Goal: Task Accomplishment & Management: Use online tool/utility

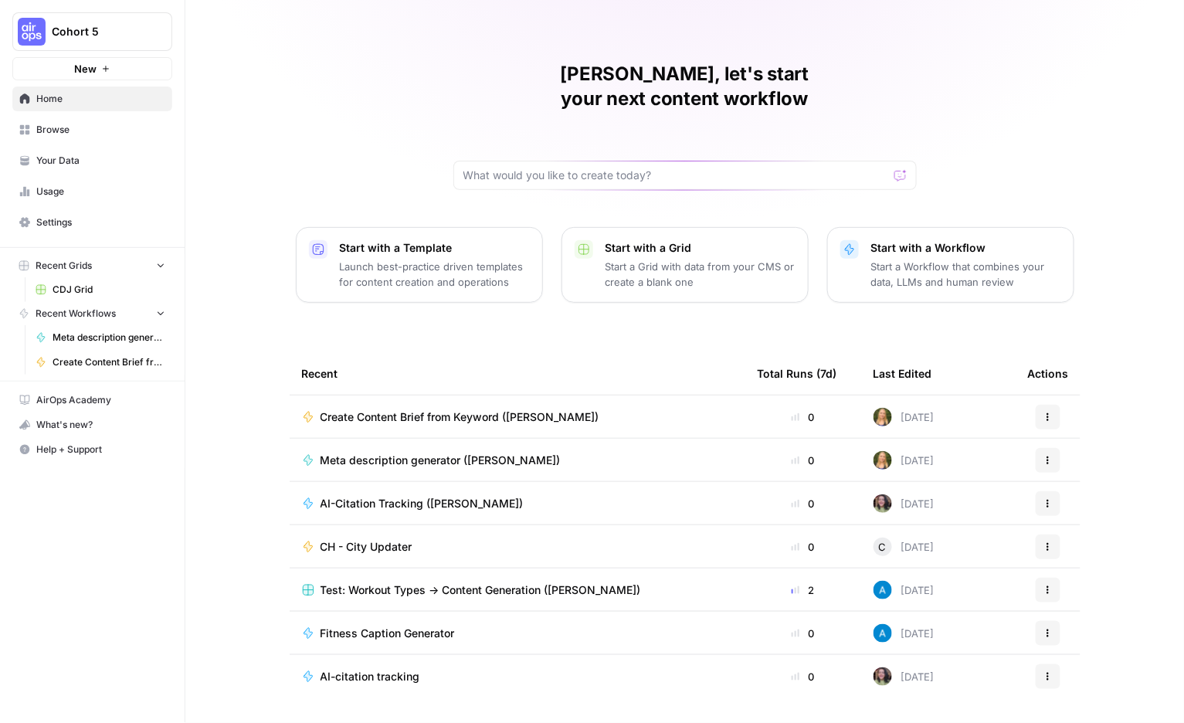
scroll to position [10, 0]
click at [935, 408] on div "[DATE]" at bounding box center [904, 417] width 61 height 19
click at [531, 409] on span "Create Content Brief from Keyword ([PERSON_NAME])" at bounding box center [460, 416] width 279 height 15
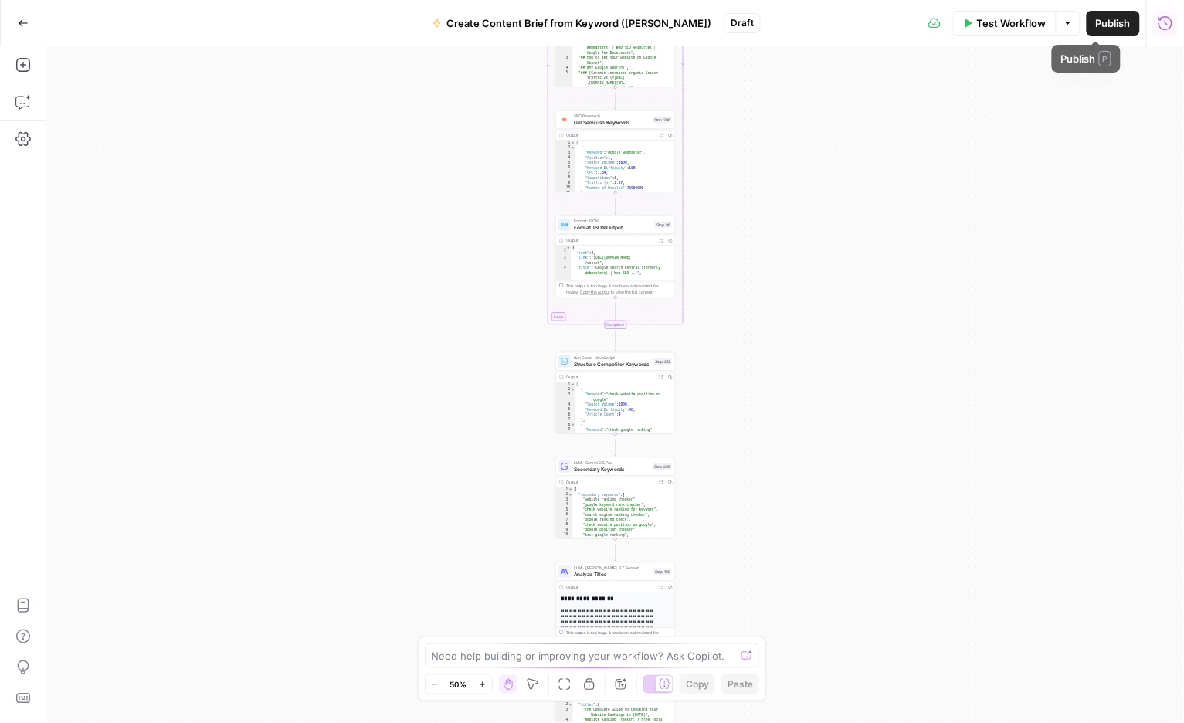
click at [1164, 25] on icon "button" at bounding box center [1165, 22] width 15 height 15
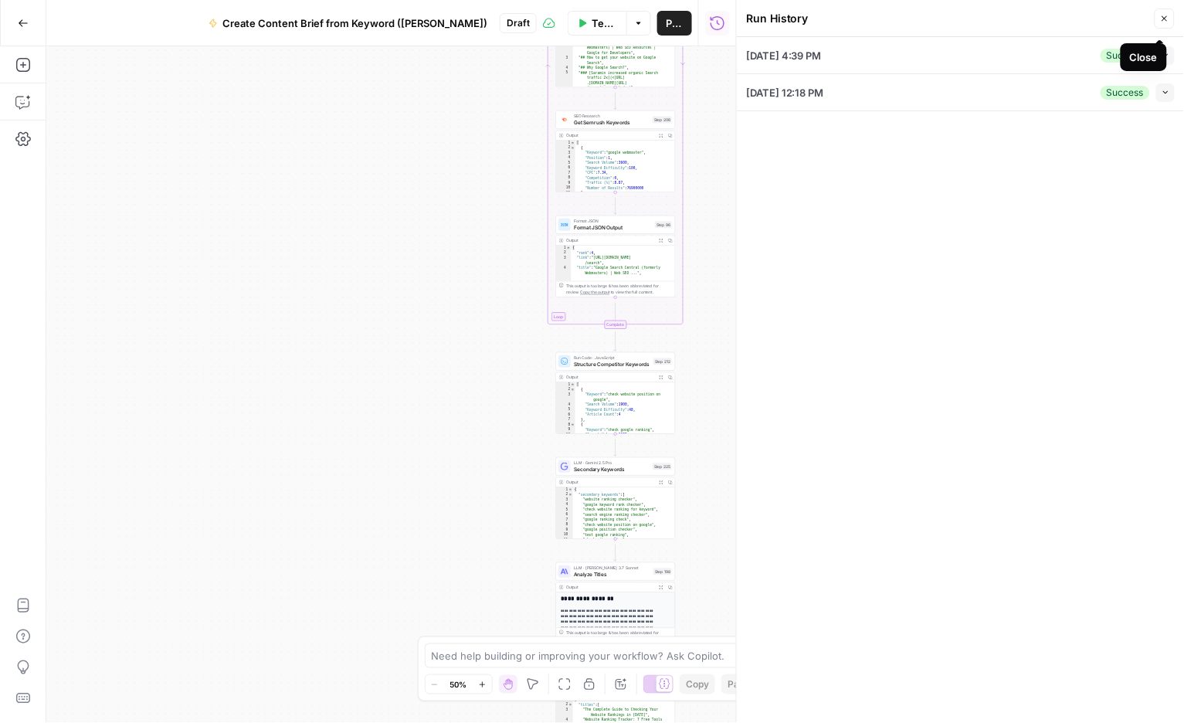
click at [980, 70] on div "08/26/25 at 4:39 PM Success Collapse" at bounding box center [960, 55] width 429 height 36
click at [1160, 22] on icon "button" at bounding box center [1164, 18] width 9 height 9
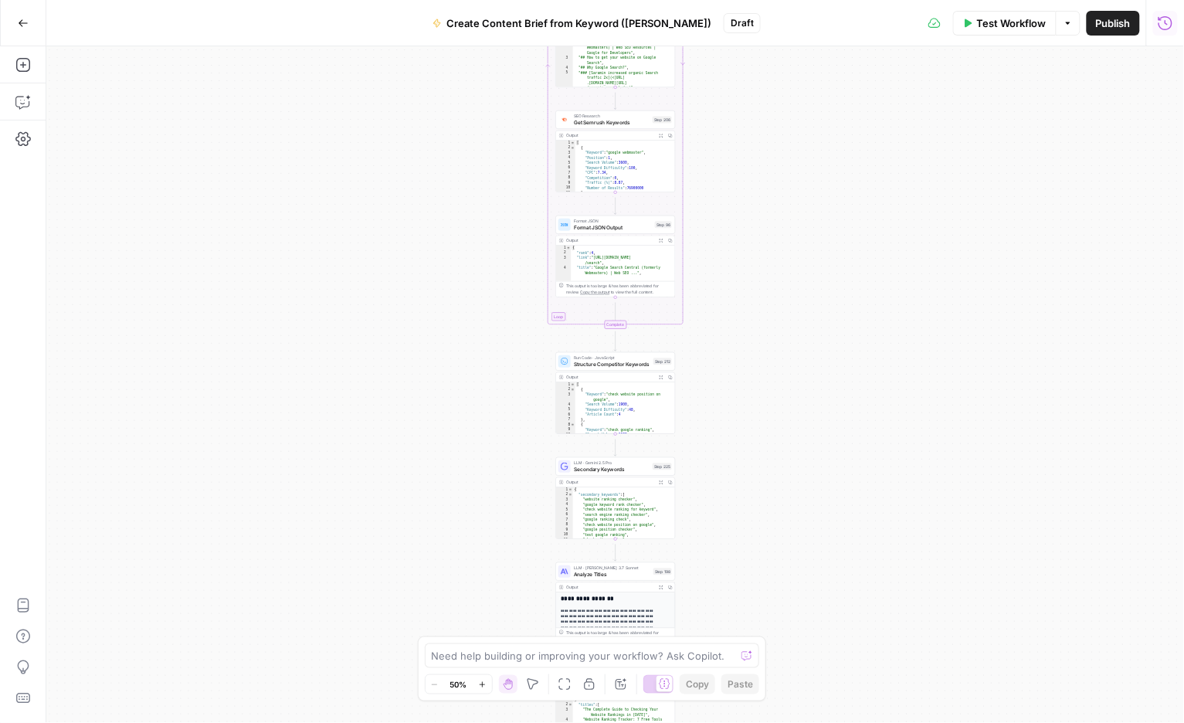
click at [1166, 26] on icon "button" at bounding box center [1166, 22] width 14 height 14
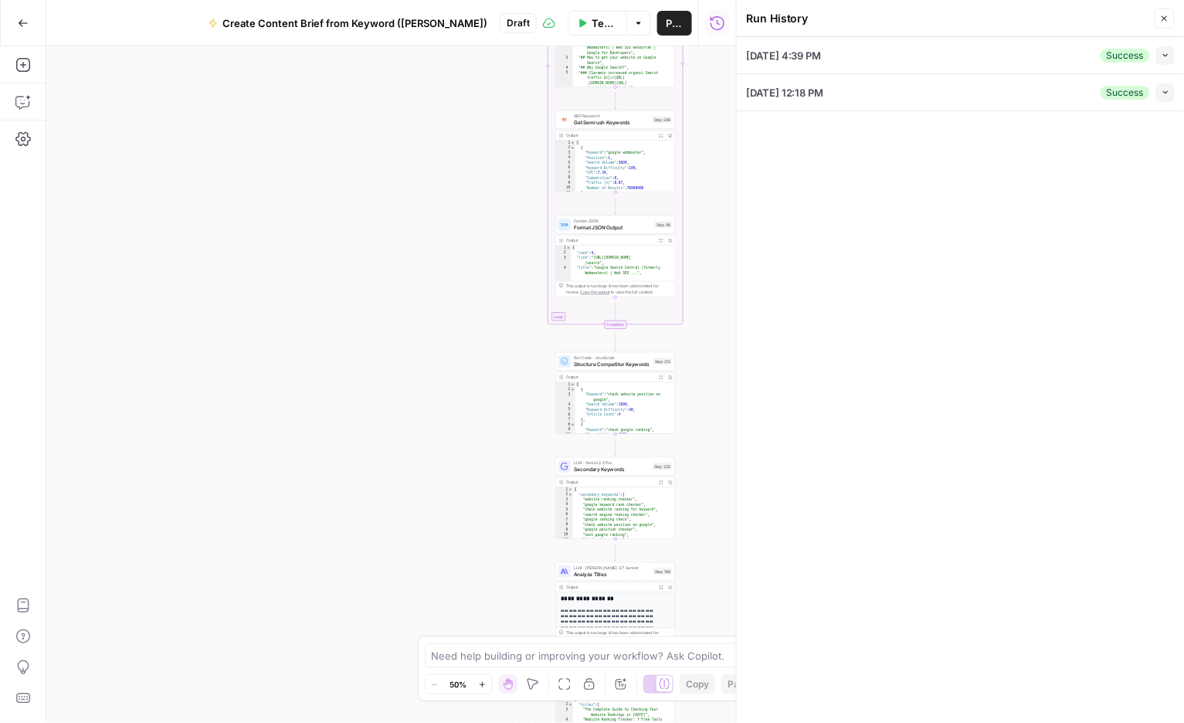
click at [713, 23] on icon "button" at bounding box center [718, 22] width 14 height 14
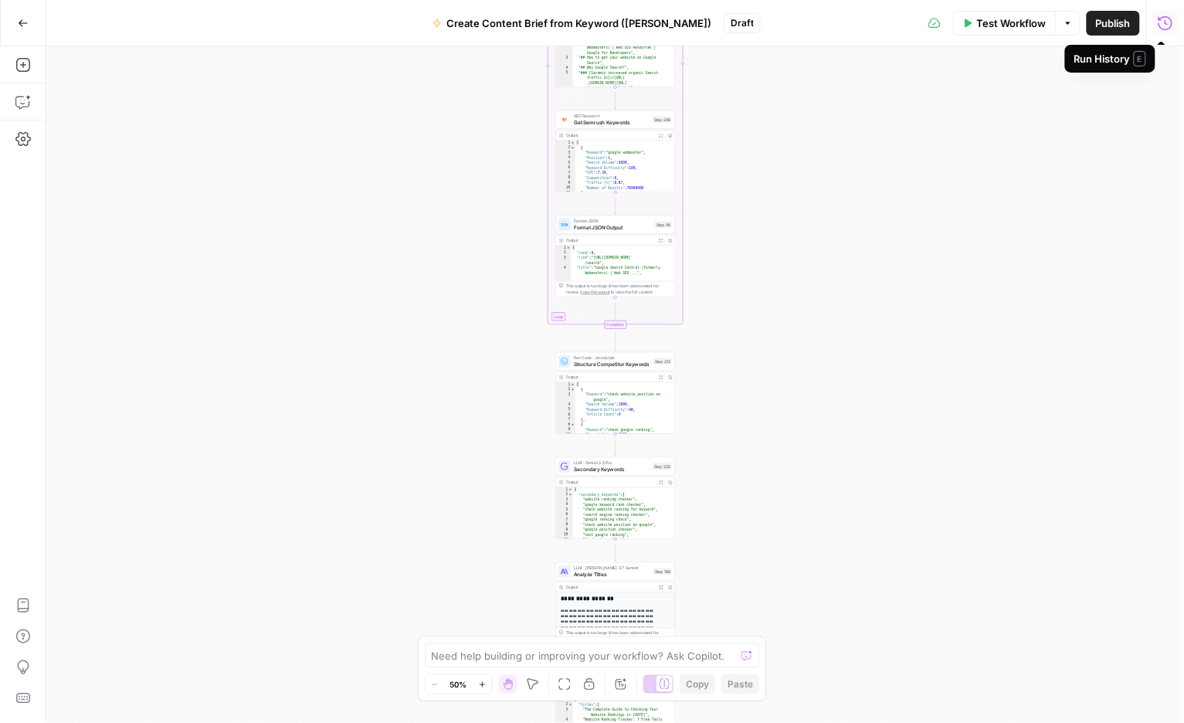
click at [1158, 27] on icon "button" at bounding box center [1165, 22] width 15 height 15
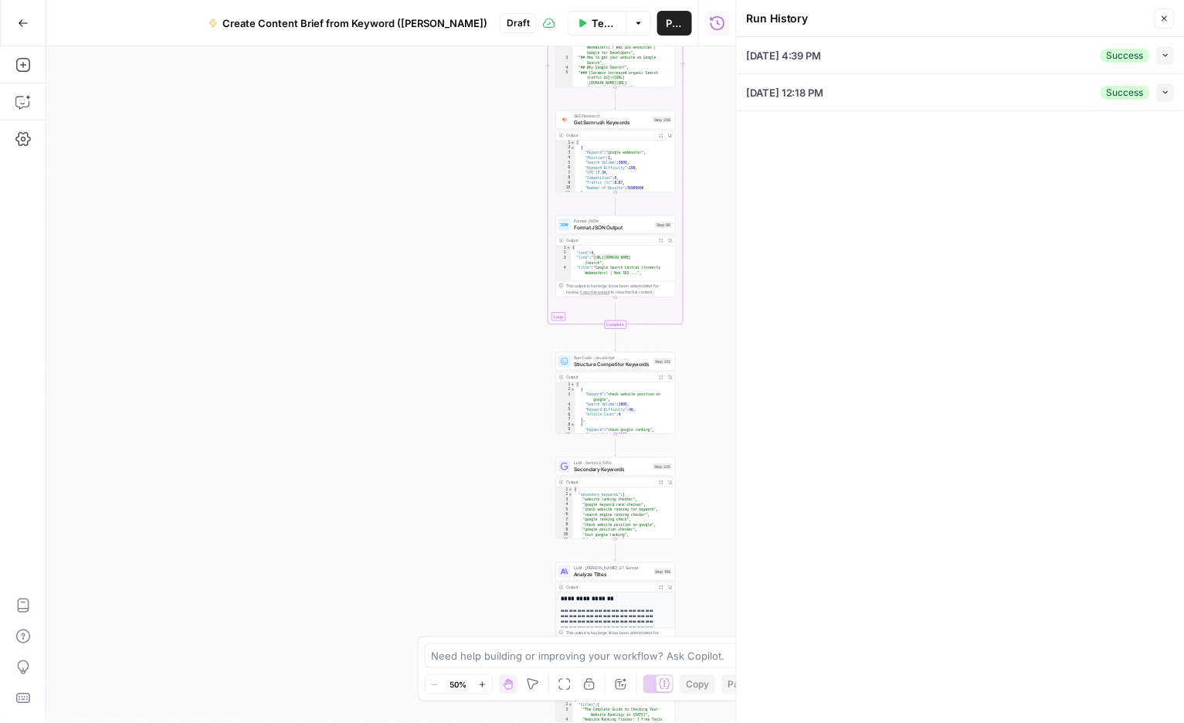
click at [1162, 59] on icon "button" at bounding box center [1166, 55] width 8 height 8
type input "Brand kit for Edit Ever After ([PERSON_NAME])"
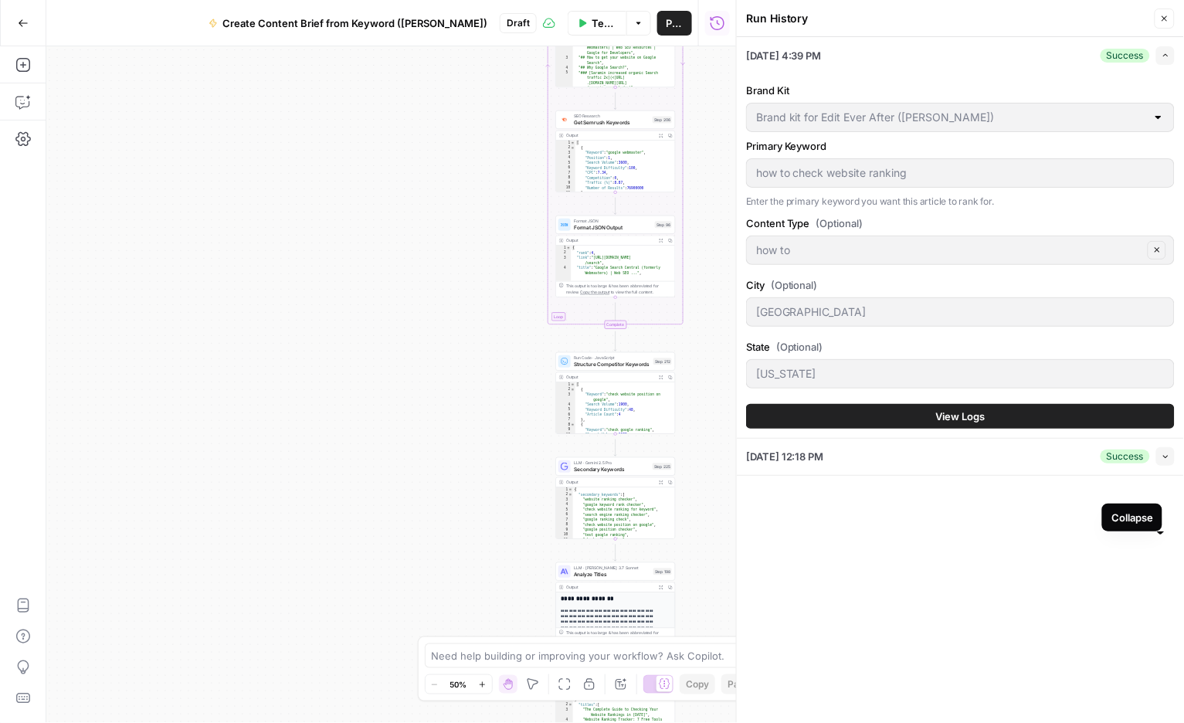
click at [1162, 461] on span "button" at bounding box center [1166, 457] width 8 height 8
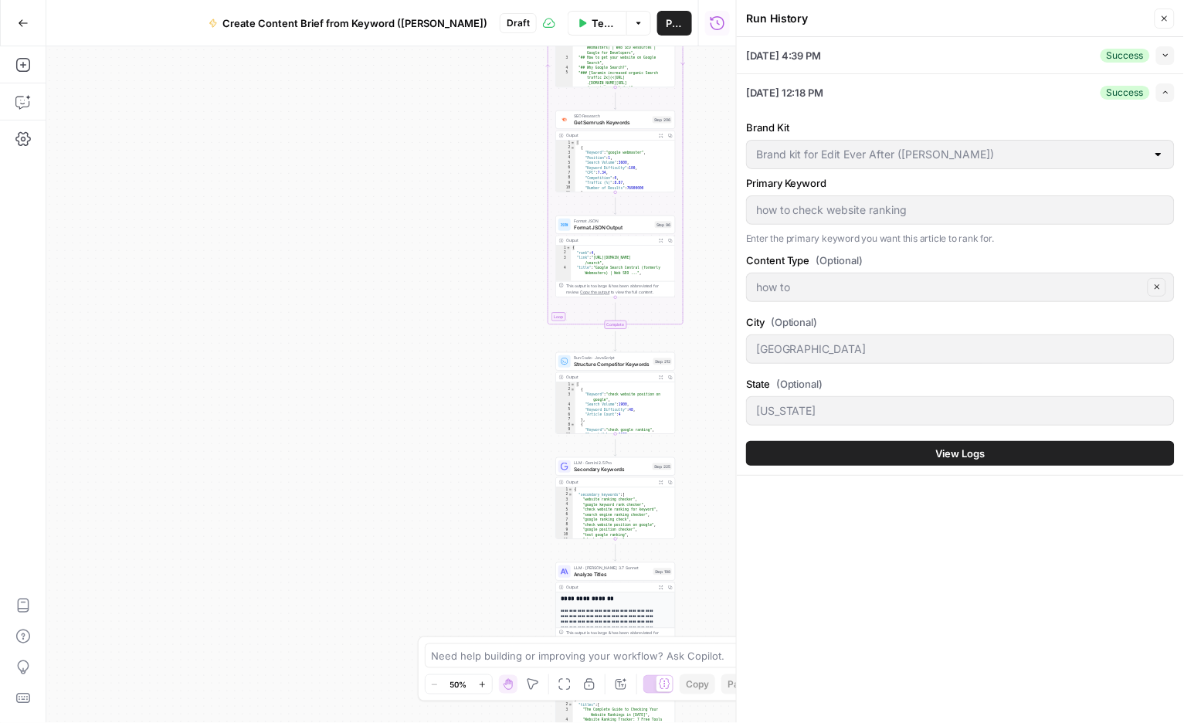
click at [1001, 466] on button "View Logs" at bounding box center [960, 453] width 429 height 25
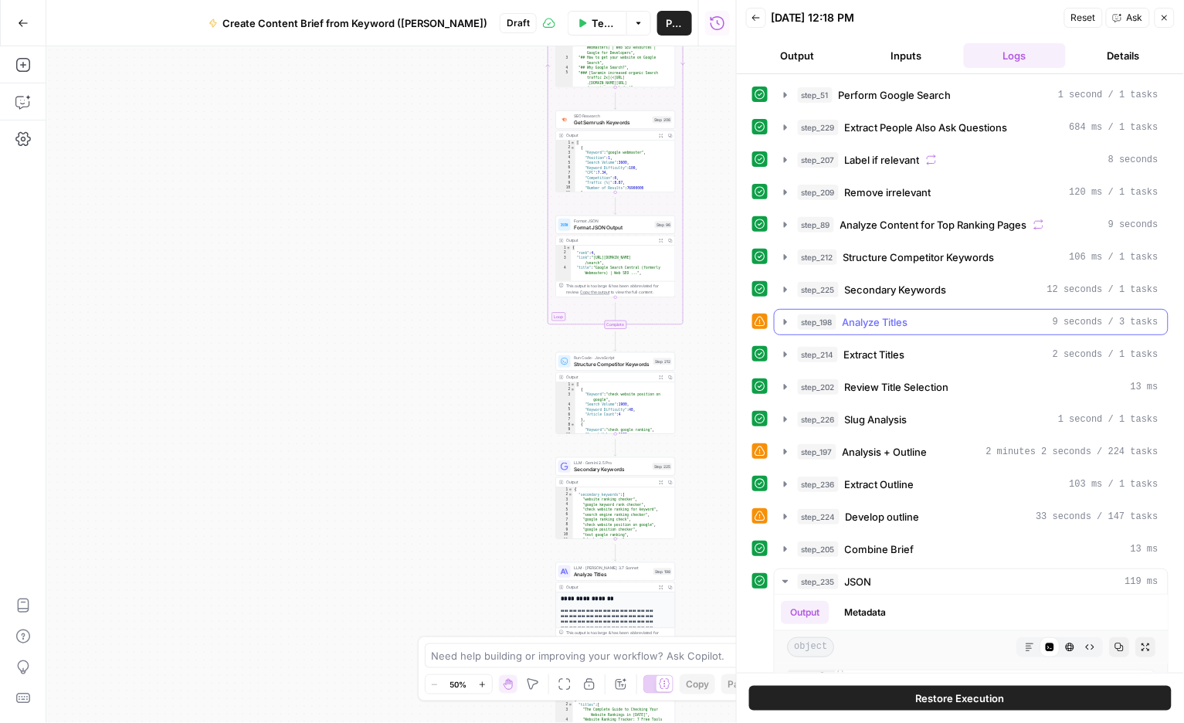
click at [787, 324] on icon "button" at bounding box center [785, 321] width 3 height 5
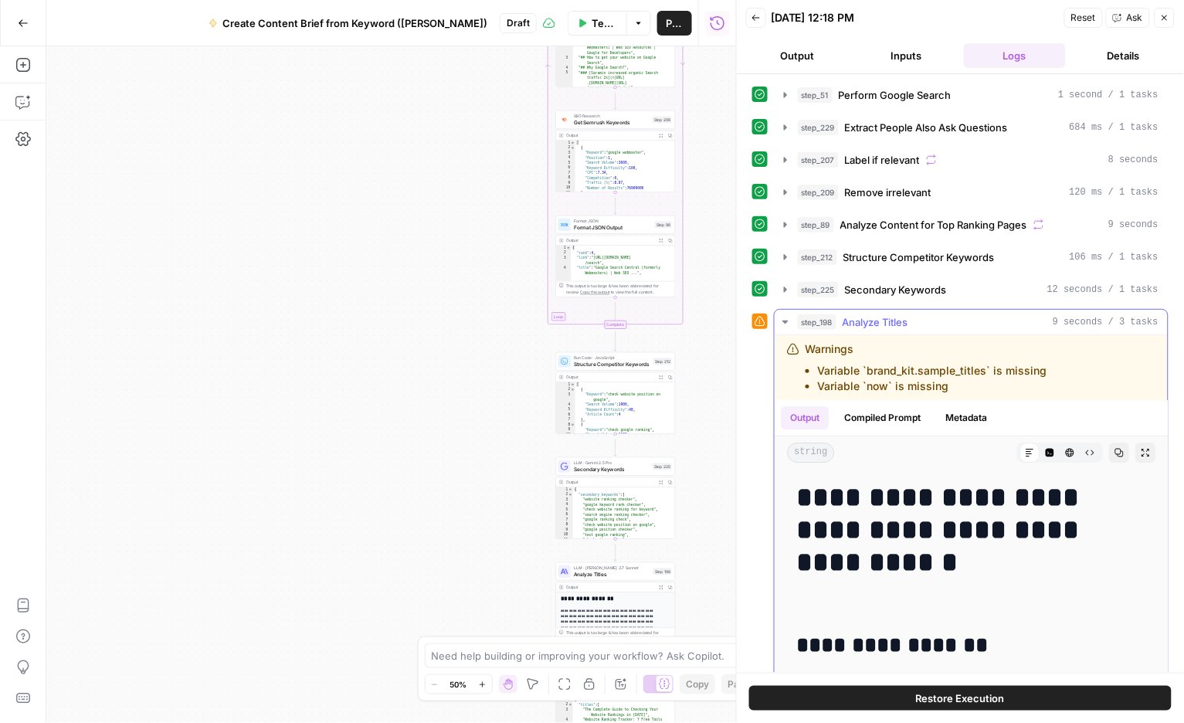
click at [788, 324] on icon "button" at bounding box center [784, 322] width 5 height 3
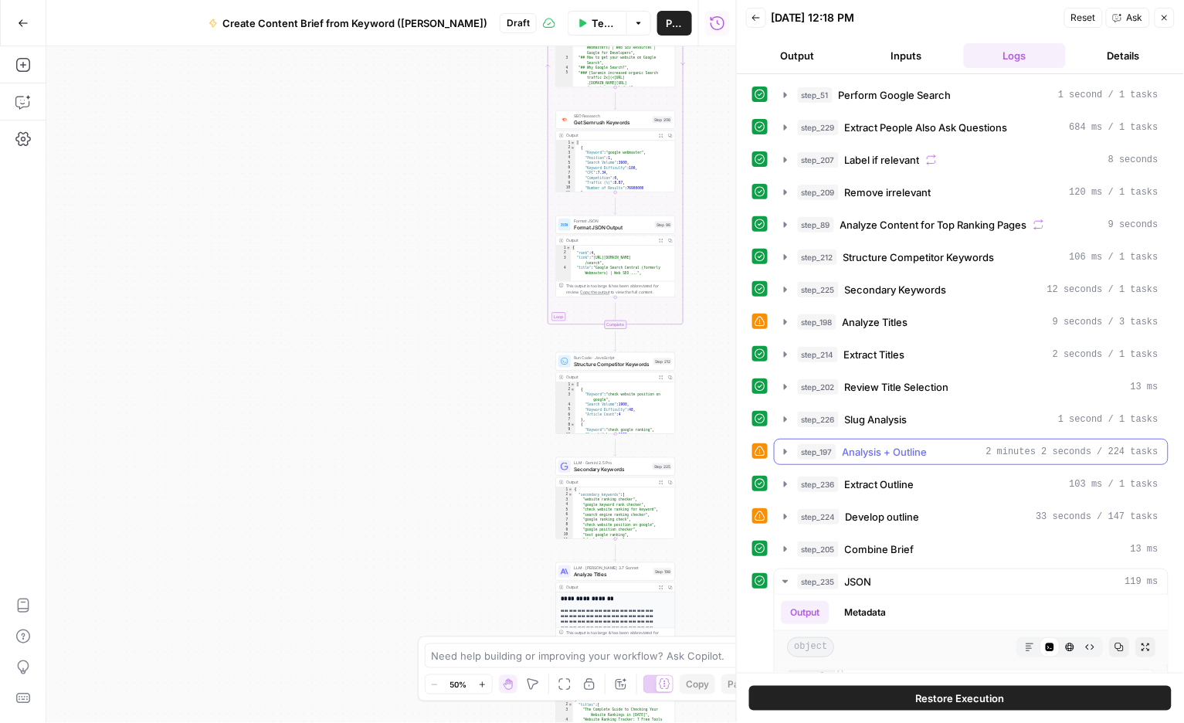
click at [792, 458] on icon "button" at bounding box center [785, 452] width 12 height 12
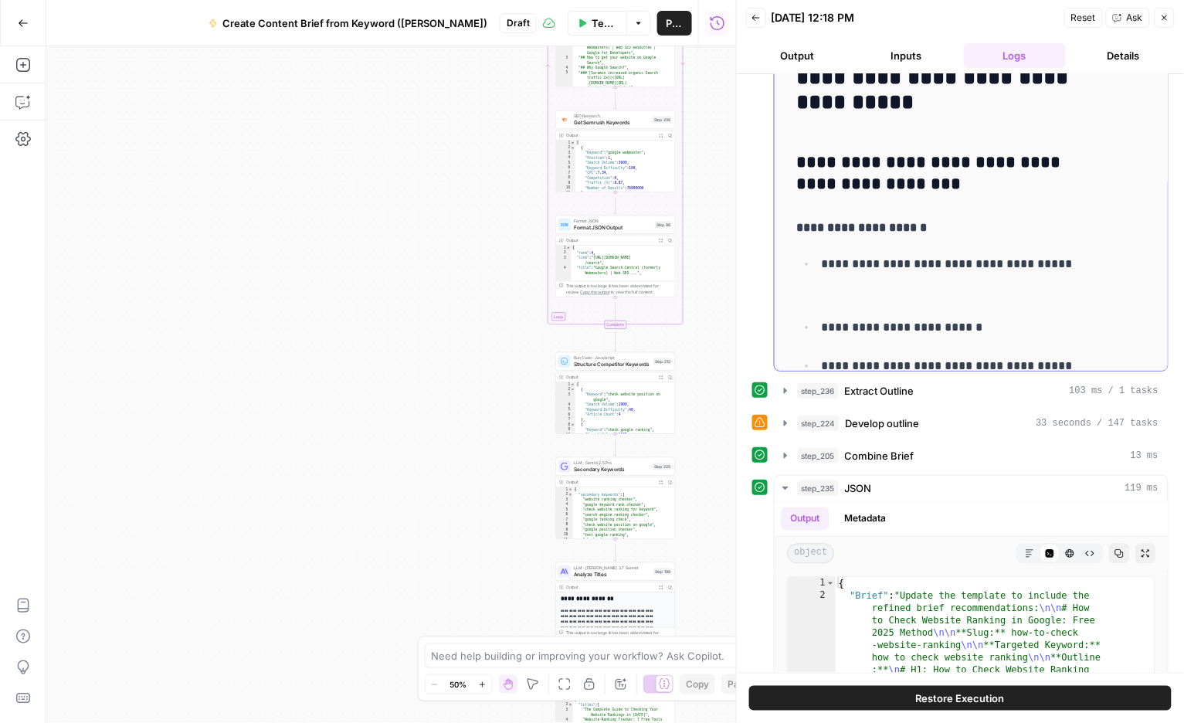
scroll to position [682, 0]
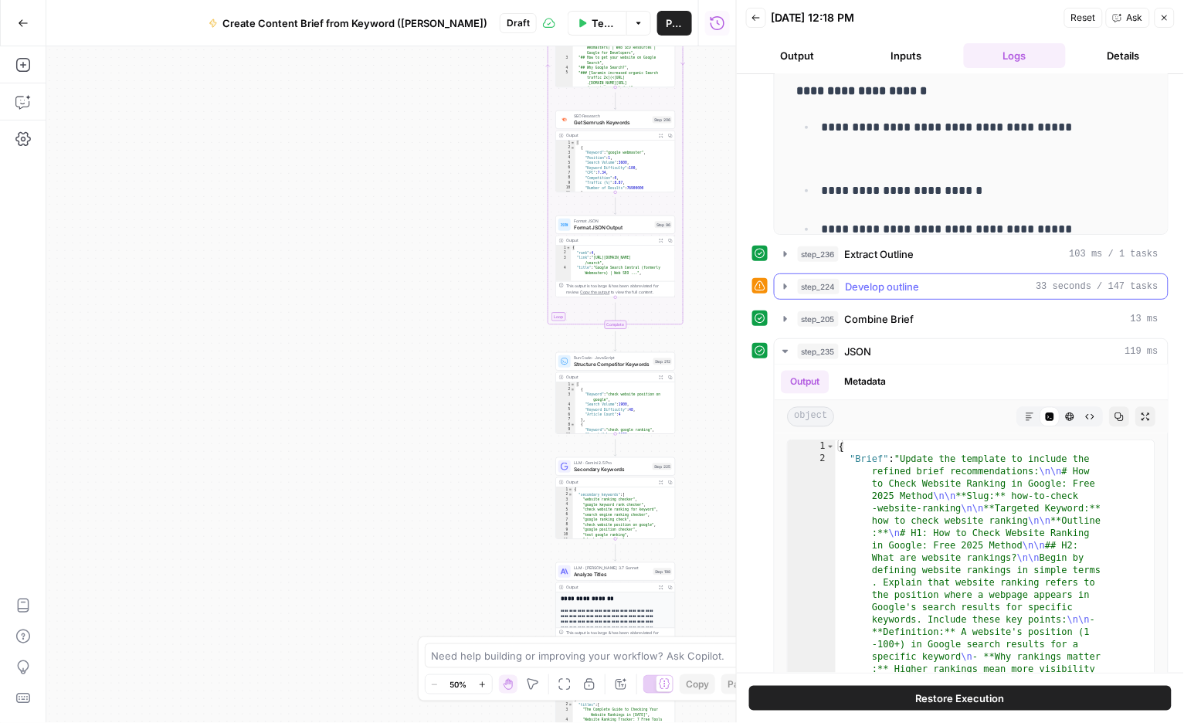
click at [792, 293] on icon "button" at bounding box center [785, 286] width 12 height 12
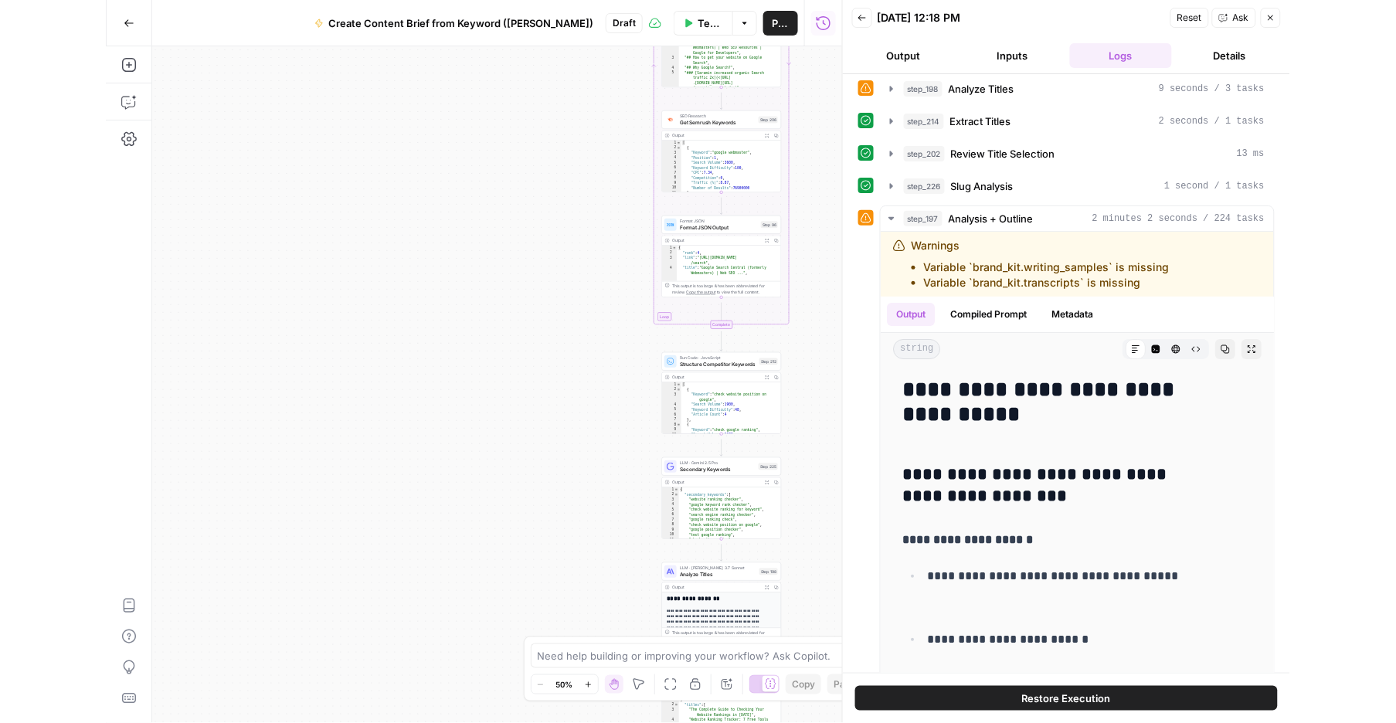
scroll to position [0, 0]
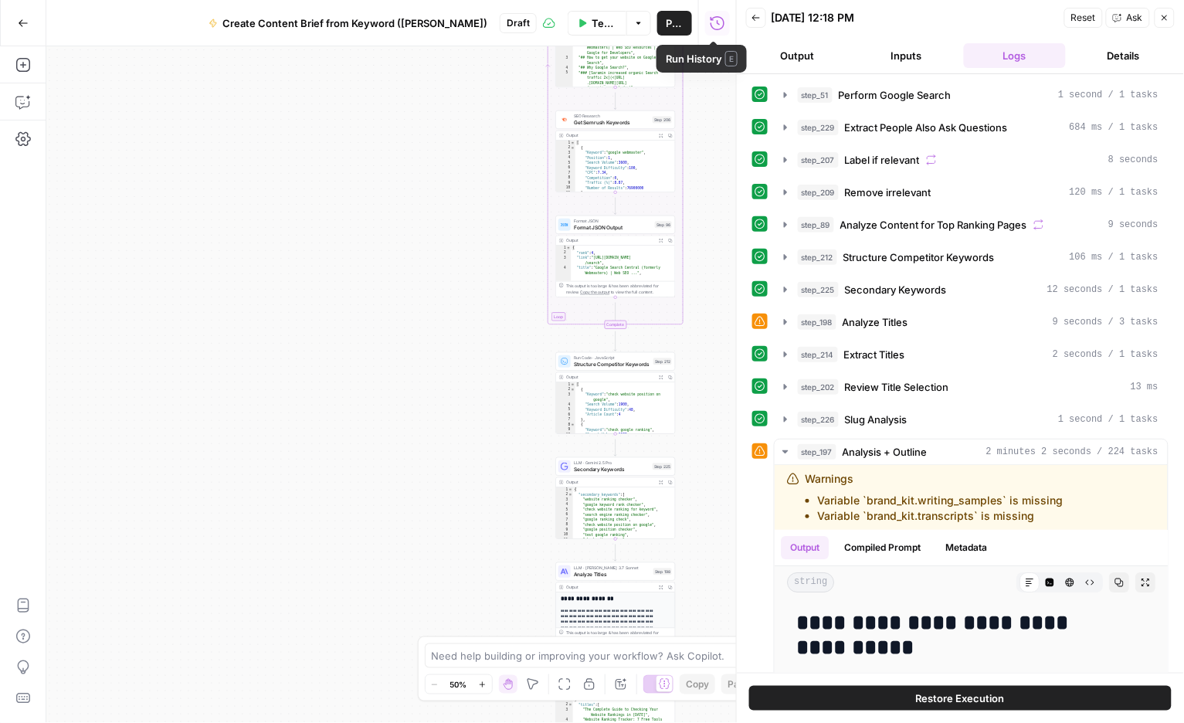
click at [755, 20] on icon "button" at bounding box center [756, 17] width 9 height 9
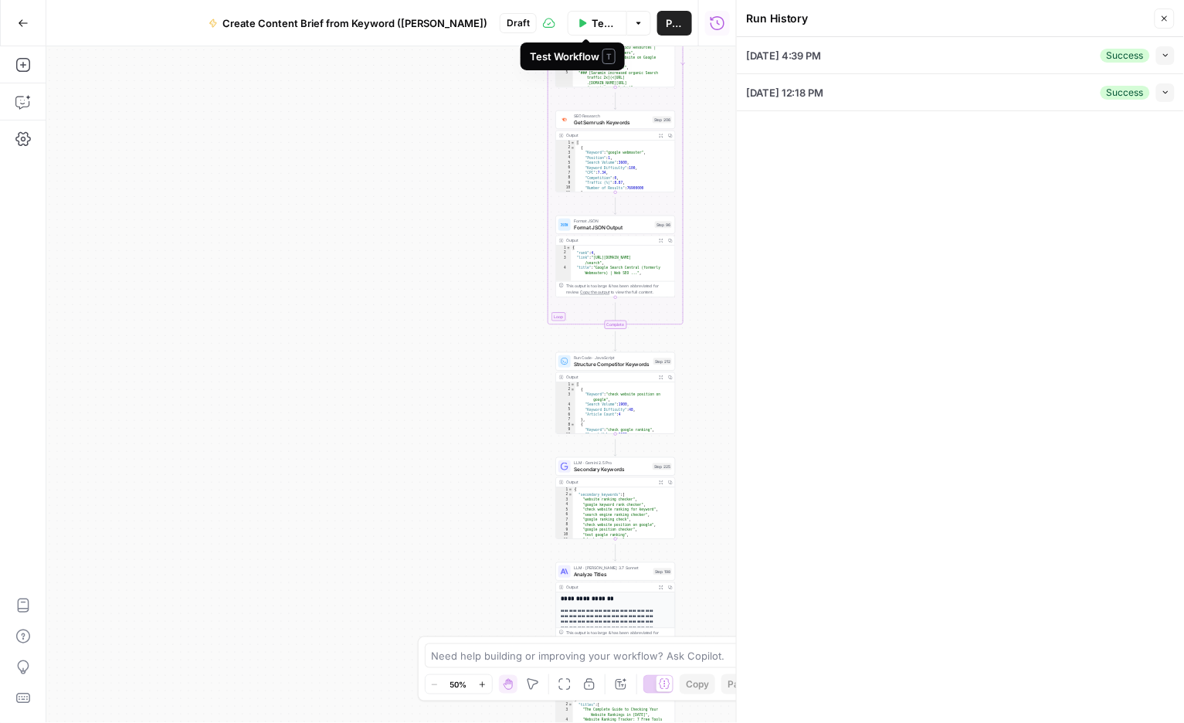
click at [589, 24] on button "Test Workflow" at bounding box center [597, 23] width 59 height 25
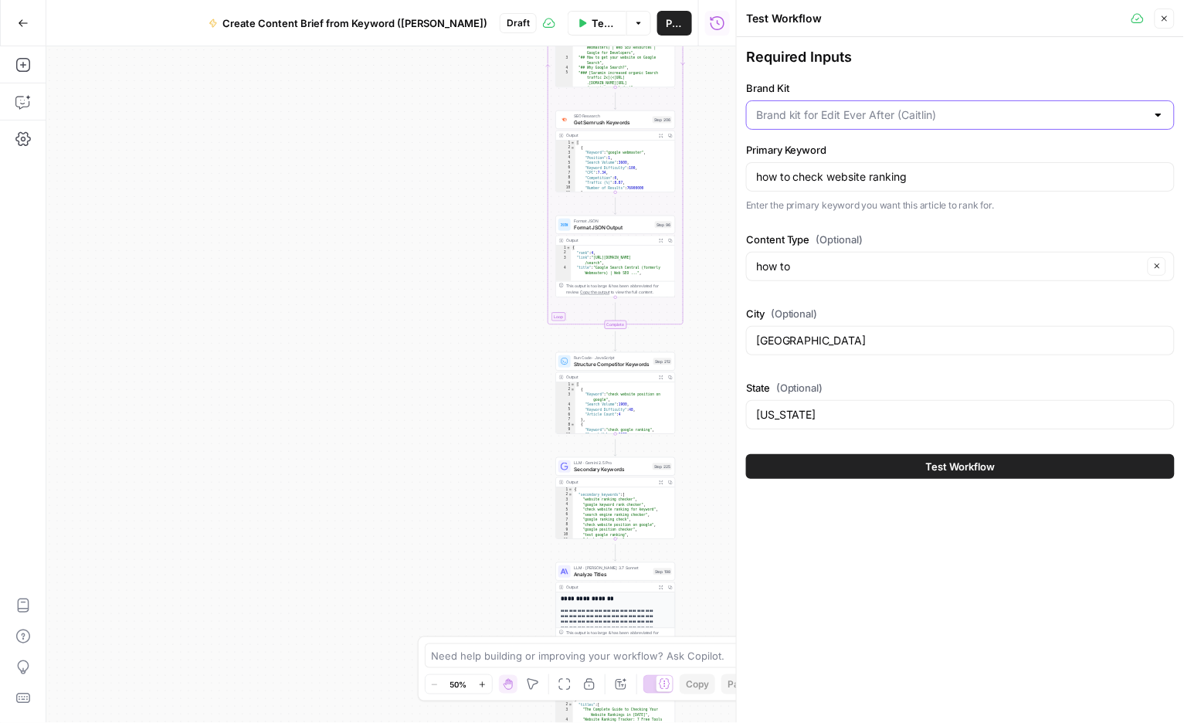
click at [892, 123] on input "Brand Kit" at bounding box center [951, 114] width 390 height 15
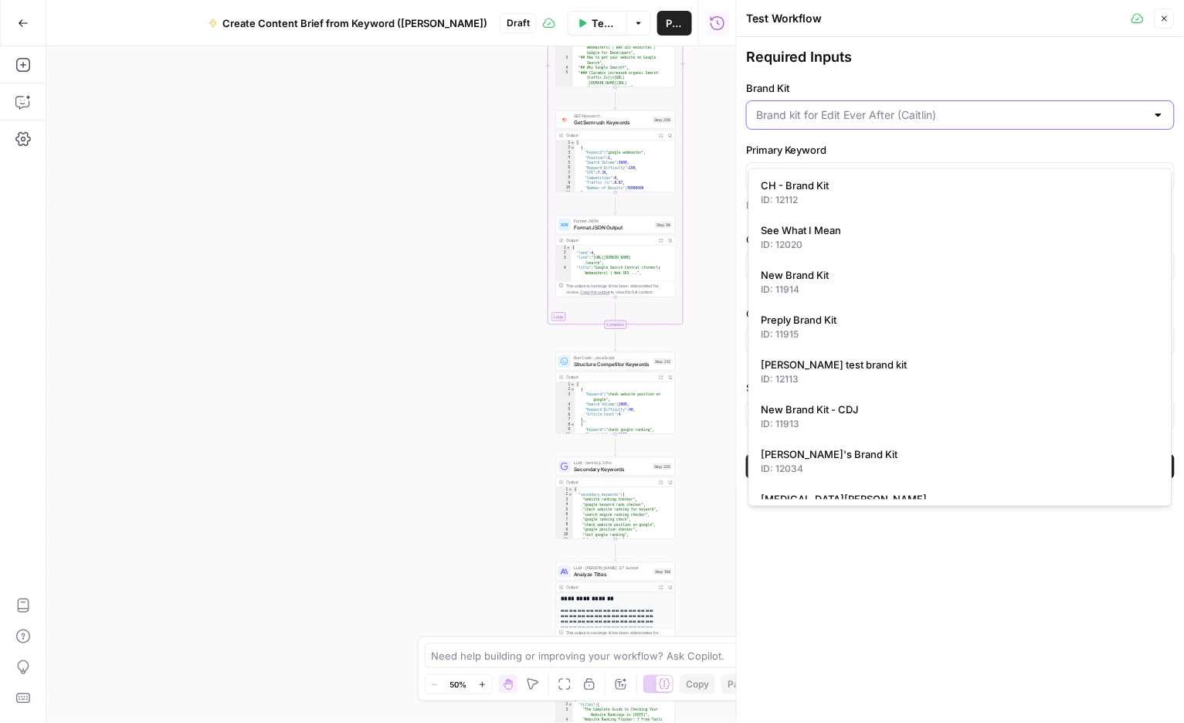
click at [892, 123] on input "Brand Kit" at bounding box center [951, 114] width 390 height 15
type input "Brand kit for Edit Ever After ([PERSON_NAME])"
click at [729, 142] on div at bounding box center [736, 361] width 15 height 723
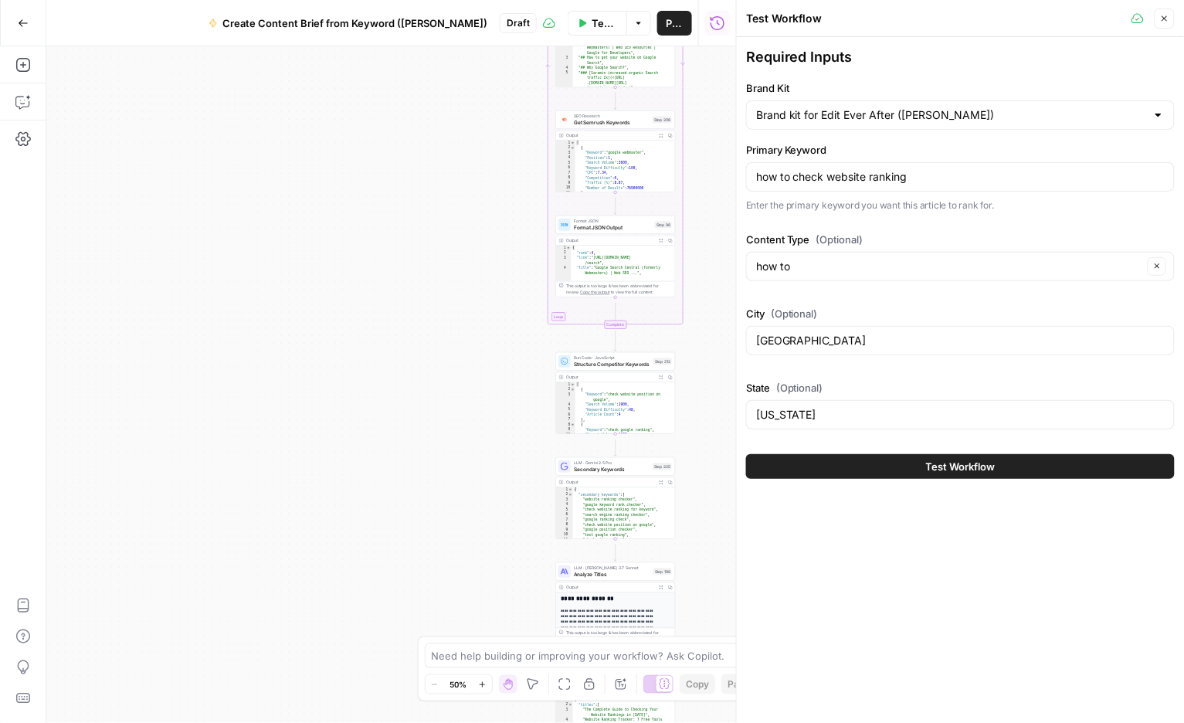
click at [963, 474] on span "Test Workflow" at bounding box center [961, 466] width 70 height 15
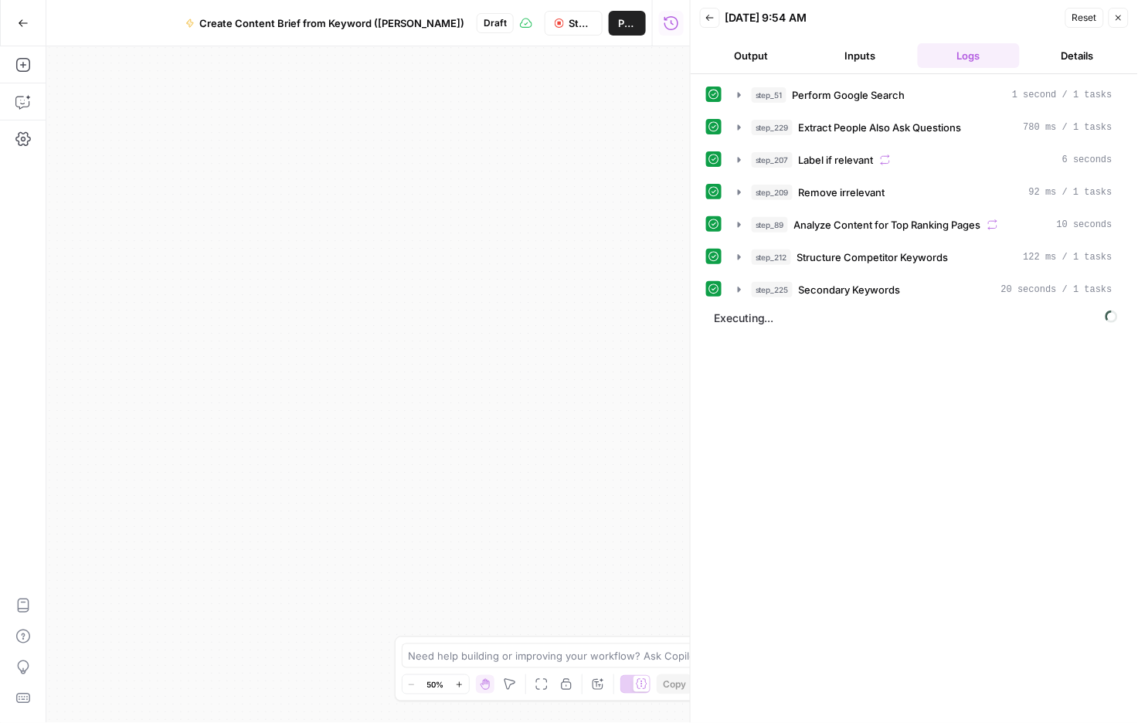
click at [463, 681] on icon "button" at bounding box center [459, 685] width 8 height 8
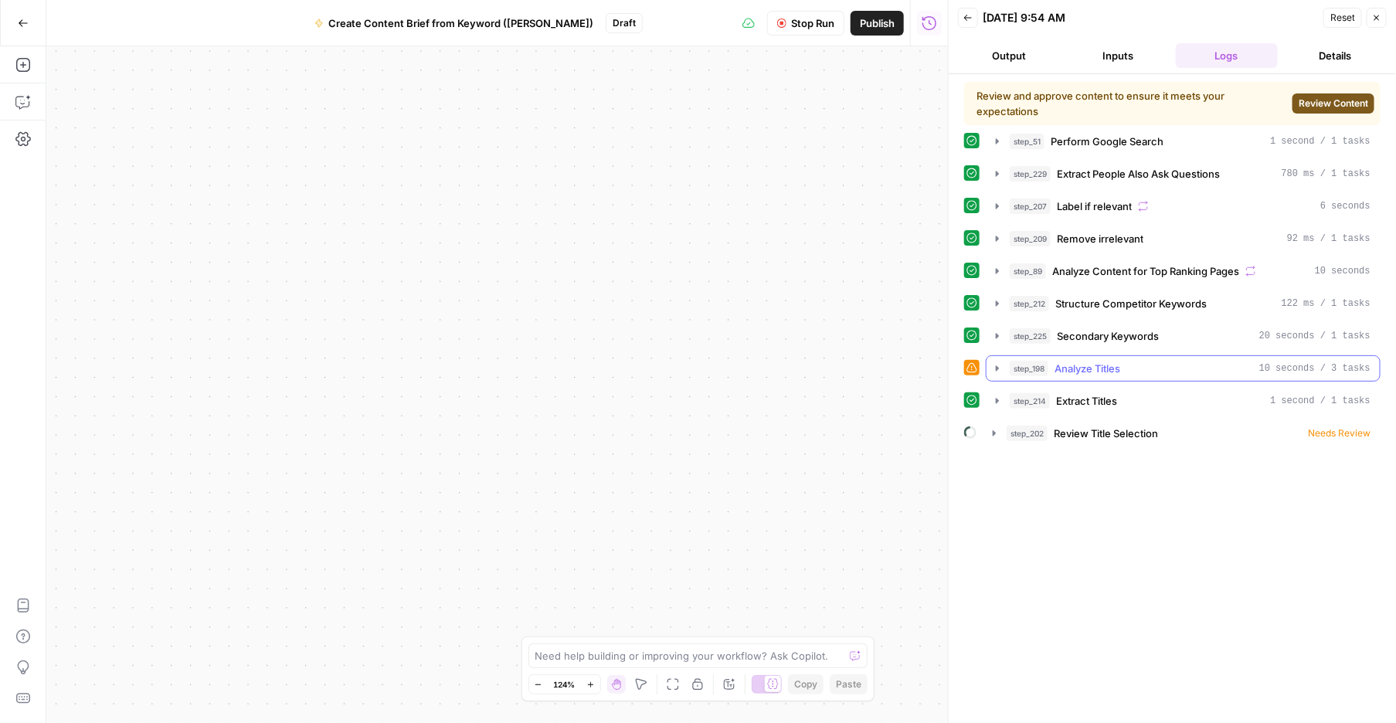
click at [1003, 375] on icon "button" at bounding box center [997, 368] width 12 height 12
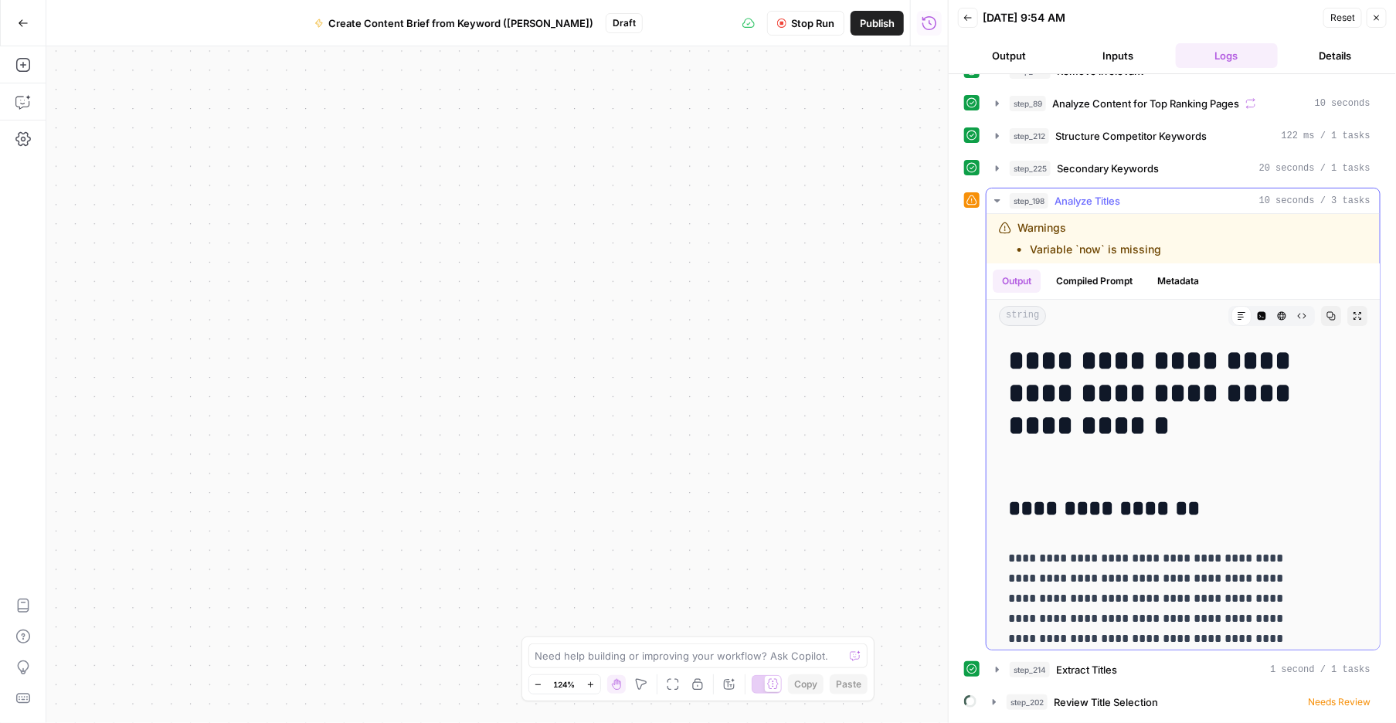
scroll to position [292, 0]
click at [1183, 697] on div "step_202 Review Title Selection Needs Review" at bounding box center [1188, 701] width 364 height 15
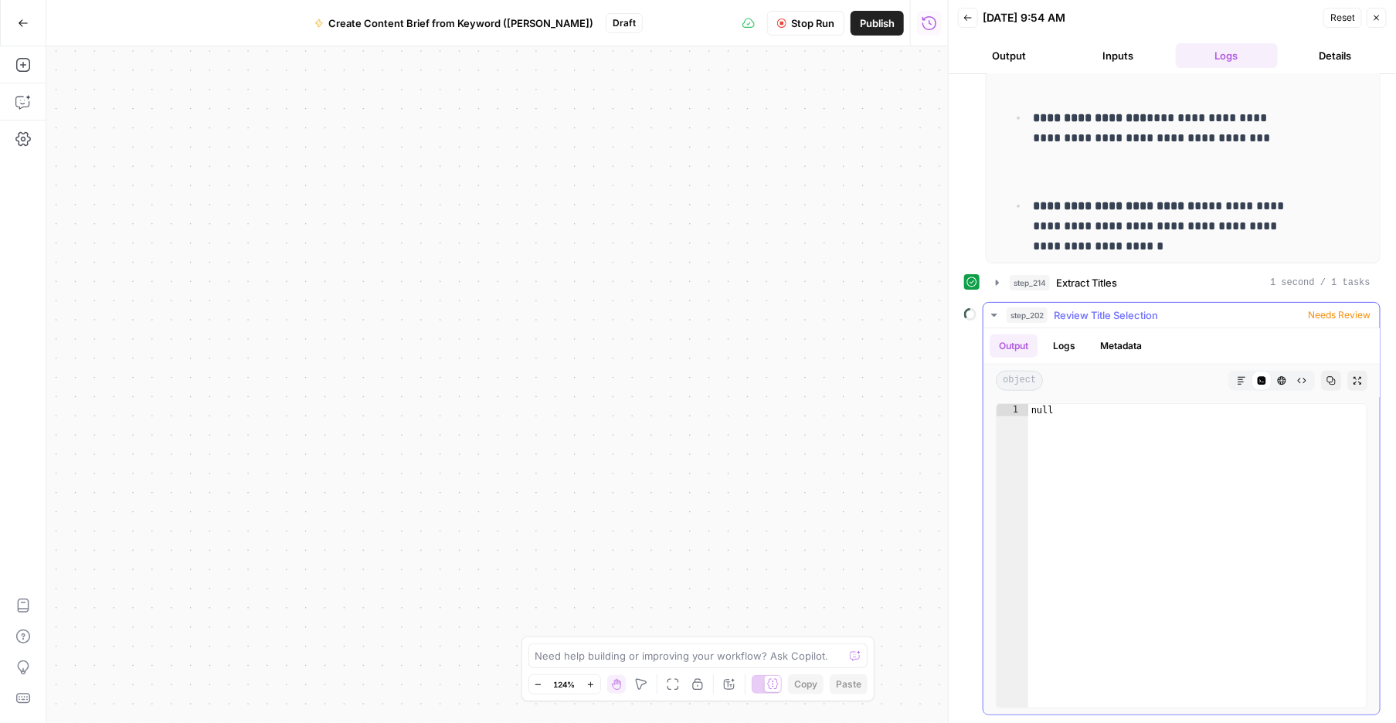
scroll to position [680, 0]
click at [1084, 352] on button "Logs" at bounding box center [1064, 345] width 41 height 23
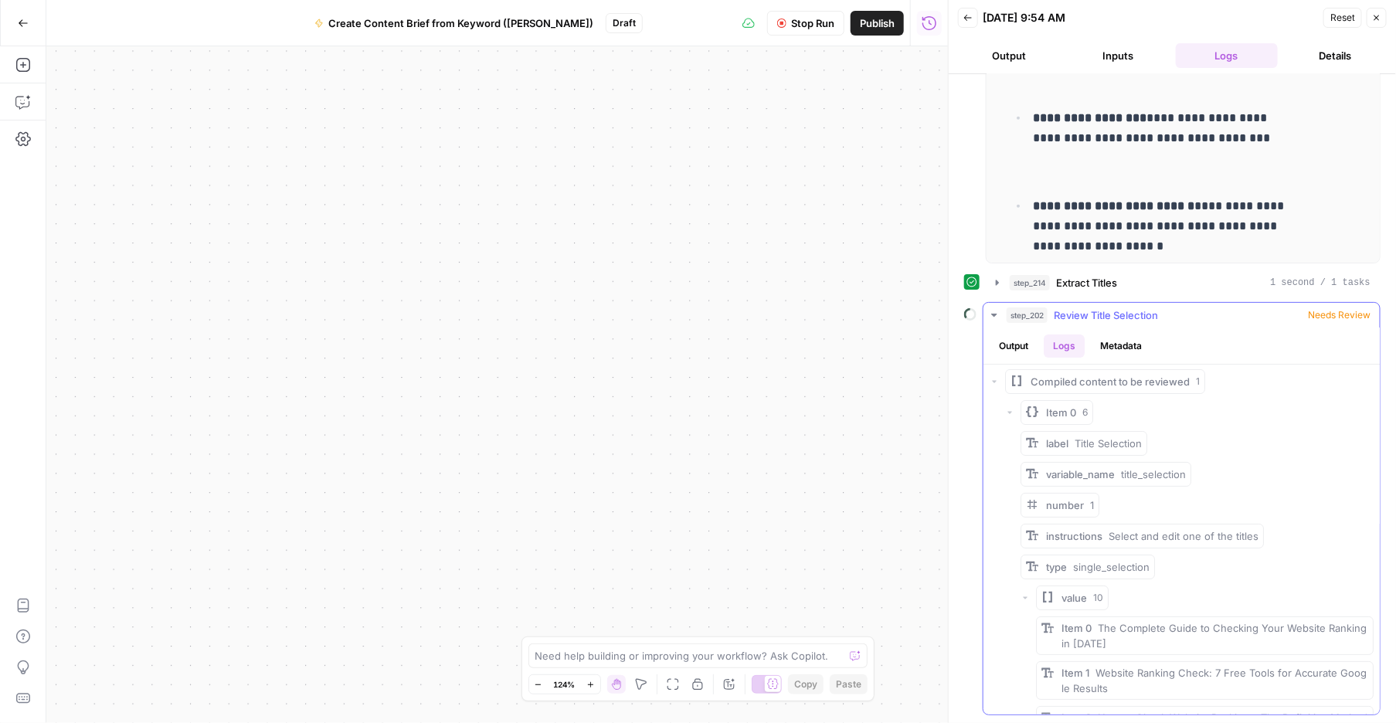
scroll to position [0, 0]
click at [1151, 351] on button "Metadata" at bounding box center [1121, 345] width 60 height 23
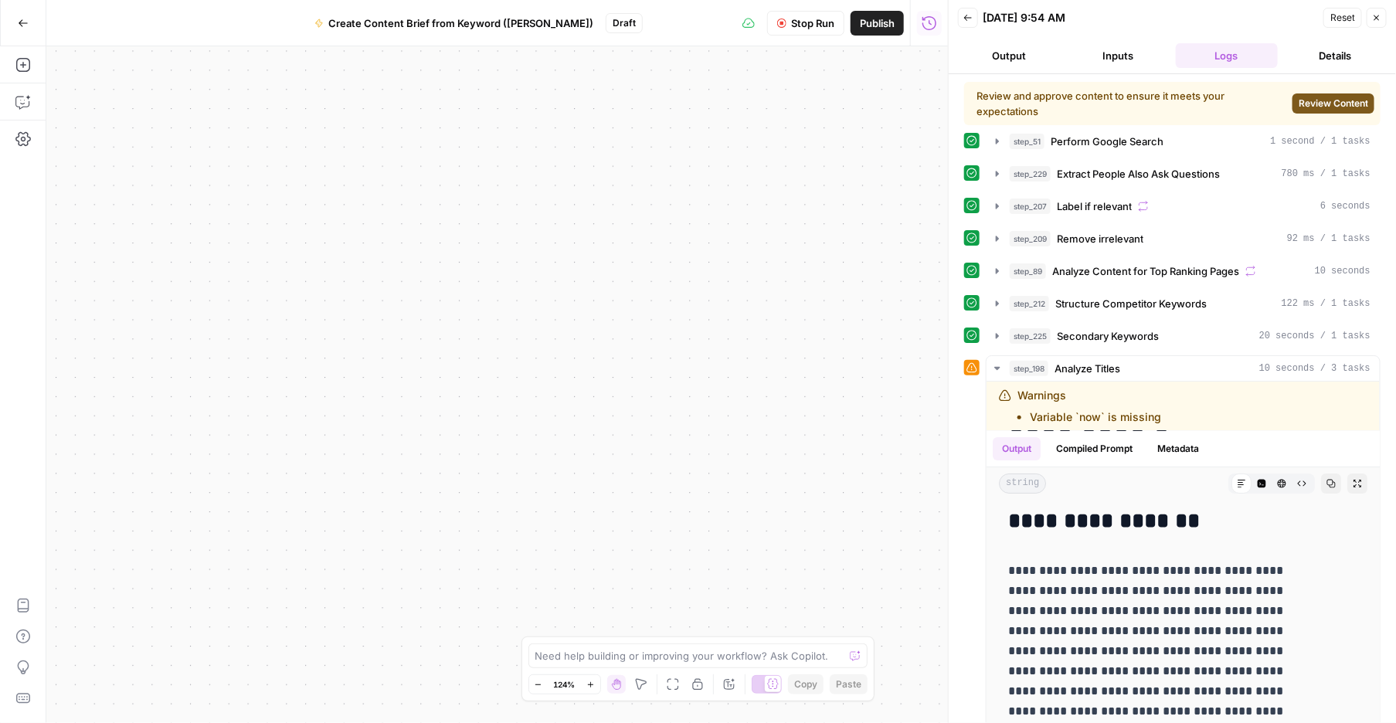
click at [1183, 110] on span "Review Content" at bounding box center [1333, 104] width 70 height 14
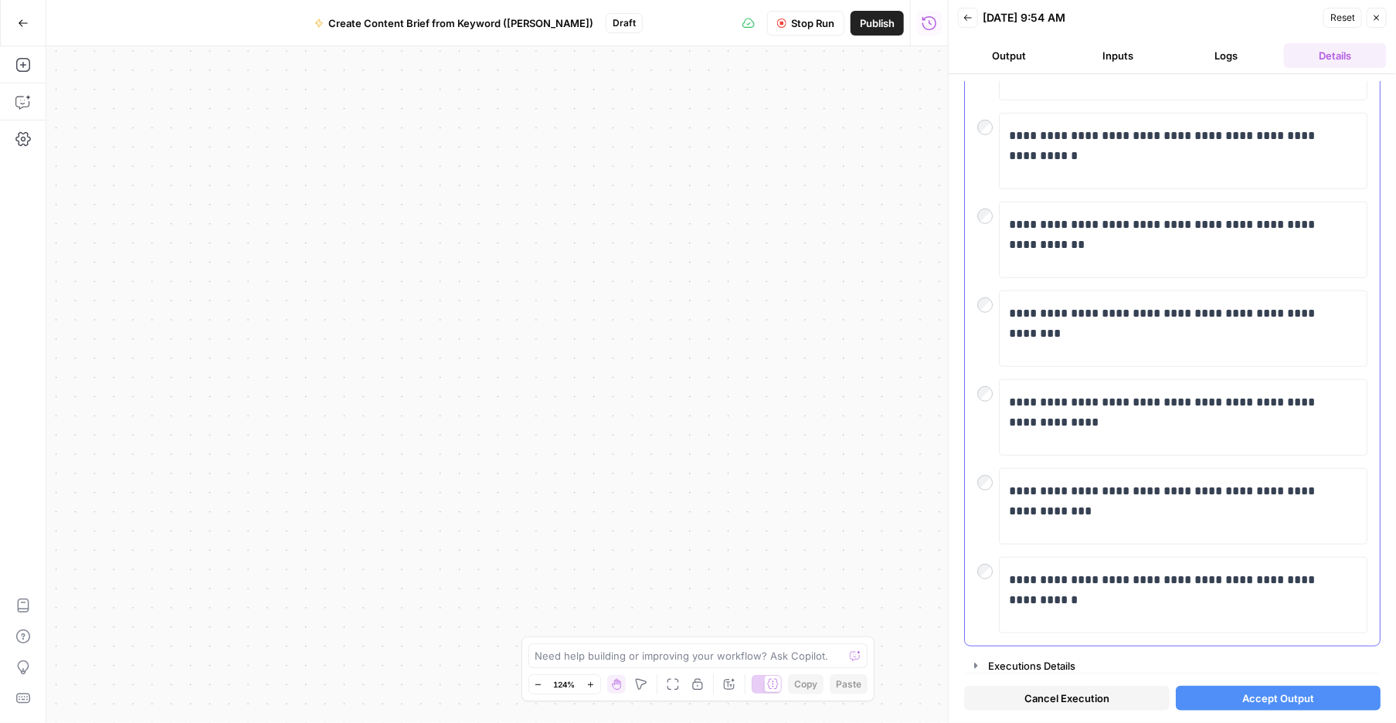
scroll to position [631, 0]
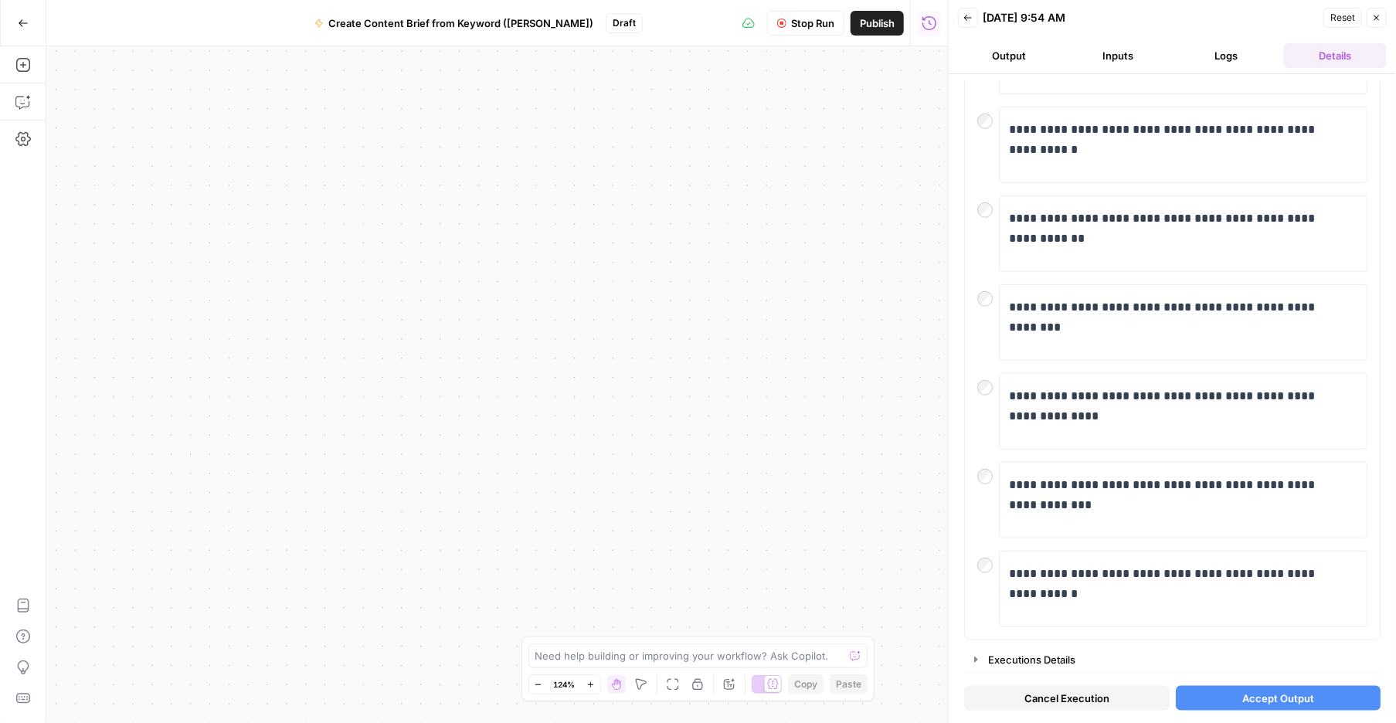
click at [1183, 696] on span "Accept Output" at bounding box center [1278, 698] width 72 height 15
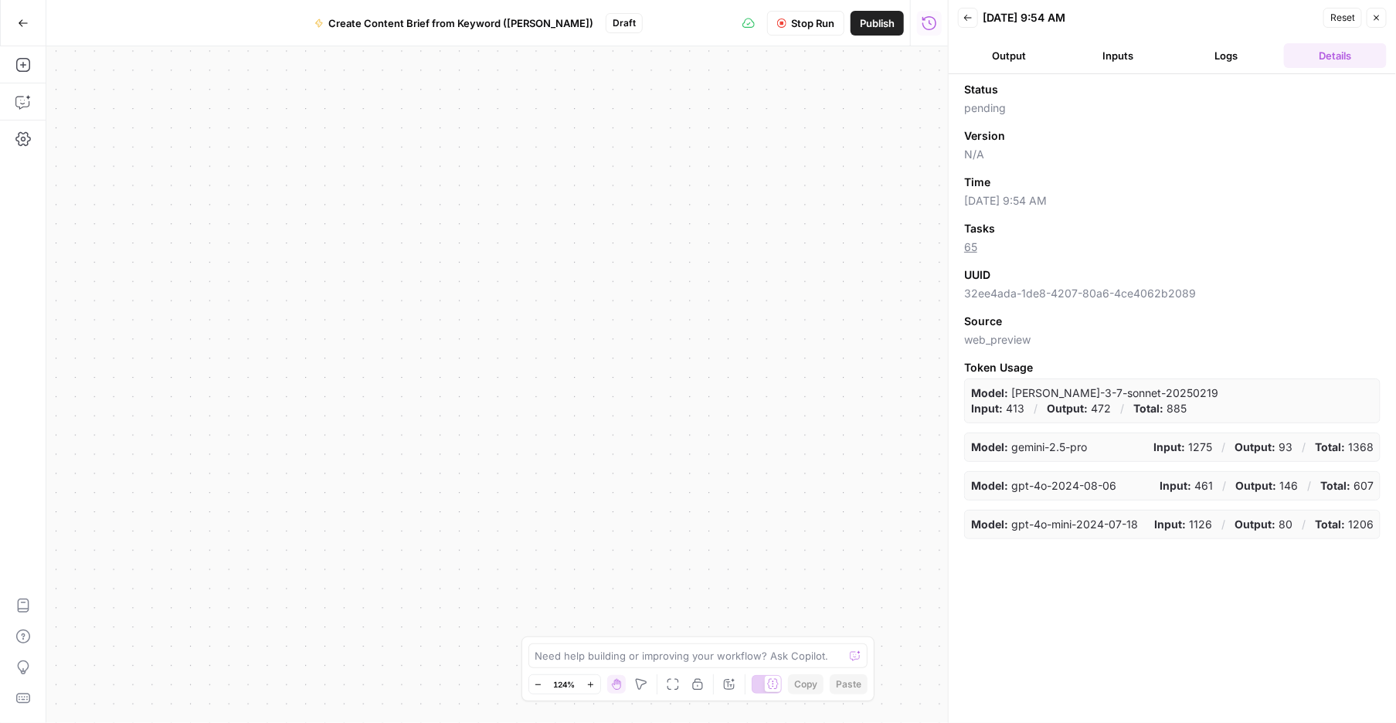
scroll to position [0, 0]
click at [1183, 68] on button "Logs" at bounding box center [1227, 55] width 103 height 25
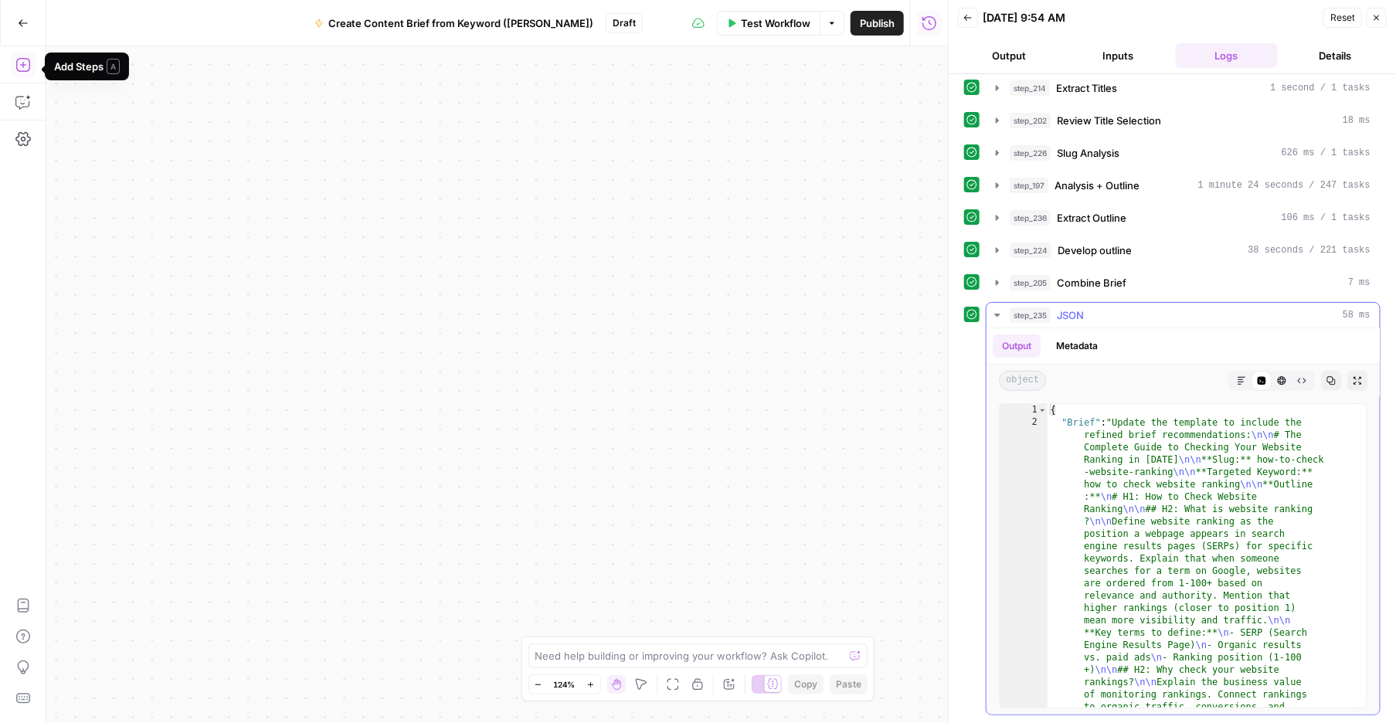
scroll to position [416, 0]
click at [1183, 385] on icon "button" at bounding box center [1241, 380] width 9 height 9
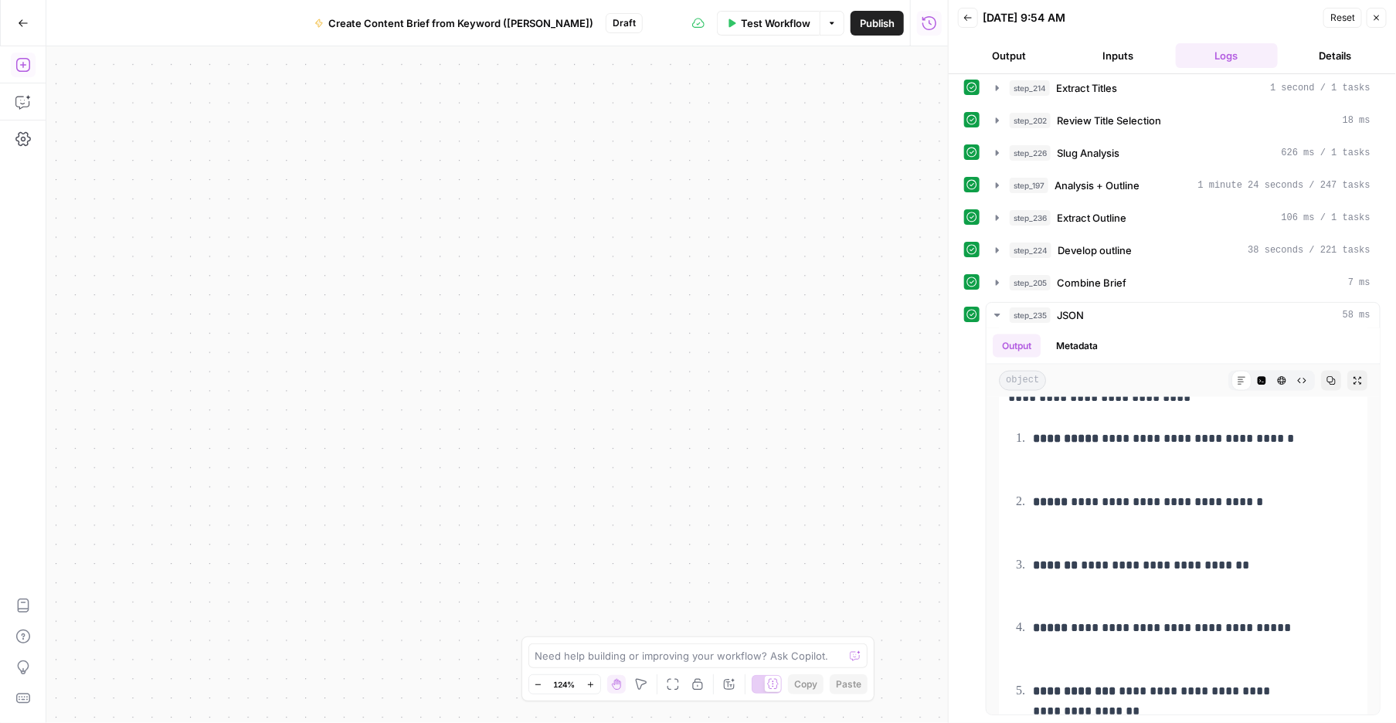
scroll to position [9496, 0]
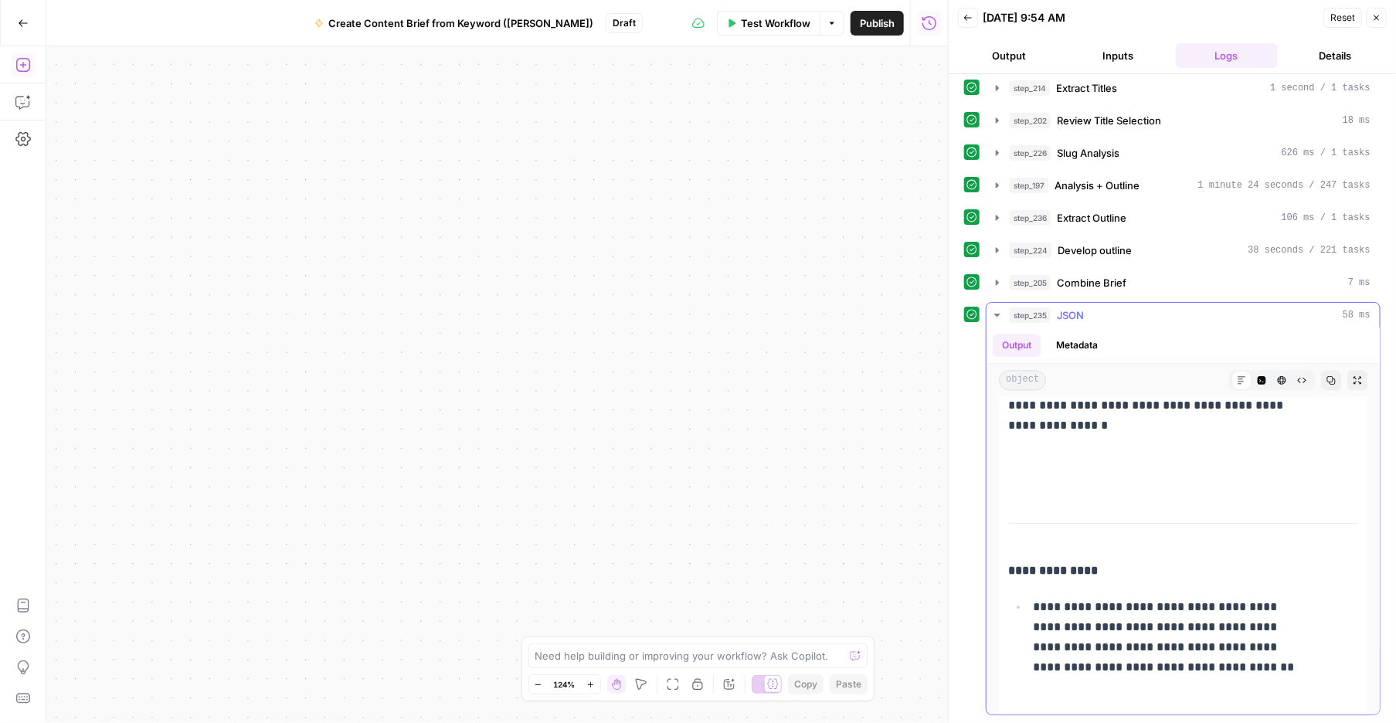
scroll to position [21281, 0]
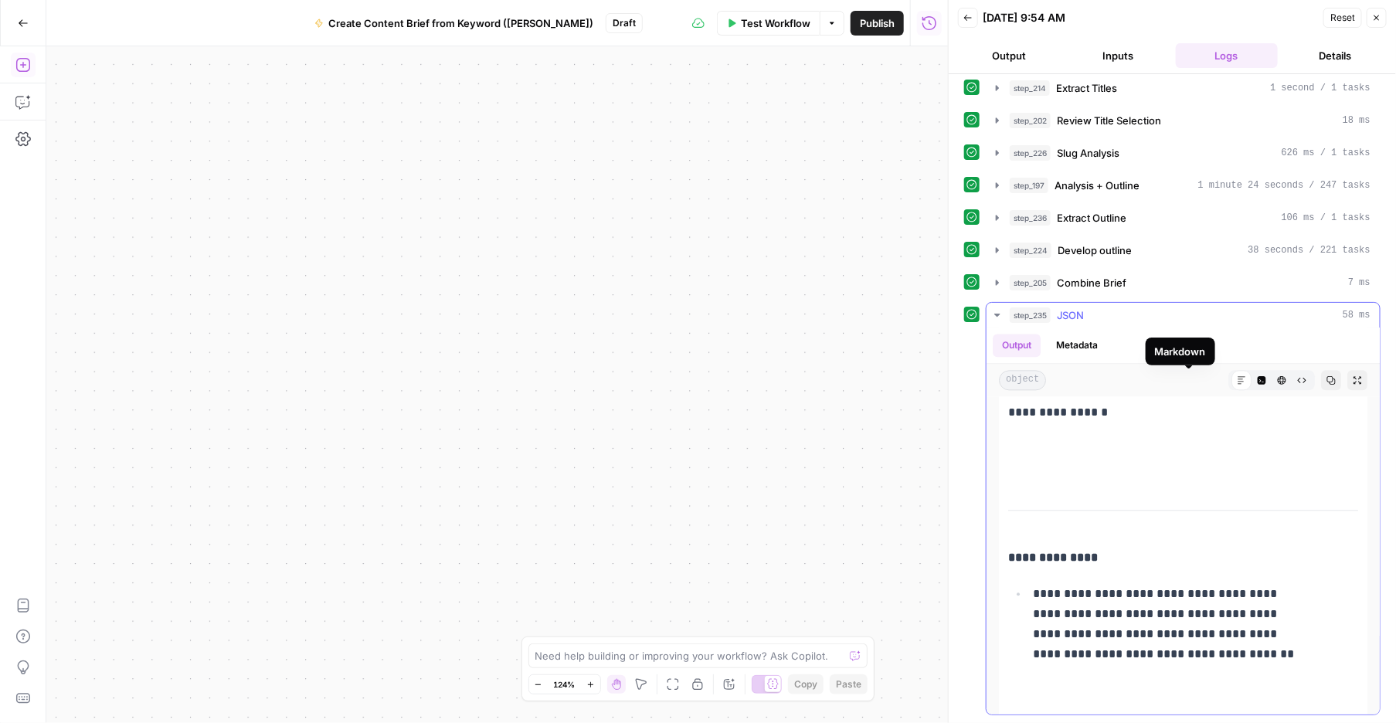
click at [1183, 385] on icon at bounding box center [1241, 380] width 9 height 9
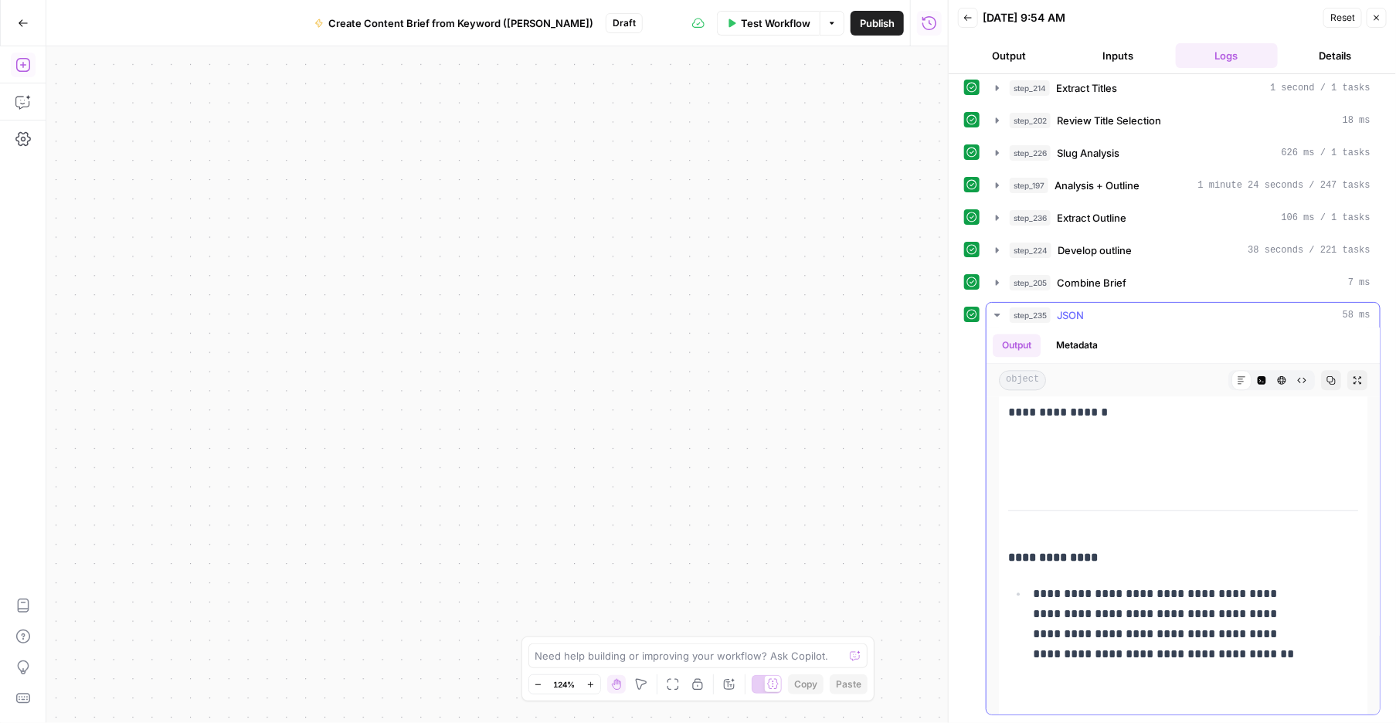
drag, startPoint x: 1024, startPoint y: 480, endPoint x: 1241, endPoint y: 620, distance: 258.2
copy div "**********"
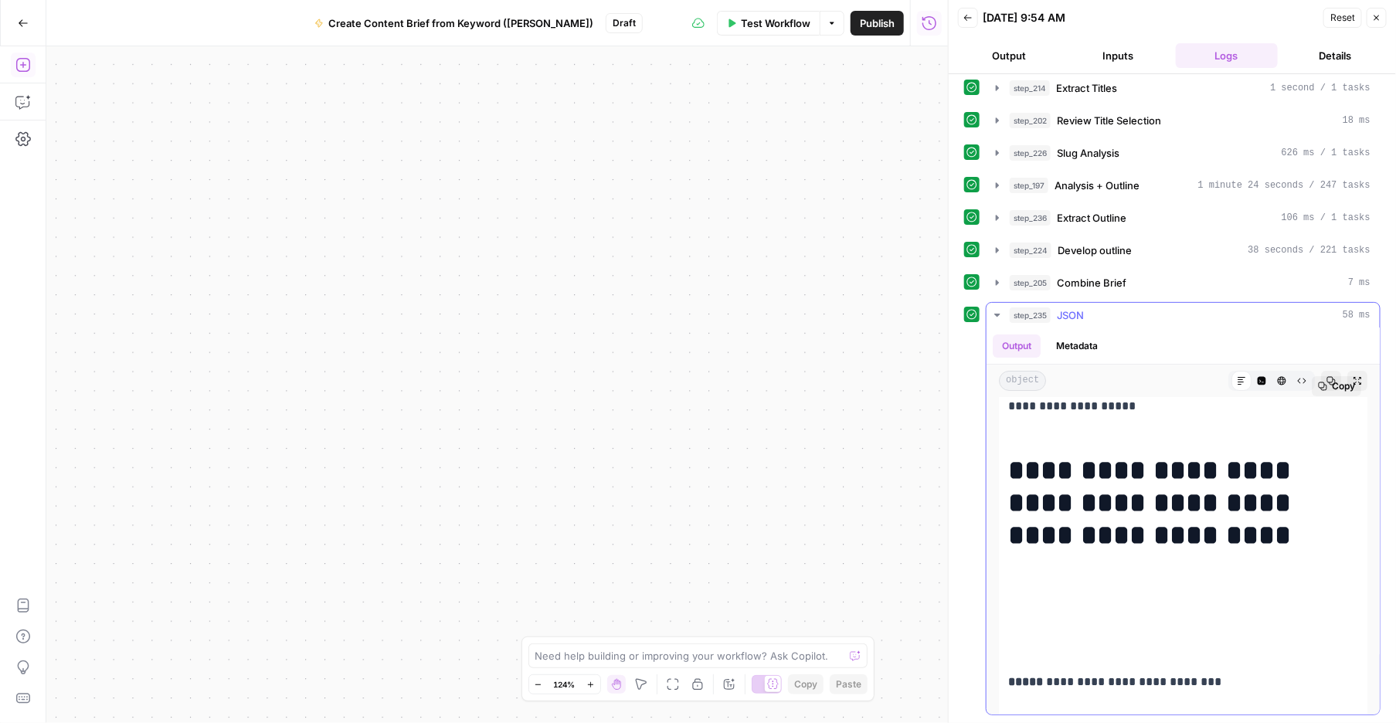
scroll to position [55, 0]
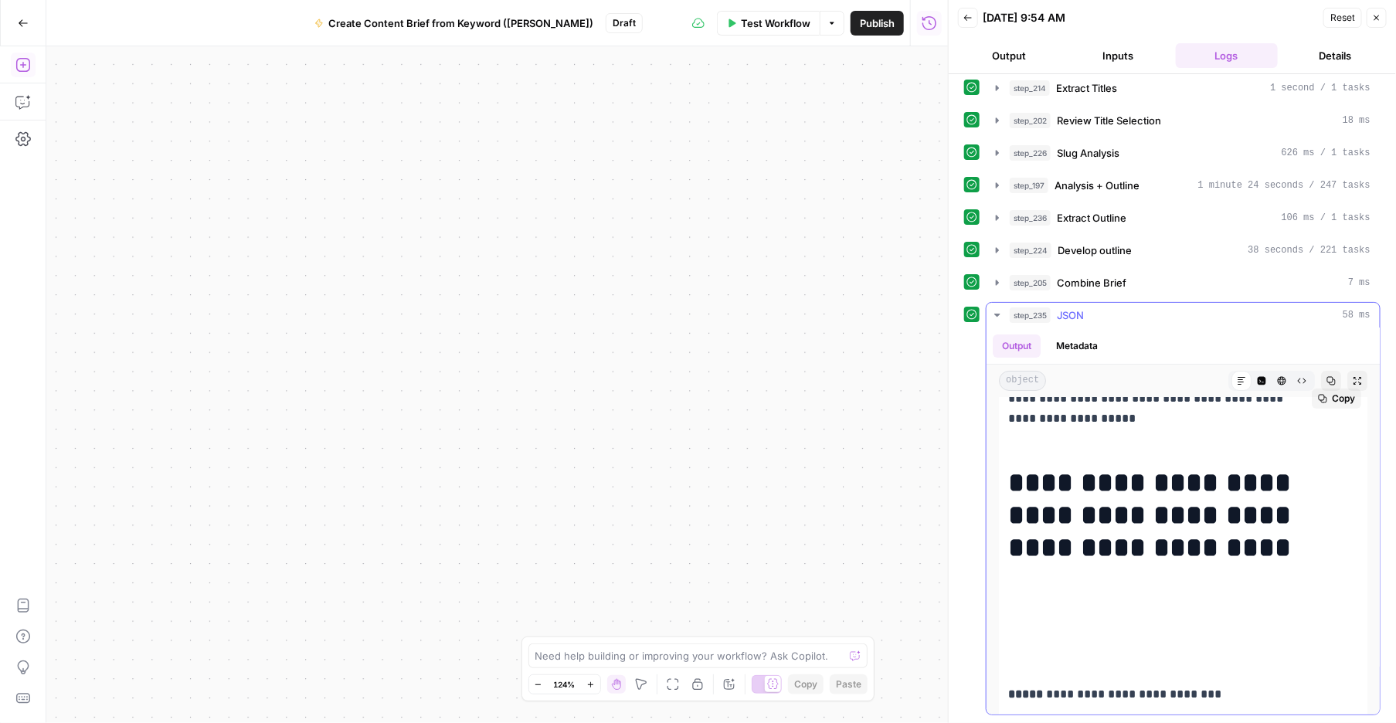
drag, startPoint x: 1023, startPoint y: 525, endPoint x: 1128, endPoint y: 560, distance: 109.9
click at [1128, 560] on h1 "**********" at bounding box center [1156, 568] width 297 height 203
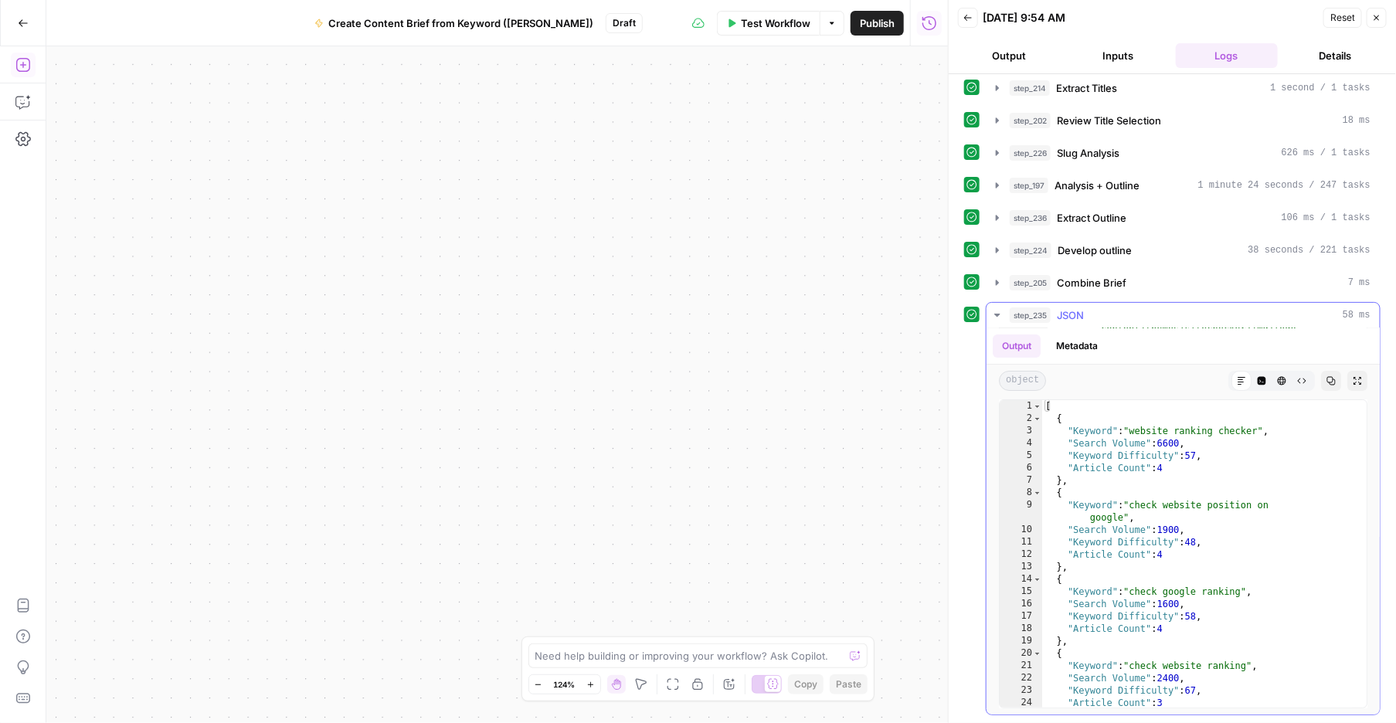
scroll to position [23278, 0]
copy div "**********"
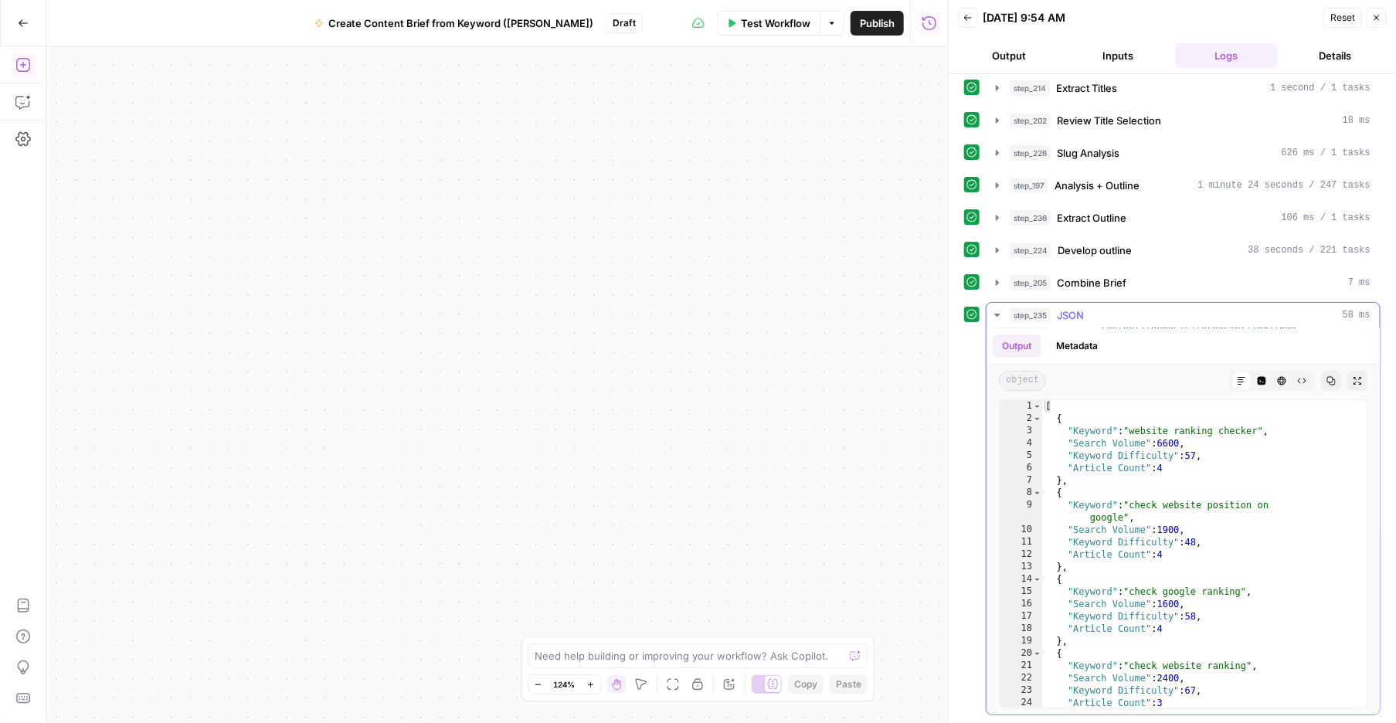
copy div "**********"
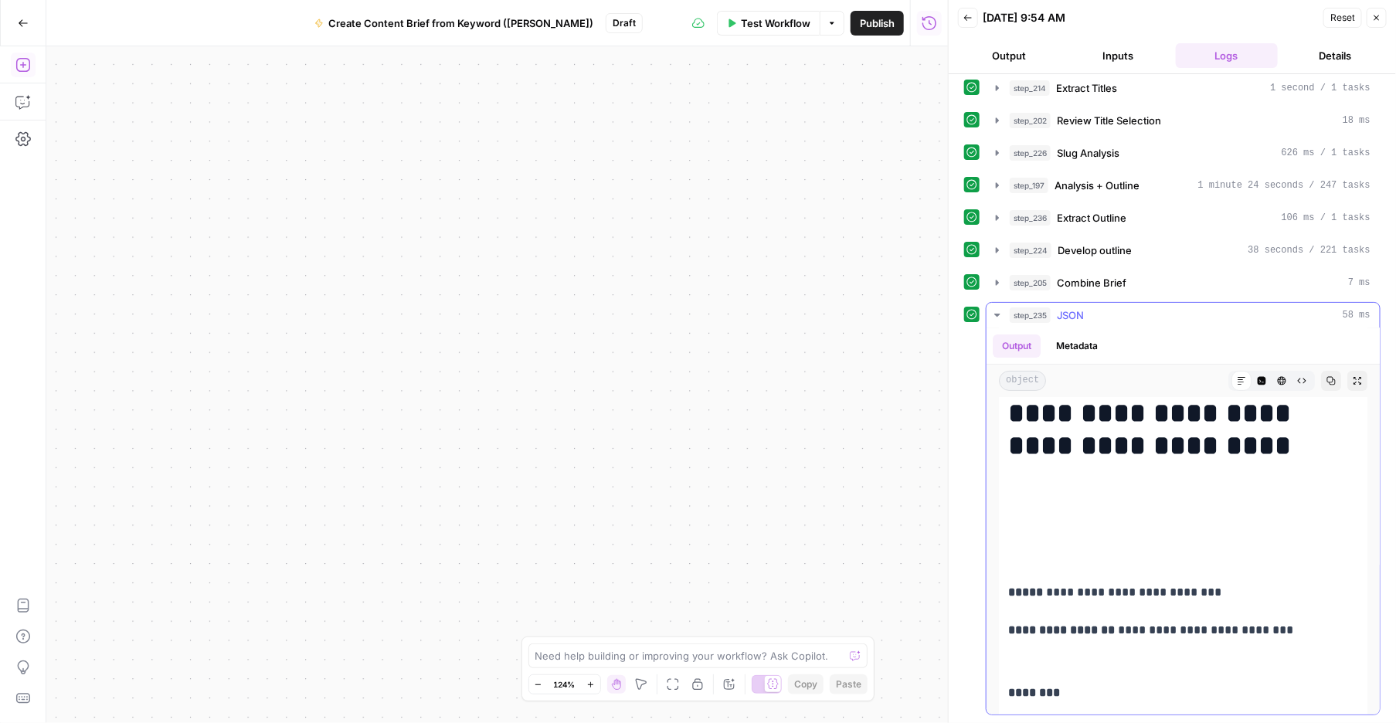
scroll to position [232, 0]
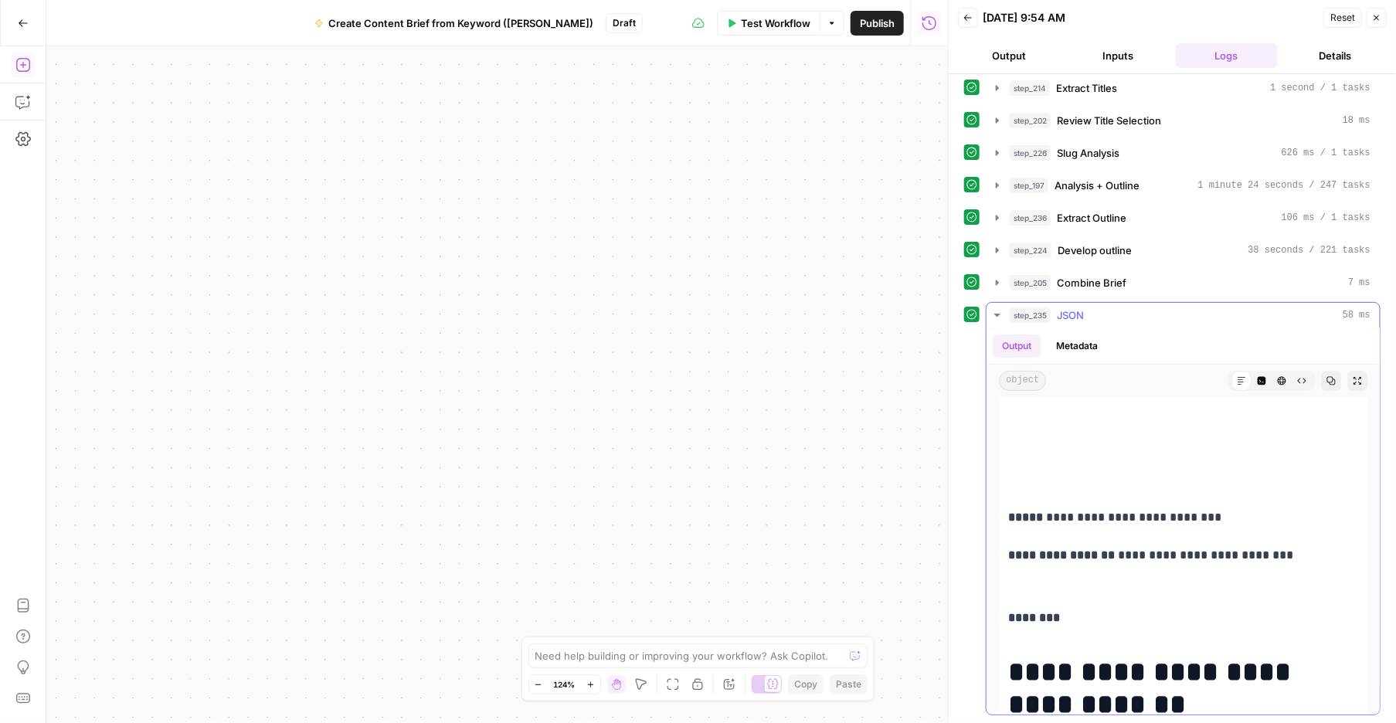
copy div "**********"
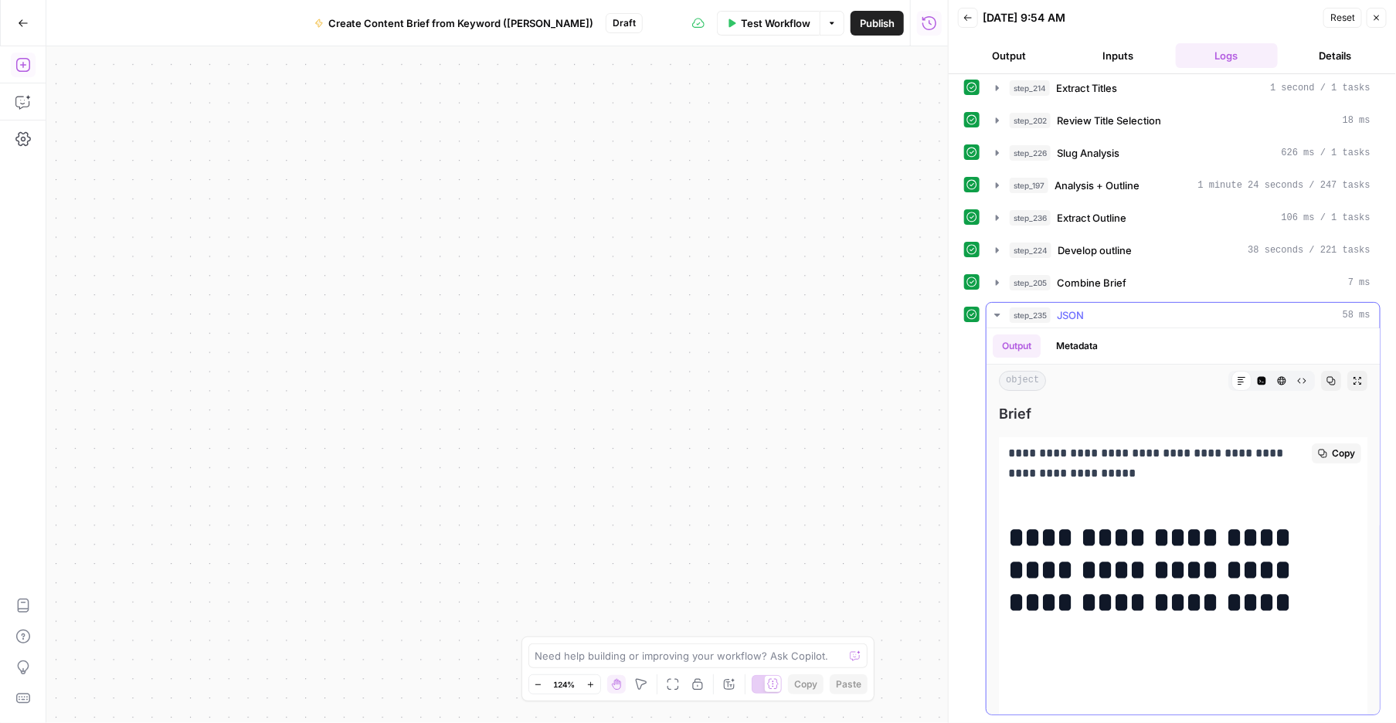
scroll to position [404, 0]
click at [1183, 385] on icon "button" at bounding box center [1330, 380] width 9 height 9
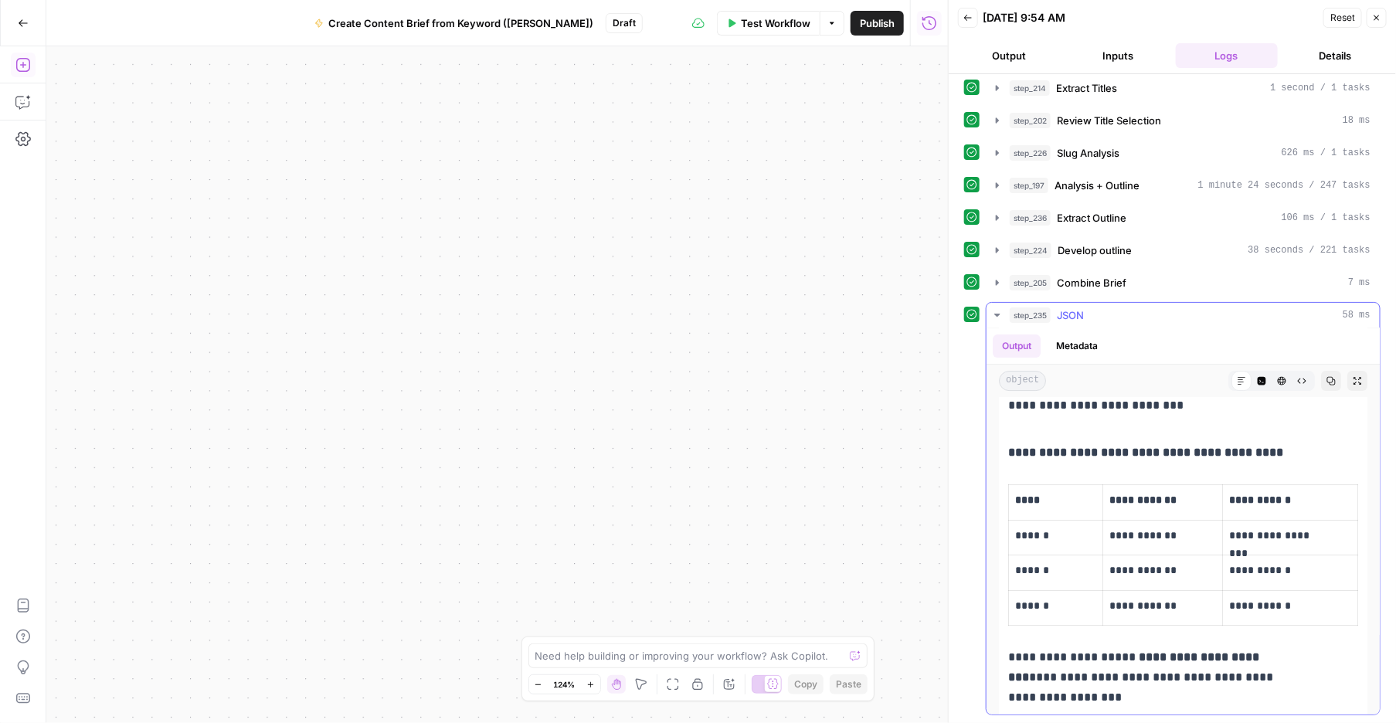
scroll to position [2446, 0]
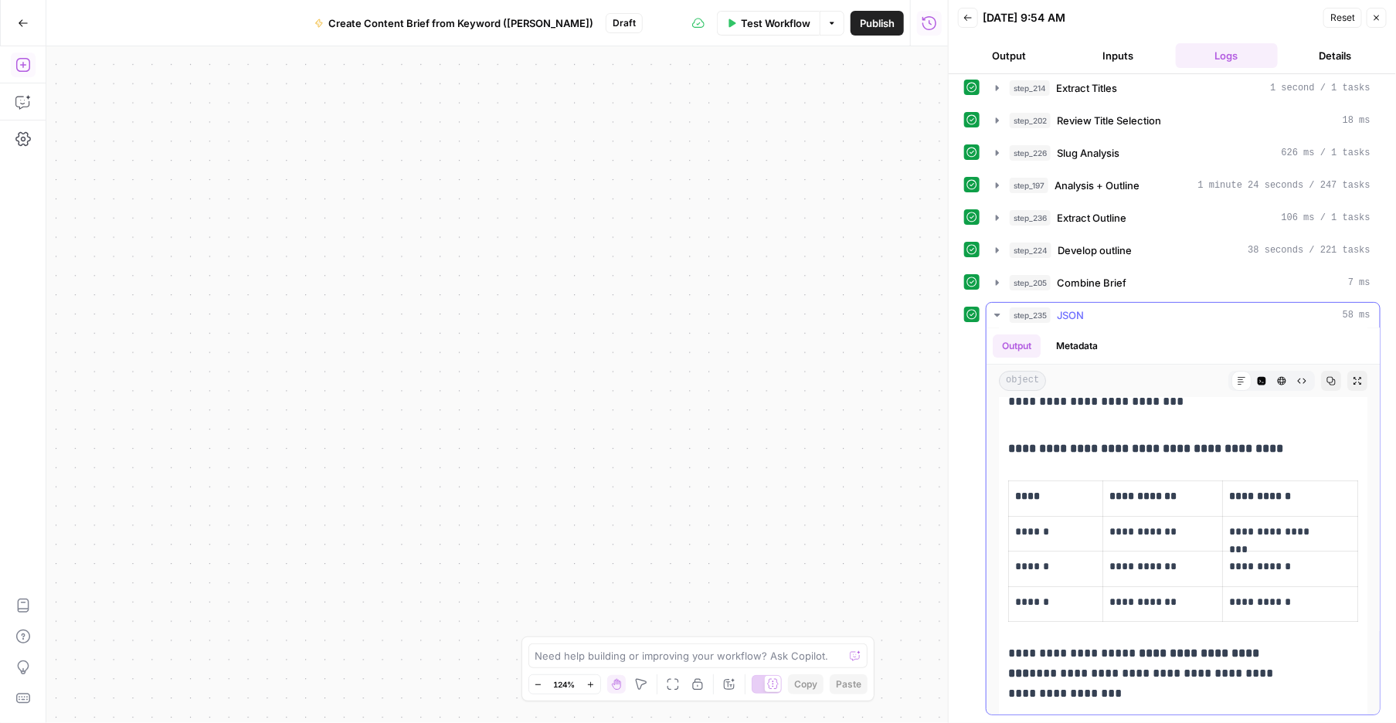
click at [1000, 323] on button "step_235 JSON 58 ms" at bounding box center [1182, 315] width 393 height 25
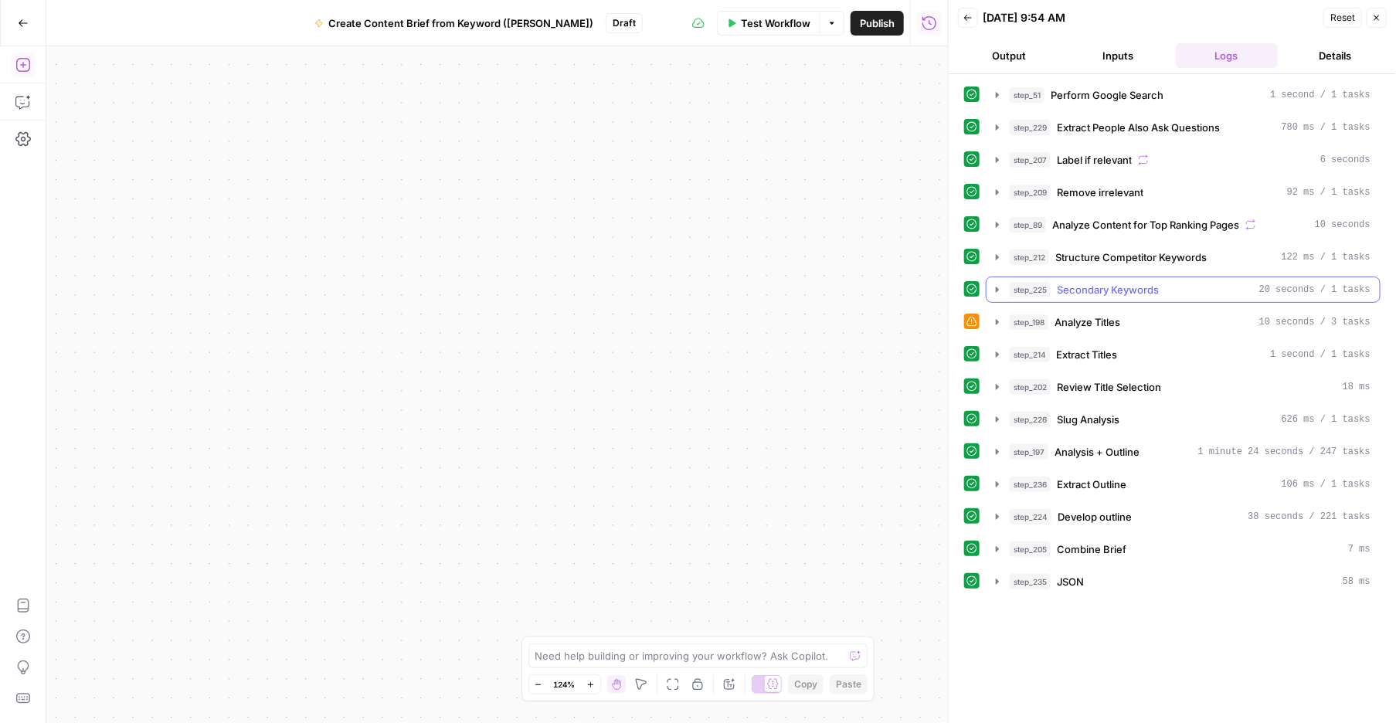
scroll to position [29, 0]
click at [1019, 67] on button "Output" at bounding box center [1009, 55] width 103 height 25
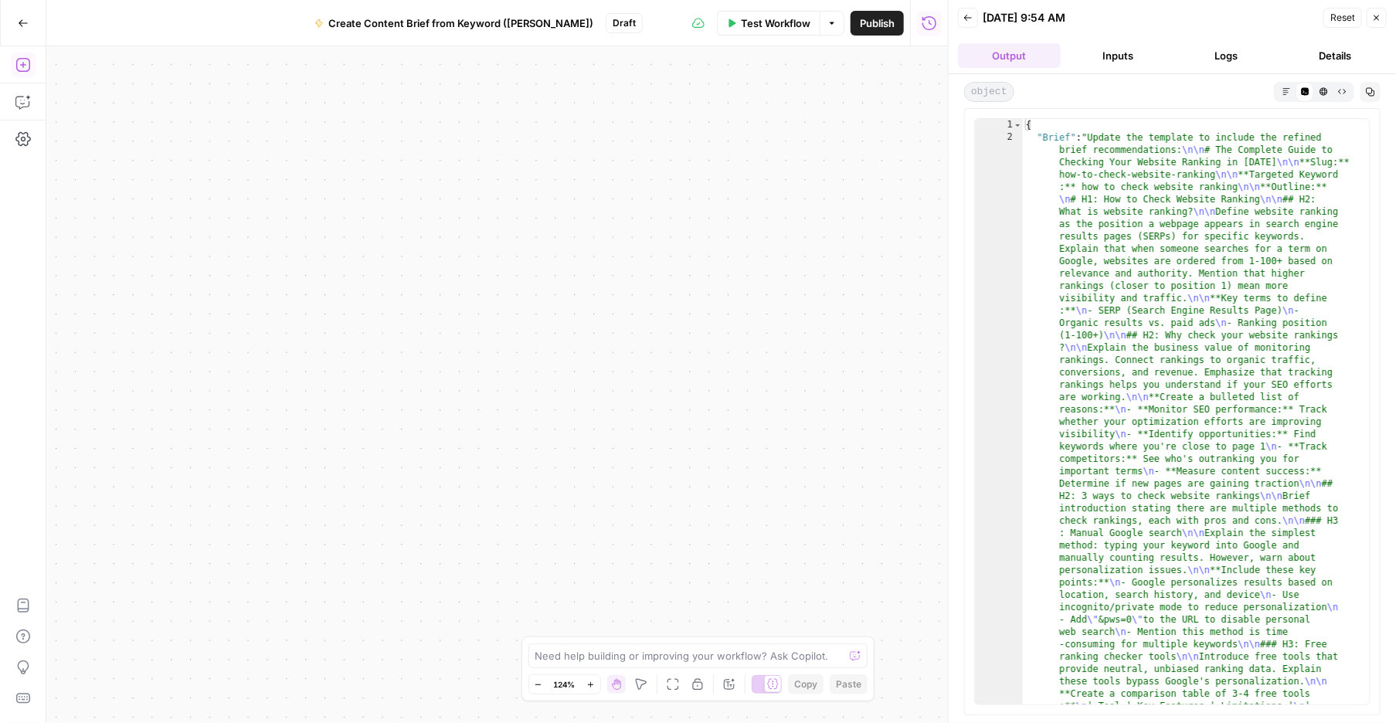
scroll to position [0, 0]
click at [1183, 96] on icon "button" at bounding box center [1286, 91] width 8 height 8
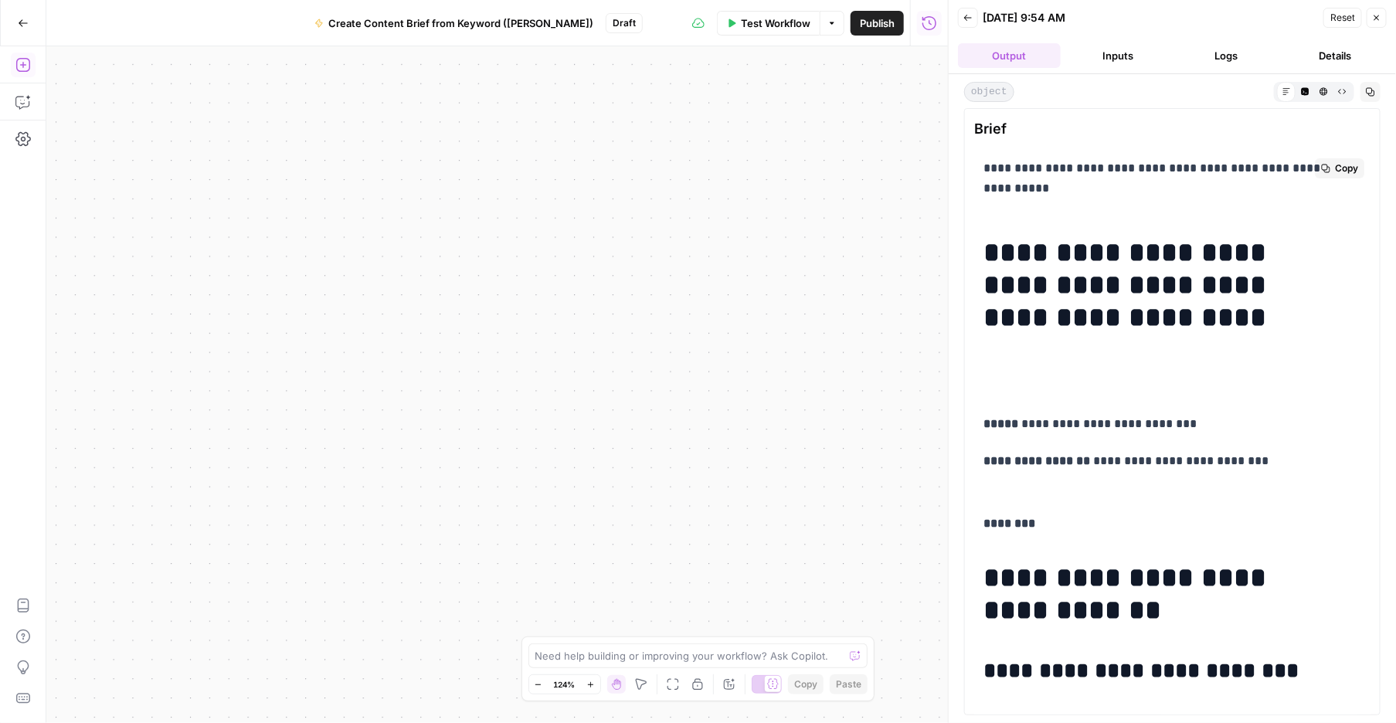
drag, startPoint x: 1038, startPoint y: 333, endPoint x: 1274, endPoint y: 665, distance: 407.2
copy div "**********"
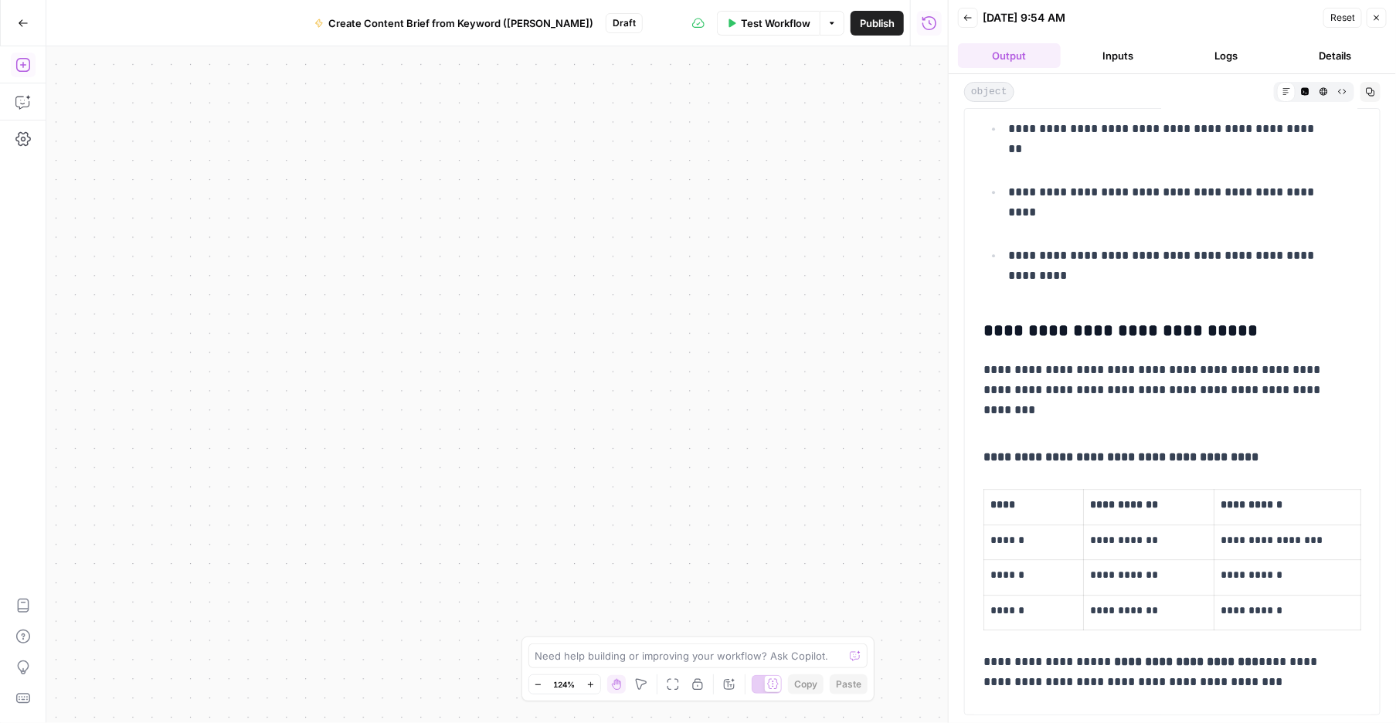
scroll to position [2177, 0]
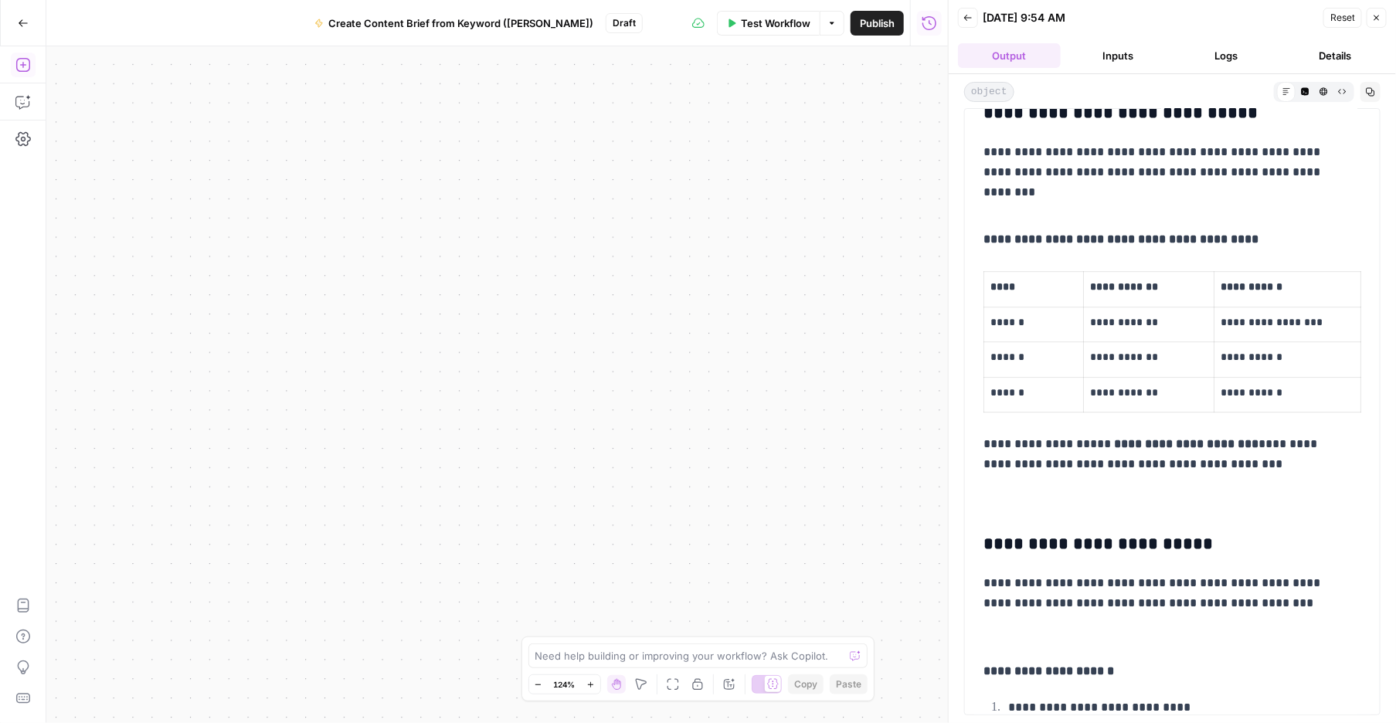
drag, startPoint x: 993, startPoint y: 264, endPoint x: 1317, endPoint y: 424, distance: 361.7
copy div "**********"
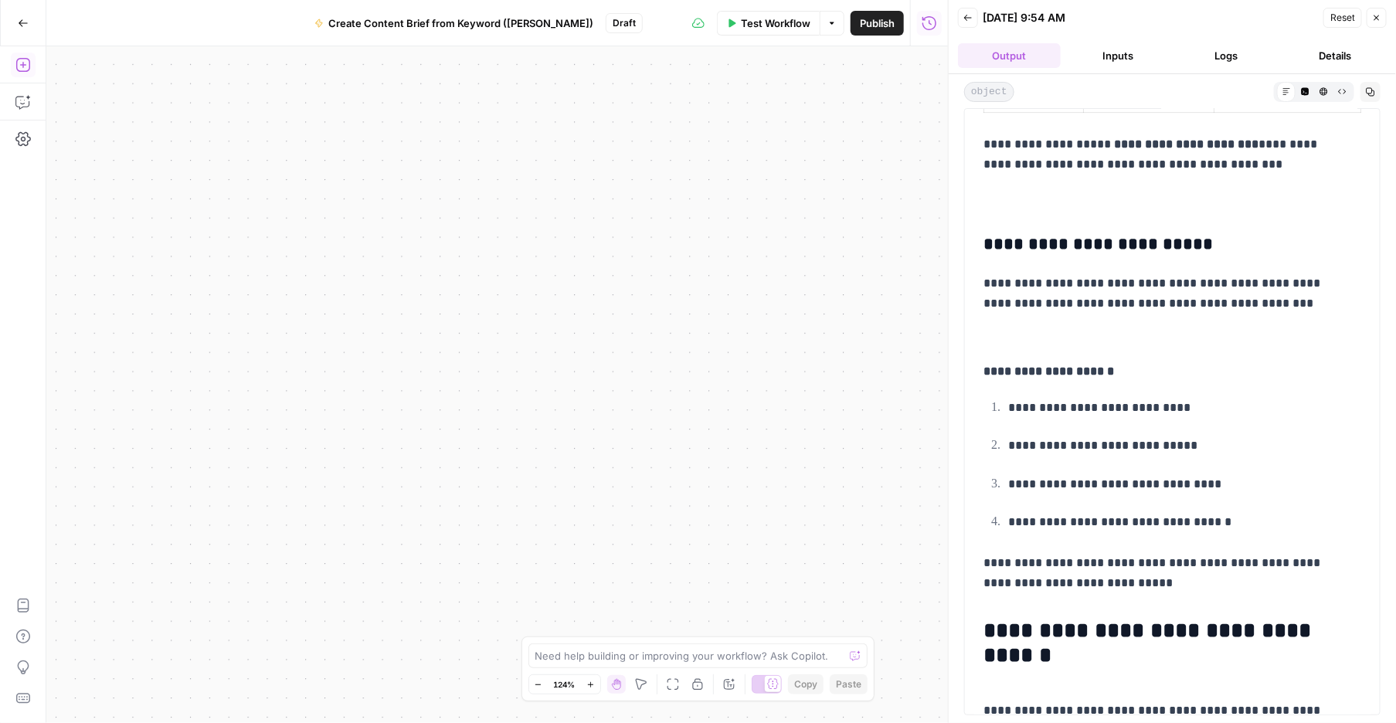
scroll to position [2513, 0]
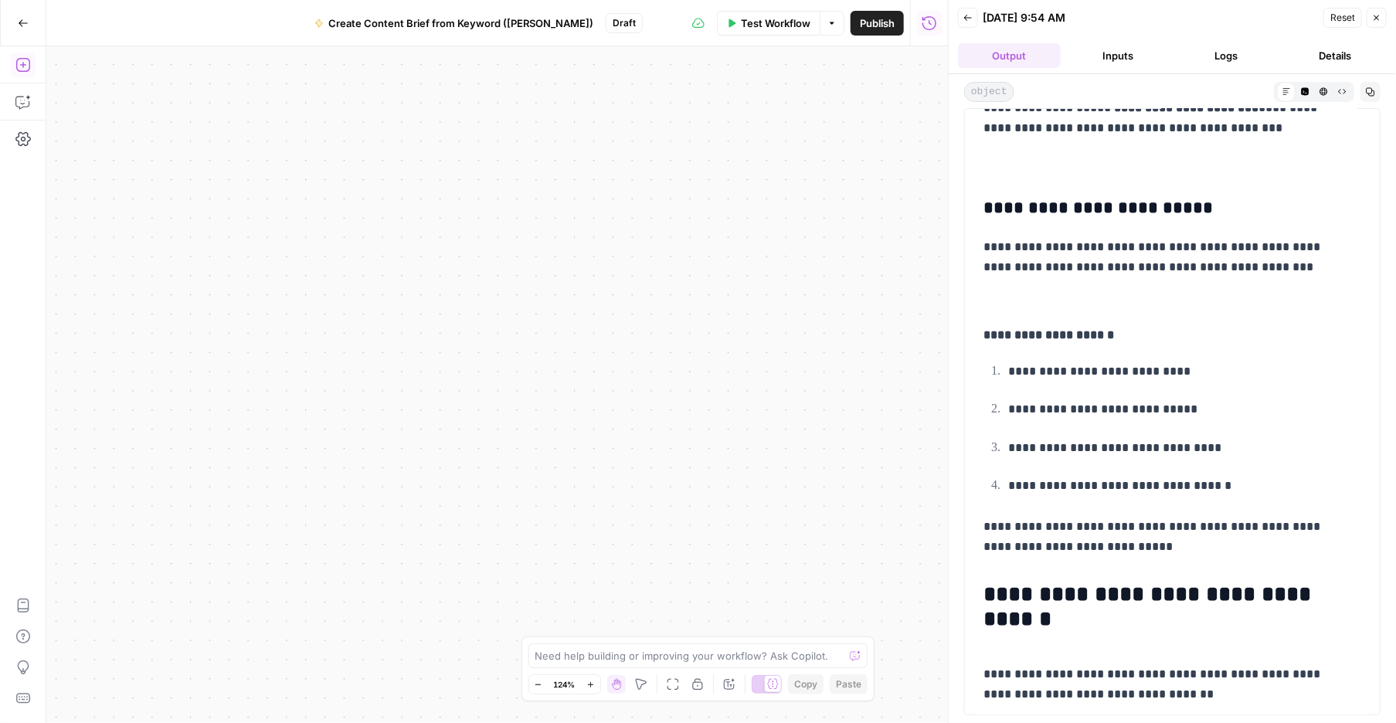
drag, startPoint x: 986, startPoint y: 316, endPoint x: 1038, endPoint y: 360, distance: 67.9
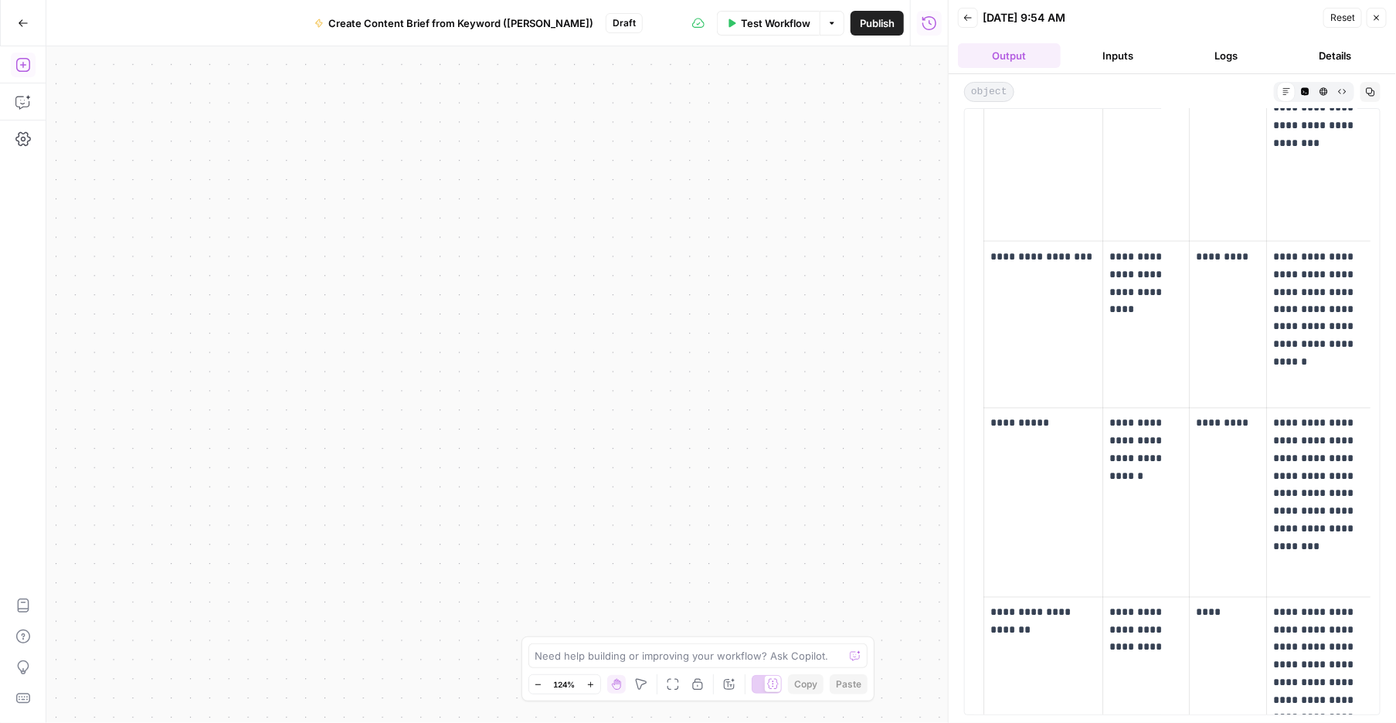
scroll to position [9576, 0]
copy div "**********"
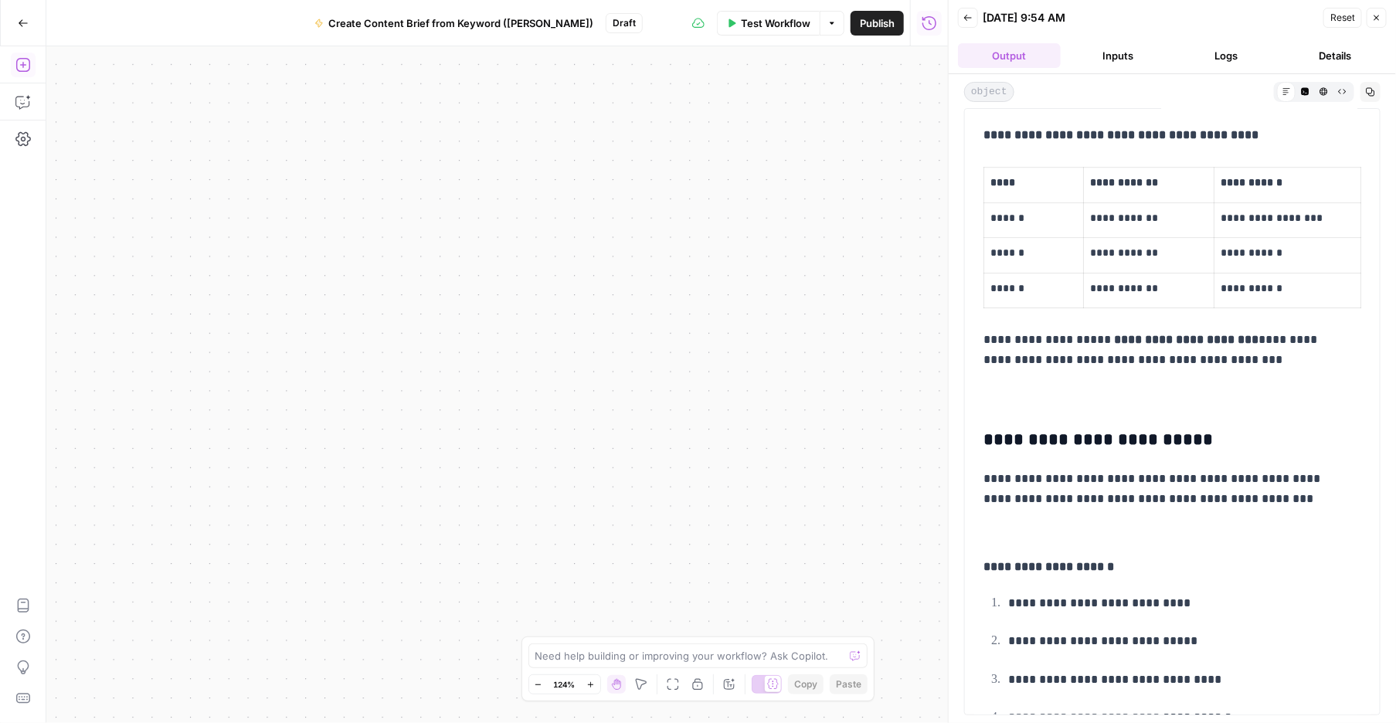
scroll to position [2285, 0]
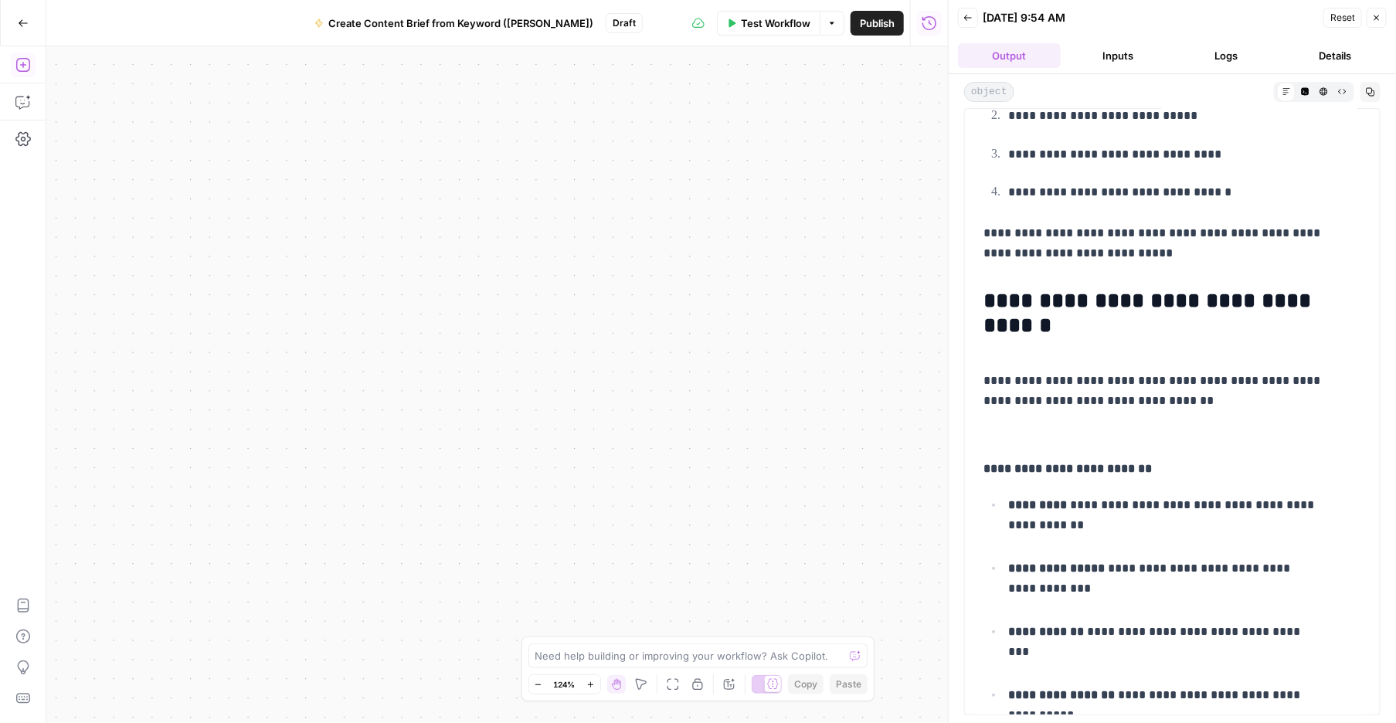
scroll to position [2809, 0]
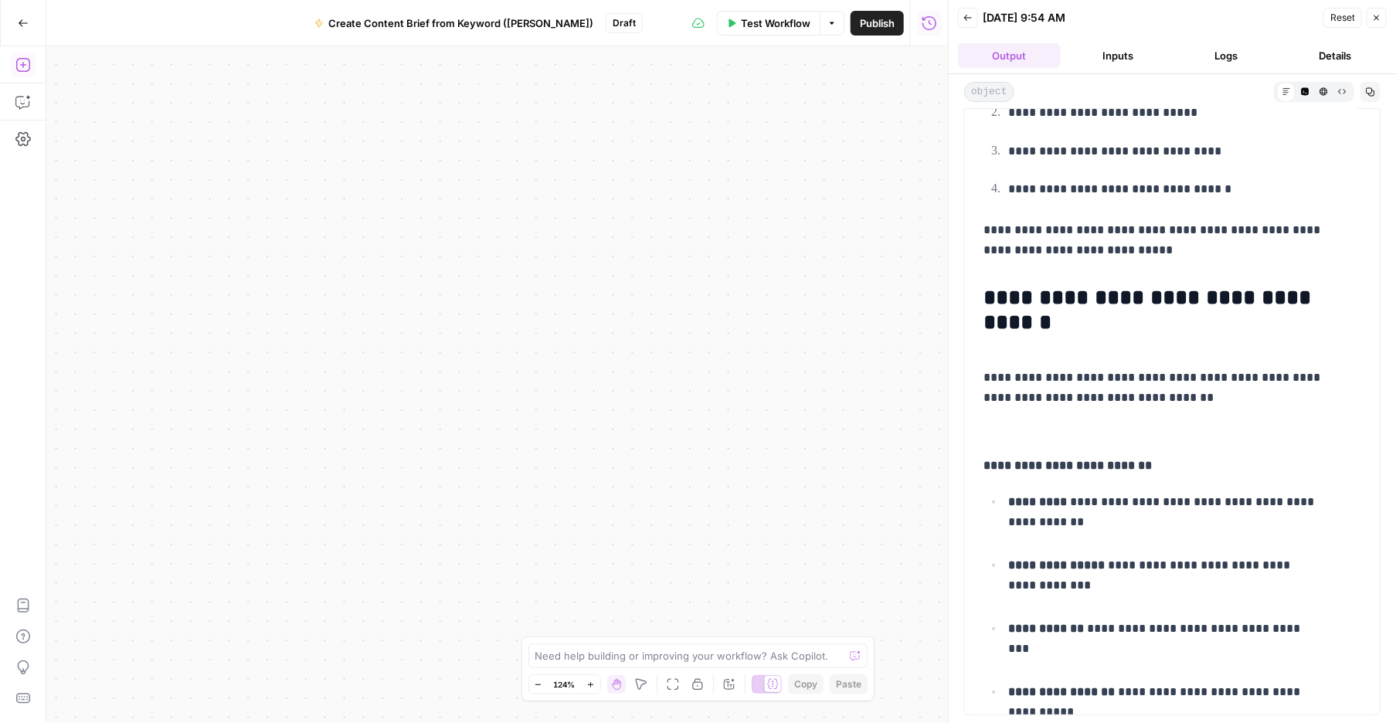
drag, startPoint x: 989, startPoint y: 541, endPoint x: 1312, endPoint y: 510, distance: 323.7
copy div "**********"
click at [1059, 348] on h2 "**********" at bounding box center [1156, 317] width 346 height 62
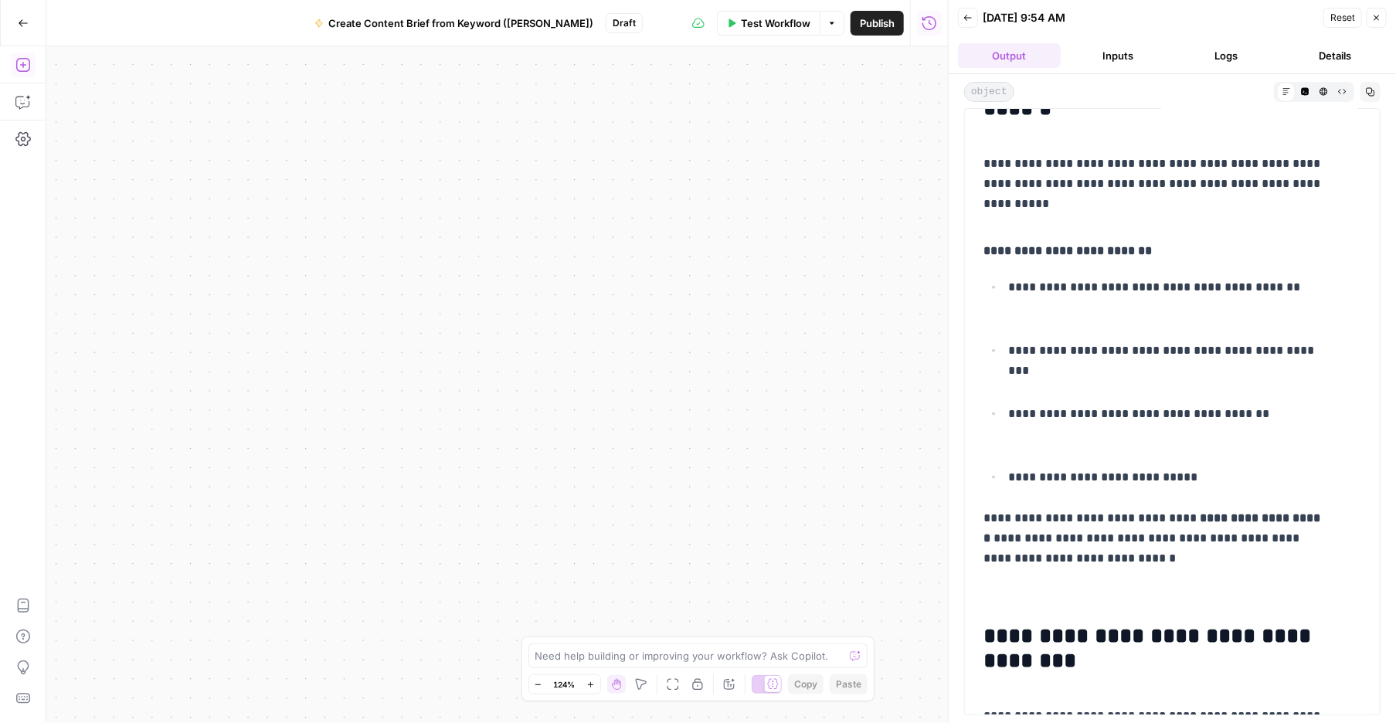
scroll to position [4115, 0]
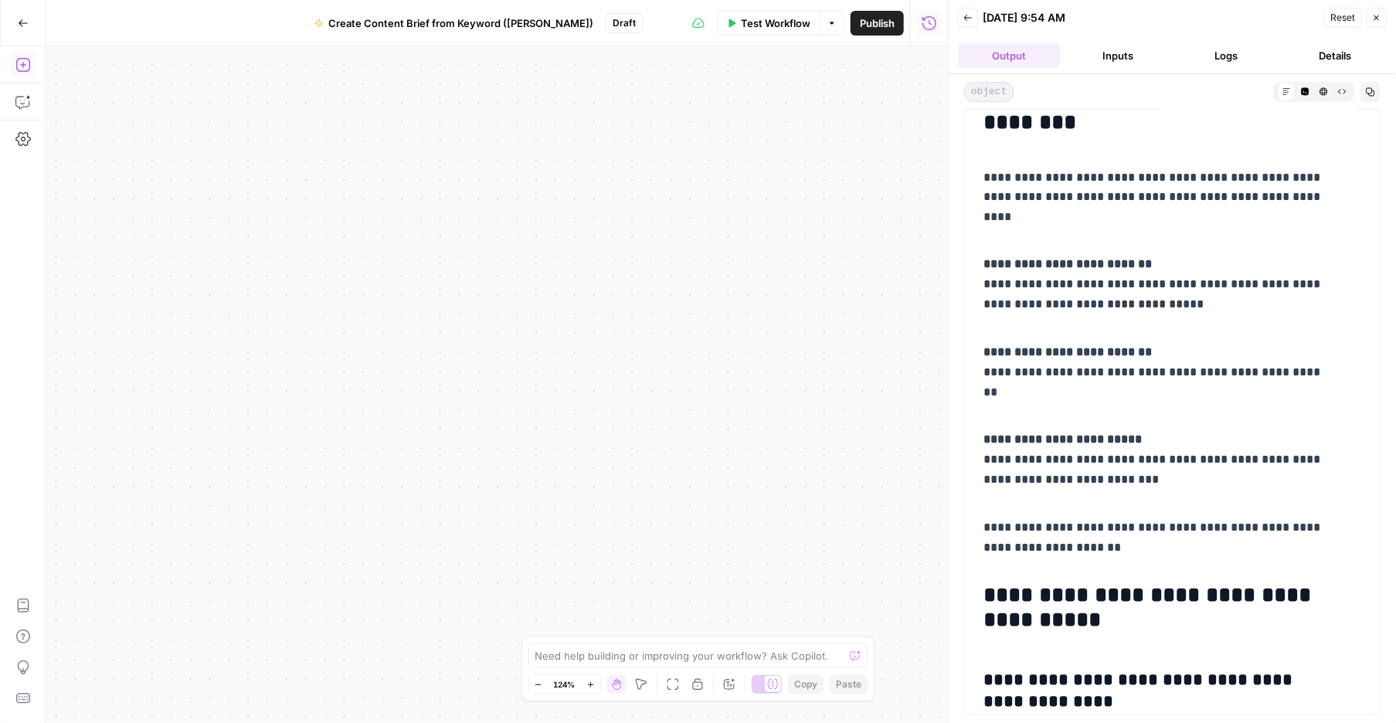
drag, startPoint x: 993, startPoint y: 546, endPoint x: 1236, endPoint y: 379, distance: 295.0
copy div "**********"
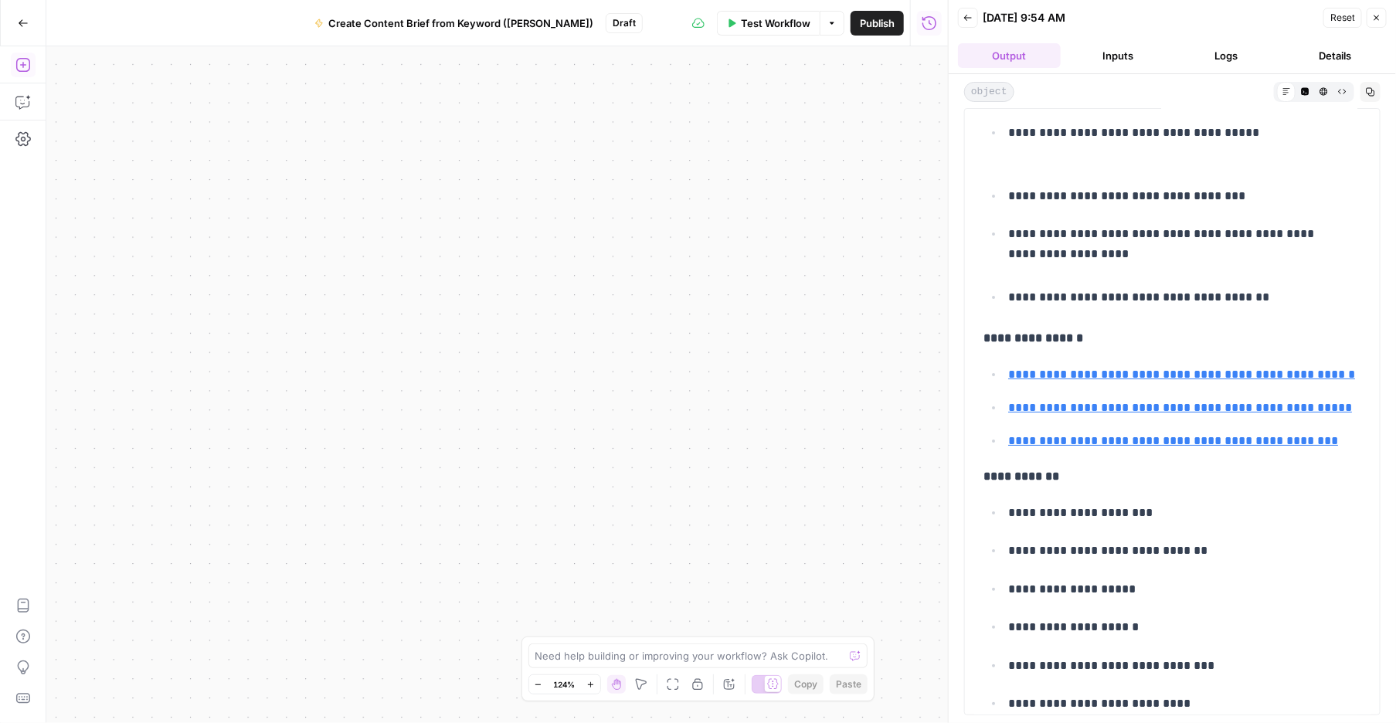
scroll to position [5621, 0]
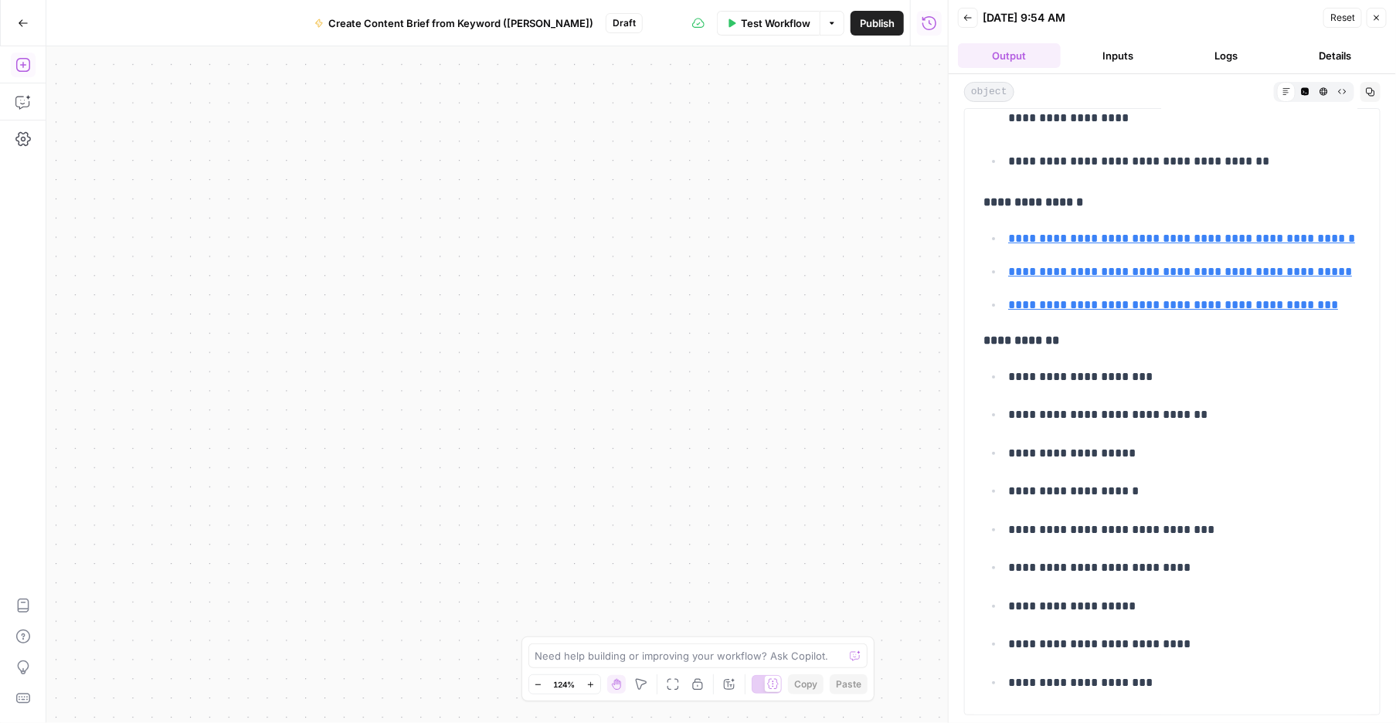
drag, startPoint x: 993, startPoint y: 417, endPoint x: 1336, endPoint y: 569, distance: 374.9
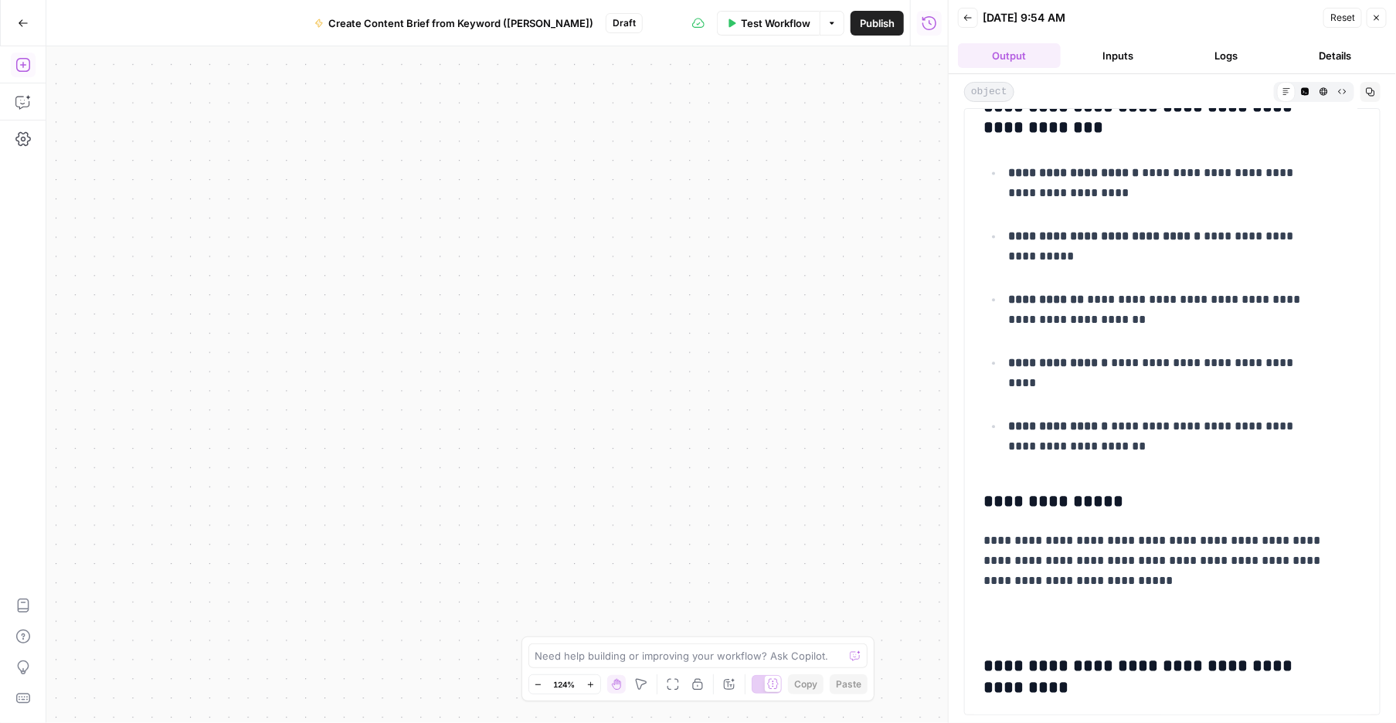
scroll to position [7277, 0]
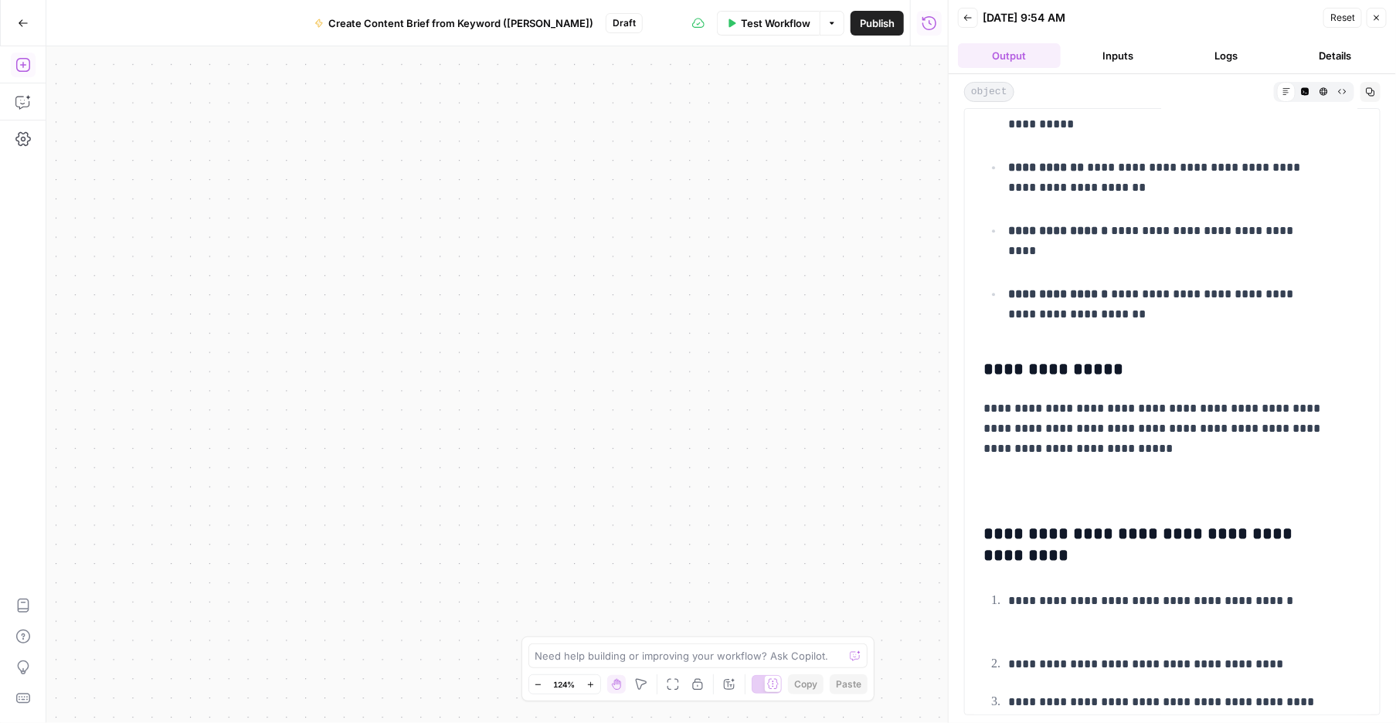
drag, startPoint x: 1002, startPoint y: 295, endPoint x: 1259, endPoint y: 431, distance: 290.9
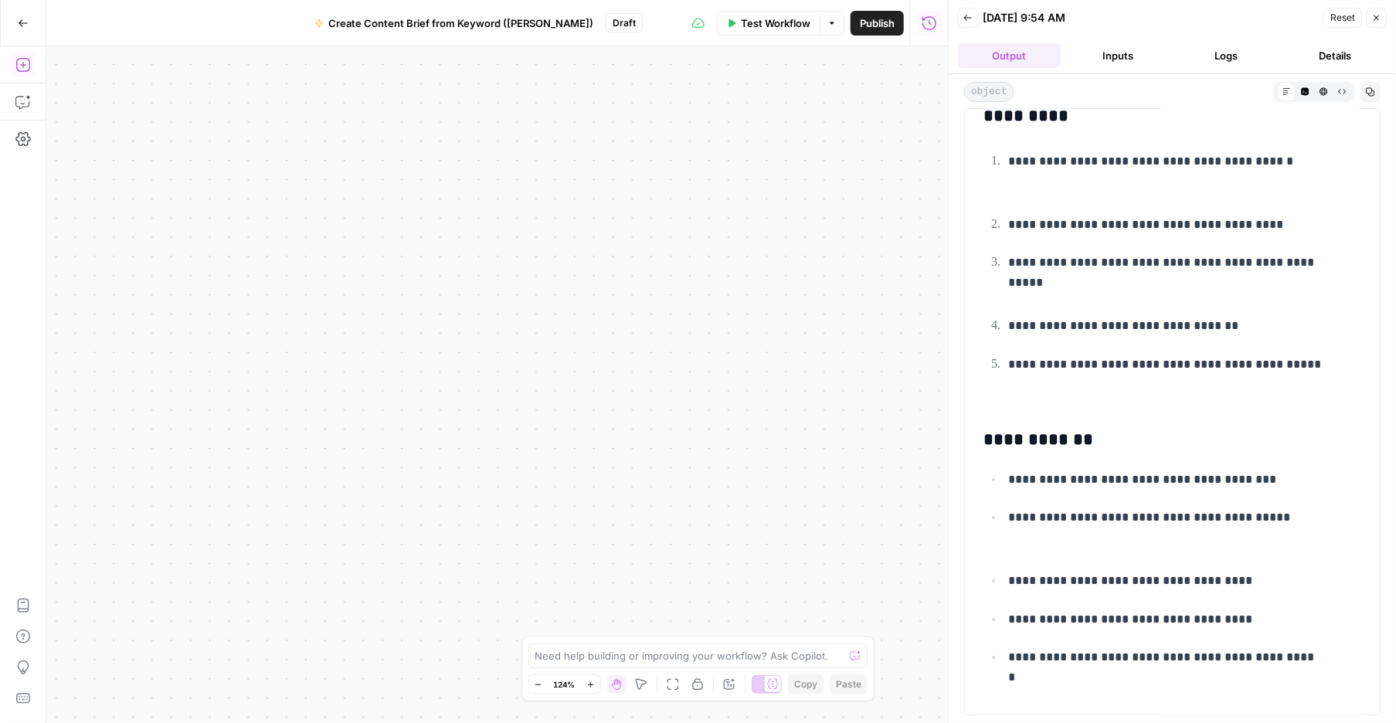
scroll to position [7815, 0]
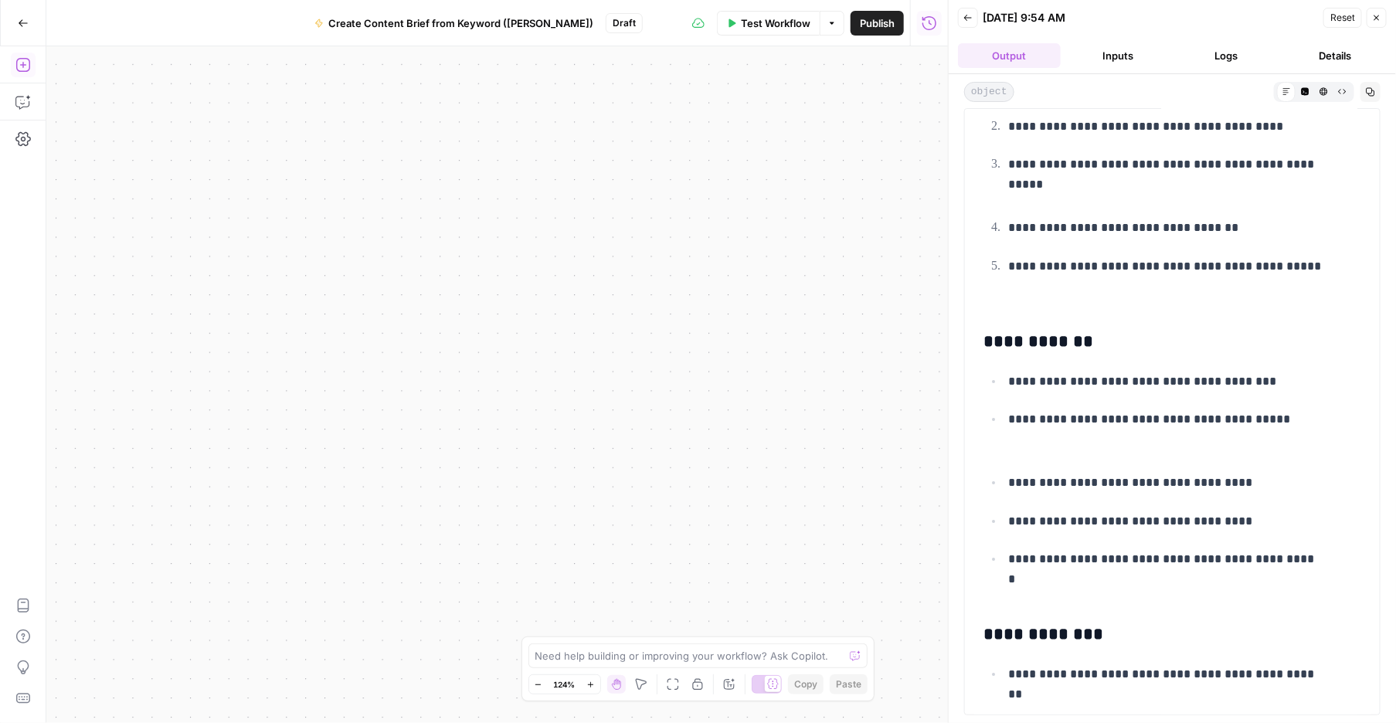
drag, startPoint x: 980, startPoint y: 176, endPoint x: 1260, endPoint y: 634, distance: 536.7
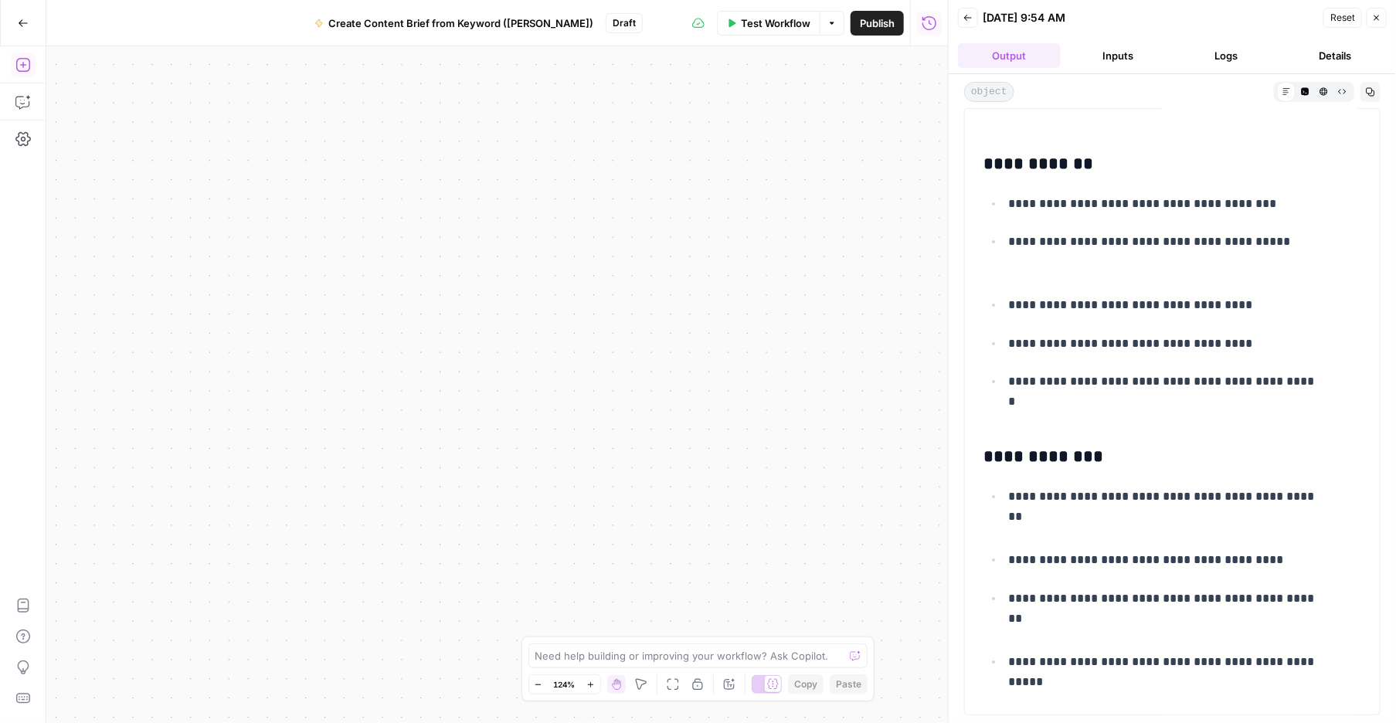
scroll to position [8047, 0]
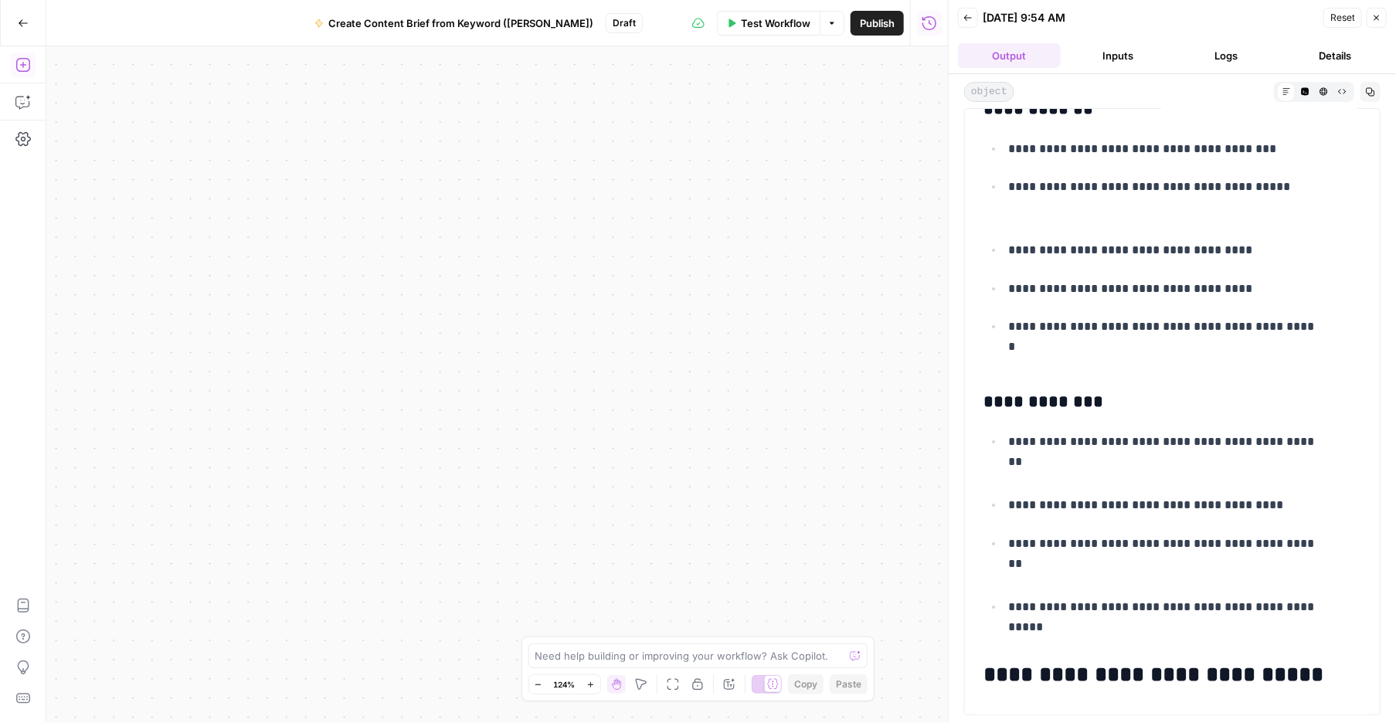
drag, startPoint x: 992, startPoint y: 451, endPoint x: 1130, endPoint y: 559, distance: 175.5
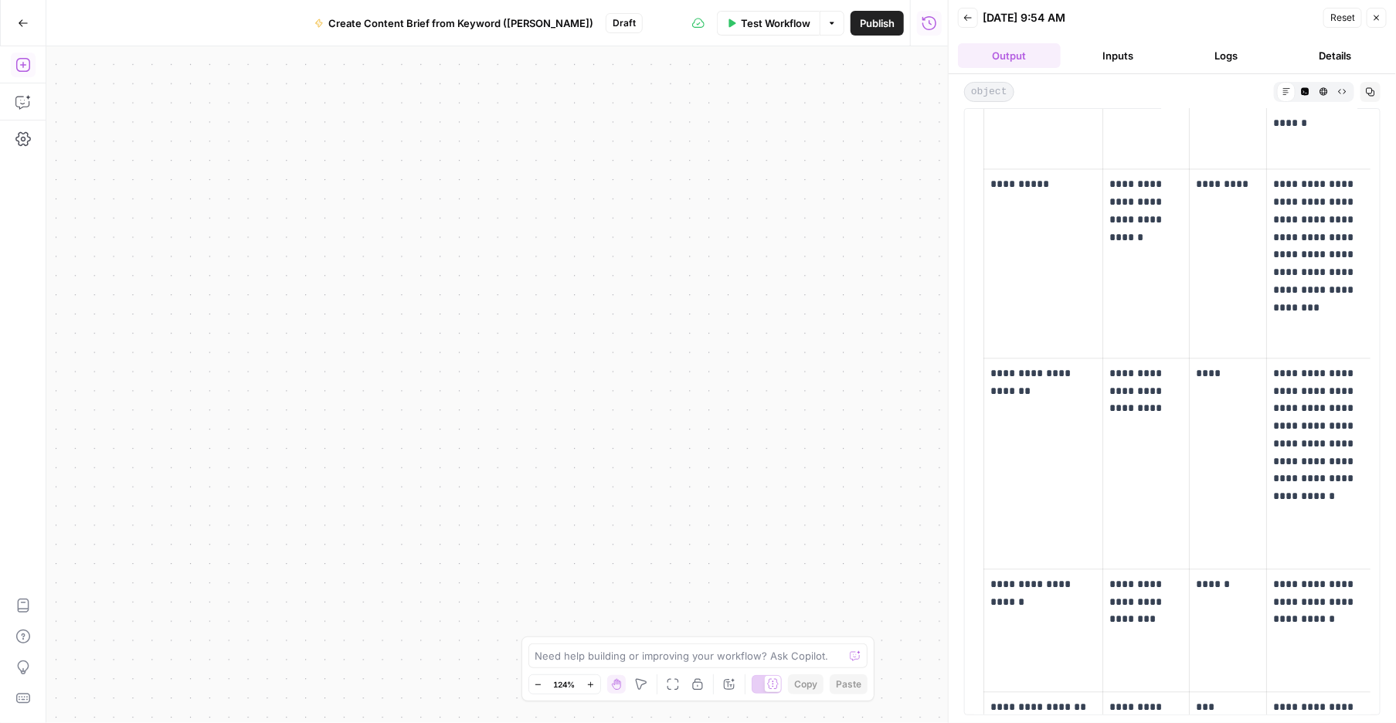
scroll to position [9529, 0]
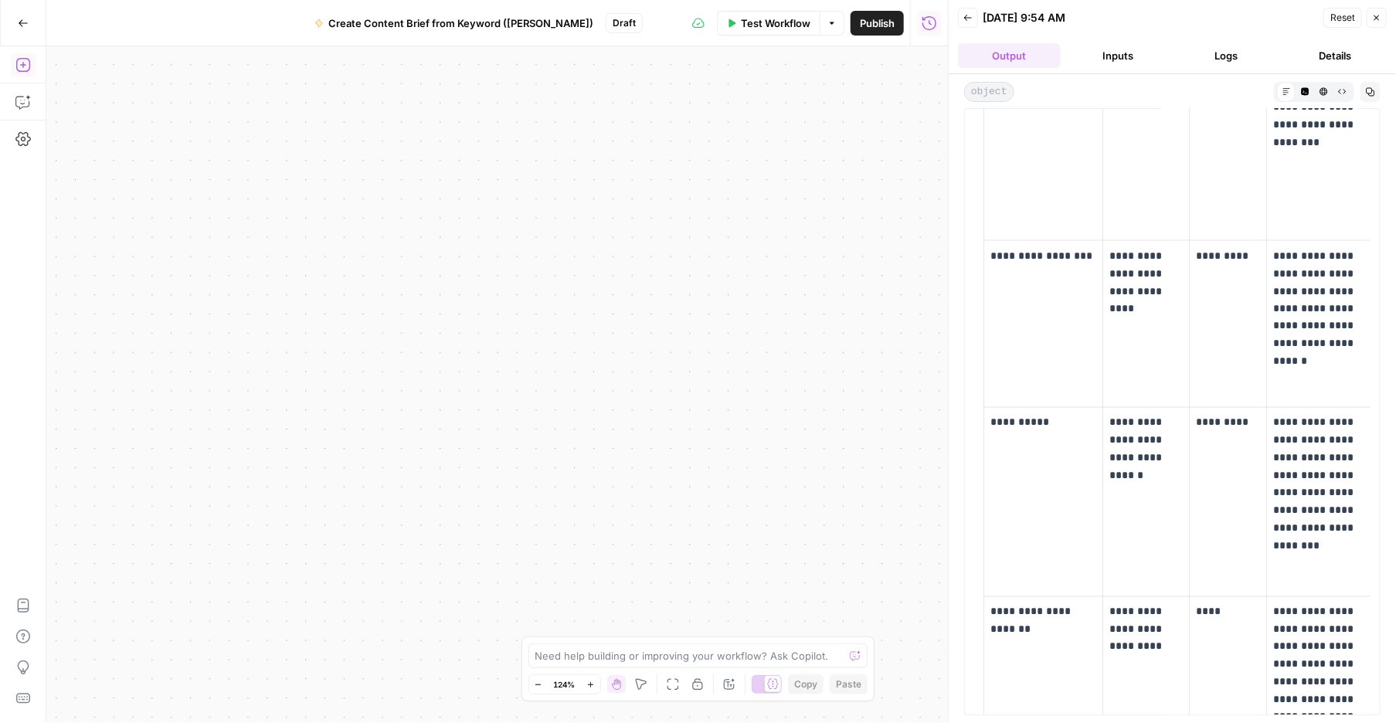
scroll to position [9599, 0]
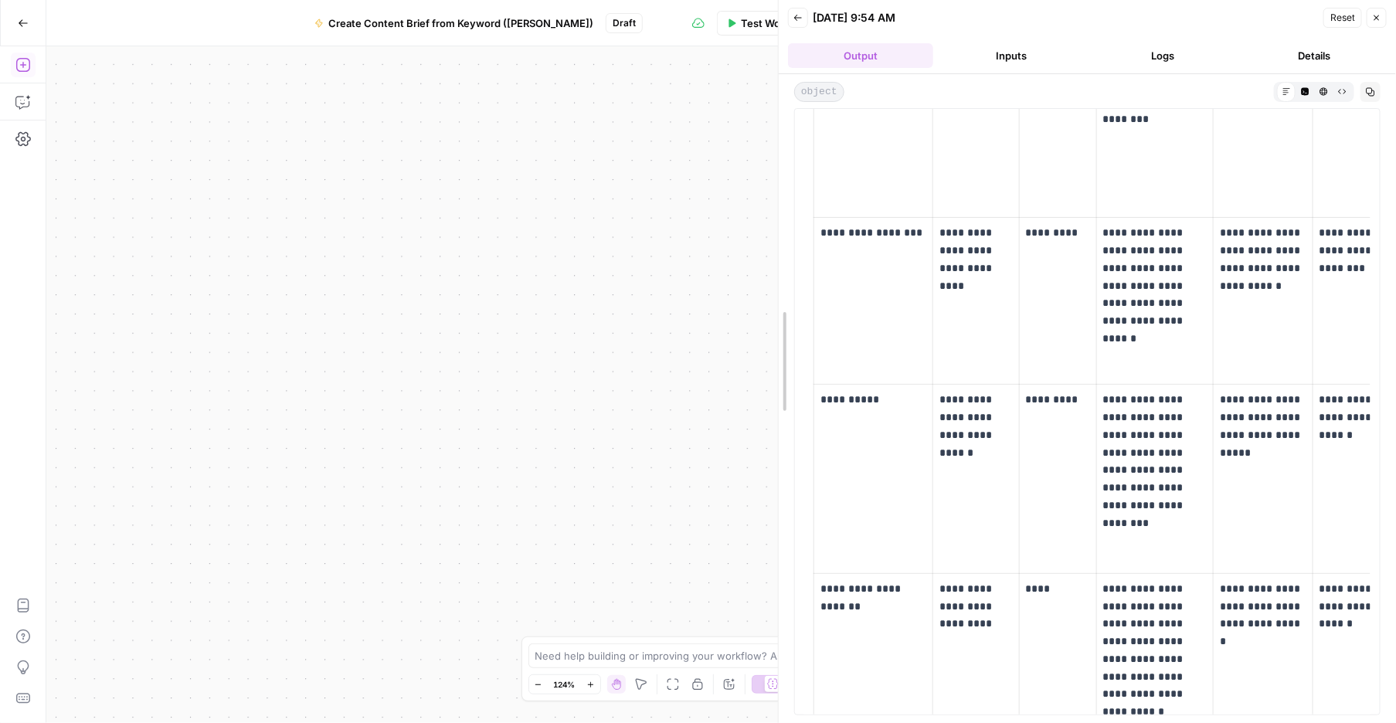
drag, startPoint x: 950, startPoint y: 534, endPoint x: 1077, endPoint y: 475, distance: 139.6
click at [725, 529] on body "Cohort 5 New Home Browse Your Data Usage Settings Recent Grids CDJ Grid Recent …" at bounding box center [698, 361] width 1396 height 723
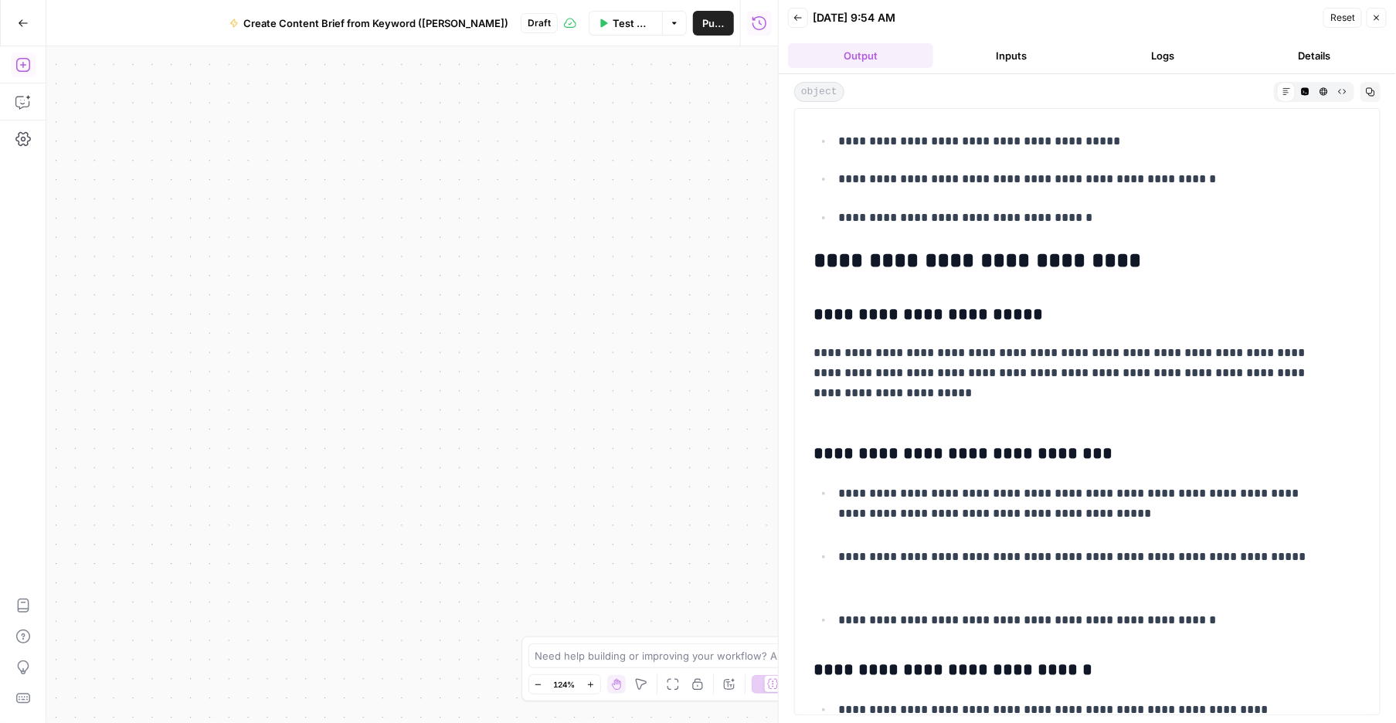
scroll to position [9506, 0]
drag, startPoint x: 820, startPoint y: 436, endPoint x: 899, endPoint y: 564, distance: 150.5
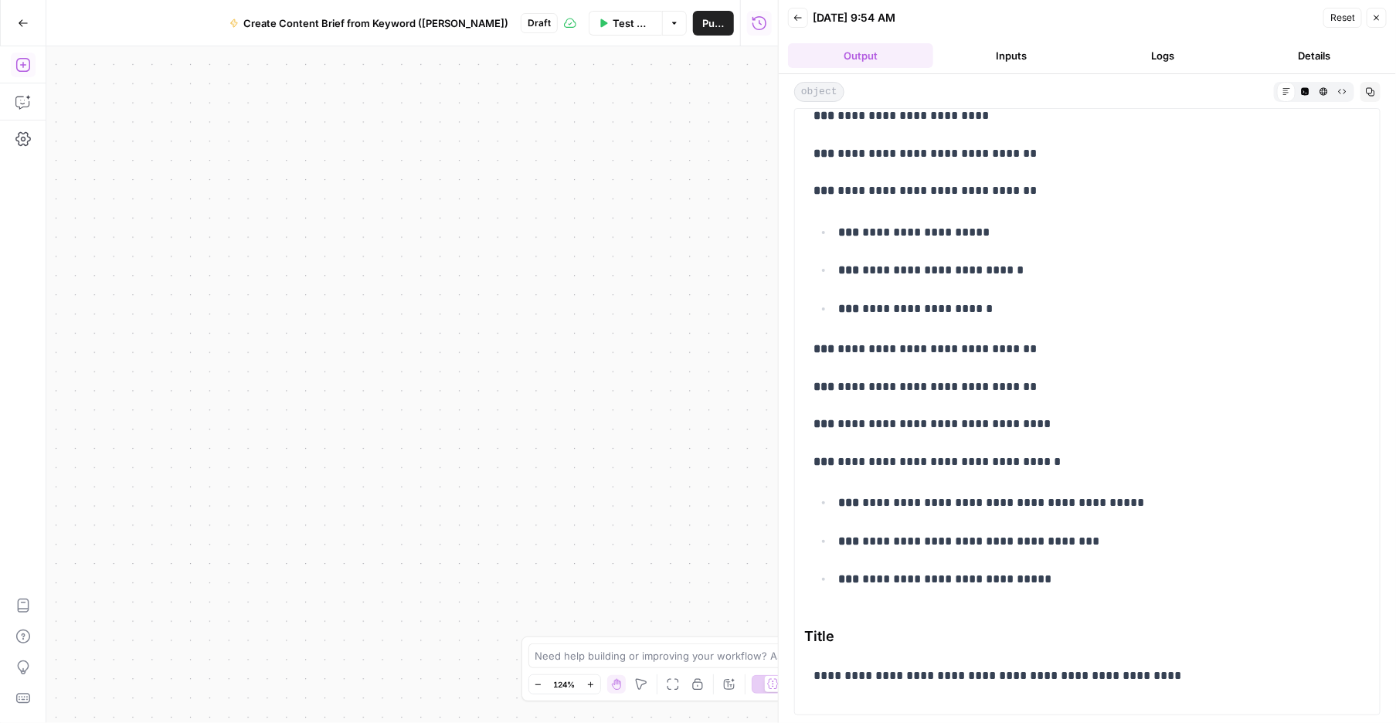
scroll to position [12438, 0]
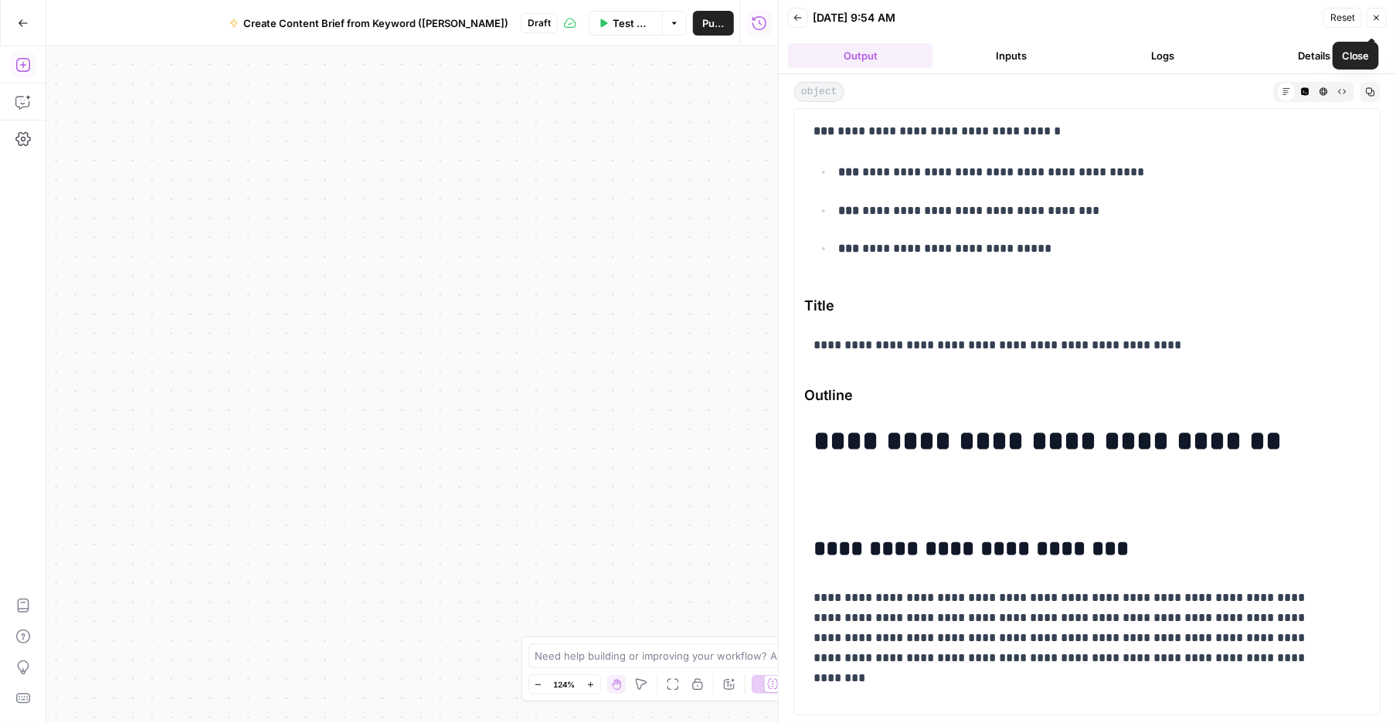
click at [1183, 22] on icon "button" at bounding box center [1376, 17] width 9 height 9
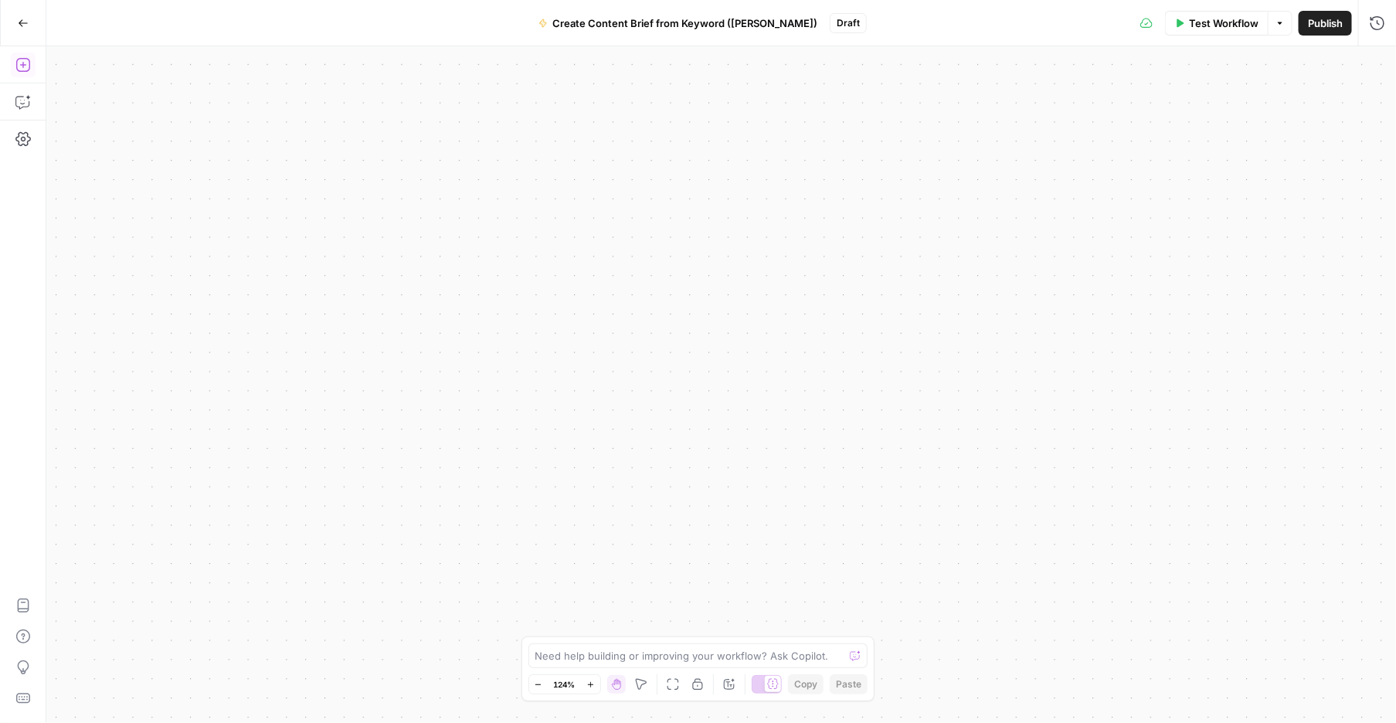
click at [25, 20] on icon "button" at bounding box center [23, 23] width 11 height 11
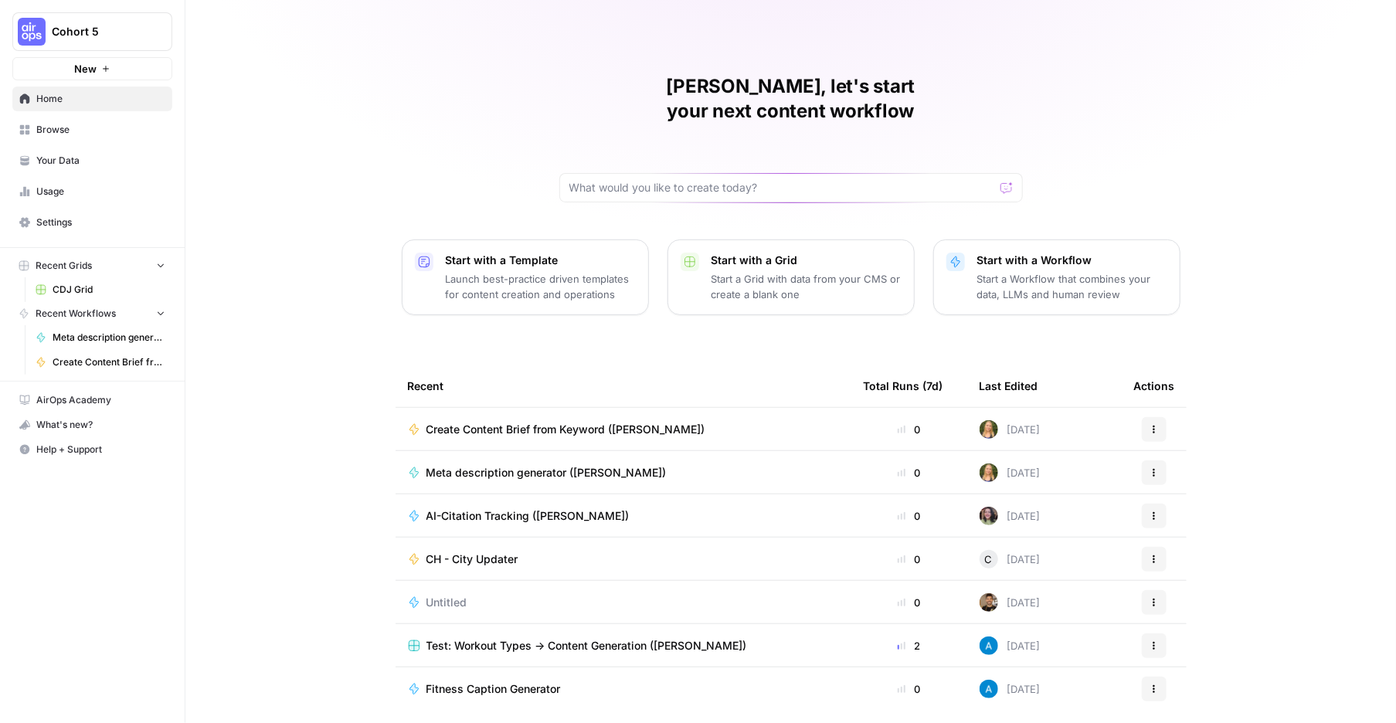
scroll to position [10, 0]
click at [122, 39] on span "Cohort 5" at bounding box center [98, 31] width 93 height 15
click at [1159, 434] on icon "button" at bounding box center [1153, 429] width 9 height 9
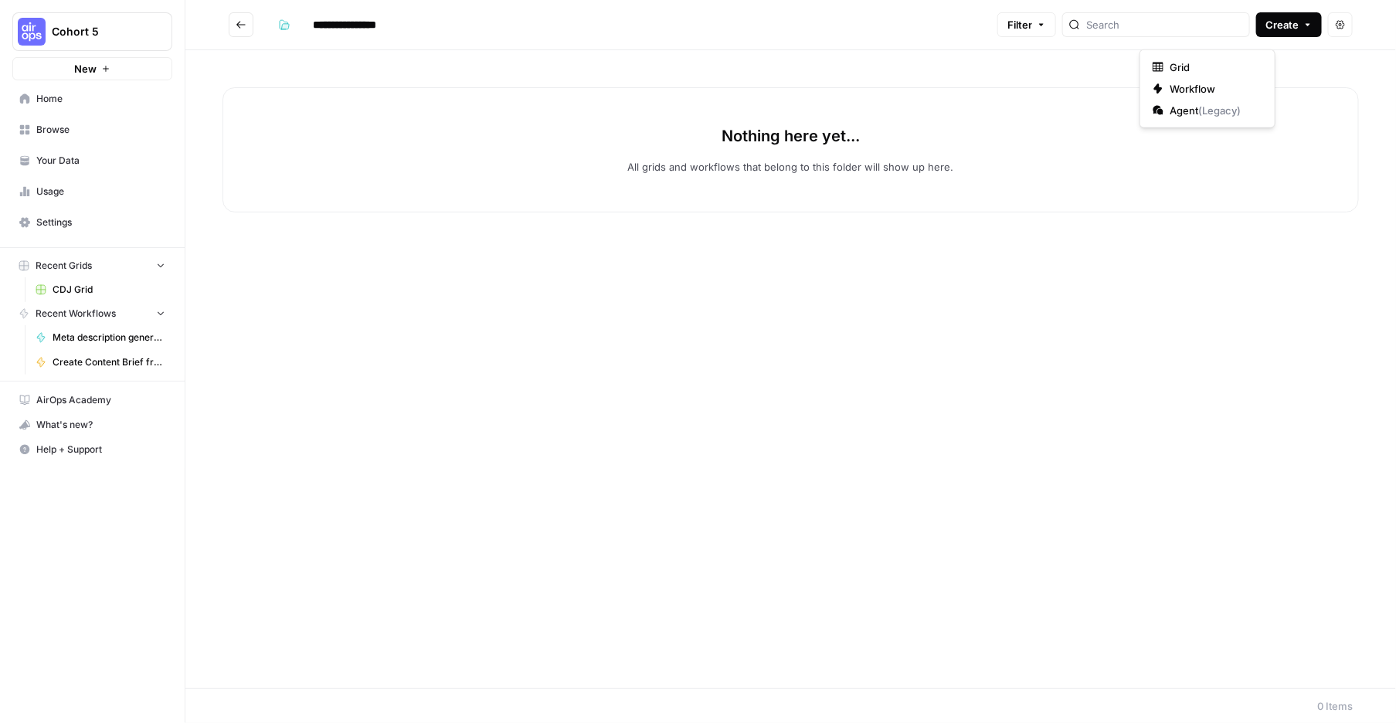
click at [1205, 70] on span "Grid" at bounding box center [1212, 66] width 87 height 15
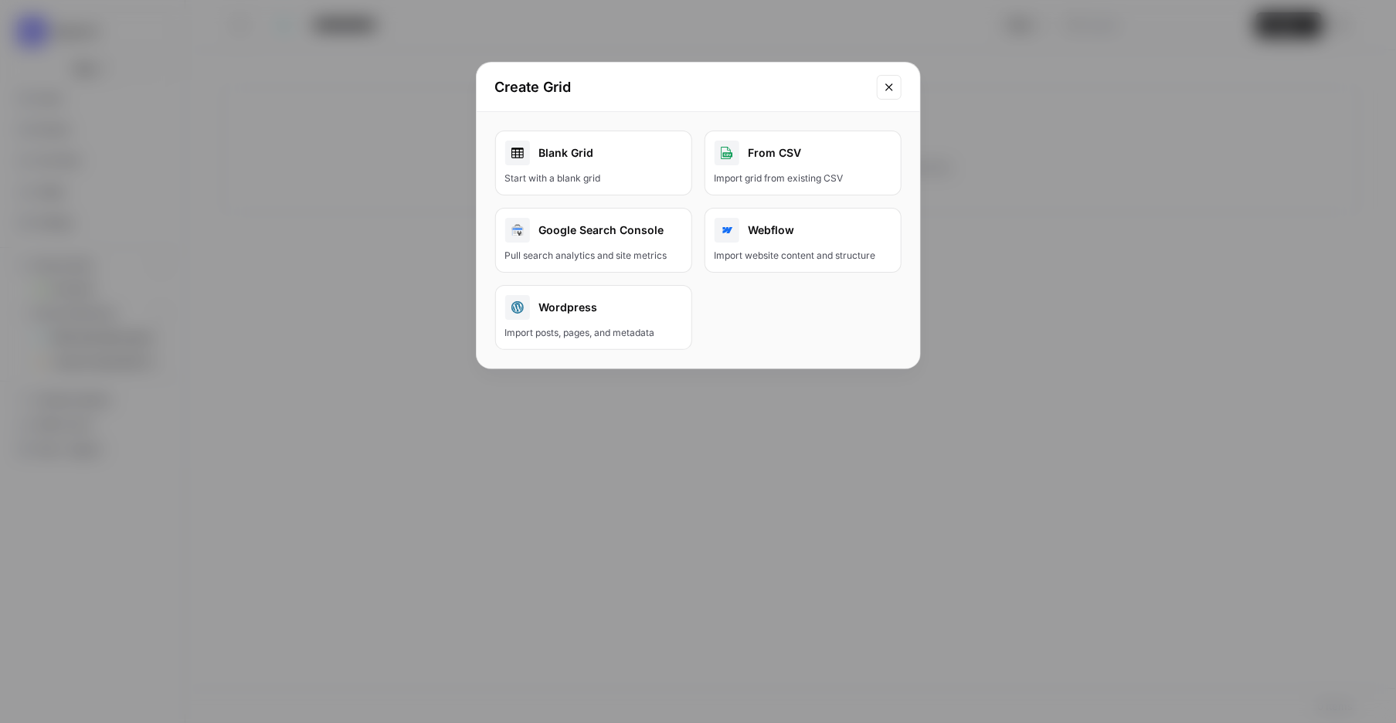
click at [596, 195] on link "Blank Grid Start with a blank grid" at bounding box center [593, 163] width 197 height 65
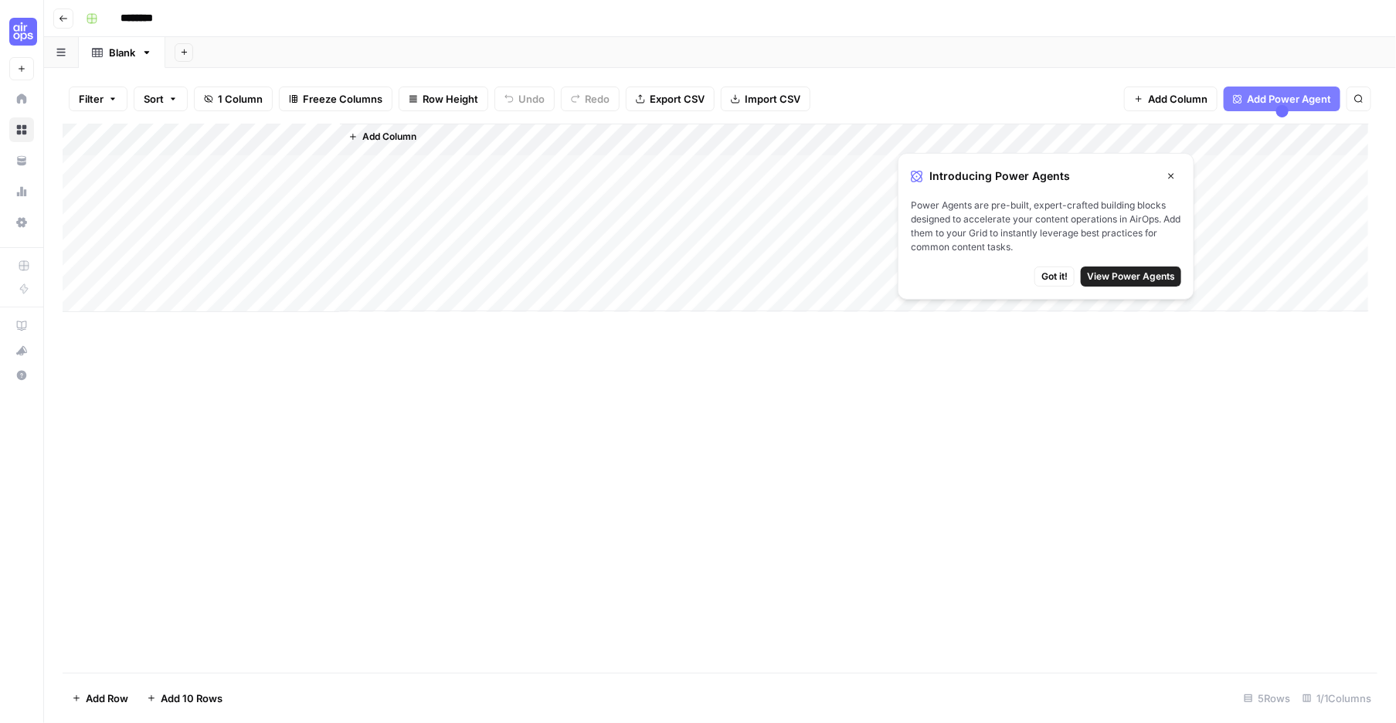
click at [1068, 283] on span "Got it!" at bounding box center [1054, 277] width 26 height 14
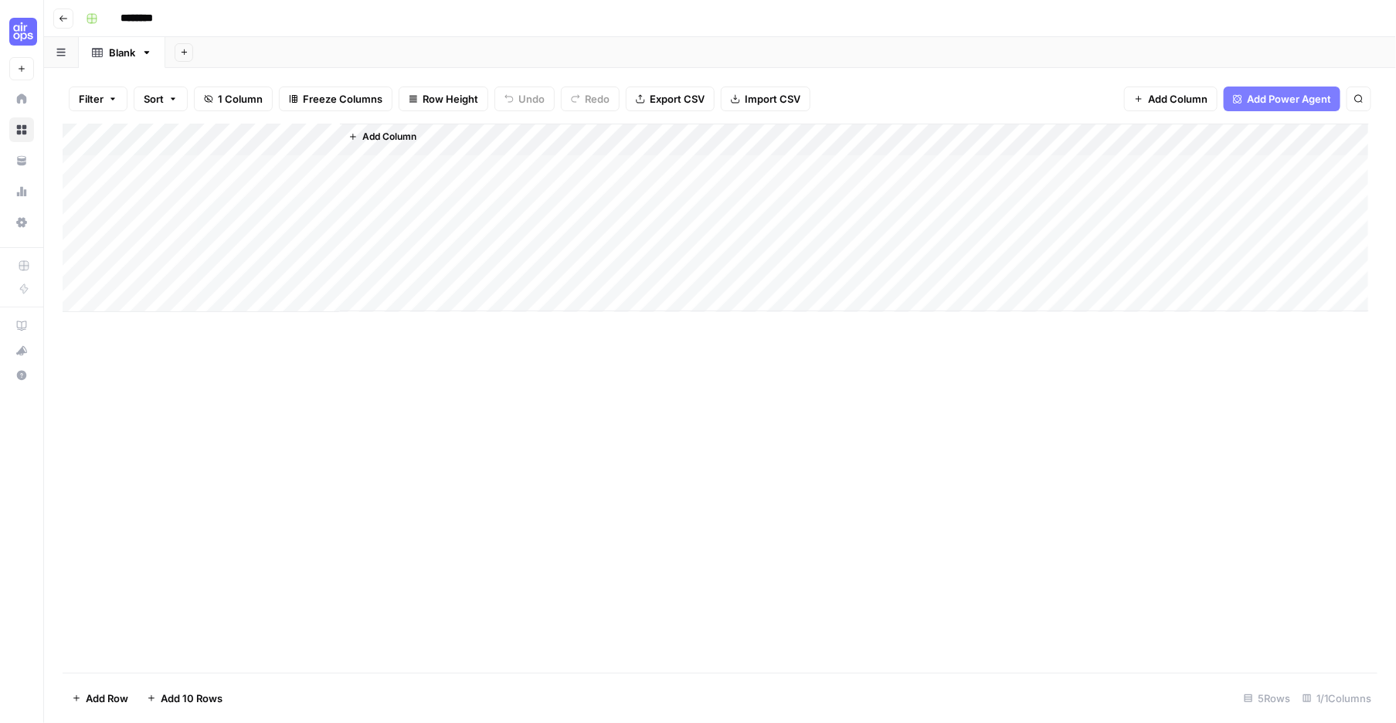
click at [175, 312] on div "Add Column" at bounding box center [716, 218] width 1306 height 188
click at [388, 144] on span "Add Column" at bounding box center [389, 137] width 54 height 14
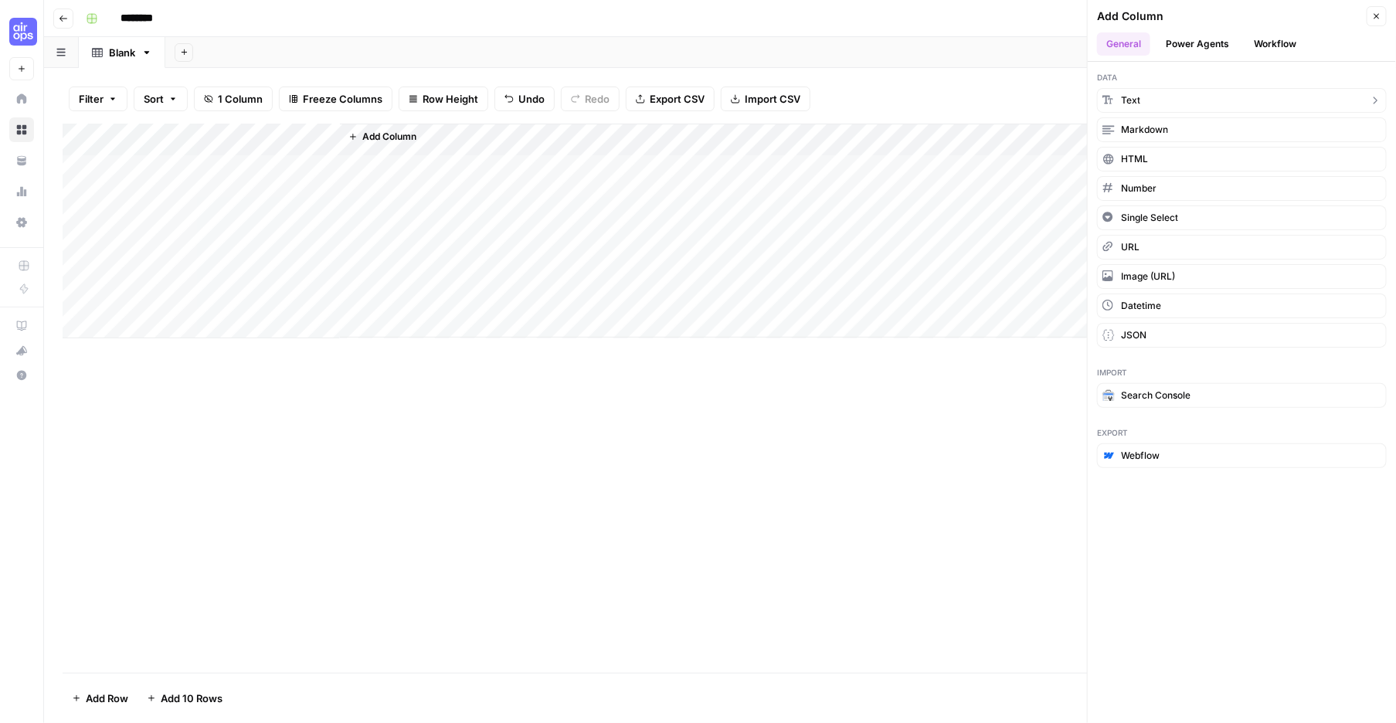
click at [1129, 107] on span "Text" at bounding box center [1130, 100] width 19 height 14
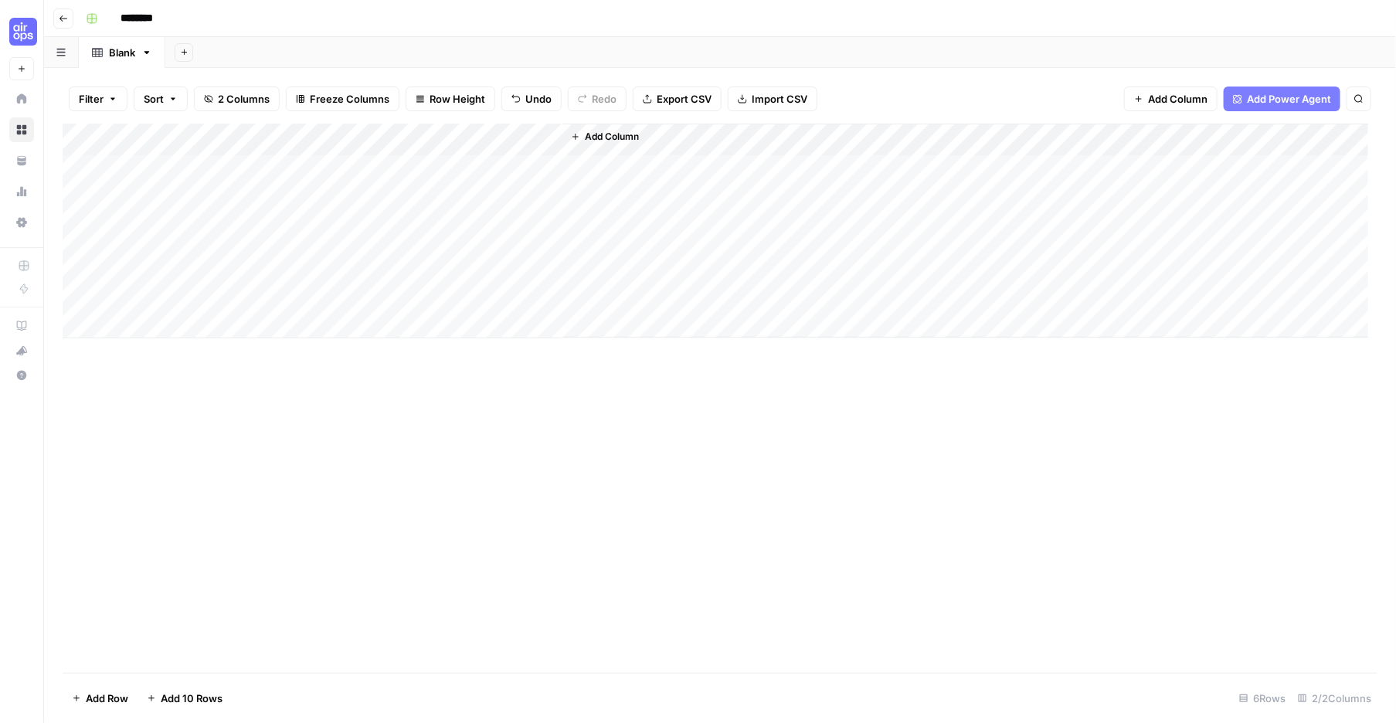
click at [399, 174] on div "Add Column" at bounding box center [716, 231] width 1306 height 215
click at [416, 171] on div at bounding box center [455, 172] width 223 height 37
click at [414, 215] on input "New Column" at bounding box center [436, 210] width 157 height 15
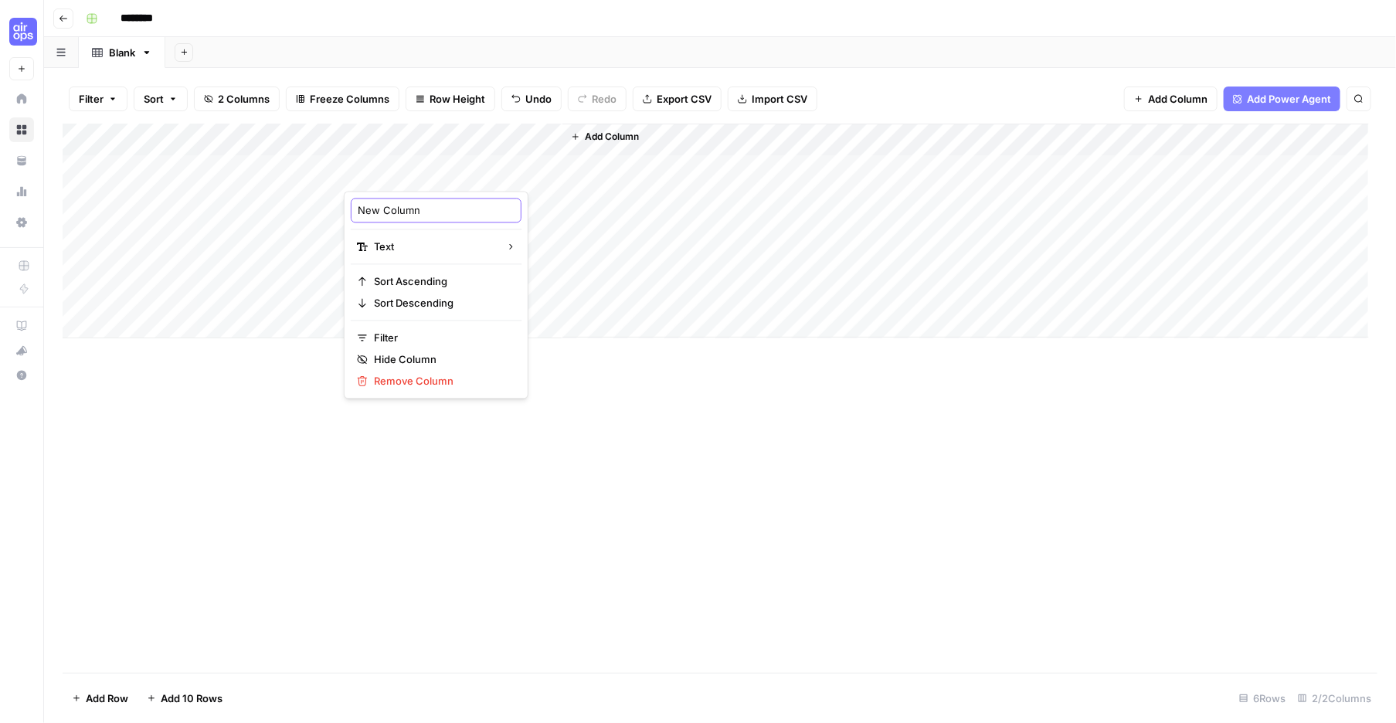
click at [414, 215] on input "New Column" at bounding box center [436, 210] width 157 height 15
type input "Keyword"
click at [618, 144] on span "Add Column" at bounding box center [612, 137] width 54 height 14
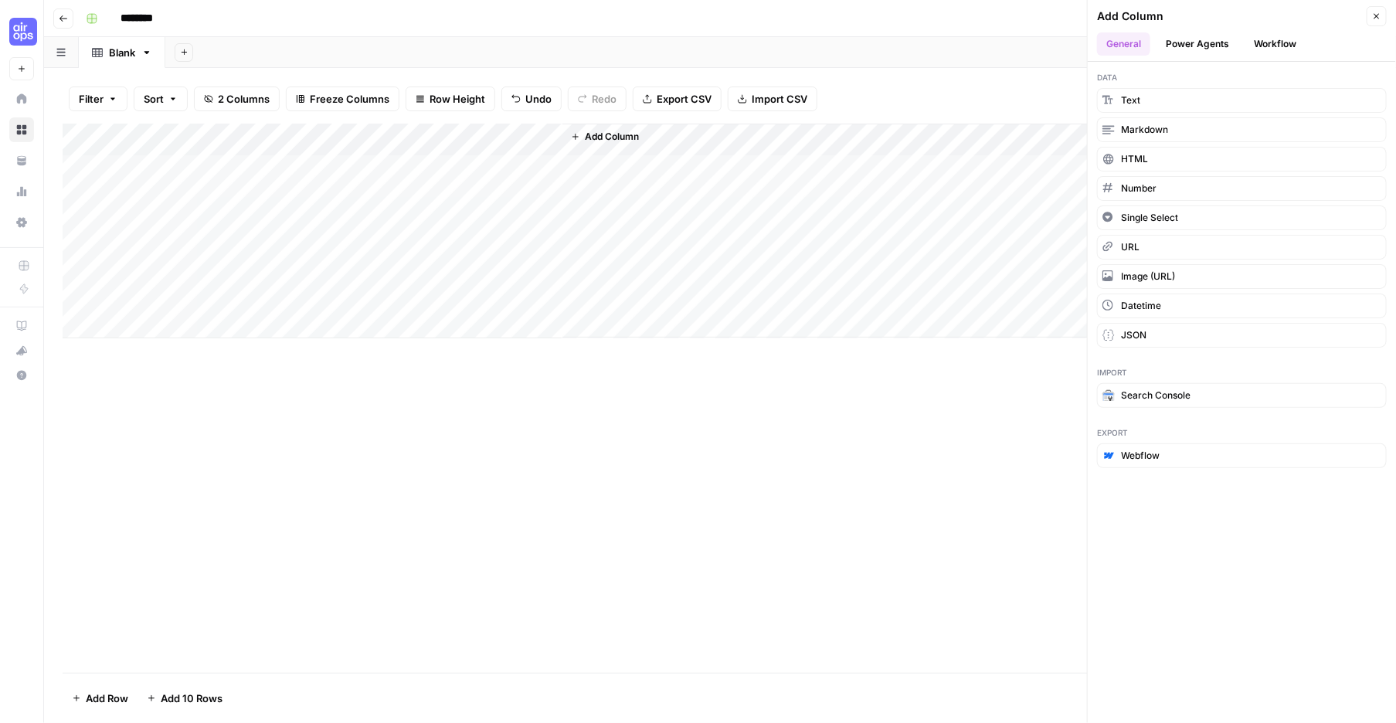
click at [1215, 55] on button "Power Agents" at bounding box center [1197, 43] width 82 height 23
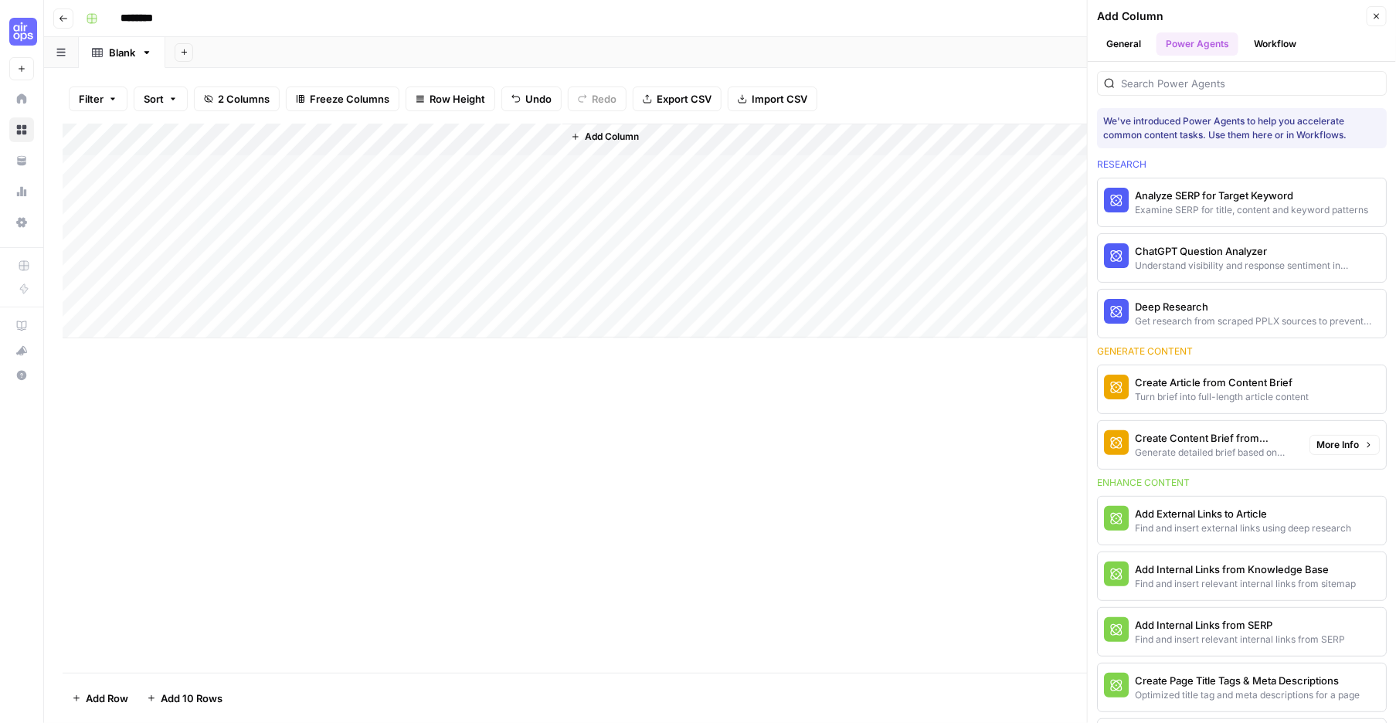
click at [1170, 460] on div "Generate detailed brief based on keyword research" at bounding box center [1216, 453] width 162 height 14
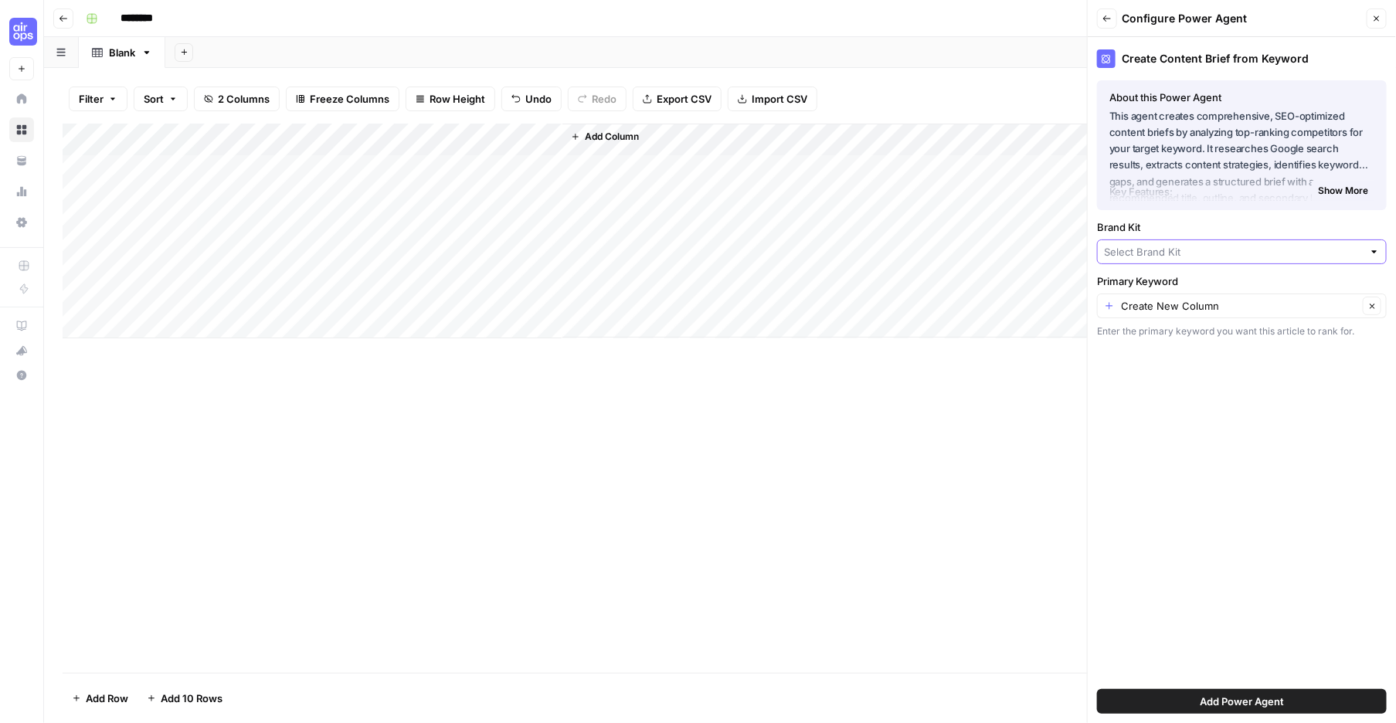
click at [1148, 260] on input "Brand Kit" at bounding box center [1233, 251] width 259 height 15
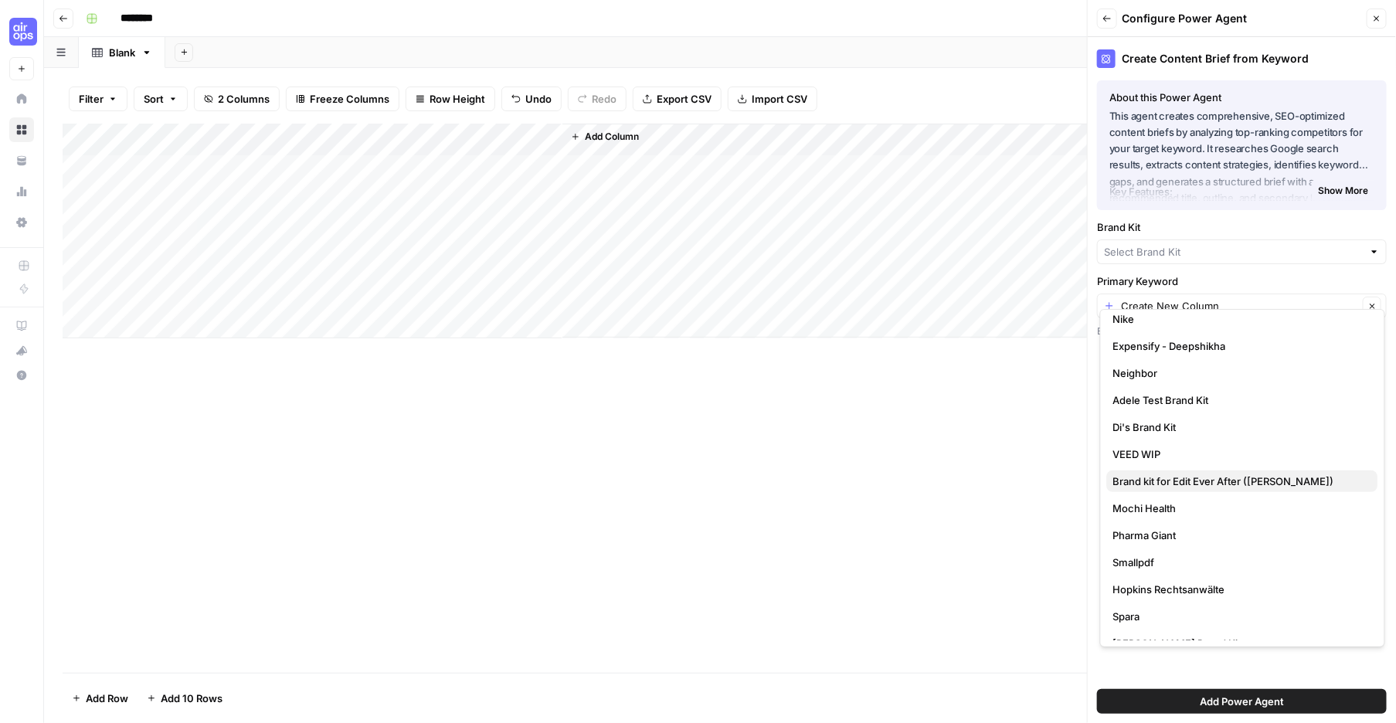
scroll to position [351, 0]
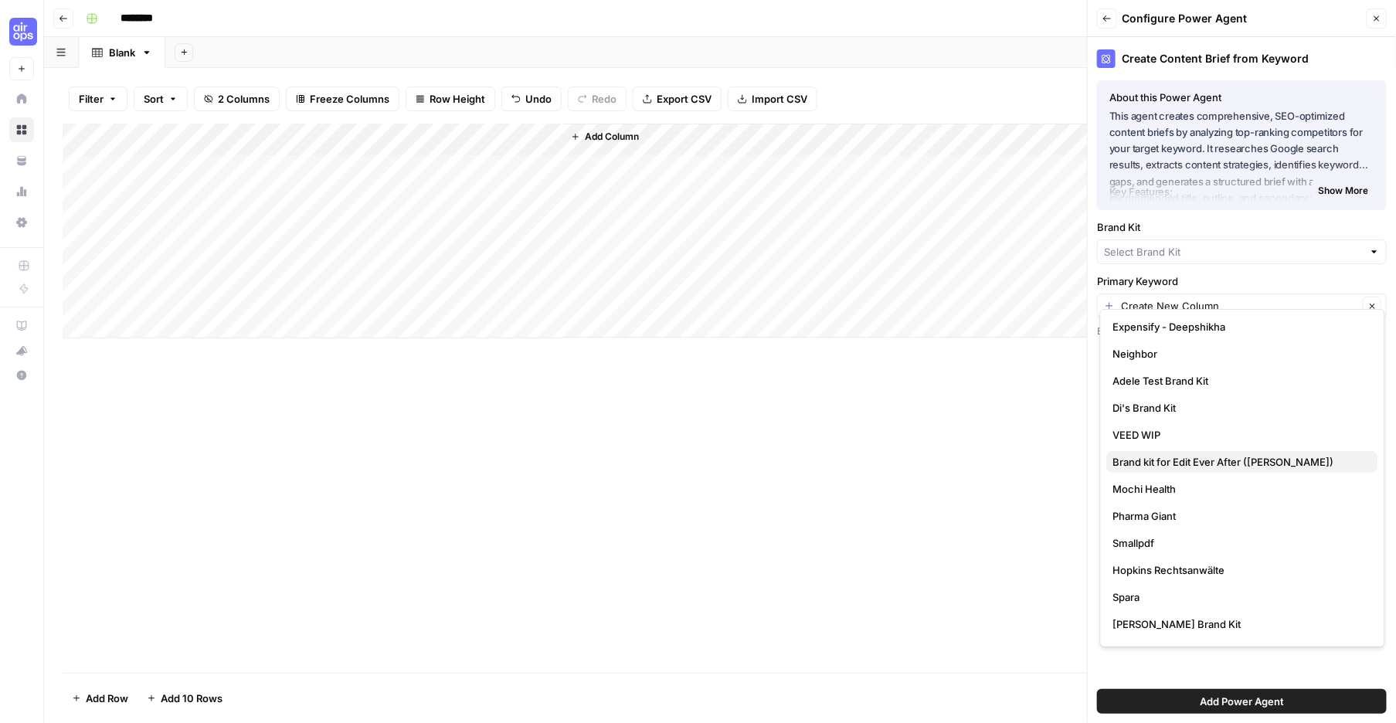
click at [1198, 458] on span "Brand kit for Edit Ever After ([PERSON_NAME])" at bounding box center [1239, 461] width 253 height 15
type input "Brand kit for Edit Ever After ([PERSON_NAME])"
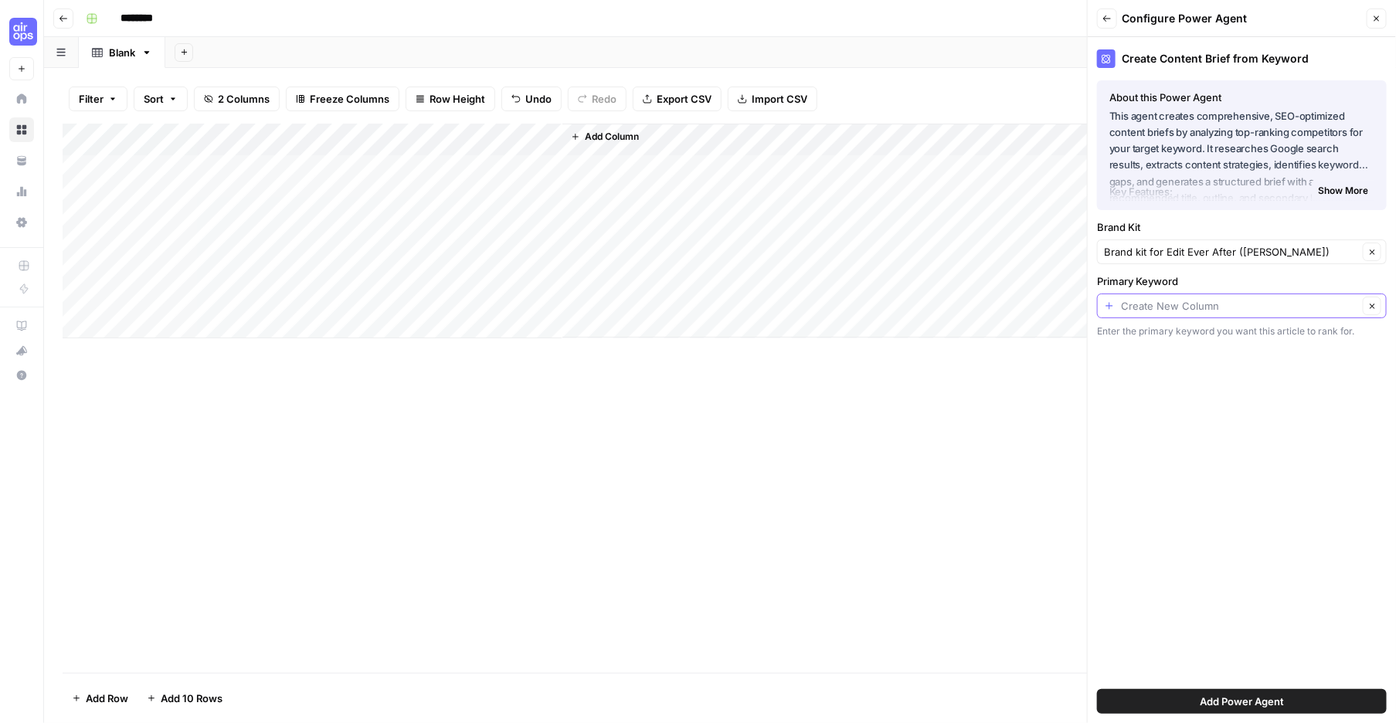
click at [1152, 314] on input "Primary Keyword" at bounding box center [1239, 305] width 237 height 15
type input "Create New Column"
click at [463, 165] on div "Add Column" at bounding box center [716, 231] width 1306 height 215
click at [446, 173] on div at bounding box center [455, 172] width 223 height 37
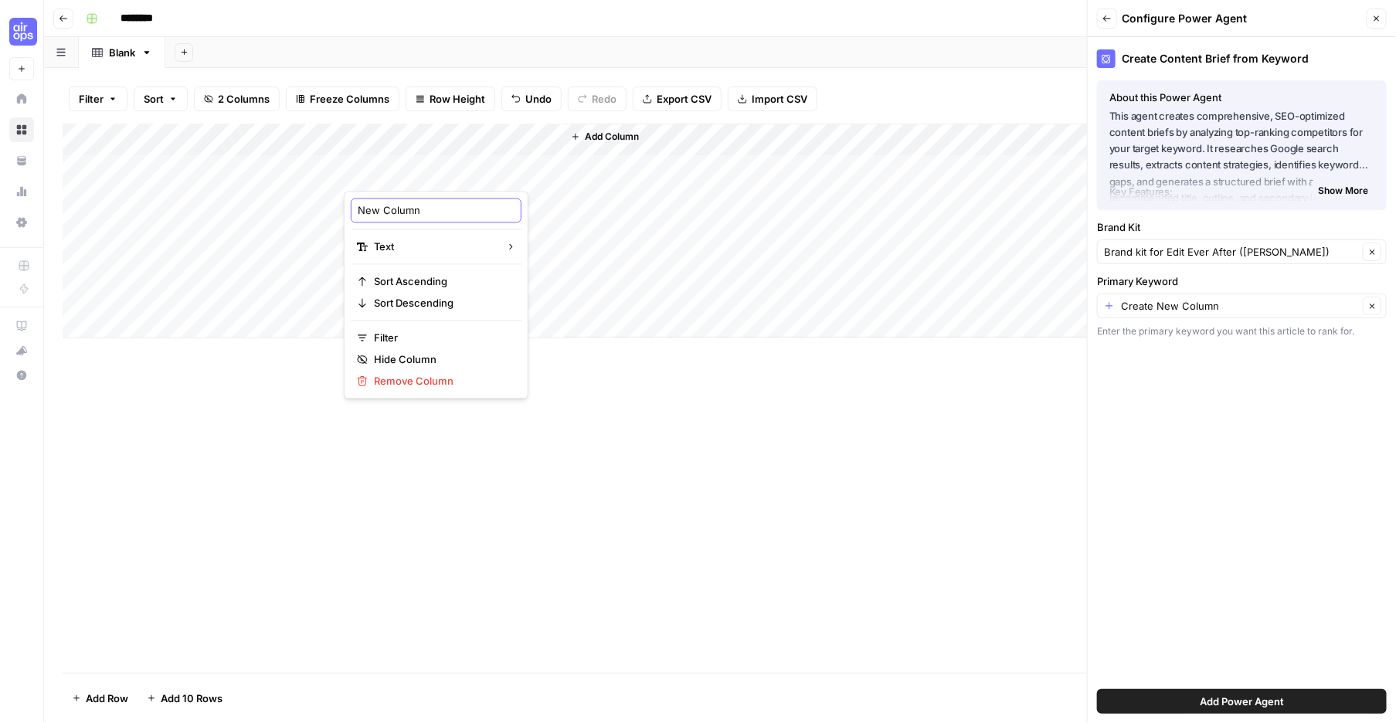
click at [446, 216] on input "New Column" at bounding box center [436, 210] width 157 height 15
click at [446, 215] on input "New Column" at bounding box center [436, 210] width 157 height 15
click at [446, 214] on input "New Column" at bounding box center [436, 210] width 157 height 15
type input "keyword"
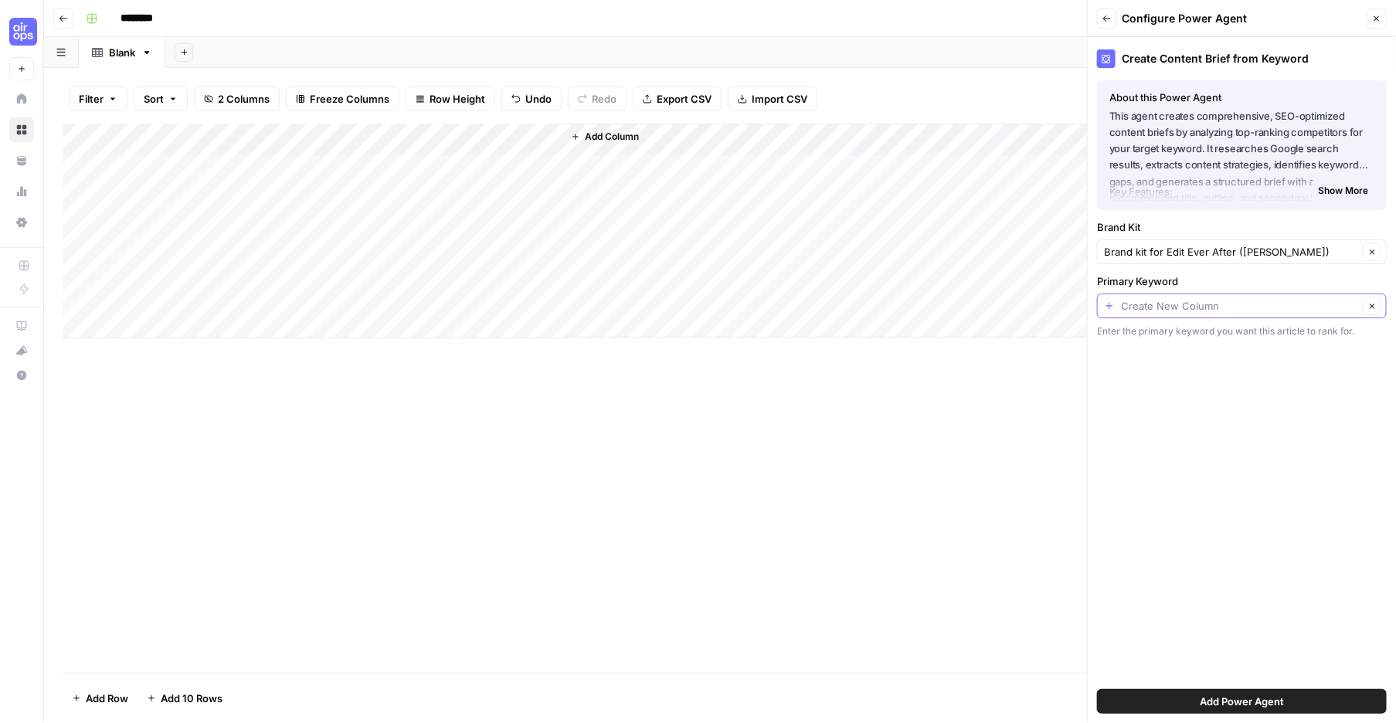
click at [1162, 314] on input "Primary Keyword" at bounding box center [1239, 305] width 237 height 15
click at [1156, 454] on div "keyword Possible Match" at bounding box center [1242, 445] width 259 height 19
type input "keyword"
click at [1224, 694] on span "Add Power Agent" at bounding box center [1242, 701] width 84 height 15
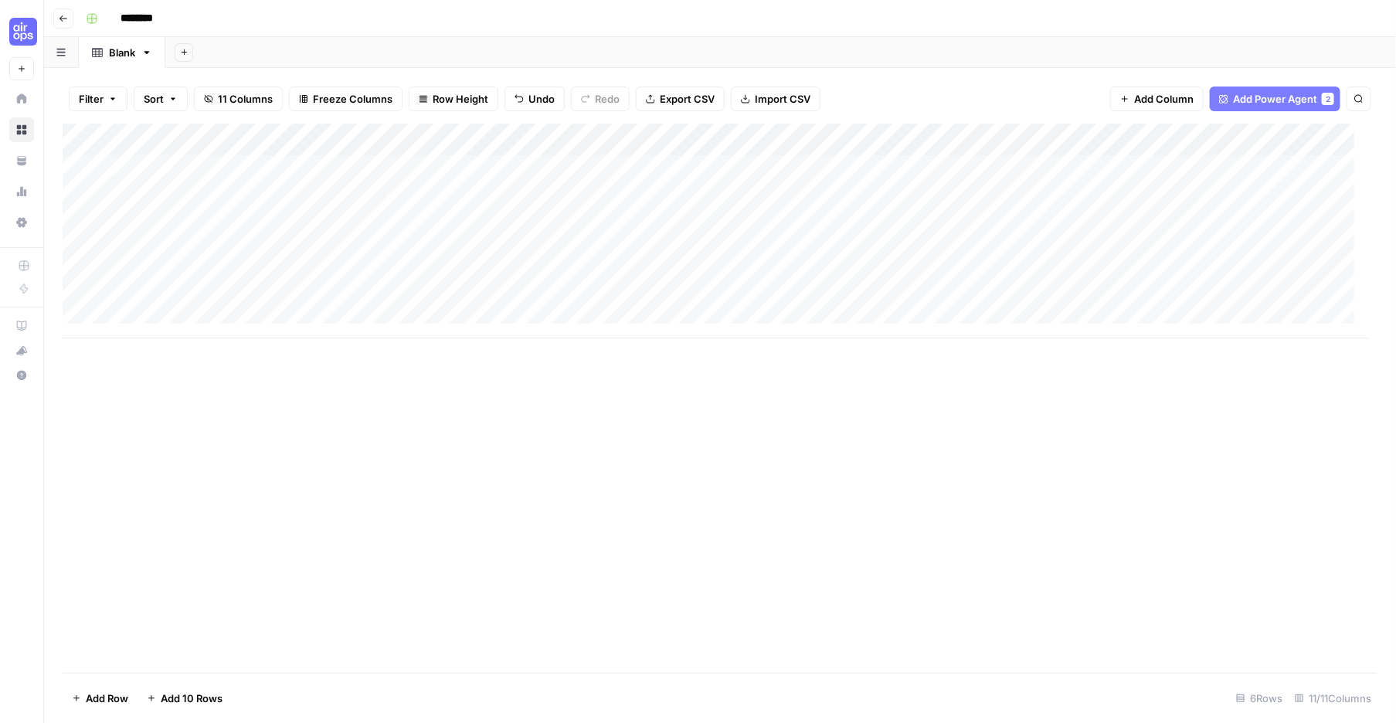
scroll to position [0, 0]
click at [331, 172] on div "Add Column" at bounding box center [716, 231] width 1306 height 215
click at [244, 389] on span "Remove Column" at bounding box center [219, 381] width 135 height 15
click at [640, 168] on span "Delete" at bounding box center [642, 159] width 33 height 15
click at [171, 165] on div "Add Column" at bounding box center [716, 231] width 1306 height 215
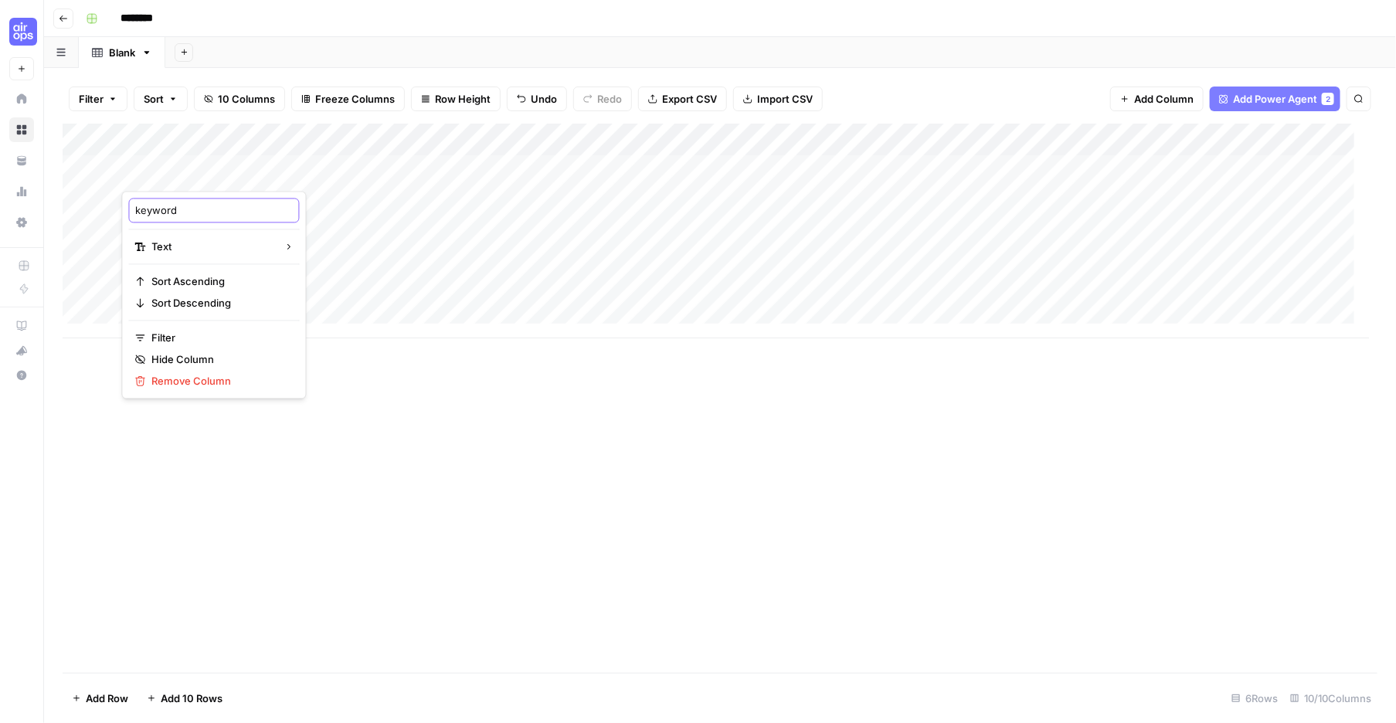
click at [151, 219] on input "keyword" at bounding box center [214, 210] width 157 height 15
type input "Keyword"
click at [219, 216] on input "Keyword" at bounding box center [214, 210] width 157 height 15
click at [450, 427] on div "Add Column" at bounding box center [720, 398] width 1315 height 549
click at [172, 22] on input "********" at bounding box center [157, 18] width 87 height 25
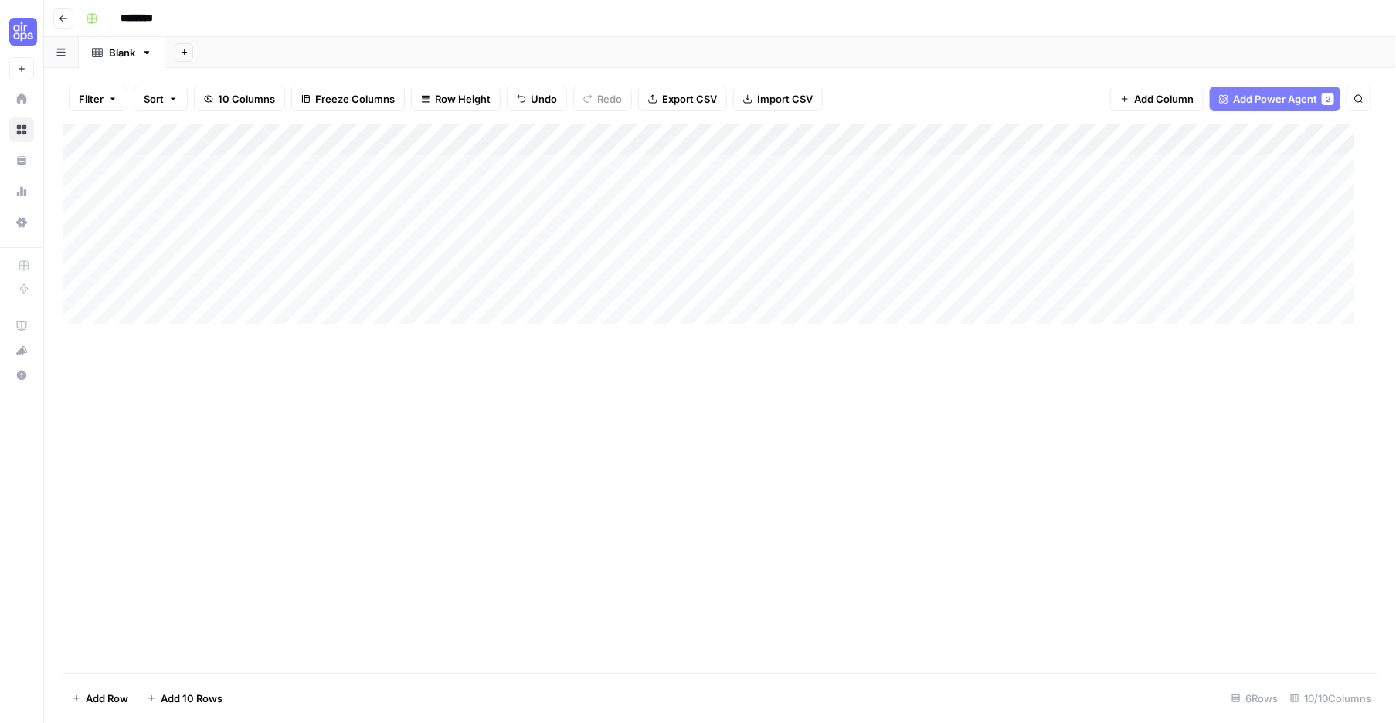
click at [172, 22] on input "********" at bounding box center [157, 18] width 87 height 25
type input "*"
type input "**********"
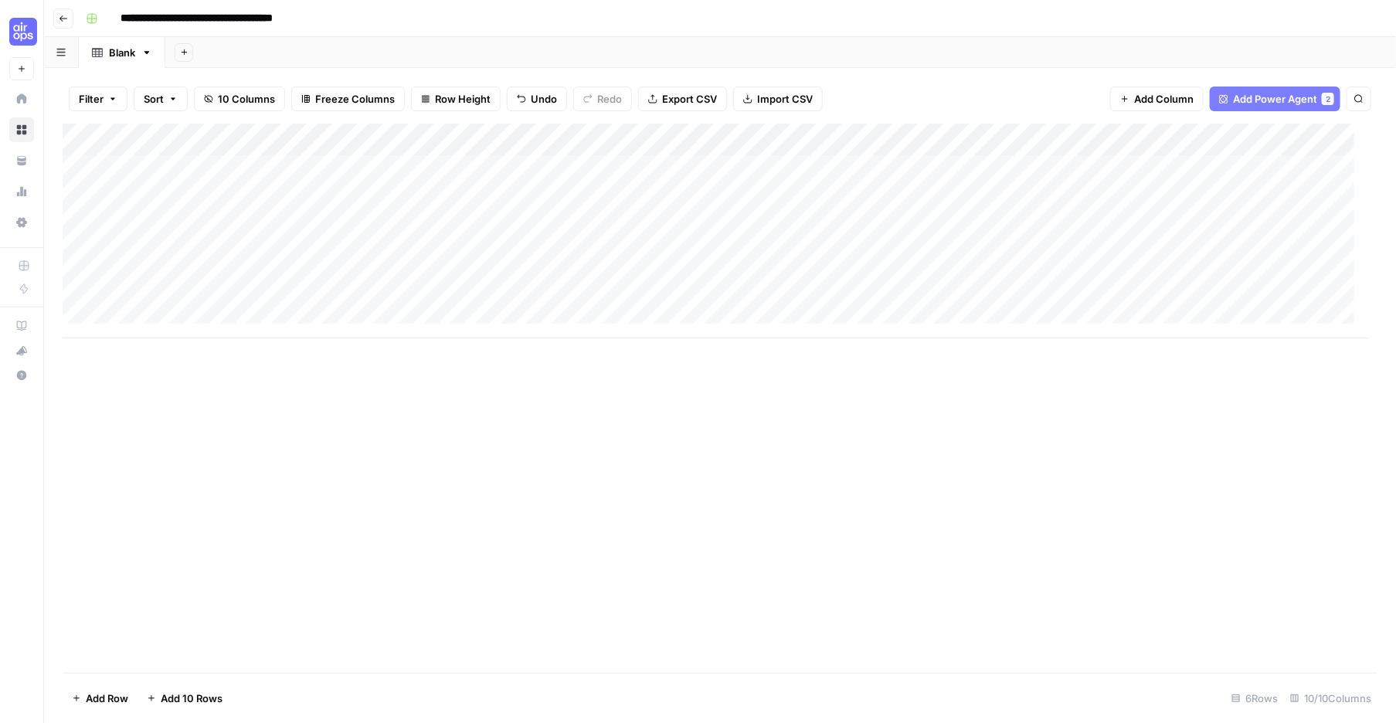
click at [209, 198] on div "Add Column" at bounding box center [716, 231] width 1306 height 215
type textarea "**********"
click at [216, 241] on div "Add Column" at bounding box center [716, 231] width 1306 height 215
click at [212, 217] on div "Add Column" at bounding box center [716, 231] width 1306 height 215
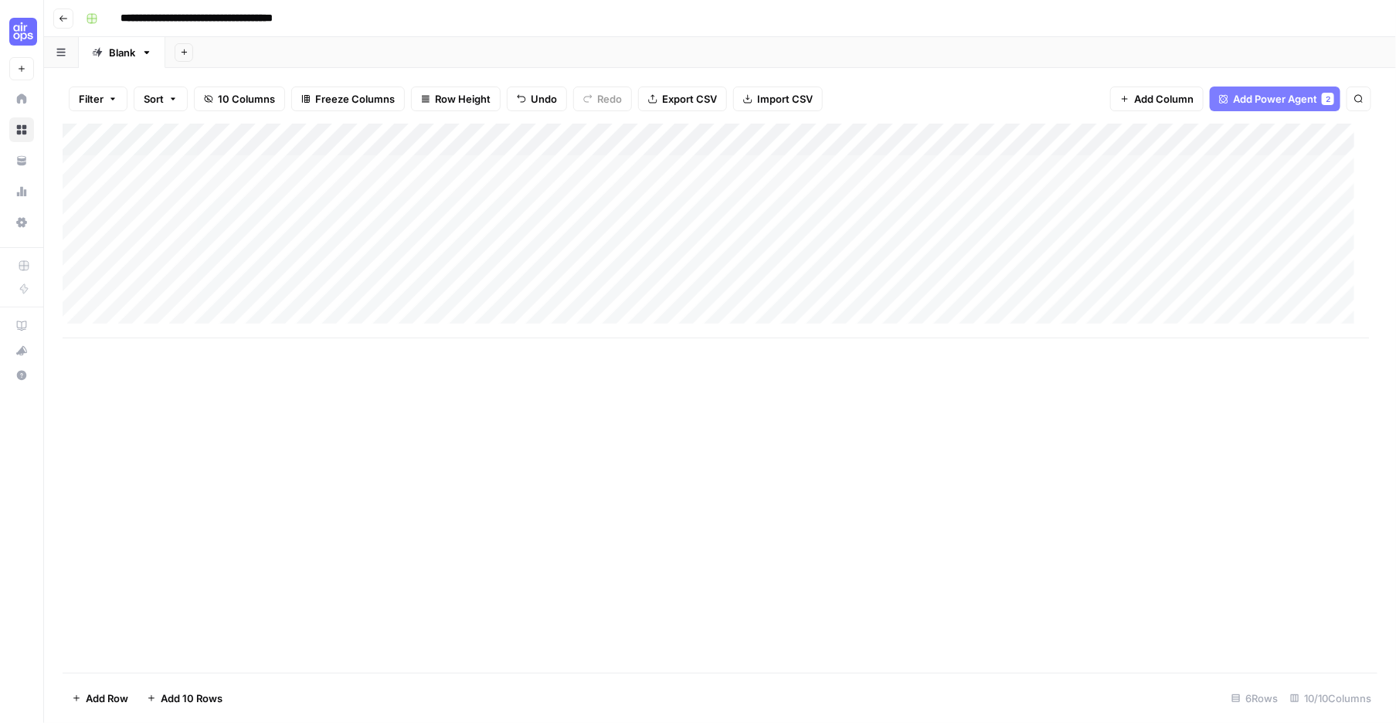
click at [1134, 107] on span "Add Column" at bounding box center [1163, 98] width 59 height 15
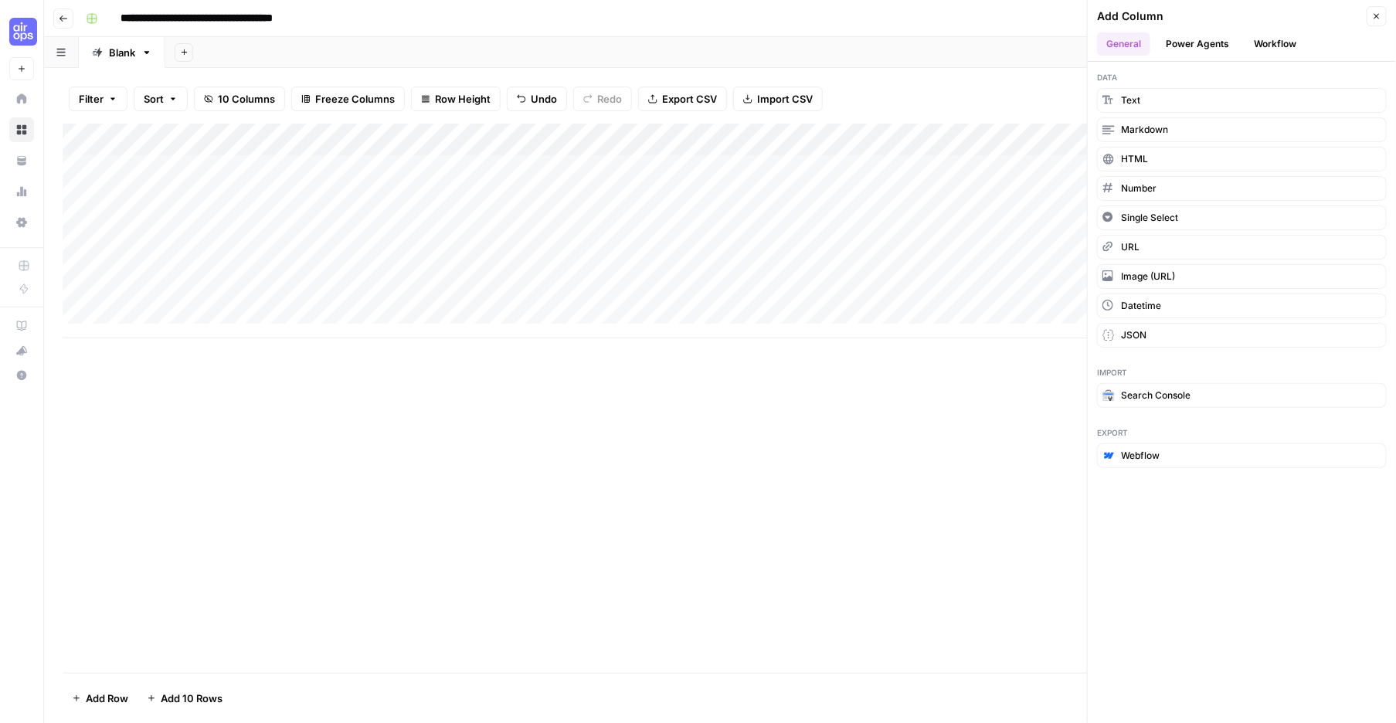
click at [1134, 107] on span "Add Column" at bounding box center [1163, 98] width 59 height 15
click at [1372, 20] on icon "button" at bounding box center [1376, 16] width 9 height 9
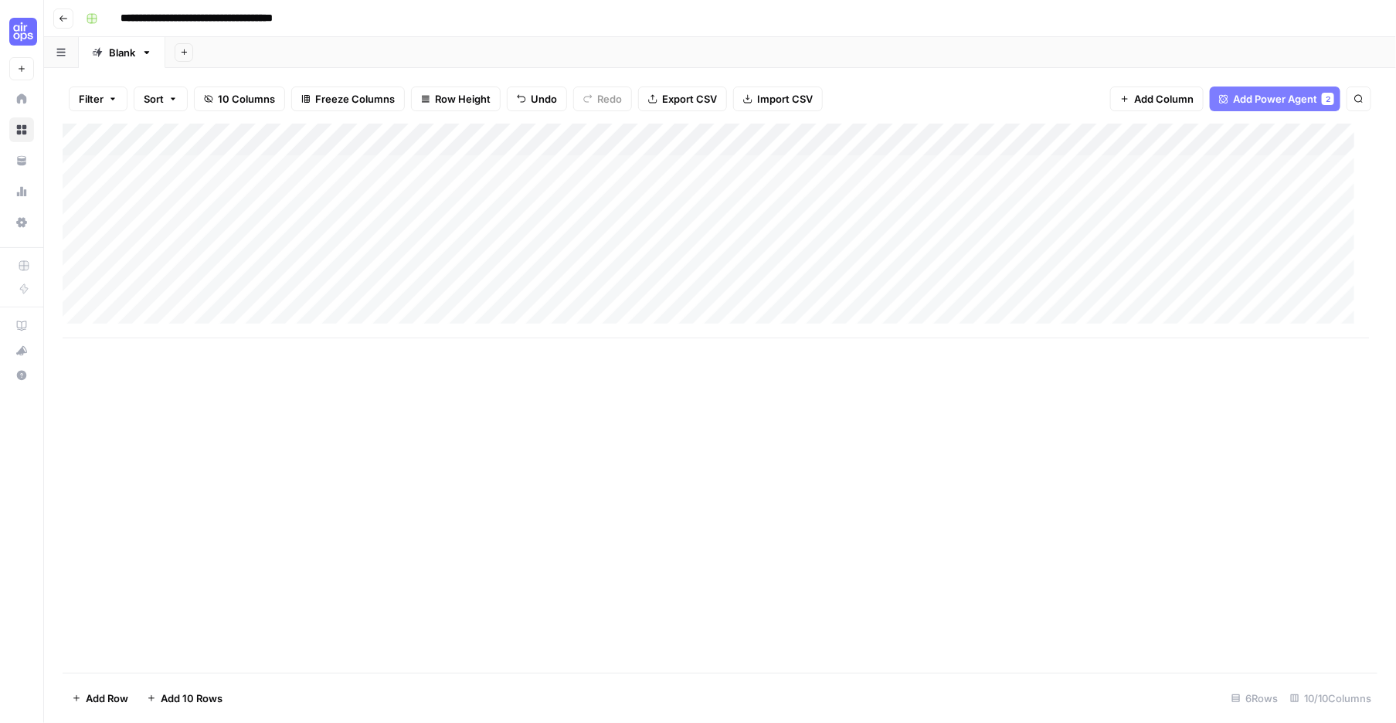
click at [241, 166] on div "Add Column" at bounding box center [716, 231] width 1306 height 215
click at [208, 171] on div at bounding box center [232, 172] width 223 height 37
click at [443, 455] on div "Add Column" at bounding box center [720, 398] width 1315 height 549
click at [407, 166] on div "Add Column" at bounding box center [716, 231] width 1306 height 215
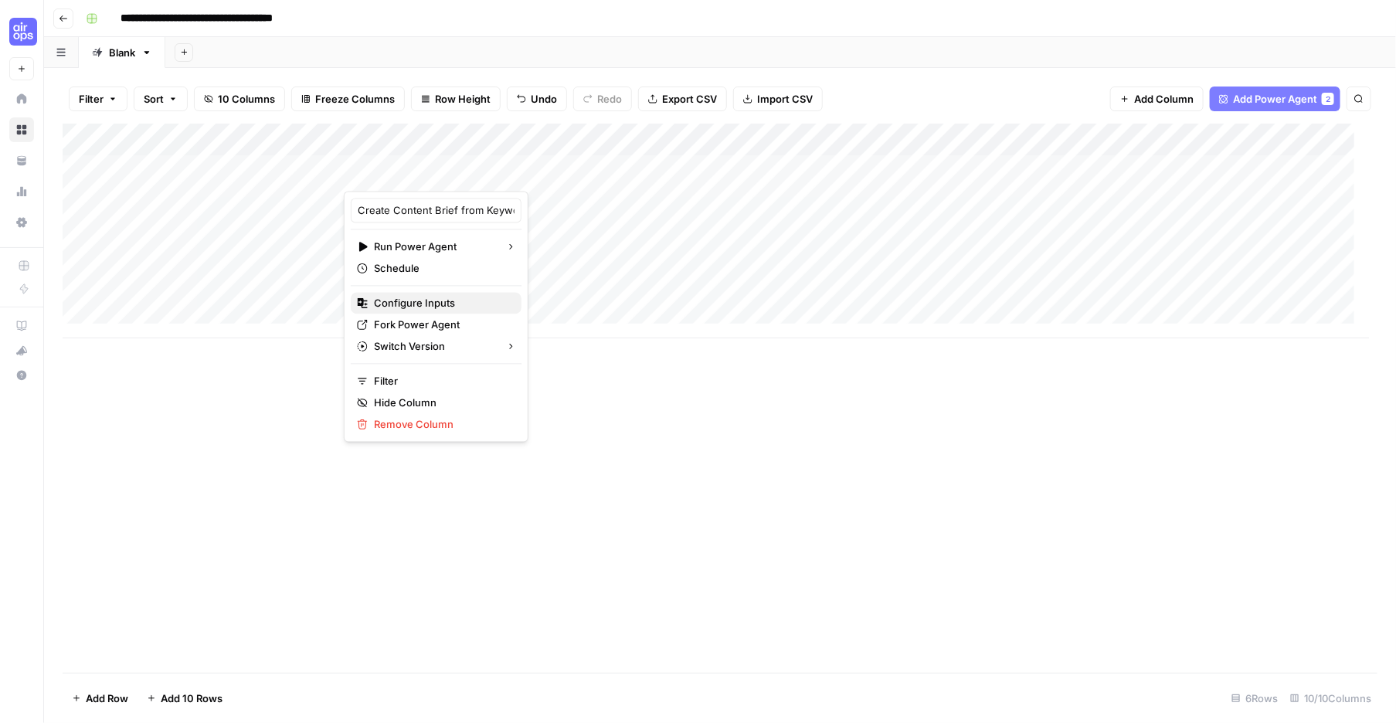
click at [420, 311] on span "Configure Inputs" at bounding box center [441, 303] width 135 height 15
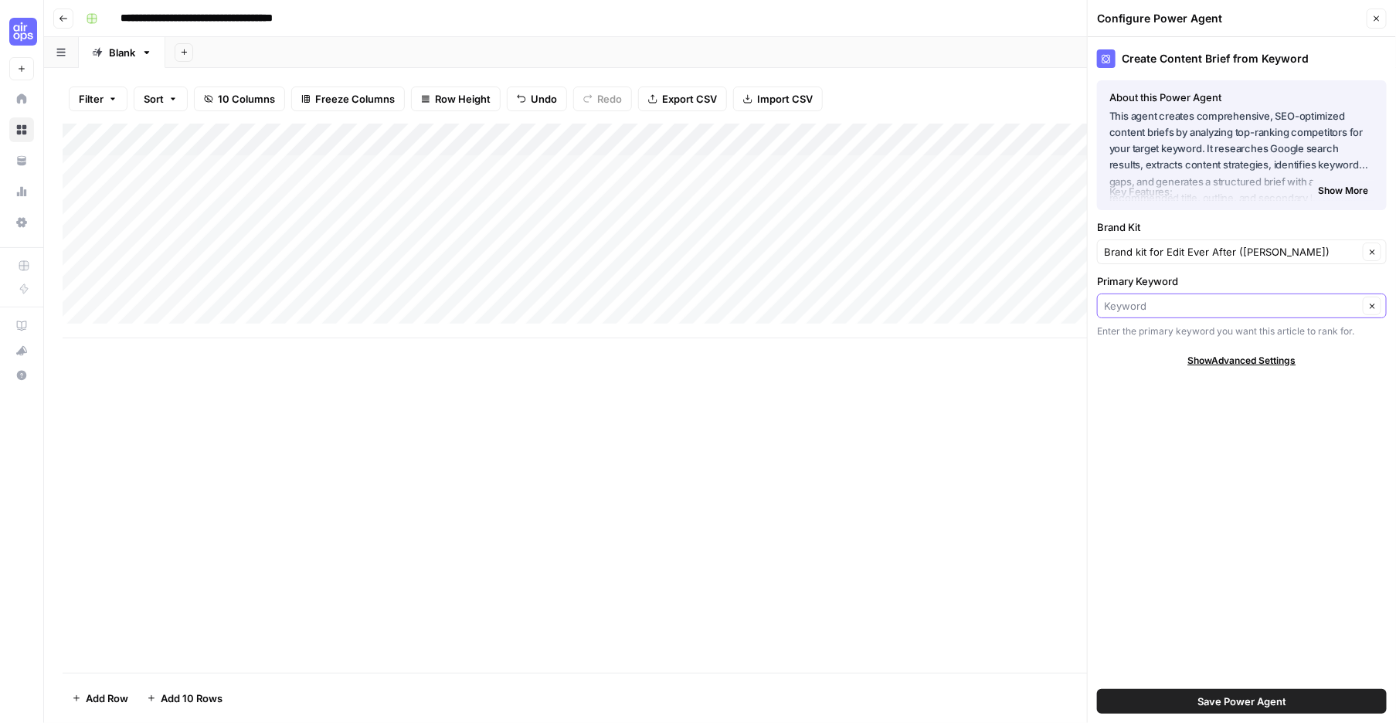
click at [1216, 314] on input "Primary Keyword" at bounding box center [1231, 305] width 254 height 15
type input "Keyword"
click at [1203, 289] on label "Primary Keyword" at bounding box center [1242, 280] width 290 height 15
click at [1203, 314] on input "Keyword" at bounding box center [1231, 305] width 254 height 15
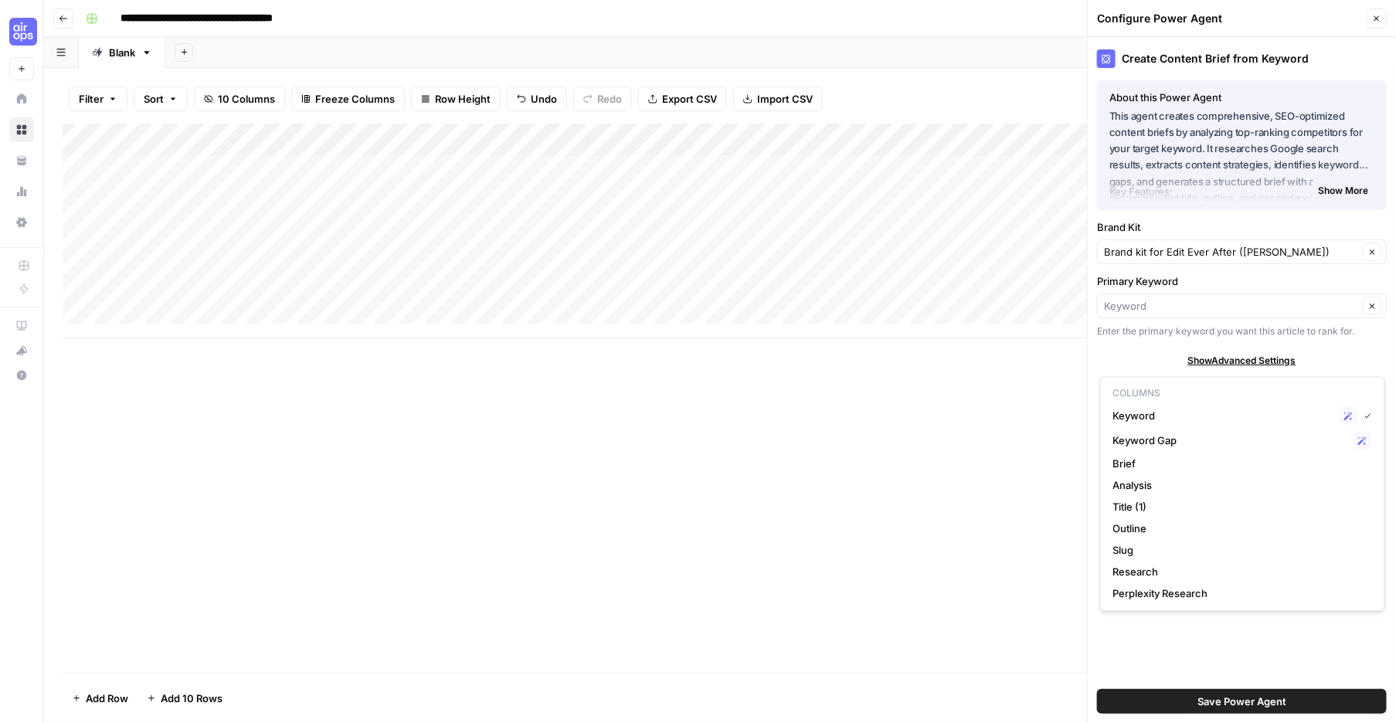
type input "Keyword"
click at [1310, 174] on p "This agent creates comprehensive, SEO-optimized content briefs by analyzing top…" at bounding box center [1241, 141] width 265 height 66
click at [1318, 198] on span "Show More" at bounding box center [1343, 191] width 50 height 14
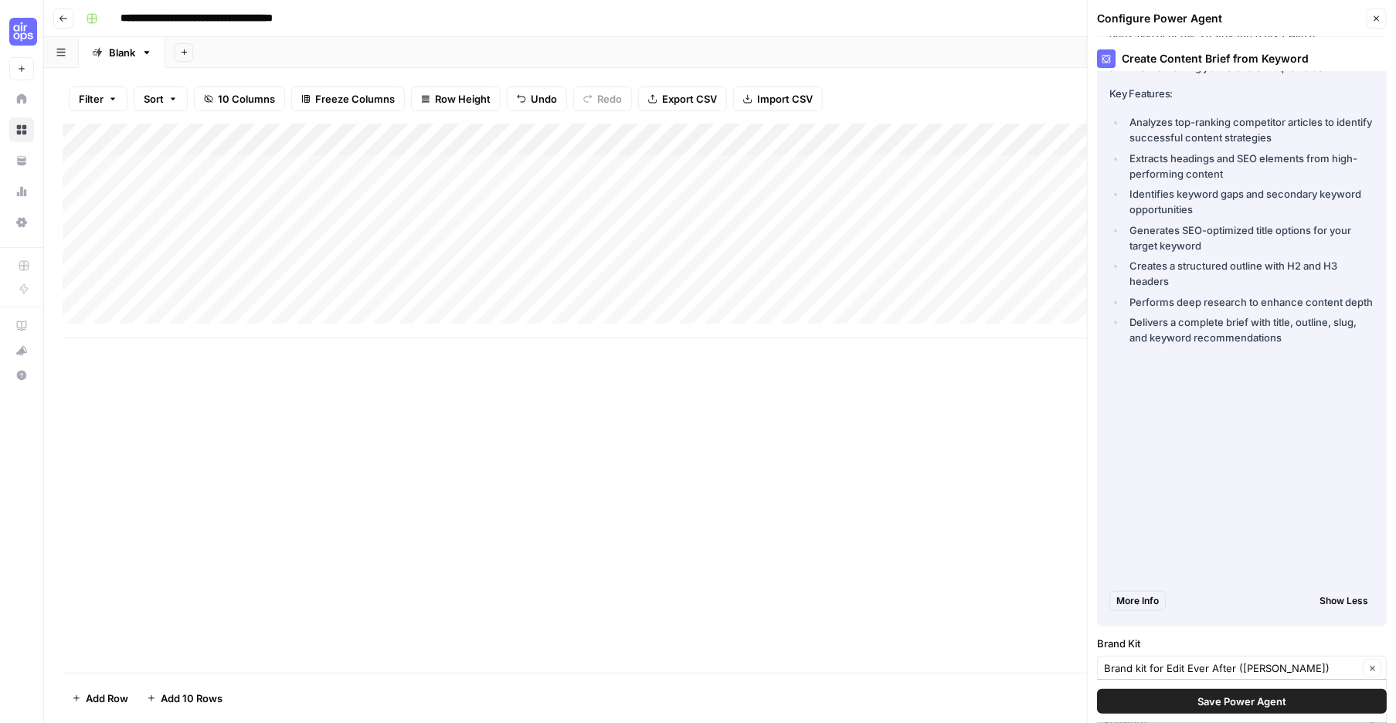
scroll to position [359, 0]
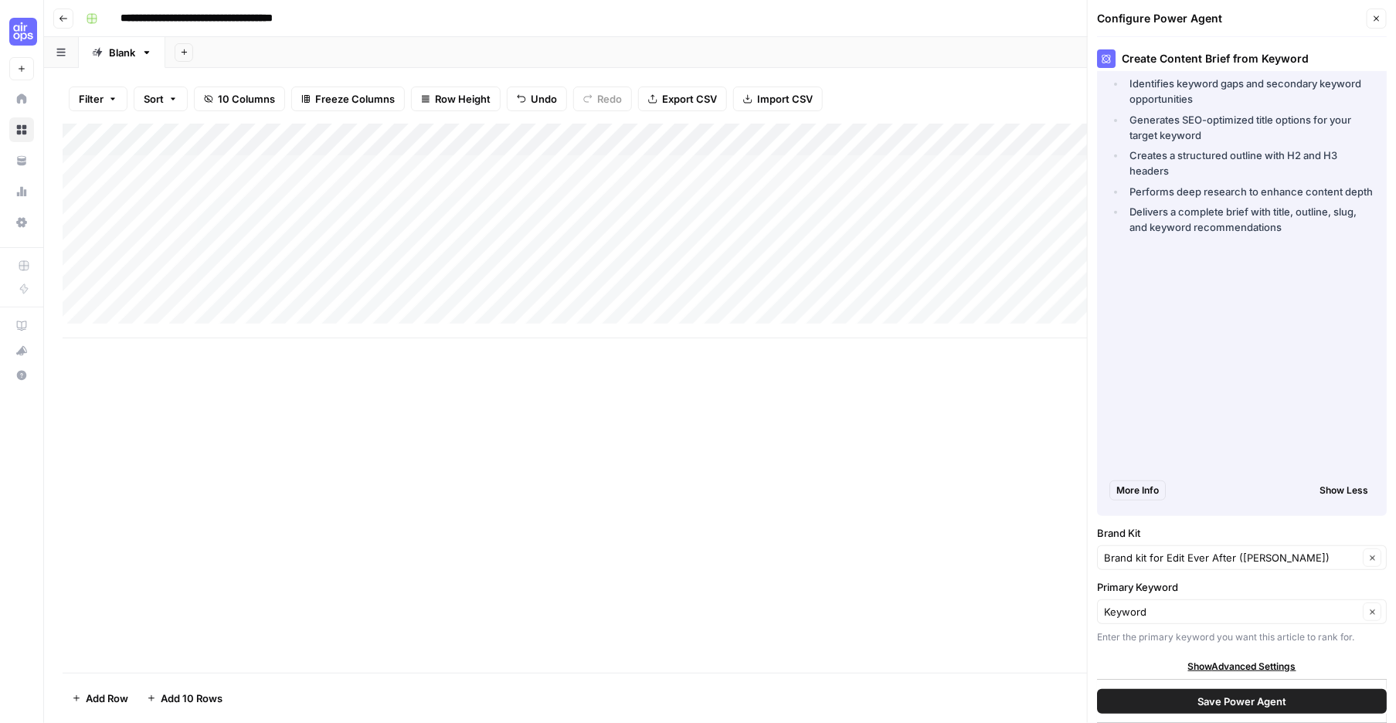
click at [1372, 22] on icon "button" at bounding box center [1376, 18] width 9 height 9
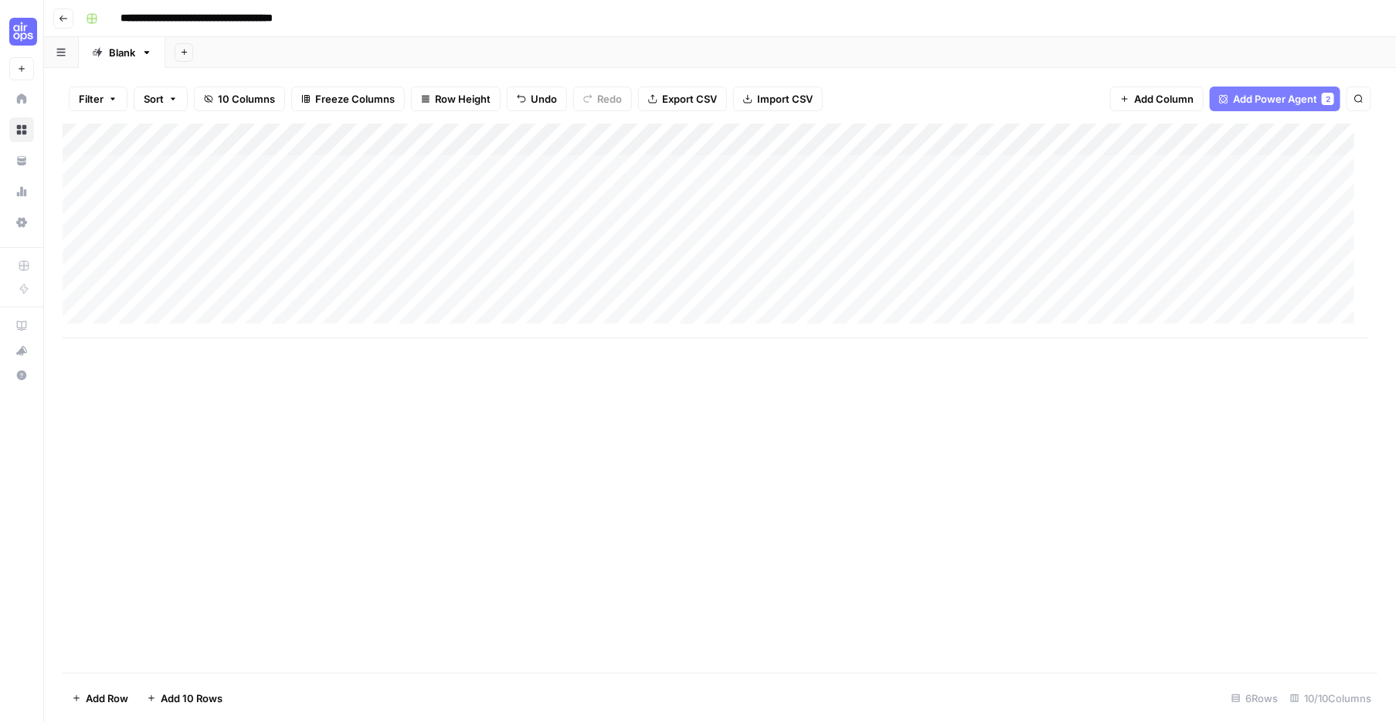
click at [473, 166] on div "Add Column" at bounding box center [716, 231] width 1306 height 215
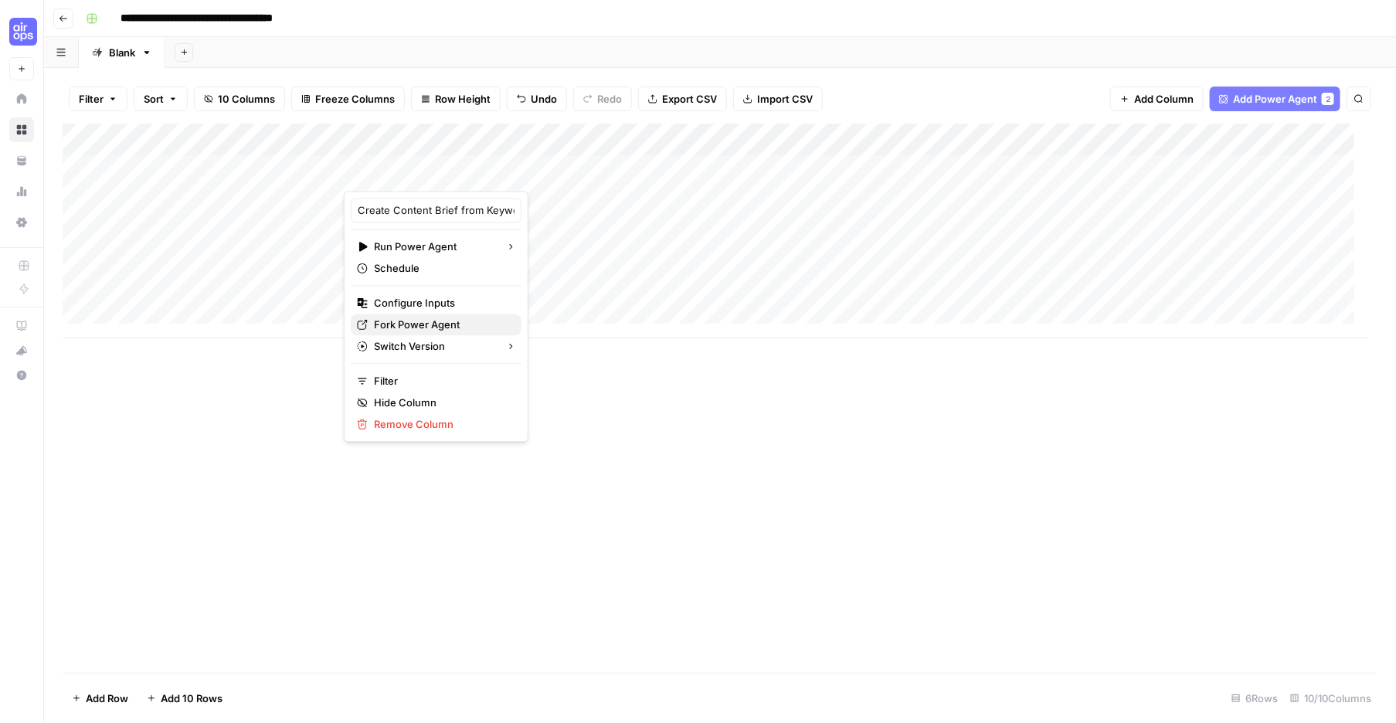
click at [454, 333] on span "Fork Power Agent" at bounding box center [441, 324] width 135 height 15
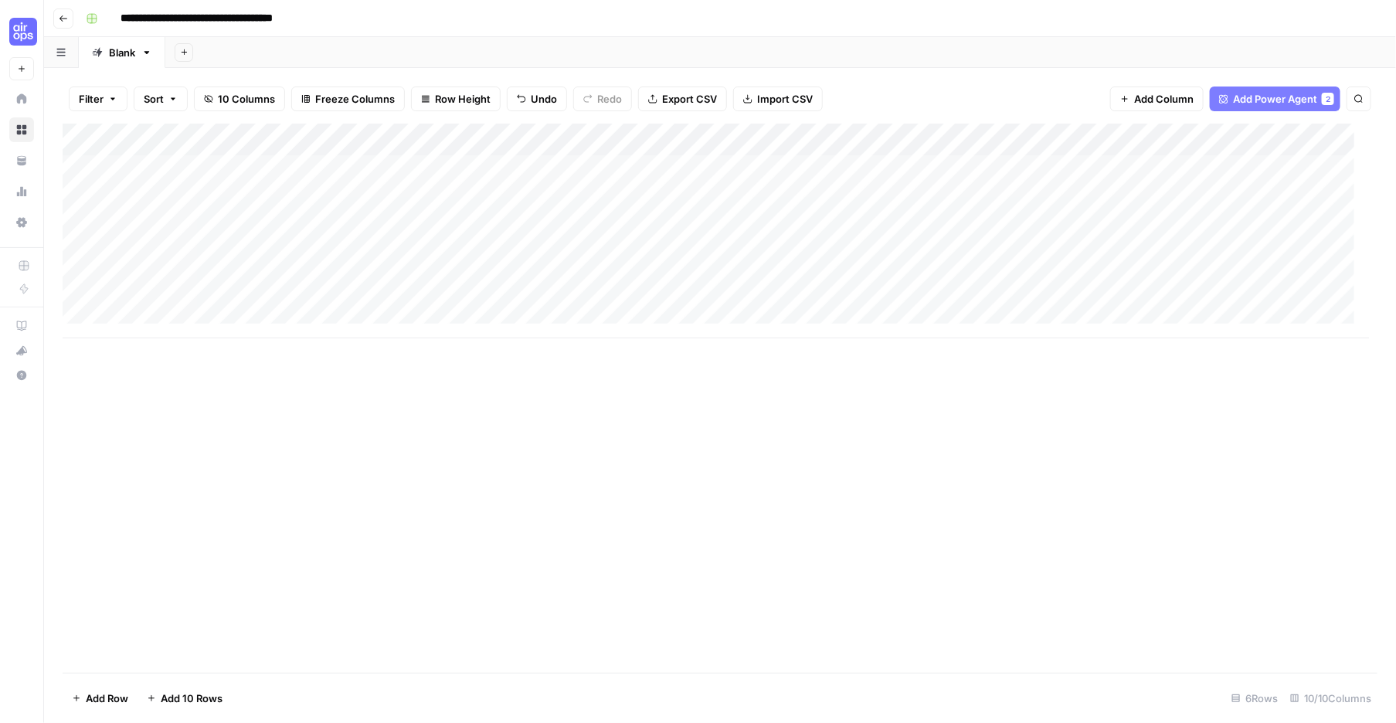
click at [487, 174] on div "Add Column" at bounding box center [716, 231] width 1306 height 215
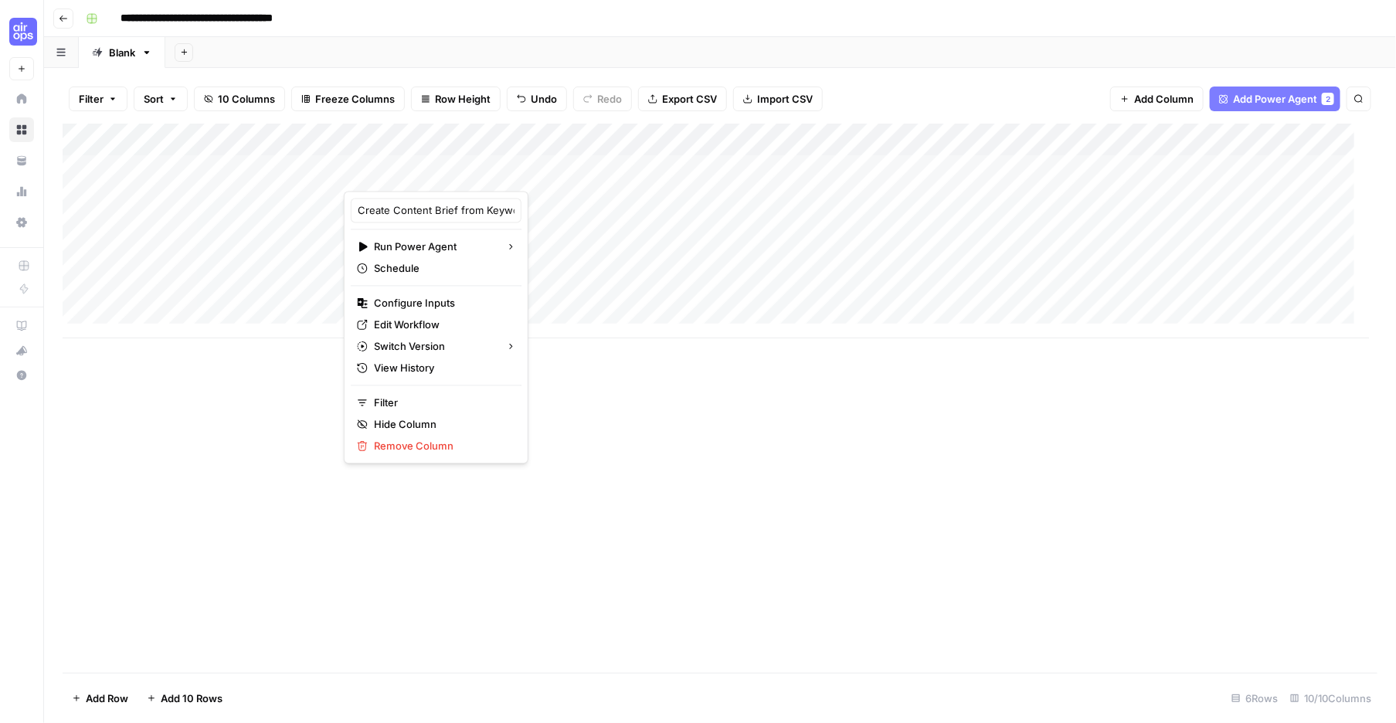
click at [306, 229] on div "Add Column" at bounding box center [716, 231] width 1306 height 215
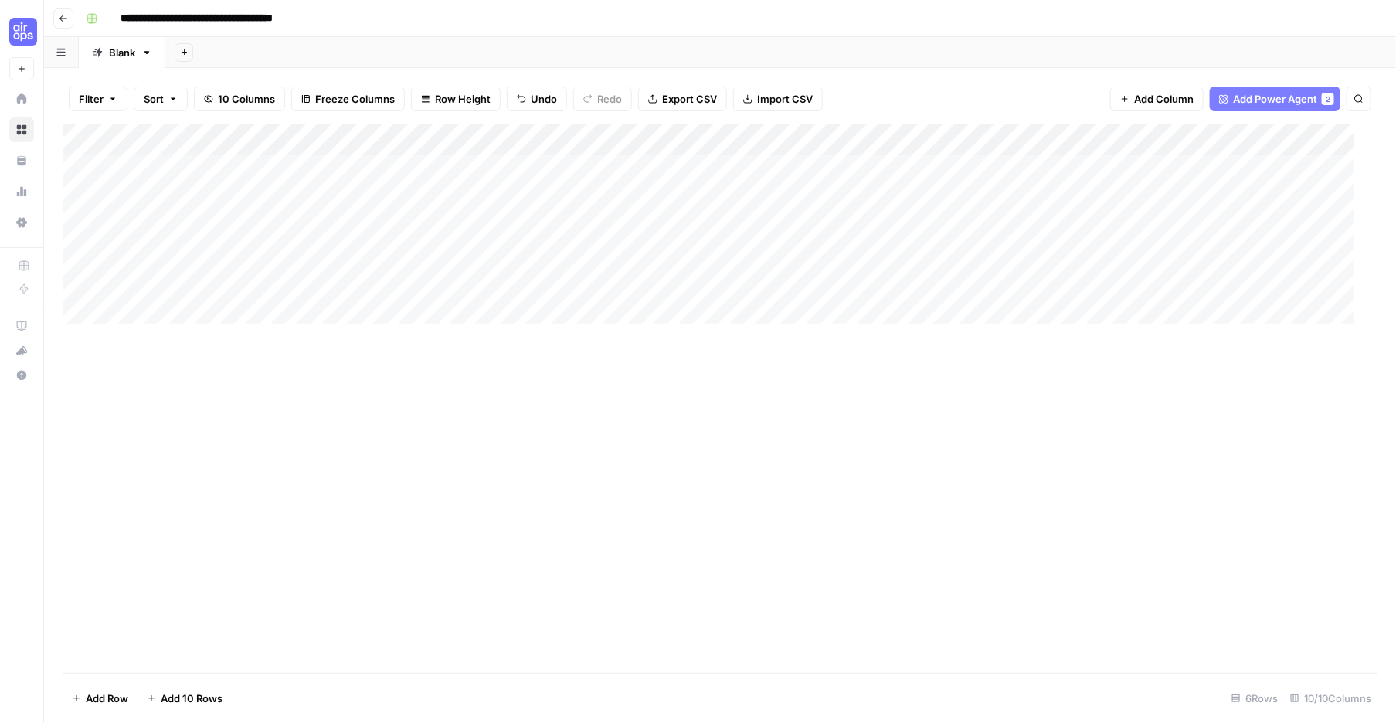
click at [428, 171] on div "Add Column" at bounding box center [716, 231] width 1306 height 215
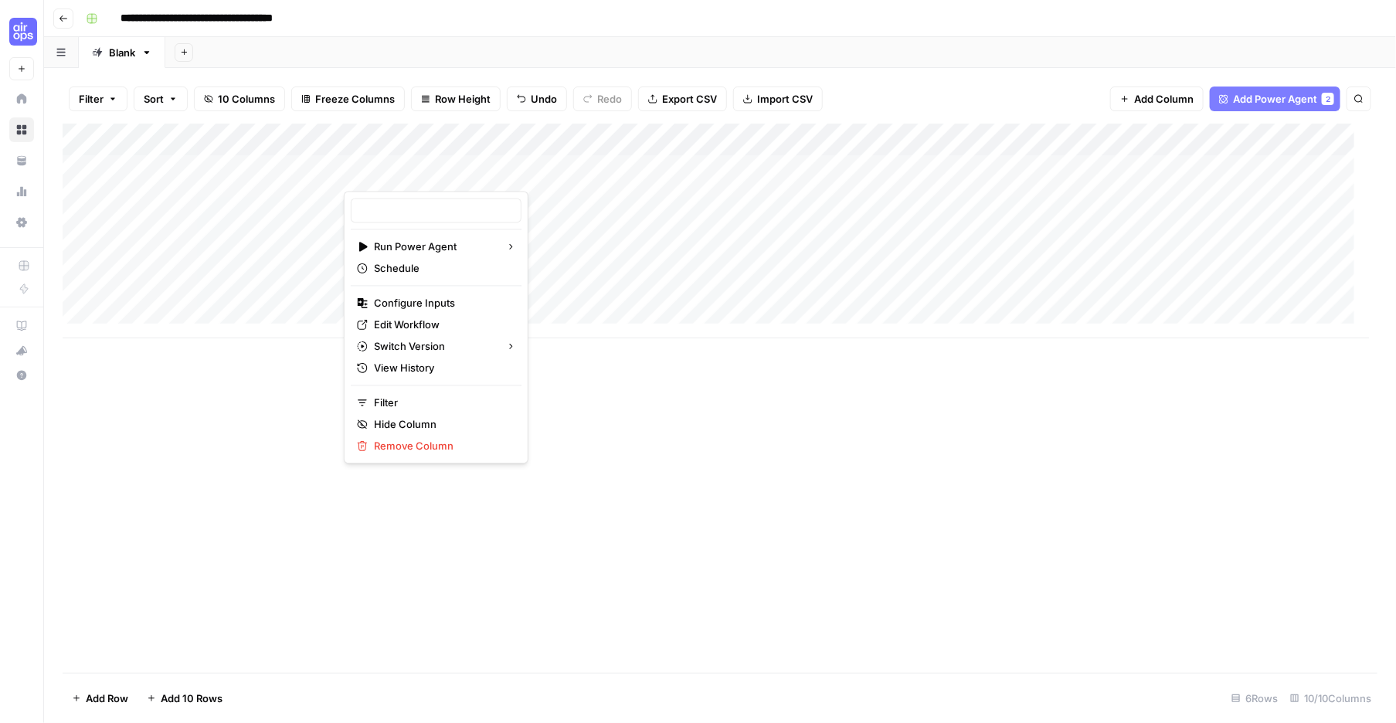
type input "Create Content Brief from Keyword - Fork"
click at [479, 219] on input "Create Content Brief from Keyword - Fork" at bounding box center [436, 210] width 157 height 15
drag, startPoint x: 488, startPoint y: 223, endPoint x: 987, endPoint y: 243, distance: 499.4
click at [611, 245] on body "**********" at bounding box center [698, 361] width 1396 height 723
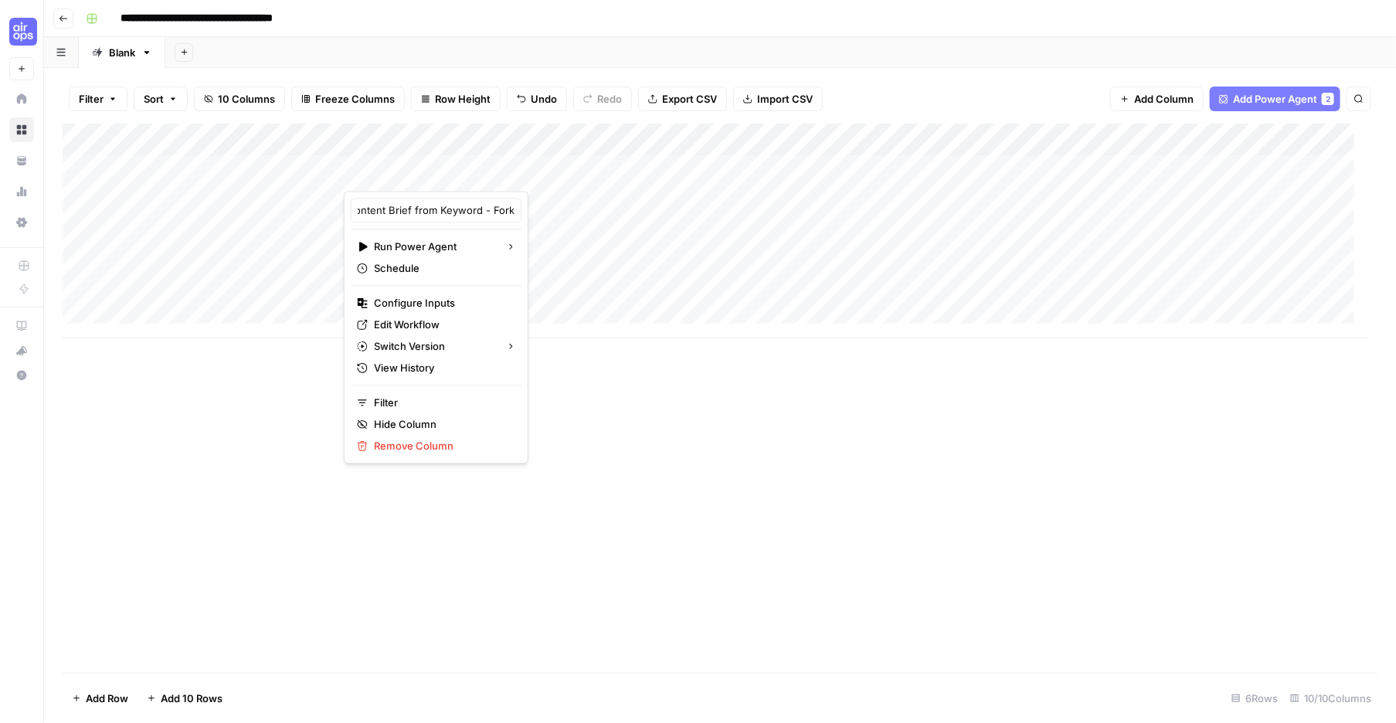
click at [1257, 107] on span "Add Power Agent" at bounding box center [1275, 98] width 84 height 15
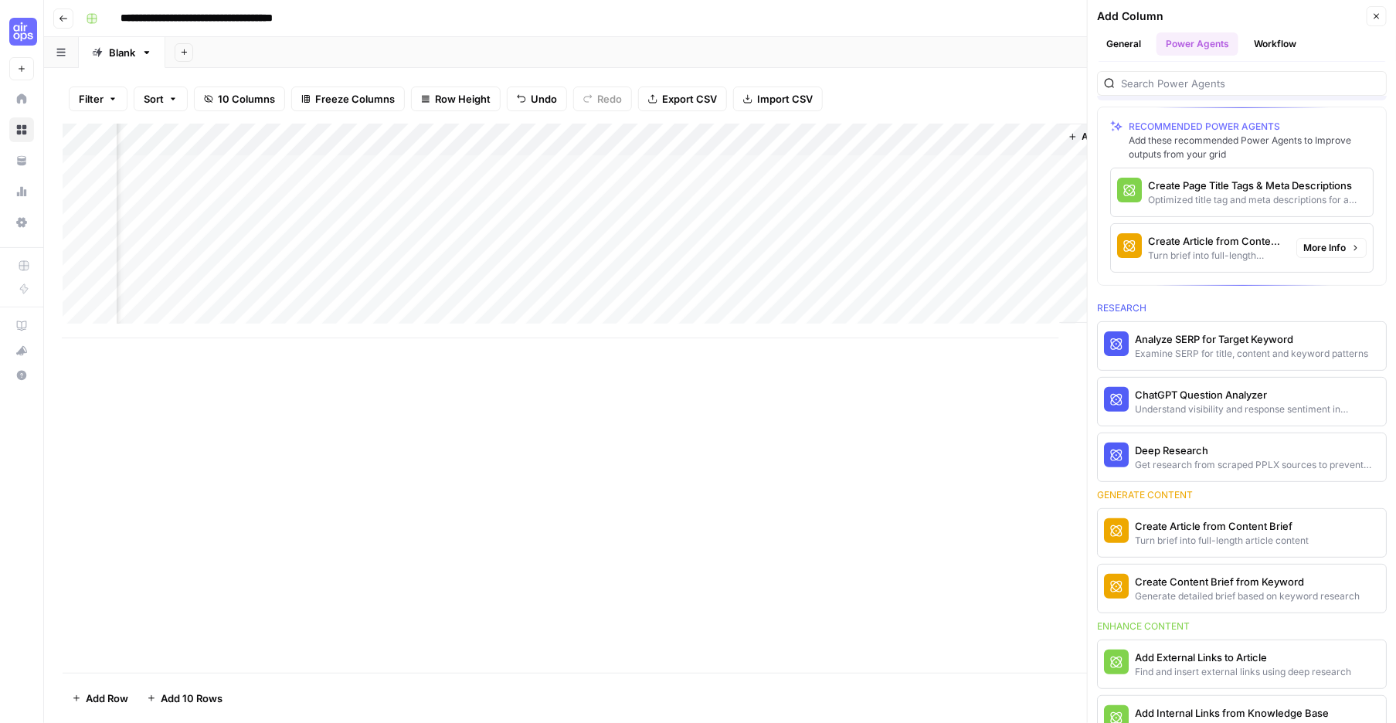
scroll to position [49, 0]
click at [1374, 19] on icon "button" at bounding box center [1376, 16] width 5 height 5
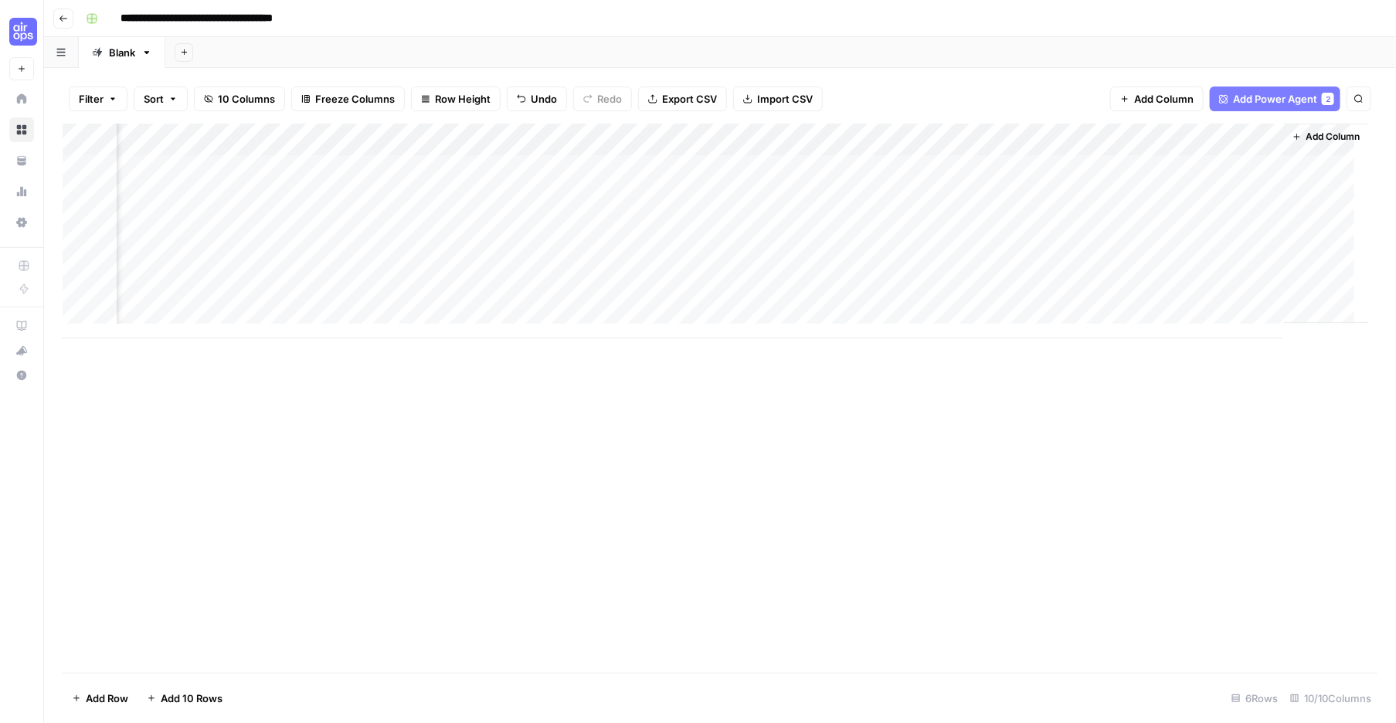
scroll to position [0, 0]
click at [375, 175] on div "Add Column" at bounding box center [716, 231] width 1306 height 215
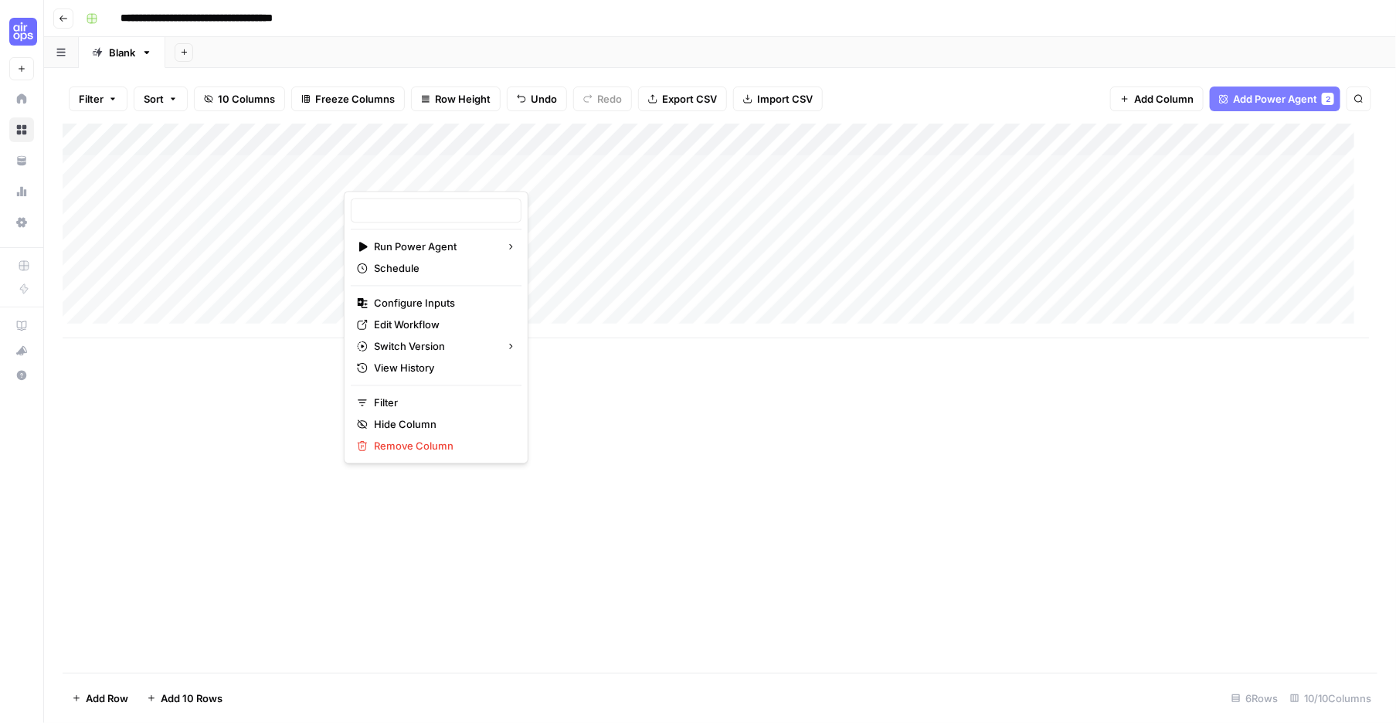
type input "Create Content Brief from Keyword - Fork"
click at [565, 526] on div "Add Column" at bounding box center [720, 398] width 1315 height 549
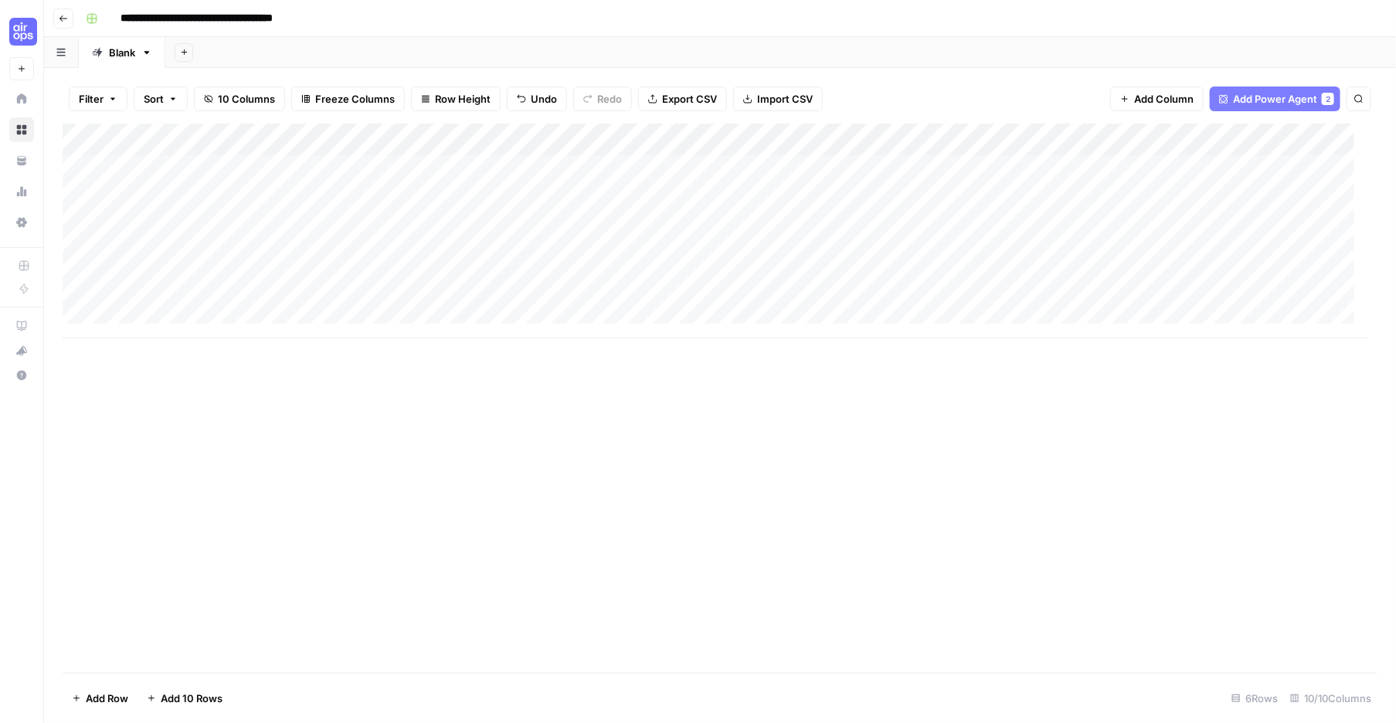
click at [68, 19] on span "Go back" at bounding box center [67, 18] width 1 height 1
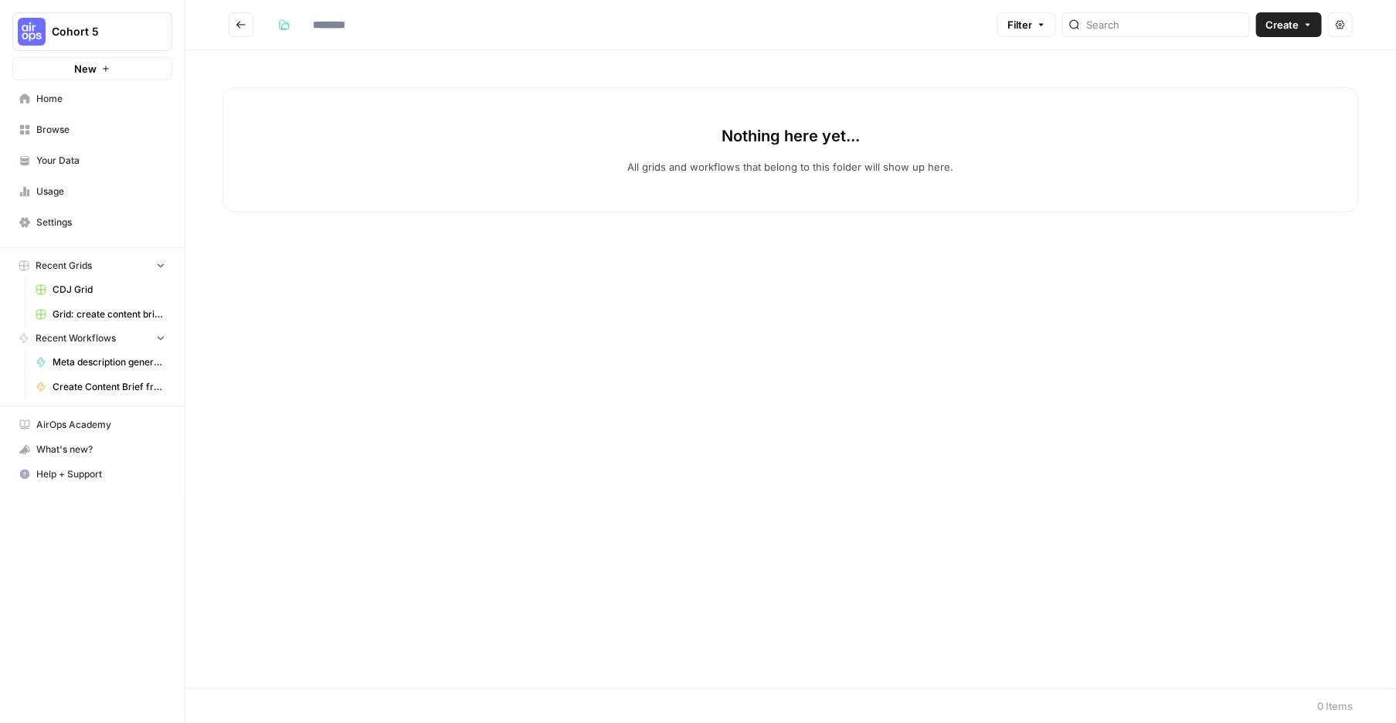
type input "**********"
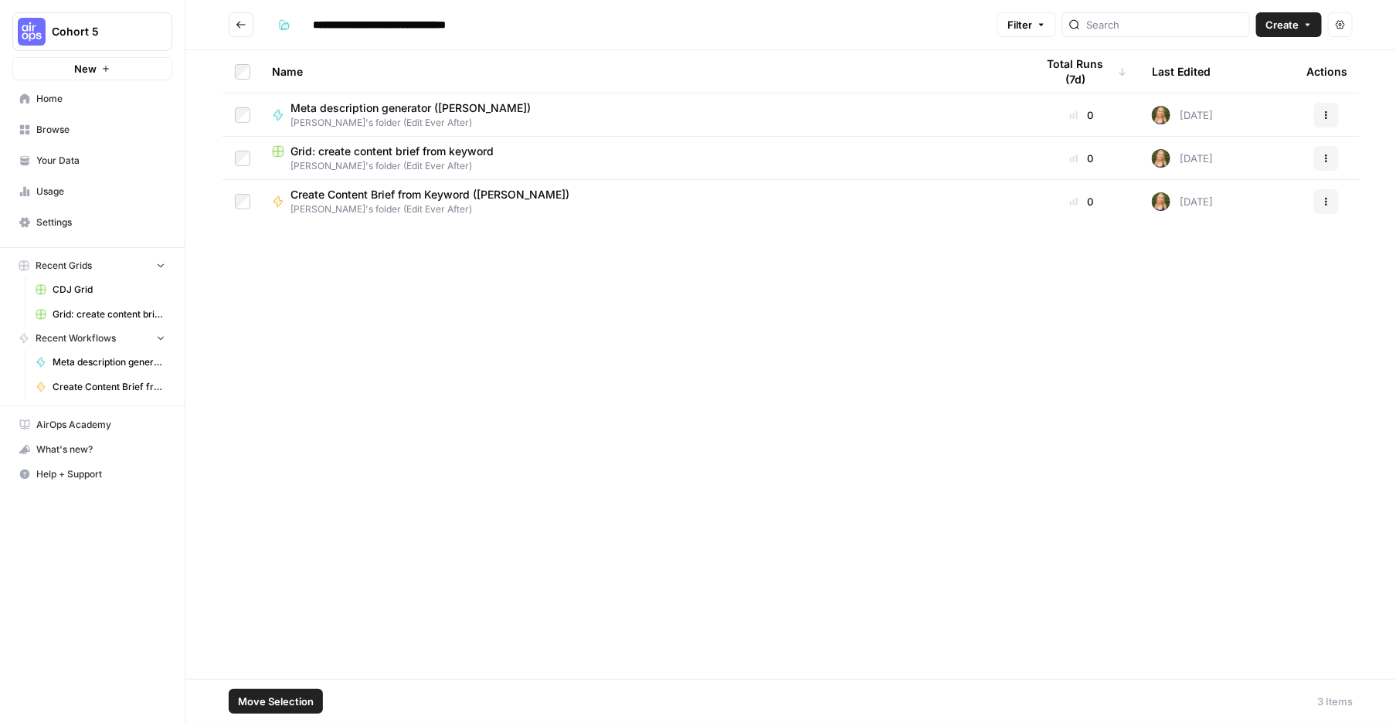
click at [1322, 206] on icon "button" at bounding box center [1326, 201] width 9 height 9
click at [1194, 270] on span "Edit in Studio" at bounding box center [1208, 263] width 124 height 15
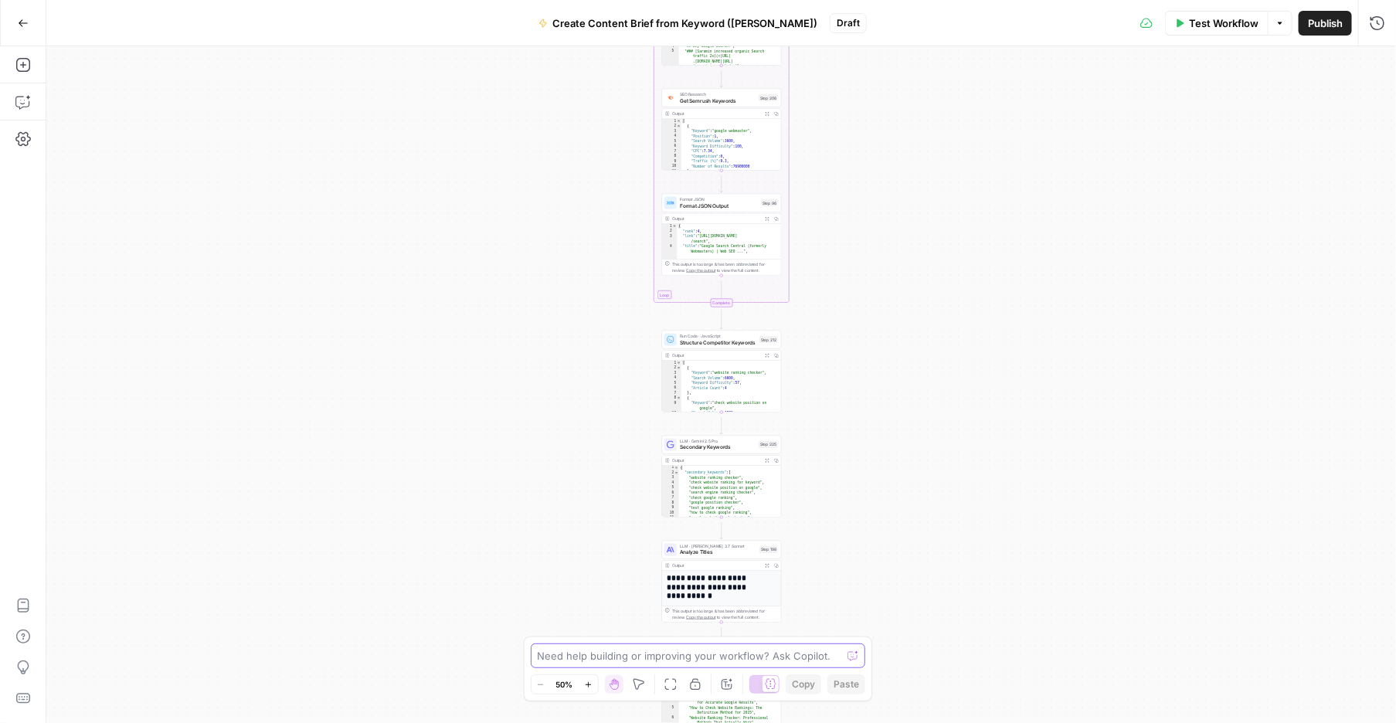
click at [694, 648] on textarea at bounding box center [690, 655] width 304 height 15
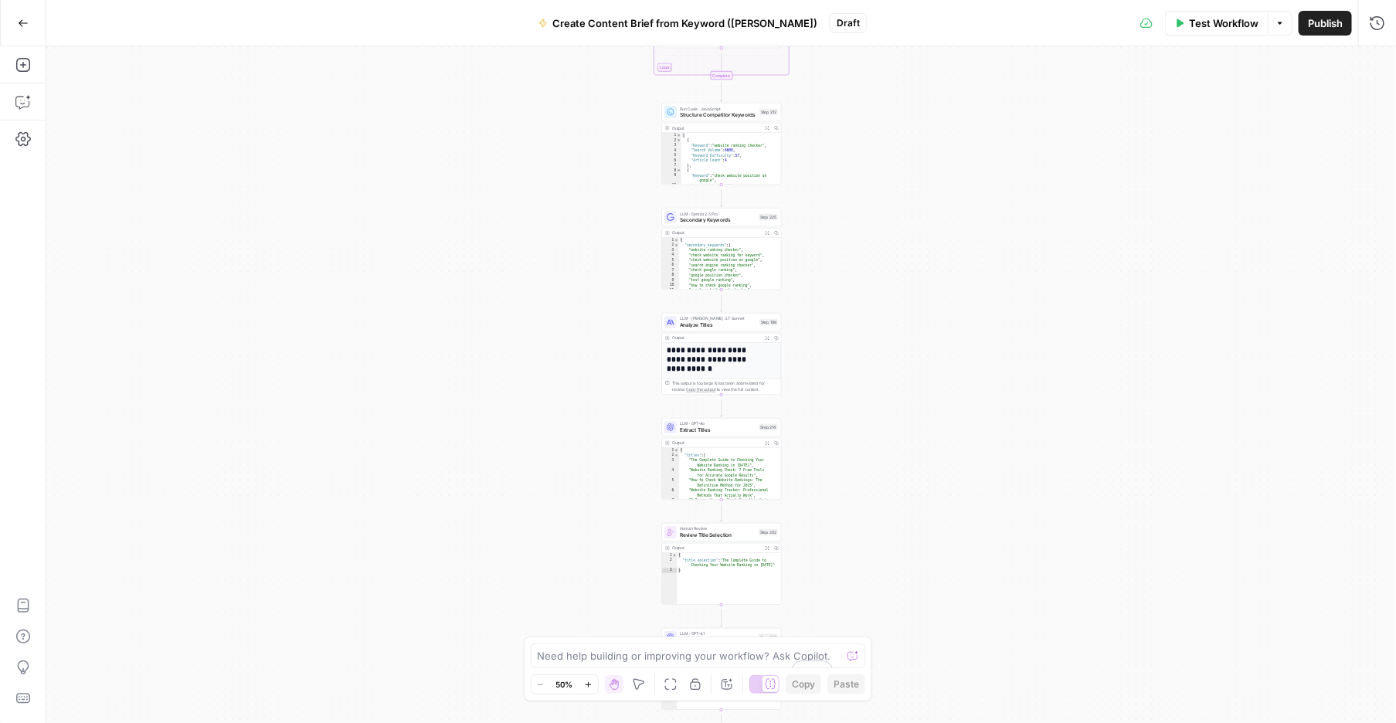
click at [591, 681] on icon "button" at bounding box center [588, 683] width 5 height 5
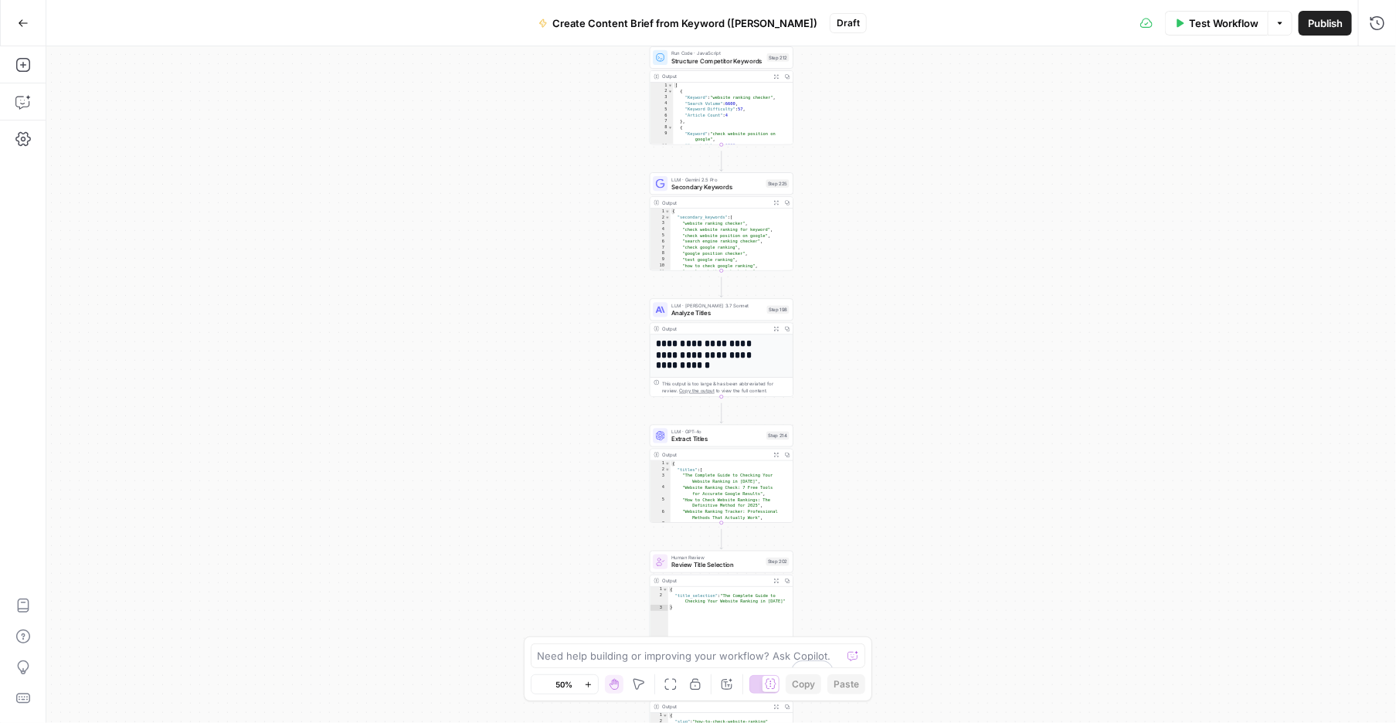
click at [591, 681] on icon "button" at bounding box center [588, 683] width 5 height 5
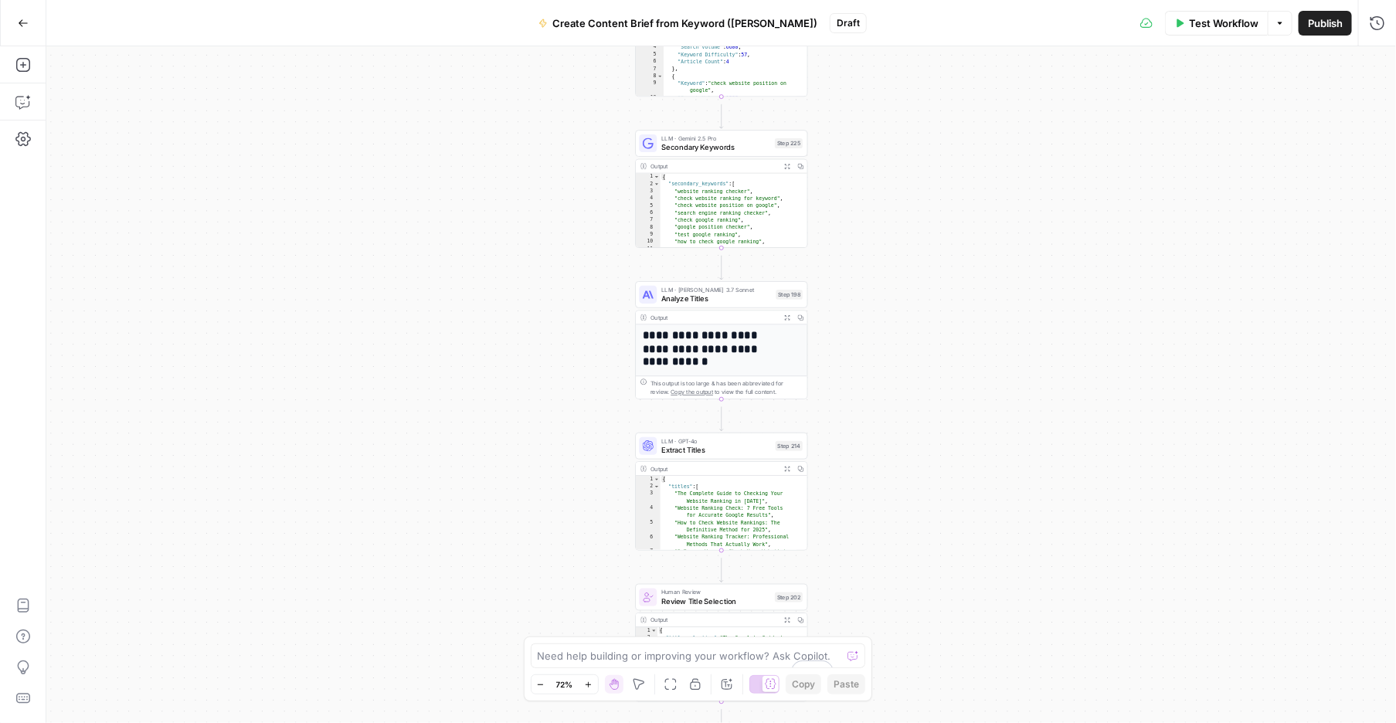
click at [592, 681] on icon "button" at bounding box center [588, 685] width 8 height 8
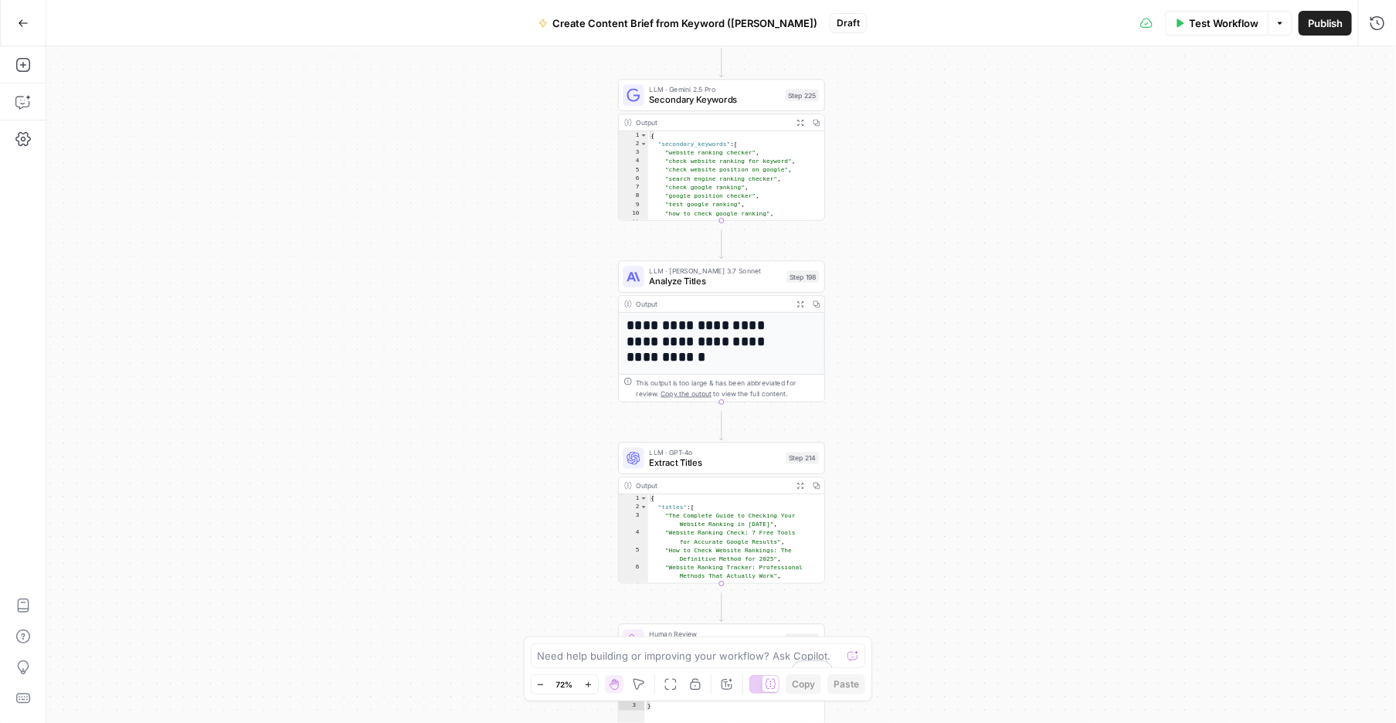
click at [592, 681] on icon "button" at bounding box center [588, 685] width 8 height 8
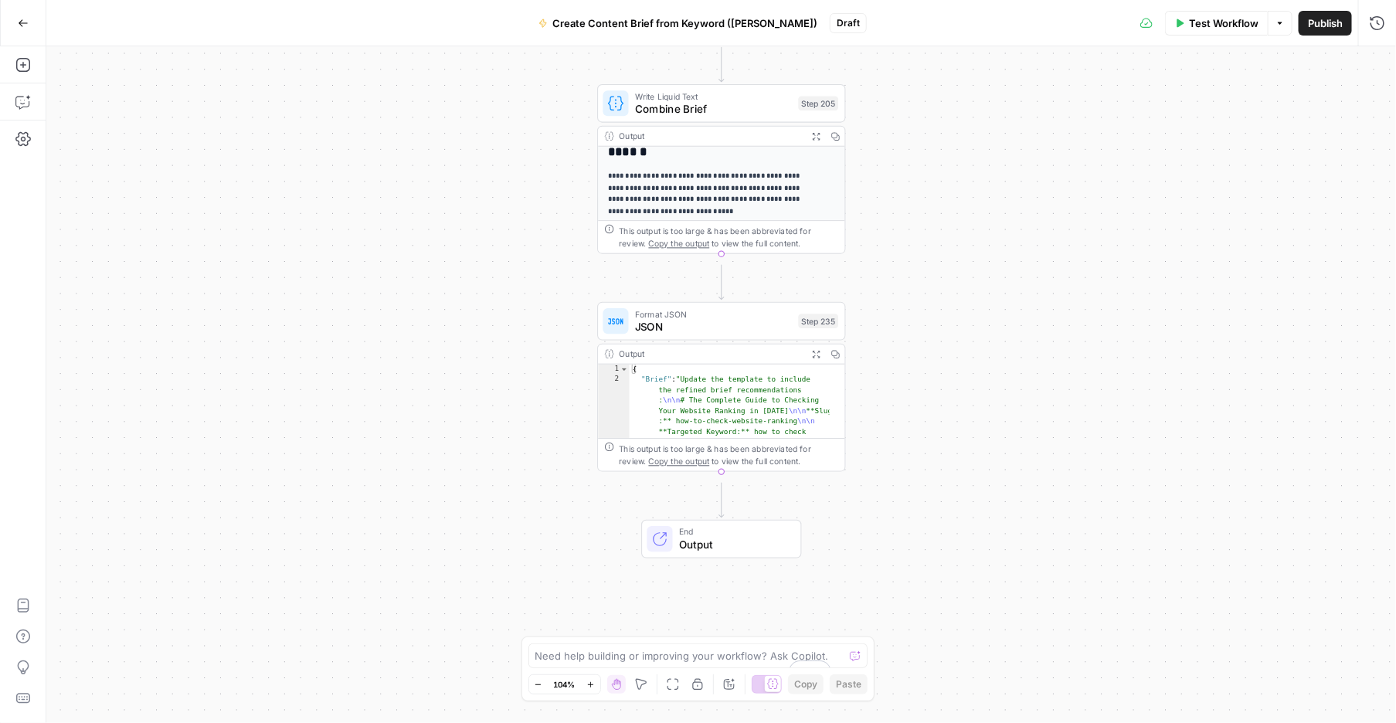
scroll to position [467, 0]
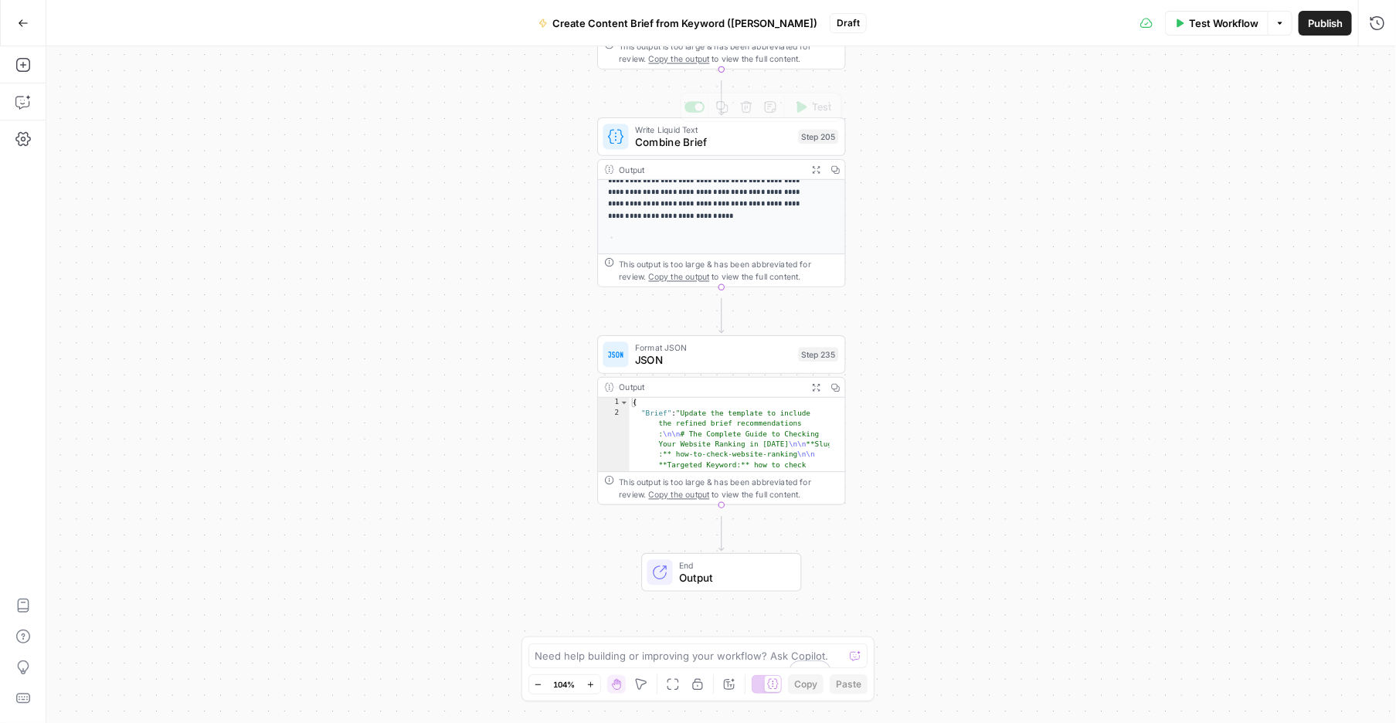
drag, startPoint x: 670, startPoint y: 148, endPoint x: 688, endPoint y: 216, distance: 70.3
click at [670, 148] on span "Combine Brief" at bounding box center [713, 142] width 157 height 16
click at [686, 232] on p at bounding box center [728, 238] width 213 height 12
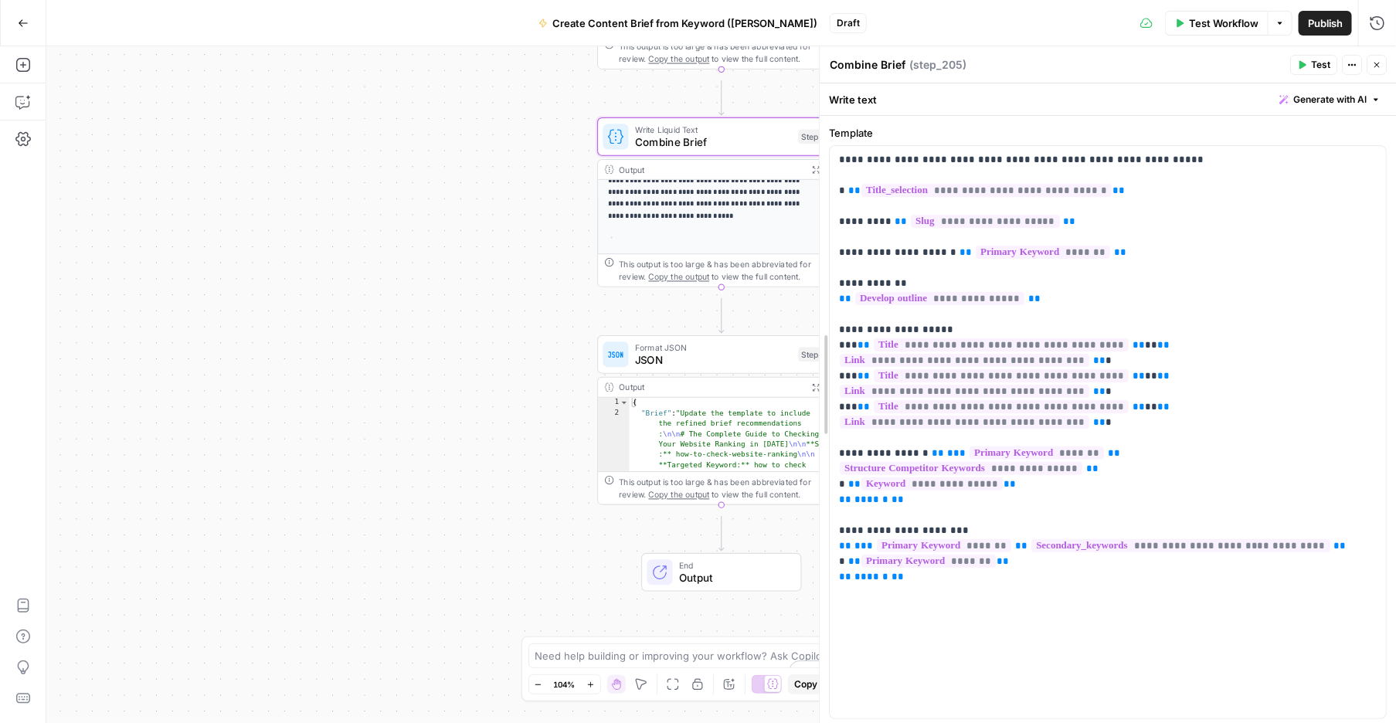
drag, startPoint x: 1097, startPoint y: 382, endPoint x: 729, endPoint y: 389, distance: 367.7
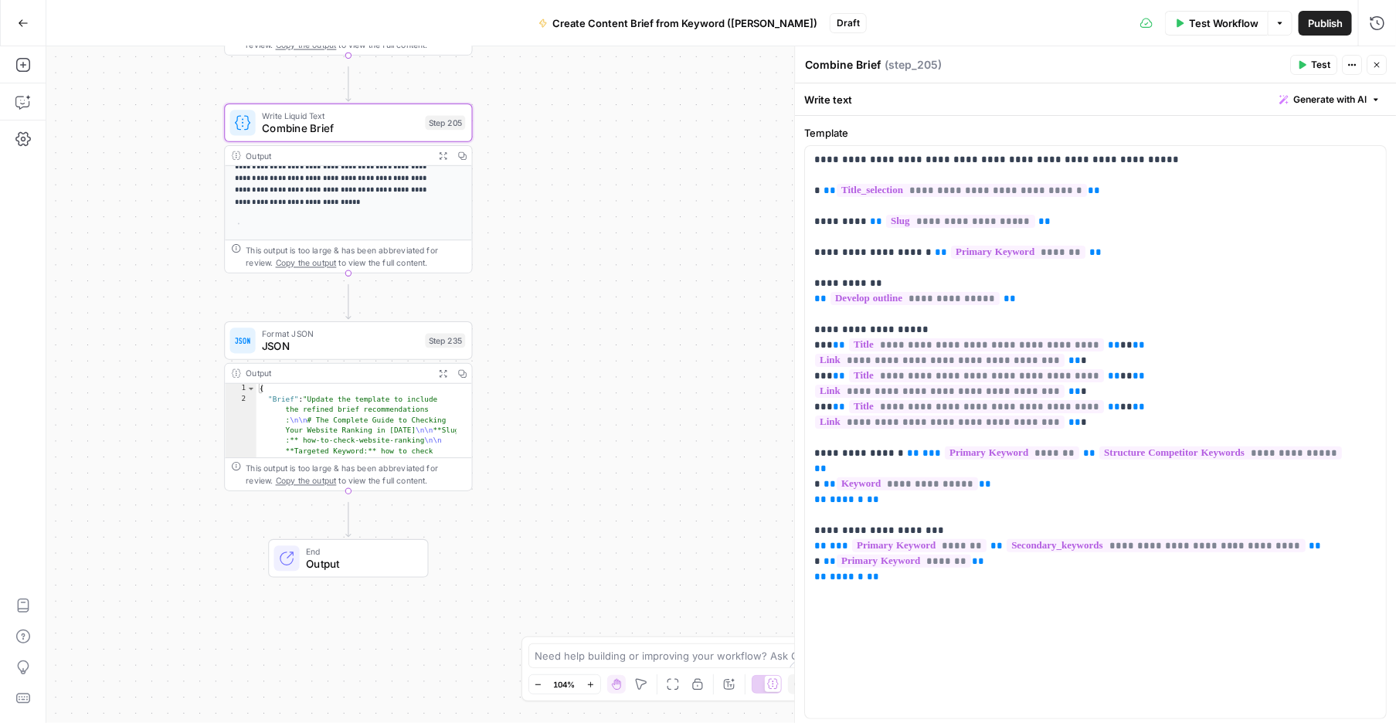
drag, startPoint x: 396, startPoint y: 421, endPoint x: 283, endPoint y: 496, distance: 135.4
click at [32, 409] on div "Add Steps Copilot Settings AirOps Academy Help Give Feedback Shortcuts Workflow…" at bounding box center [698, 384] width 1396 height 677
click at [595, 681] on icon "button" at bounding box center [590, 685] width 8 height 8
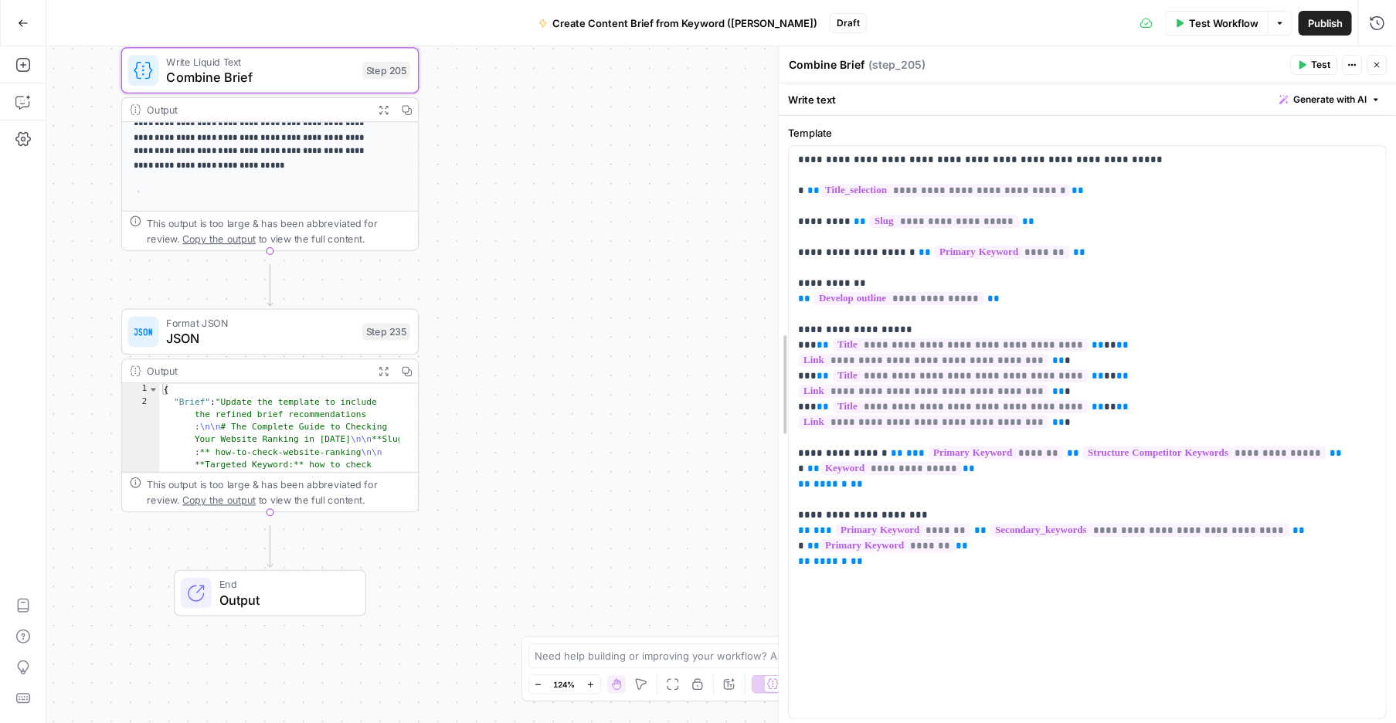
drag, startPoint x: 804, startPoint y: 427, endPoint x: 557, endPoint y: 426, distance: 247.2
click at [557, 426] on body "Cohort 5 New Home Browse Your Data Usage Settings Recent Grids CDJ Content Crea…" at bounding box center [698, 361] width 1396 height 723
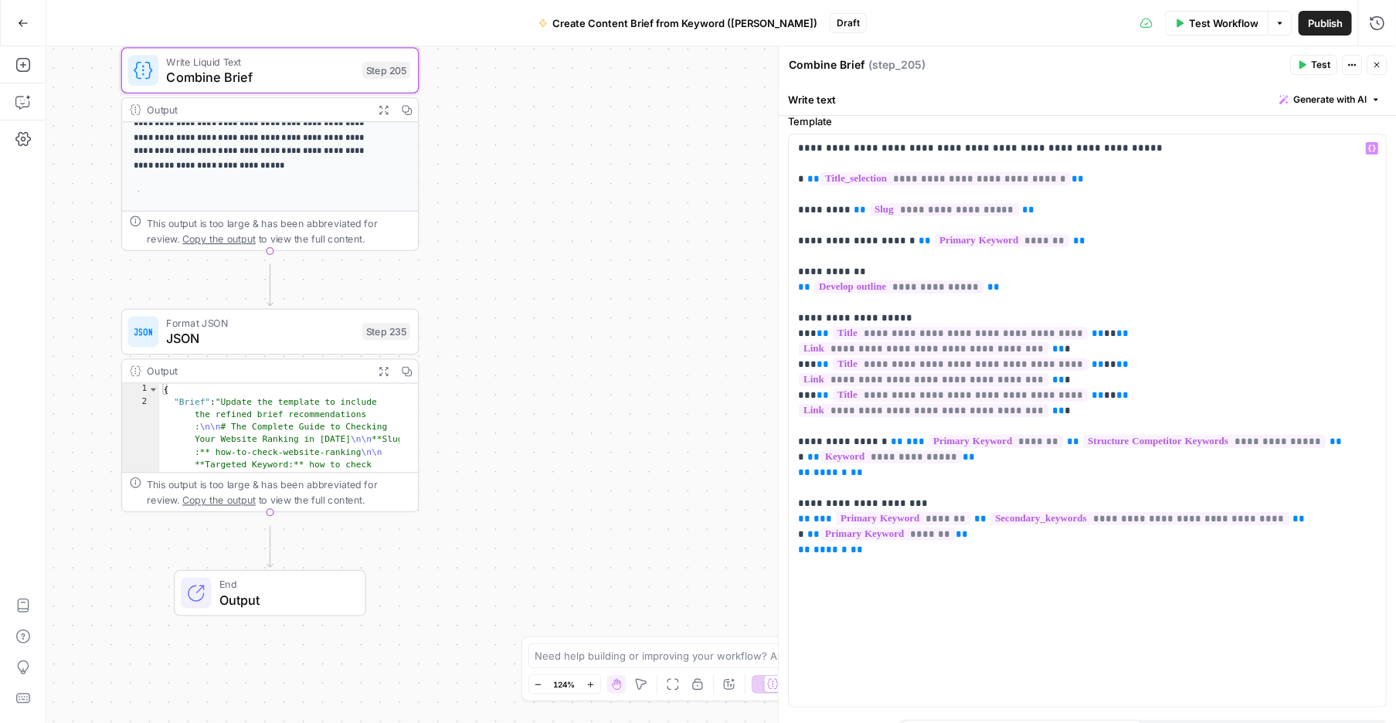
scroll to position [0, 0]
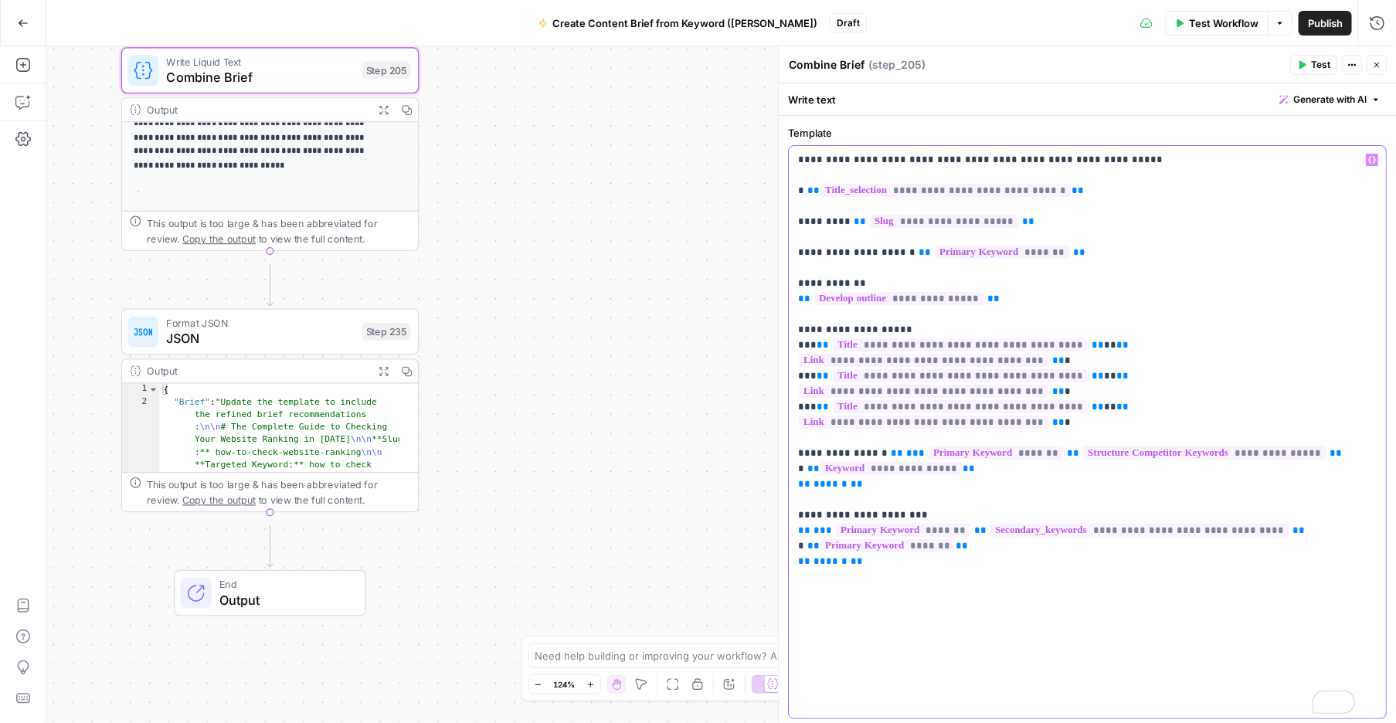
drag, startPoint x: 803, startPoint y: 333, endPoint x: 1050, endPoint y: 355, distance: 248.2
click at [1050, 355] on p "**********" at bounding box center [1076, 432] width 555 height 560
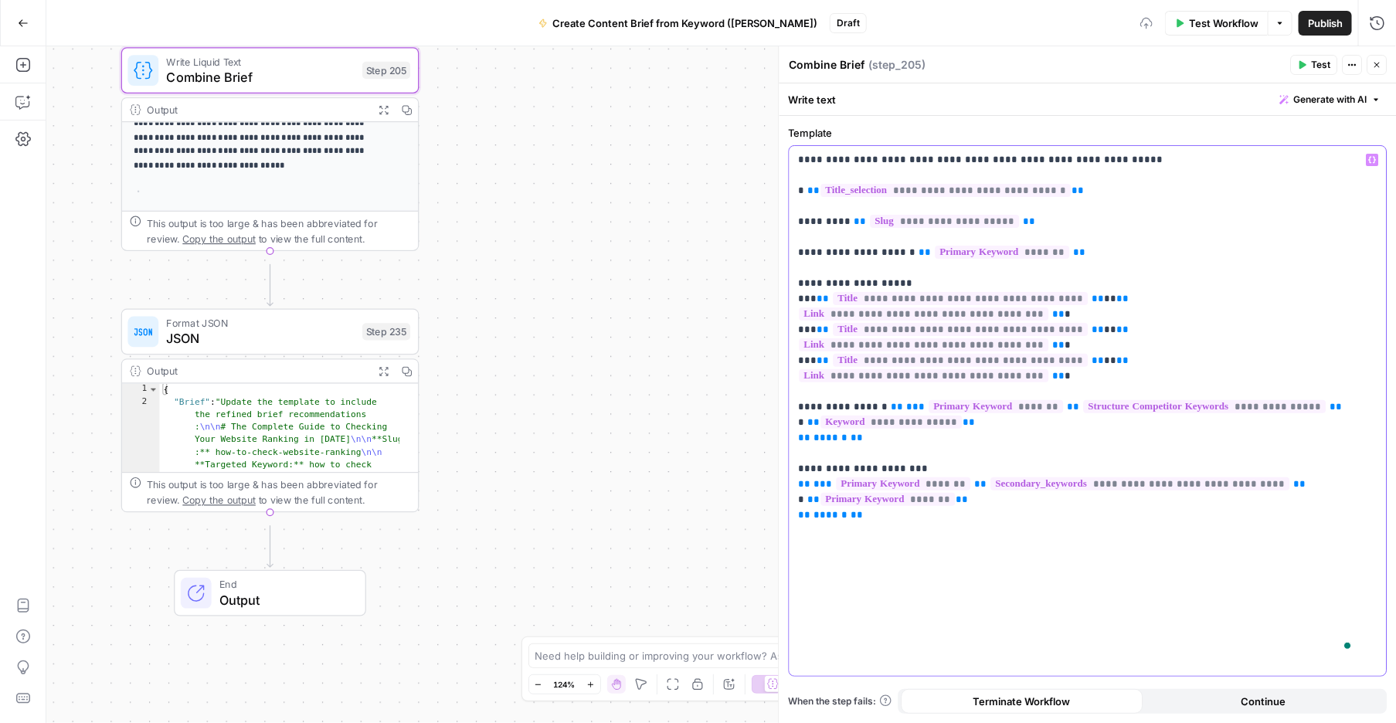
scroll to position [16, 0]
click at [1044, 646] on p "**********" at bounding box center [1076, 403] width 555 height 502
click at [1074, 632] on p "**********" at bounding box center [1076, 403] width 555 height 502
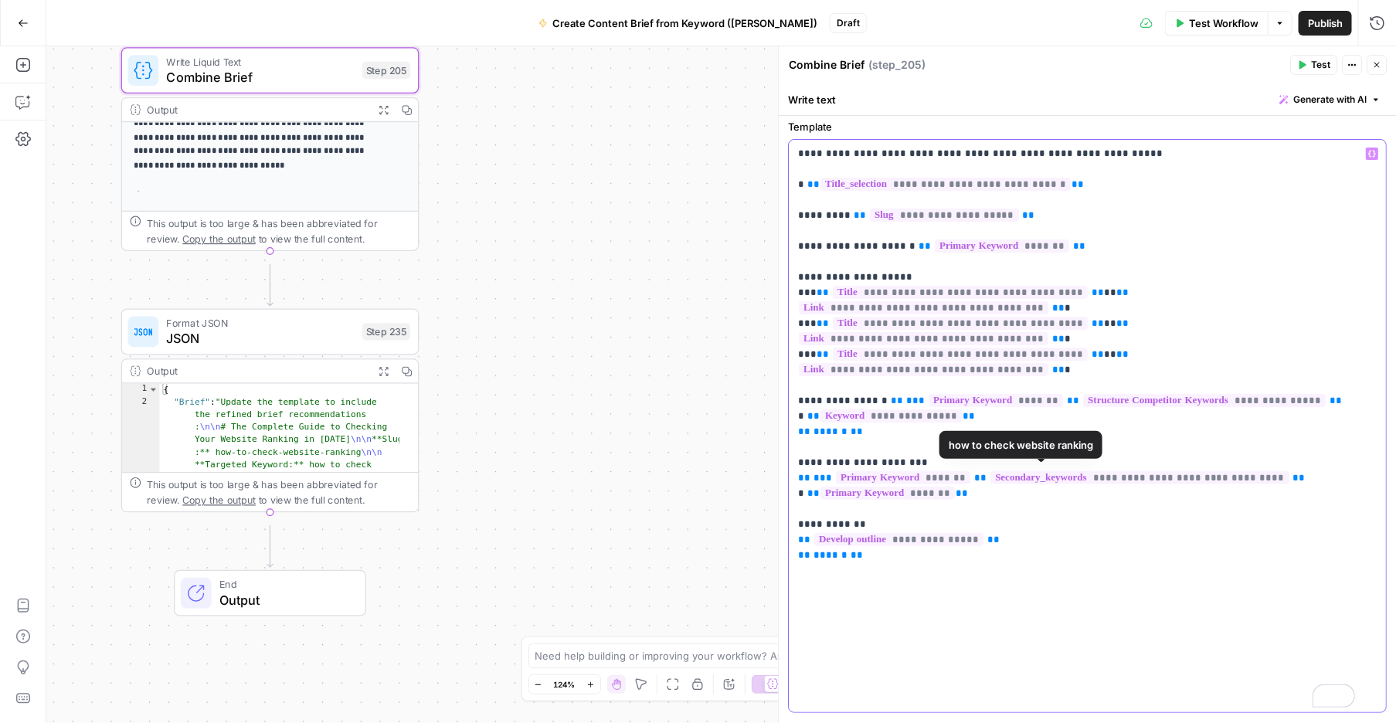
scroll to position [5, 0]
drag, startPoint x: 803, startPoint y: 324, endPoint x: 1117, endPoint y: 448, distance: 337.1
click at [1117, 448] on p "**********" at bounding box center [1076, 427] width 555 height 560
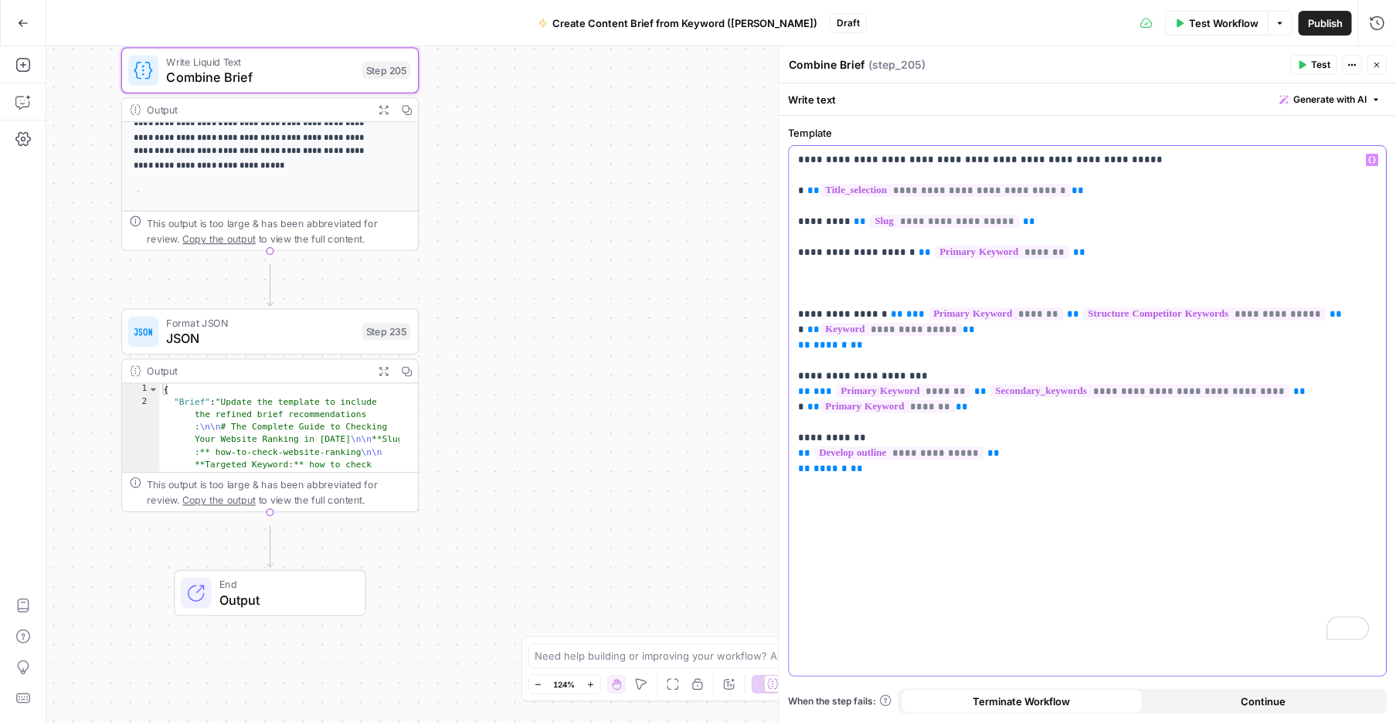
scroll to position [0, 0]
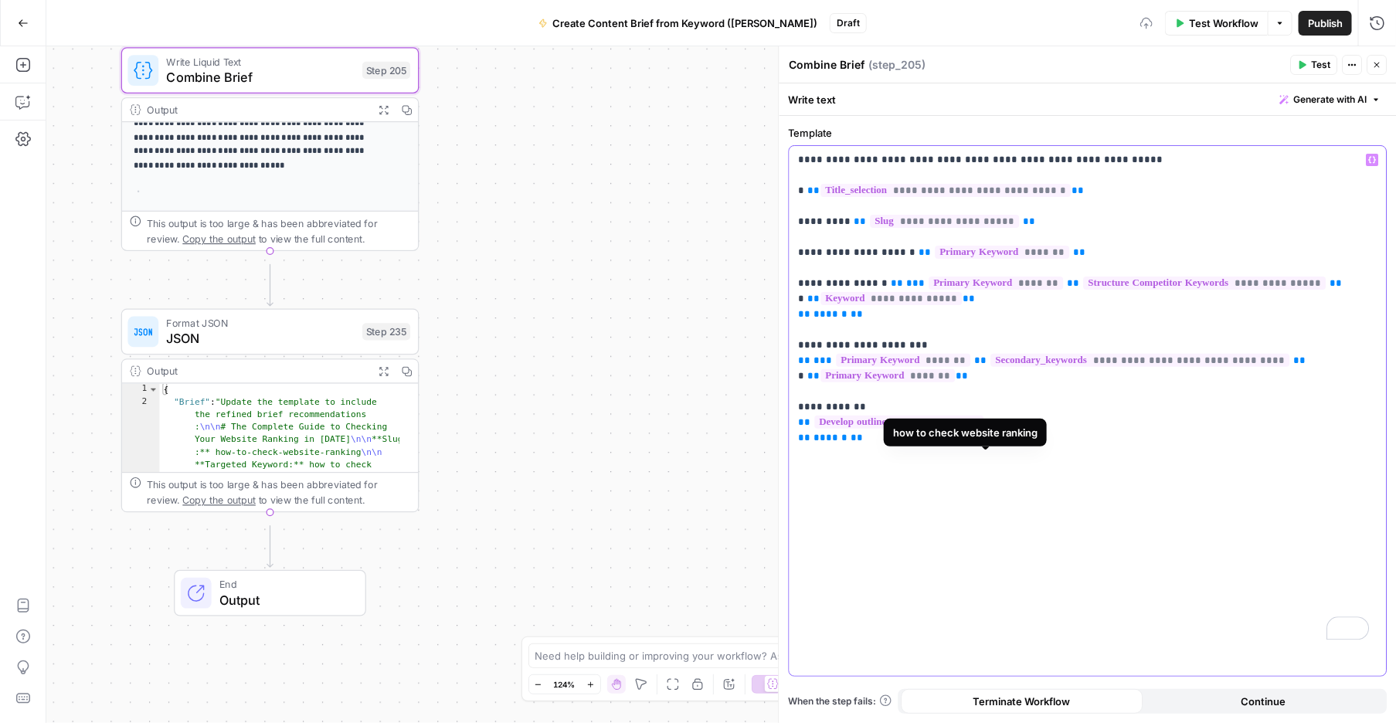
click at [1030, 491] on p "**********" at bounding box center [1083, 355] width 569 height 406
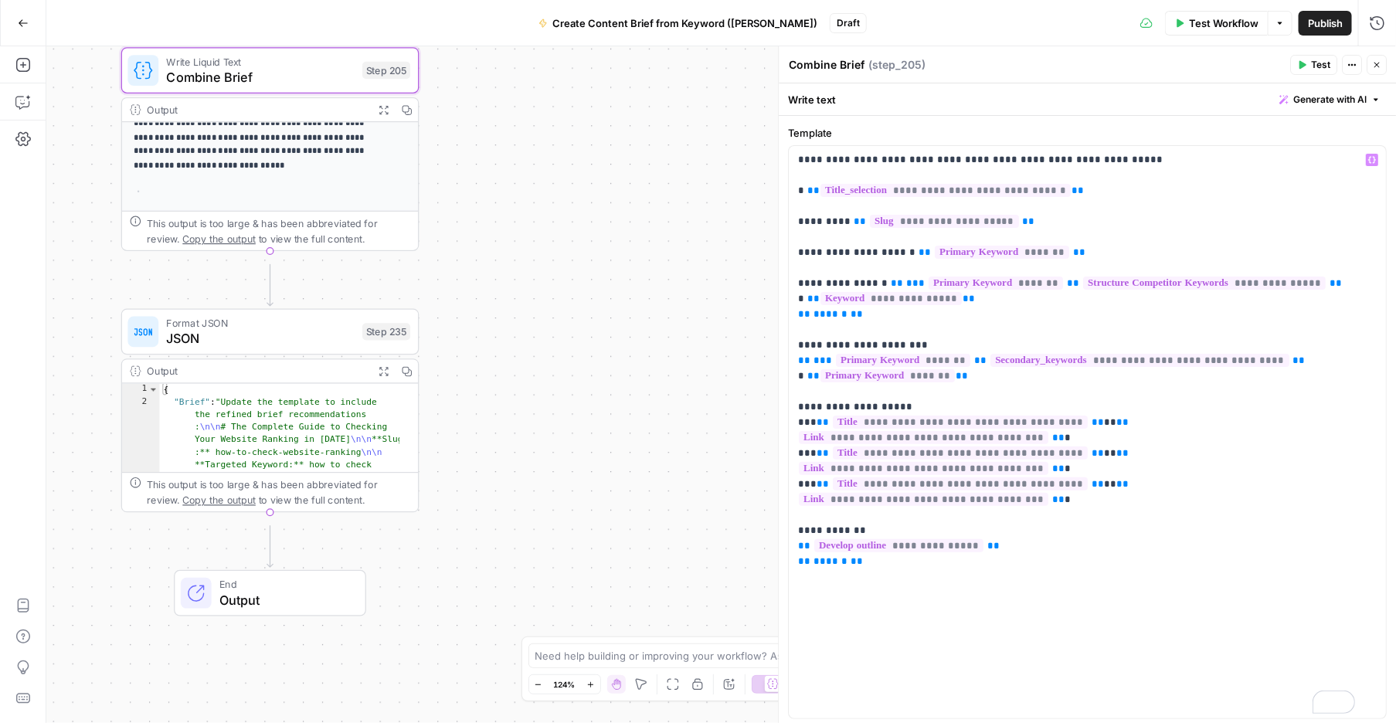
click at [920, 141] on label "Template" at bounding box center [1088, 132] width 599 height 15
click at [292, 344] on span "JSON" at bounding box center [260, 338] width 188 height 19
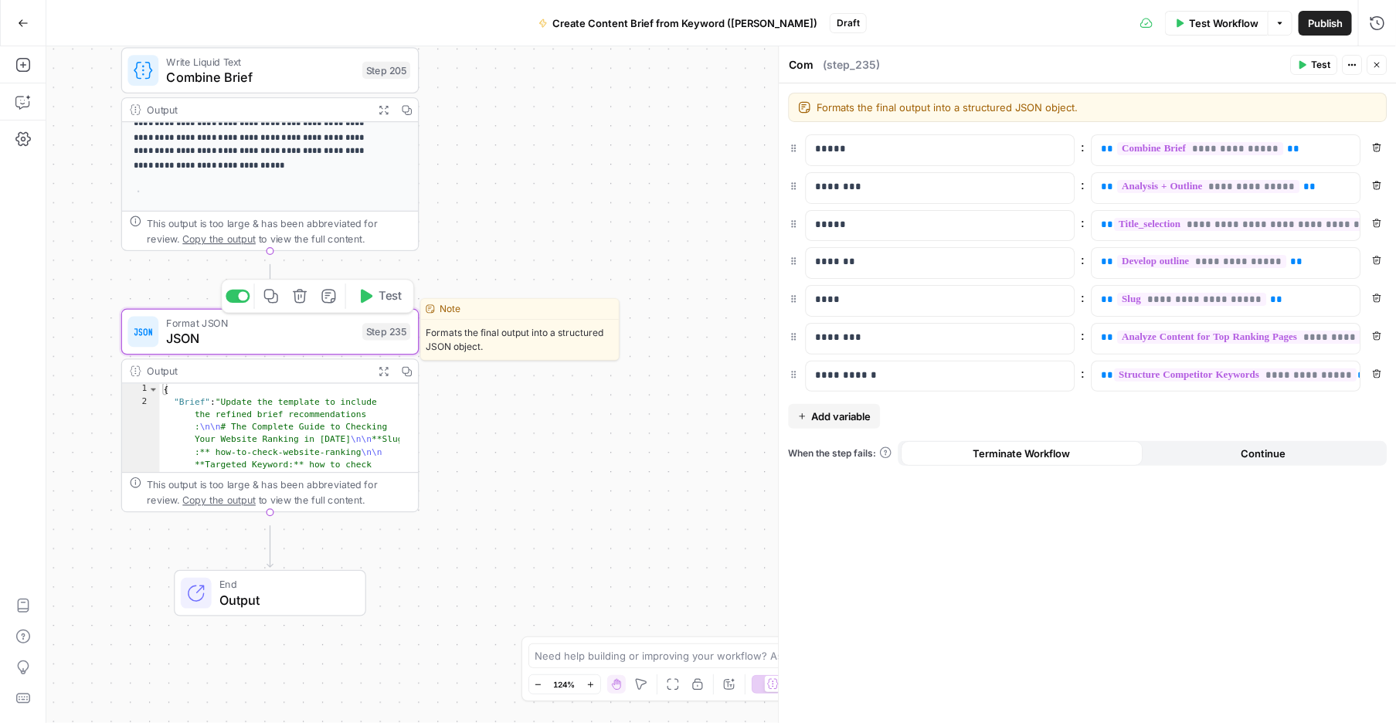
type textarea "JSON"
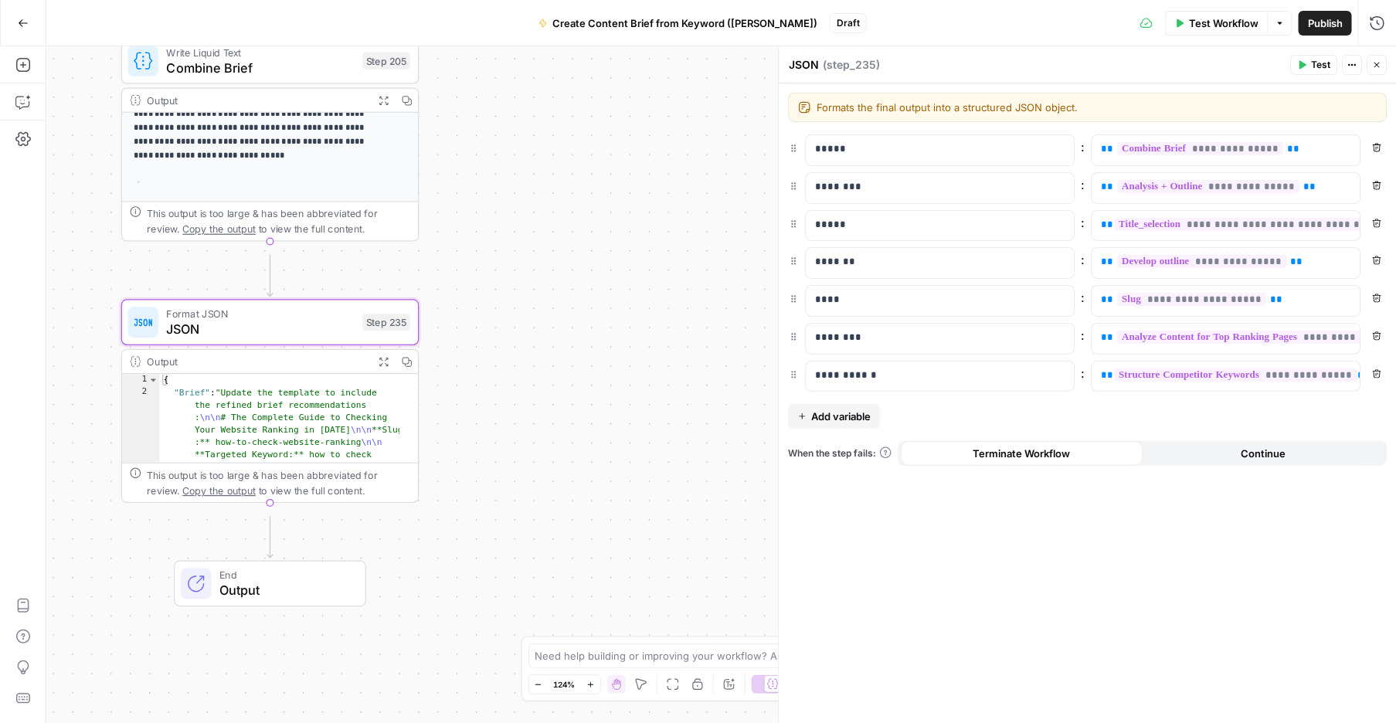
click at [1373, 67] on icon "button" at bounding box center [1377, 64] width 9 height 9
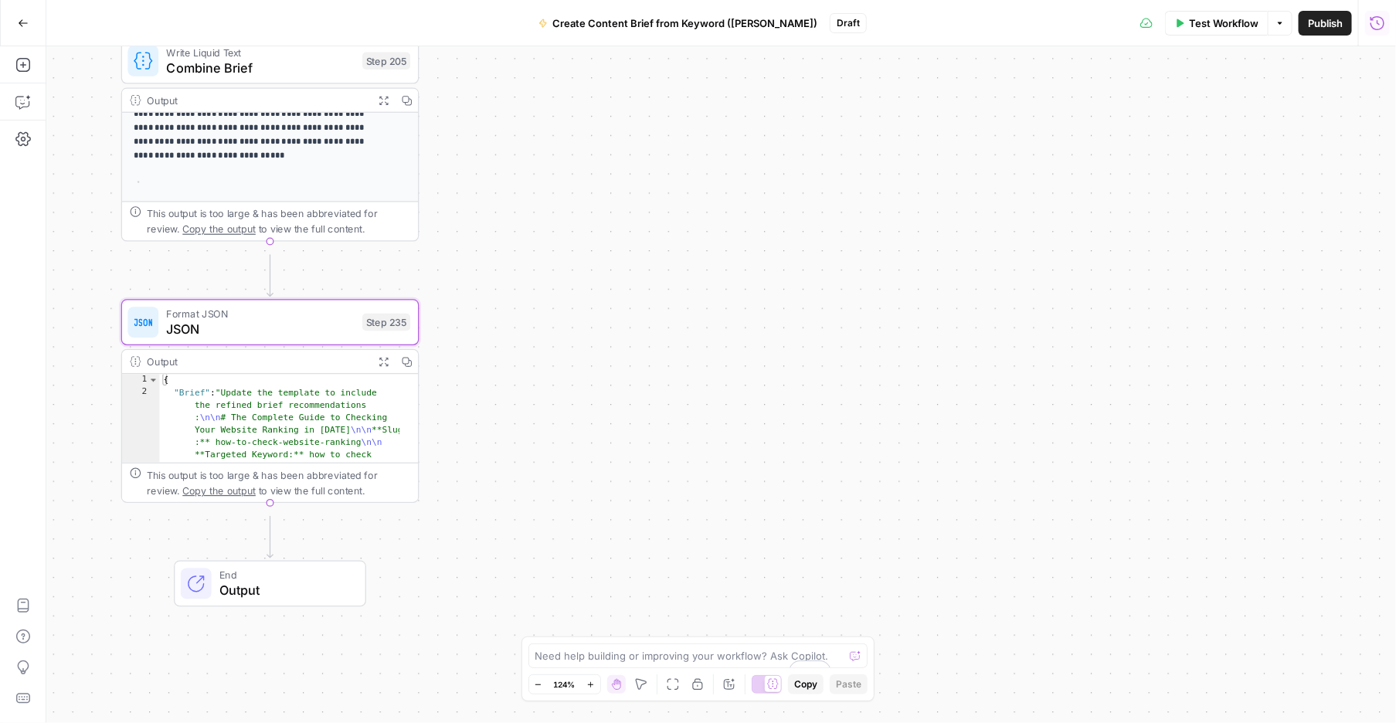
click at [1370, 18] on icon "button" at bounding box center [1377, 22] width 14 height 14
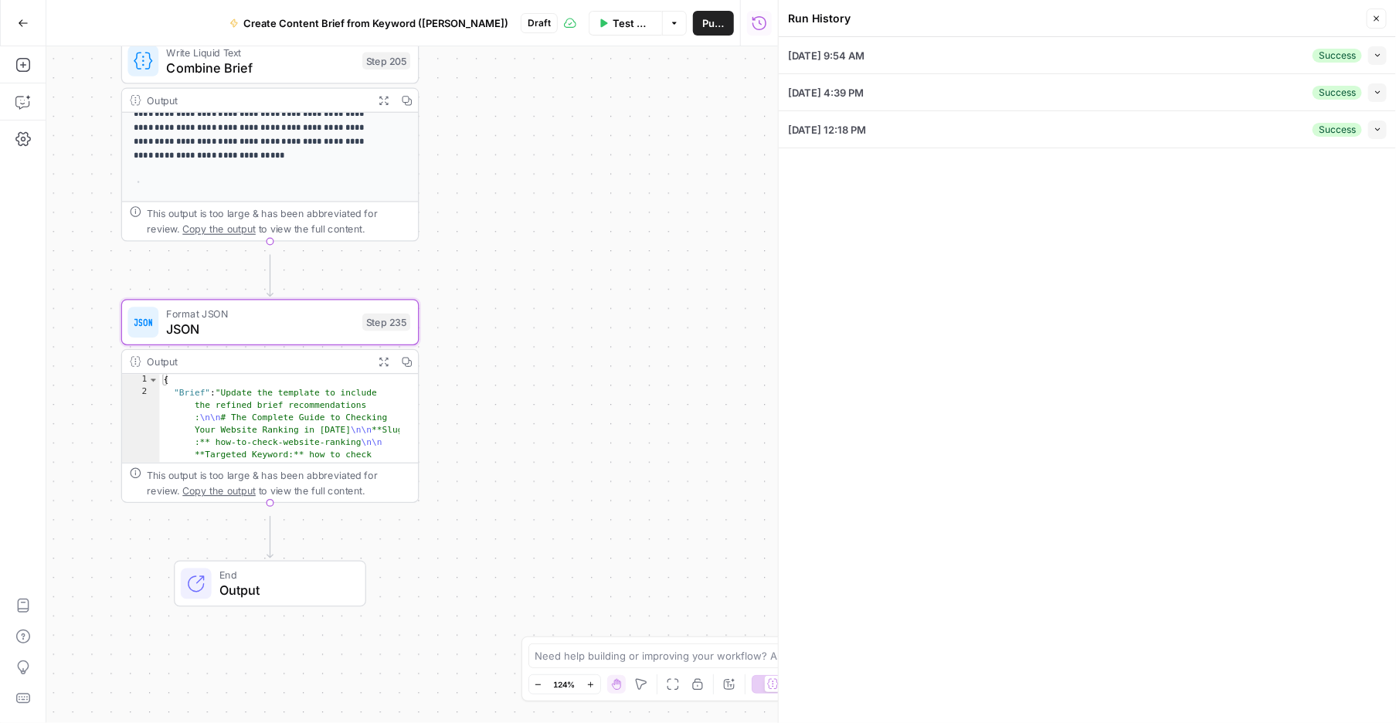
click at [1376, 59] on icon "button" at bounding box center [1377, 55] width 8 height 8
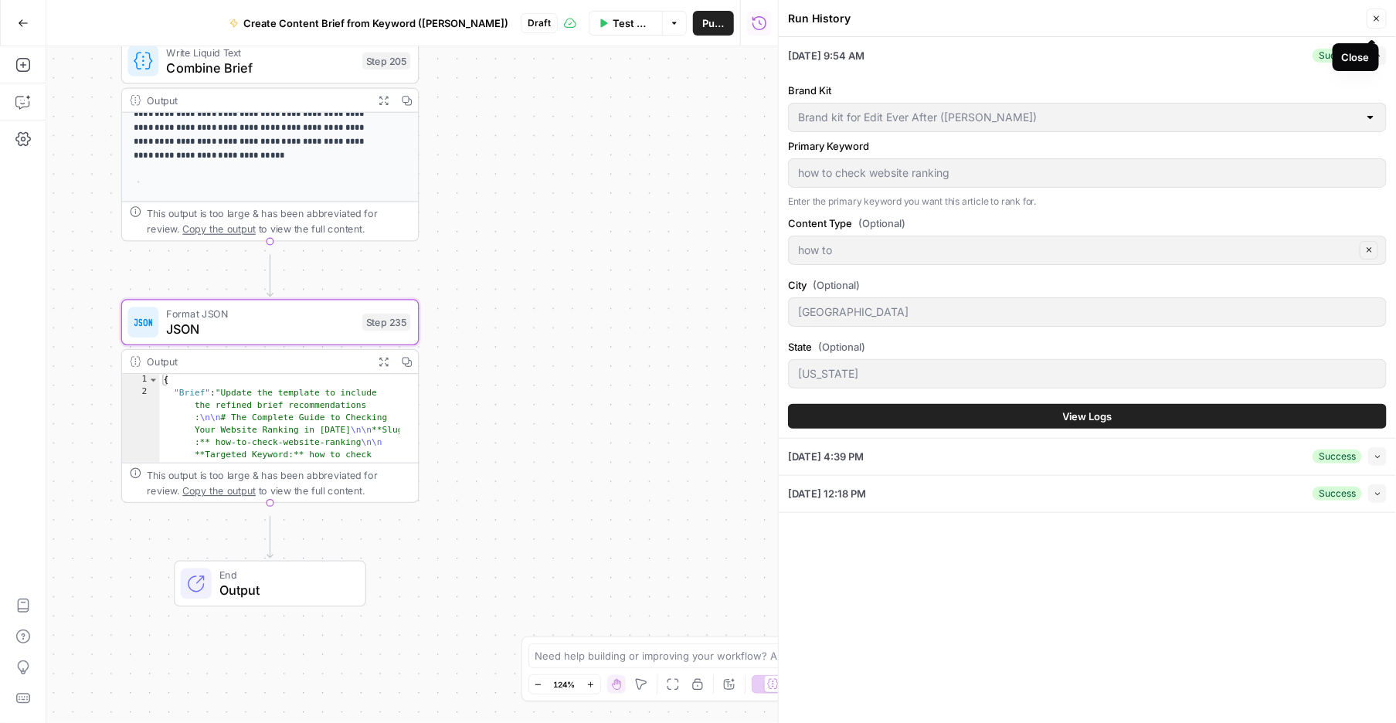
click at [1374, 22] on icon "button" at bounding box center [1376, 18] width 5 height 5
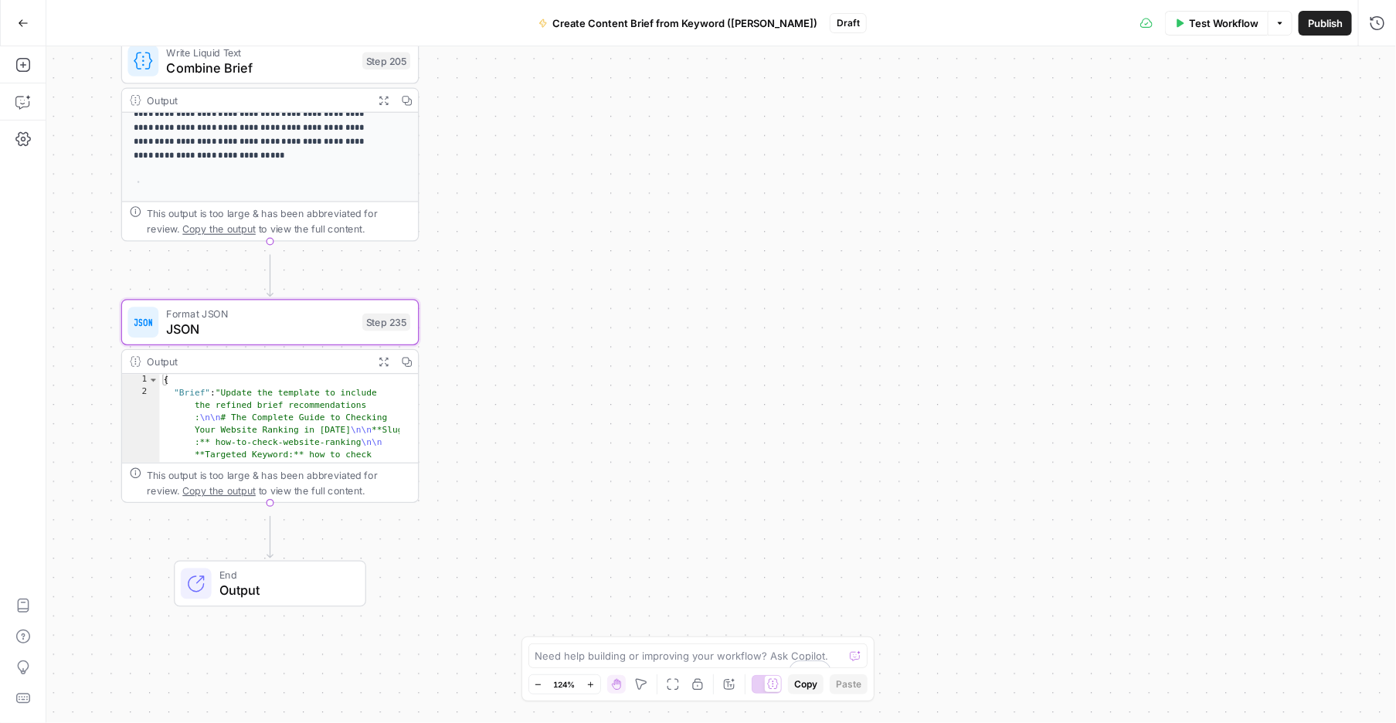
click at [540, 22] on icon "button" at bounding box center [543, 23] width 6 height 8
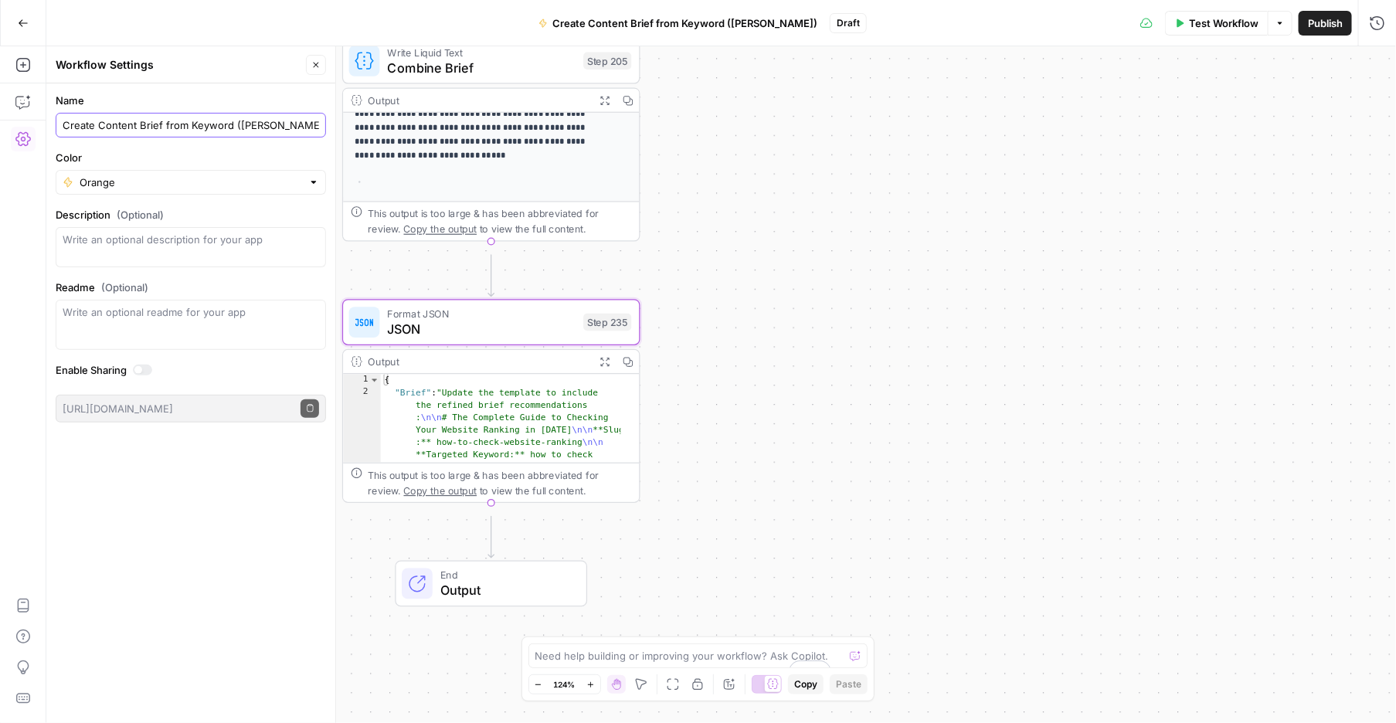
click at [188, 133] on input "Create Content Brief from Keyword ([PERSON_NAME])" at bounding box center [191, 124] width 256 height 15
click at [176, 190] on input "Color" at bounding box center [191, 182] width 222 height 15
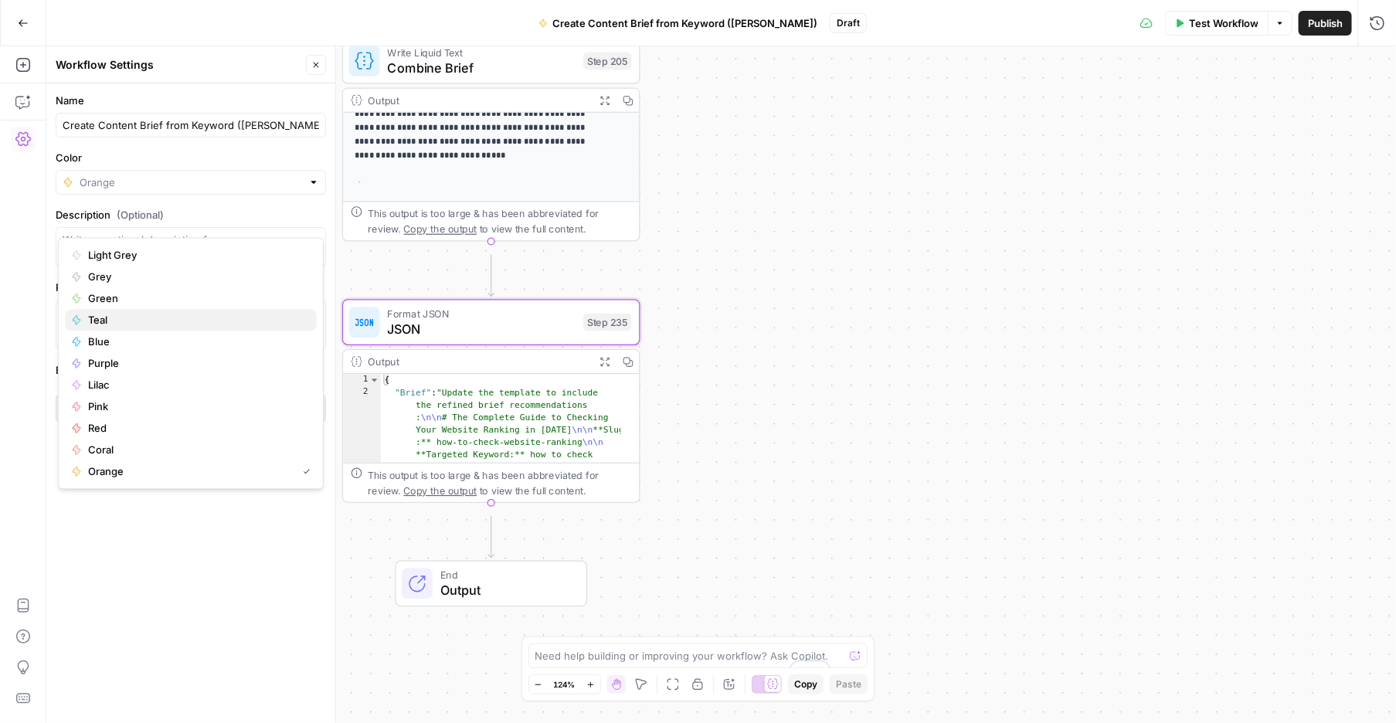
click at [115, 328] on span "Teal" at bounding box center [196, 320] width 216 height 15
type input "Teal"
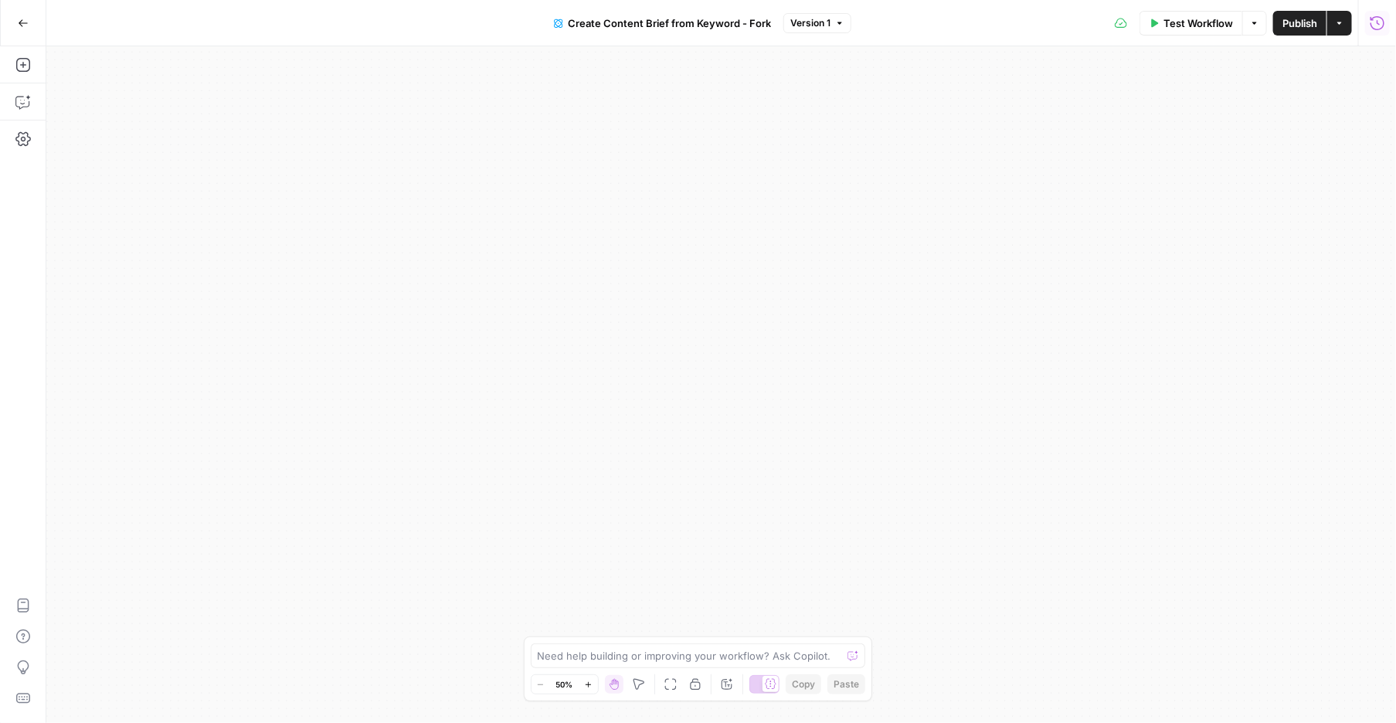
click at [22, 23] on icon "button" at bounding box center [23, 23] width 11 height 11
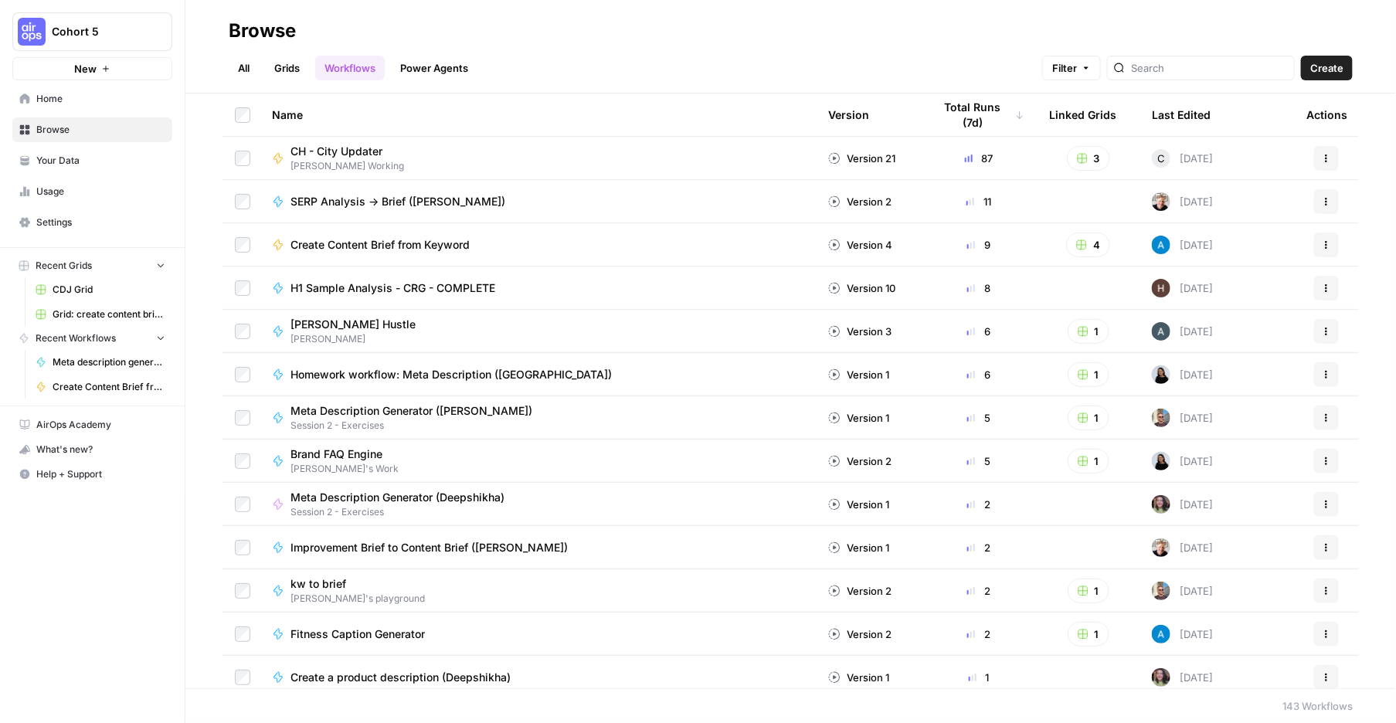
click at [477, 71] on link "Power Agents" at bounding box center [434, 68] width 87 height 25
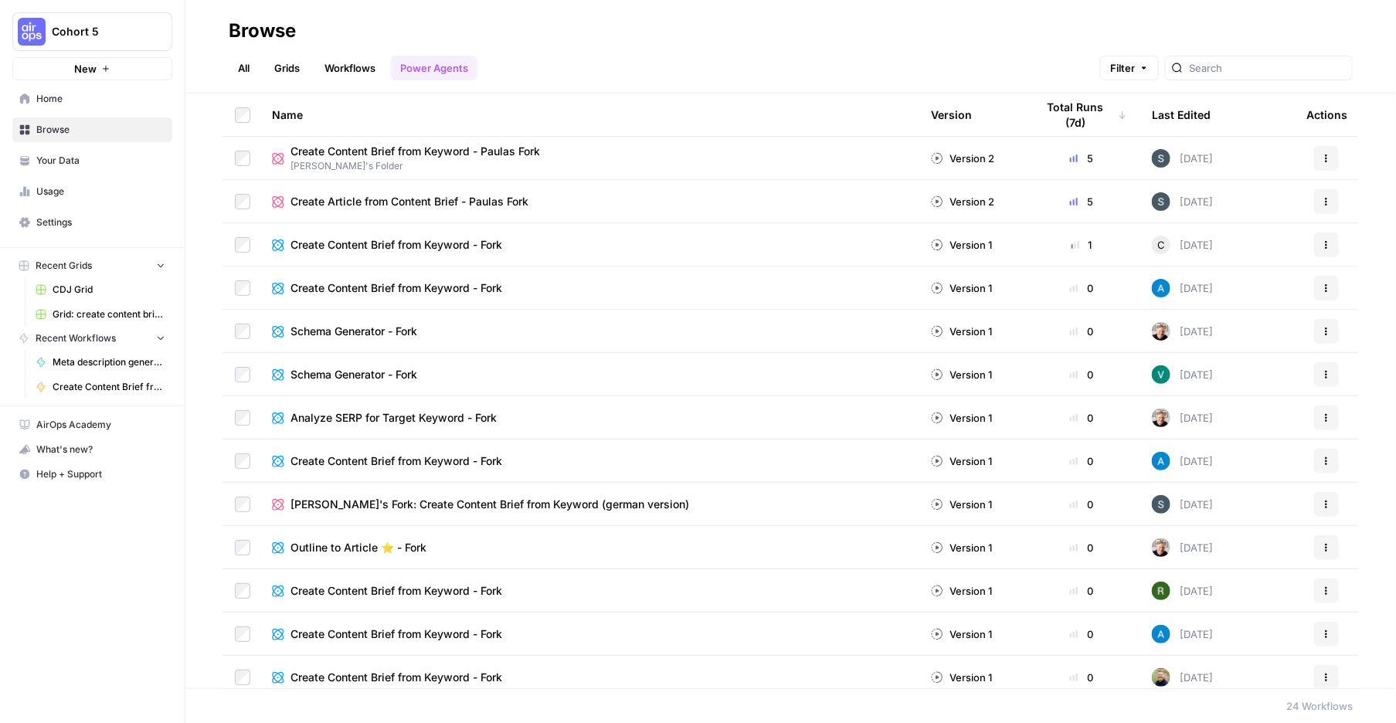
click at [309, 73] on link "Grids" at bounding box center [287, 68] width 44 height 25
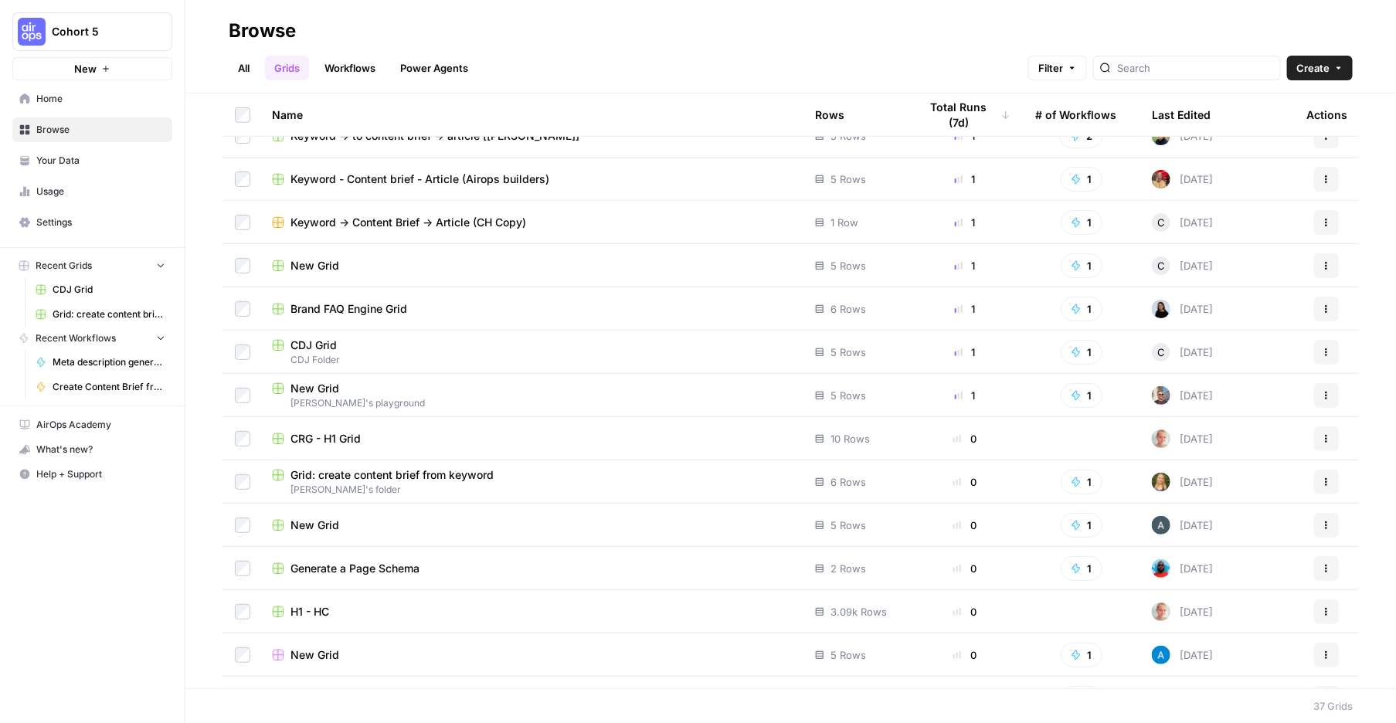
scroll to position [631, 0]
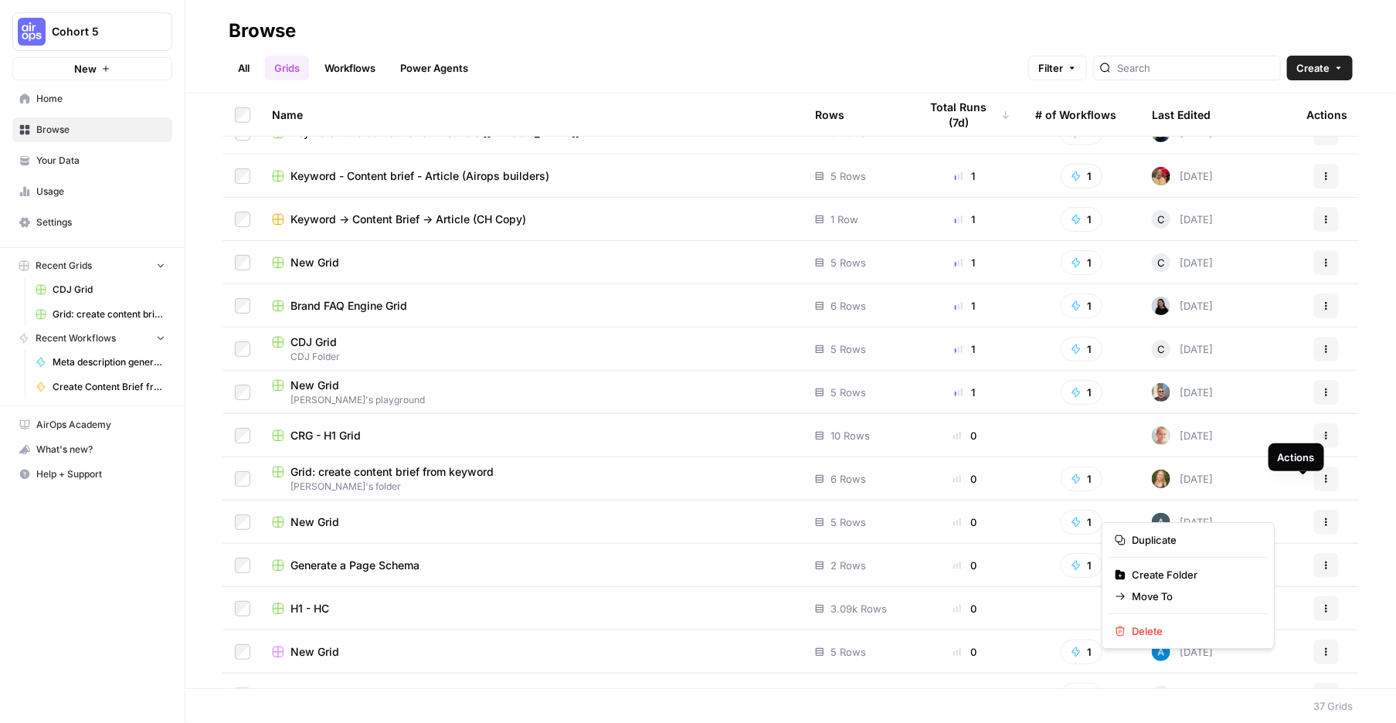
click at [1322, 484] on icon "button" at bounding box center [1326, 478] width 9 height 9
click at [1152, 604] on span "Move To" at bounding box center [1194, 596] width 124 height 15
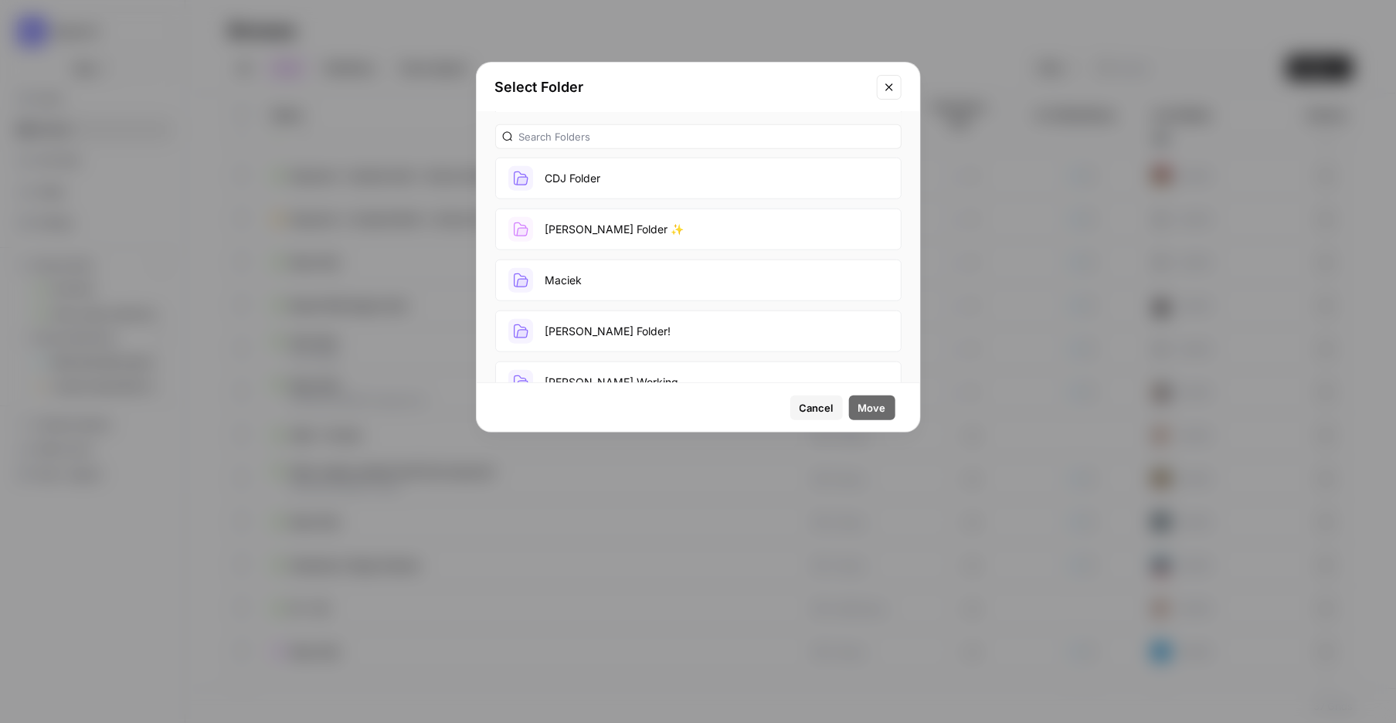
scroll to position [715, 0]
click at [600, 97] on button "Caitlin's folder" at bounding box center [698, 76] width 406 height 42
click at [858, 416] on span "Move" at bounding box center [872, 407] width 28 height 15
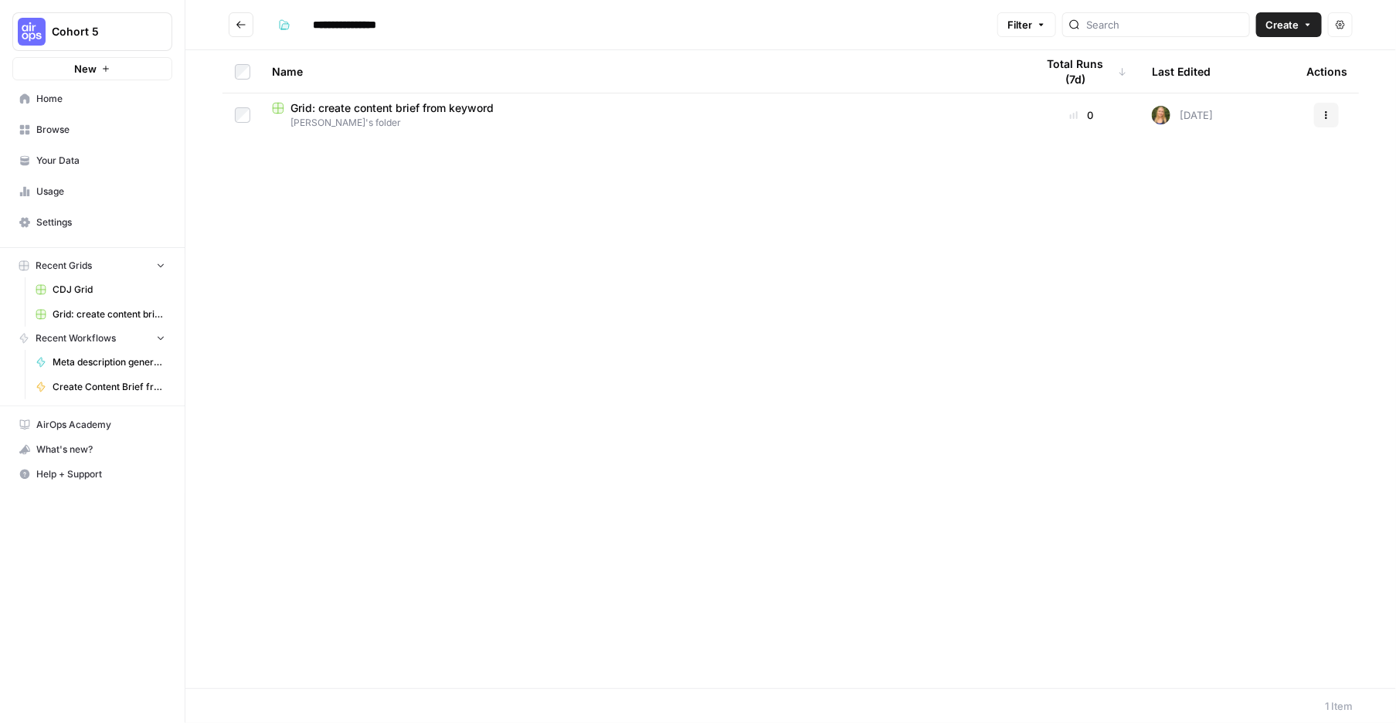
click at [494, 116] on span "Grid: create content brief from keyword" at bounding box center [391, 107] width 203 height 15
type input "**********"
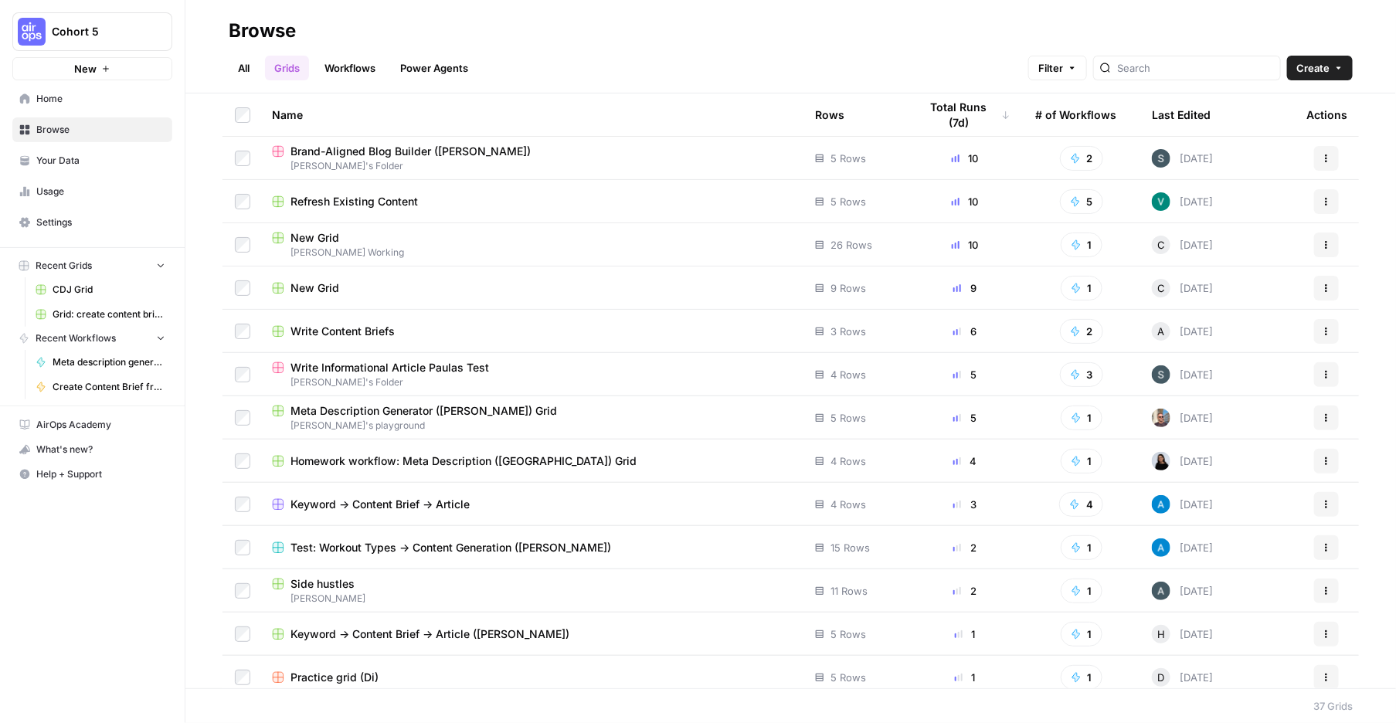
click at [385, 76] on link "Workflows" at bounding box center [350, 68] width 70 height 25
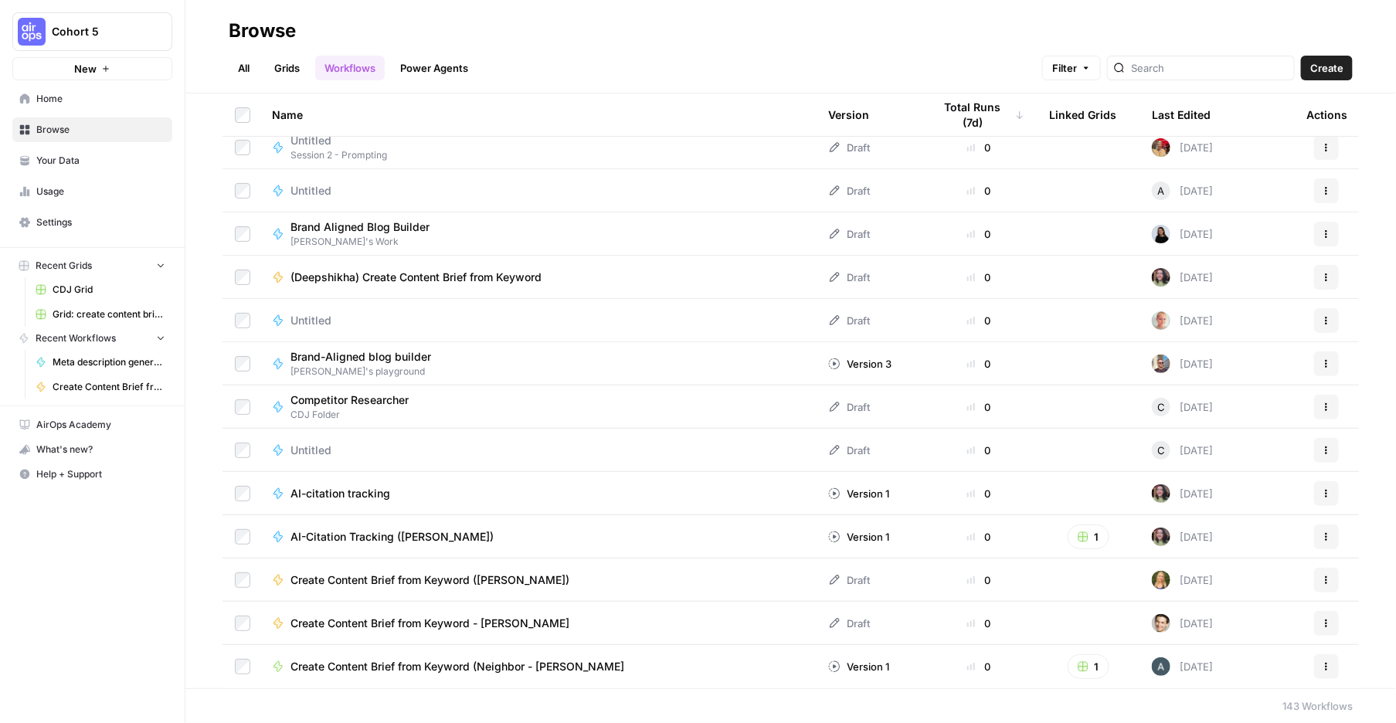
scroll to position [5670, 0]
click at [1322, 575] on icon "button" at bounding box center [1326, 579] width 9 height 9
click at [1179, 467] on span "Move To" at bounding box center [1194, 459] width 124 height 15
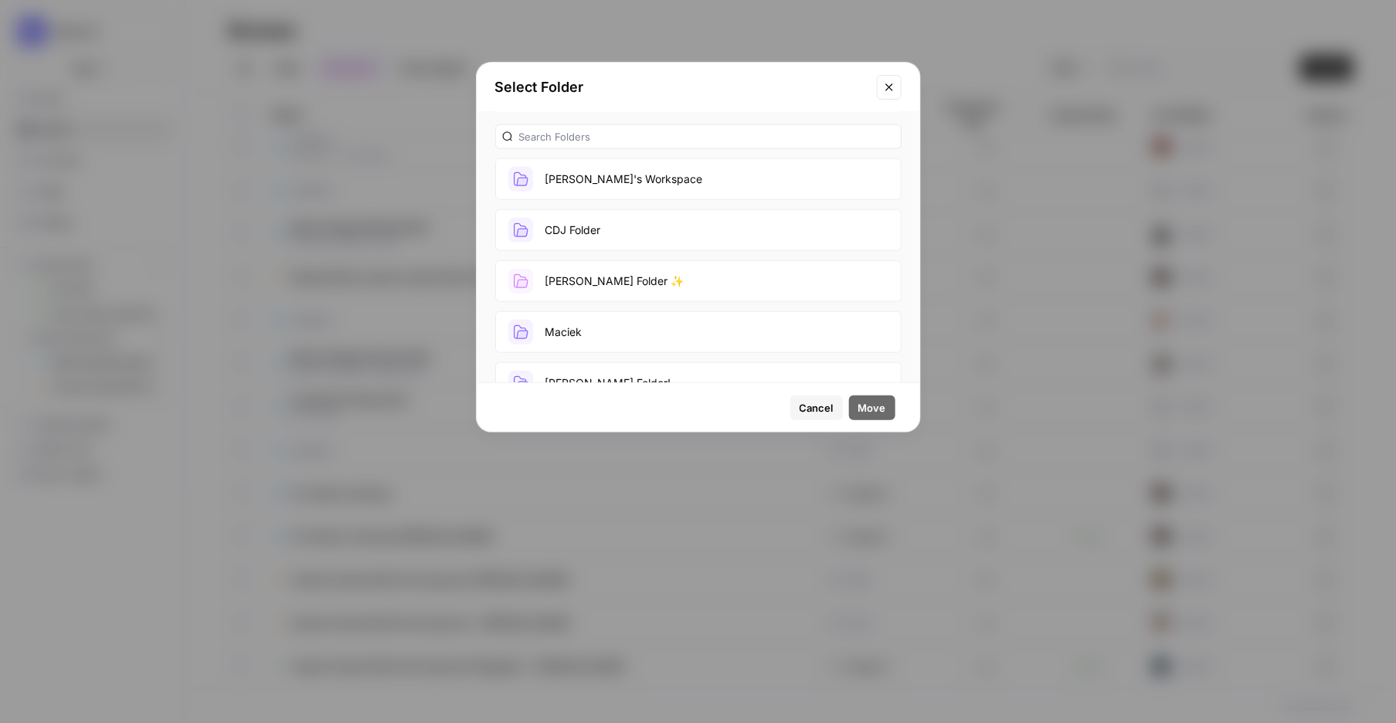
scroll to position [665, 0]
click at [632, 147] on button "Caitlin's folder" at bounding box center [698, 126] width 406 height 42
click at [873, 420] on button "Move" at bounding box center [872, 407] width 46 height 25
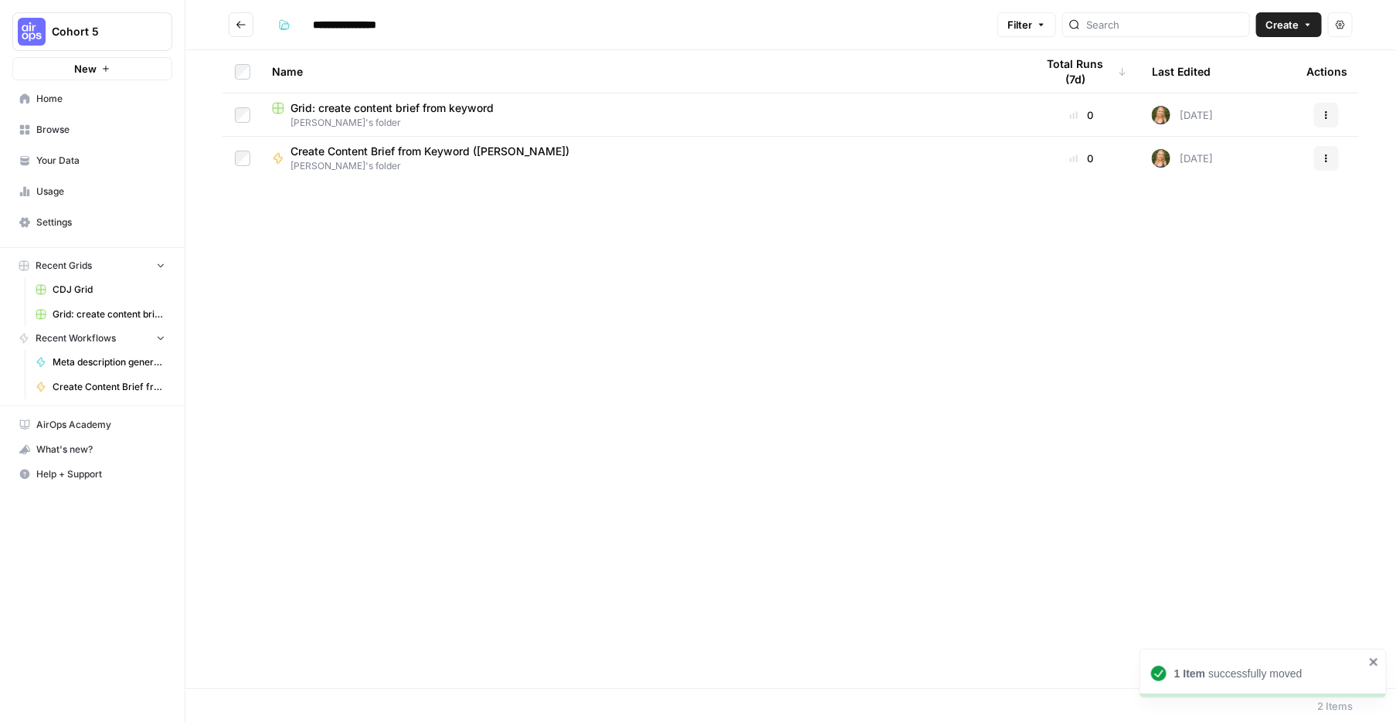
click at [418, 30] on input "**********" at bounding box center [362, 24] width 112 height 25
drag, startPoint x: 484, startPoint y: 29, endPoint x: 556, endPoint y: 42, distance: 73.0
click at [418, 30] on input "**********" at bounding box center [362, 24] width 112 height 25
type input "**********"
click at [602, 288] on div "Name Total Runs (7d) Last Edited Actions Grid: create content brief from keywor…" at bounding box center [790, 369] width 1210 height 638
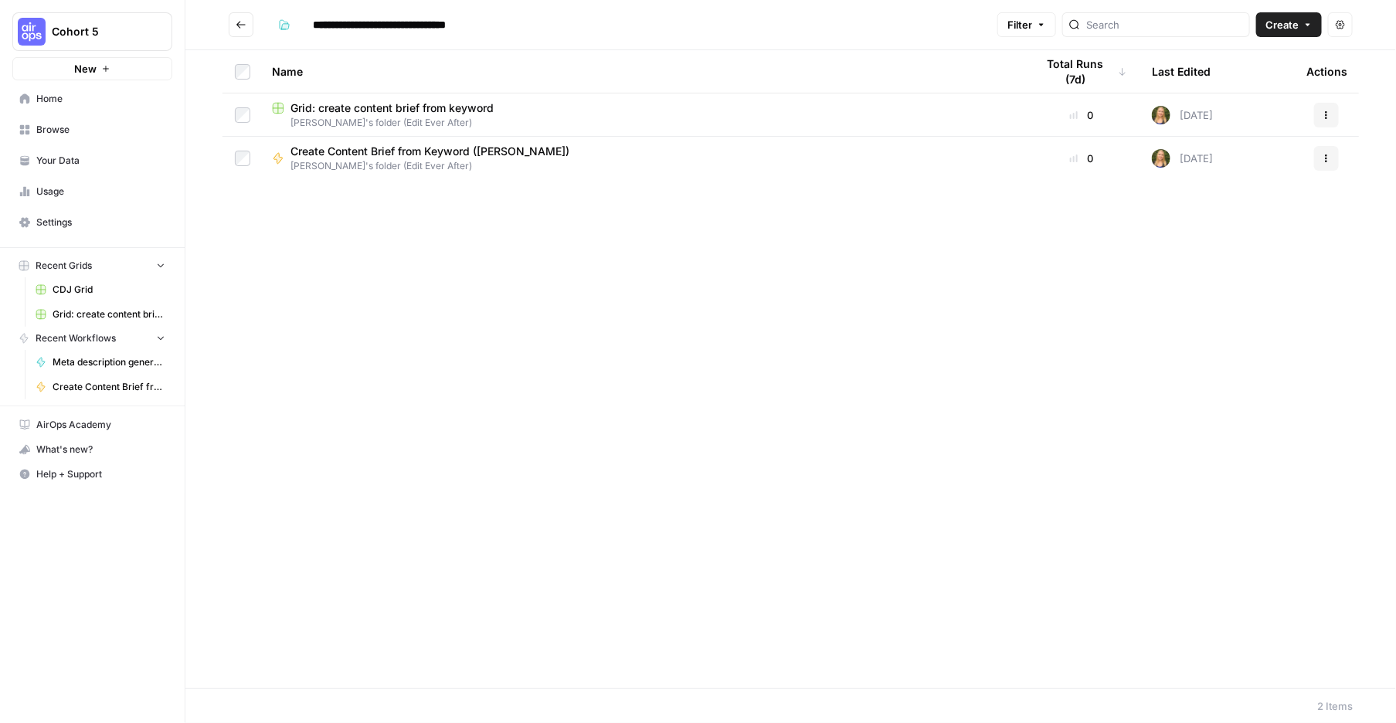
click at [246, 24] on icon "Go back" at bounding box center [241, 24] width 11 height 11
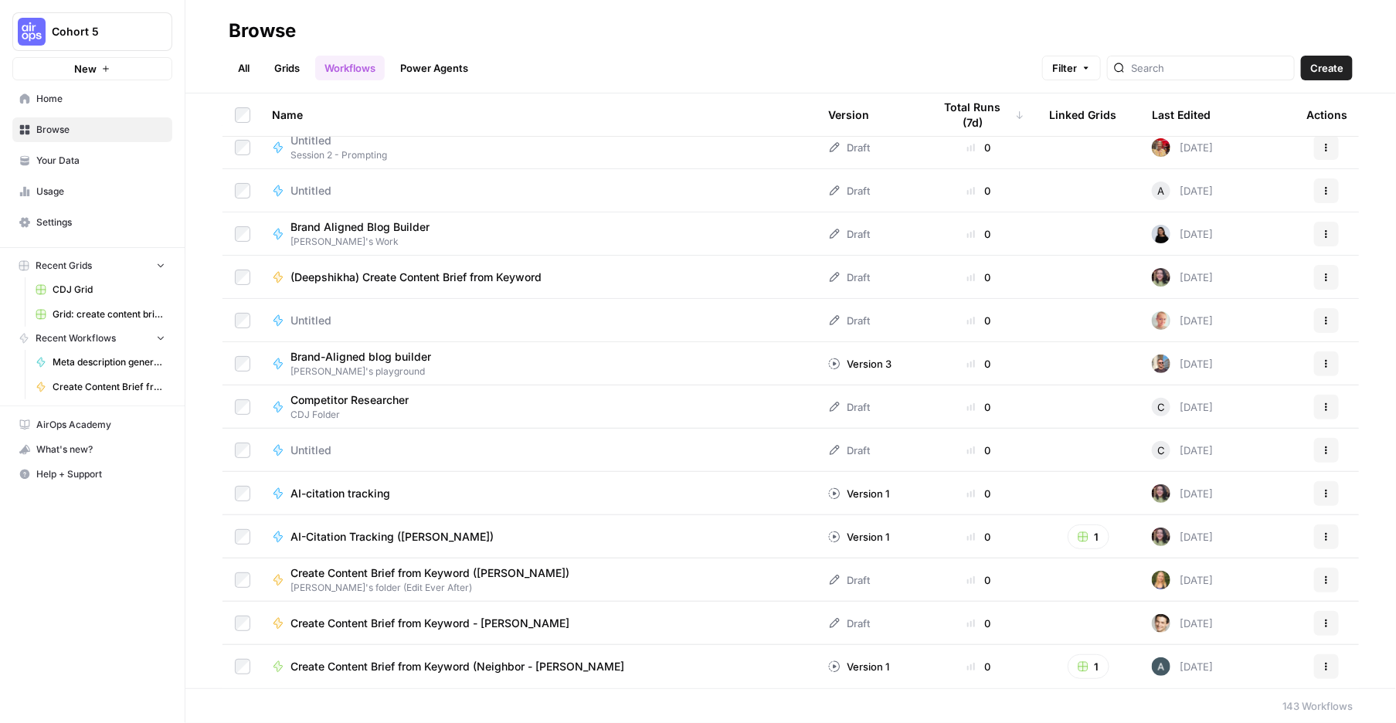
scroll to position [5670, 0]
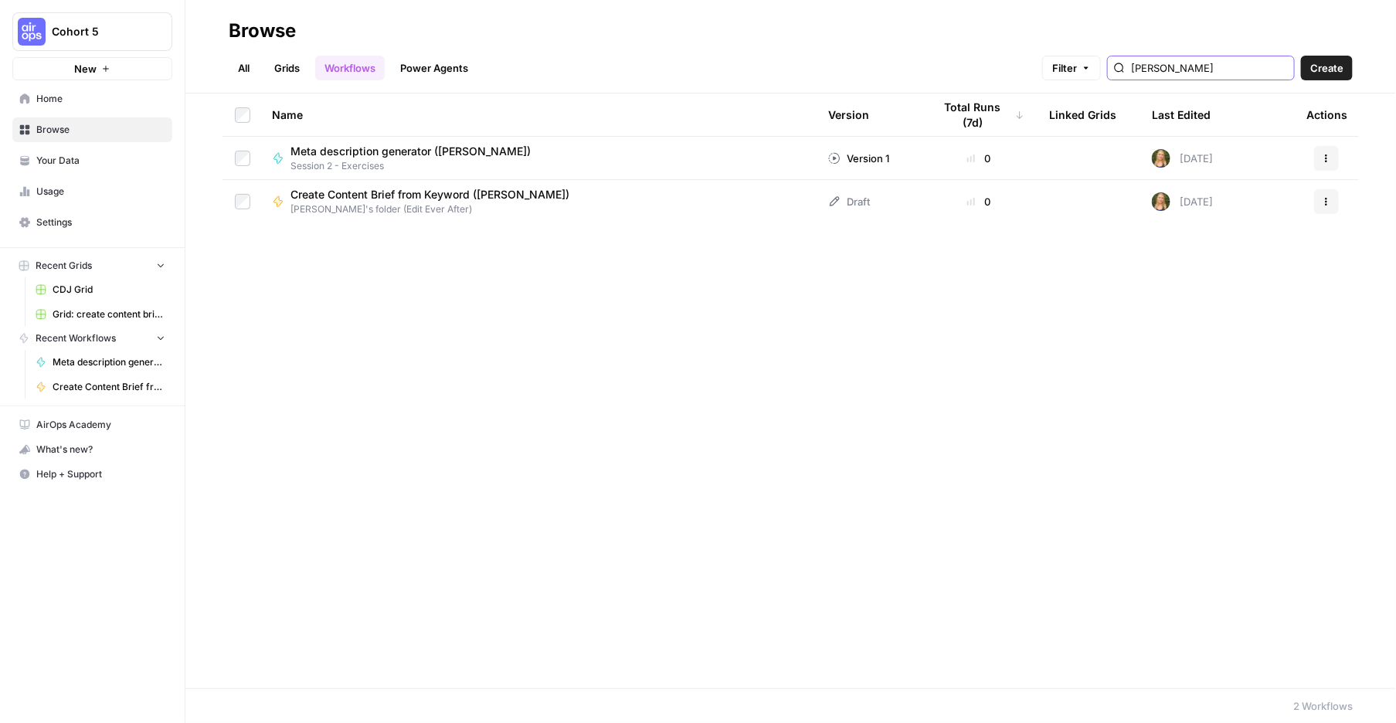
type input "caitlin"
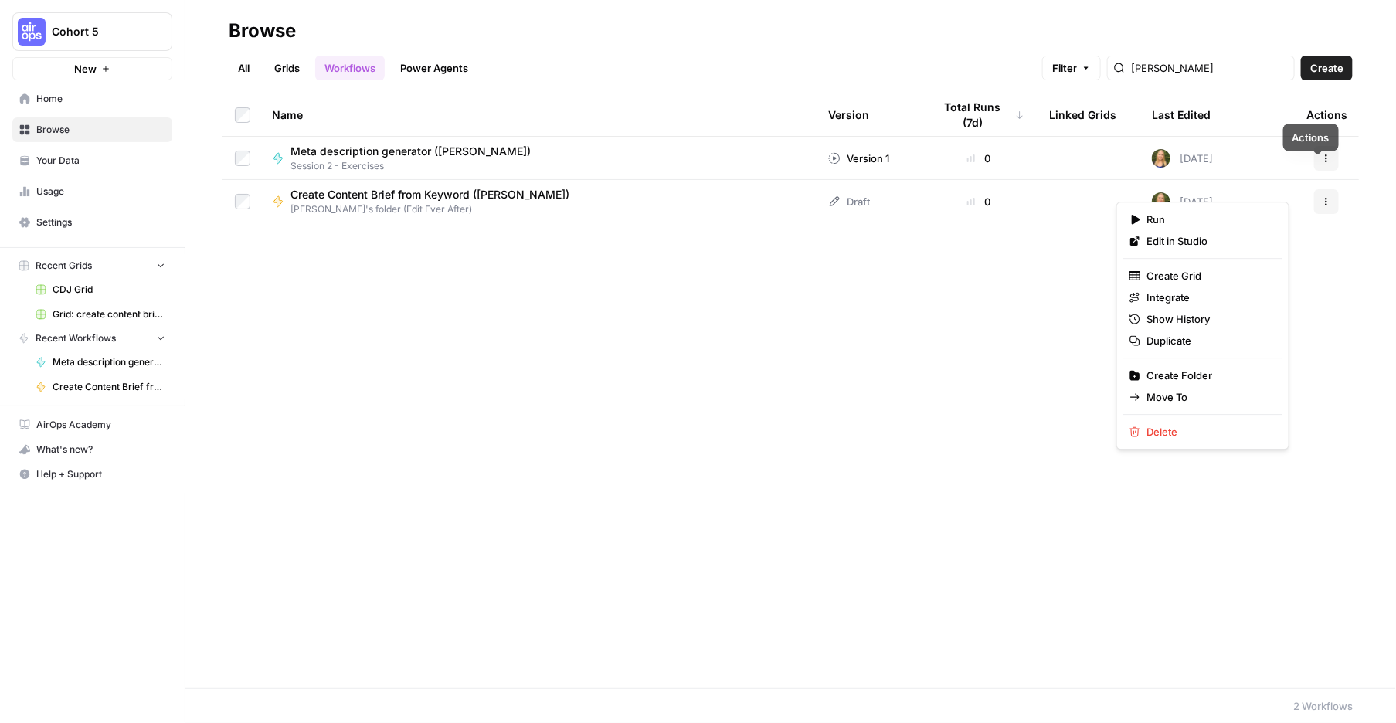
click at [1325, 159] on icon "button" at bounding box center [1326, 158] width 2 height 2
click at [1190, 405] on span "Move To" at bounding box center [1208, 396] width 124 height 15
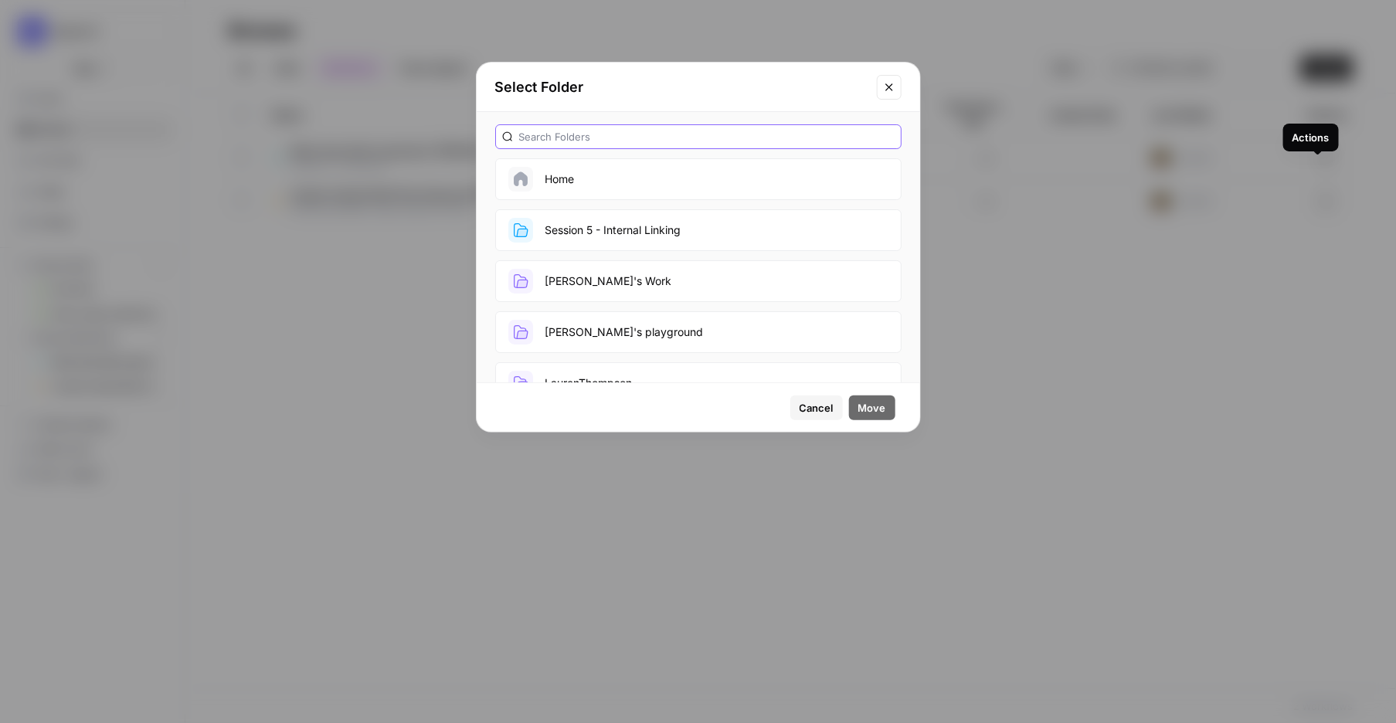
click at [587, 144] on input "text" at bounding box center [706, 136] width 375 height 15
type input "Caitlin"
drag, startPoint x: 551, startPoint y: 205, endPoint x: 582, endPoint y: 294, distance: 94.0
click at [582, 251] on button "Caitlin's folder (Edit Ever After)" at bounding box center [698, 230] width 406 height 42
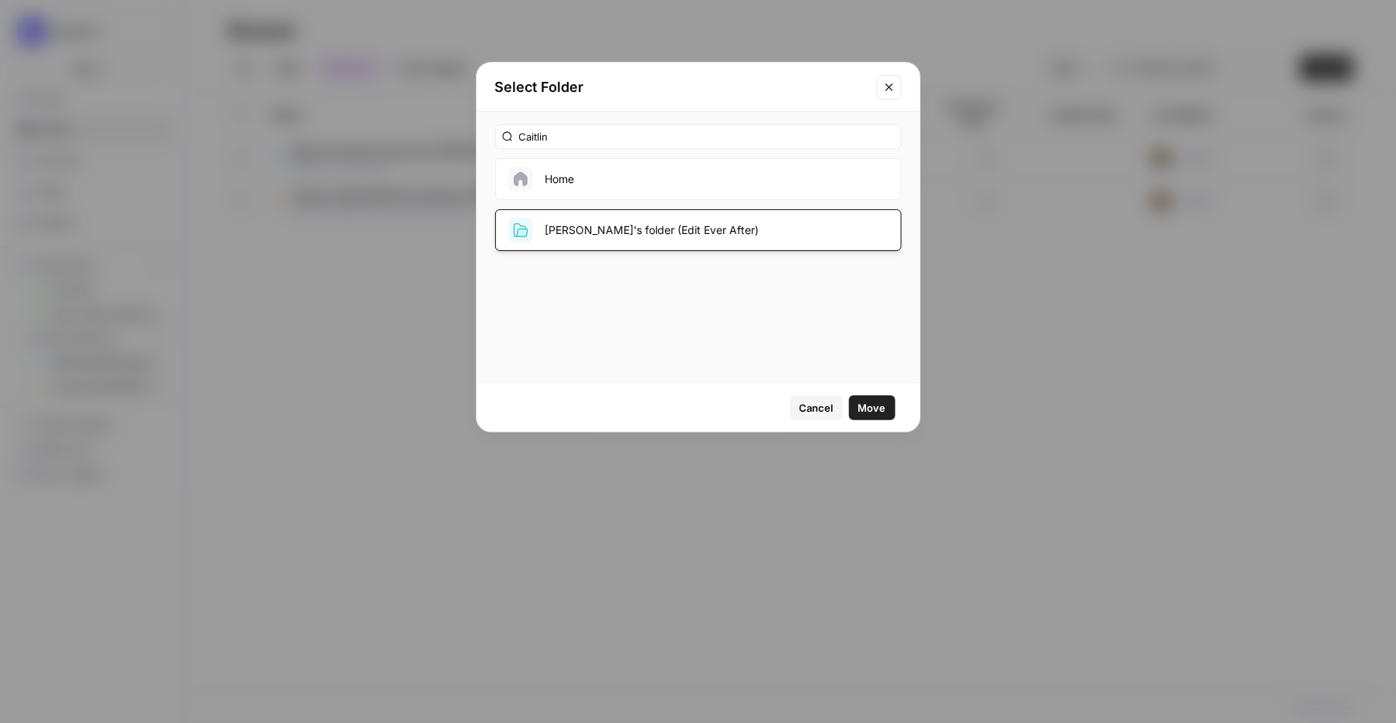
click at [581, 251] on button "Caitlin's folder (Edit Ever After)" at bounding box center [698, 230] width 406 height 42
click at [525, 238] on icon "button" at bounding box center [520, 229] width 15 height 15
click at [861, 416] on span "Move" at bounding box center [872, 407] width 28 height 15
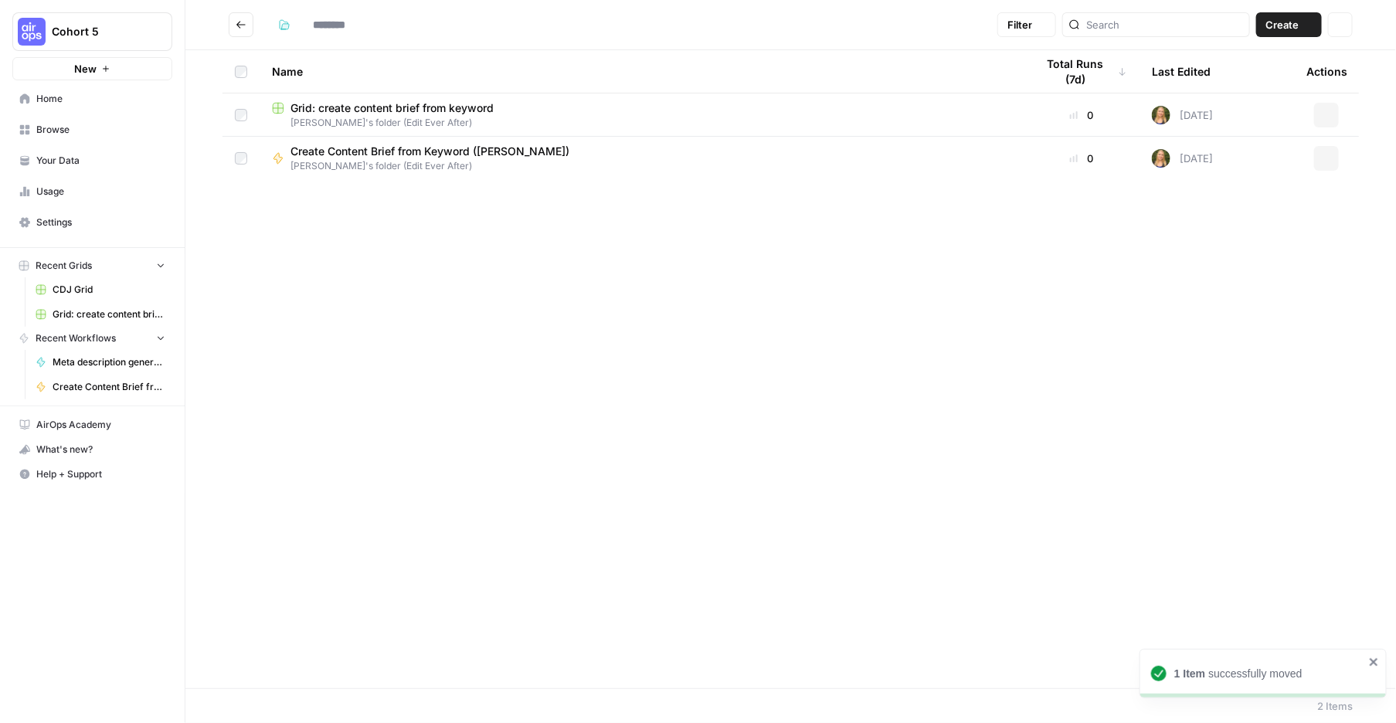
type input "**********"
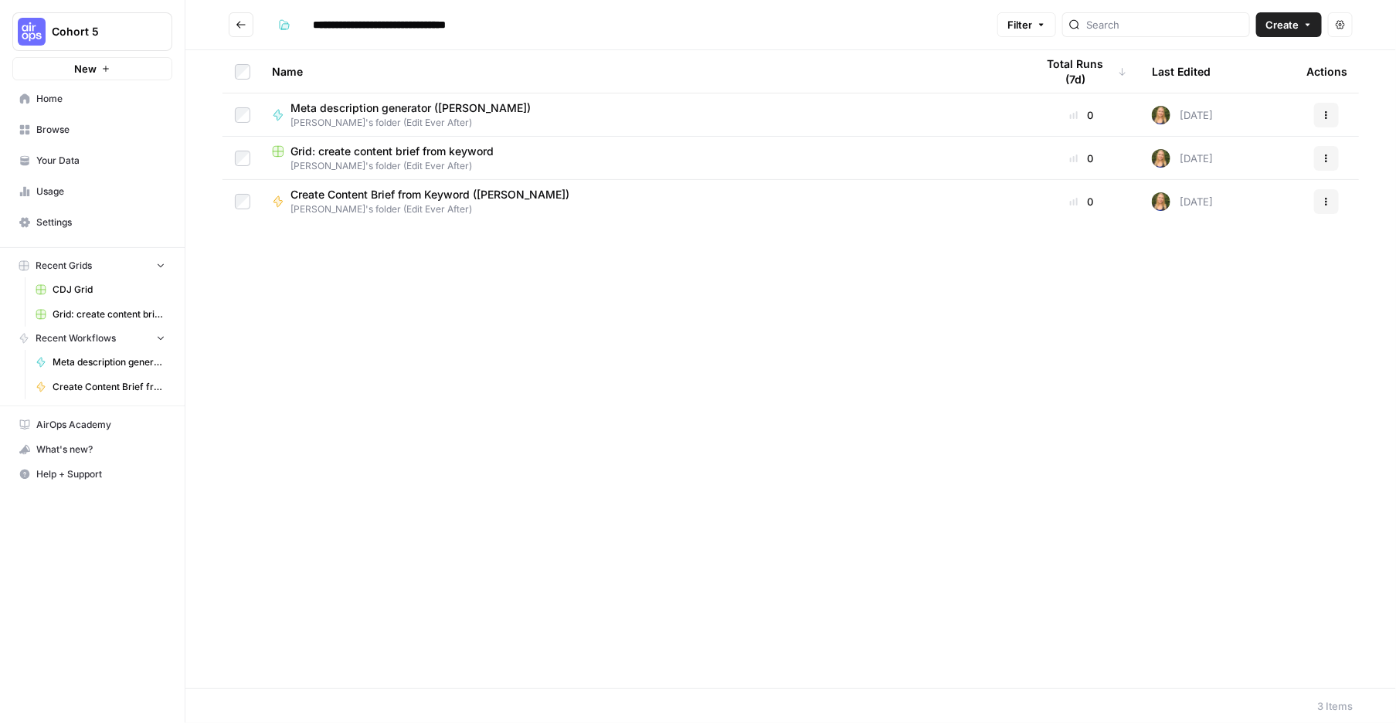
click at [566, 173] on span "Caitlin's folder (Edit Ever After)" at bounding box center [641, 166] width 739 height 14
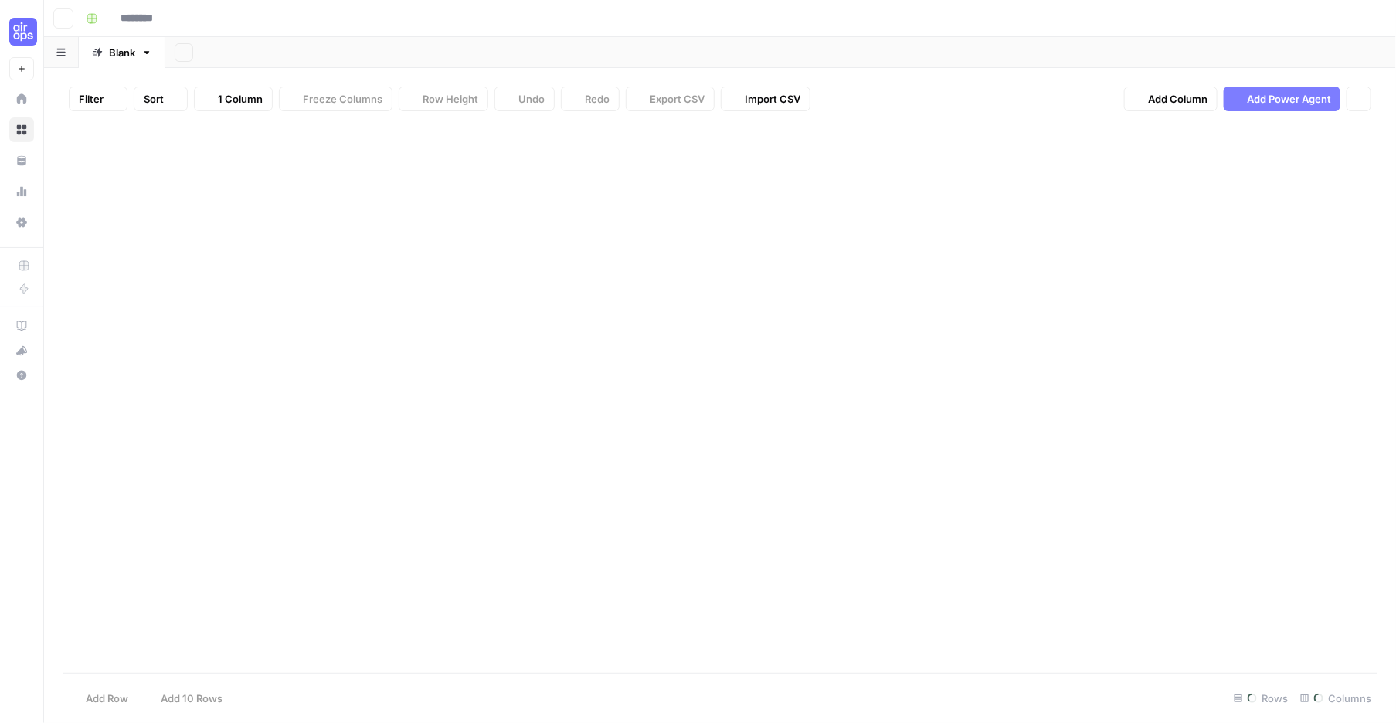
type input "**********"
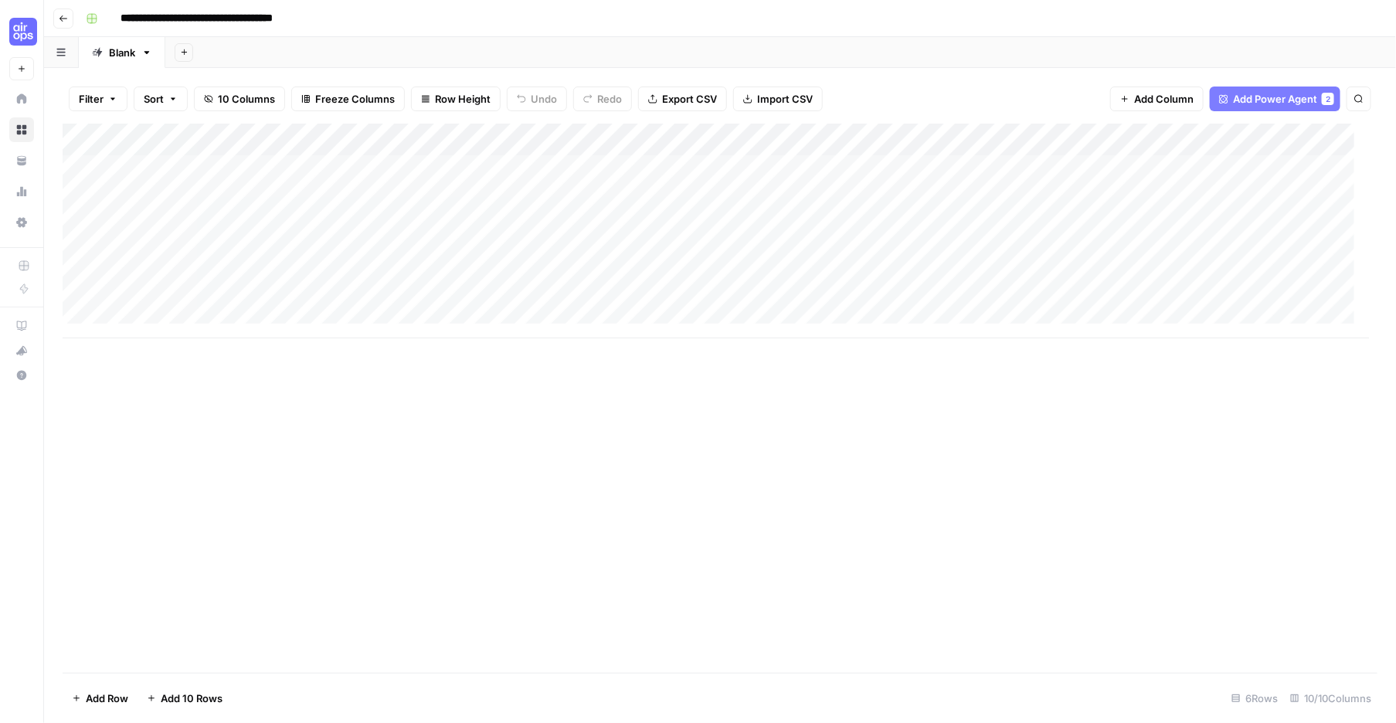
click at [433, 165] on div "Add Column" at bounding box center [716, 231] width 1306 height 215
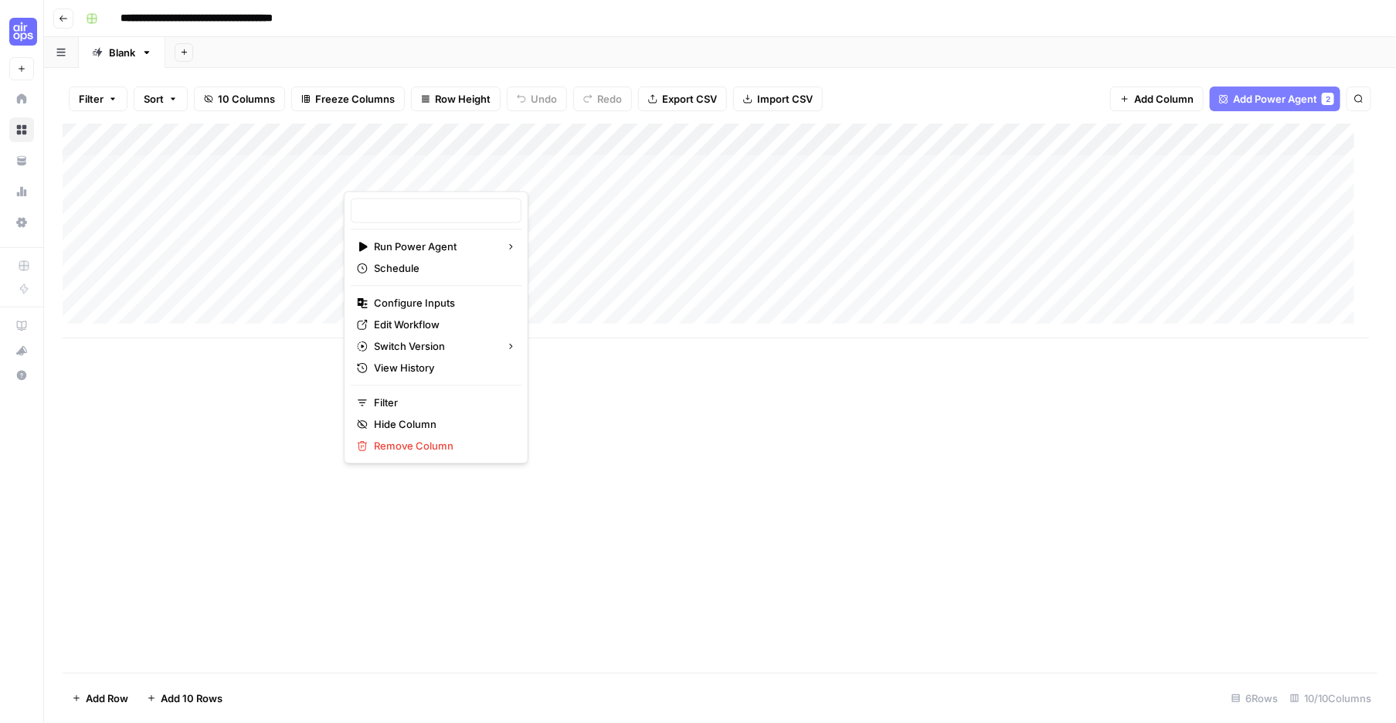
type input "Create Content Brief from Keyword - Fork"
click at [565, 168] on div at bounding box center [480, 172] width 273 height 37
click at [589, 175] on div at bounding box center [480, 172] width 273 height 37
click at [580, 63] on div "Add Sheet" at bounding box center [780, 52] width 1230 height 31
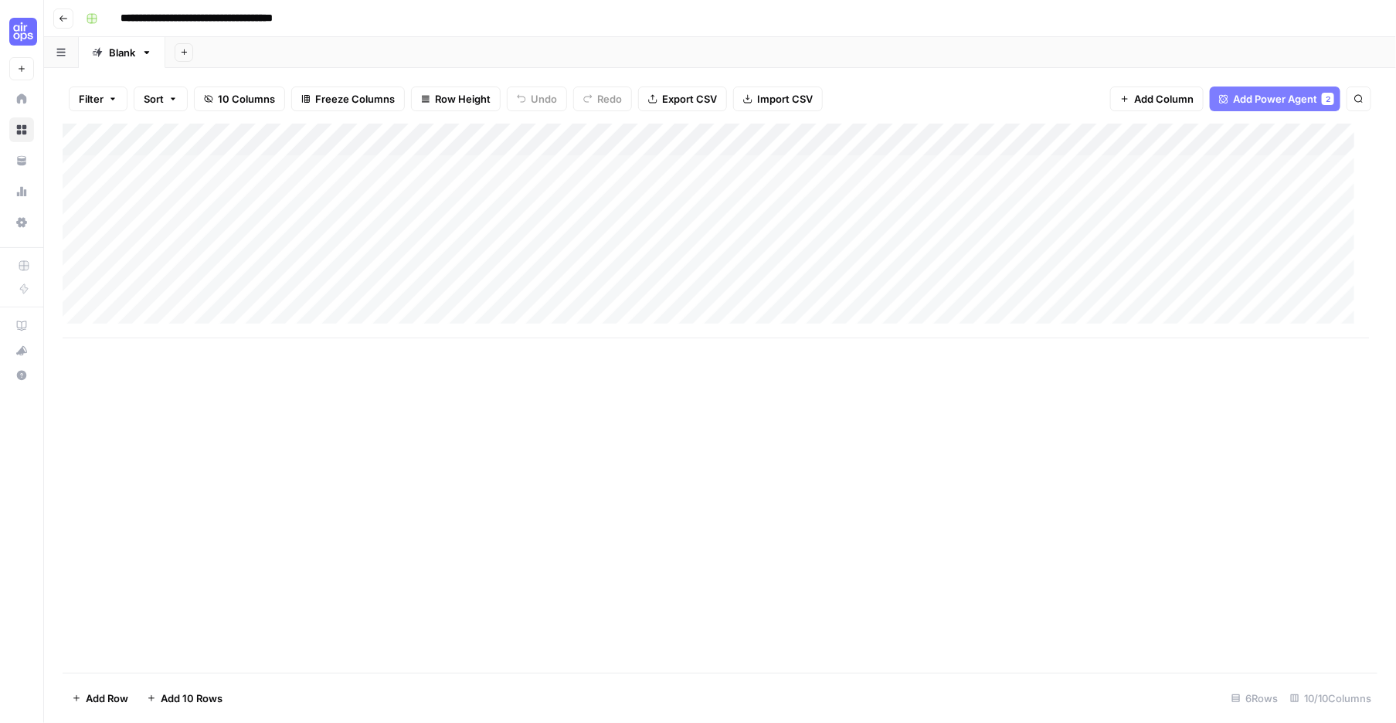
click at [585, 170] on div "Add Column" at bounding box center [716, 231] width 1306 height 215
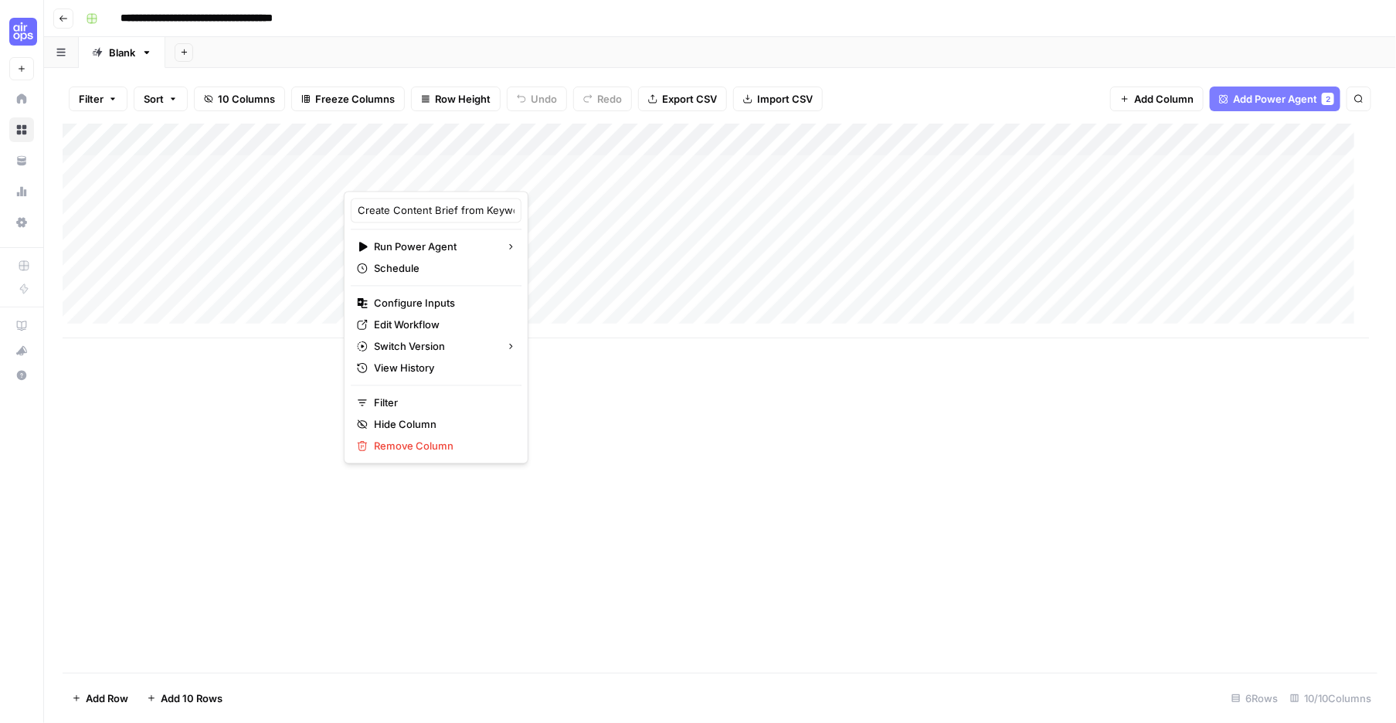
click at [672, 558] on div "Add Column" at bounding box center [720, 398] width 1315 height 549
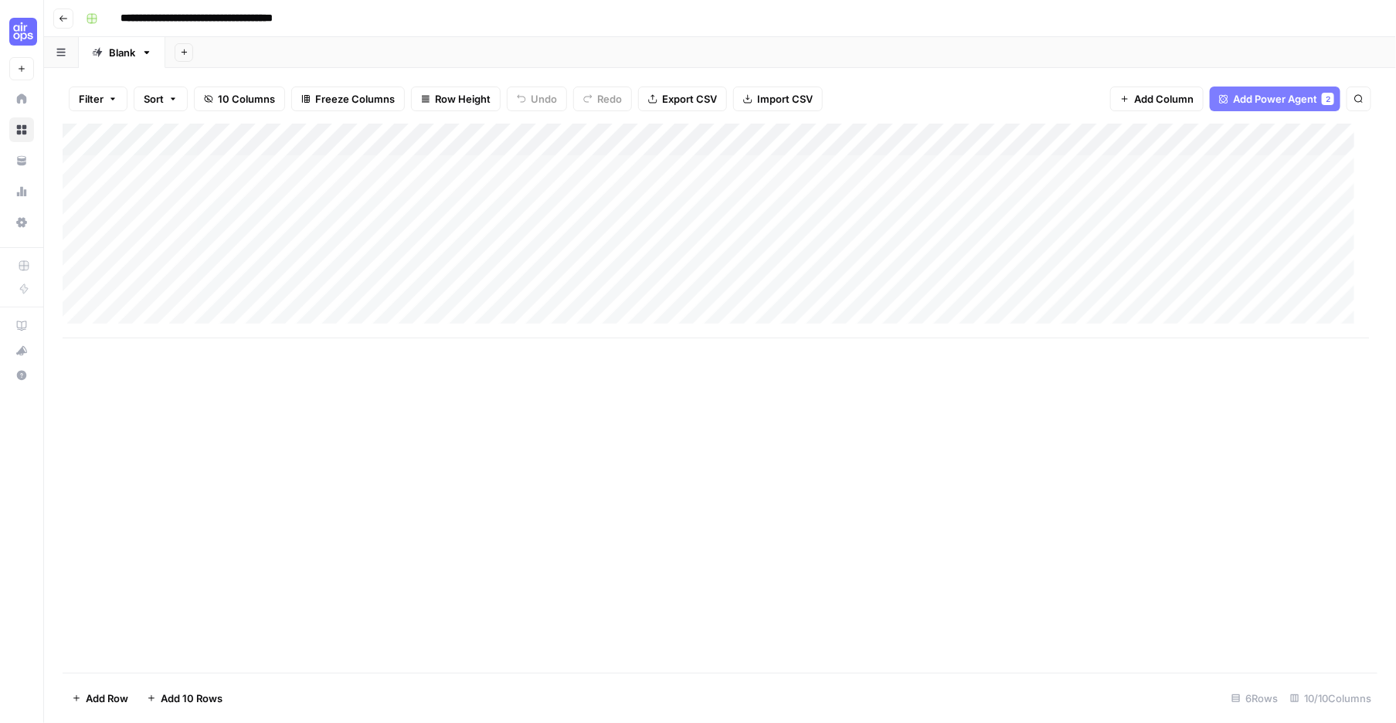
click at [1290, 107] on span "Add Power Agent" at bounding box center [1275, 98] width 84 height 15
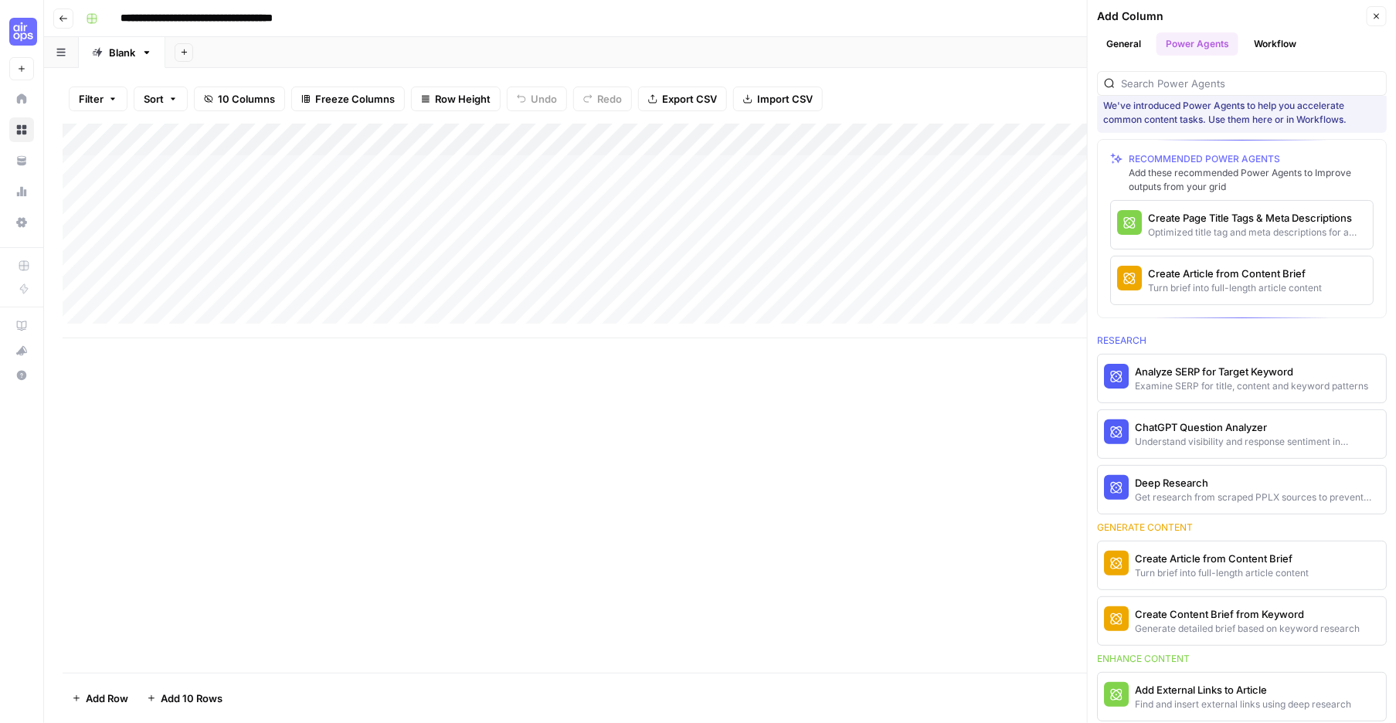
scroll to position [22, 0]
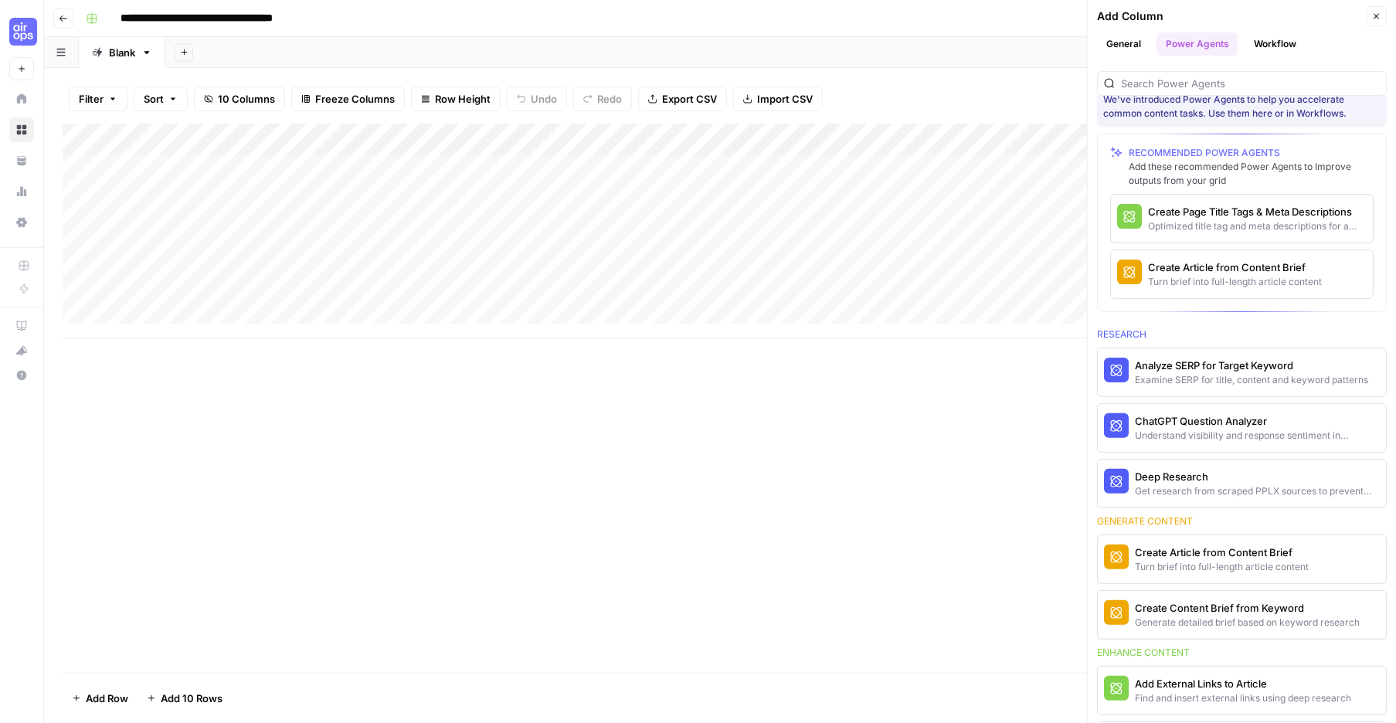
click at [1305, 55] on button "Workflow" at bounding box center [1274, 43] width 61 height 23
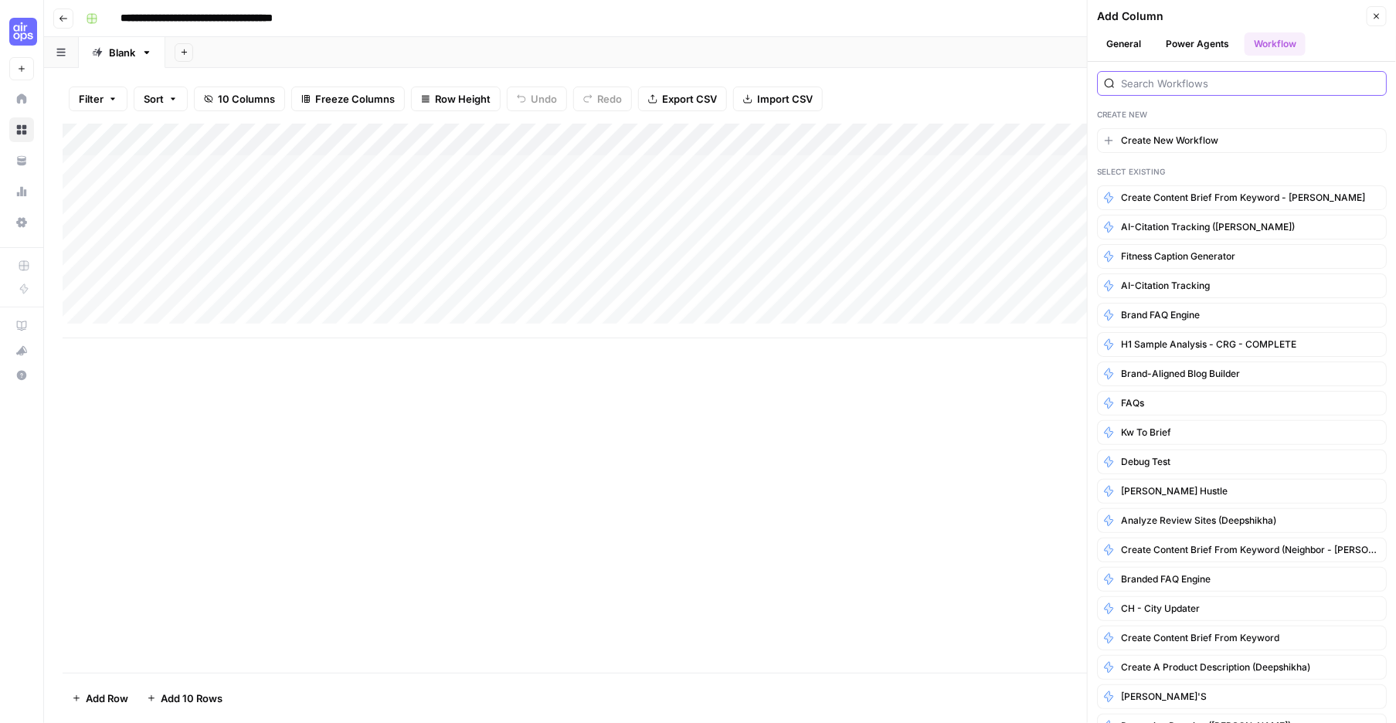
click at [1173, 91] on input "search" at bounding box center [1250, 83] width 259 height 15
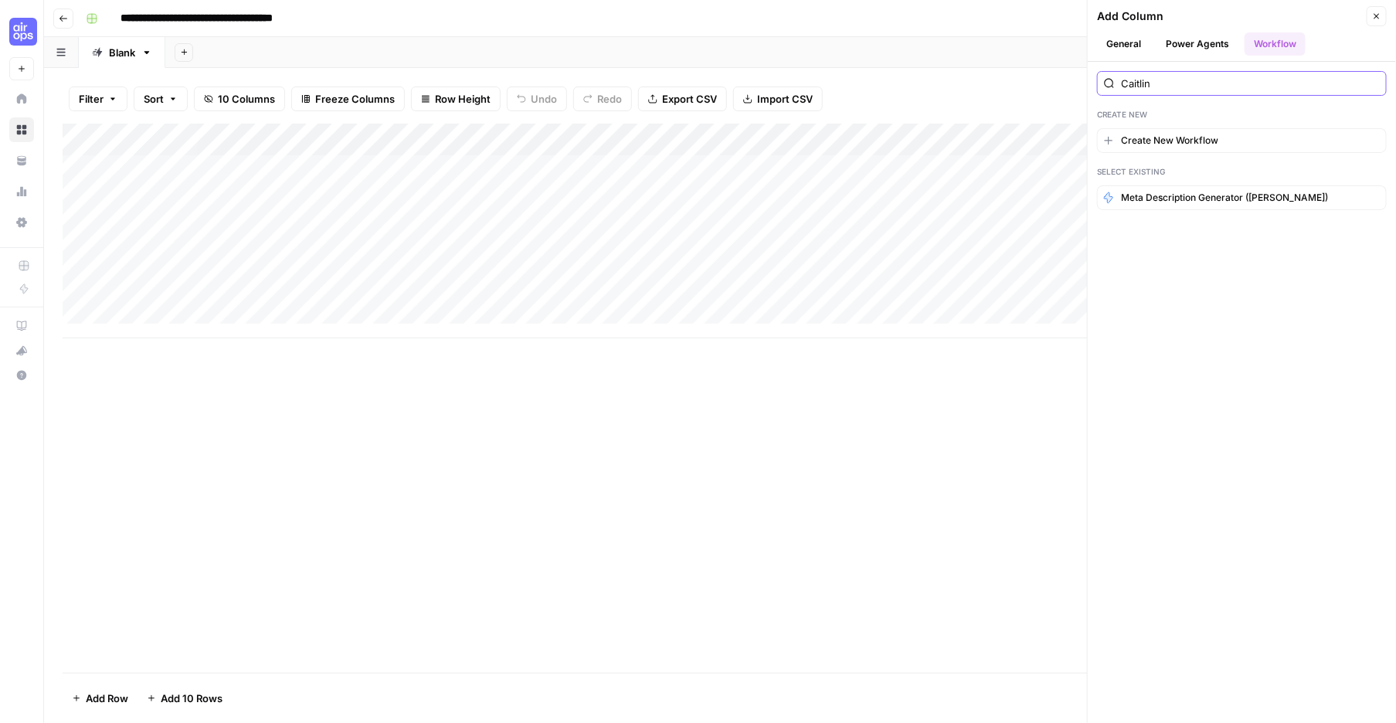
type input "Caitlin"
click at [1203, 50] on button "Power Agents" at bounding box center [1197, 43] width 82 height 23
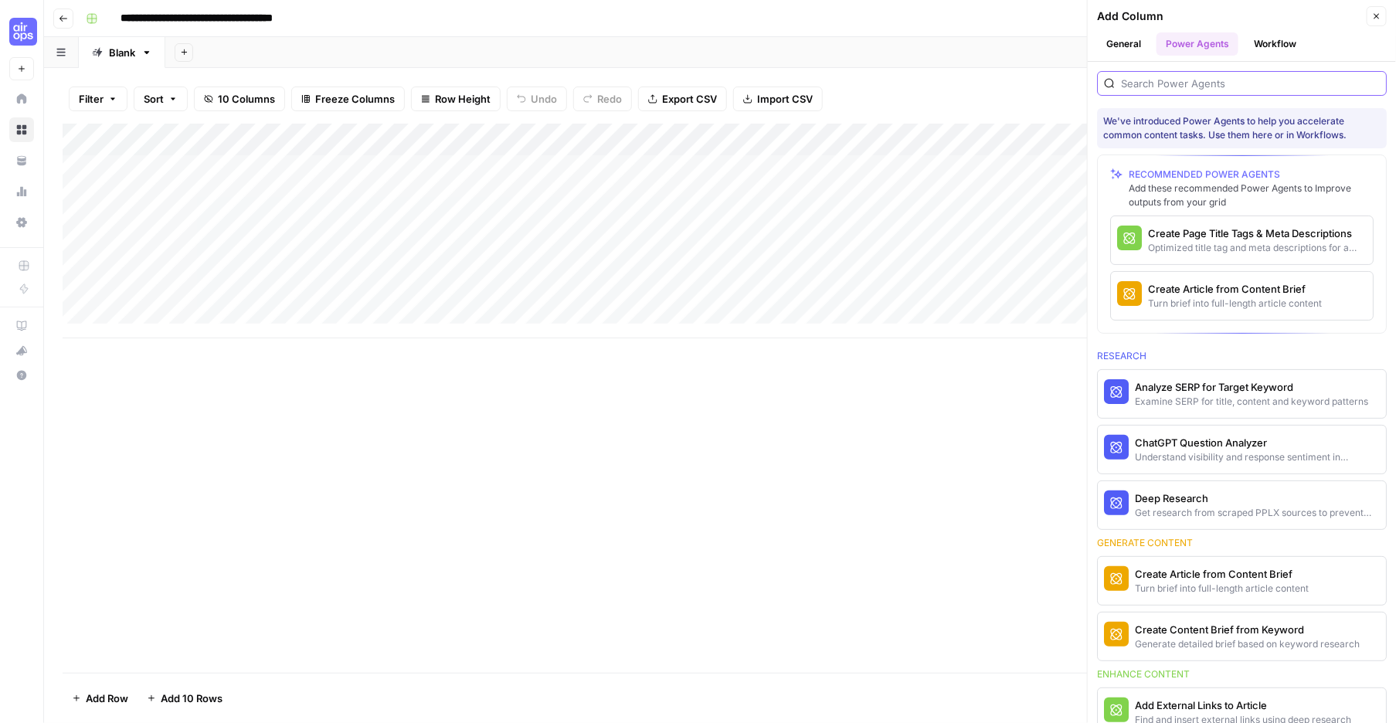
click at [1206, 91] on input "search" at bounding box center [1250, 83] width 259 height 15
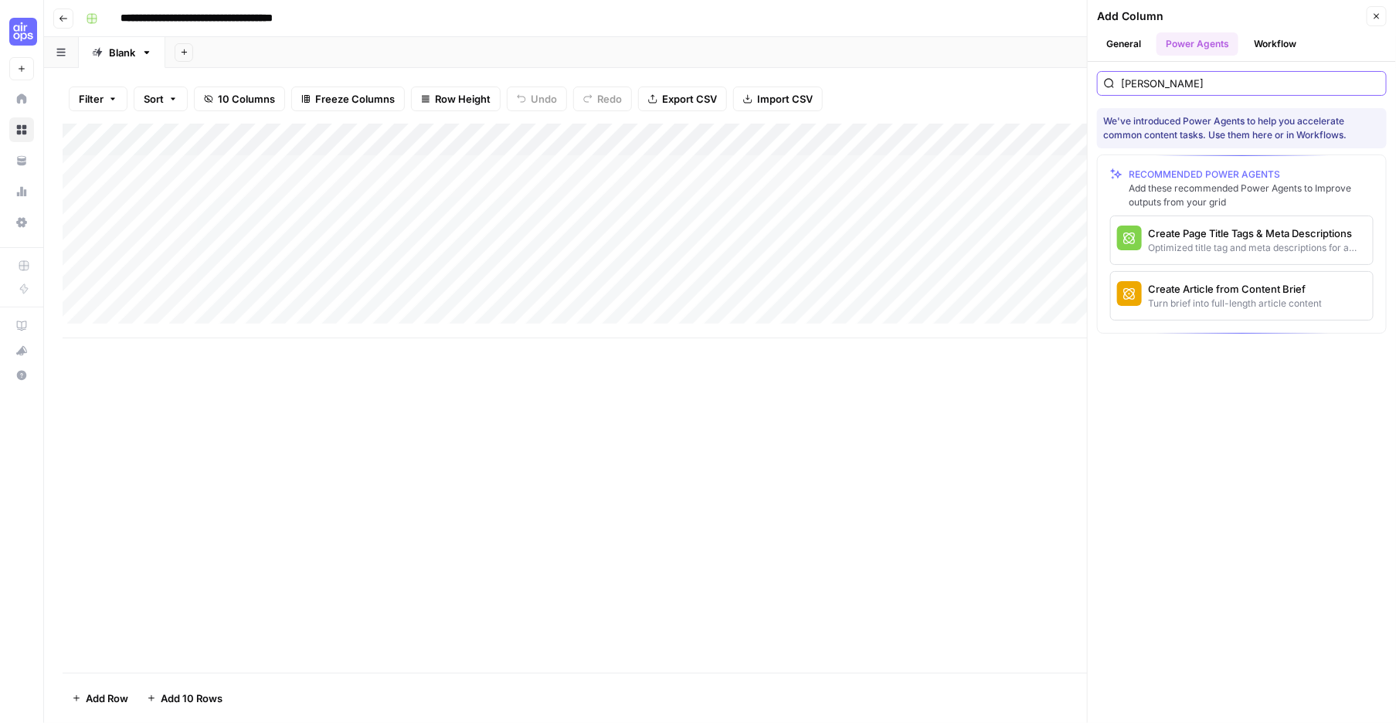
type input "caitlin"
drag, startPoint x: 1200, startPoint y: 100, endPoint x: 1186, endPoint y: 58, distance: 44.7
click at [1201, 91] on input "caitlin" at bounding box center [1250, 83] width 259 height 15
click at [1241, 484] on div "caitlin We've introduced Power Agents to help you accelerate common content tas…" at bounding box center [1242, 392] width 308 height 661
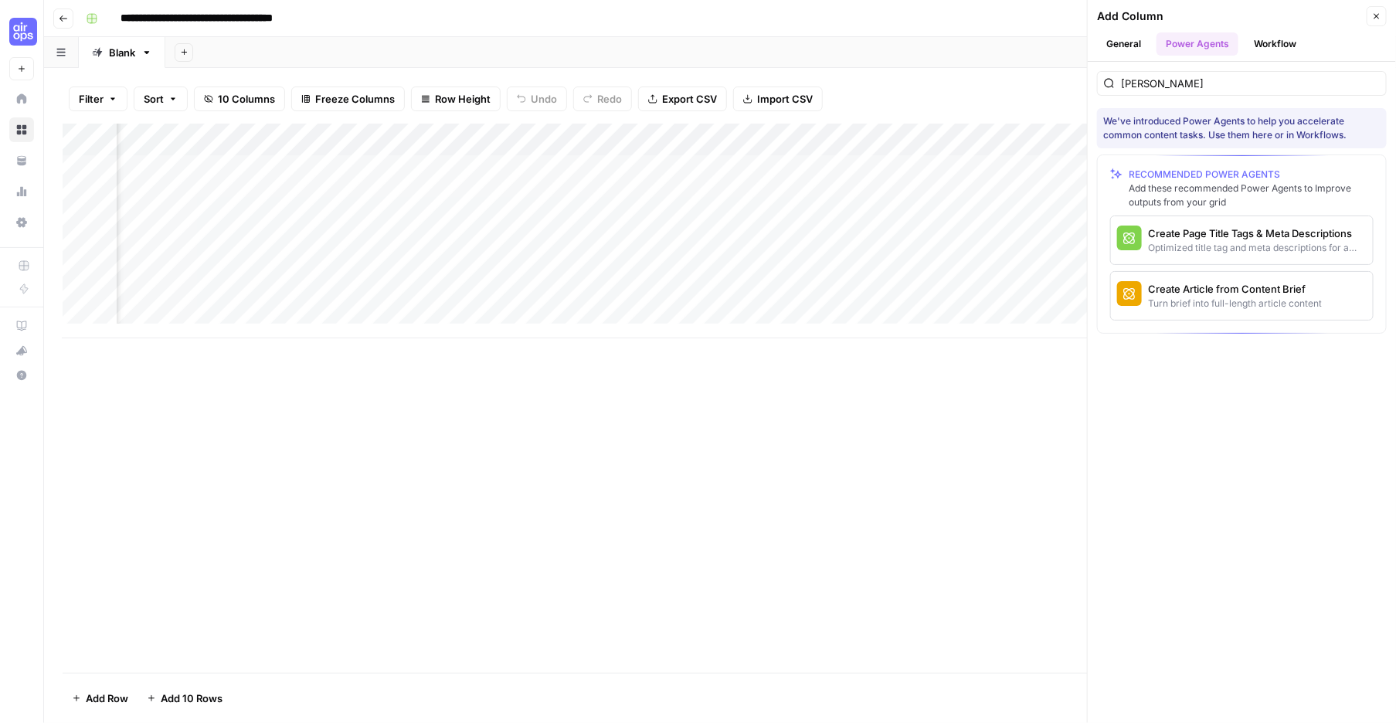
scroll to position [0, 99]
click at [1134, 54] on button "General" at bounding box center [1123, 43] width 53 height 23
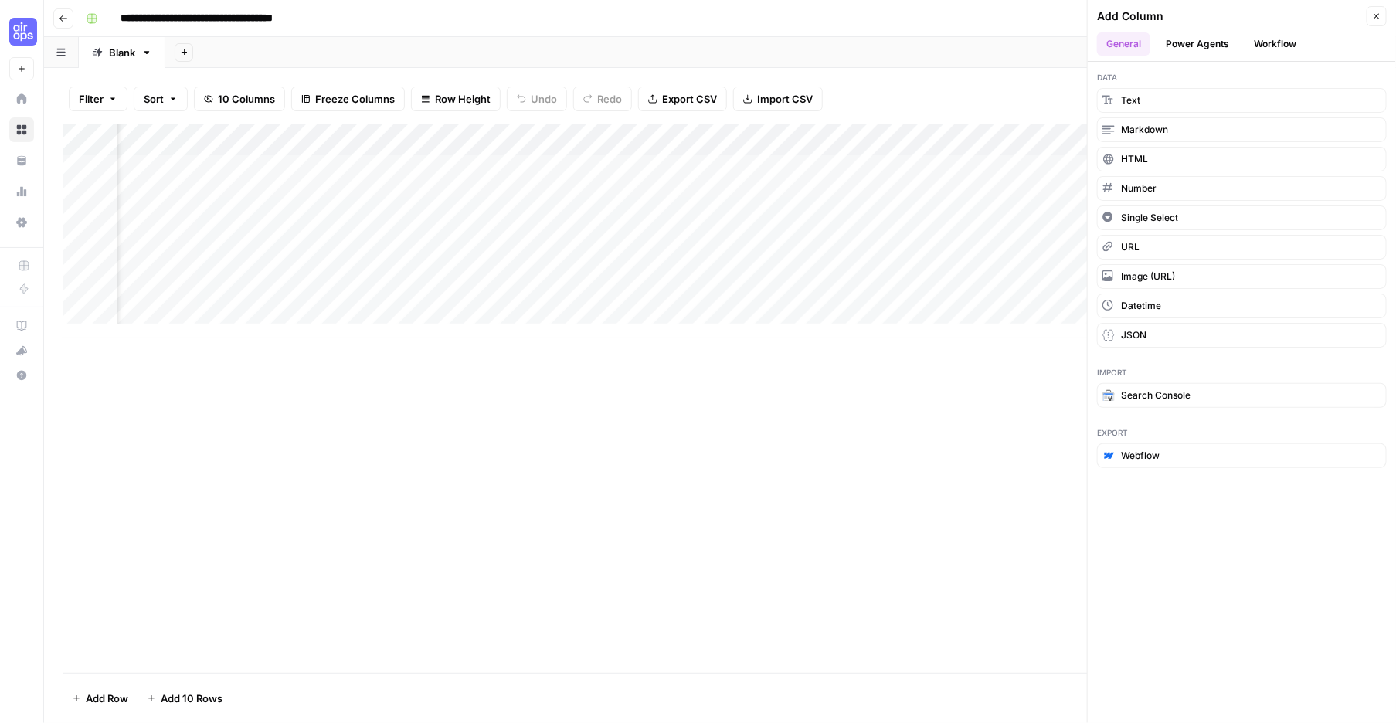
click at [1372, 21] on icon "button" at bounding box center [1376, 16] width 9 height 9
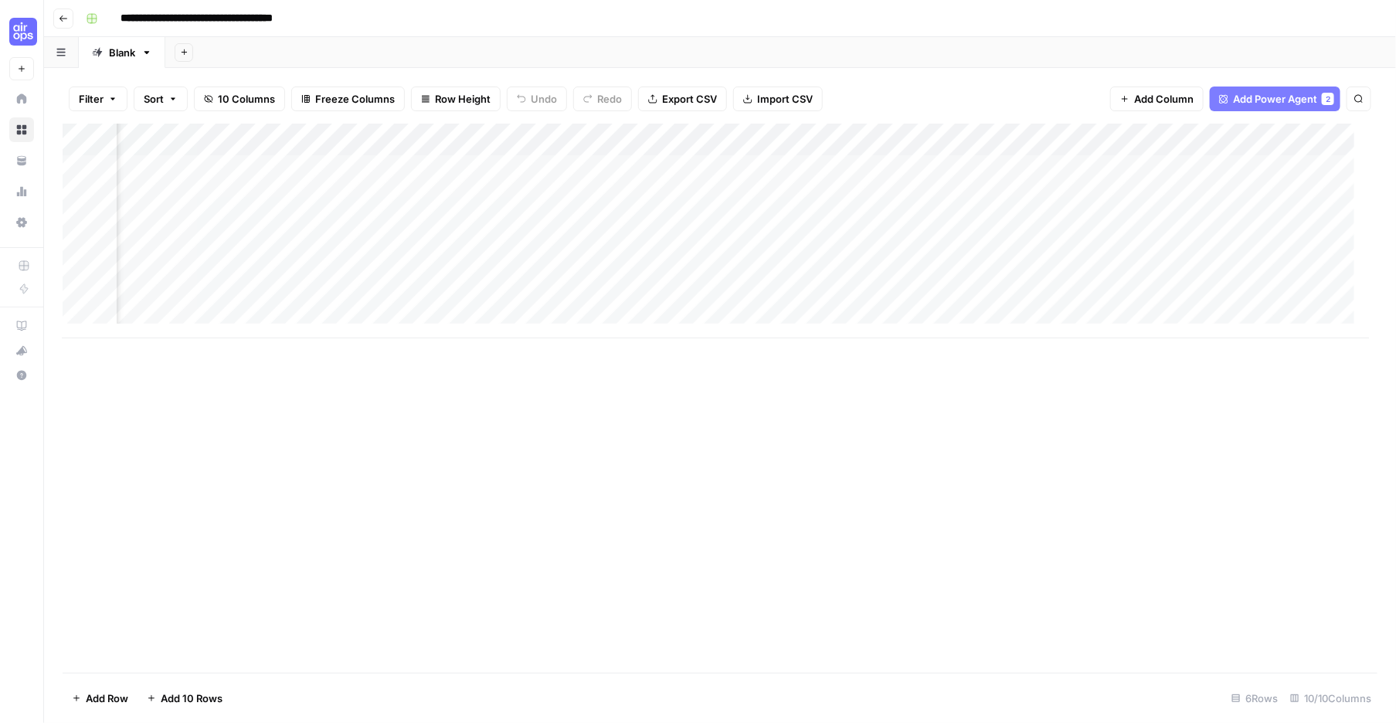
click at [429, 171] on div "Add Column" at bounding box center [716, 231] width 1306 height 215
click at [471, 567] on div "Add Column" at bounding box center [720, 398] width 1315 height 549
click at [586, 173] on div "Add Column" at bounding box center [716, 231] width 1306 height 215
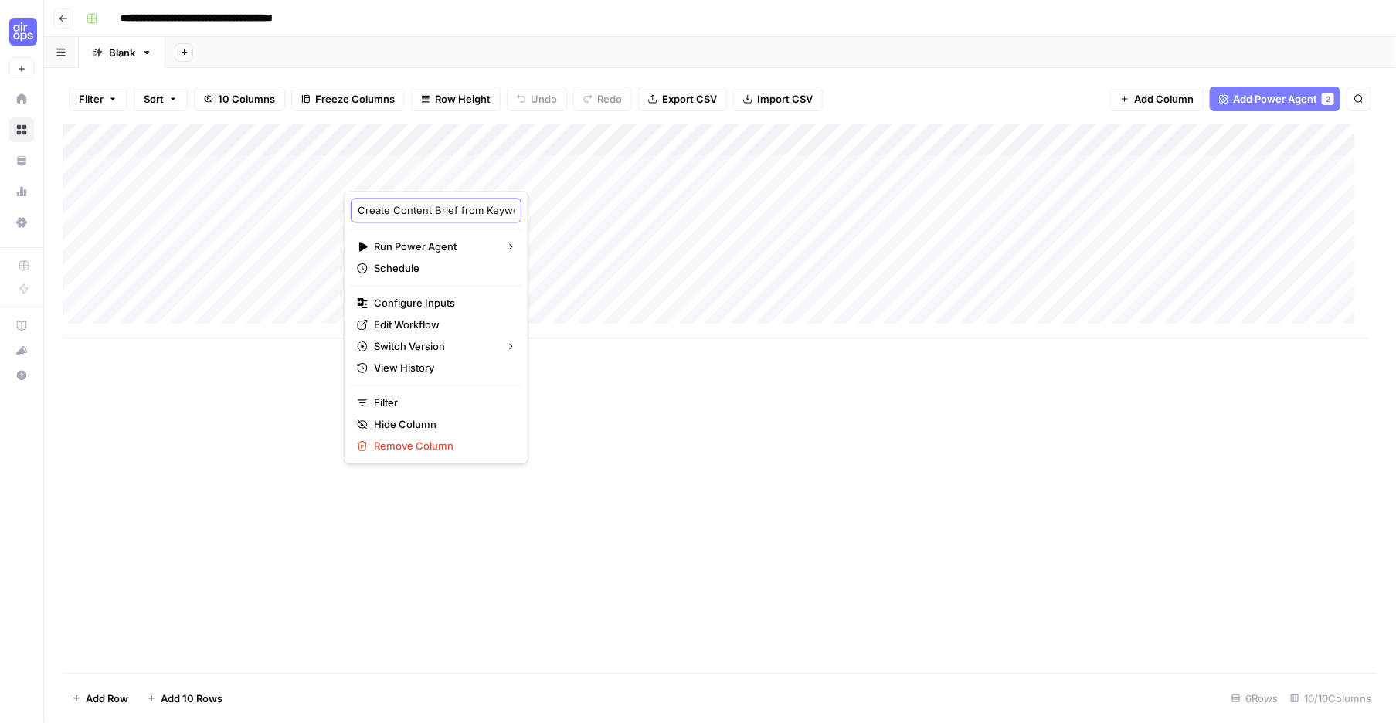
click at [432, 218] on input "Create Content Brief from Keyword - Fork" at bounding box center [436, 210] width 157 height 15
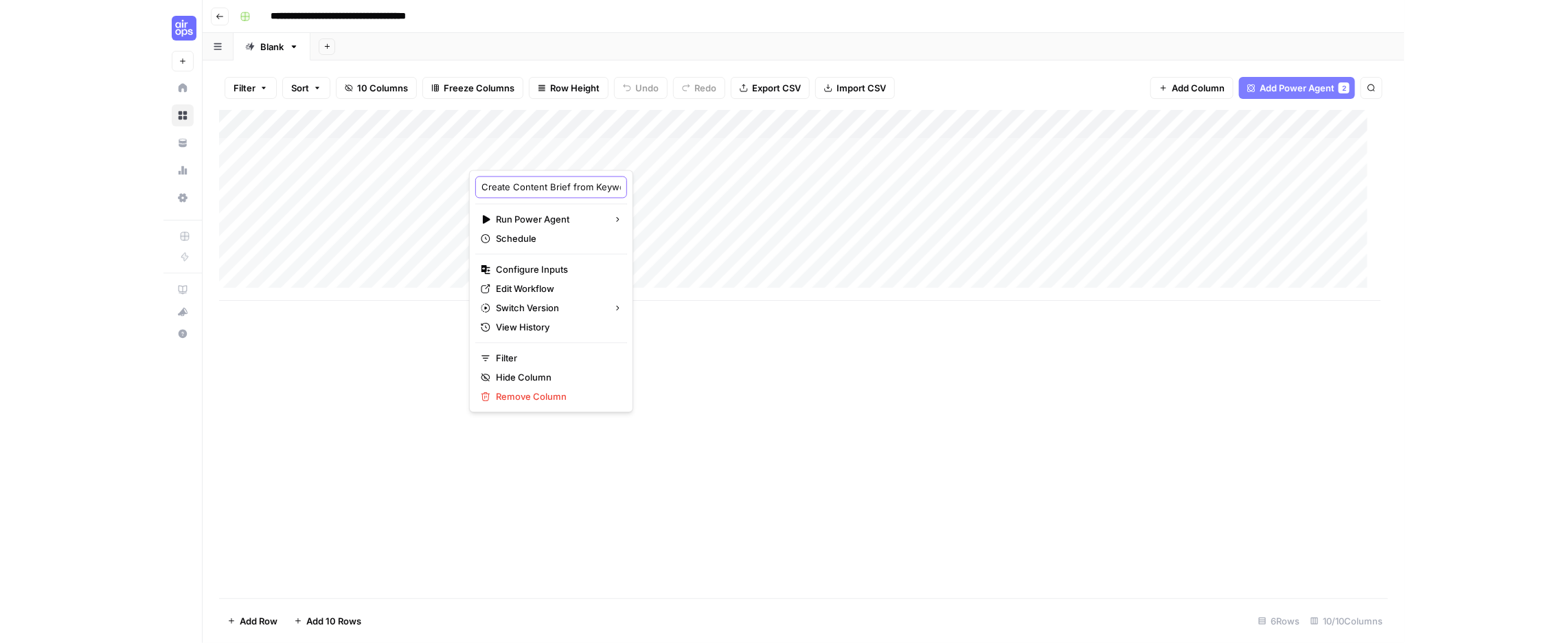
scroll to position [0, 86]
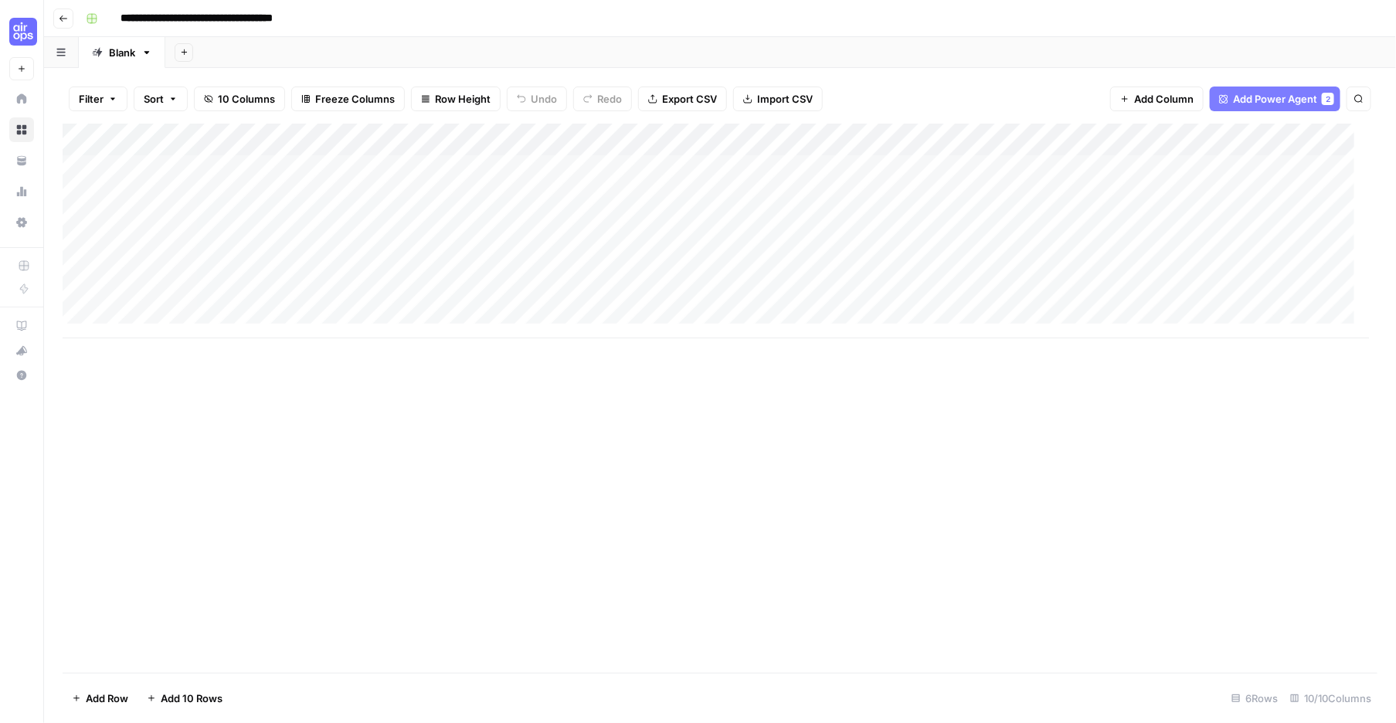
click at [535, 170] on div "Add Column" at bounding box center [716, 231] width 1306 height 215
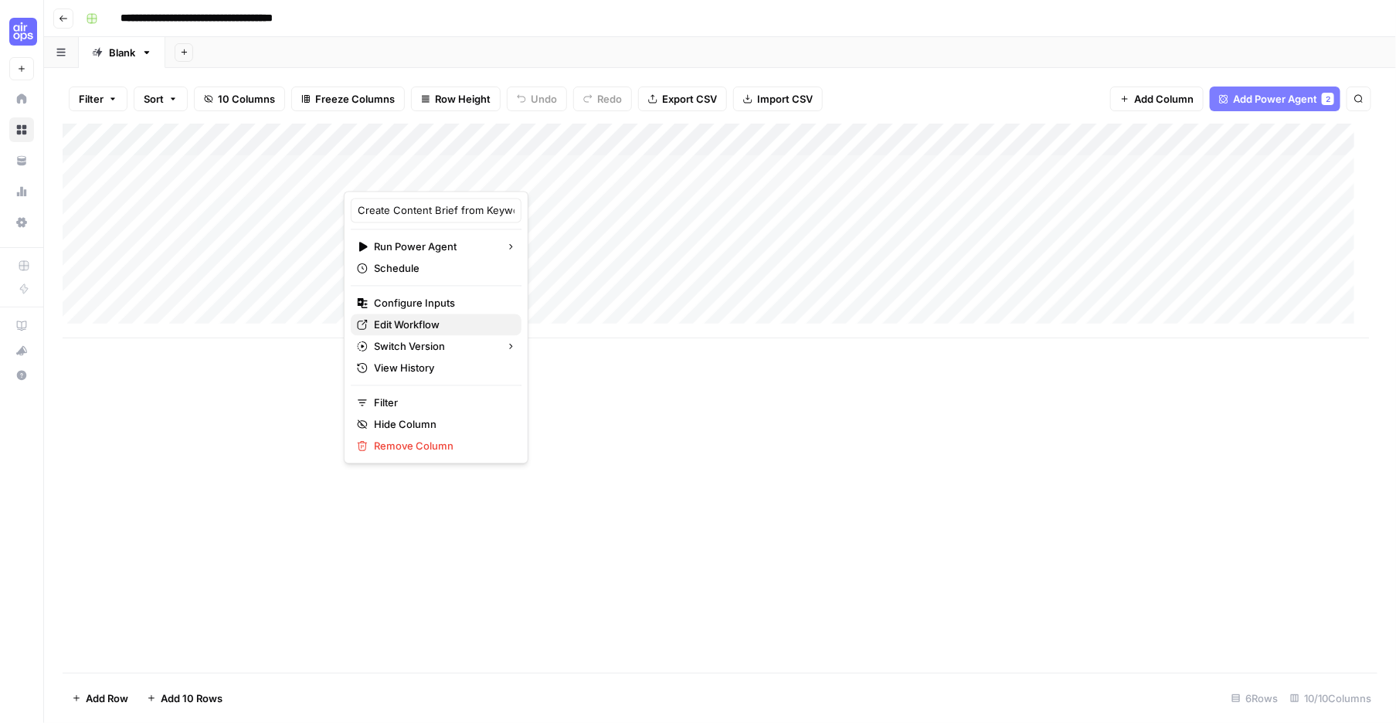
click at [434, 333] on span "Edit Workflow" at bounding box center [441, 324] width 135 height 15
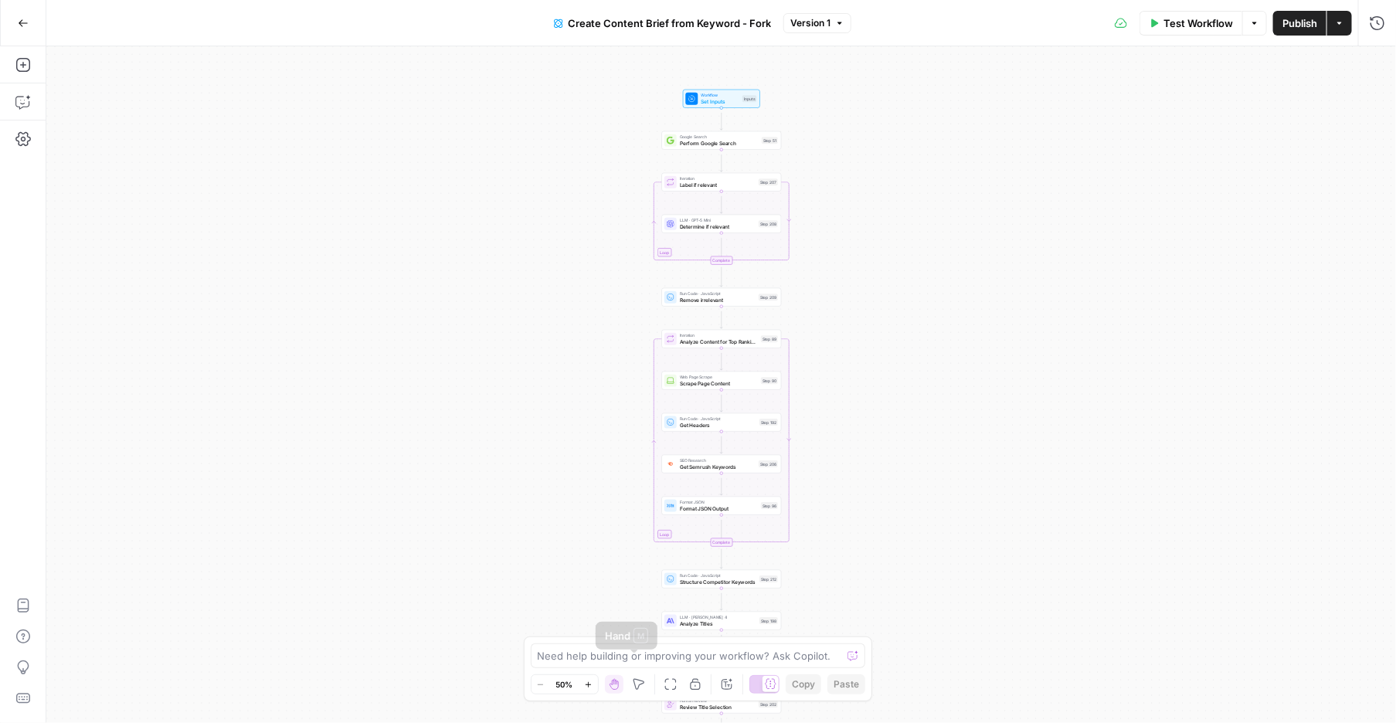
click at [598, 677] on button "Zoom In" at bounding box center [588, 684] width 19 height 19
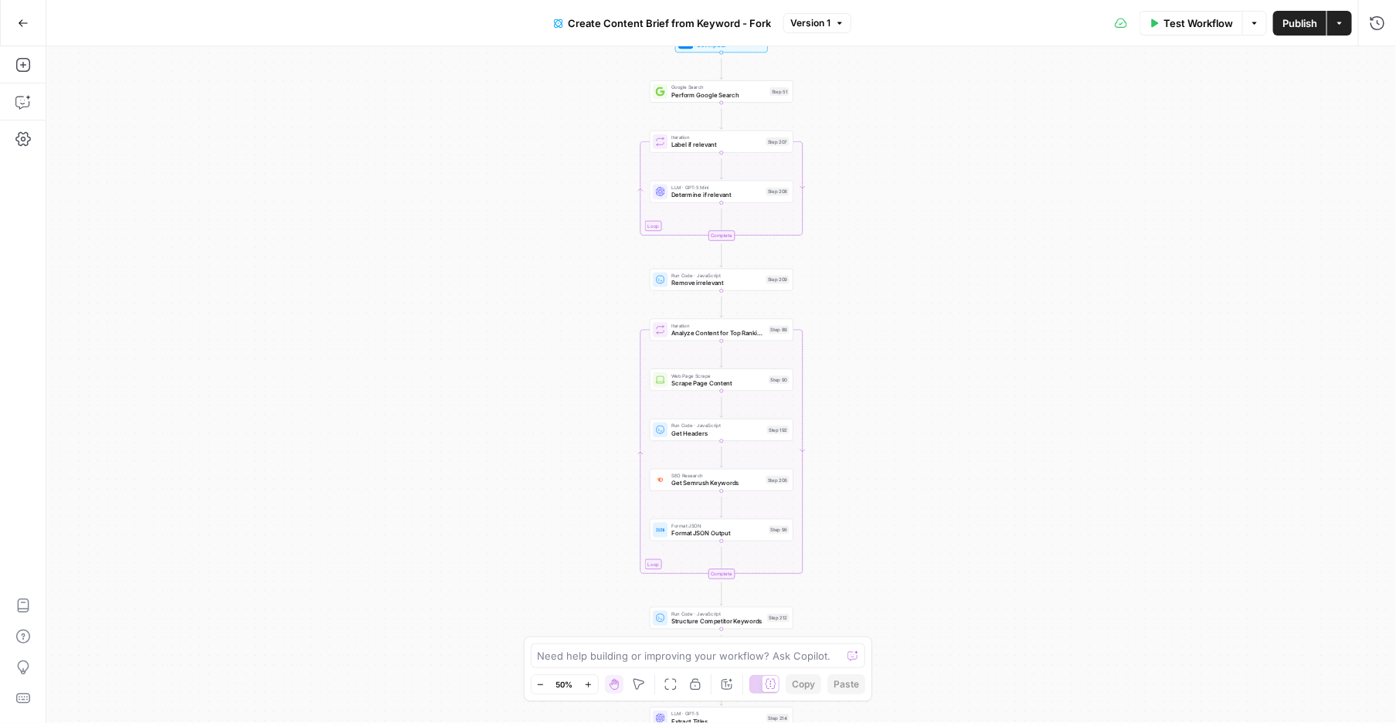
click at [592, 681] on icon "button" at bounding box center [588, 685] width 8 height 8
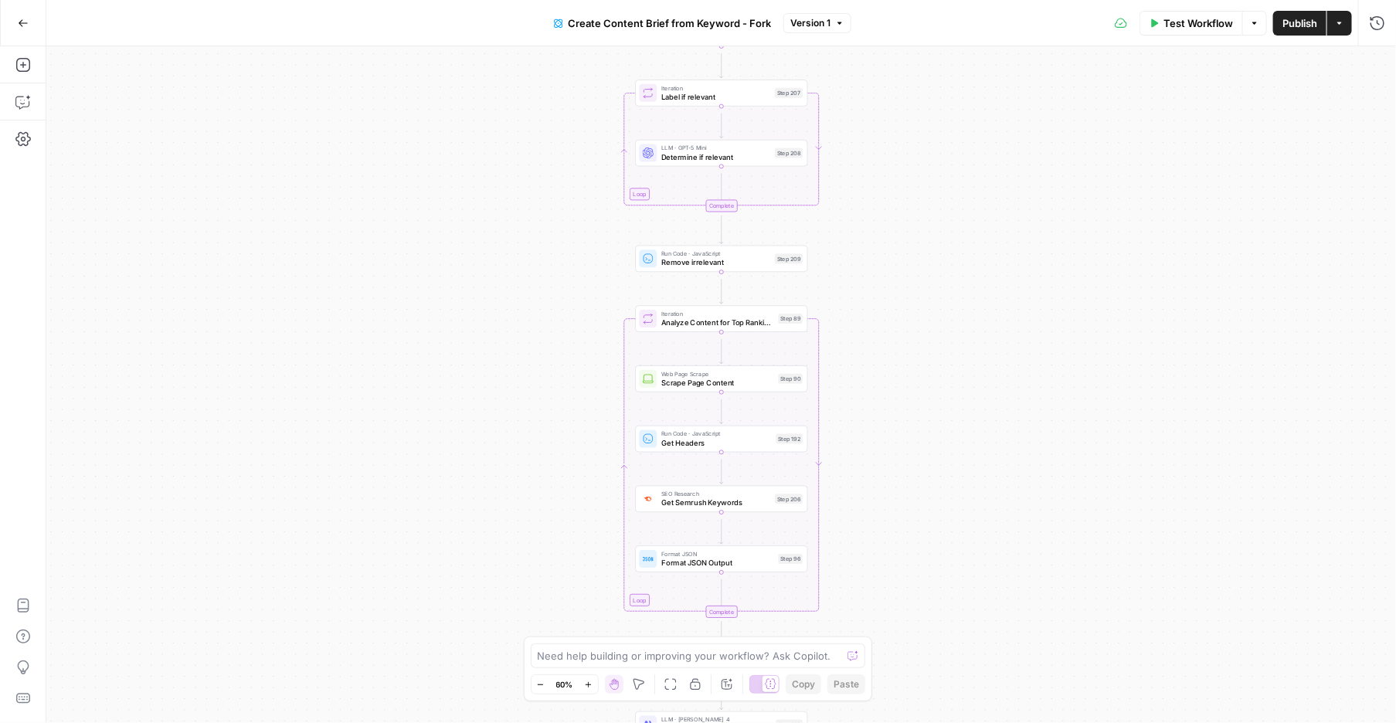
click at [592, 681] on icon "button" at bounding box center [588, 685] width 8 height 8
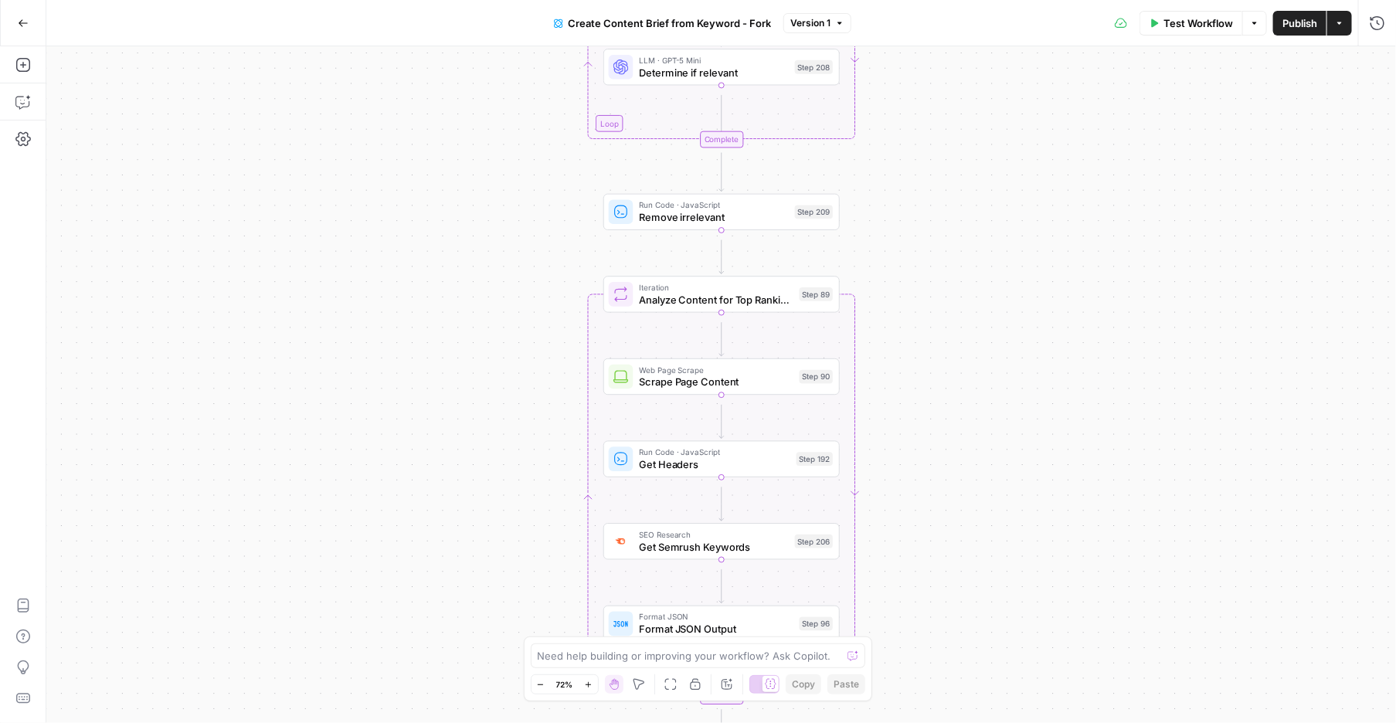
click at [592, 681] on icon "button" at bounding box center [588, 685] width 8 height 8
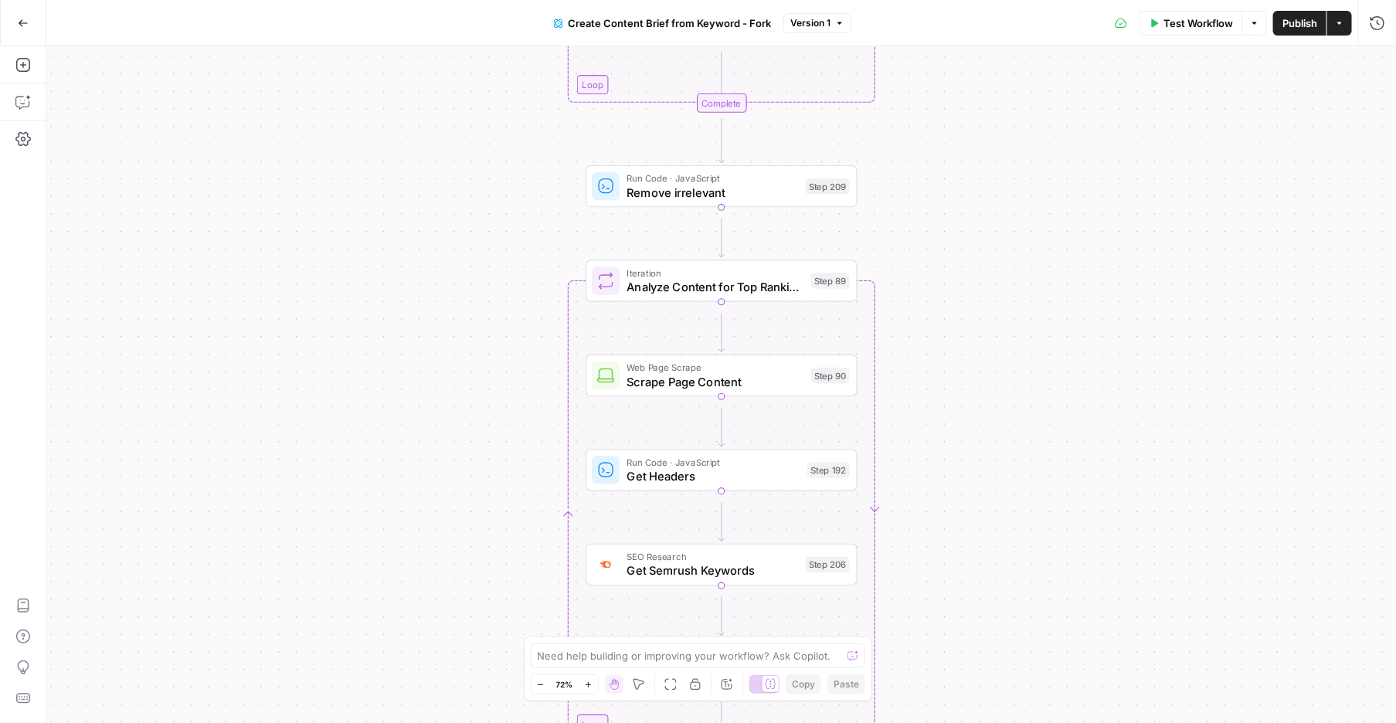
click at [592, 681] on icon "button" at bounding box center [588, 685] width 8 height 8
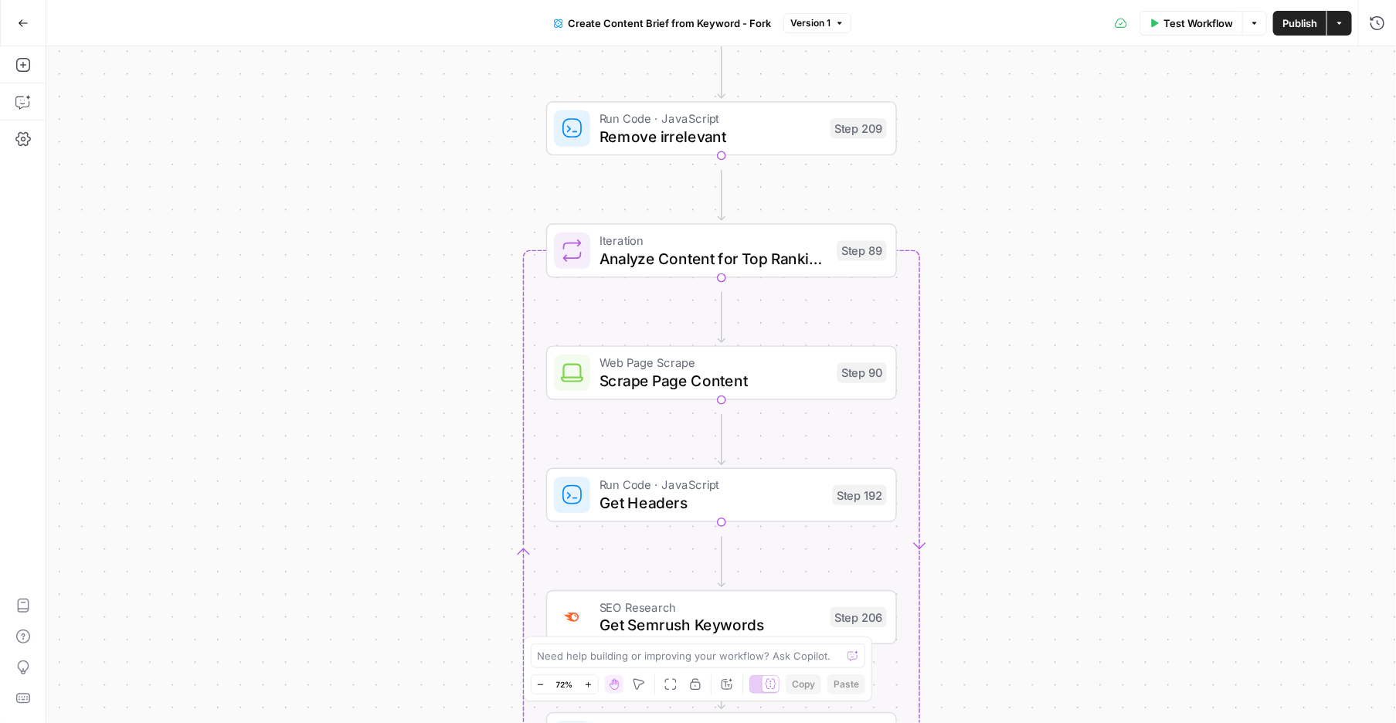
click at [592, 681] on icon "button" at bounding box center [588, 685] width 8 height 8
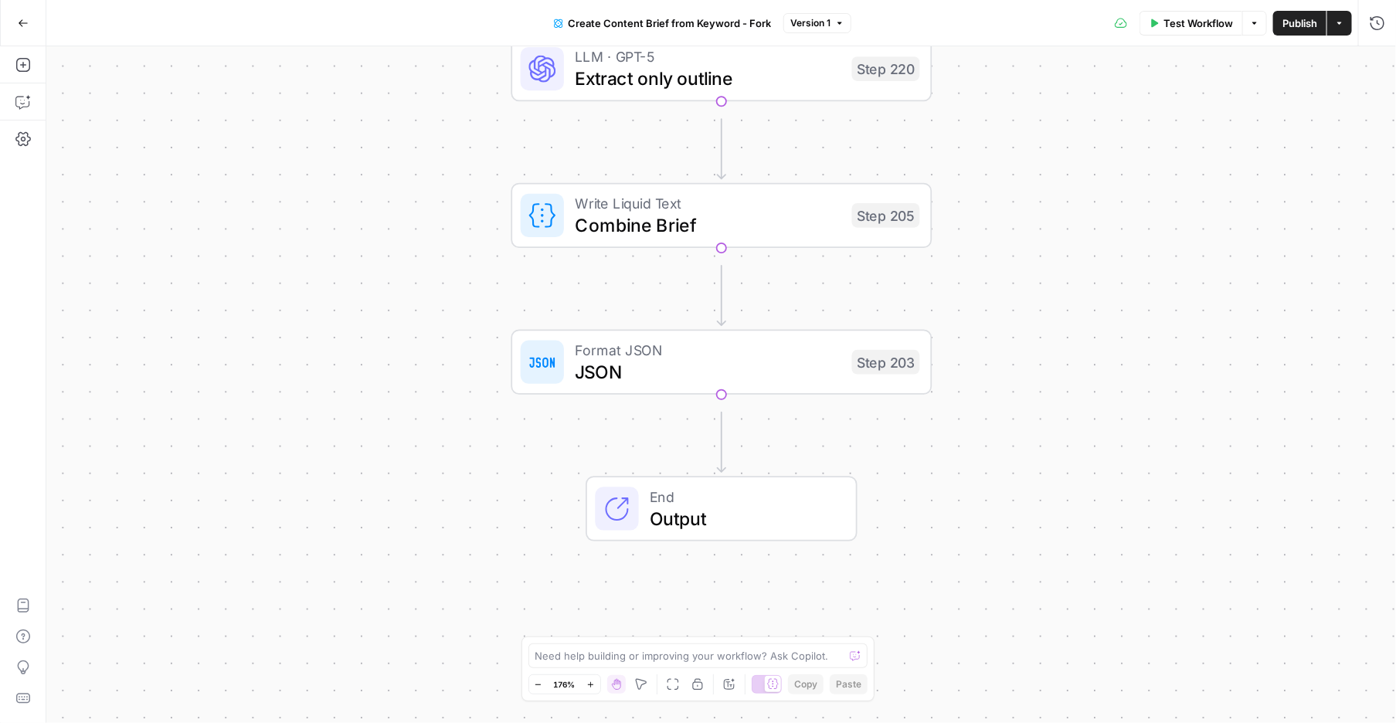
click at [771, 22] on span "Create Content Brief from Keyword - Fork" at bounding box center [669, 22] width 203 height 15
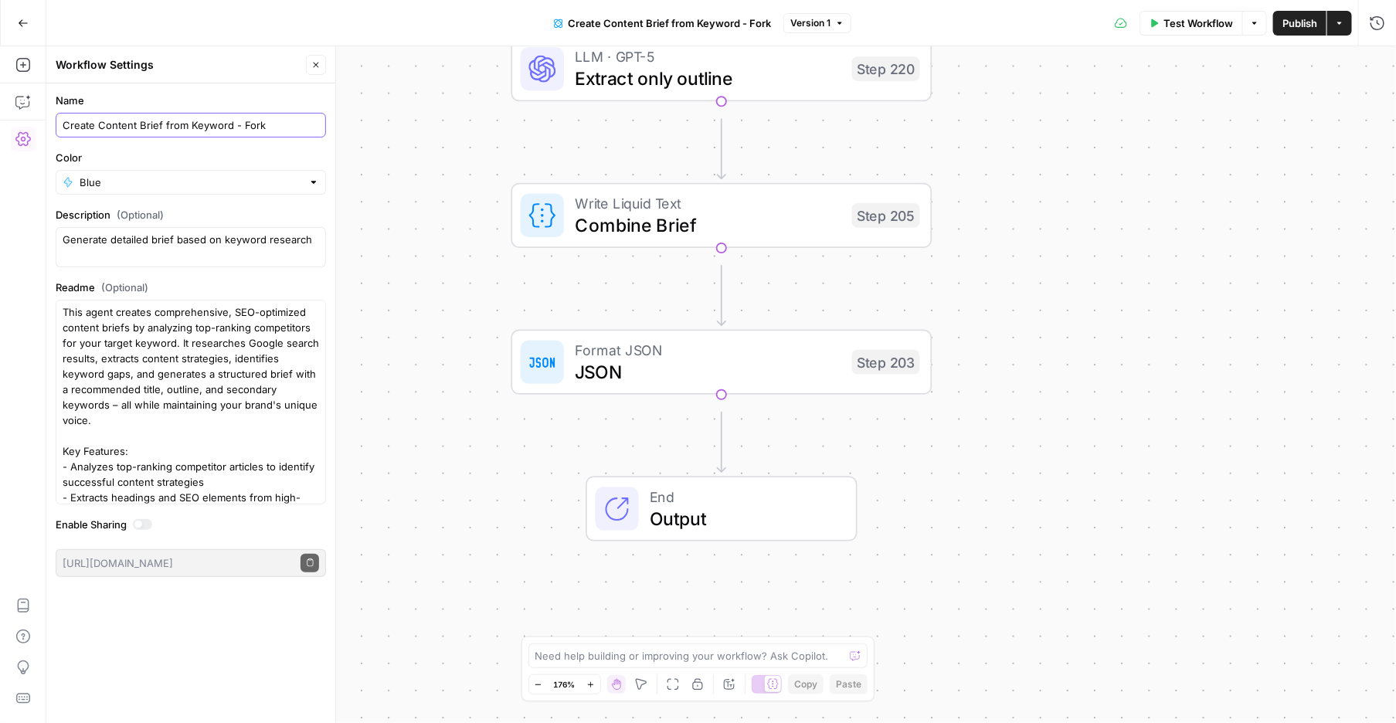
click at [311, 133] on input "Create Content Brief from Keyword - Fork" at bounding box center [191, 124] width 256 height 15
type input "Create Content Brief from Keyword - Fork (Caitlin)"
click at [280, 190] on input "Color" at bounding box center [191, 182] width 222 height 15
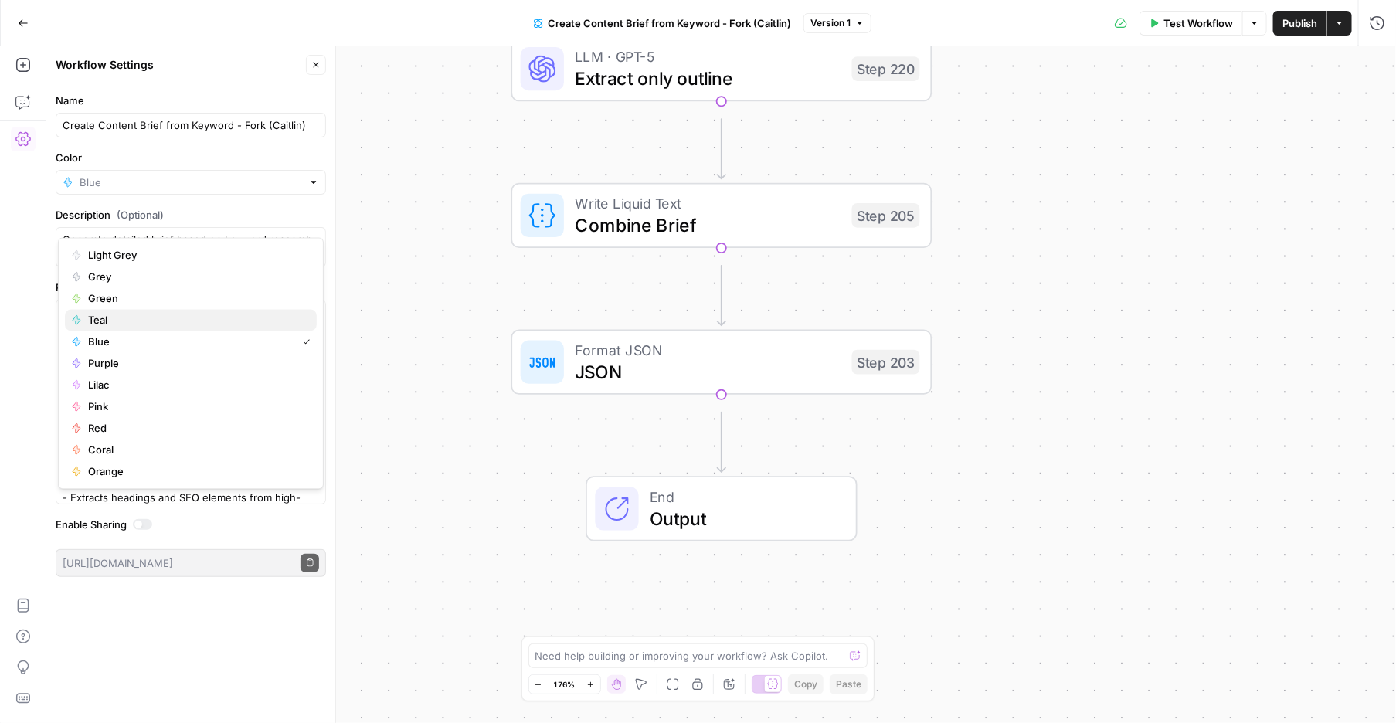
click at [120, 328] on span "Teal" at bounding box center [196, 320] width 216 height 15
type input "Teal"
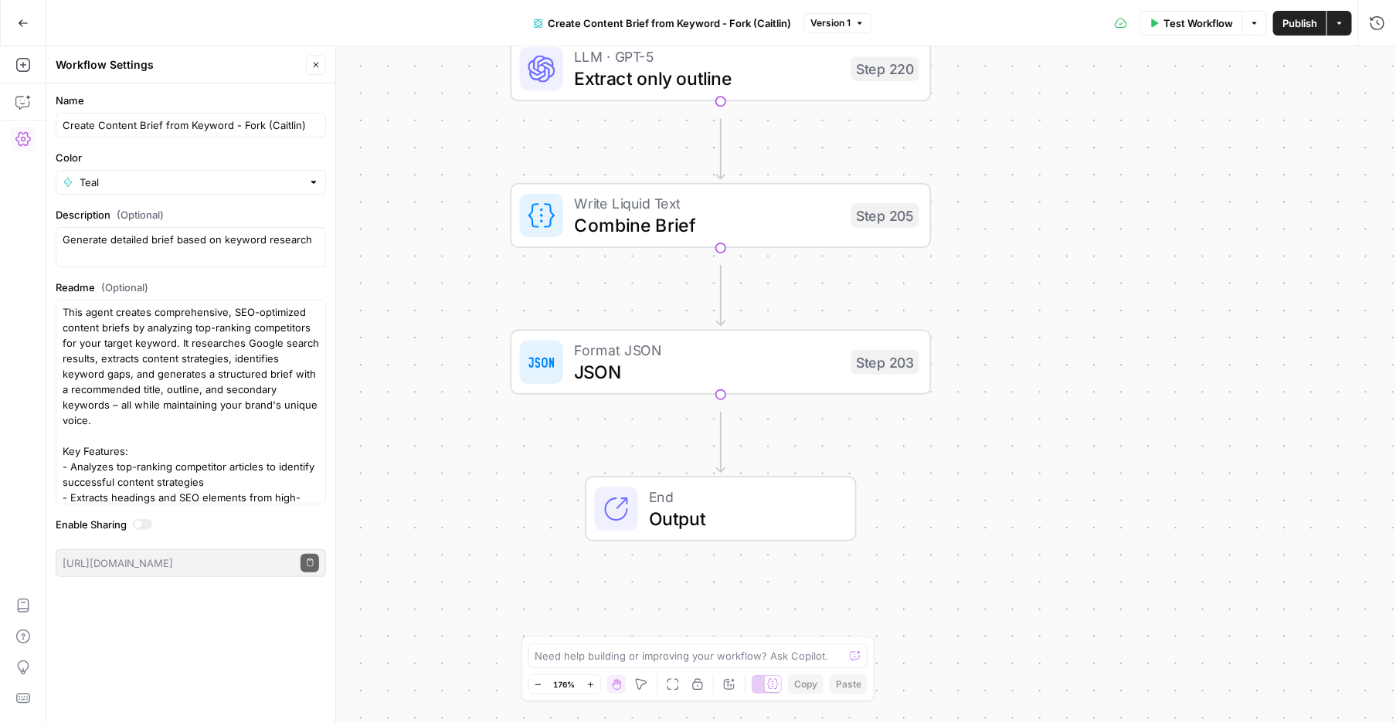
click at [364, 290] on div "Workflow Set Inputs Inputs Google Search Perform Google Search Step 51 Loop Ite…" at bounding box center [720, 384] width 1349 height 677
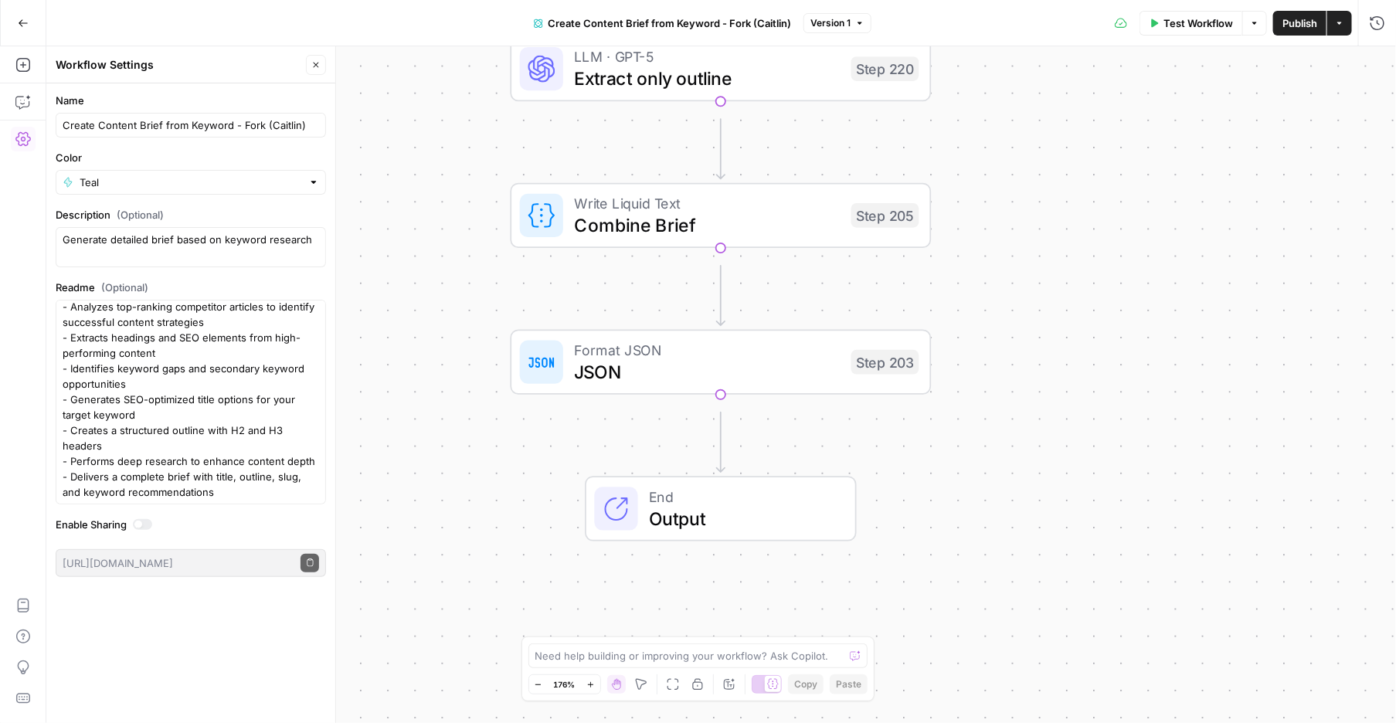
scroll to position [348, 0]
click at [1370, 23] on icon "button" at bounding box center [1377, 22] width 14 height 14
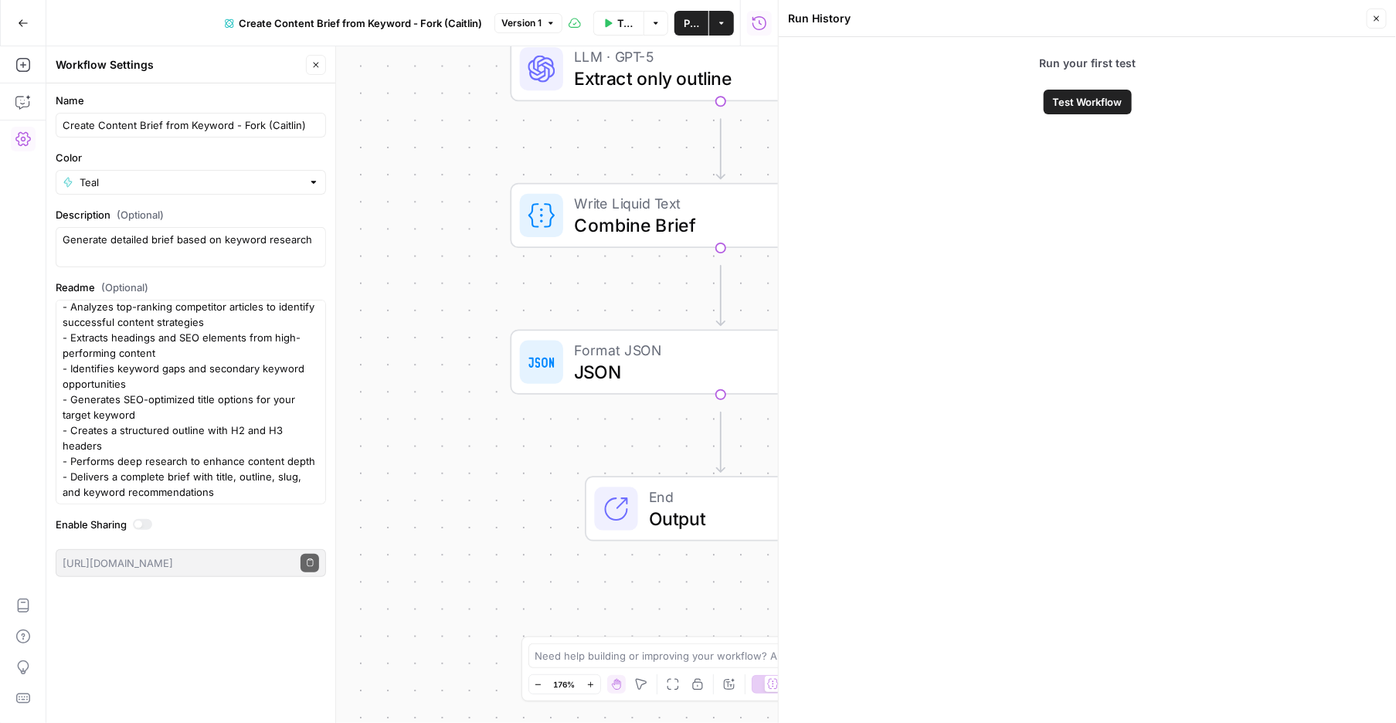
click at [1064, 110] on span "Test Workflow" at bounding box center [1088, 101] width 70 height 15
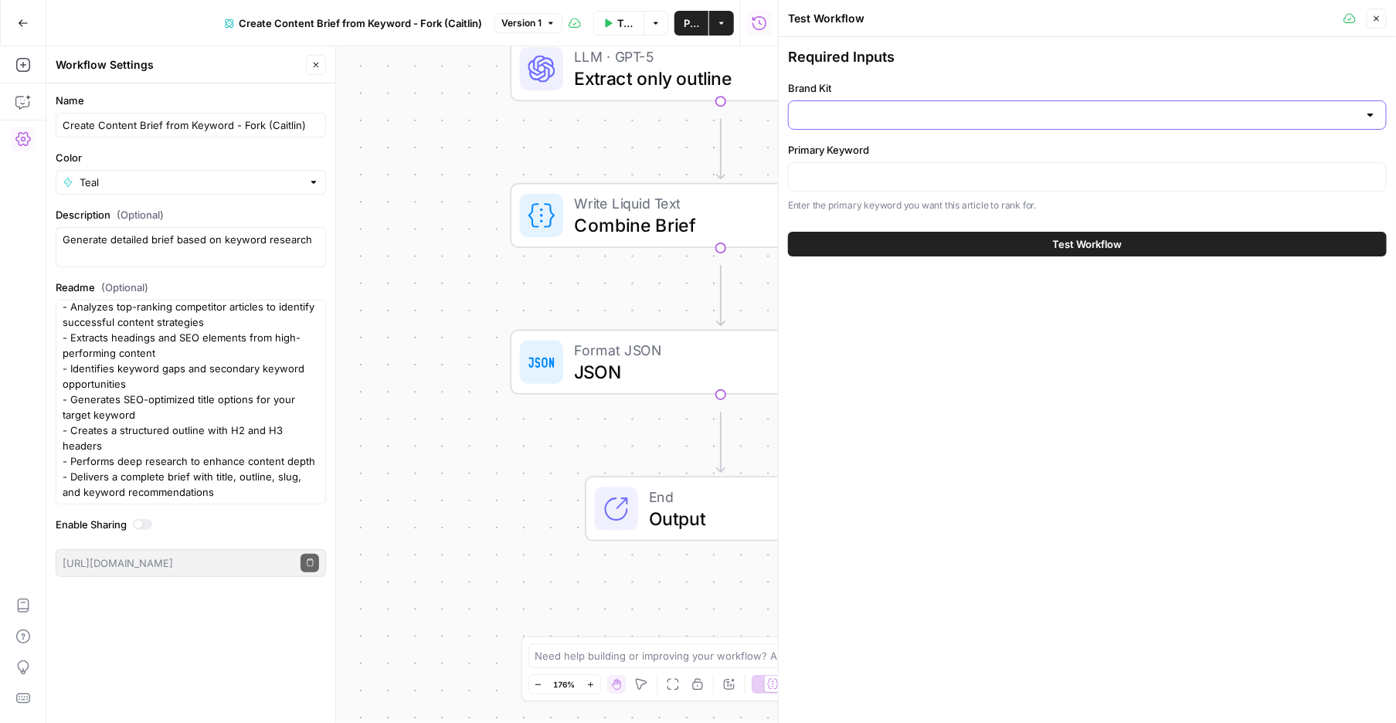
click at [1070, 123] on input "Brand Kit" at bounding box center [1078, 114] width 560 height 15
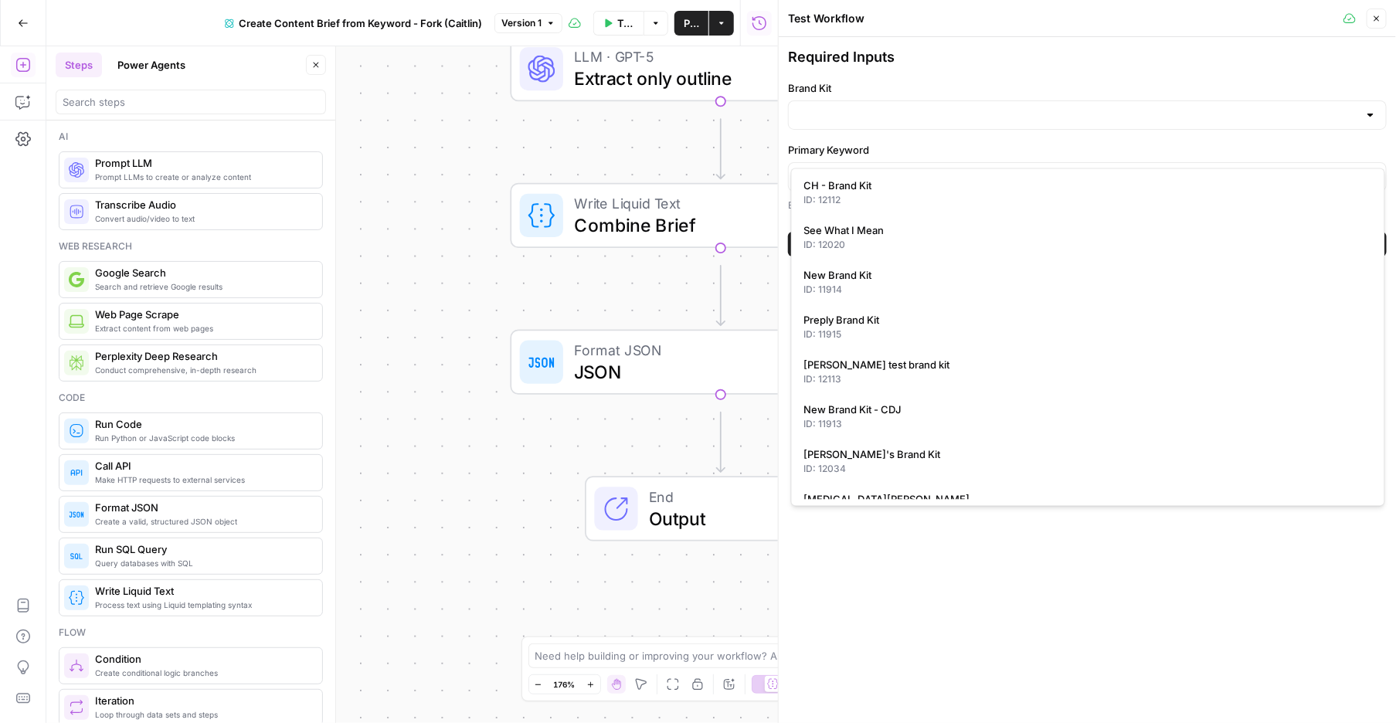
click at [970, 96] on label "Brand Kit" at bounding box center [1087, 87] width 599 height 15
click at [970, 107] on input "Brand Kit" at bounding box center [1078, 114] width 560 height 15
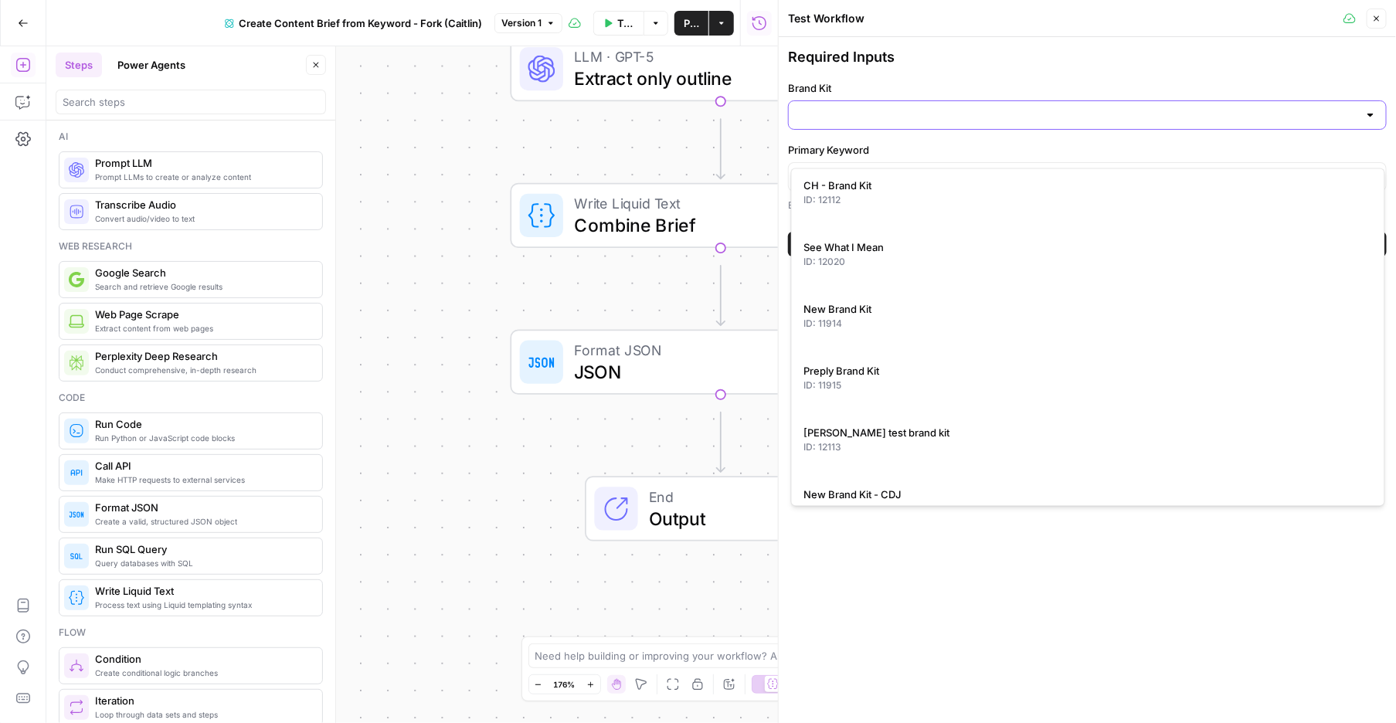
click at [945, 123] on input "Brand Kit" at bounding box center [1078, 114] width 560 height 15
click at [926, 175] on div "CH - Brand Kit ID: 12112 See What I Mean ID: 12020 New Brand Kit ID: 11914 Prep…" at bounding box center [1088, 337] width 594 height 338
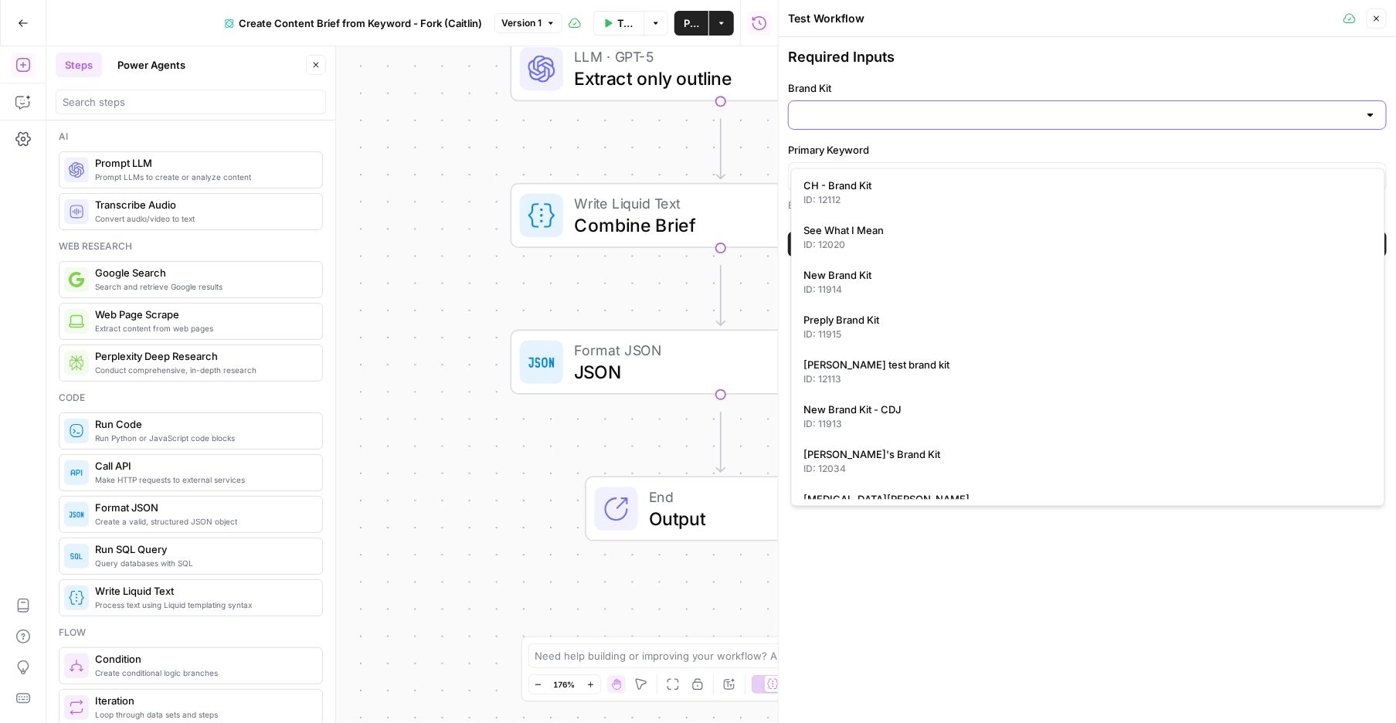
click at [925, 123] on input "Brand Kit" at bounding box center [1078, 114] width 560 height 15
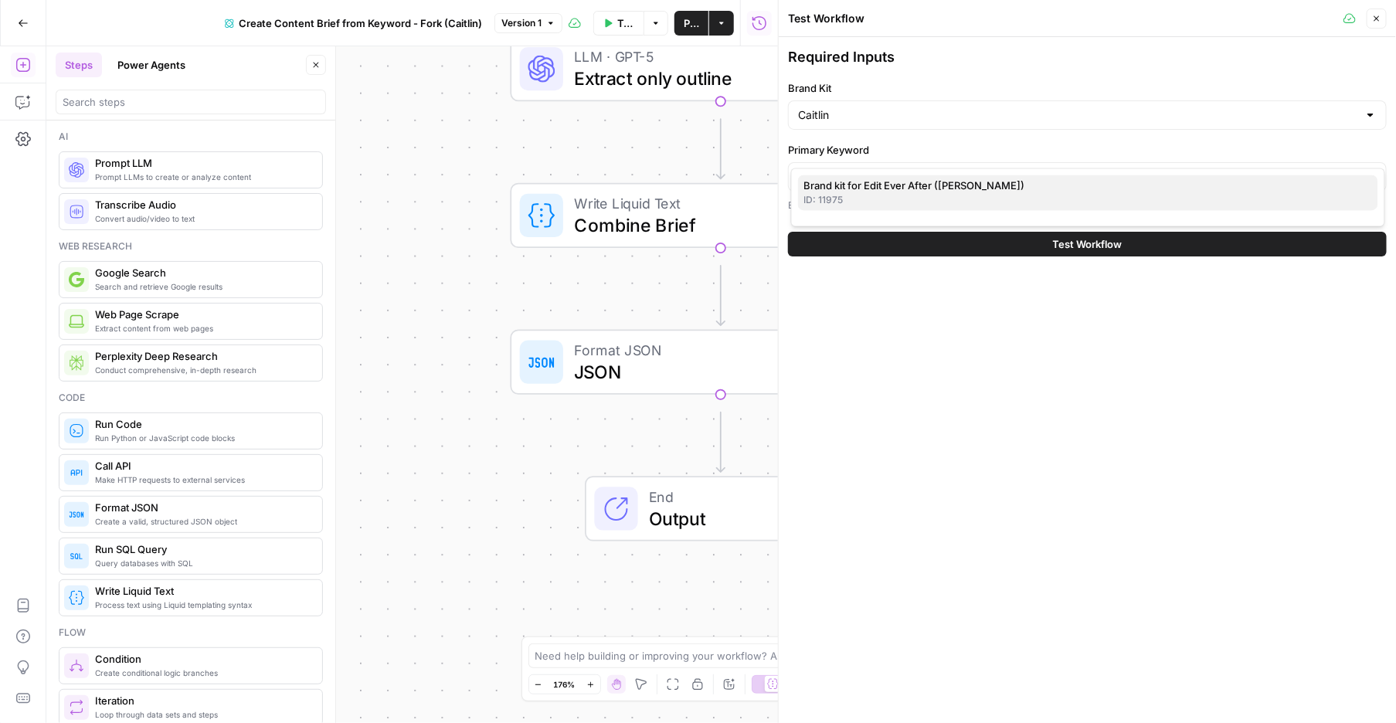
drag, startPoint x: 925, startPoint y: 153, endPoint x: 939, endPoint y: 194, distance: 43.5
click at [940, 194] on span "Brand kit for Edit Ever After ([PERSON_NAME])" at bounding box center [1085, 185] width 562 height 15
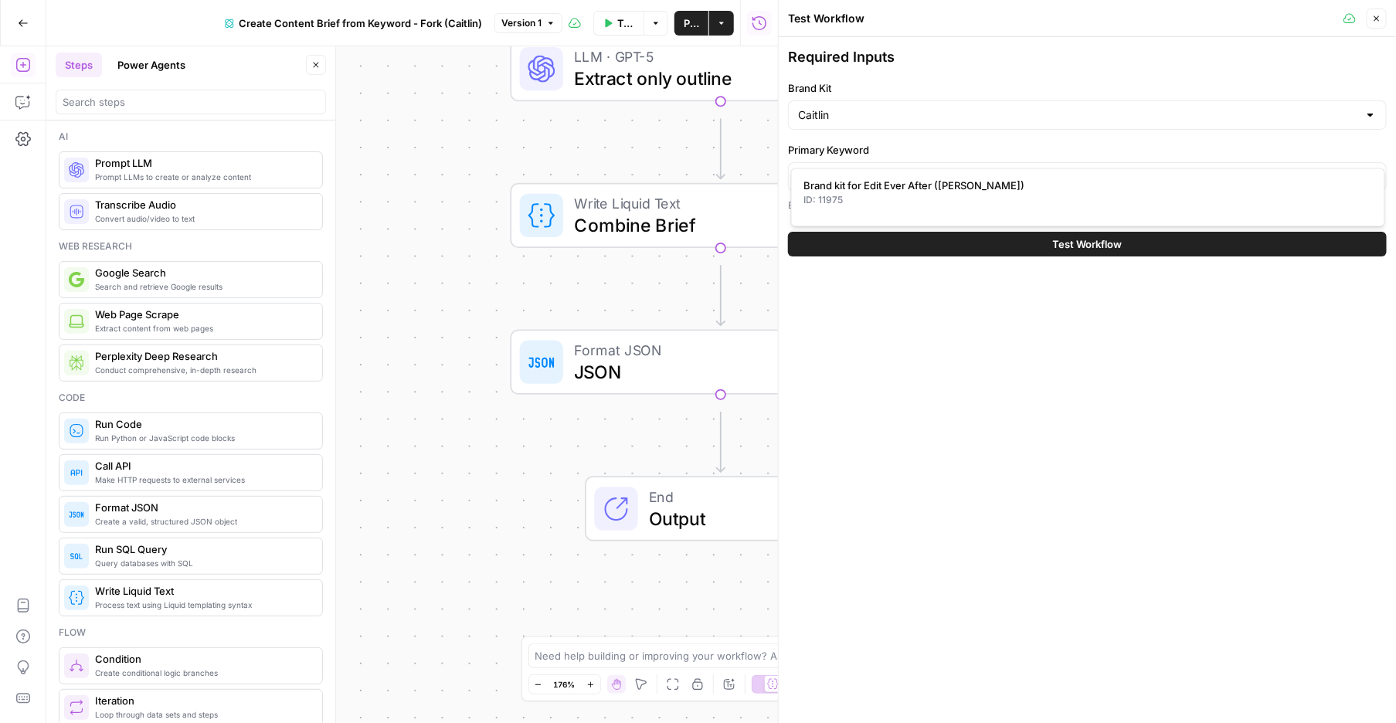
type input "Brand kit for Edit Ever After ([PERSON_NAME])"
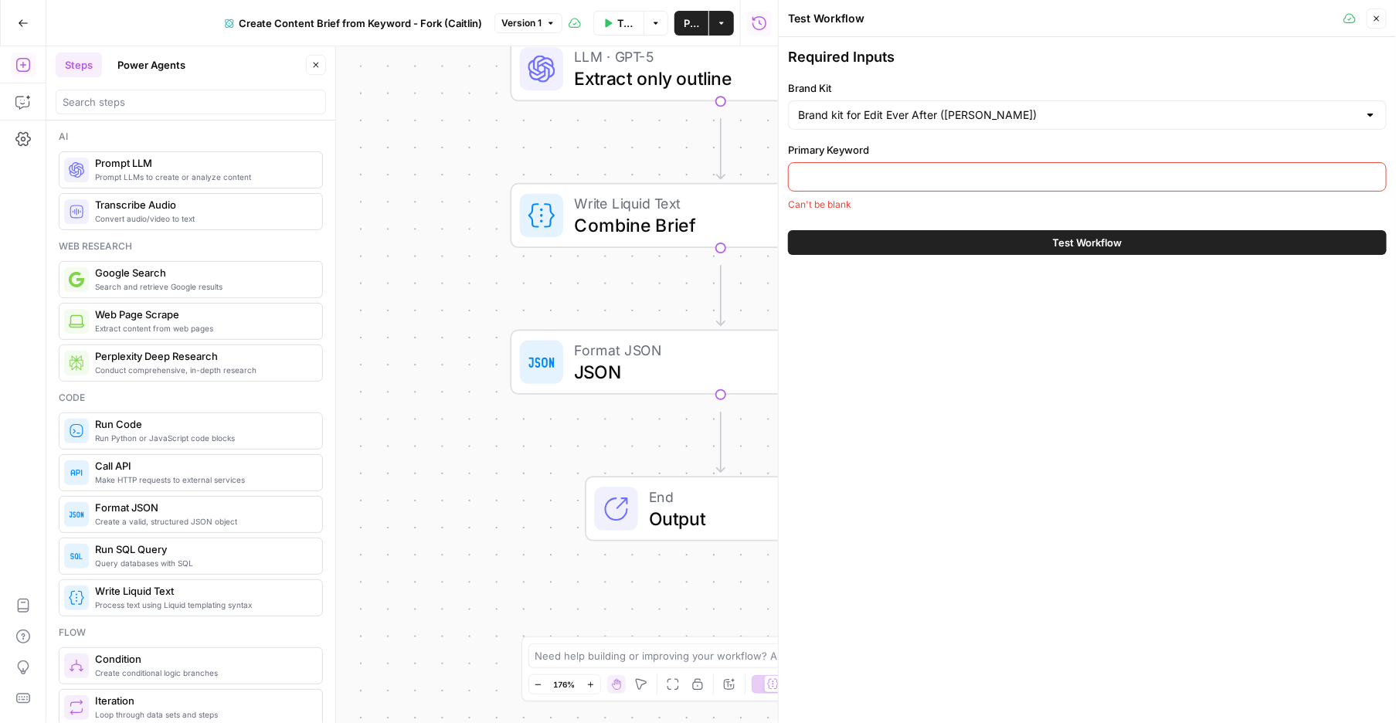
click at [977, 185] on input "Primary Keyword" at bounding box center [1087, 176] width 579 height 15
click at [829, 382] on div "Required Inputs Brand Kit Brand kit for Edit Ever After (Caitlin) Primary Keywo…" at bounding box center [1087, 380] width 617 height 686
click at [988, 185] on input "Primary Keyword" at bounding box center [1087, 176] width 579 height 15
paste input "content strategy and seo"
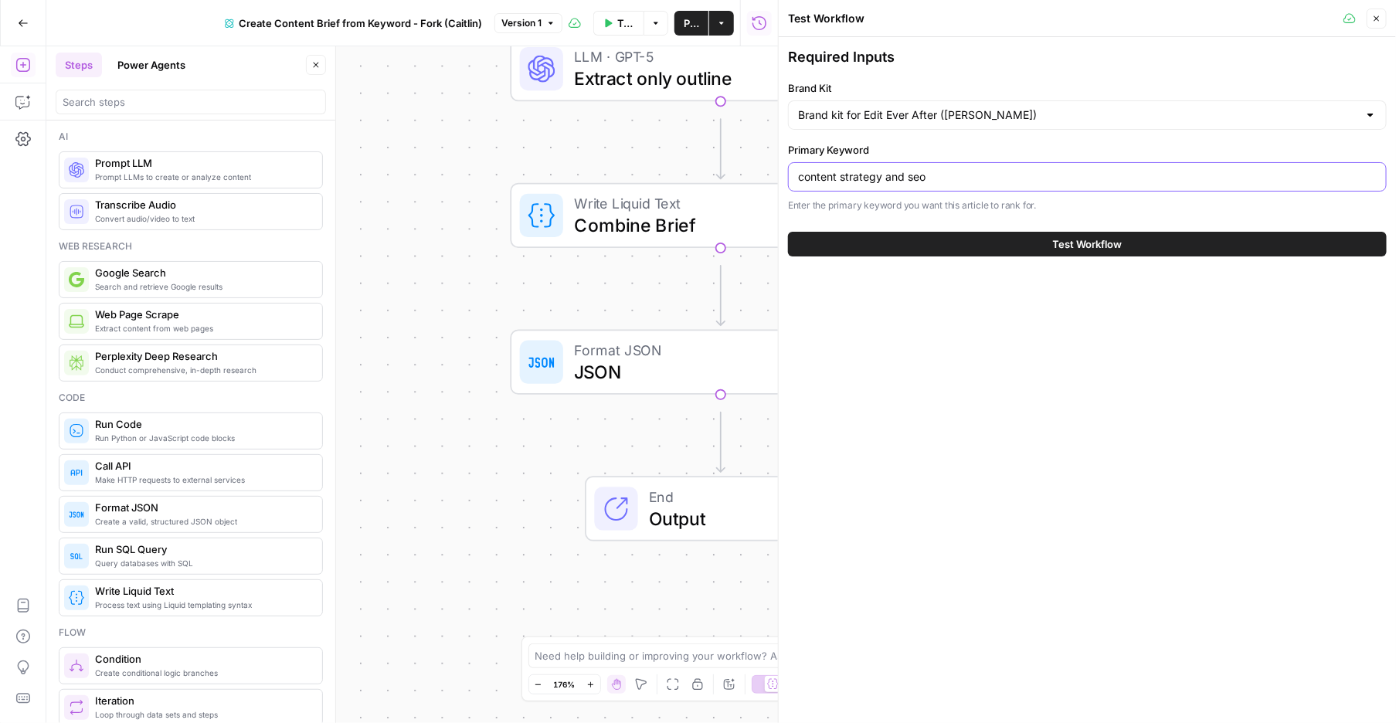
type input "content strategy and seo"
click at [924, 256] on button "Test Workflow" at bounding box center [1087, 244] width 599 height 25
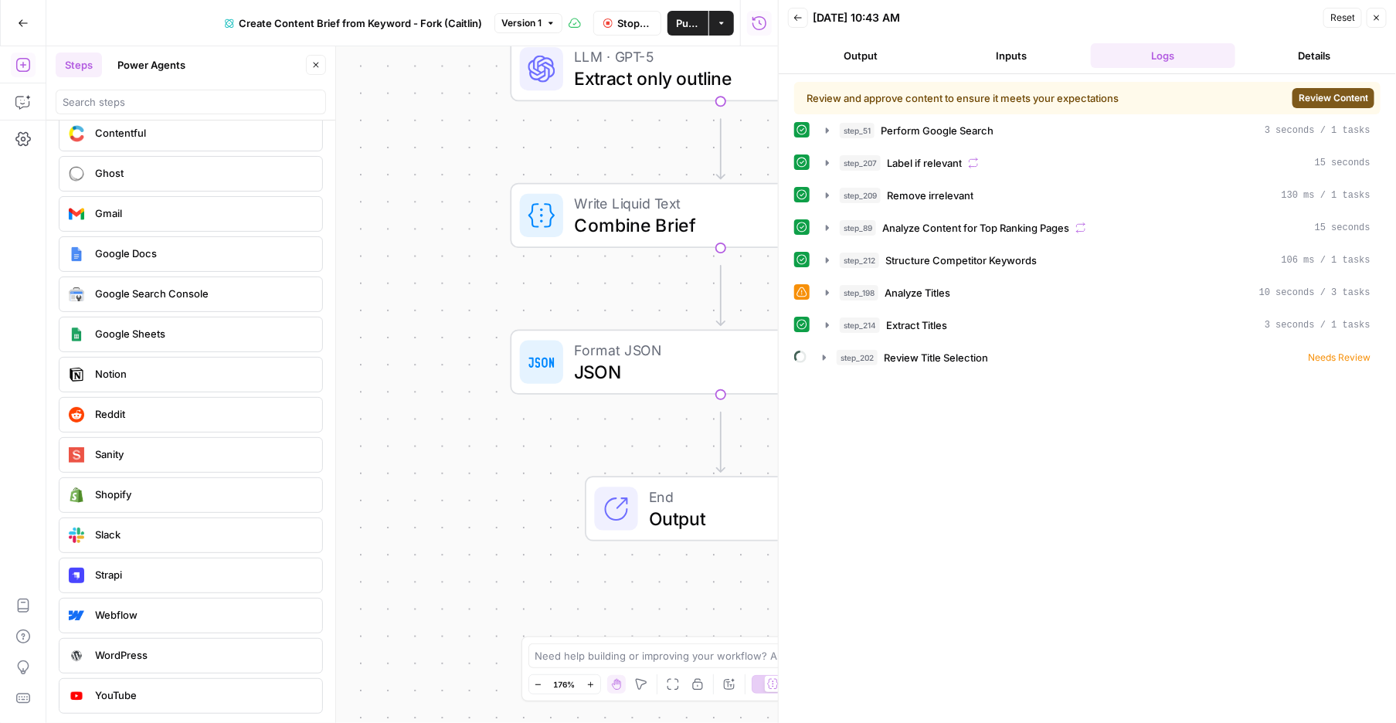
scroll to position [3623, 0]
click at [833, 299] on icon "button" at bounding box center [827, 293] width 12 height 12
click at [1302, 105] on span "Review Content" at bounding box center [1333, 98] width 70 height 14
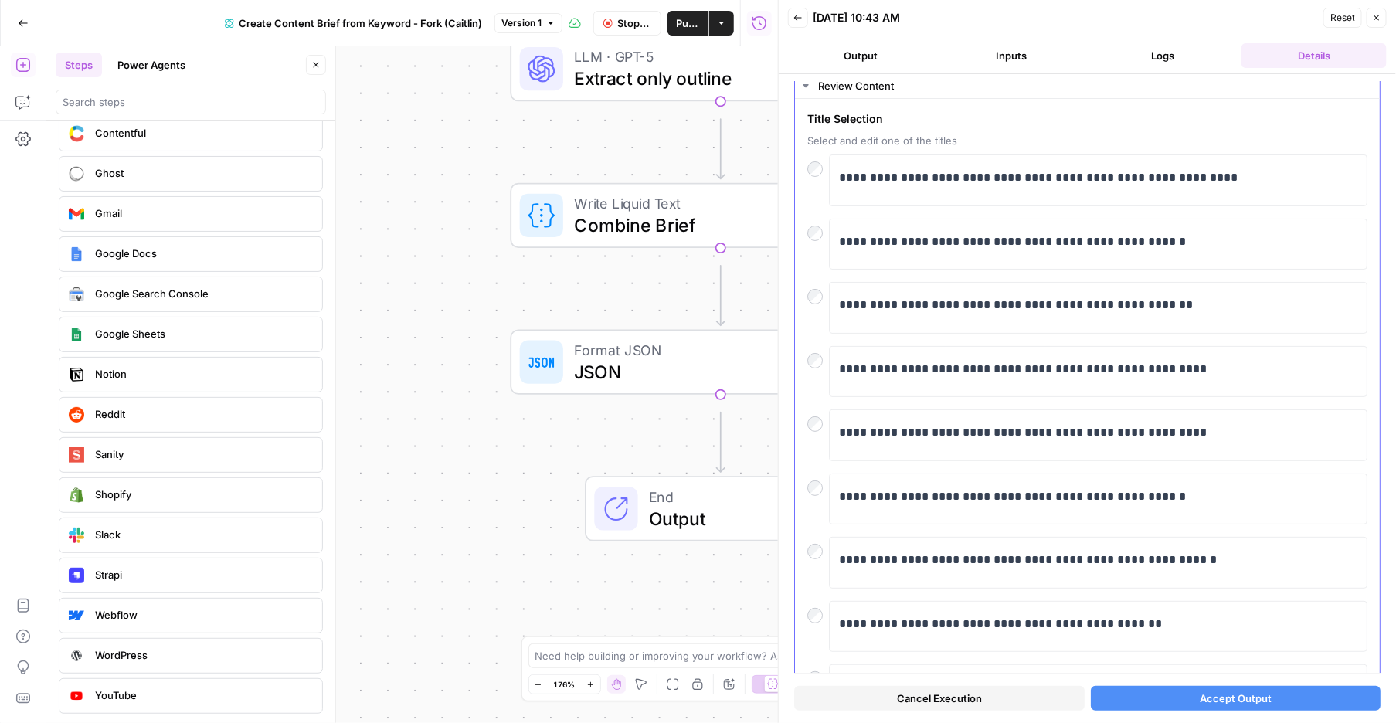
scroll to position [33, 0]
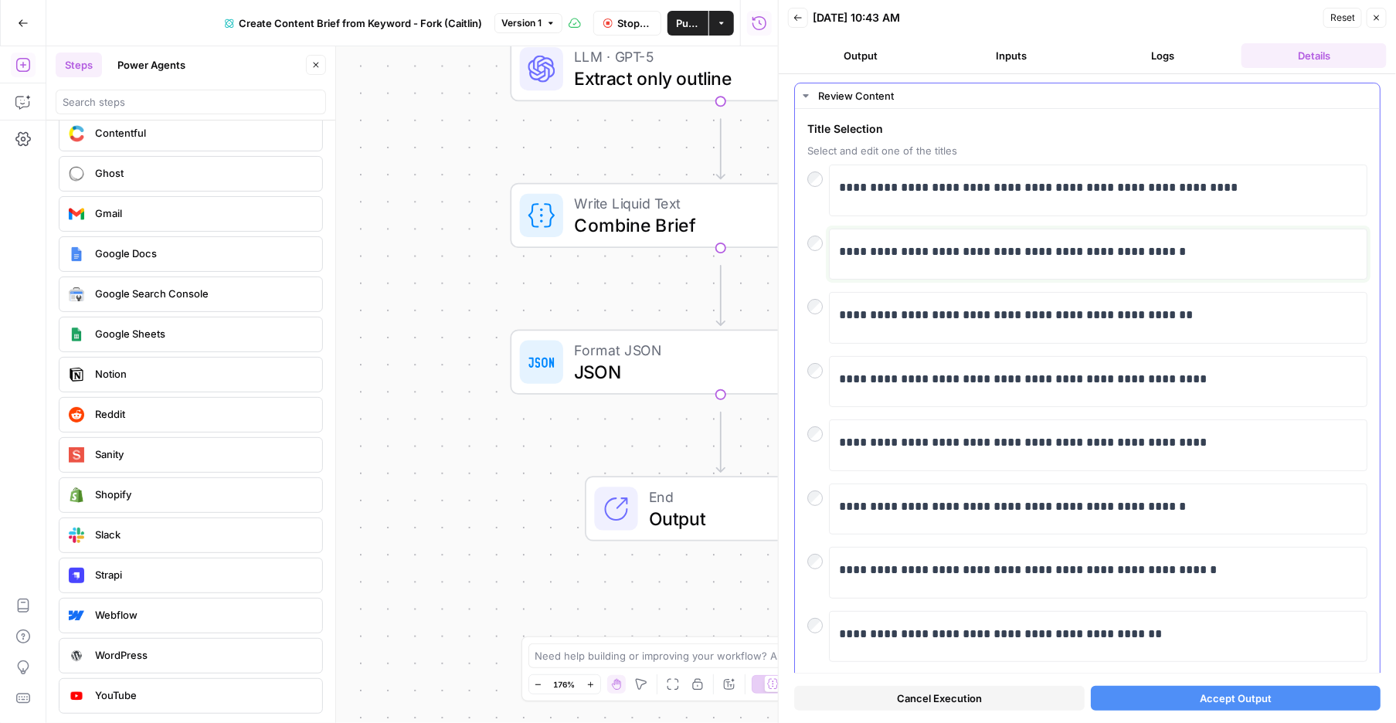
click at [945, 267] on p "**********" at bounding box center [1080, 254] width 483 height 25
click at [1200, 694] on span "Accept Output" at bounding box center [1236, 698] width 72 height 15
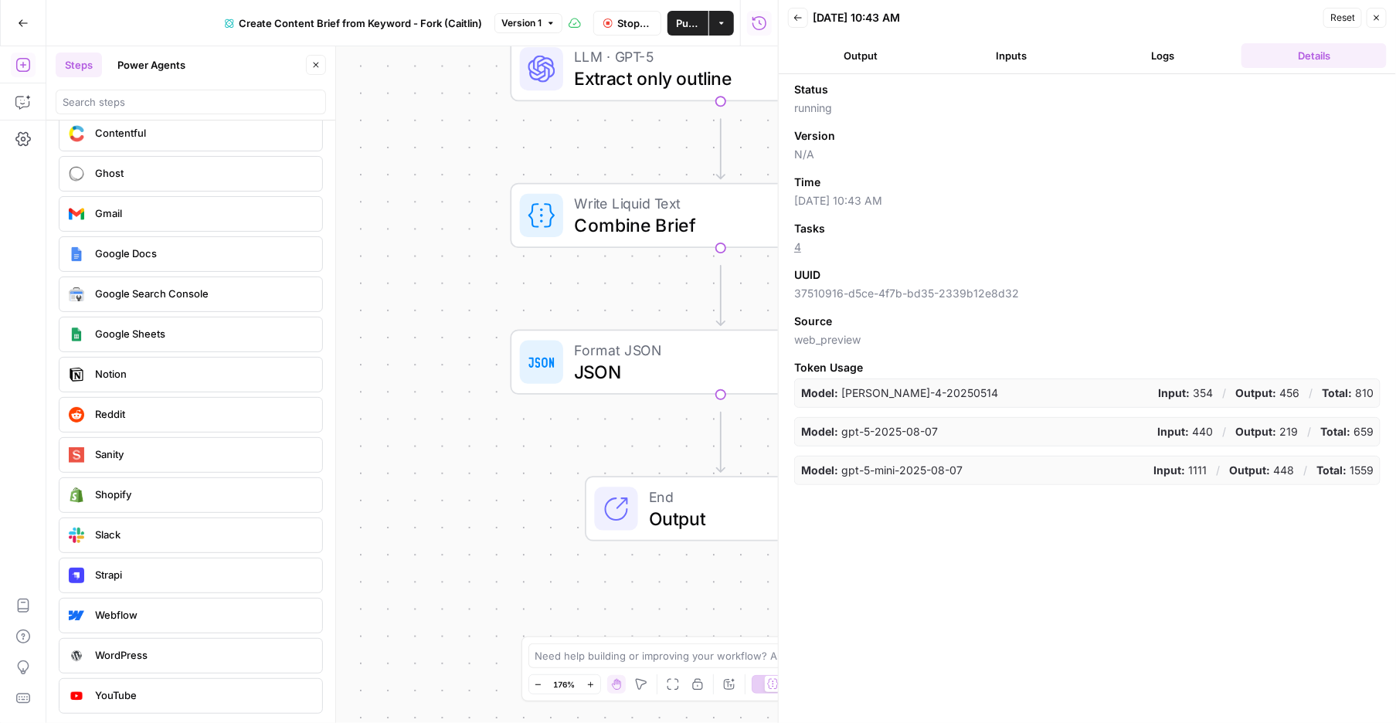
click at [1154, 68] on button "Logs" at bounding box center [1163, 55] width 145 height 25
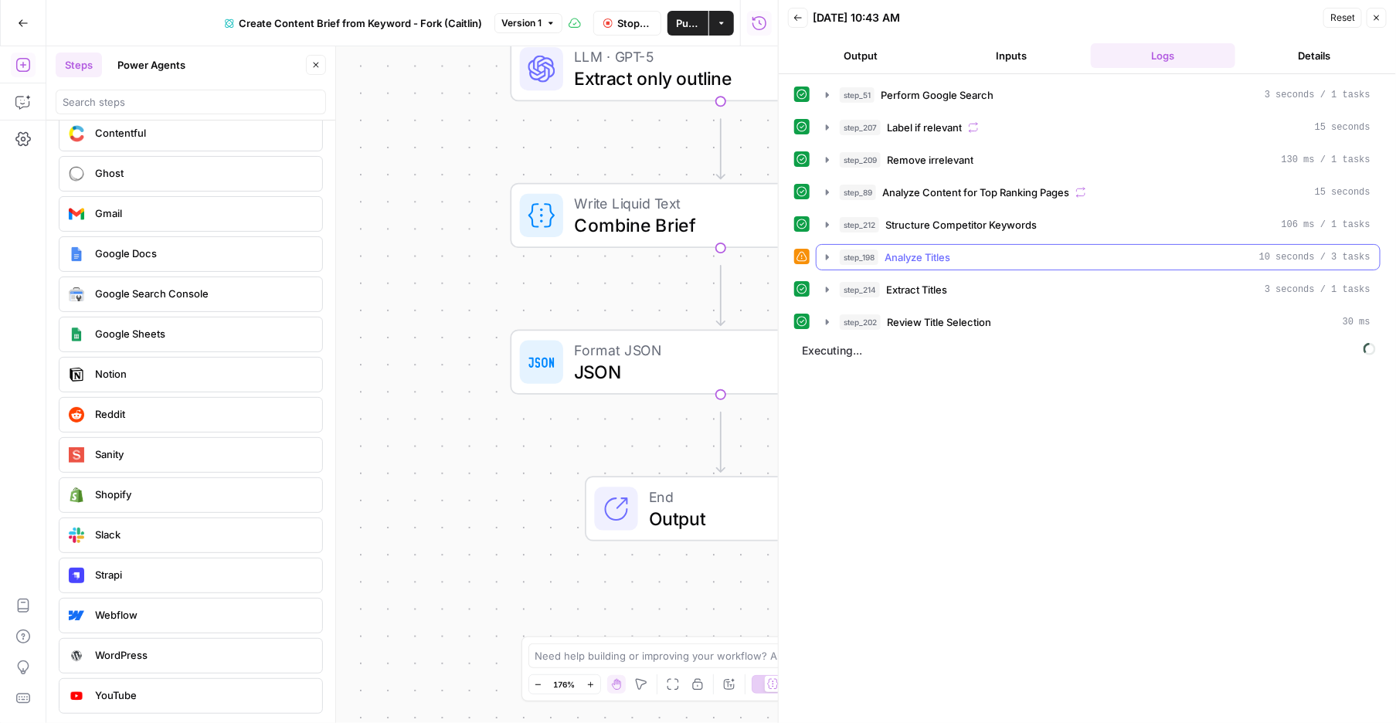
click at [833, 263] on icon "button" at bounding box center [827, 257] width 12 height 12
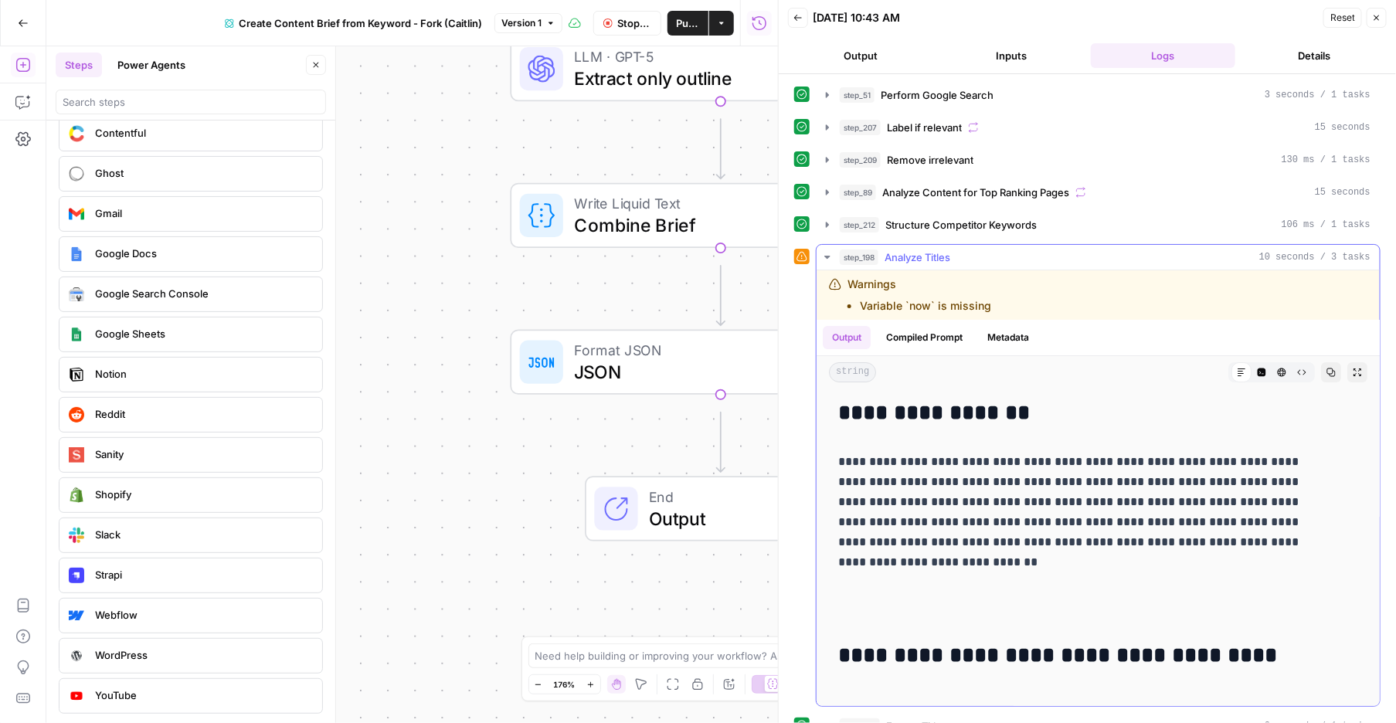
click at [939, 314] on li "Variable `now` is missing" at bounding box center [925, 305] width 131 height 15
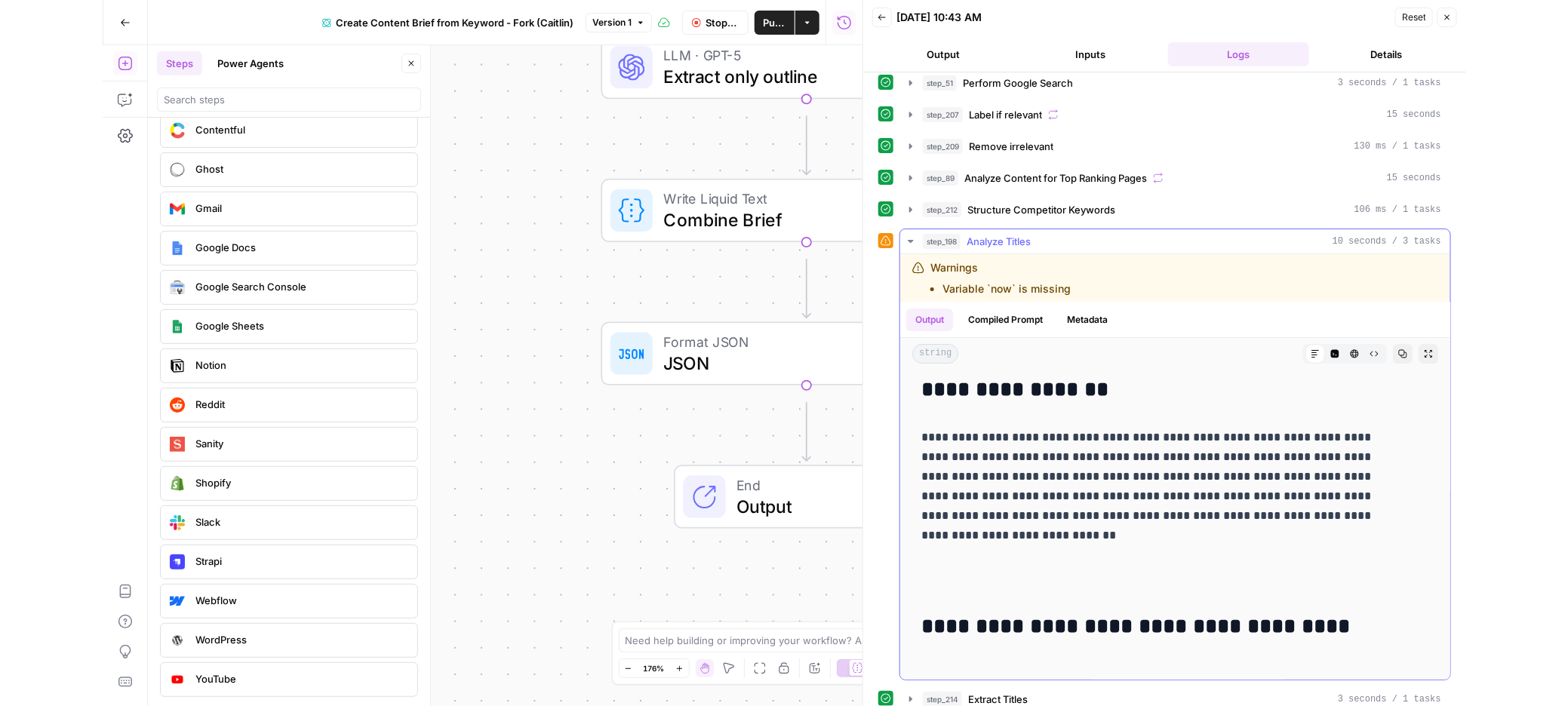
scroll to position [19, 0]
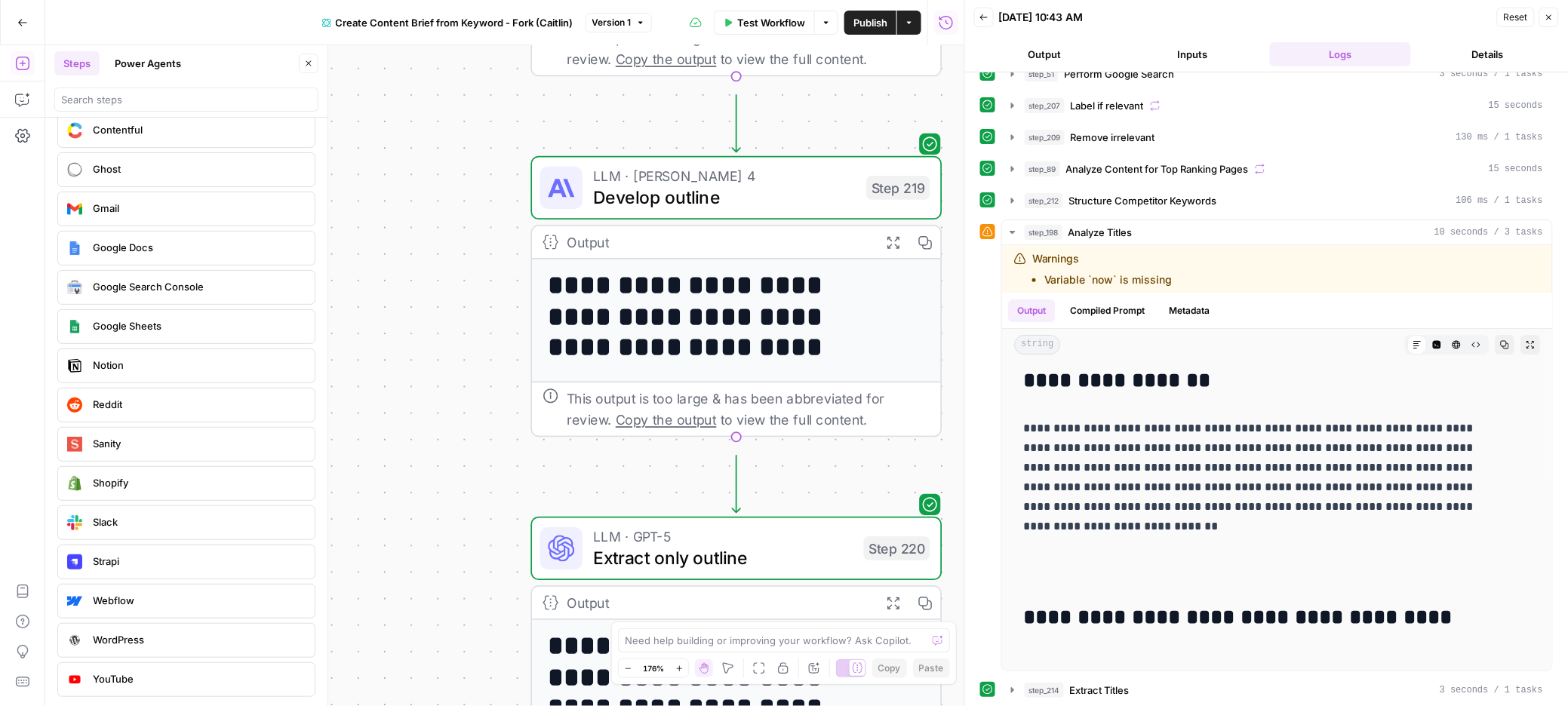
drag, startPoint x: 454, startPoint y: 106, endPoint x: 502, endPoint y: 352, distance: 250.6
click at [486, 588] on div "Workflow Set Inputs Inputs Google Search Perform Google Search Step 51 Output E…" at bounding box center [504, 375] width 919 height 661
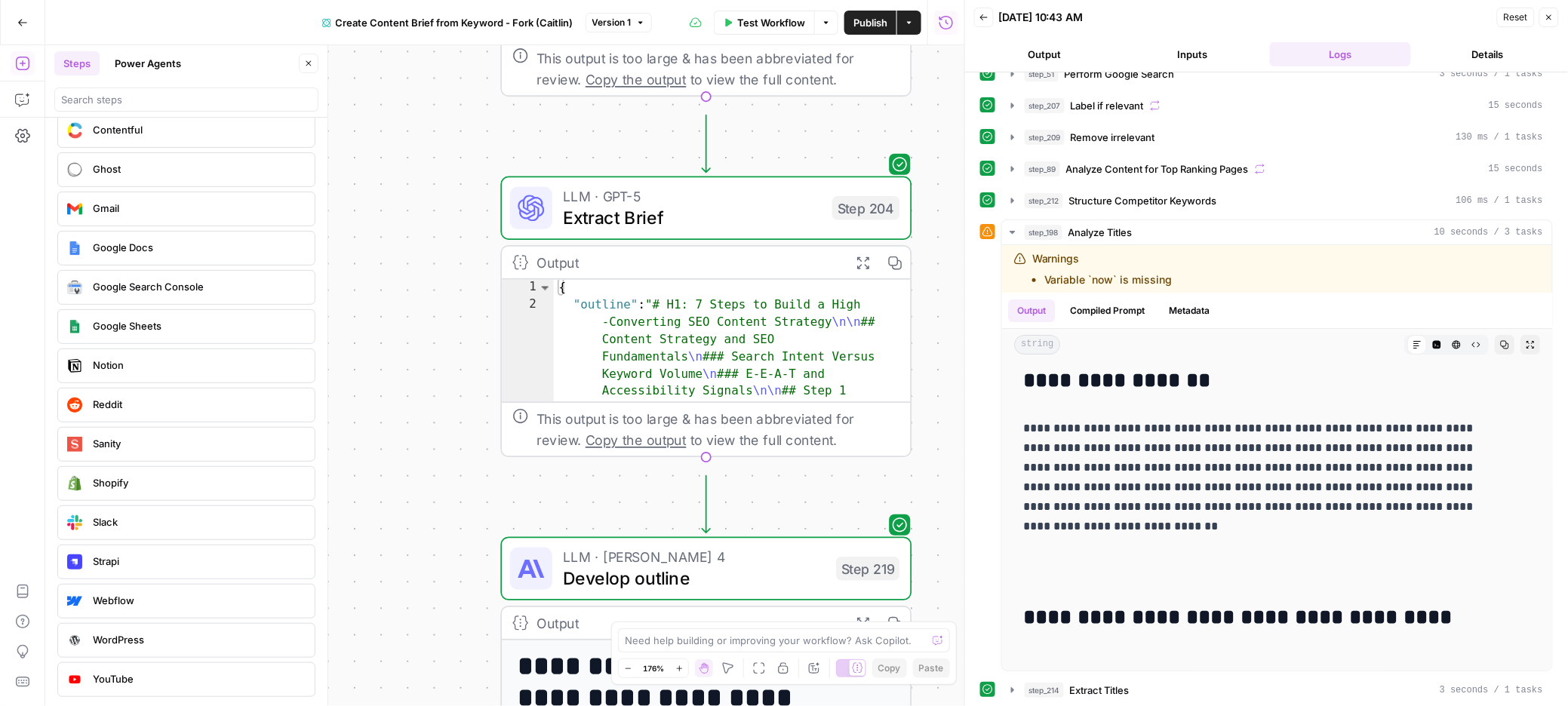
drag, startPoint x: 491, startPoint y: 162, endPoint x: 499, endPoint y: 286, distance: 124.3
click at [462, 545] on div "Workflow Set Inputs Inputs Google Search Perform Google Search Step 51 Output E…" at bounding box center [504, 375] width 919 height 661
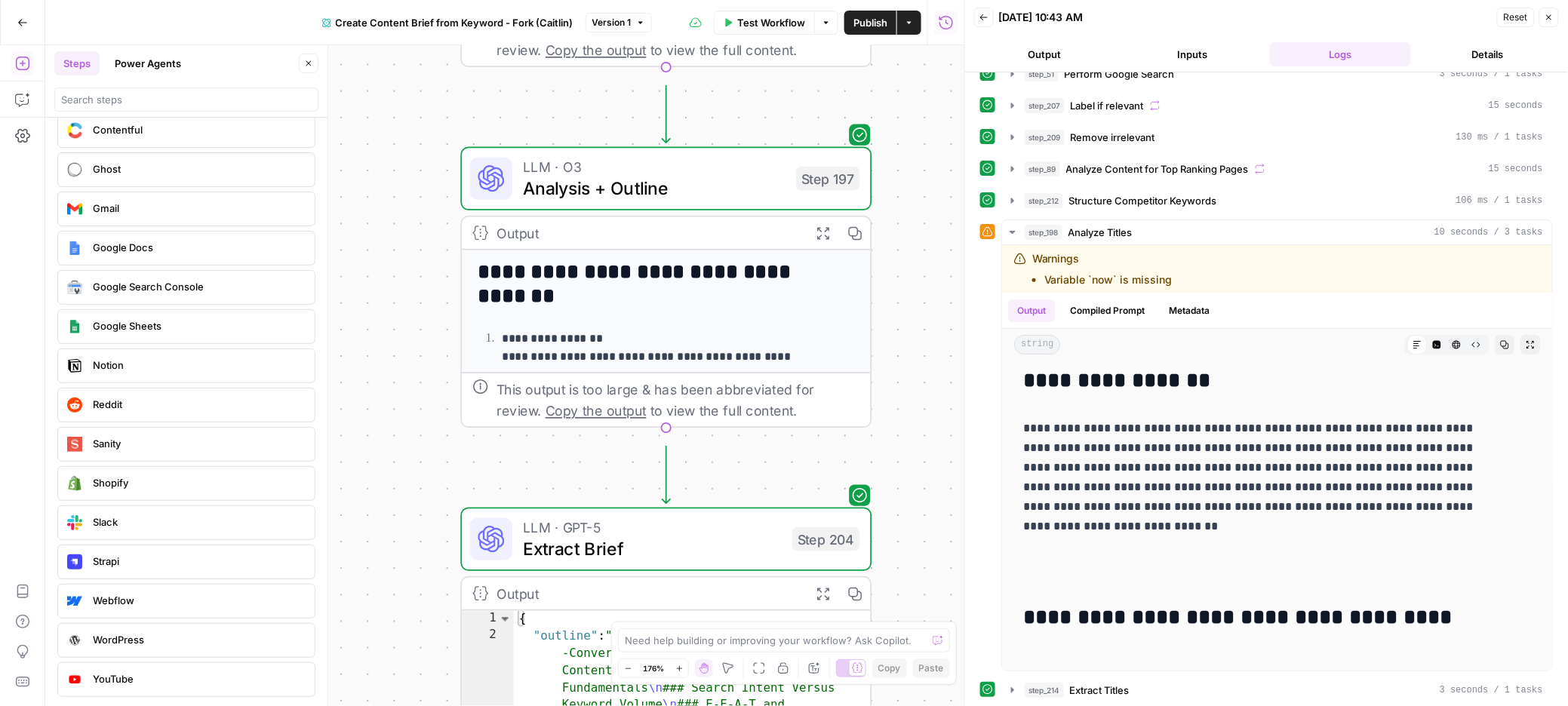
drag, startPoint x: 490, startPoint y: 147, endPoint x: 457, endPoint y: 300, distance: 156.5
click at [430, 705] on html "Cohort 5 New Home Browse Your Data Usage Settings Recent Grids CDJ Content Brie…" at bounding box center [784, 353] width 1568 height 706
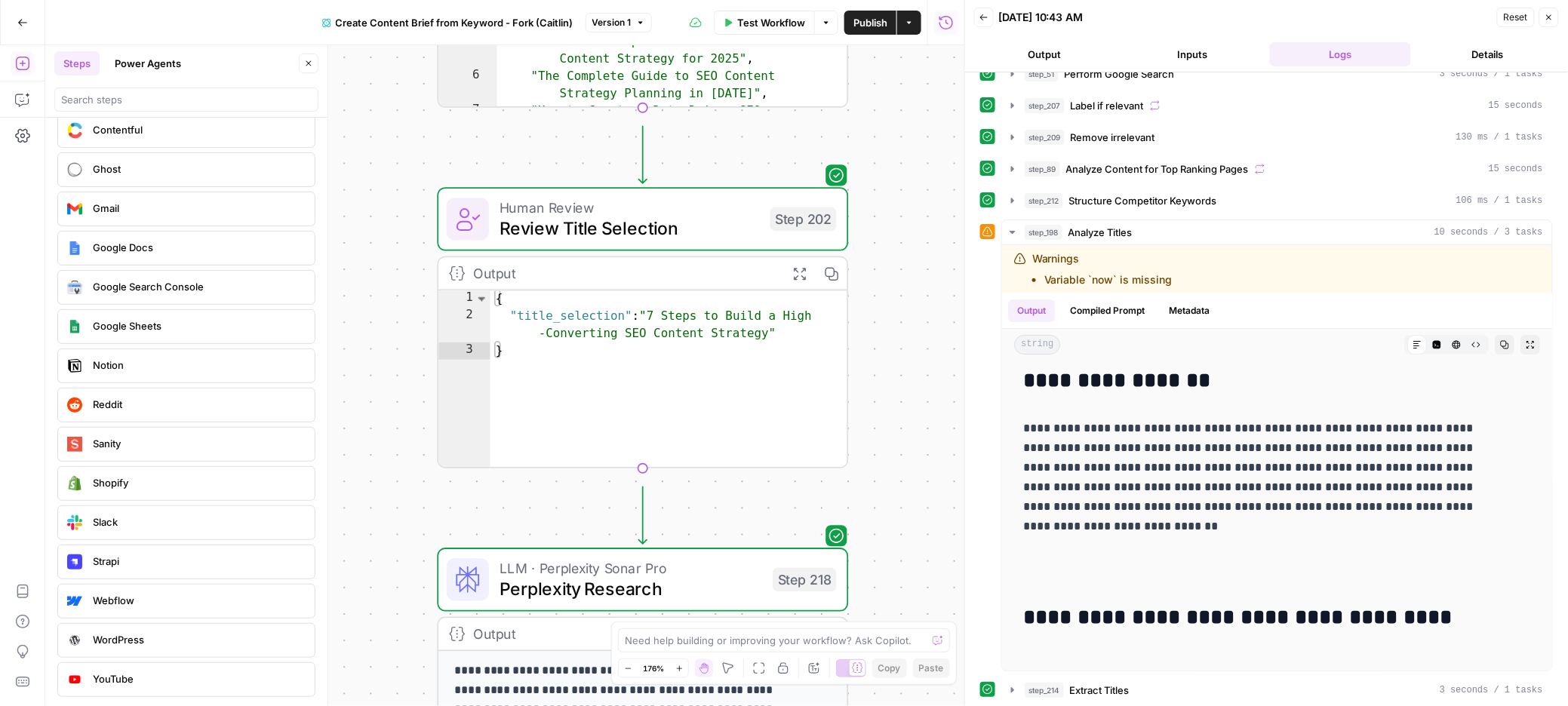
drag, startPoint x: 421, startPoint y: 718, endPoint x: 419, endPoint y: 728, distance: 10.2
click at [419, 705] on html "Cohort 5 New Home Browse Your Data Usage Settings Recent Grids CDJ Content Brie…" at bounding box center [784, 353] width 1568 height 706
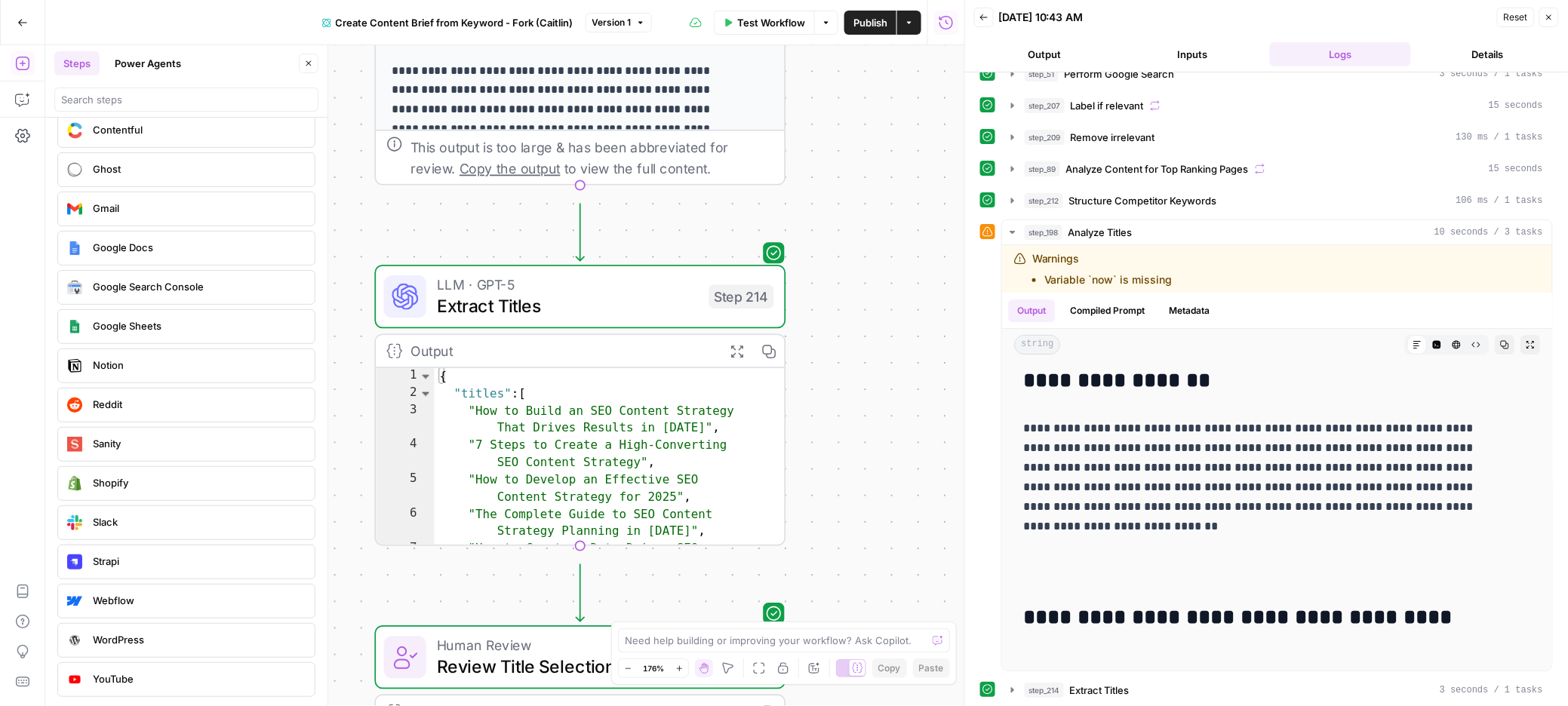
drag, startPoint x: 393, startPoint y: 289, endPoint x: 337, endPoint y: 616, distance: 331.8
click at [330, 643] on body "Cohort 5 New Home Browse Your Data Usage Settings Recent Grids CDJ Content Brie…" at bounding box center [784, 353] width 1568 height 706
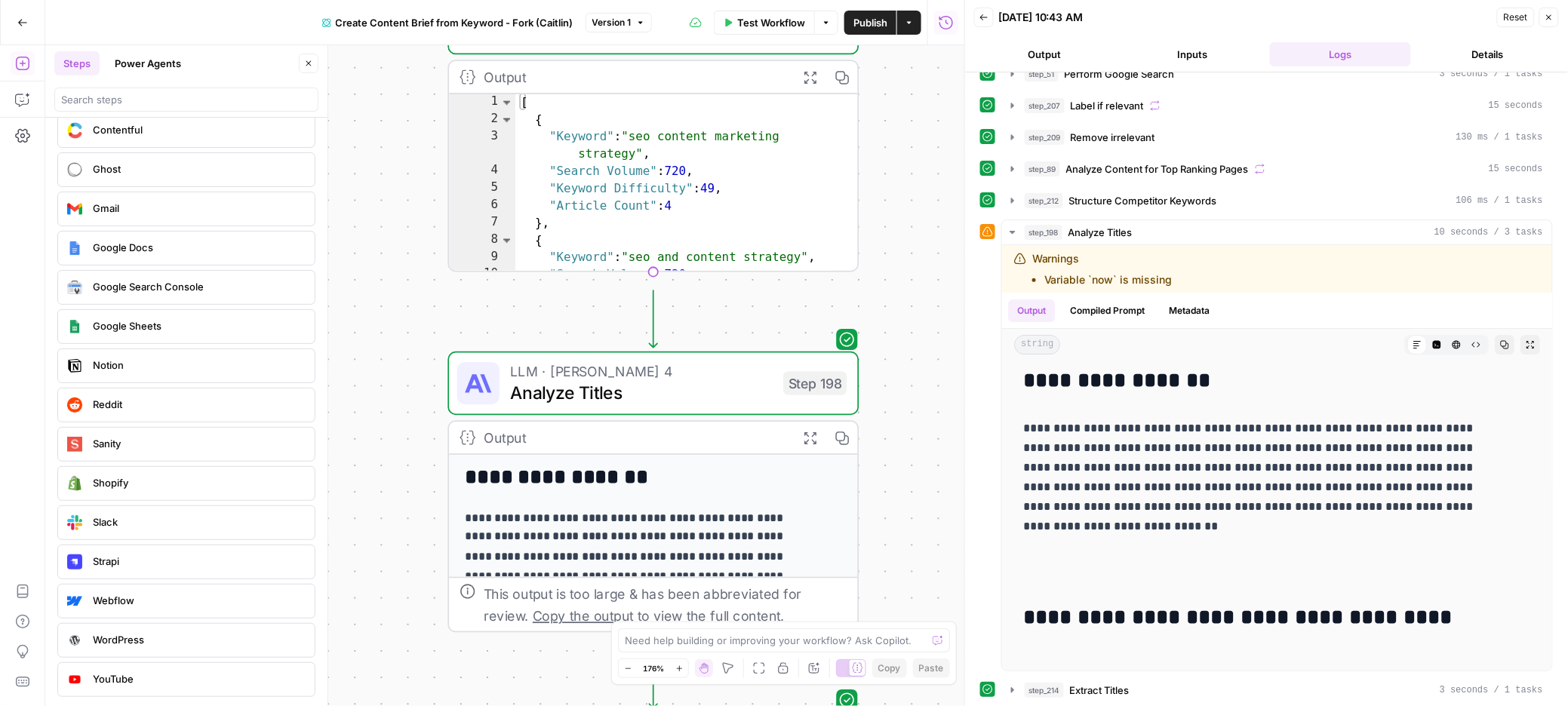
drag, startPoint x: 345, startPoint y: 169, endPoint x: 440, endPoint y: 744, distance: 582.8
click at [440, 705] on html "Cohort 5 New Home Browse Your Data Usage Settings Recent Grids CDJ Content Brie…" at bounding box center [784, 353] width 1568 height 706
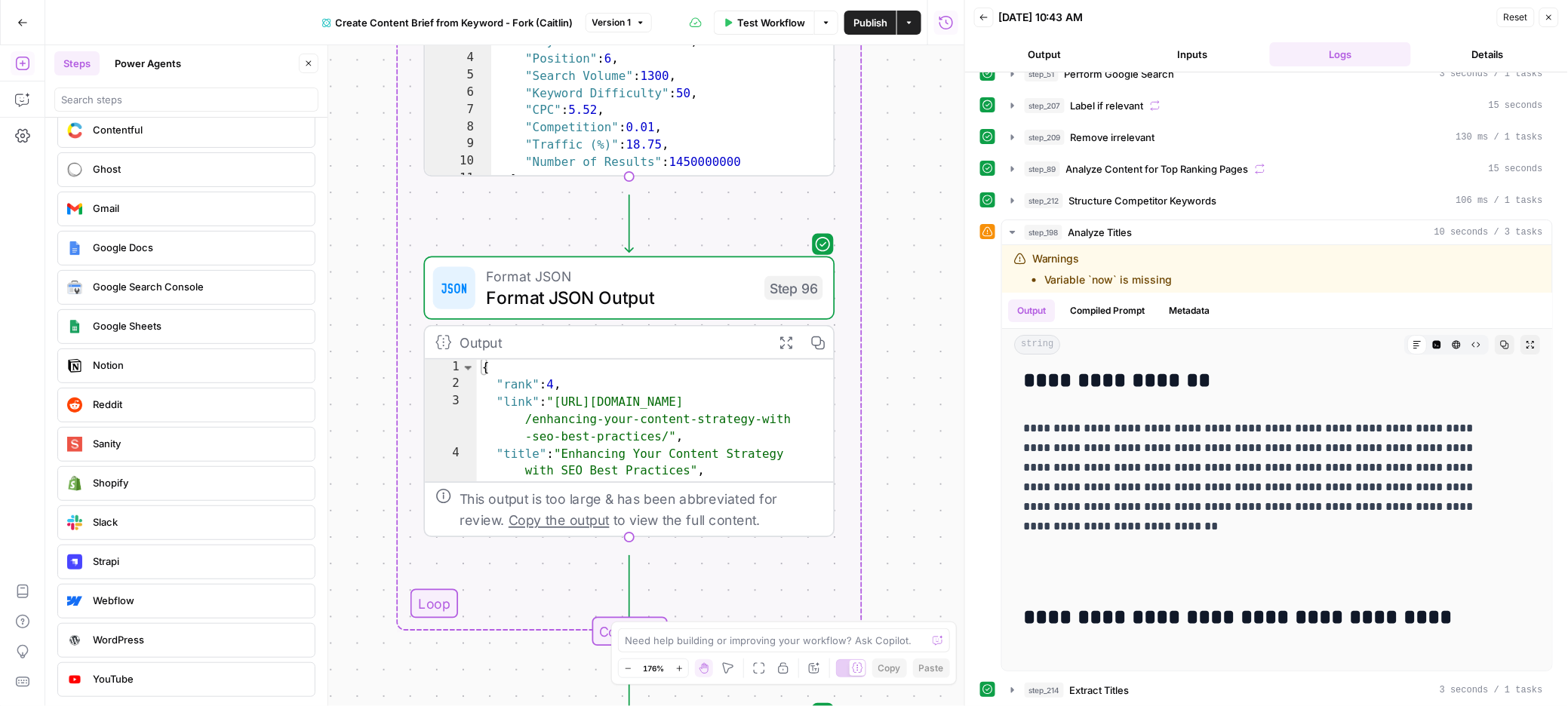
drag, startPoint x: 409, startPoint y: 379, endPoint x: 373, endPoint y: 646, distance: 269.4
click at [367, 705] on html "Cohort 5 New Home Browse Your Data Usage Settings Recent Grids CDJ Content Brie…" at bounding box center [784, 353] width 1568 height 706
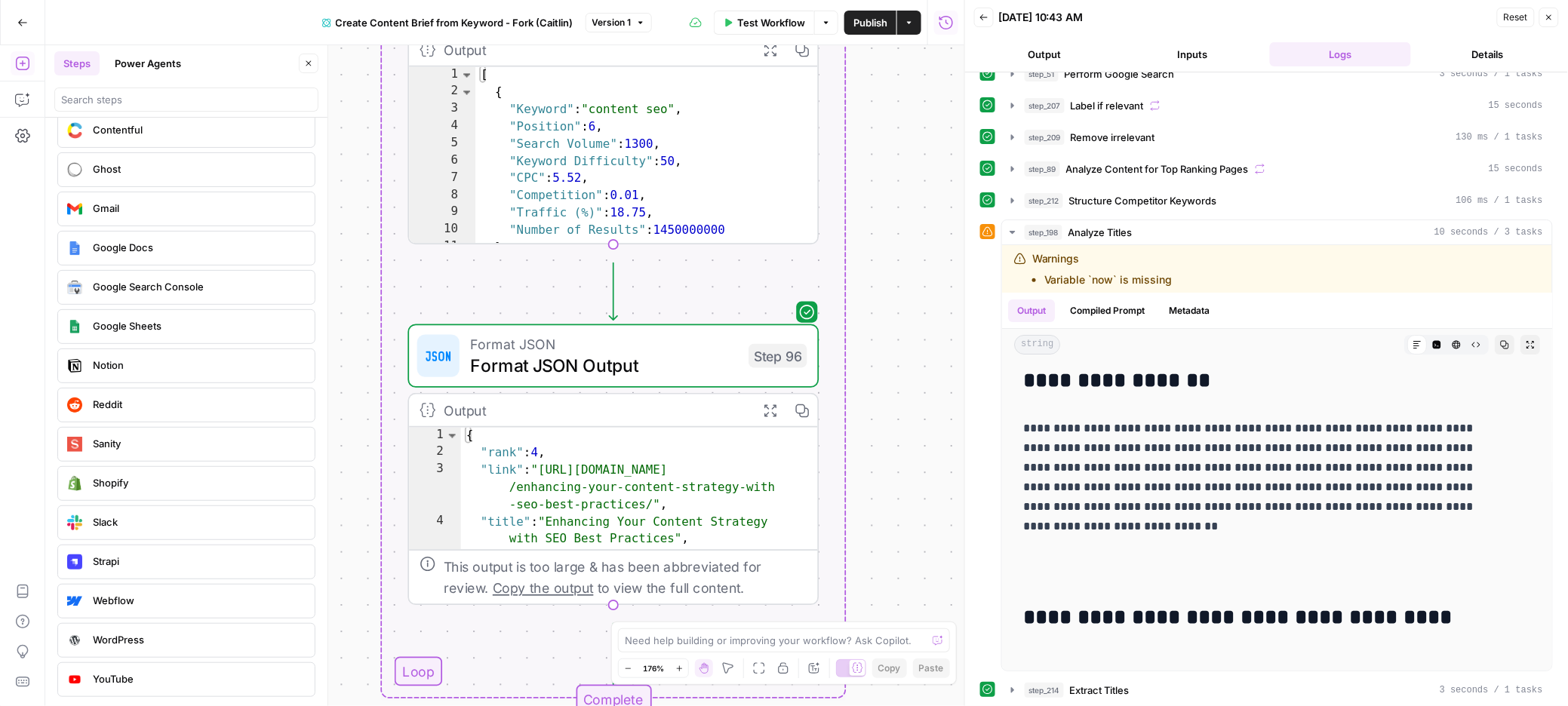
drag, startPoint x: 434, startPoint y: 266, endPoint x: 809, endPoint y: 234, distance: 376.4
click at [401, 705] on html "Cohort 5 New Home Browse Your Data Usage Settings Recent Grids CDJ Content Brie…" at bounding box center [784, 353] width 1568 height 706
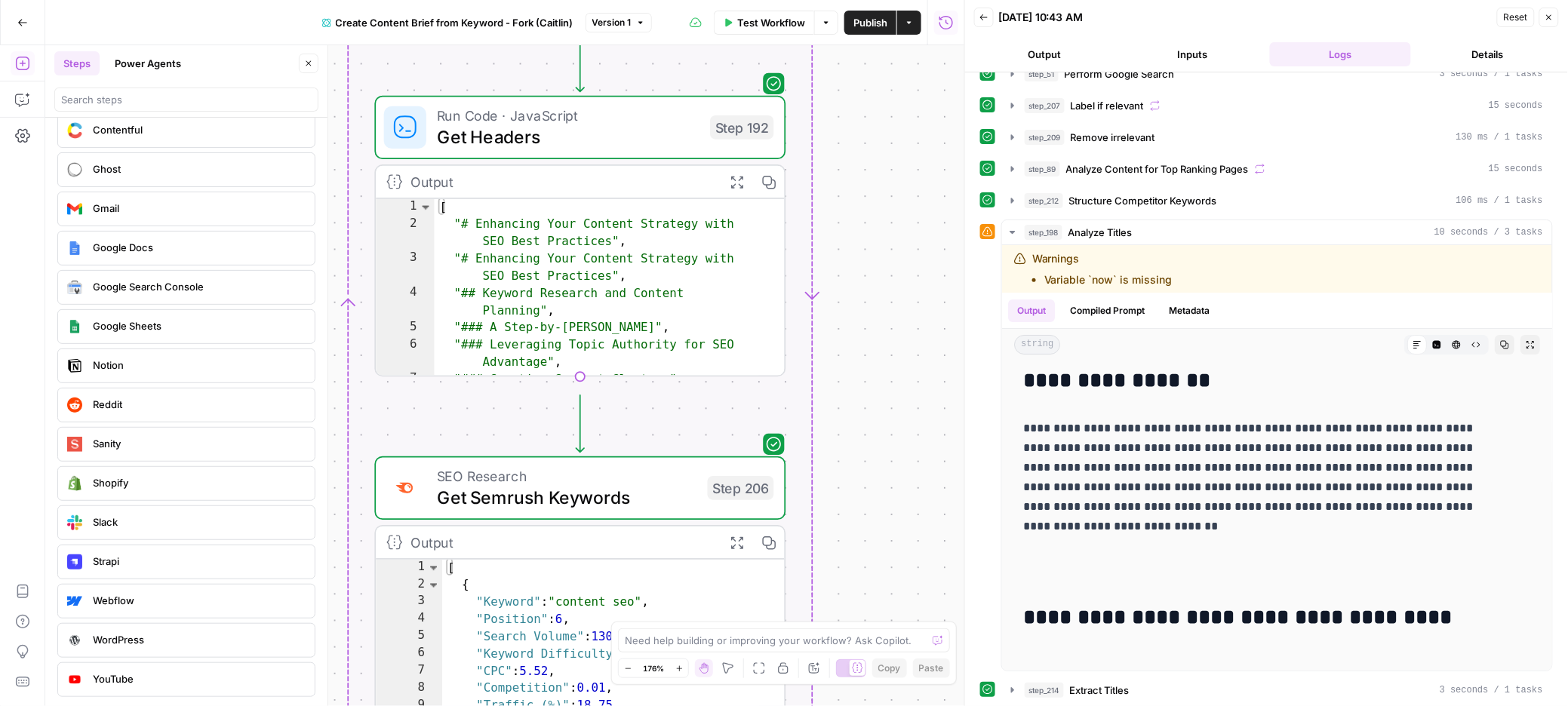
click at [704, 423] on div "Workflow Set Inputs Inputs Google Search Perform Google Search Step 51 Output E…" at bounding box center [504, 375] width 919 height 661
click at [577, 395] on icon "Edge from step_192 to step_206" at bounding box center [580, 424] width 8 height 58
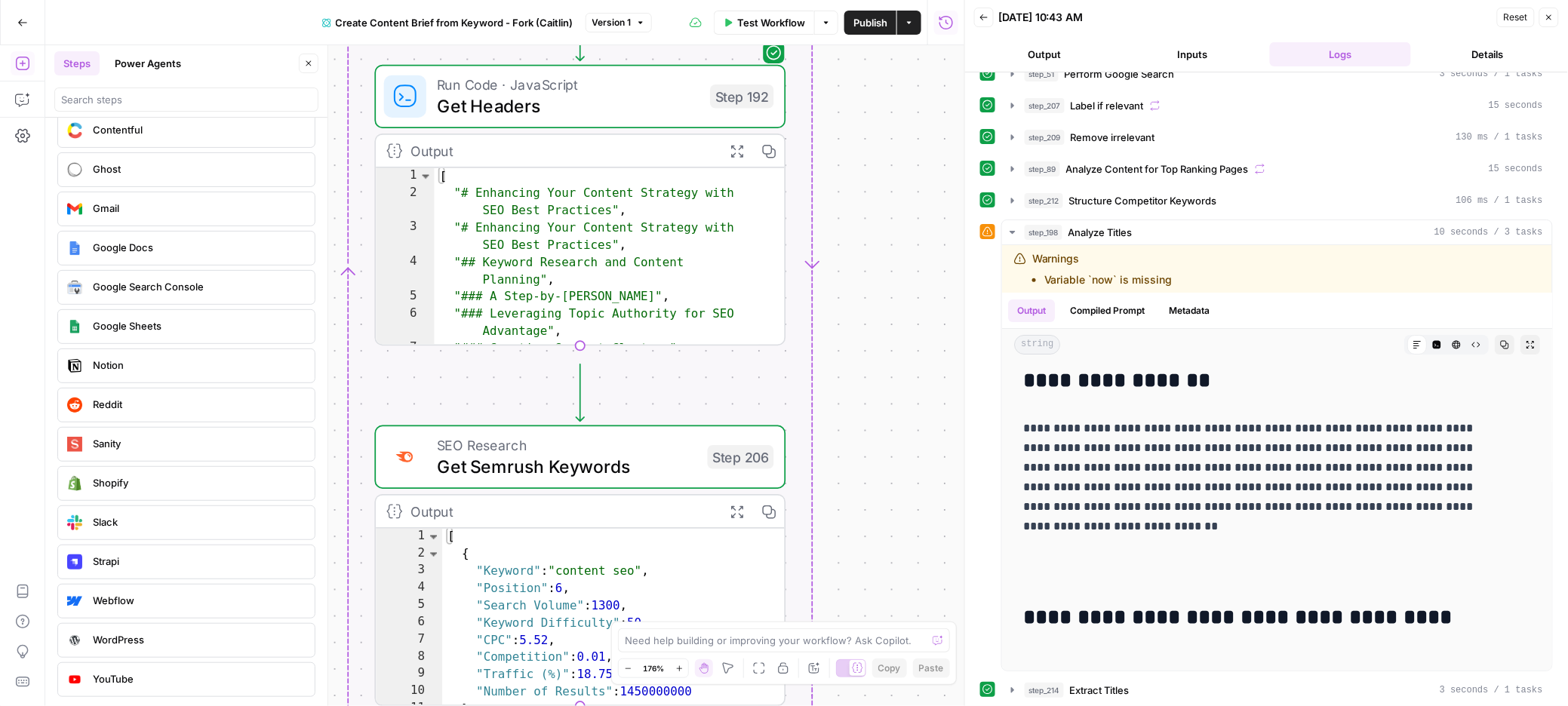
click at [857, 358] on div "Workflow Set Inputs Inputs Google Search Perform Google Search Step 51 Output E…" at bounding box center [504, 375] width 919 height 661
click at [640, 114] on span "Get Headers" at bounding box center [568, 105] width 263 height 26
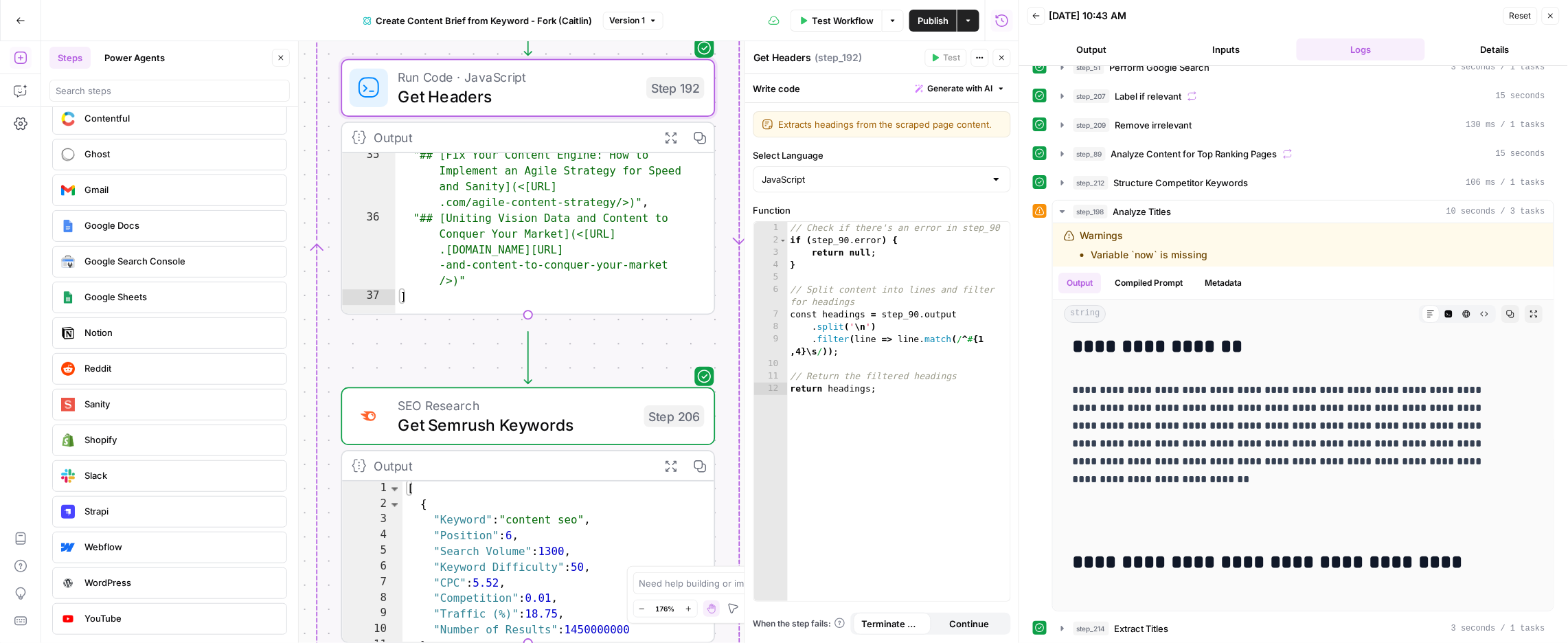
scroll to position [448, 0]
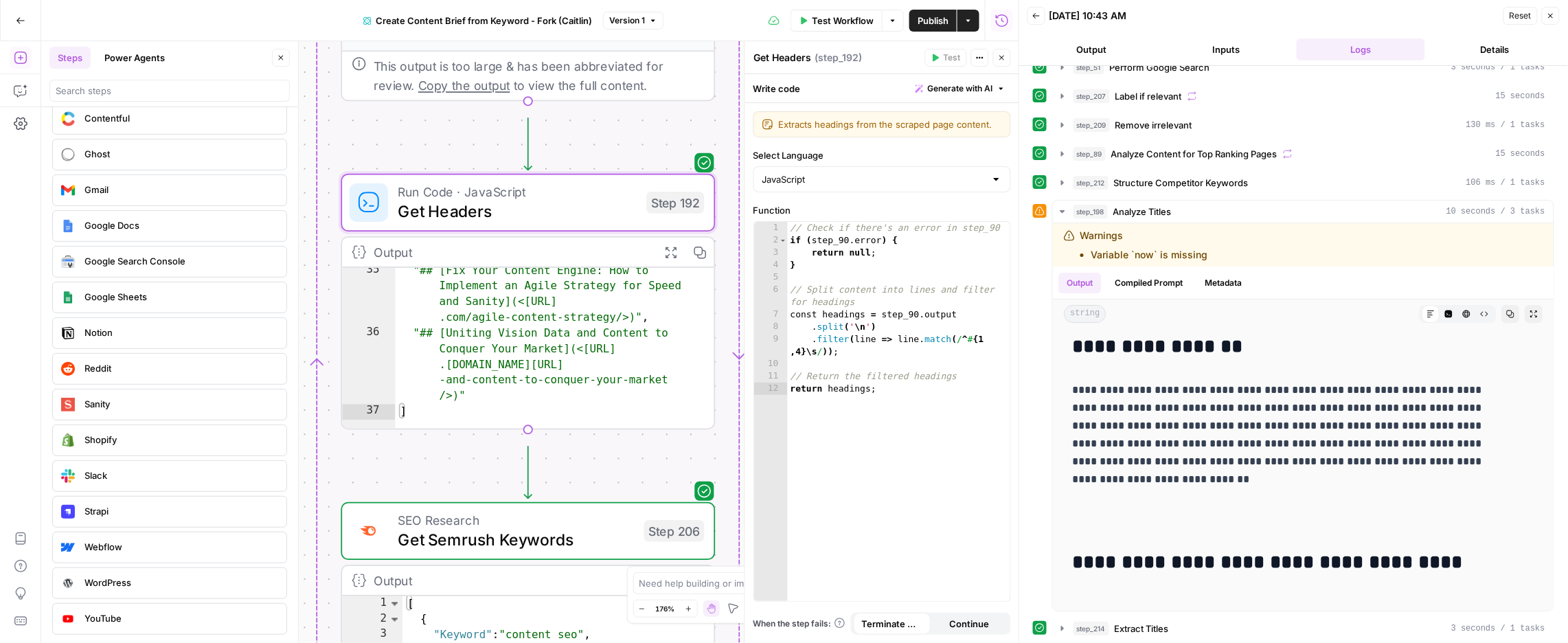
click at [602, 221] on span "Get Headers" at bounding box center [517, 211] width 239 height 24
click at [1191, 293] on button "Compiled Prompt" at bounding box center [1148, 283] width 84 height 20
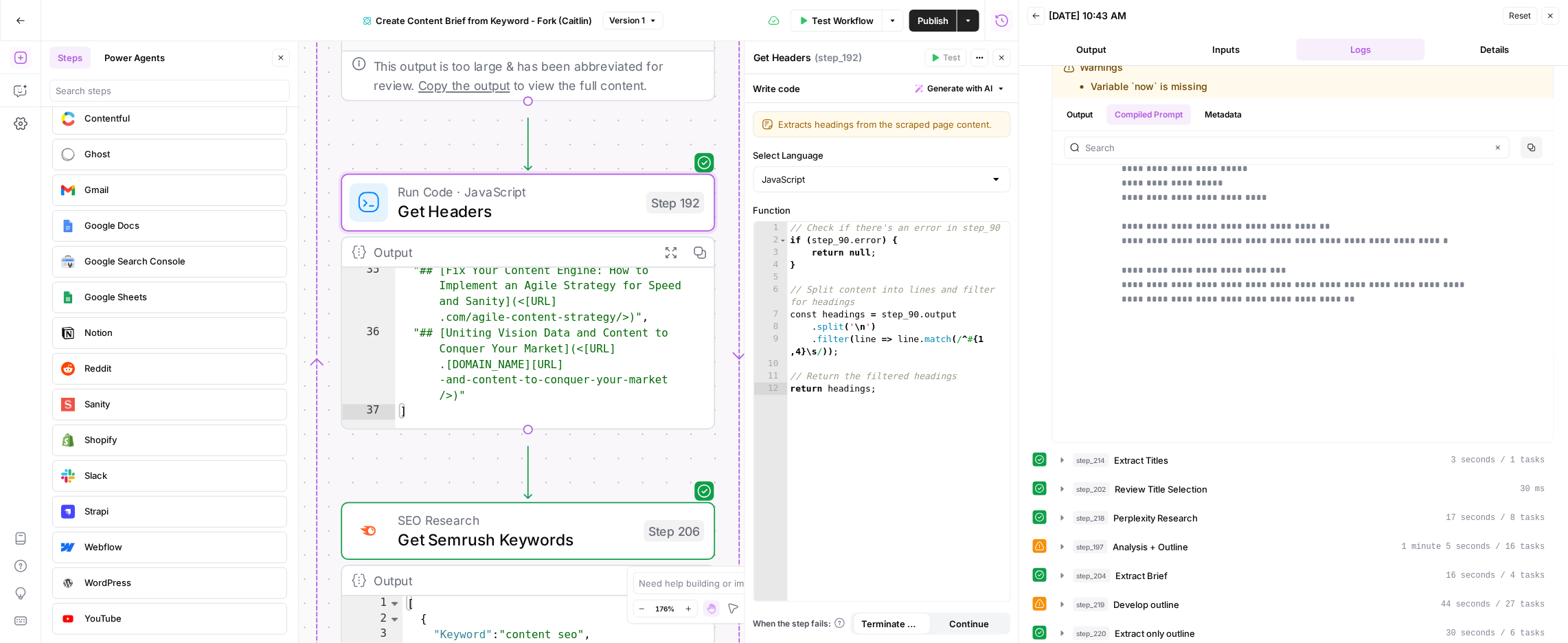
scroll to position [180, 0]
click at [1241, 132] on button "Metadata" at bounding box center [1224, 120] width 53 height 20
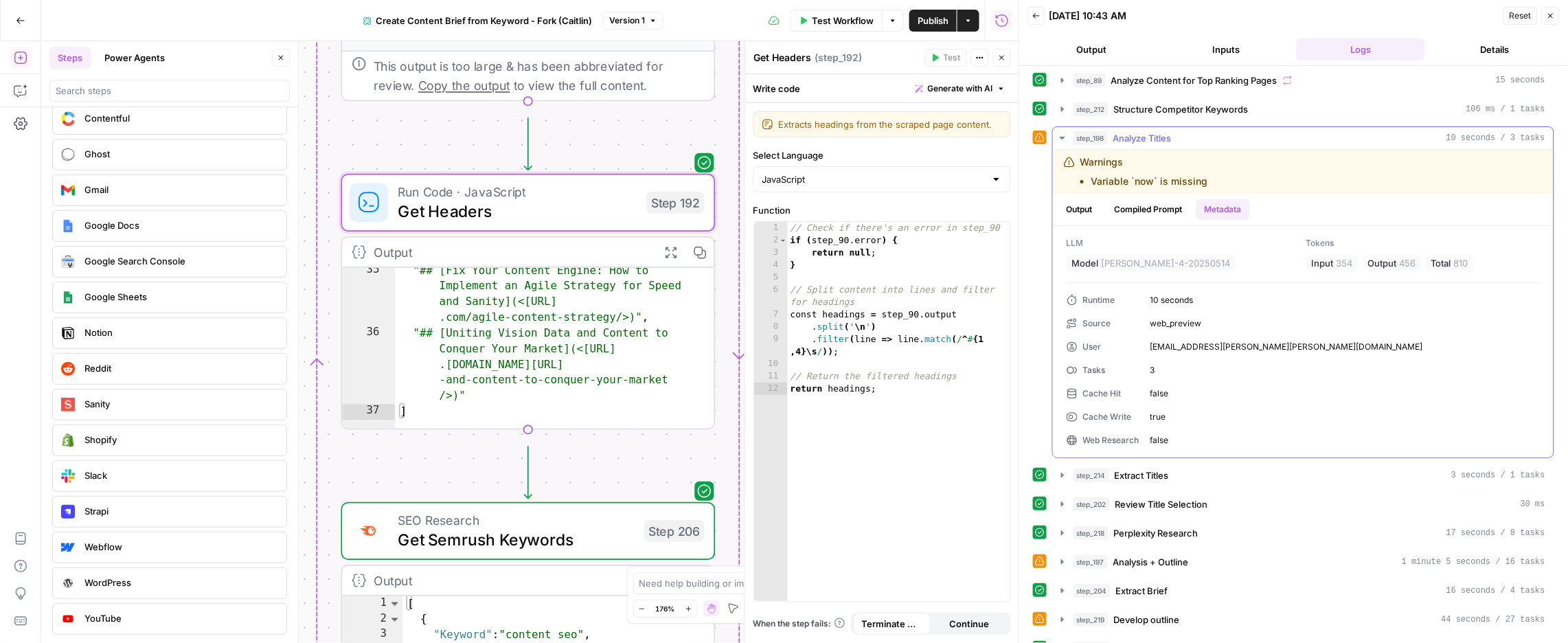
scroll to position [87, 0]
click at [1090, 223] on button "Output" at bounding box center [1080, 213] width 43 height 20
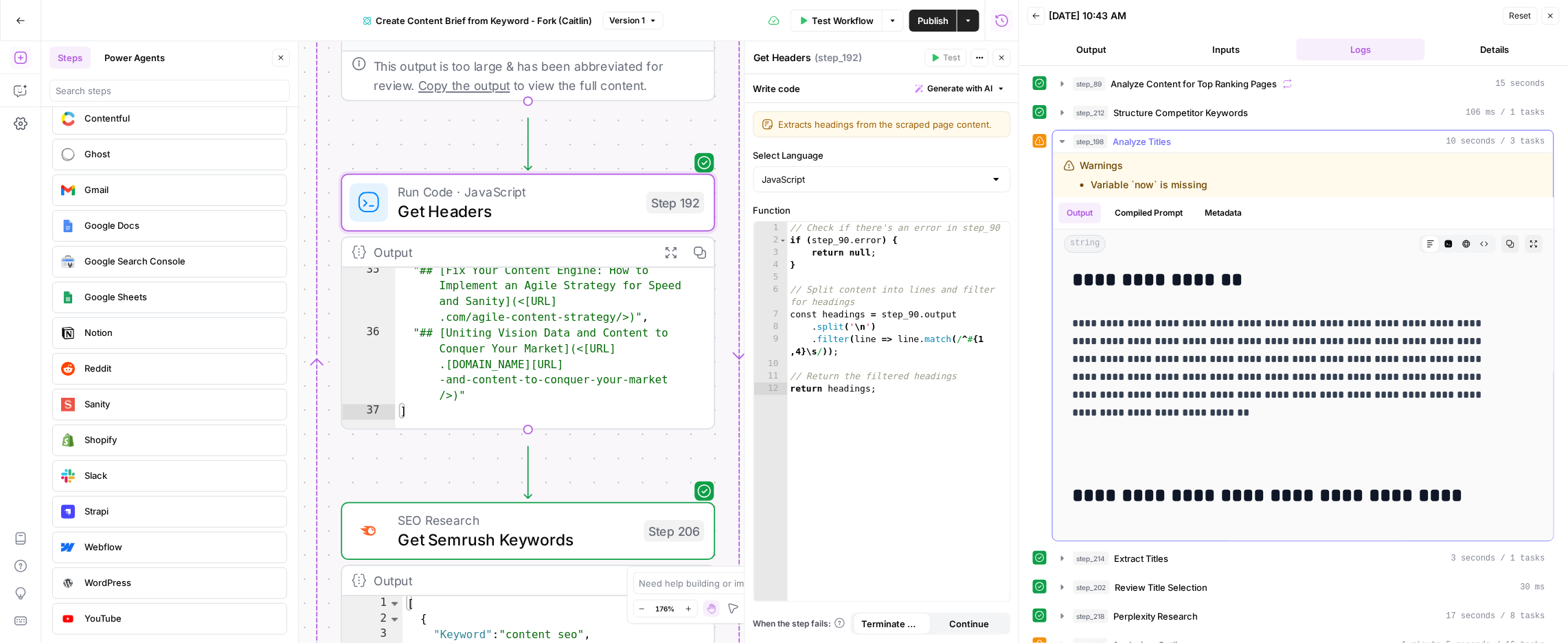
click at [1165, 192] on li "Variable `now` is missing" at bounding box center [1149, 184] width 117 height 13
click at [1209, 192] on li "Variable `now` is missing" at bounding box center [1149, 184] width 117 height 13
drag, startPoint x: 1111, startPoint y: 249, endPoint x: 1270, endPoint y: 248, distance: 159.0
click at [1241, 192] on div "Warnings Variable `now` is missing" at bounding box center [1219, 174] width 312 height 33
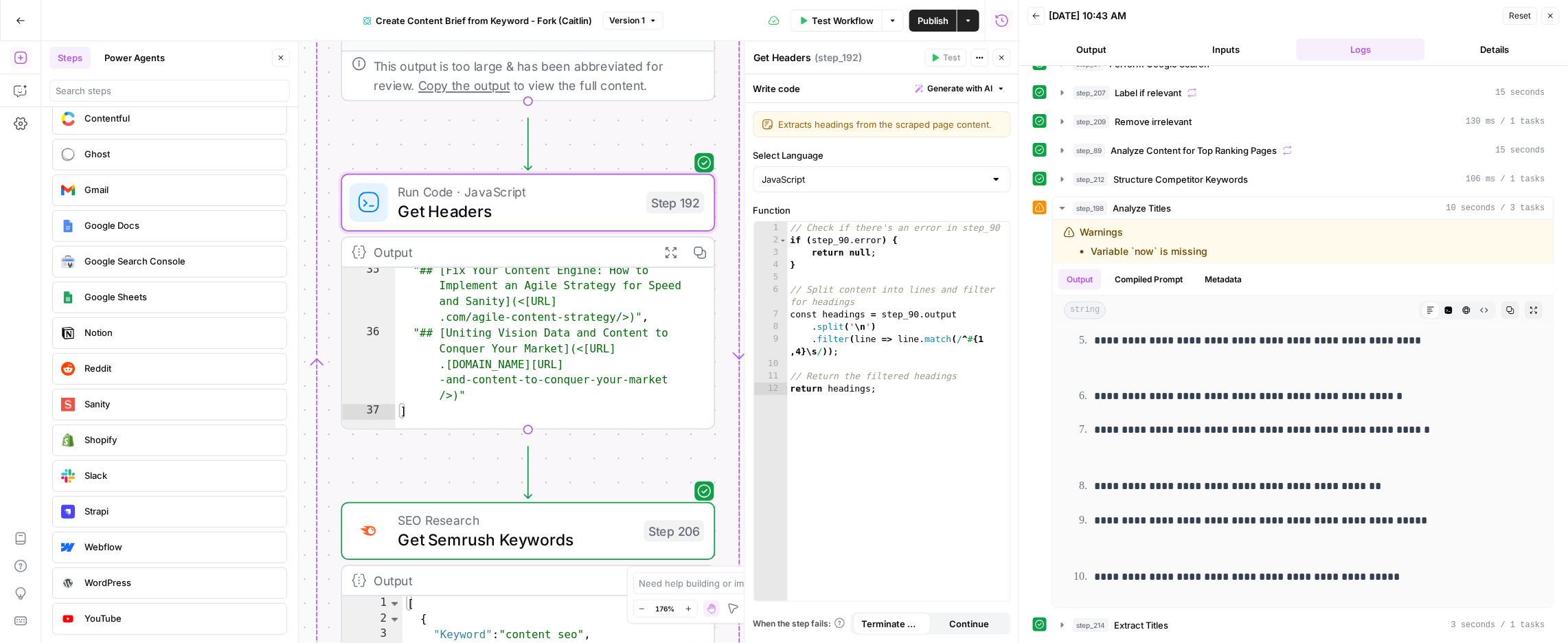
scroll to position [20, 0]
click at [569, 220] on span "Get Headers" at bounding box center [517, 211] width 239 height 24
click at [977, 62] on icon "button" at bounding box center [980, 57] width 8 height 8
click at [1062, 221] on button "step_198 Analyze Titles 10 seconds / 3 tasks" at bounding box center [1303, 209] width 501 height 22
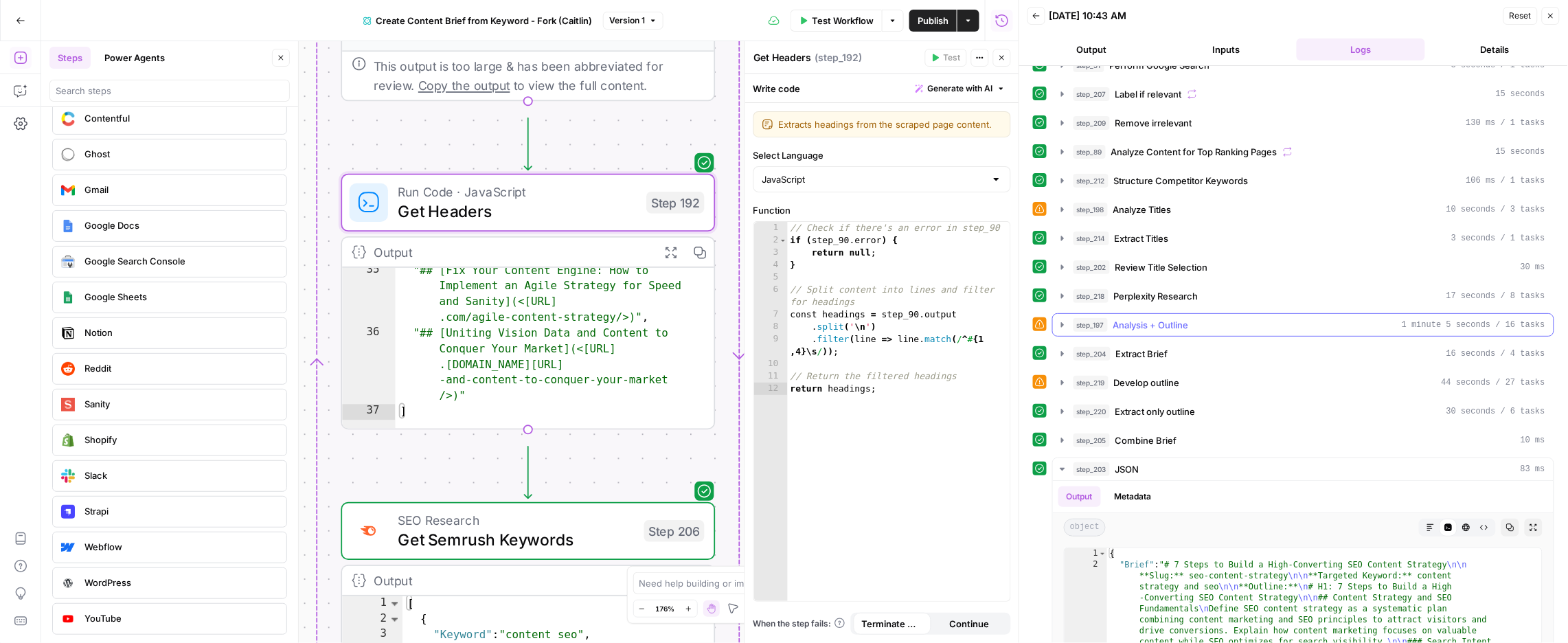
click at [1068, 331] on icon "button" at bounding box center [1063, 325] width 11 height 11
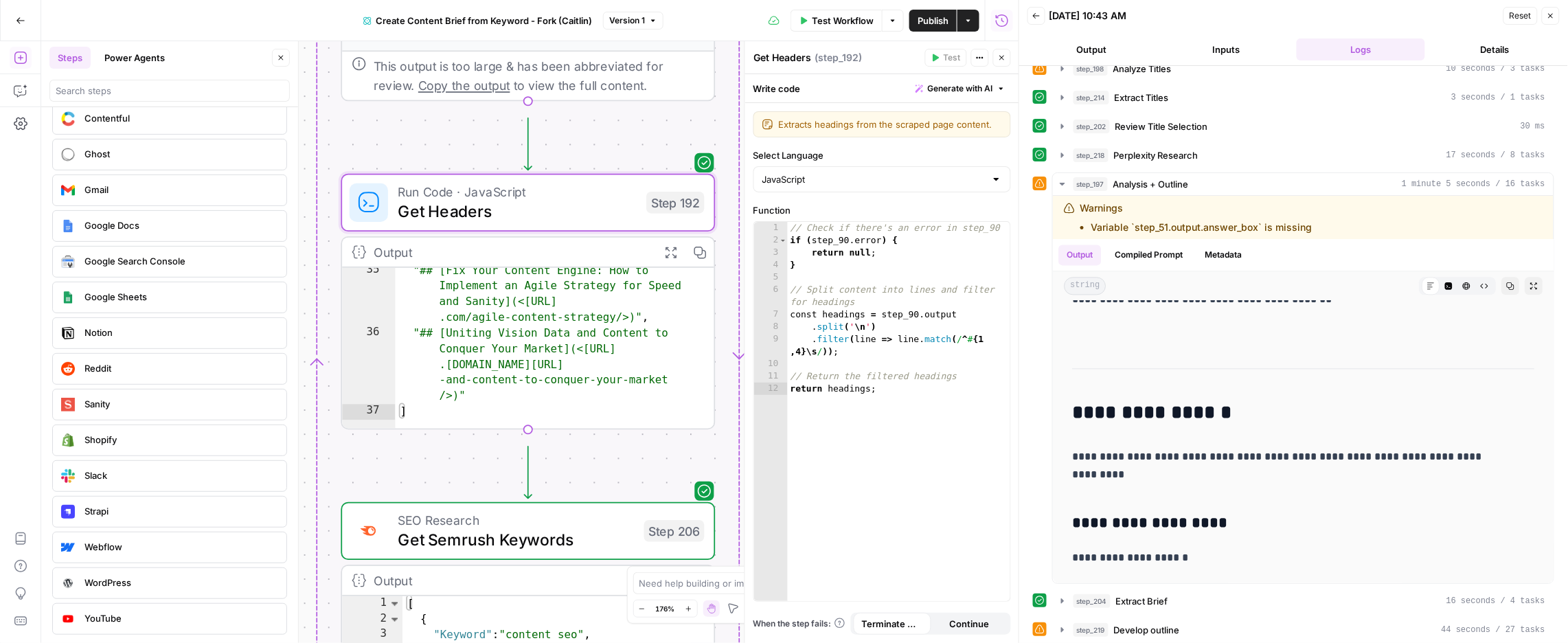
scroll to position [158, 0]
click at [1147, 268] on button "Compiled Prompt" at bounding box center [1148, 257] width 84 height 20
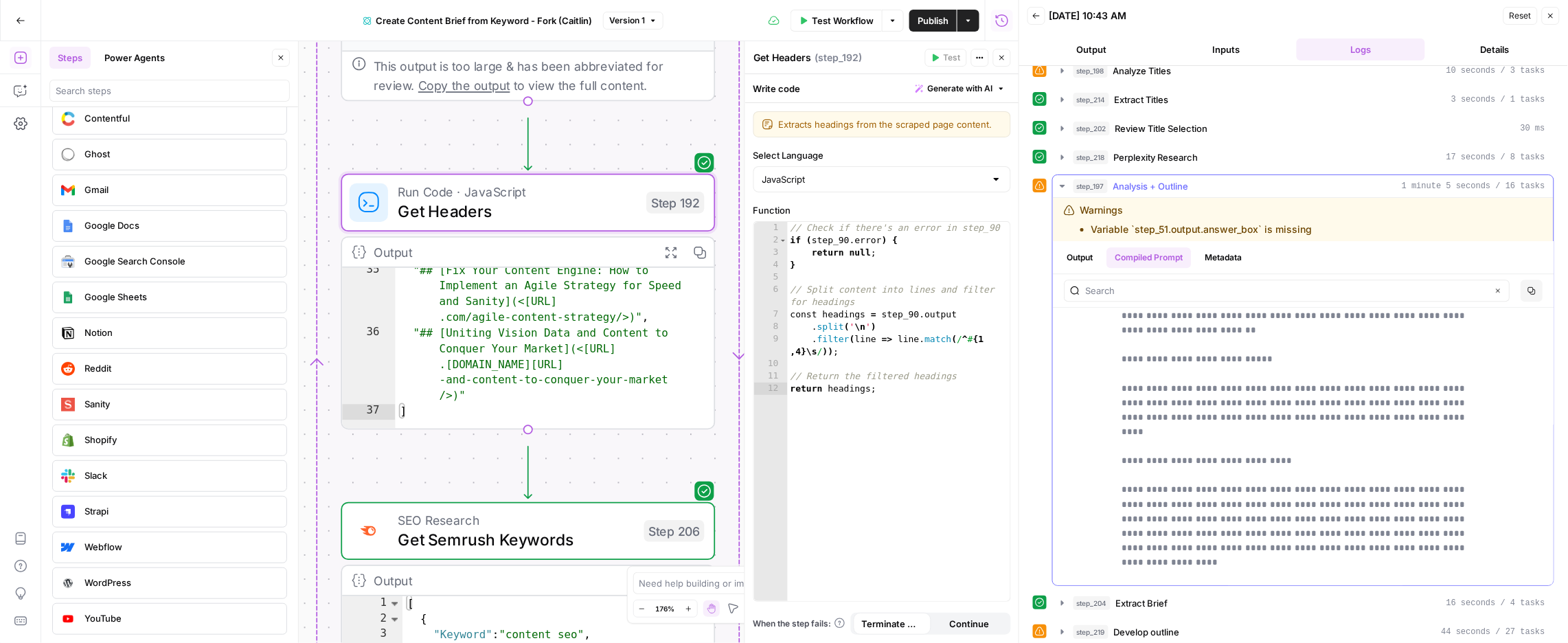
scroll to position [4479, 0]
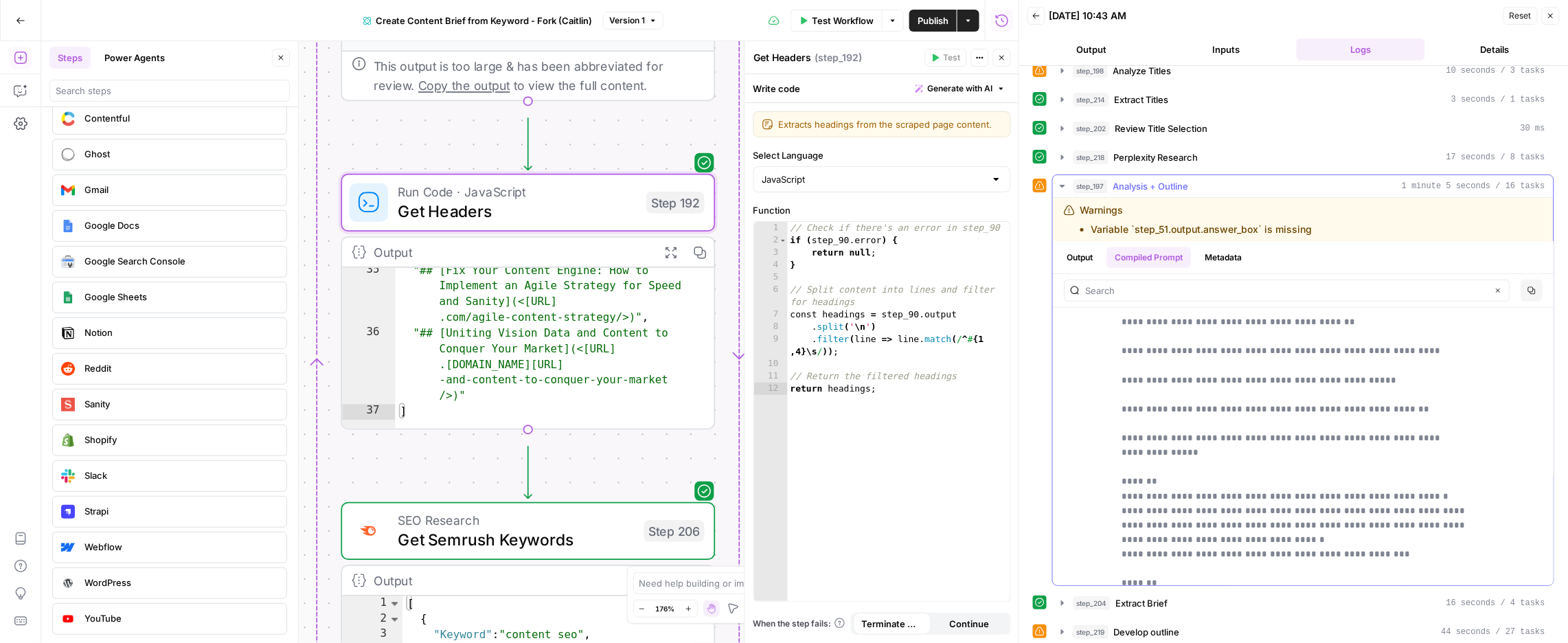
click at [1241, 268] on button "Metadata" at bounding box center [1224, 257] width 53 height 20
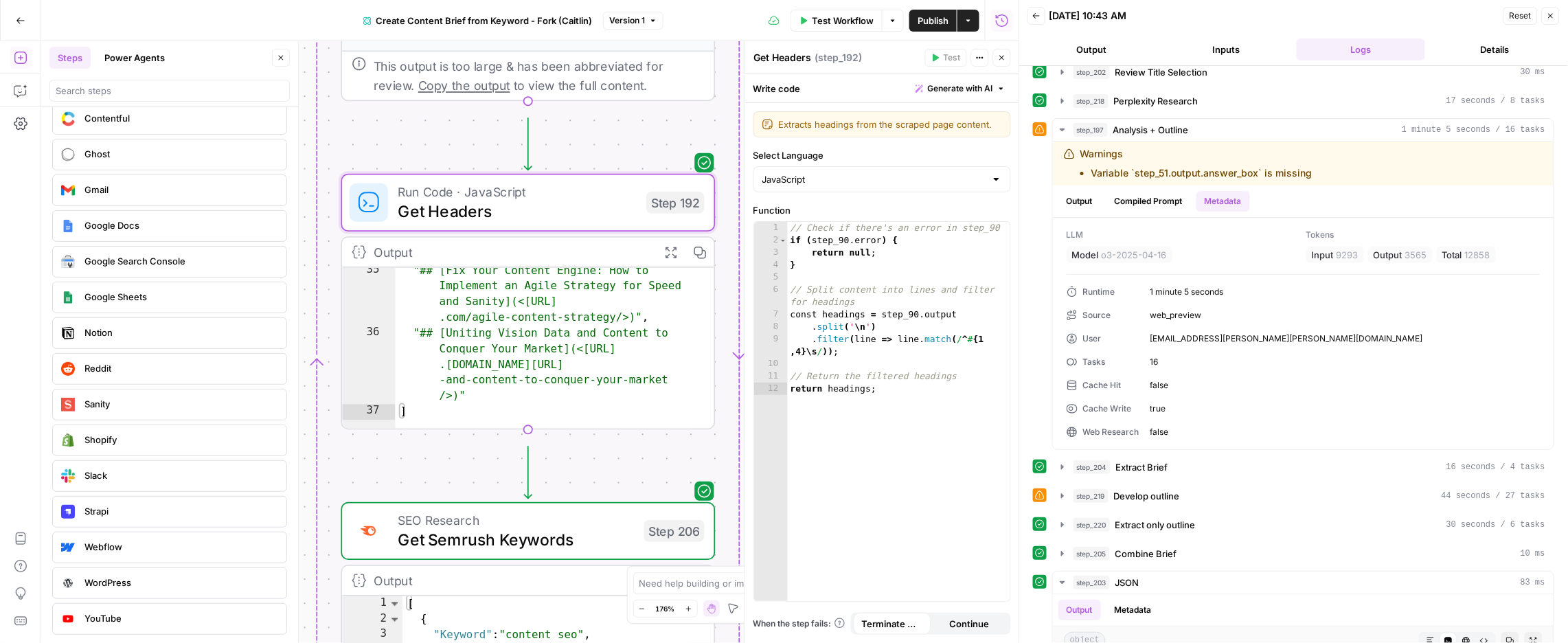
scroll to position [172, 0]
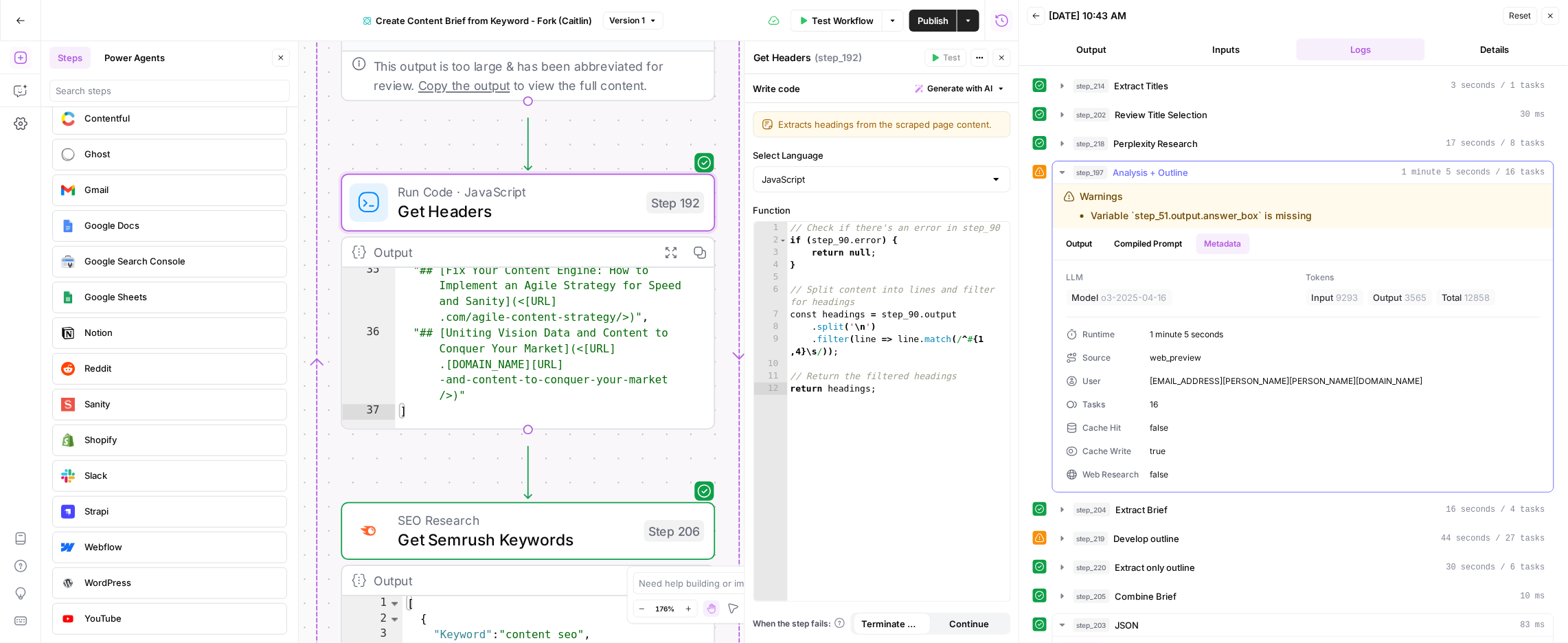
click at [1097, 254] on button "Output" at bounding box center [1080, 244] width 43 height 20
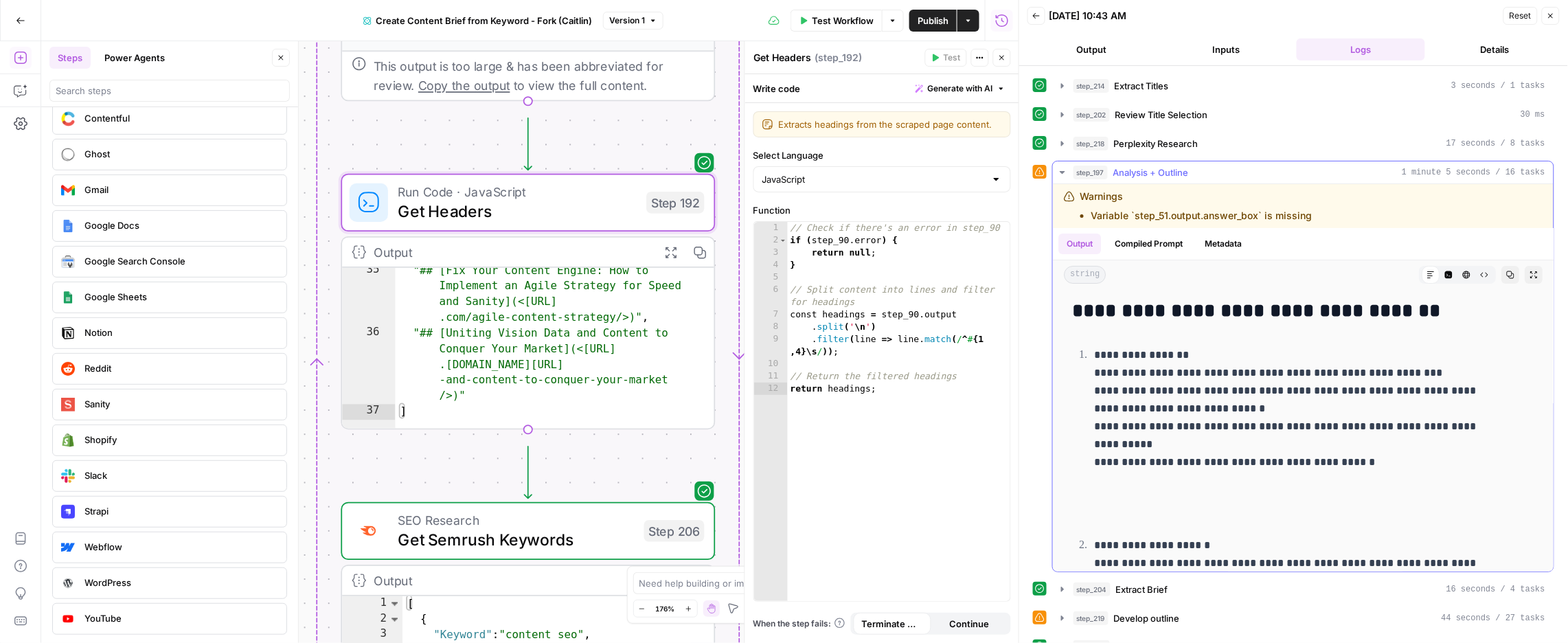
click at [1065, 173] on icon "button" at bounding box center [1062, 172] width 4 height 3
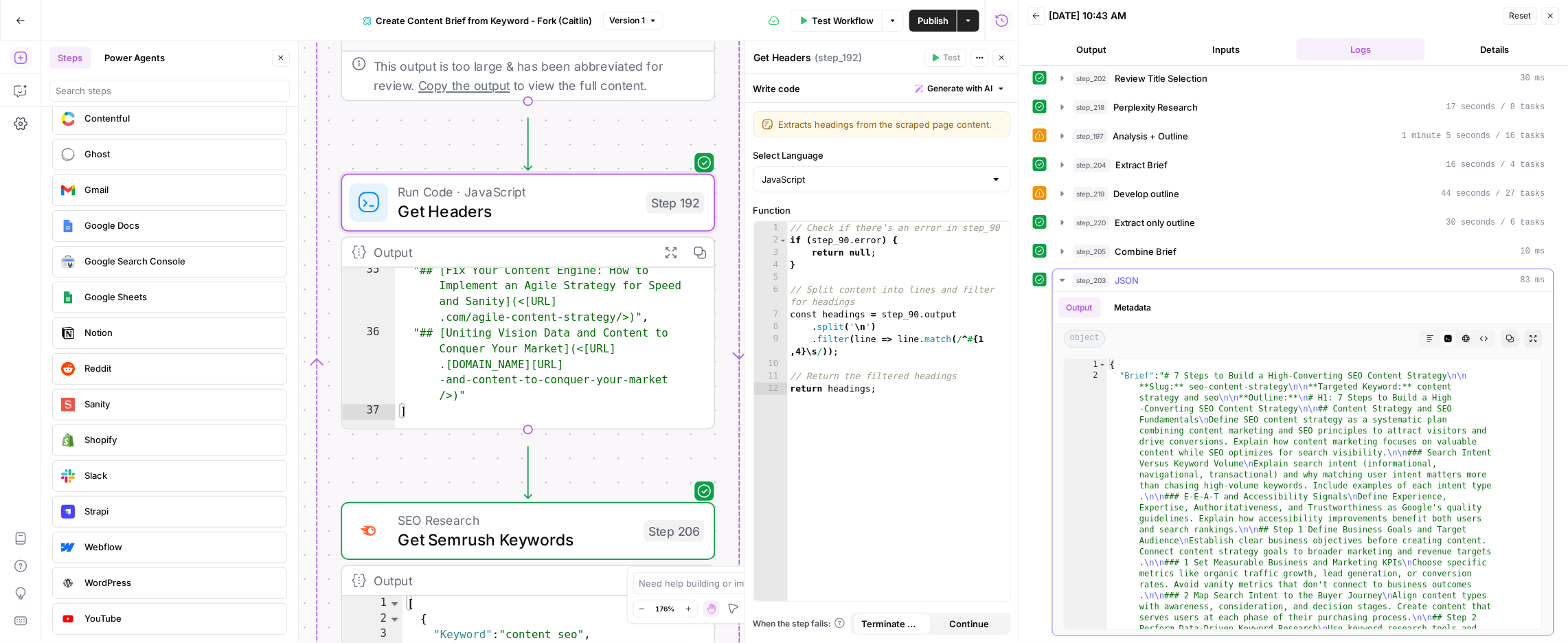
scroll to position [334, 0]
click at [1064, 191] on icon "button" at bounding box center [1062, 193] width 3 height 4
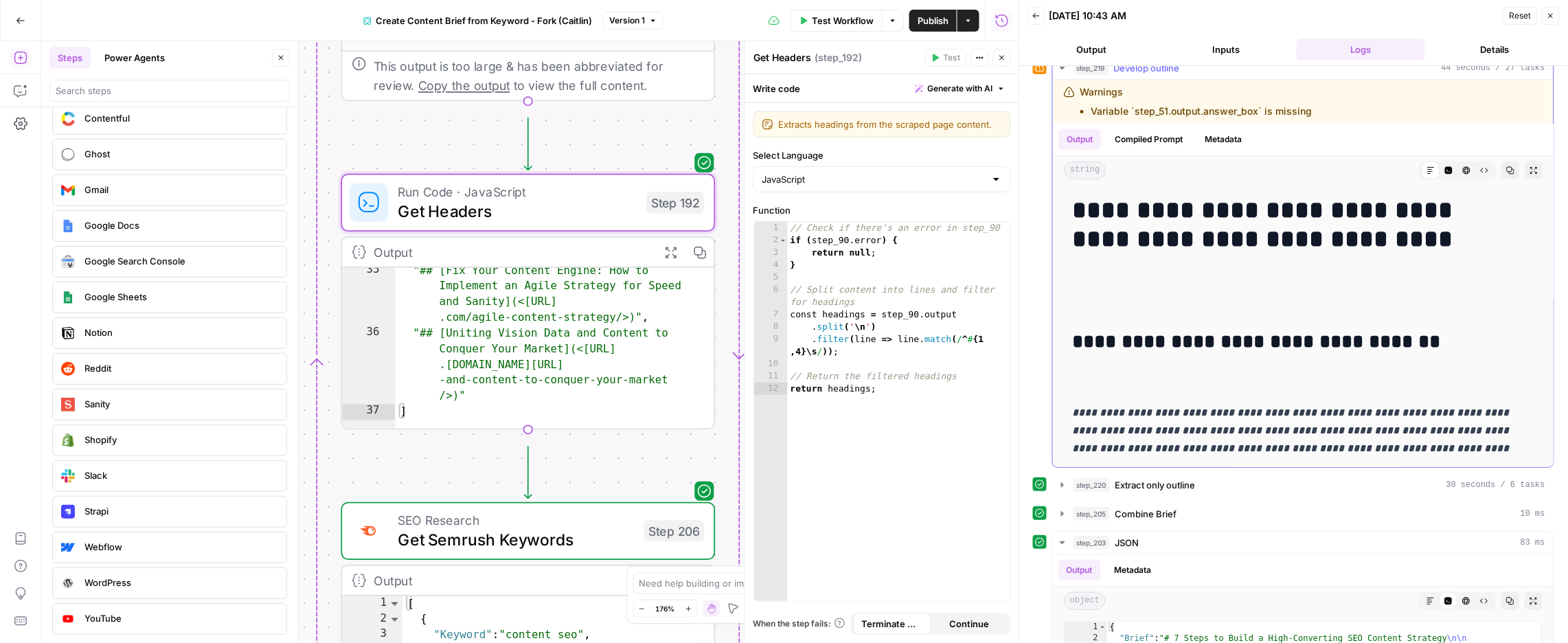
click at [1178, 118] on li "Variable `step_51.output.answer_box` is missing" at bounding box center [1202, 110] width 221 height 13
click at [1065, 69] on icon "button" at bounding box center [1062, 68] width 4 height 3
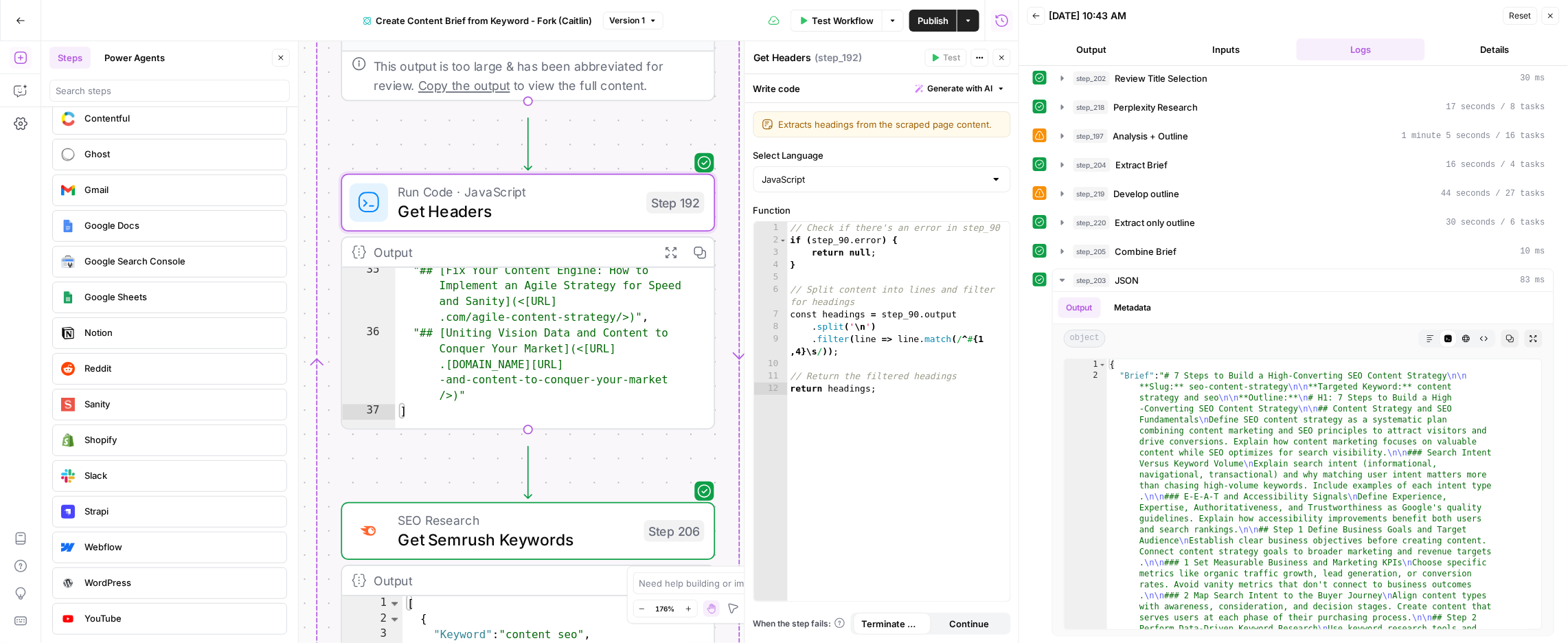
click at [998, 61] on icon "button" at bounding box center [1001, 57] width 8 height 8
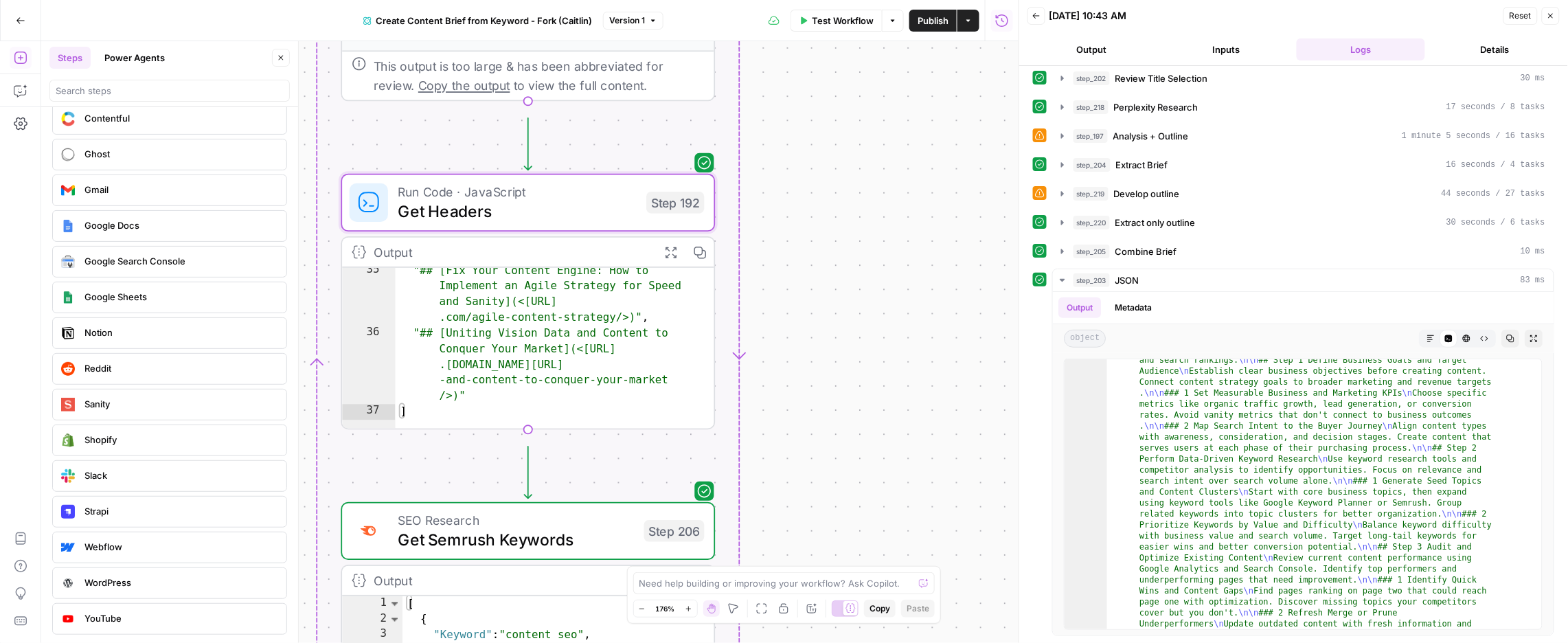
scroll to position [49, 0]
click at [1065, 279] on icon "button" at bounding box center [1062, 280] width 4 height 3
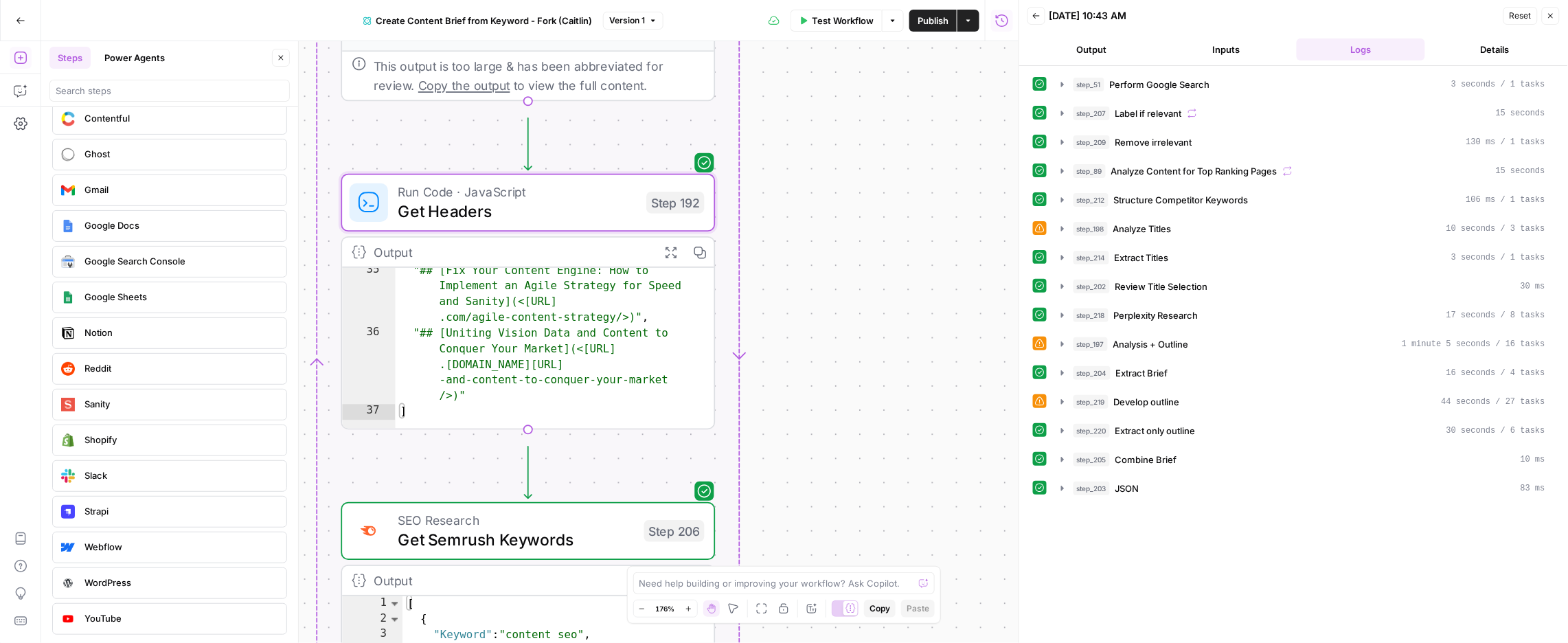
scroll to position [0, 0]
click at [1064, 404] on icon "button" at bounding box center [1062, 401] width 3 height 4
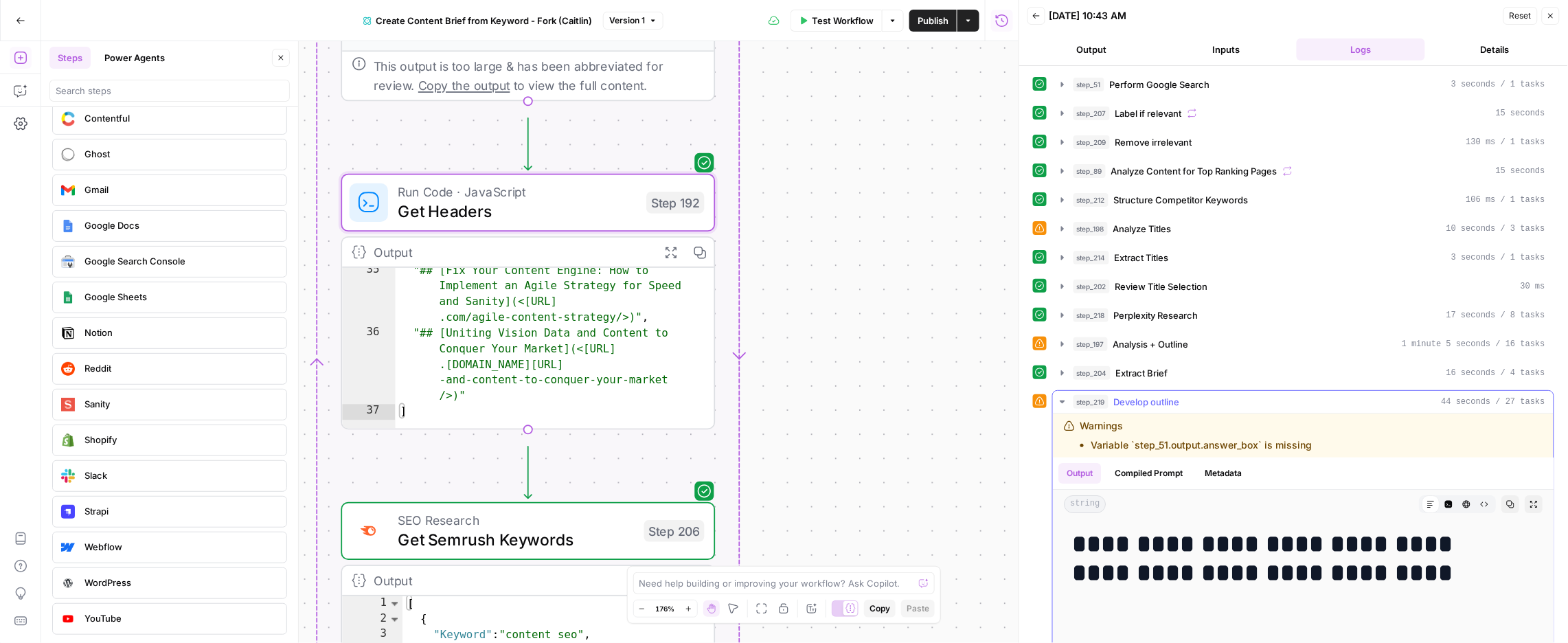
click at [1065, 403] on icon "button" at bounding box center [1062, 401] width 4 height 3
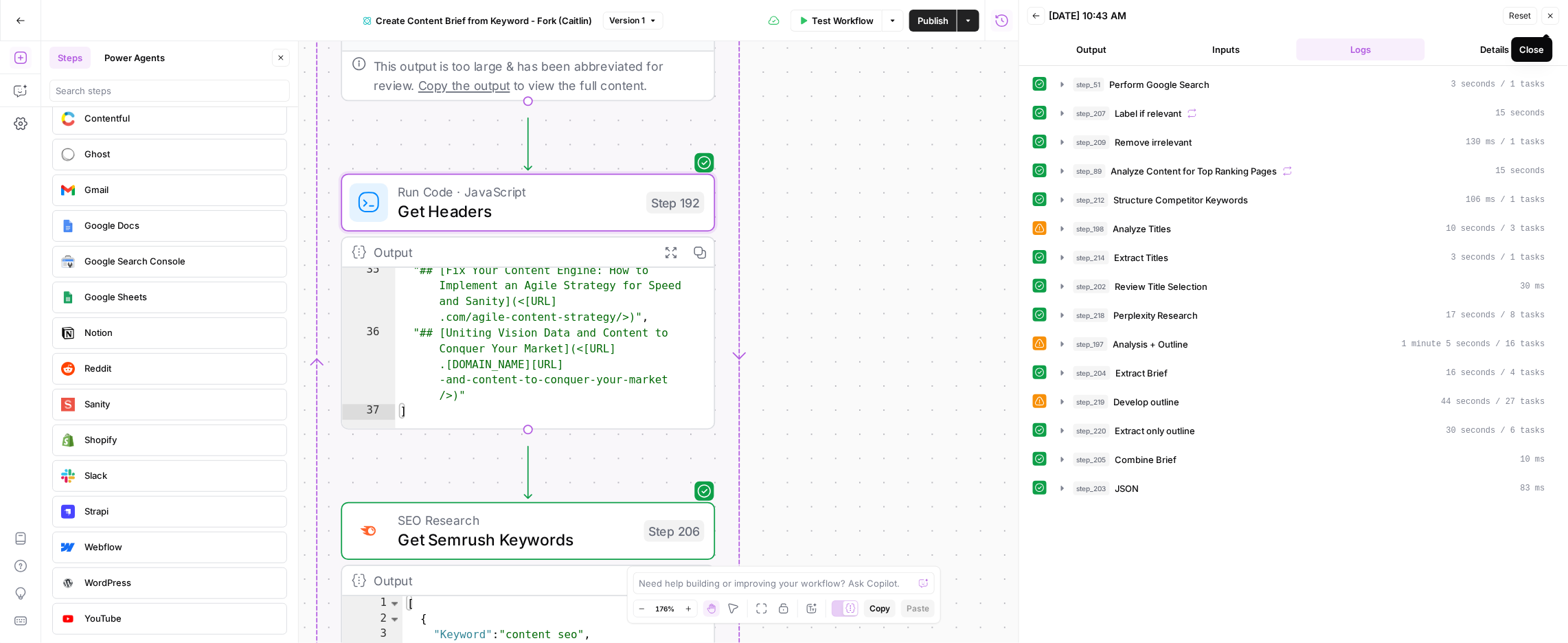
click at [1241, 20] on icon "button" at bounding box center [1551, 15] width 8 height 8
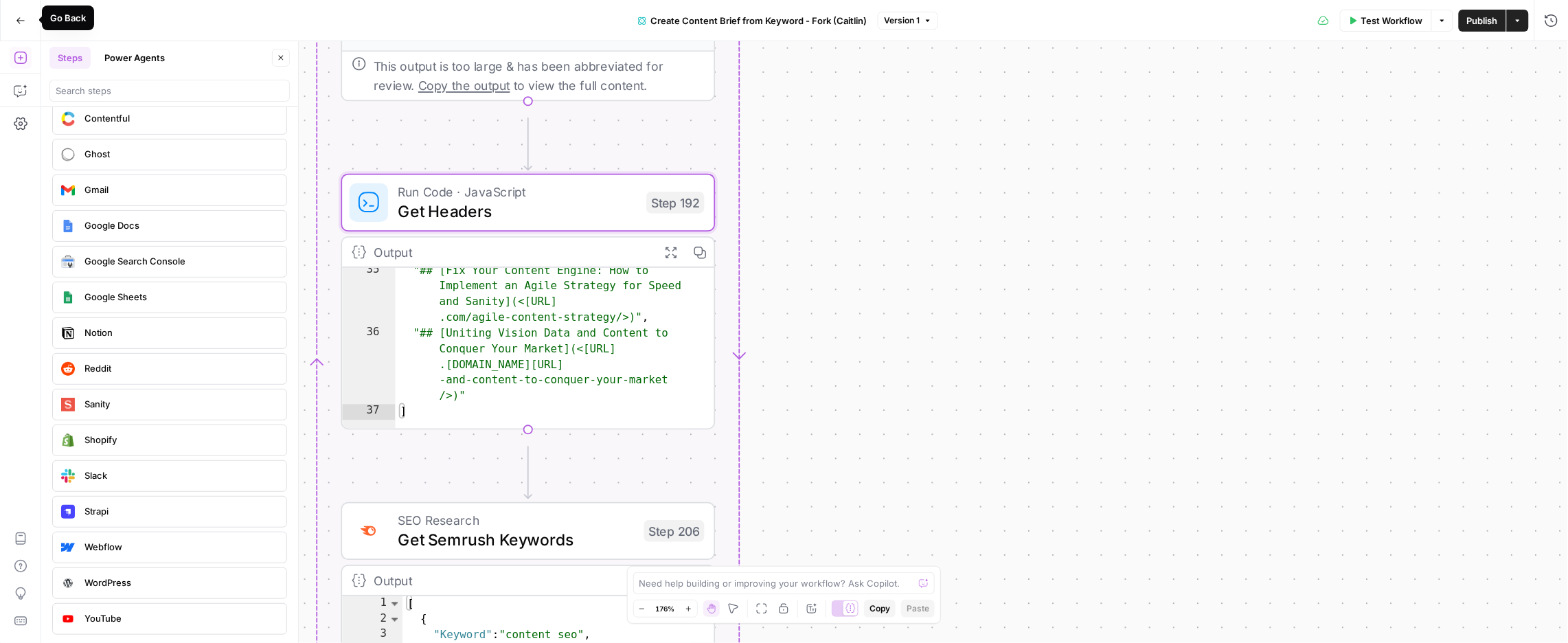
click at [22, 20] on icon "button" at bounding box center [20, 20] width 10 height 10
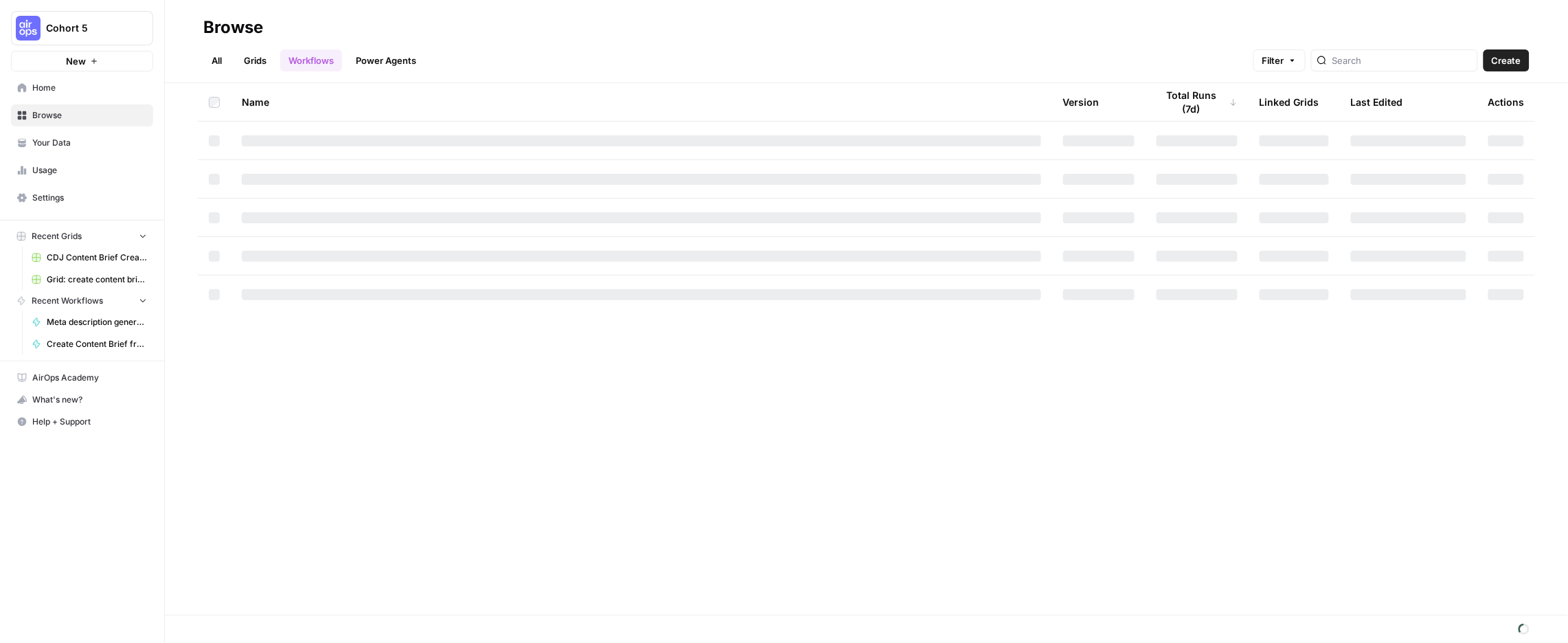
click at [275, 70] on link "Grids" at bounding box center [255, 60] width 39 height 22
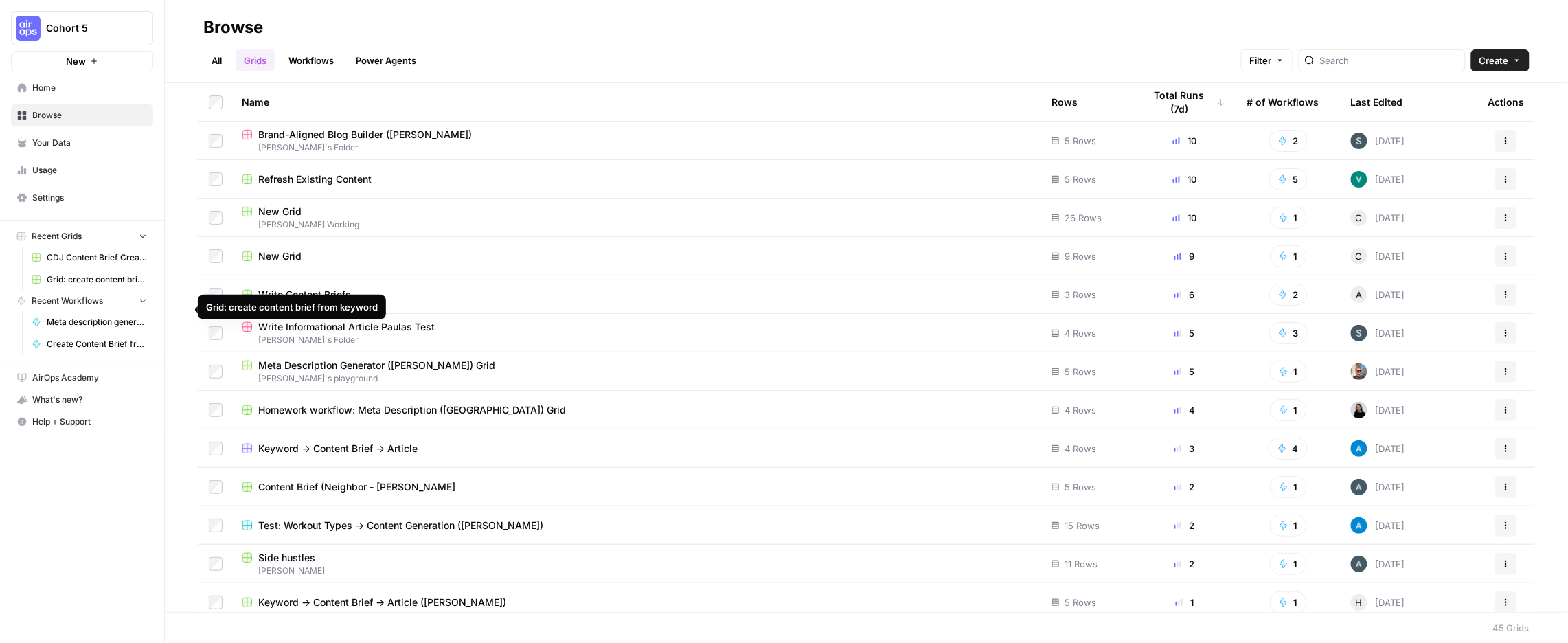
click at [130, 285] on span "Grid: create content brief from keyword" at bounding box center [97, 279] width 101 height 12
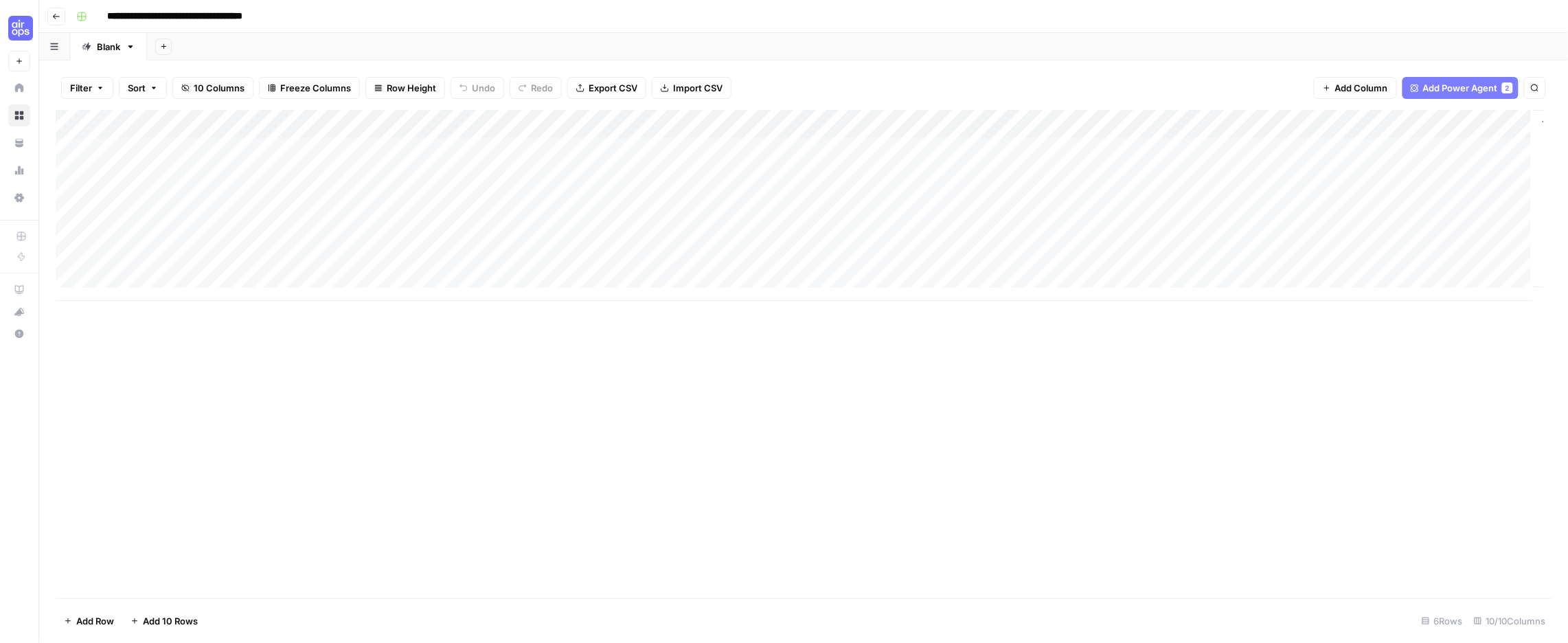
click at [358, 177] on div "Add Column" at bounding box center [800, 205] width 1489 height 191
click at [379, 177] on div "Add Column" at bounding box center [800, 205] width 1489 height 191
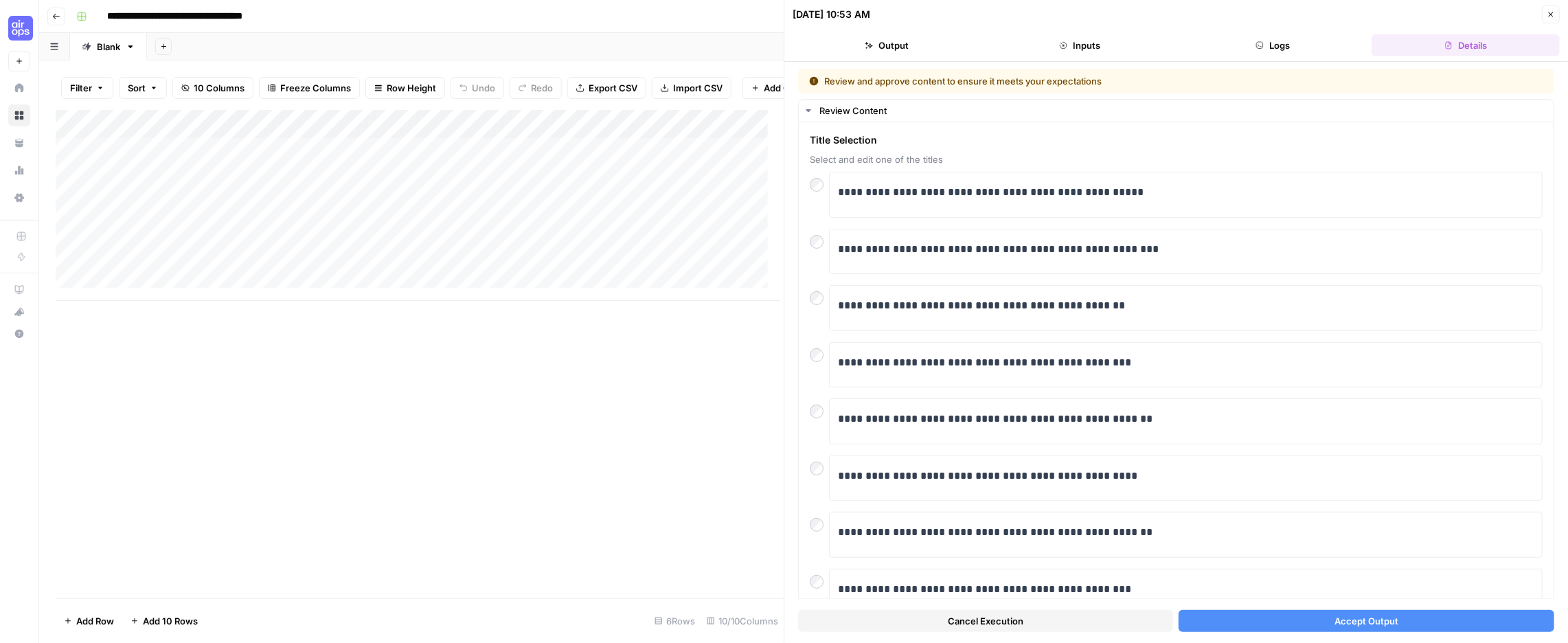
click at [970, 623] on span "Cancel Execution" at bounding box center [986, 621] width 76 height 13
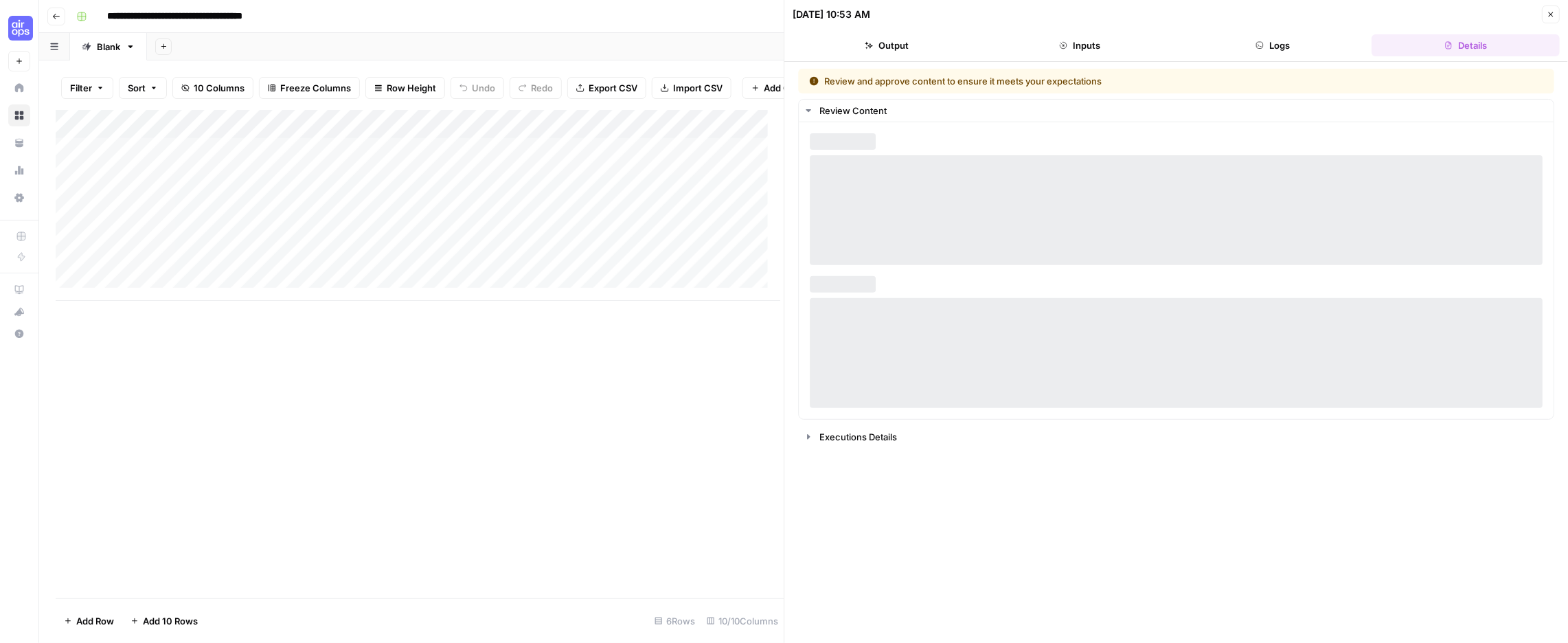
click at [190, 187] on div "Add Column" at bounding box center [418, 205] width 725 height 191
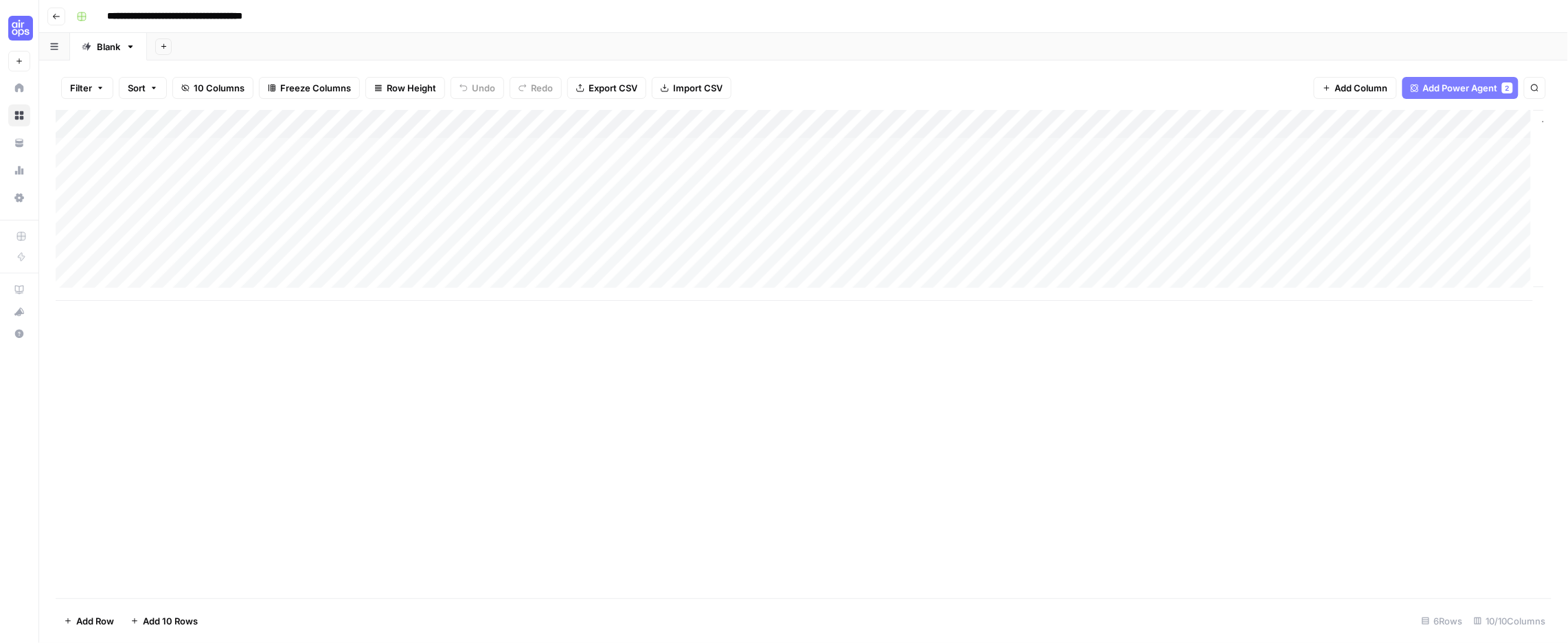
click at [219, 178] on div "Add Column" at bounding box center [800, 205] width 1489 height 191
click at [219, 178] on textarea "**********" at bounding box center [216, 178] width 220 height 20
type textarea "**********"
click at [433, 182] on div "Add Column" at bounding box center [800, 205] width 1489 height 191
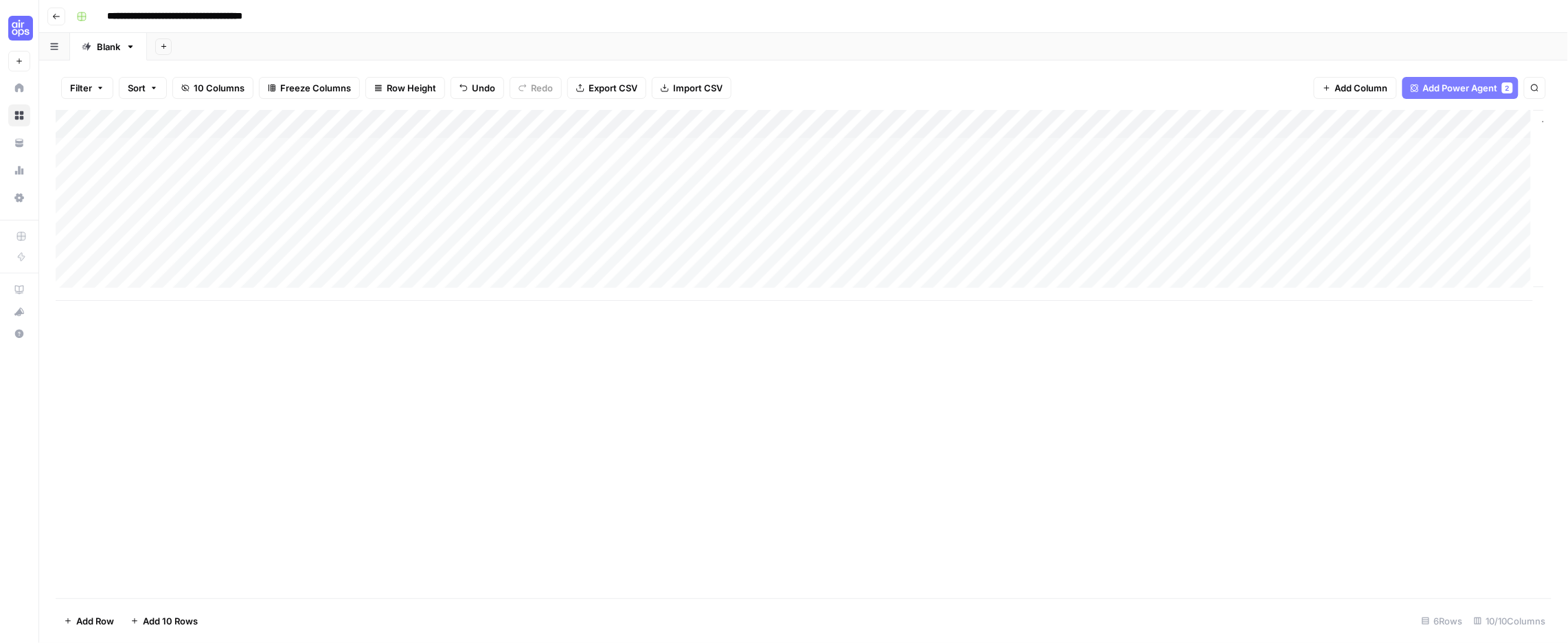
click at [535, 180] on div "Add Column" at bounding box center [800, 205] width 1489 height 191
click at [539, 179] on div "Add Column" at bounding box center [800, 205] width 1489 height 191
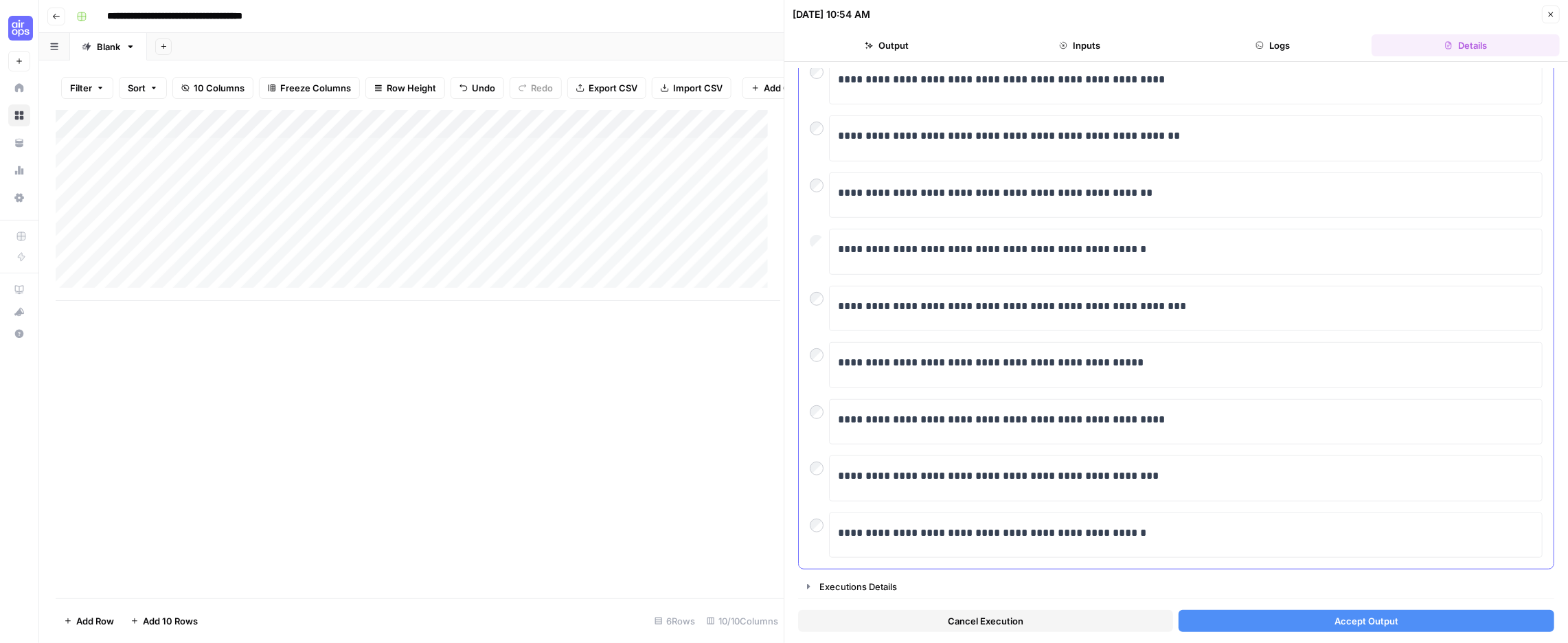
scroll to position [316, 0]
click at [1335, 616] on span "Accept Output" at bounding box center [1367, 621] width 64 height 13
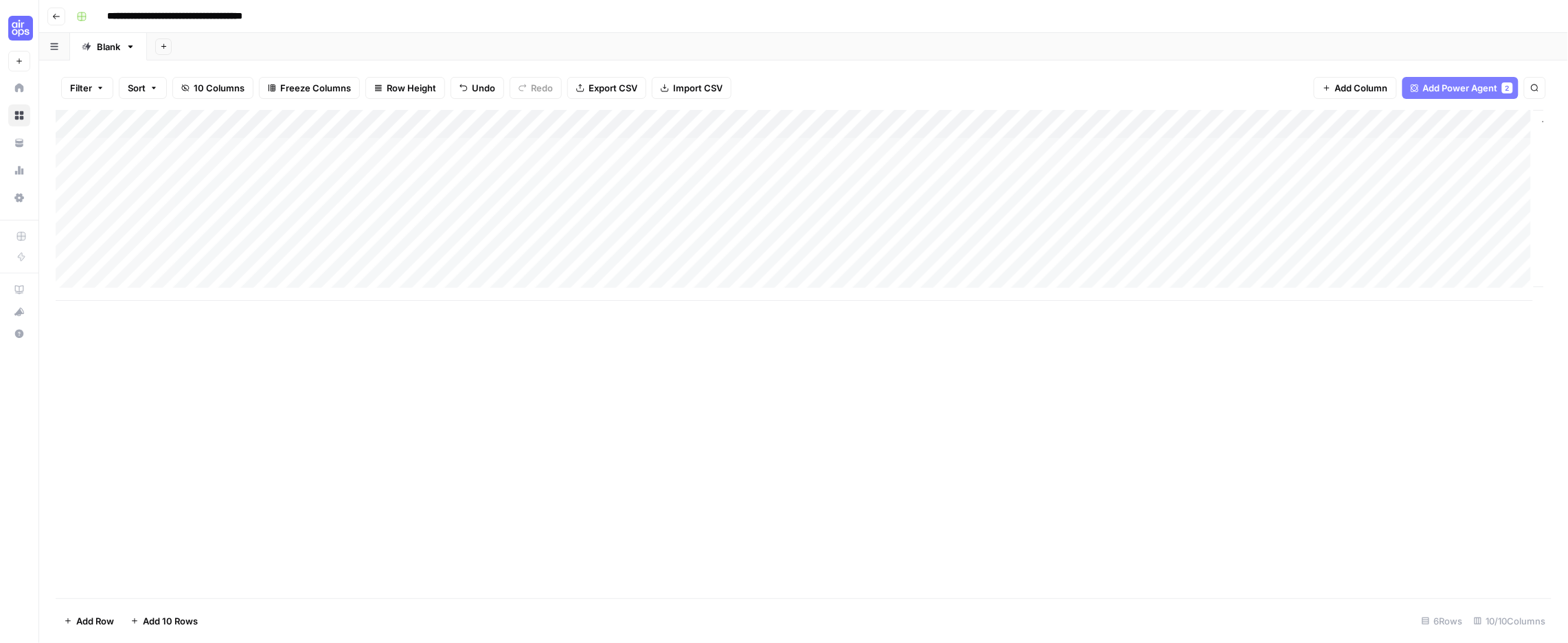
click at [952, 174] on div "Add Column" at bounding box center [800, 205] width 1489 height 191
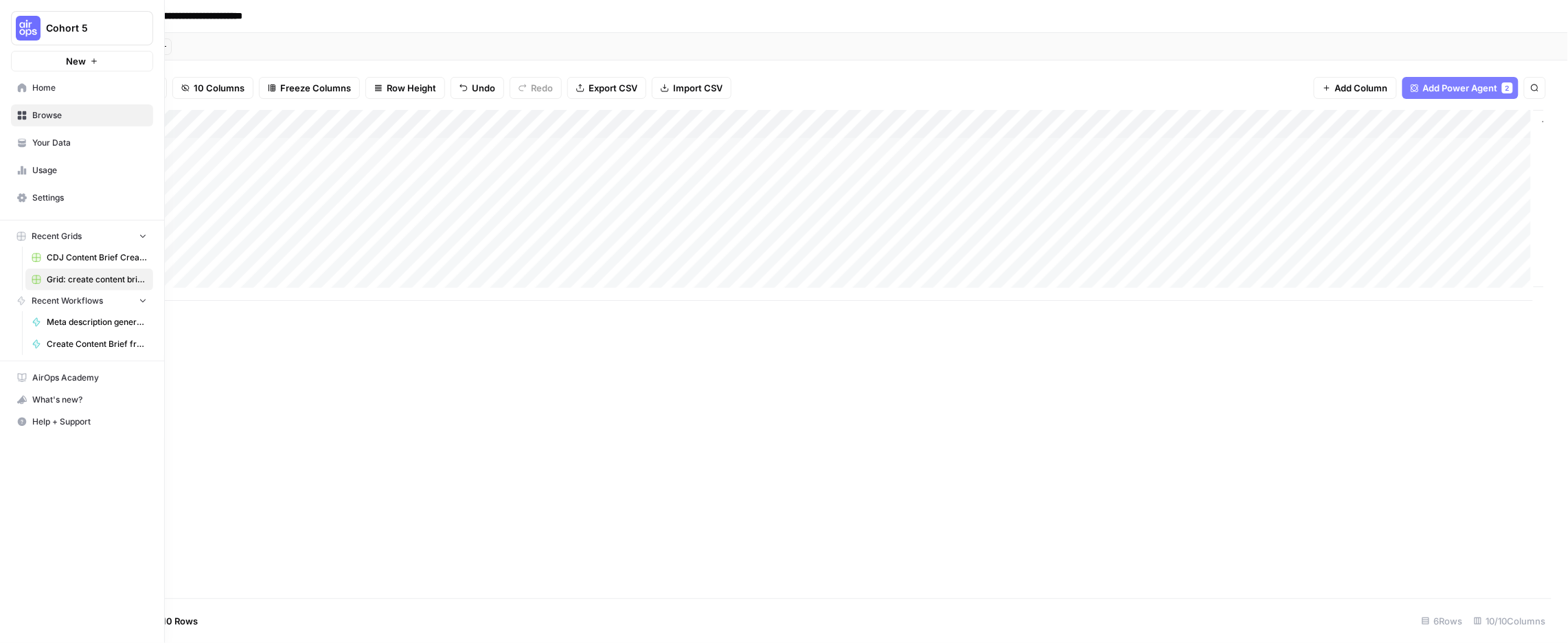
click at [22, 39] on img "Workspace: Cohort 5" at bounding box center [28, 28] width 25 height 25
click at [64, 149] on span "Your Data" at bounding box center [89, 143] width 115 height 12
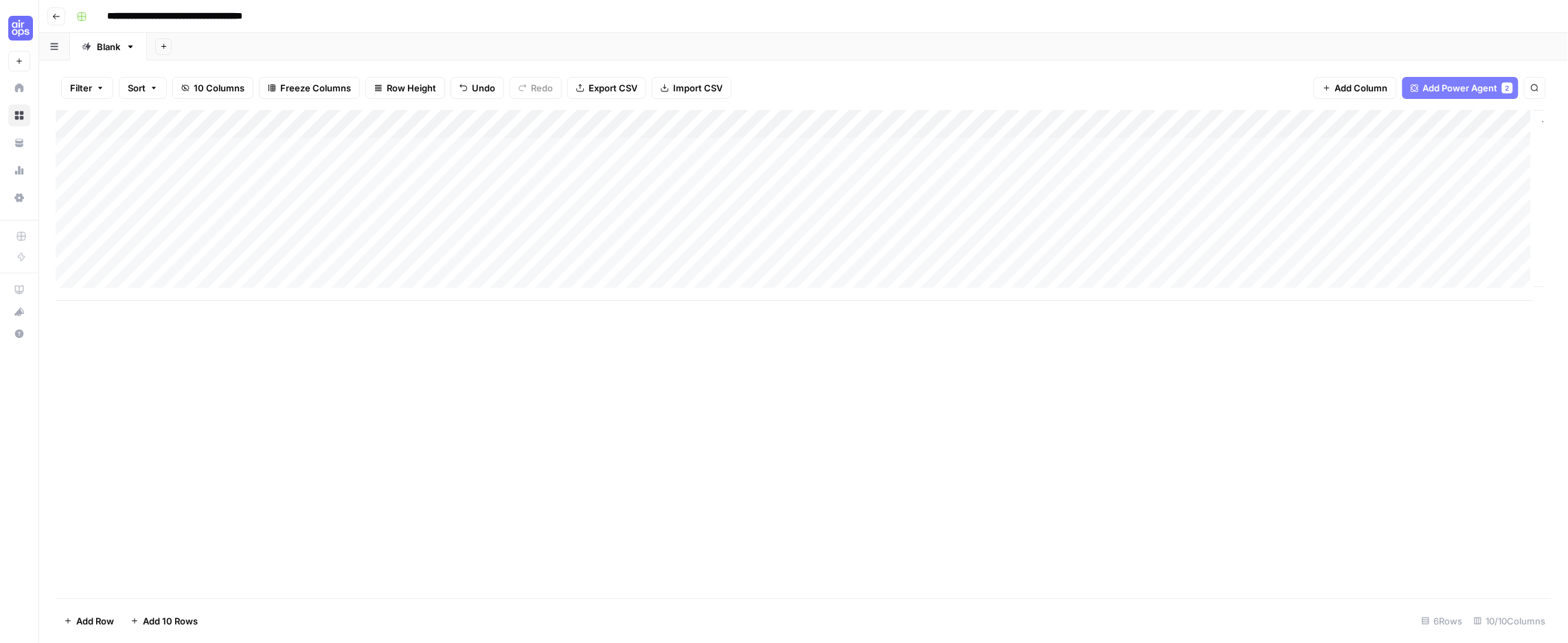
click at [425, 147] on div "Add Column" at bounding box center [800, 205] width 1489 height 191
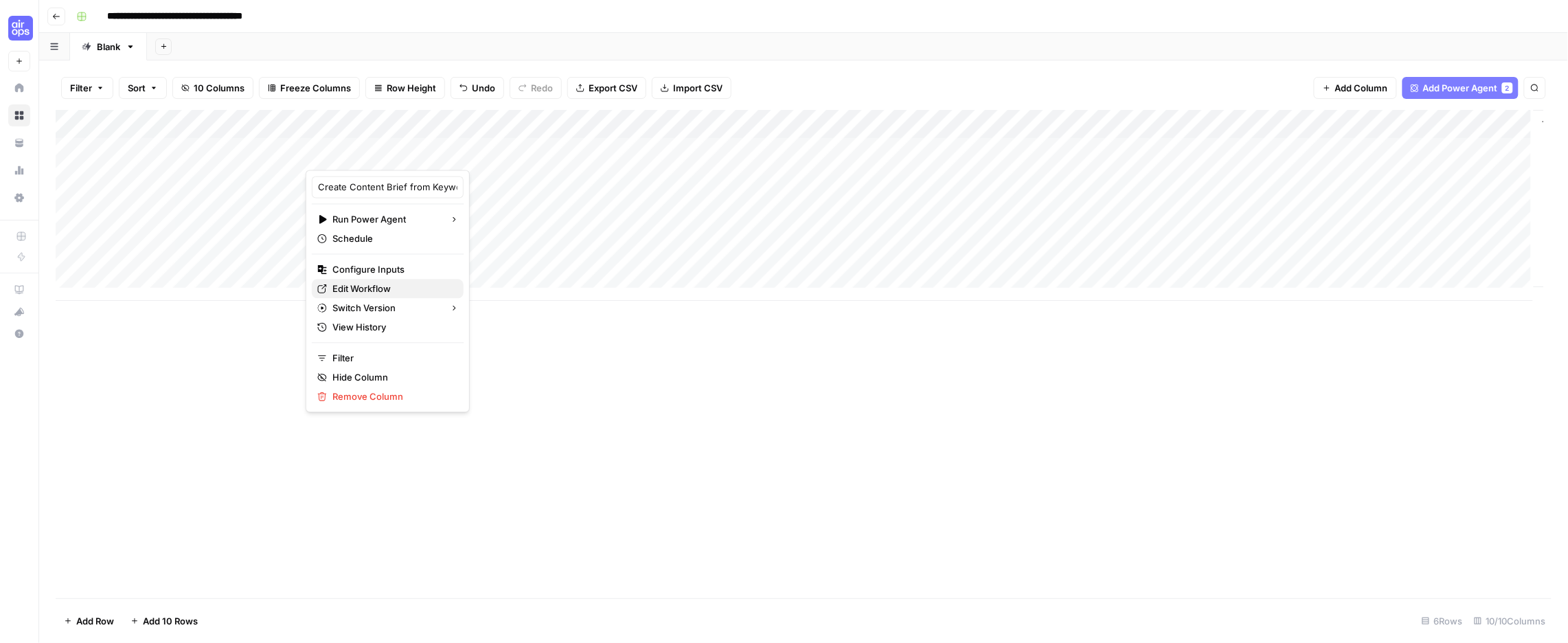
click at [399, 296] on span "Edit Workflow" at bounding box center [392, 288] width 120 height 13
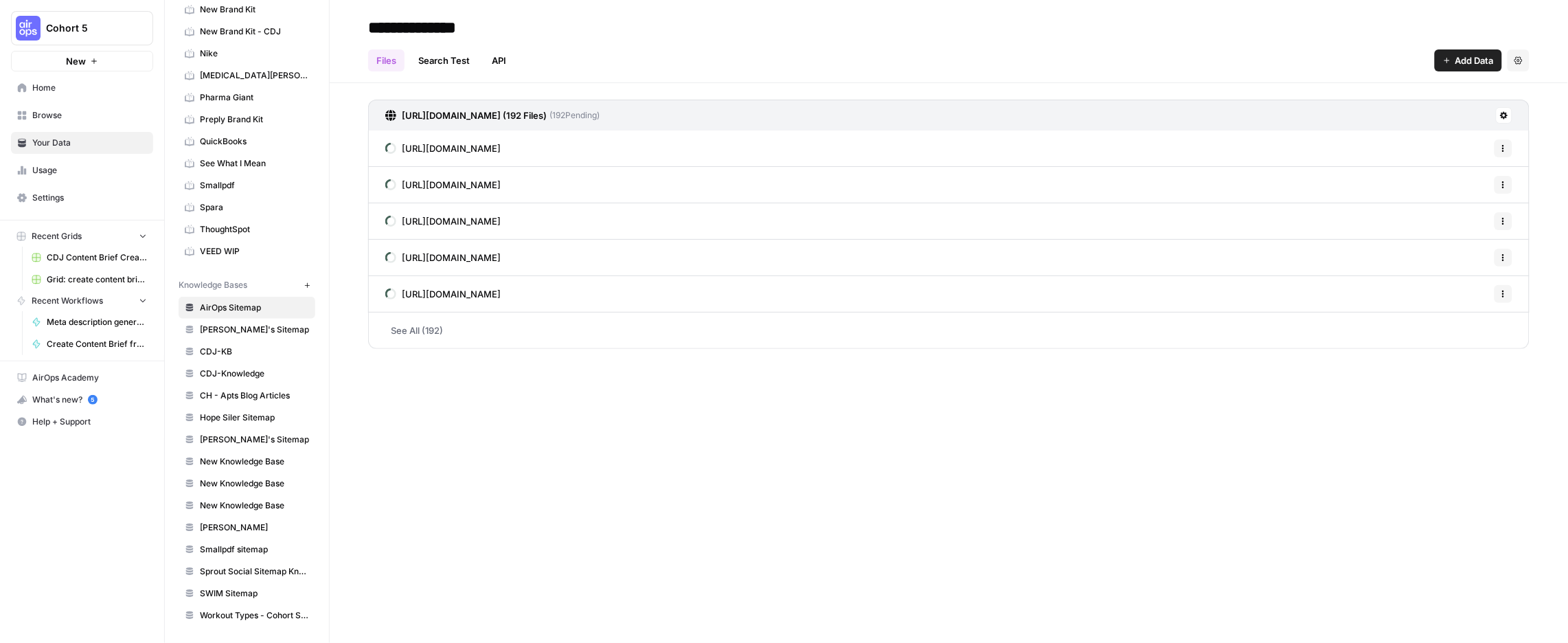
scroll to position [610, 0]
click at [311, 282] on icon "button" at bounding box center [307, 285] width 7 height 7
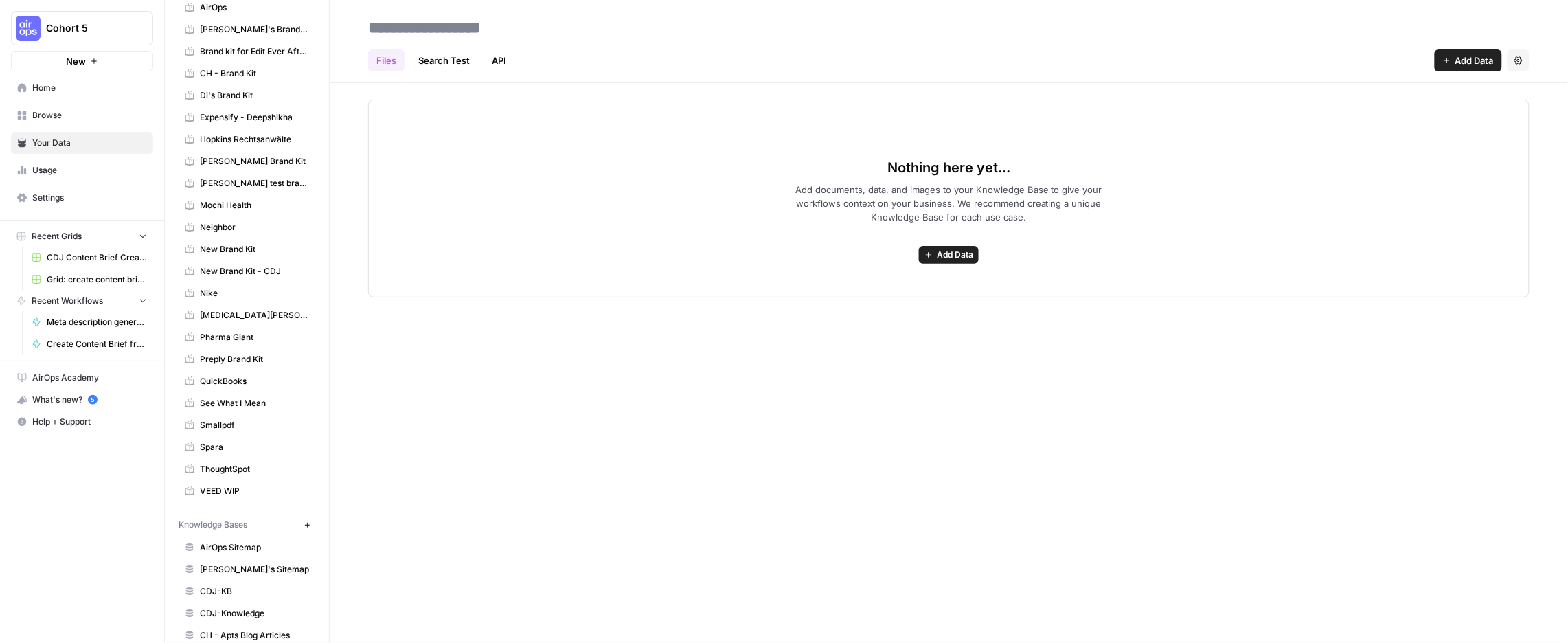
scroll to position [57, 0]
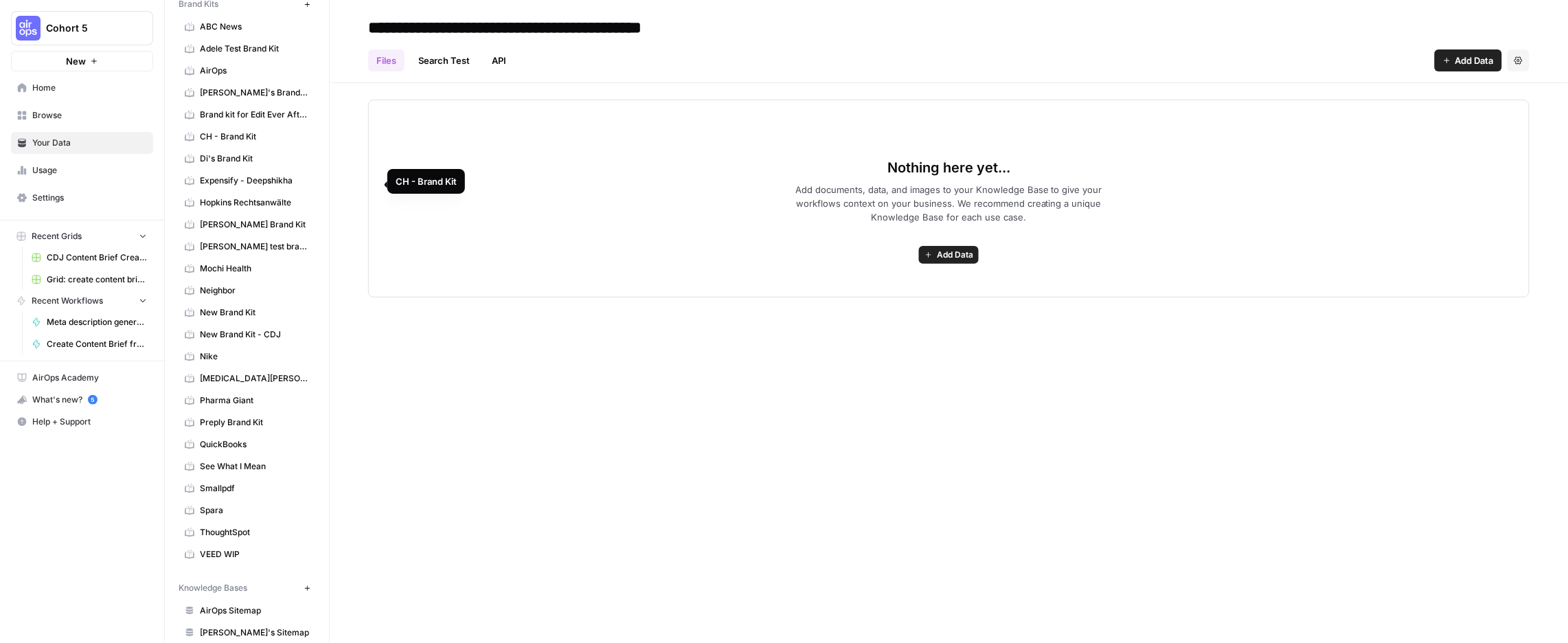
type input "**********"
click at [974, 261] on span "Add Data" at bounding box center [955, 255] width 36 height 12
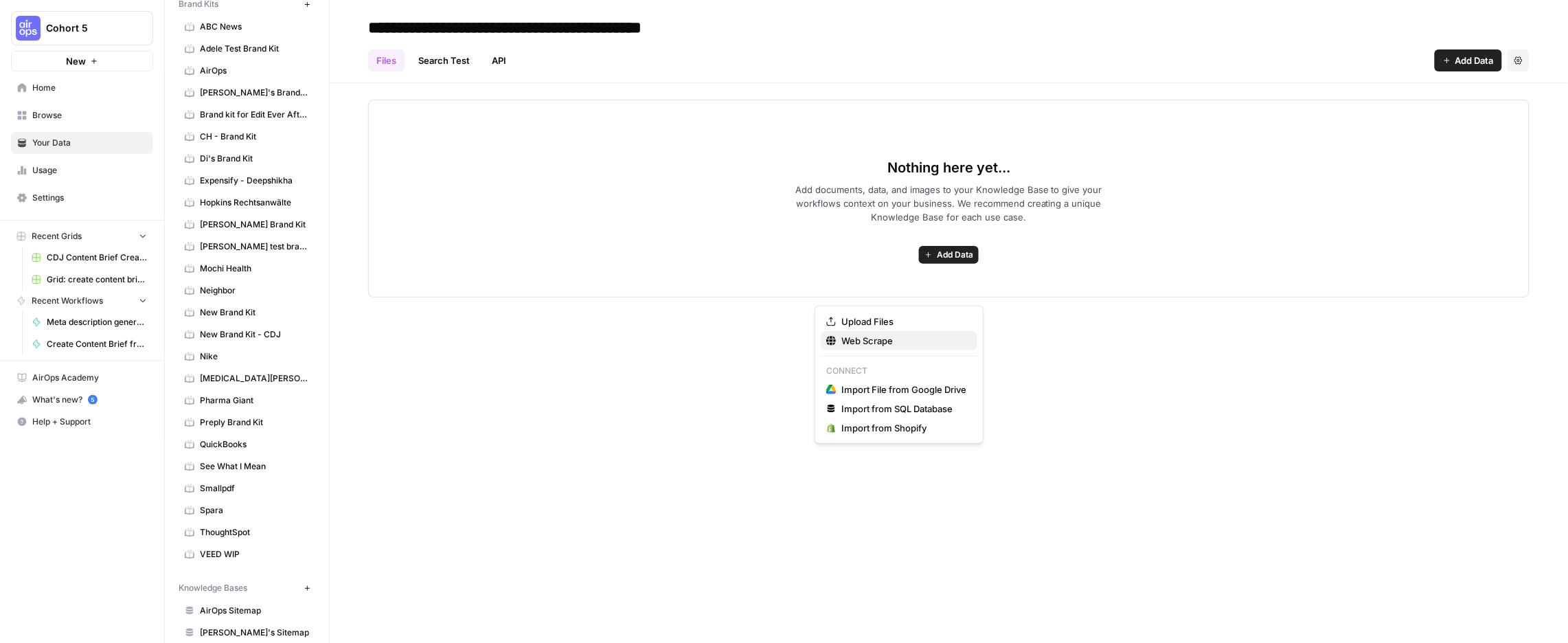
click at [872, 346] on span "Web Scrape" at bounding box center [904, 340] width 125 height 13
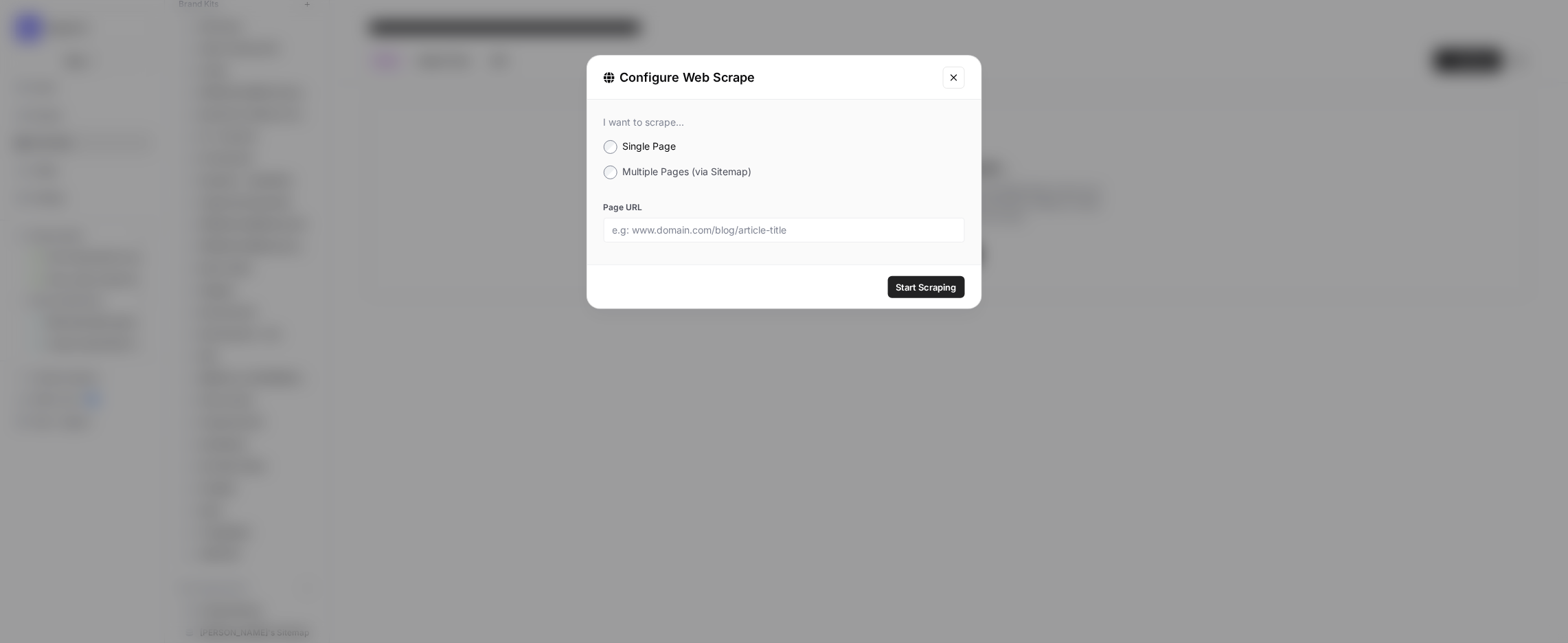
click at [689, 277] on div "Start Scraping" at bounding box center [784, 286] width 394 height 44
drag, startPoint x: 663, startPoint y: 285, endPoint x: 721, endPoint y: 259, distance: 63.6
click at [663, 285] on div "Start Scraping" at bounding box center [784, 286] width 394 height 44
click at [723, 248] on div "I want to scrape... Single Page Multiple Pages (via Sitemap) Page URL" at bounding box center [784, 179] width 394 height 159
click at [756, 238] on div "I want to scrape... Single Page Multiple Pages (via Sitemap) Page URL" at bounding box center [784, 179] width 394 height 159
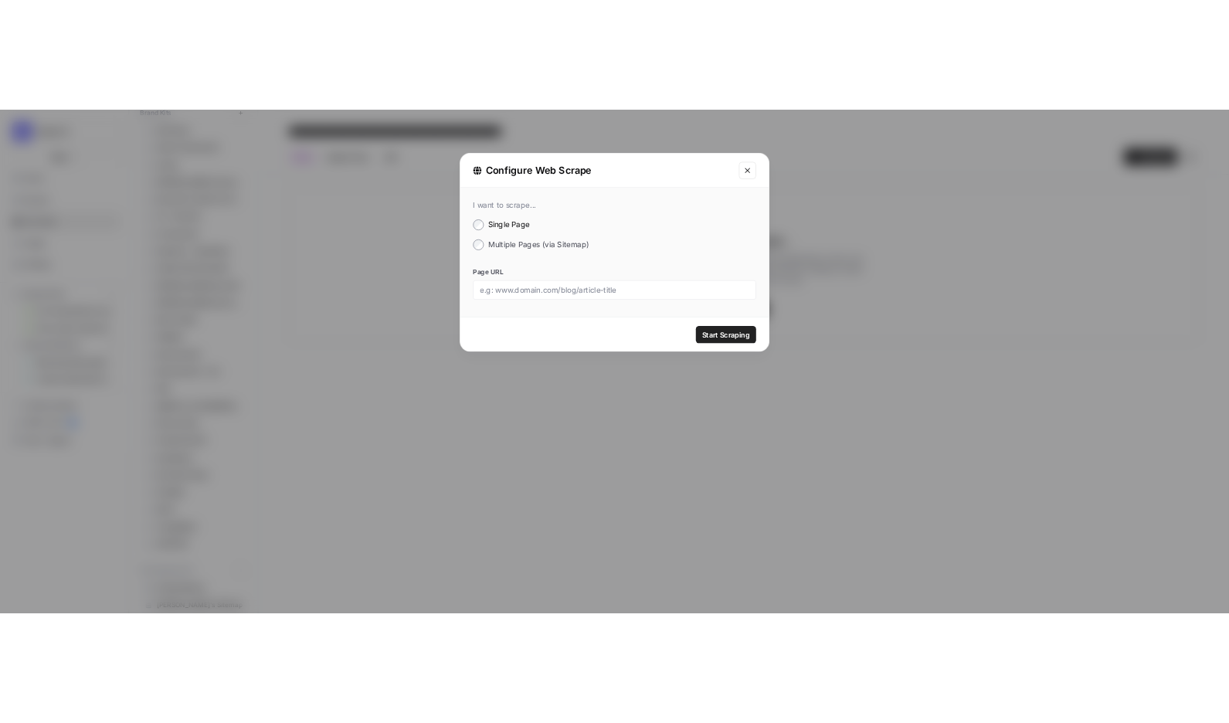
scroll to position [62, 0]
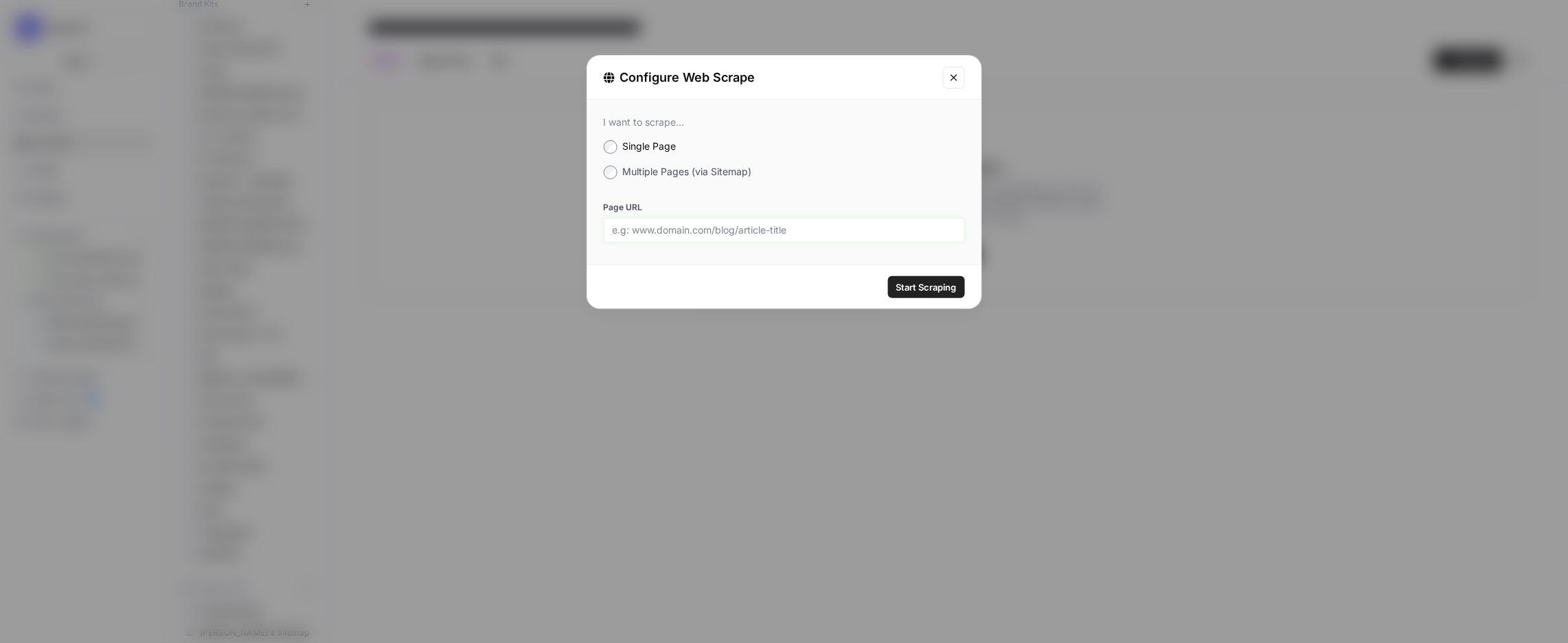
click at [717, 237] on input "Page URL" at bounding box center [784, 230] width 343 height 12
paste input "[URL][DOMAIN_NAME]"
type input "[URL][DOMAIN_NAME]"
click at [919, 294] on span "Start Scraping" at bounding box center [927, 286] width 60 height 13
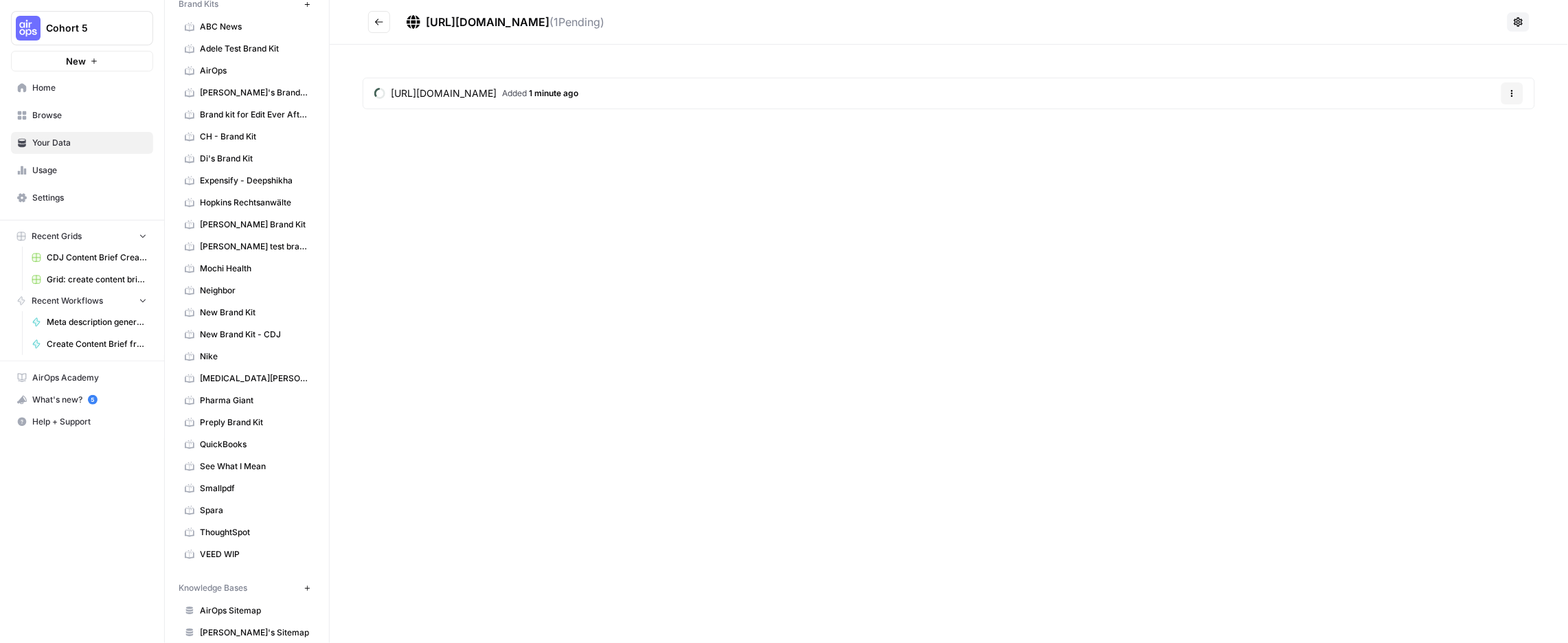
click at [1515, 26] on icon at bounding box center [1519, 21] width 9 height 9
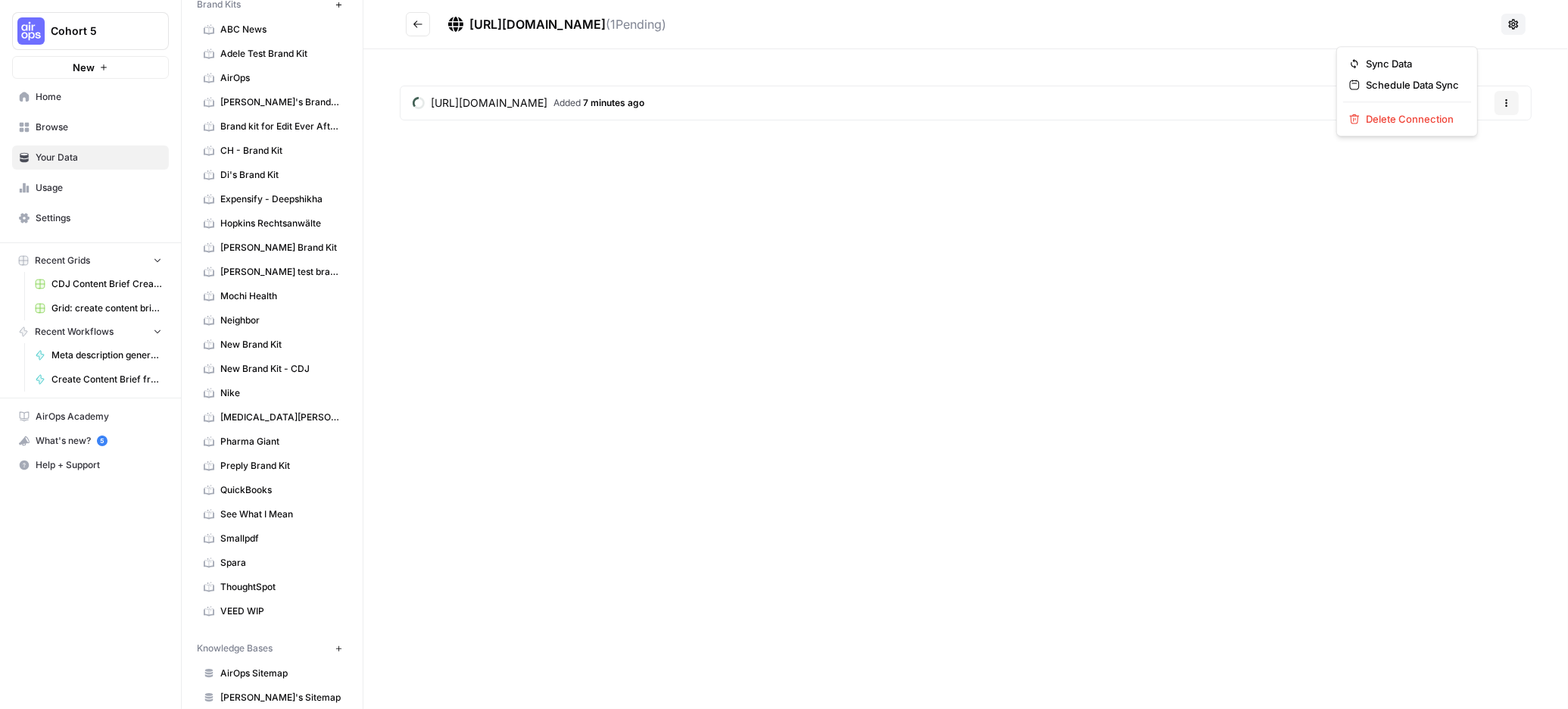
click at [1508, 28] on icon at bounding box center [1513, 24] width 10 height 10
click at [1502, 108] on icon "button" at bounding box center [1506, 102] width 9 height 9
click at [1508, 27] on icon at bounding box center [1513, 24] width 10 height 10
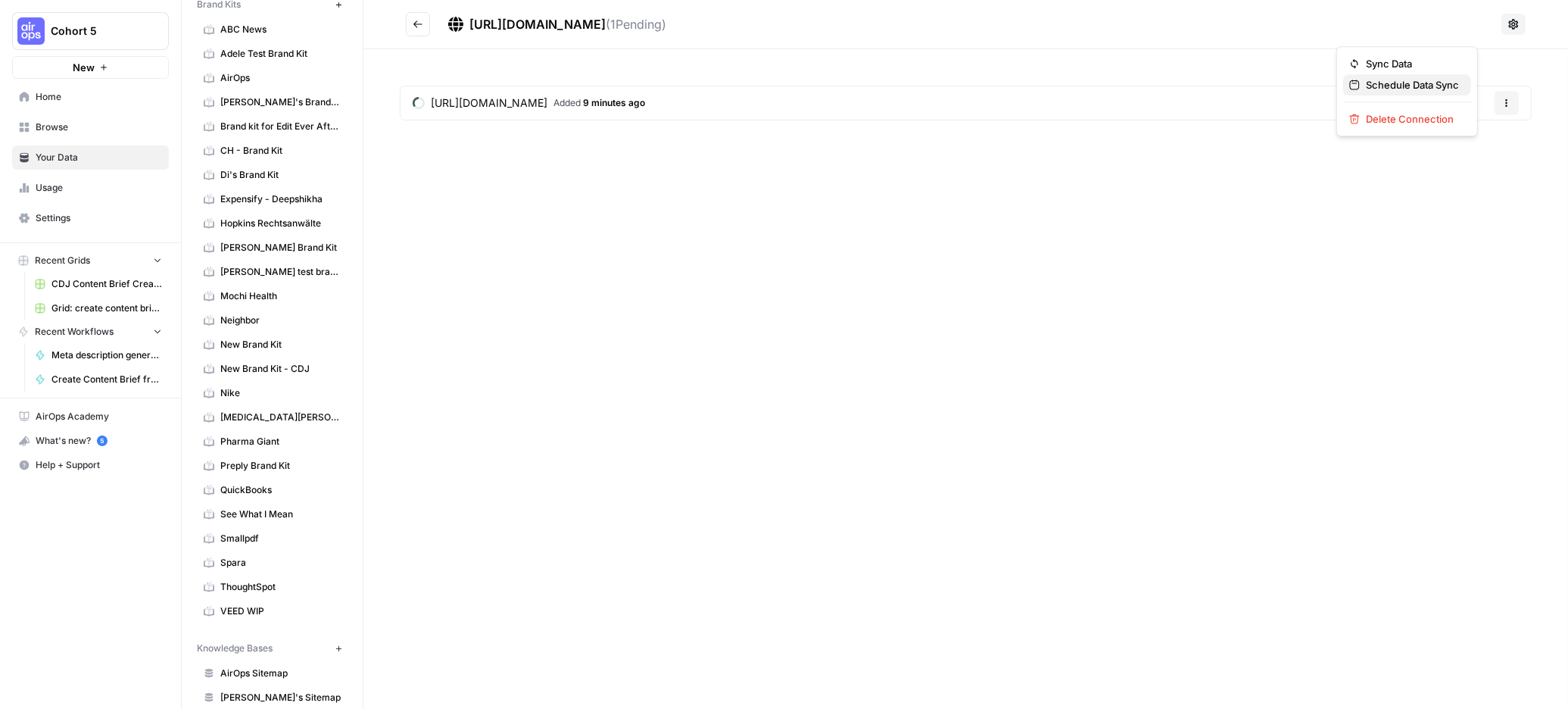
click at [1406, 90] on span "Schedule Data Sync" at bounding box center [1411, 84] width 93 height 15
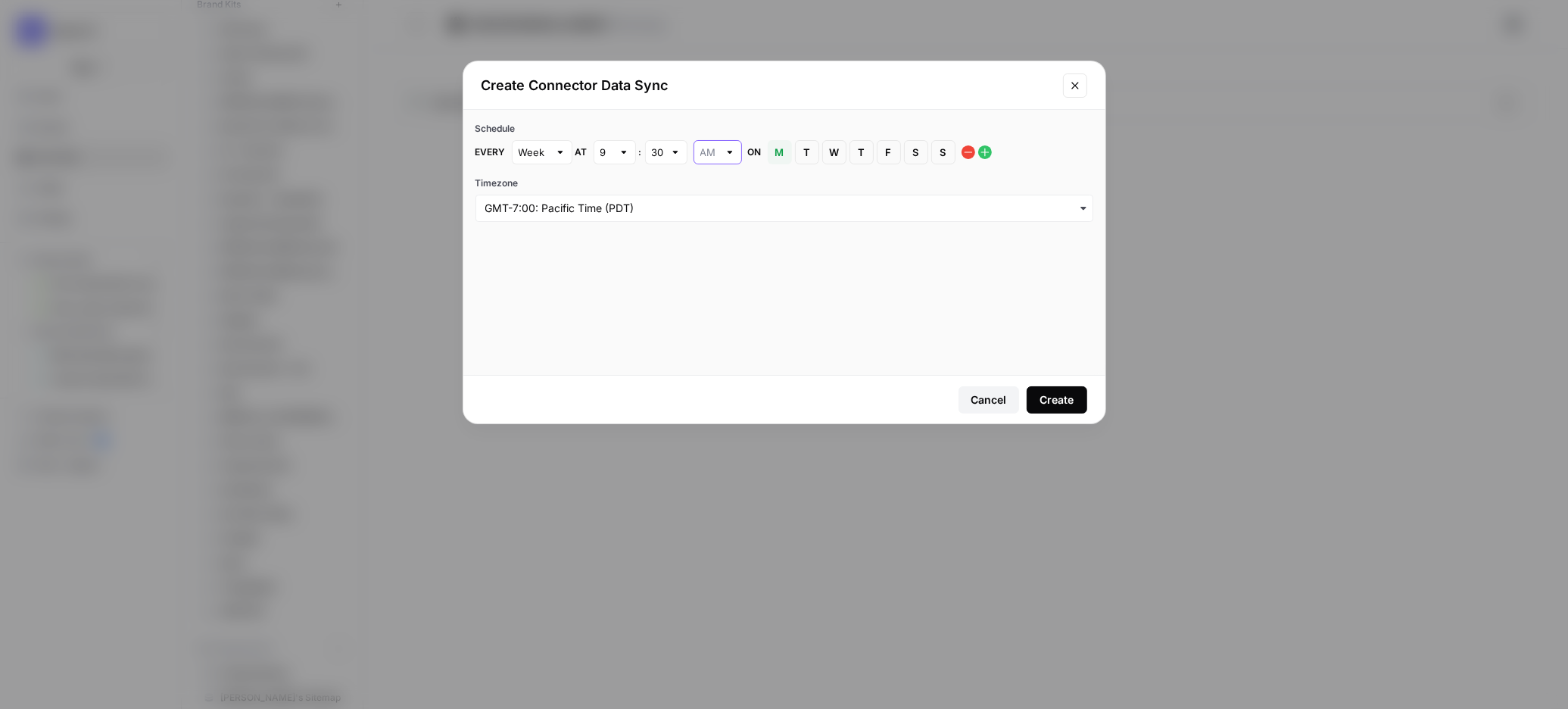
click at [718, 160] on input "text" at bounding box center [709, 152] width 19 height 15
click at [783, 256] on span "PM" at bounding box center [776, 249] width 28 height 15
type input "PM"
click at [893, 160] on span "F" at bounding box center [888, 152] width 9 height 15
click at [1040, 406] on div "Create" at bounding box center [1056, 399] width 34 height 15
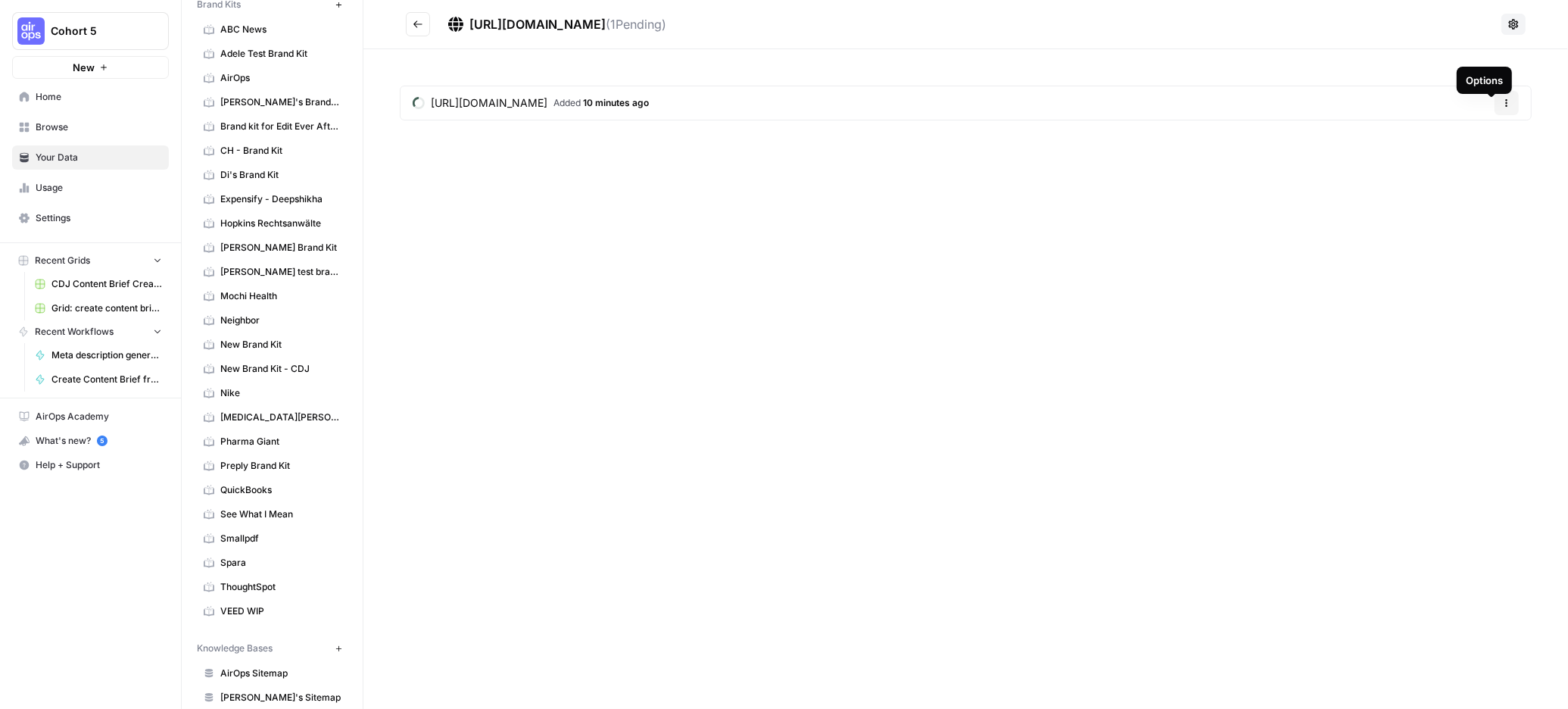
click at [1507, 30] on icon at bounding box center [1513, 25] width 12 height 12
click at [1412, 69] on span "Sync Data" at bounding box center [1411, 63] width 93 height 15
click at [649, 108] on span "10 minutes ago" at bounding box center [615, 103] width 66 height 12
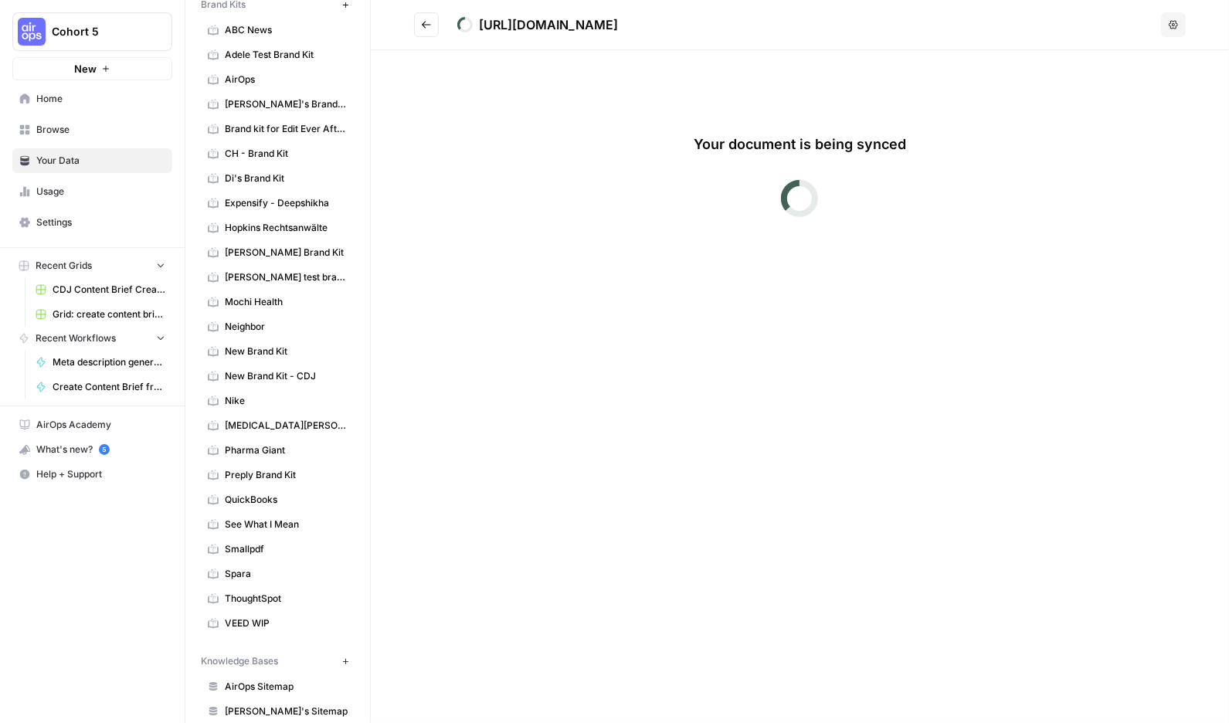
click at [618, 29] on div "[URL][DOMAIN_NAME]" at bounding box center [548, 24] width 139 height 19
click at [1169, 26] on icon "button" at bounding box center [1173, 24] width 9 height 8
click at [618, 22] on div "[URL][DOMAIN_NAME]" at bounding box center [548, 24] width 139 height 19
click at [439, 25] on button "Go back" at bounding box center [426, 24] width 25 height 25
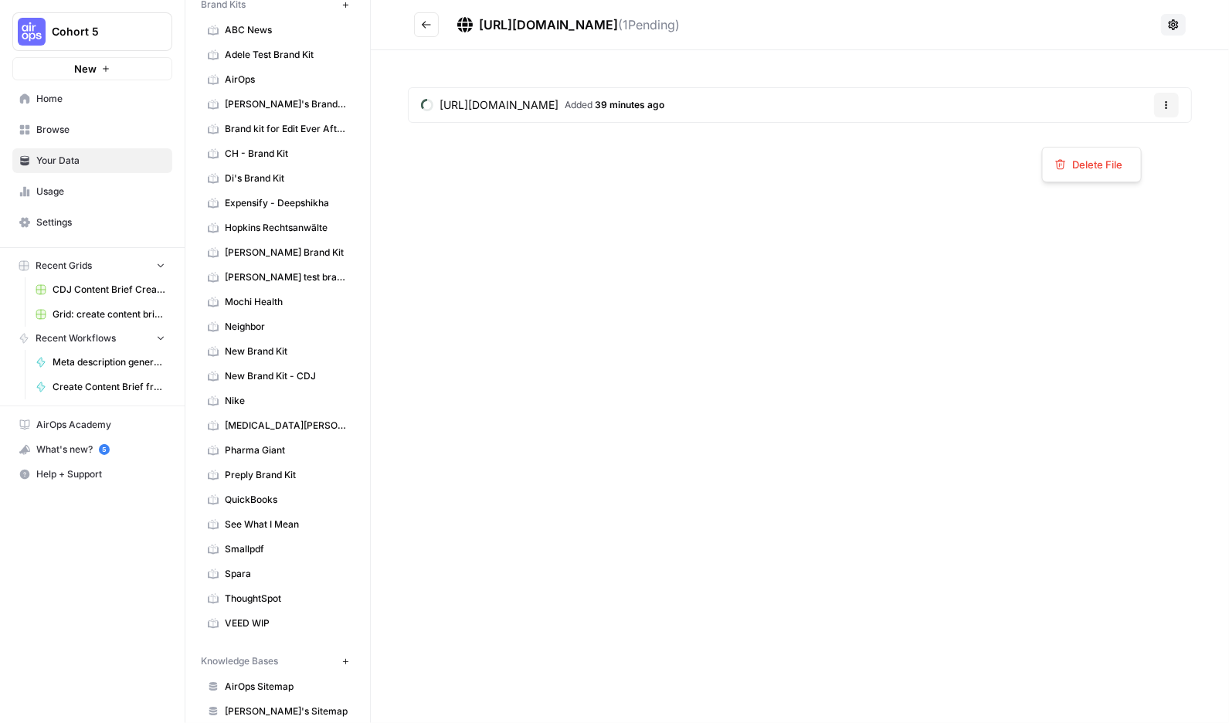
click at [1162, 110] on icon "button" at bounding box center [1166, 104] width 9 height 9
click at [431, 27] on icon "Go back" at bounding box center [426, 24] width 9 height 7
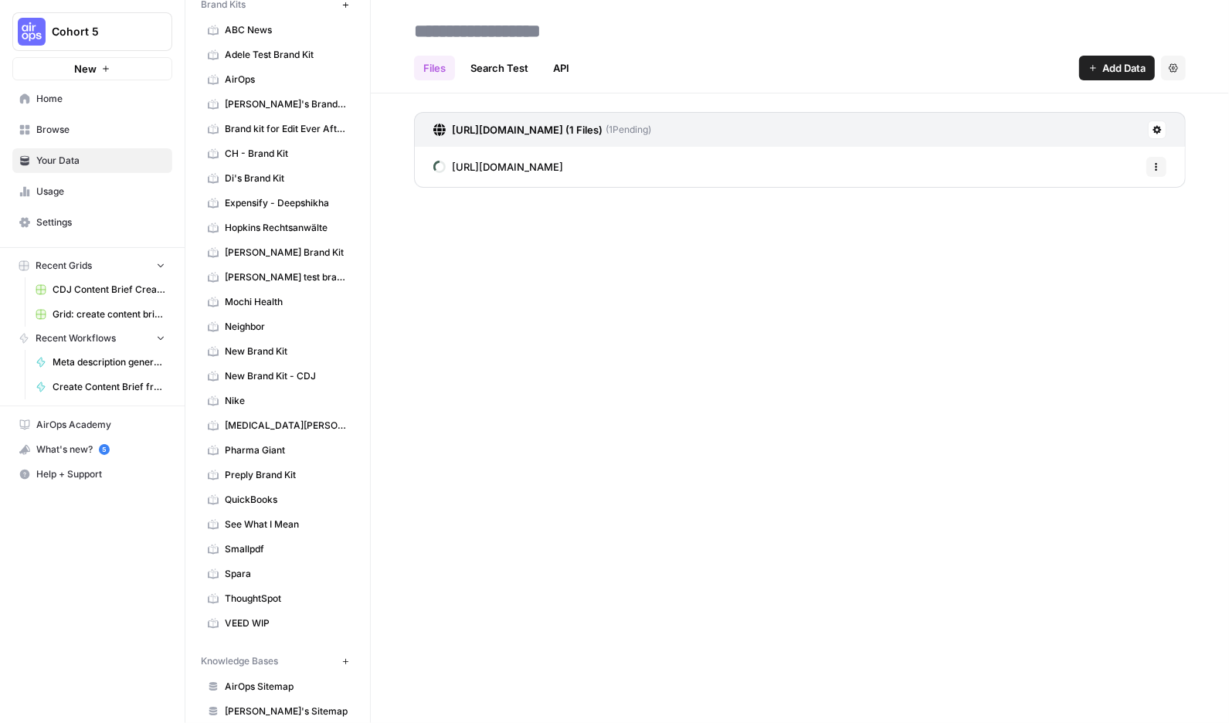
click at [651, 131] on link "[URL][DOMAIN_NAME] (1 Files) ( 1 Pending)" at bounding box center [542, 130] width 218 height 34
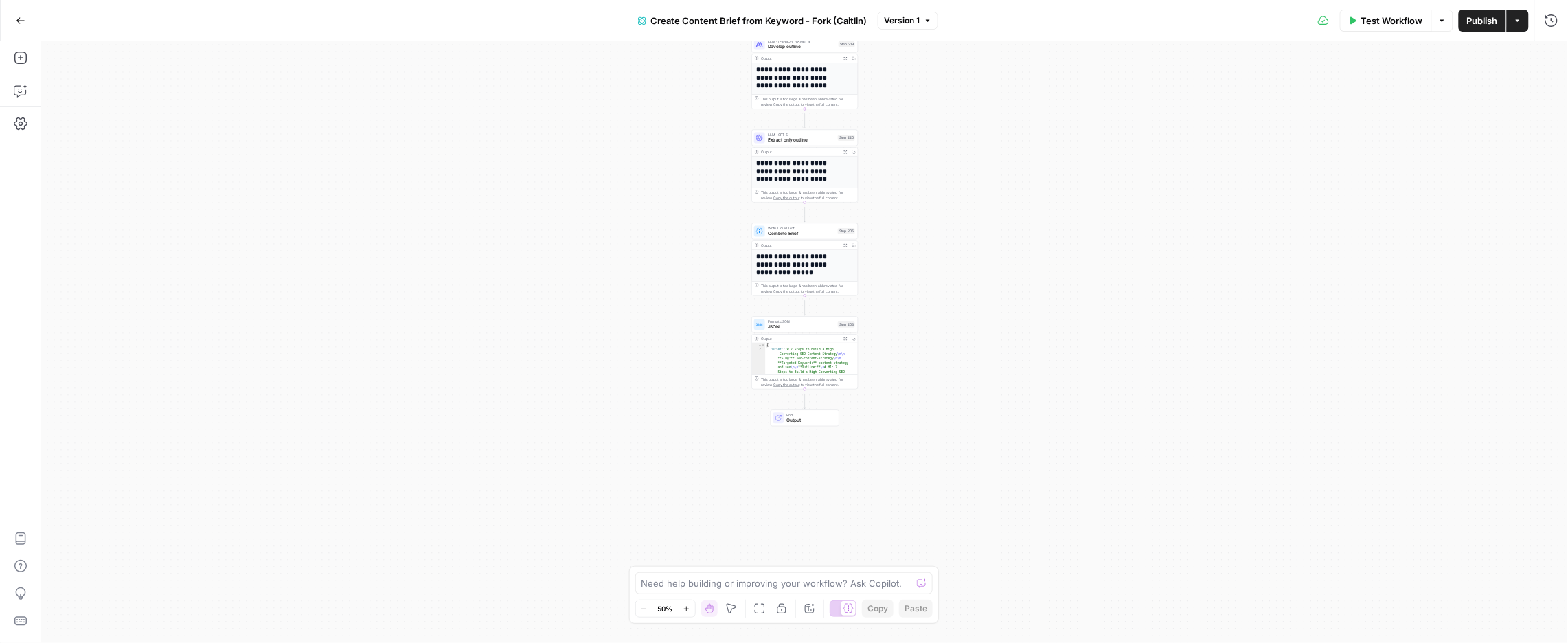
click at [690, 606] on icon "button" at bounding box center [687, 609] width 7 height 7
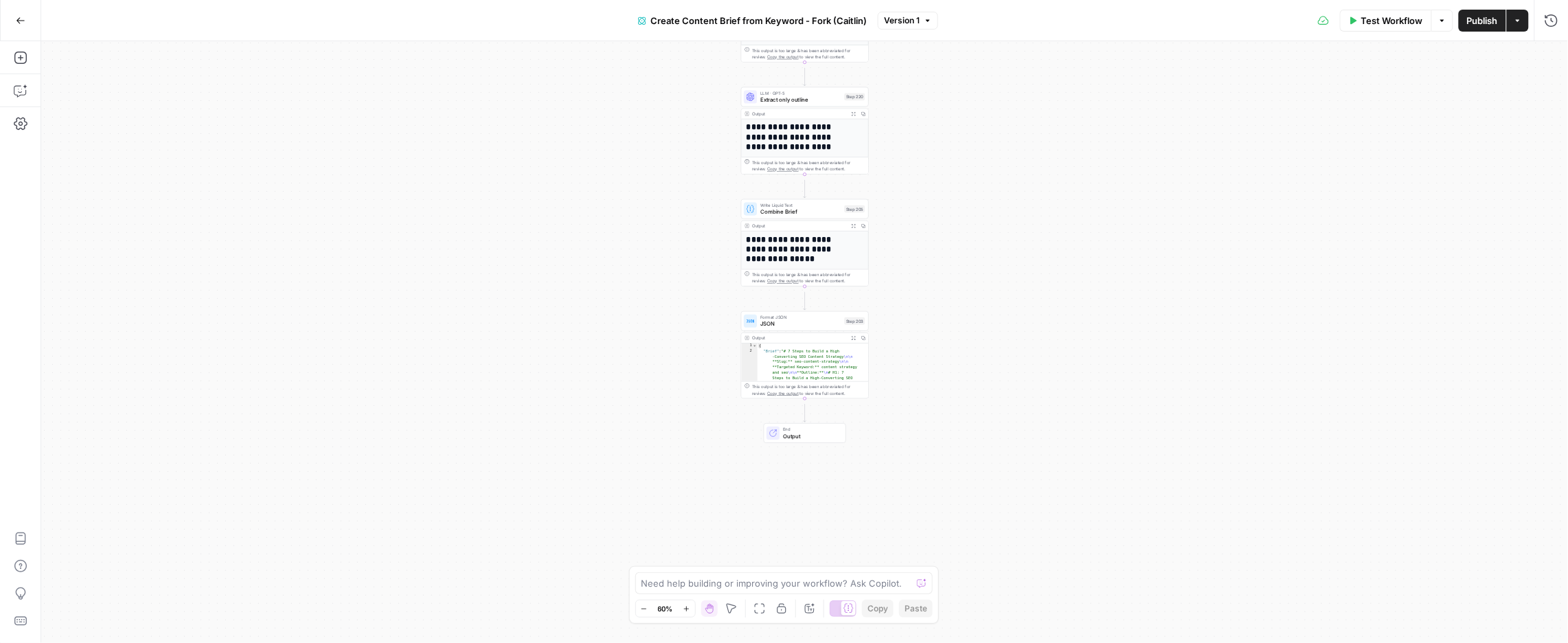
click at [690, 606] on icon "button" at bounding box center [687, 609] width 7 height 7
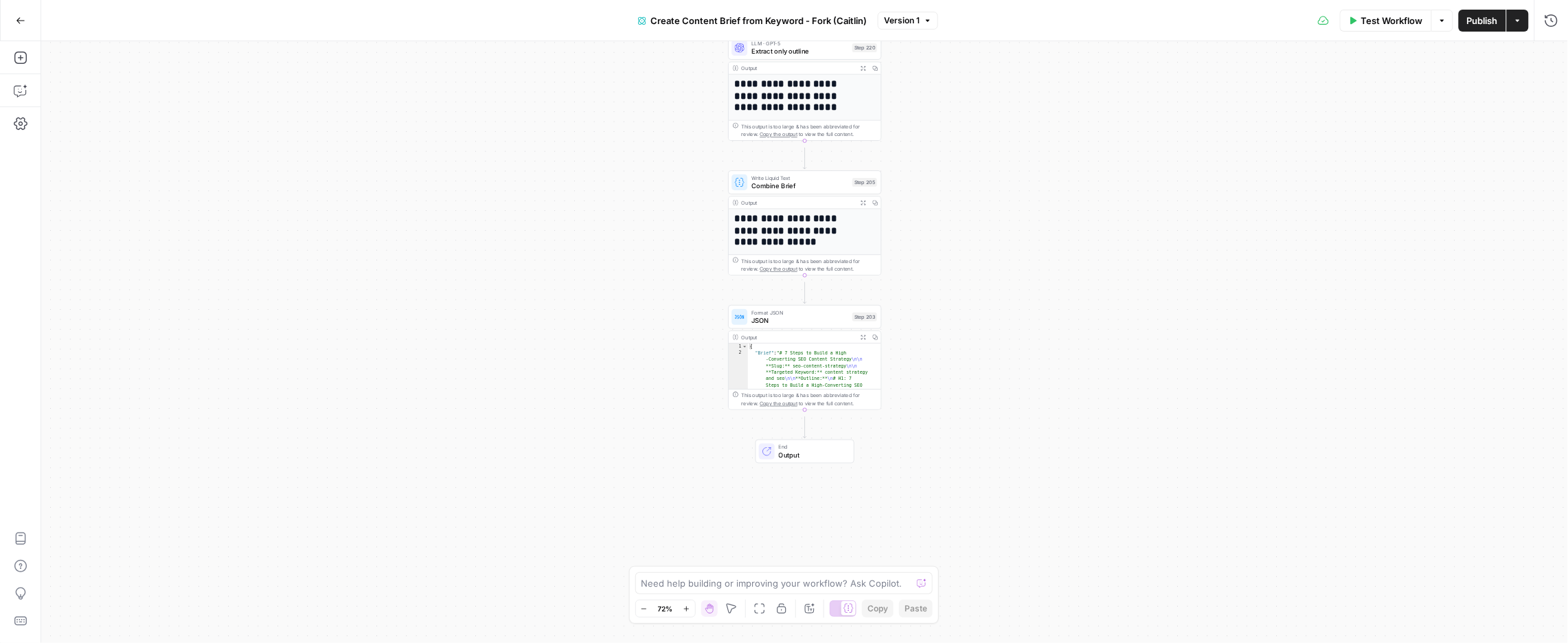
click at [690, 606] on icon "button" at bounding box center [687, 609] width 7 height 7
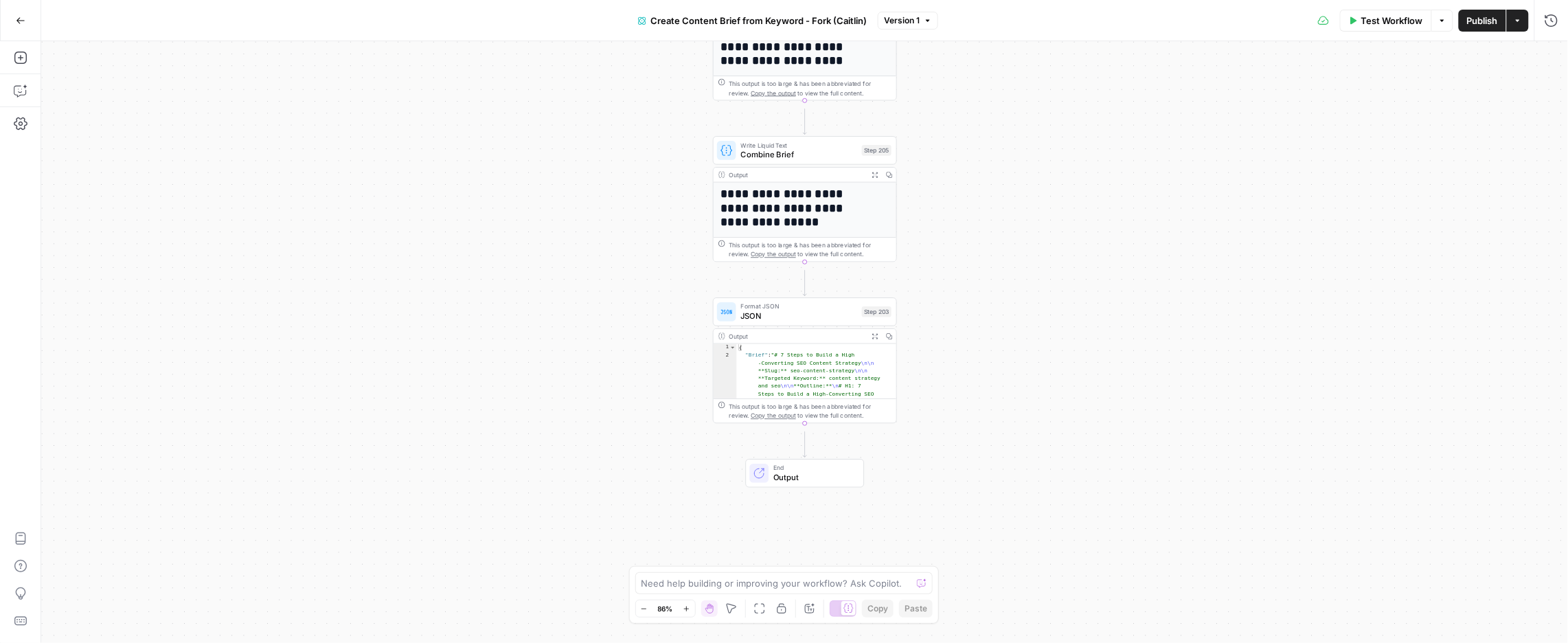
click at [690, 606] on icon "button" at bounding box center [687, 609] width 7 height 7
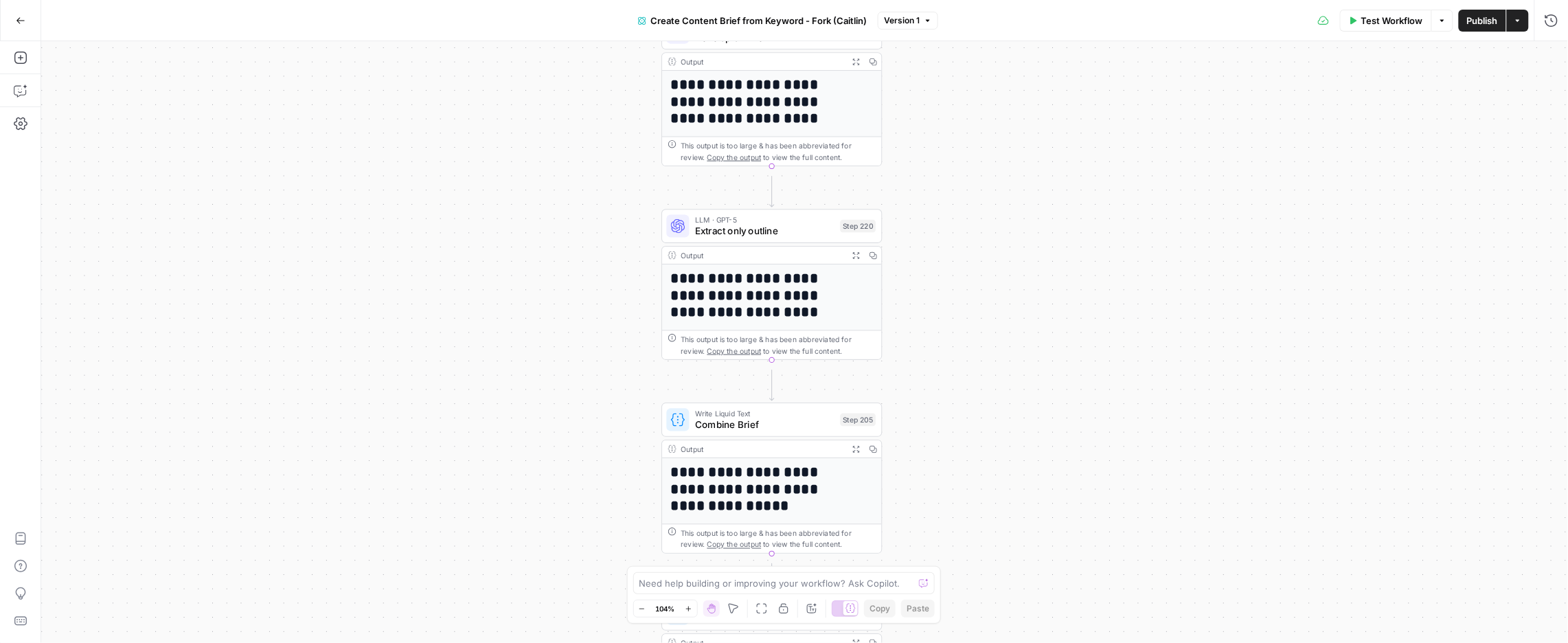
drag, startPoint x: 995, startPoint y: 175, endPoint x: 962, endPoint y: 483, distance: 309.8
click at [962, 483] on div "Workflow Set Inputs Inputs Google Search Perform Google Search Step 51 Output E…" at bounding box center [804, 342] width 1527 height 602
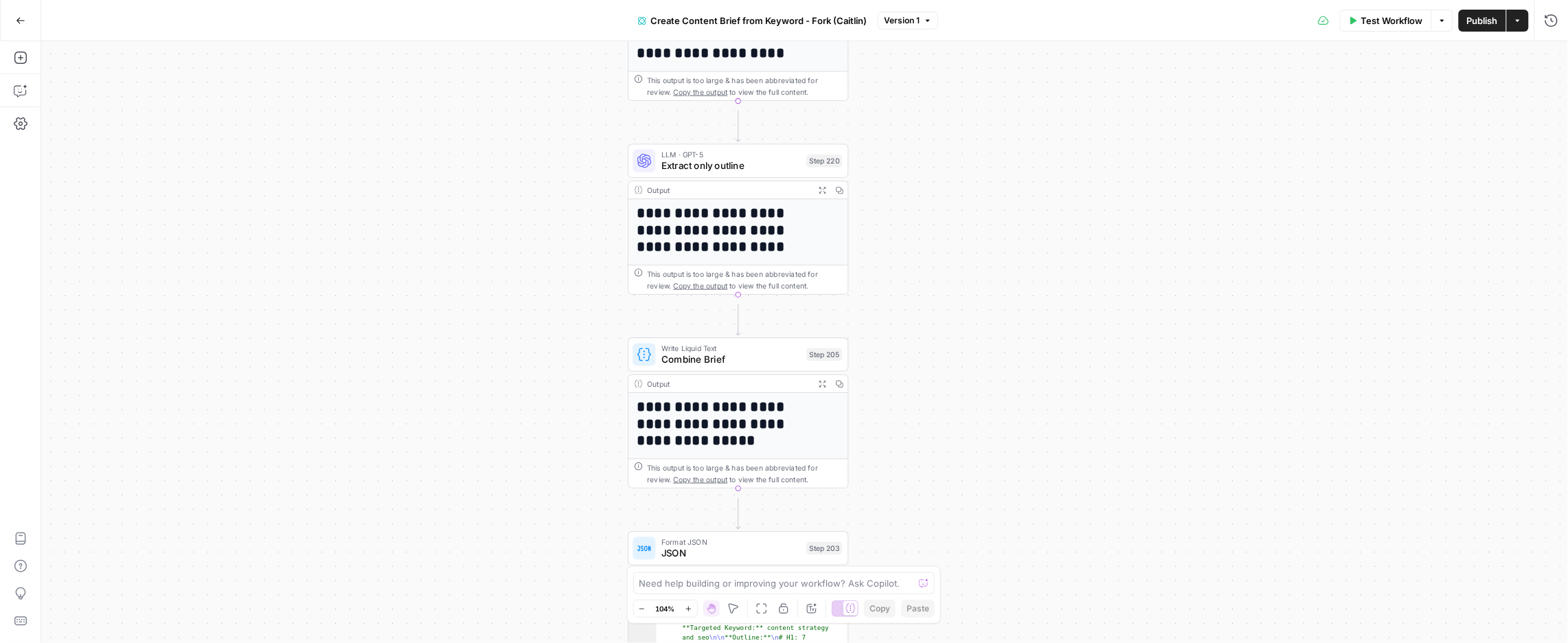
drag, startPoint x: 947, startPoint y: 177, endPoint x: 906, endPoint y: 181, distance: 41.2
click at [913, 109] on div "Workflow Set Inputs Inputs Google Search Perform Google Search Step 51 Output E…" at bounding box center [804, 342] width 1527 height 602
click at [737, 303] on icon "Edge from step_220 to step_205" at bounding box center [737, 318] width 4 height 31
click at [738, 305] on icon "Edge from step_220 to step_205" at bounding box center [737, 318] width 4 height 31
click at [738, 310] on icon "Edge from step_220 to step_205" at bounding box center [737, 318] width 4 height 31
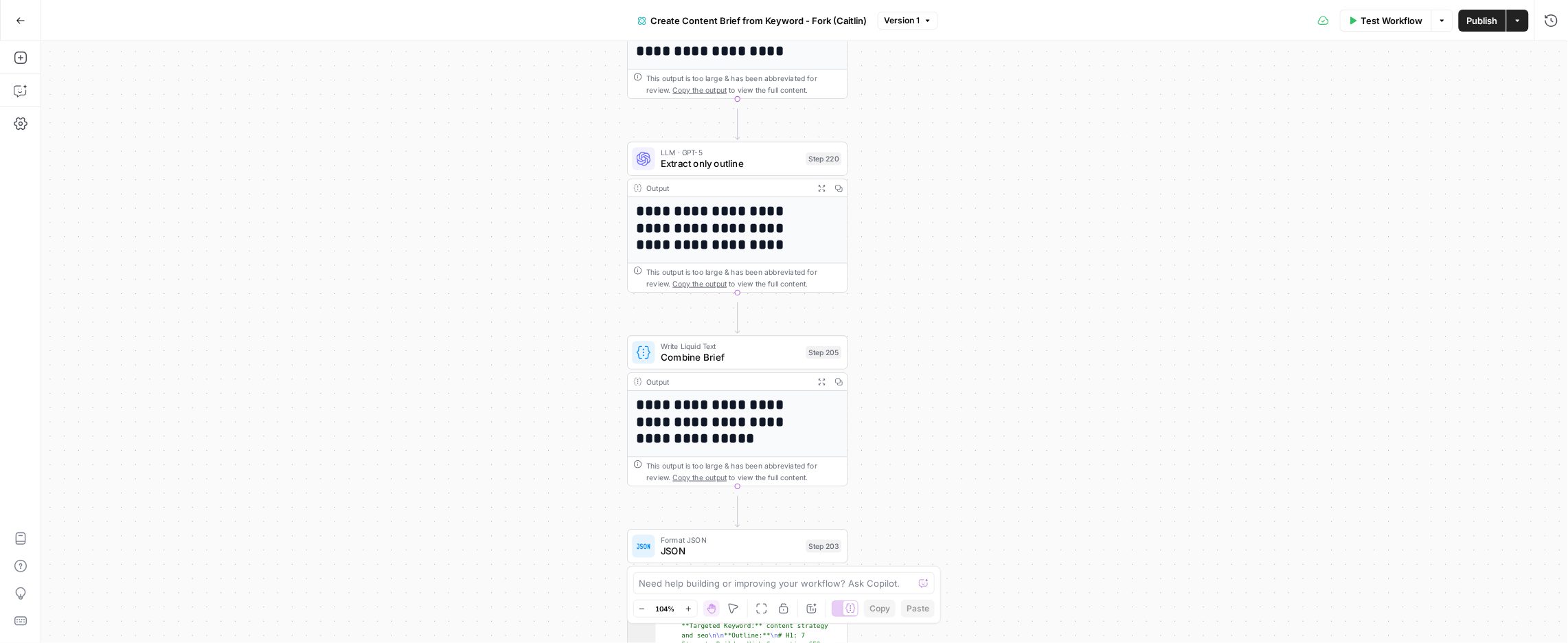
click at [1514, 22] on button "Actions" at bounding box center [1518, 20] width 22 height 22
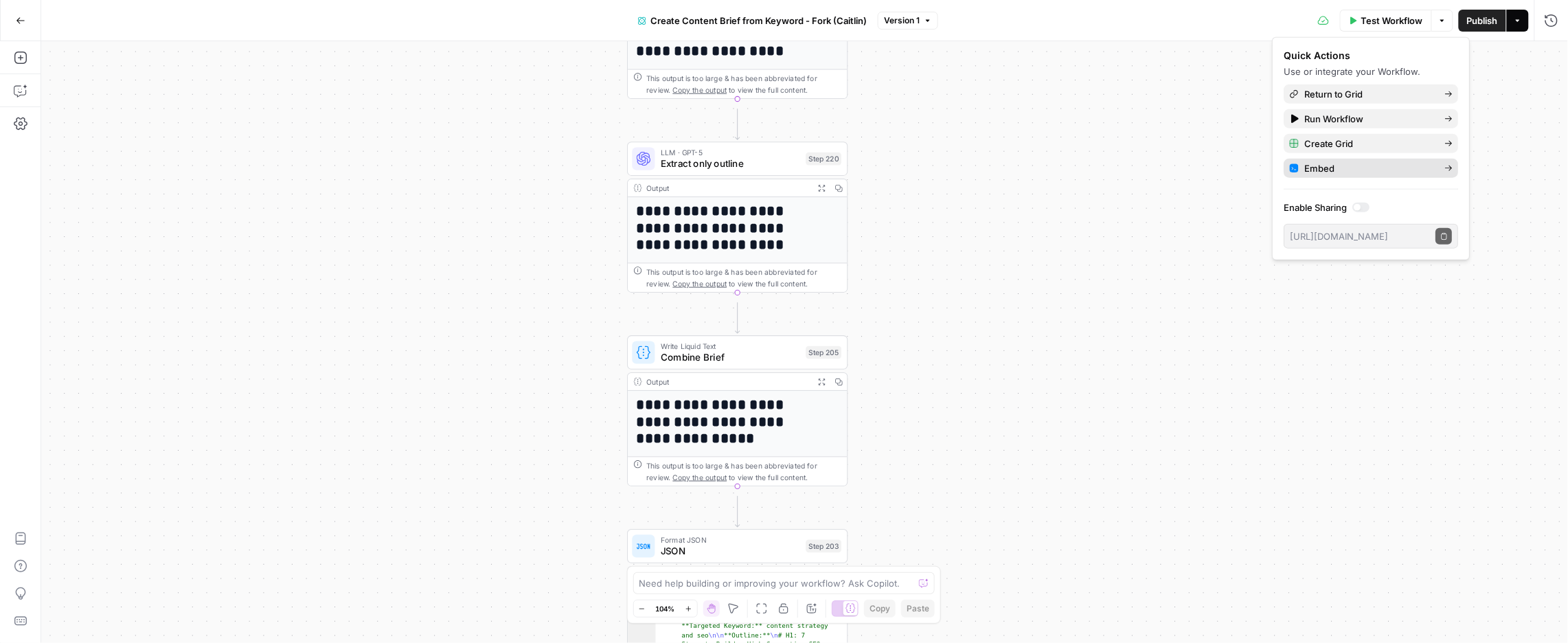
click at [1453, 173] on icon at bounding box center [1449, 168] width 8 height 8
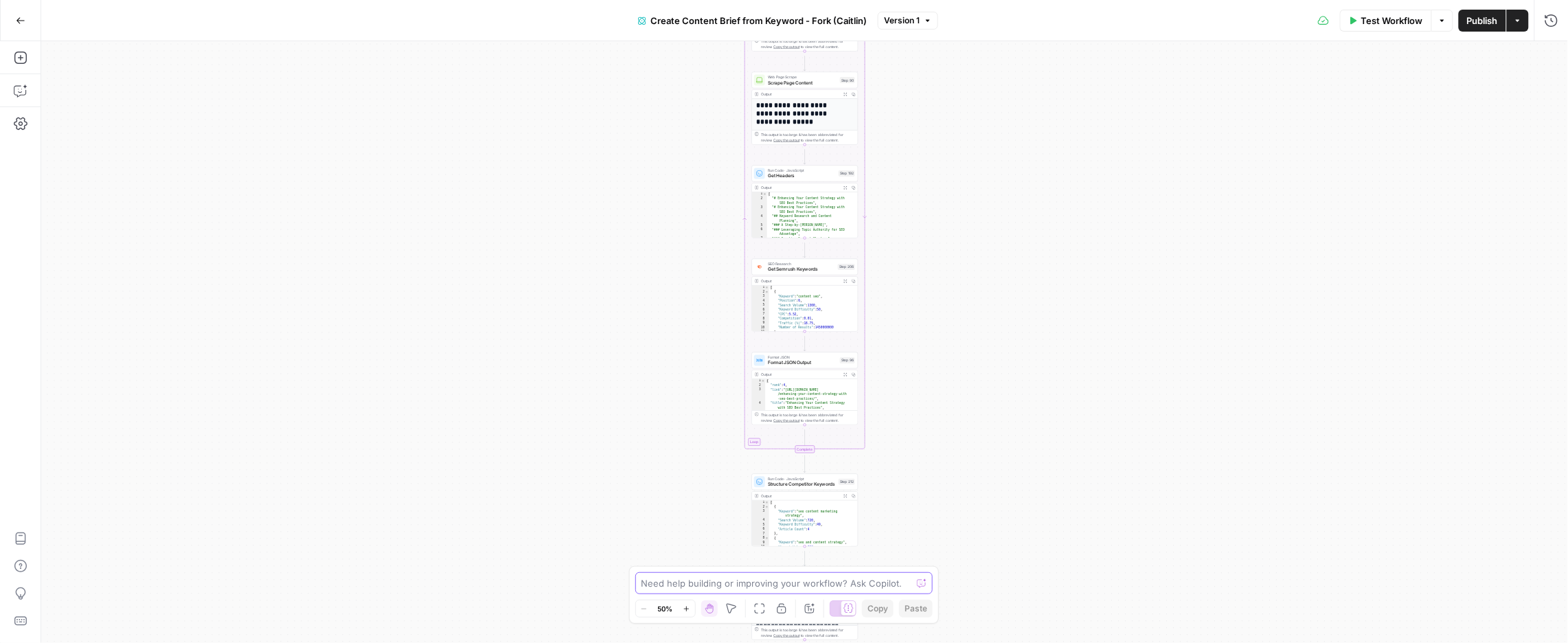
click at [720, 576] on textarea at bounding box center [776, 583] width 270 height 13
type textarea "how to add a power agent step?"
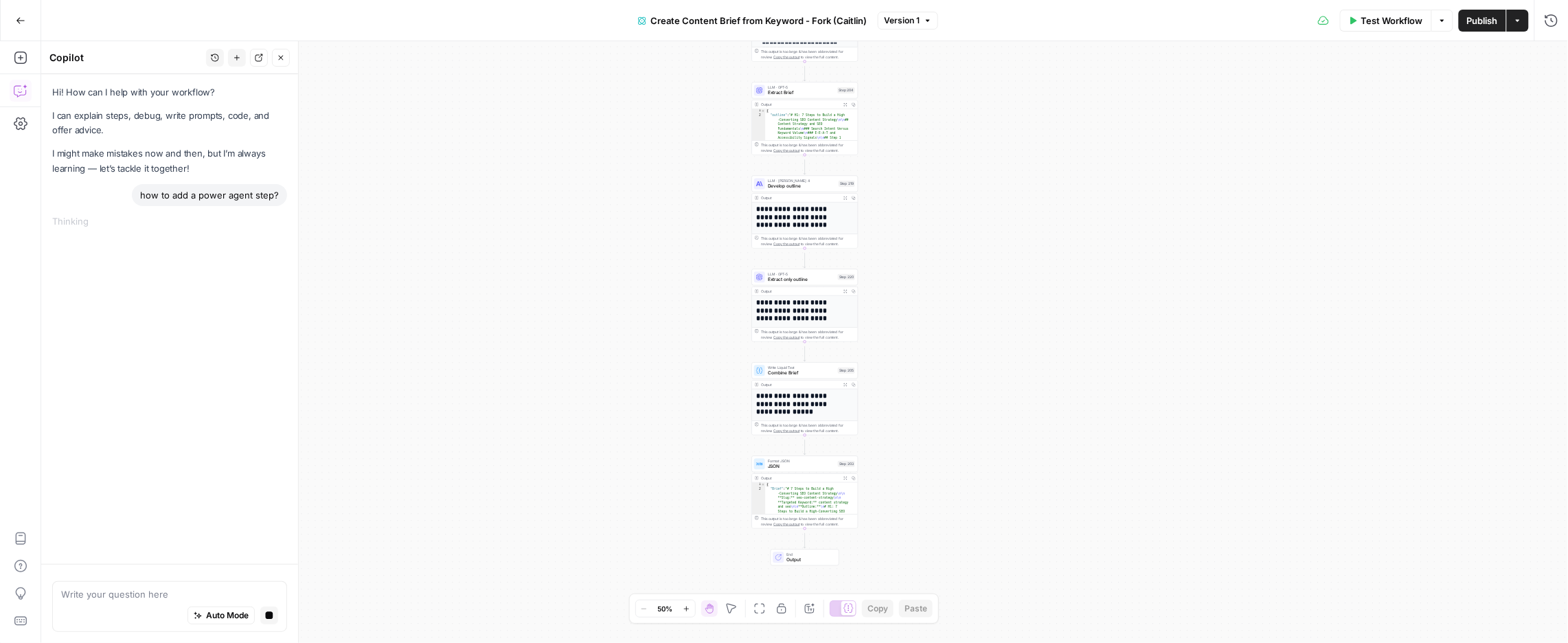
click at [690, 606] on icon "button" at bounding box center [687, 609] width 7 height 7
click at [689, 606] on icon "button" at bounding box center [686, 607] width 4 height 4
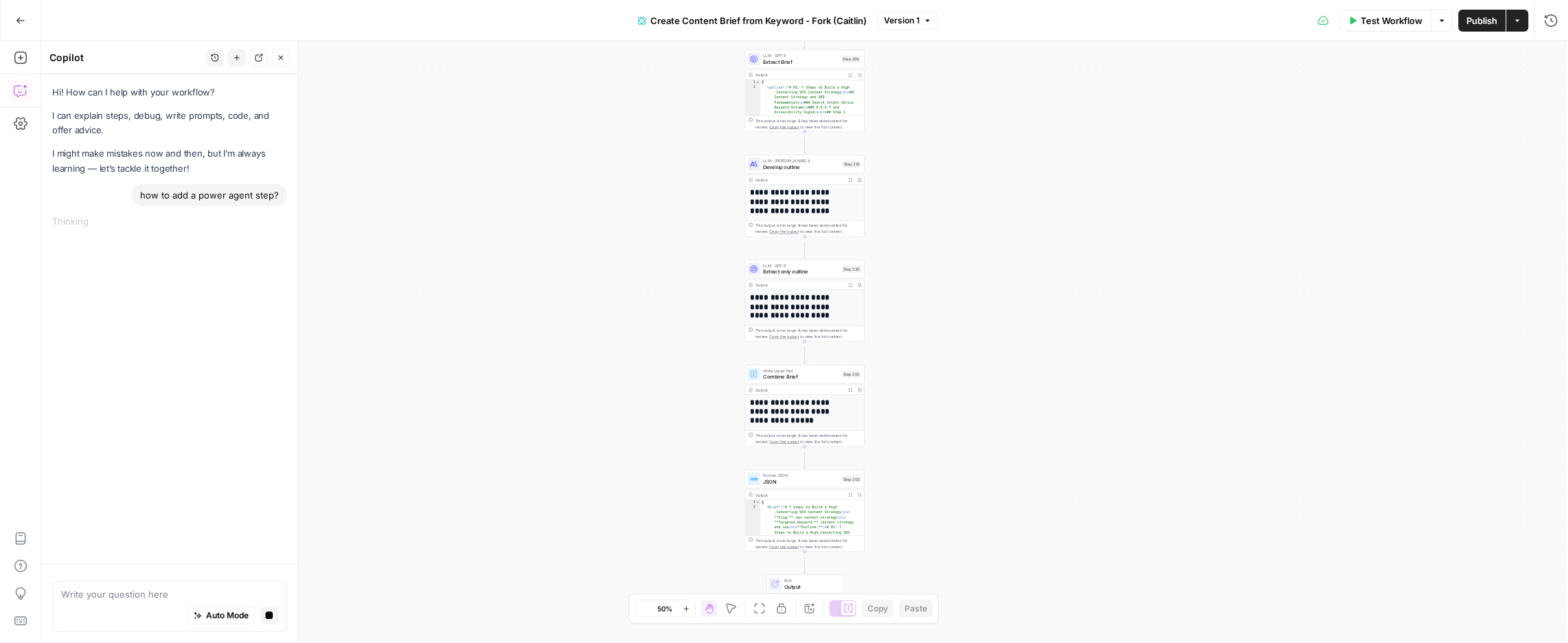
click at [689, 606] on icon "button" at bounding box center [686, 607] width 4 height 4
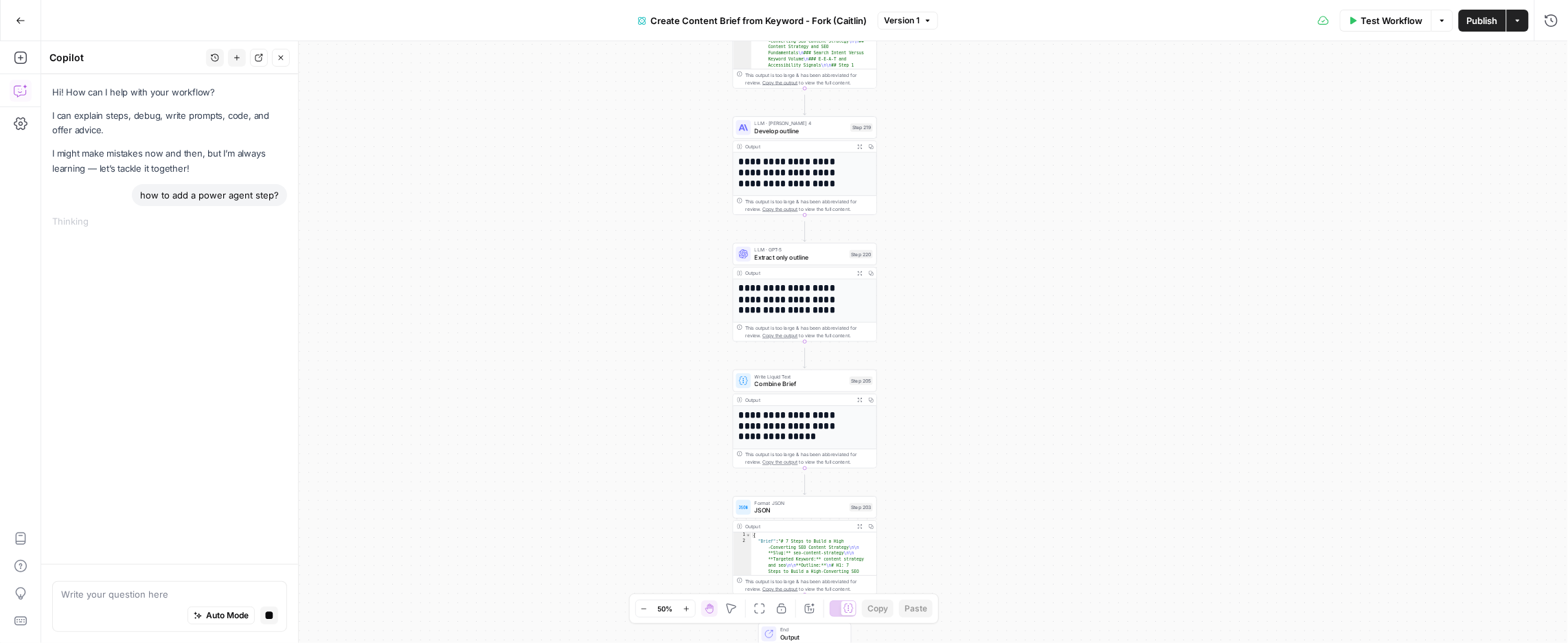
click at [689, 606] on icon "button" at bounding box center [686, 607] width 4 height 4
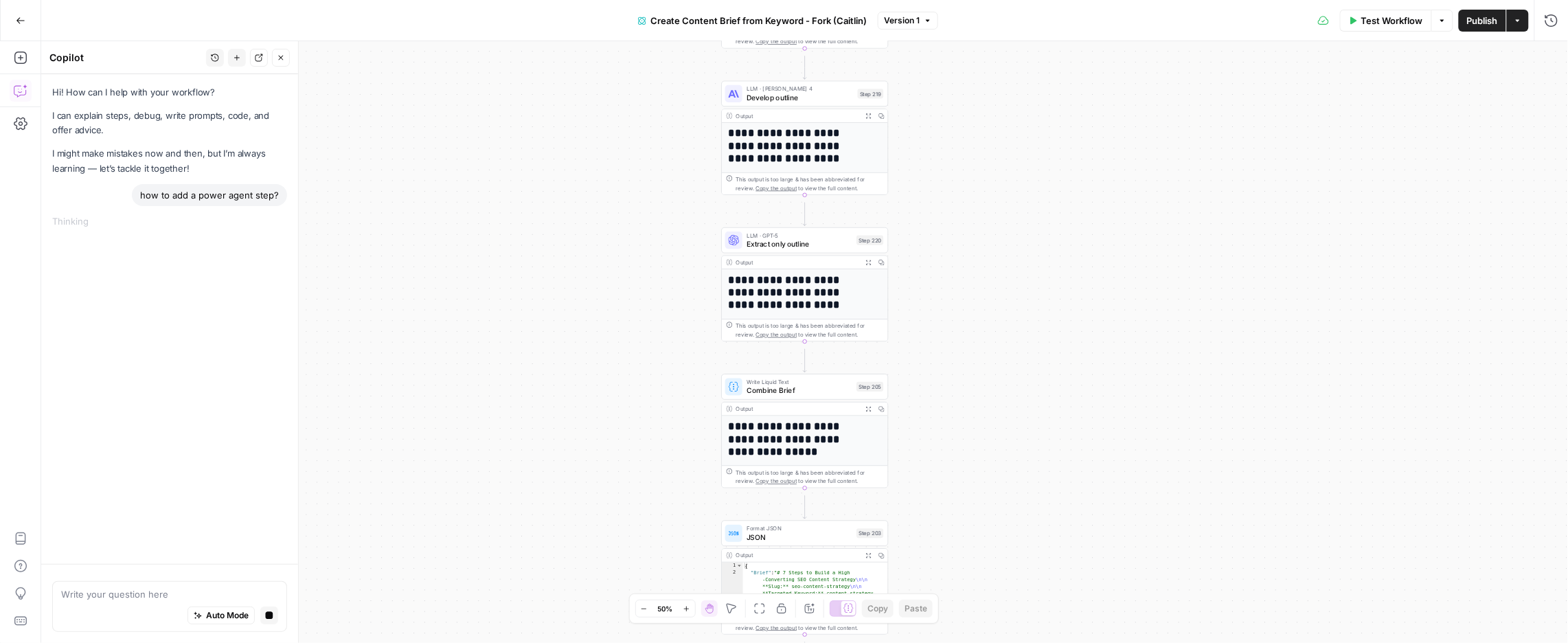
click at [689, 606] on icon "button" at bounding box center [686, 607] width 4 height 4
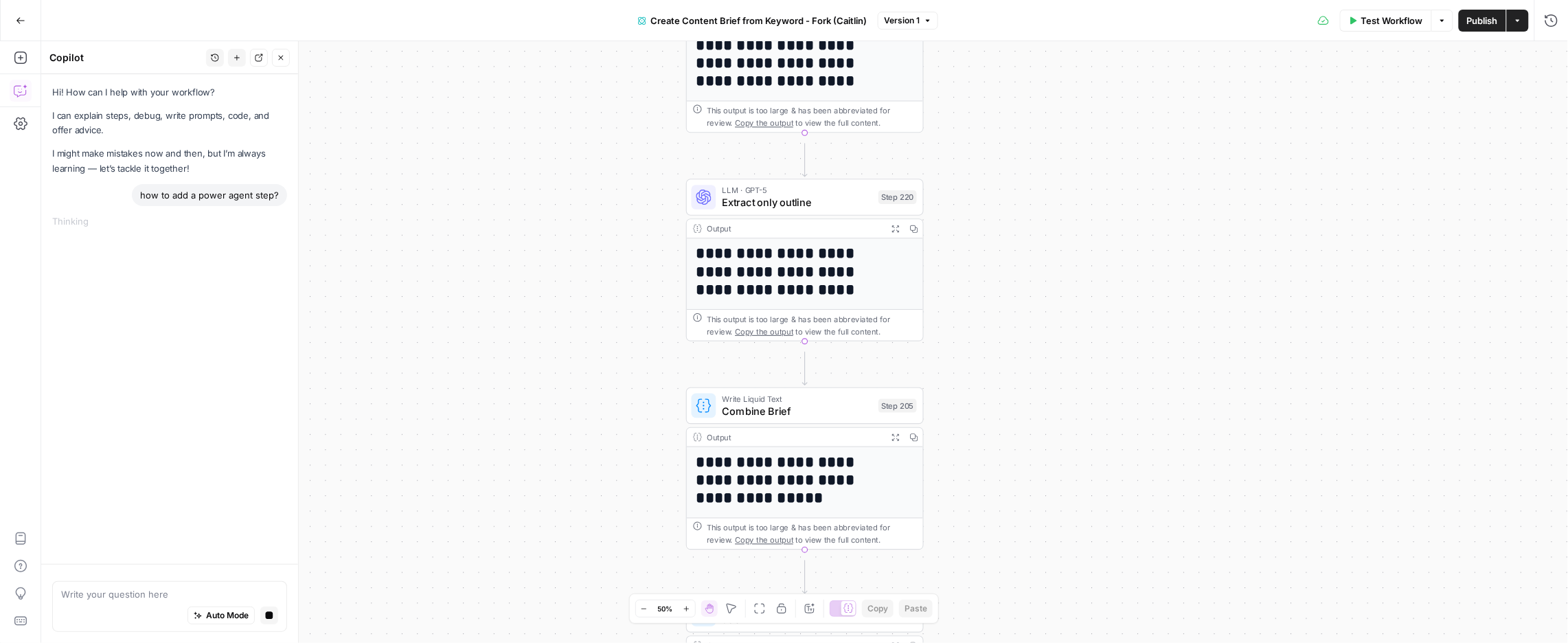
click at [696, 600] on button "Zoom In" at bounding box center [687, 608] width 17 height 17
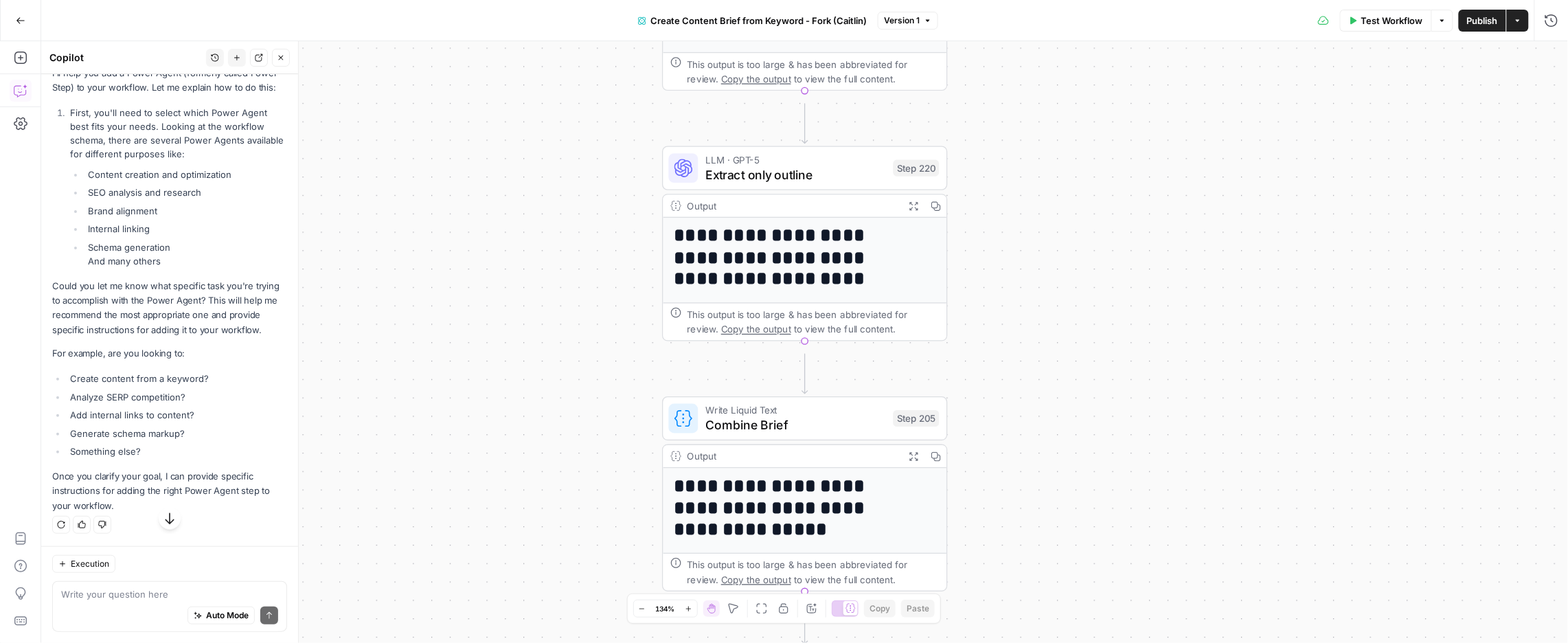
scroll to position [459, 0]
click at [149, 587] on textarea at bounding box center [170, 593] width 217 height 13
type textarea "Add internal link suggestions within my outline"
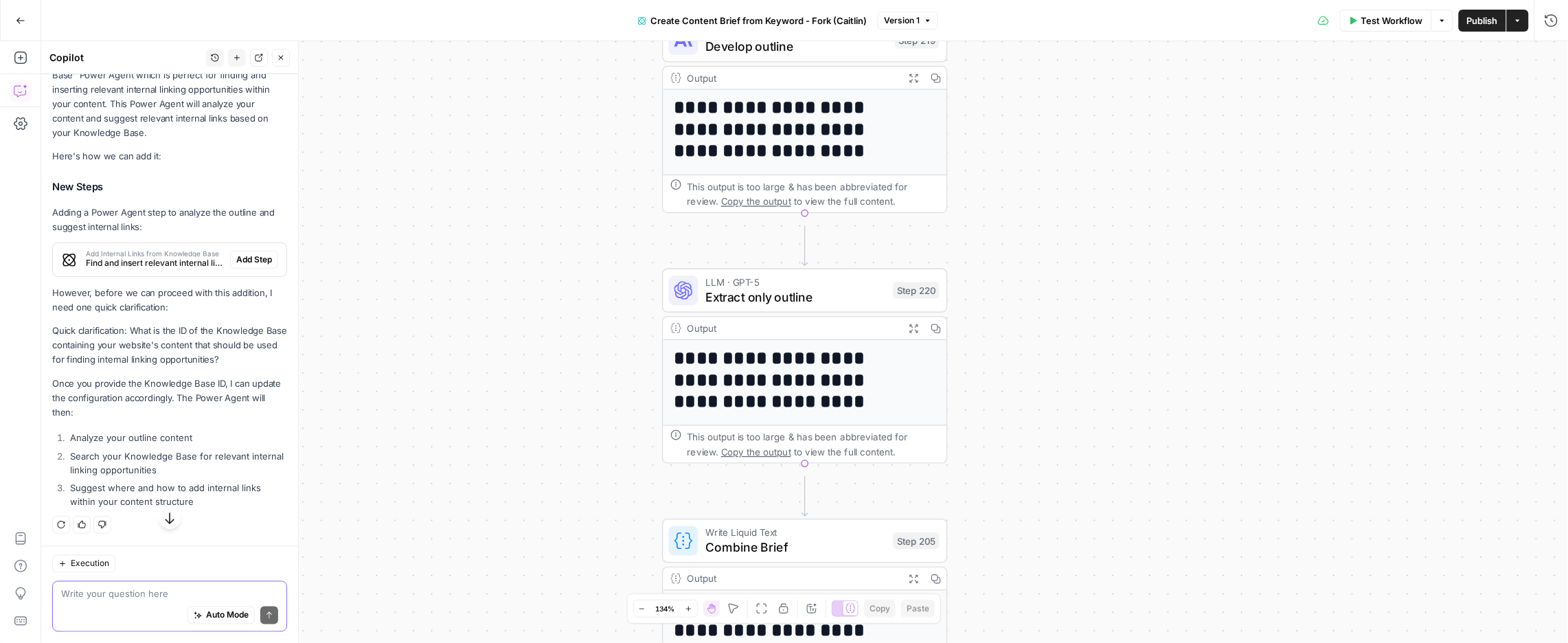
scroll to position [1012, 0]
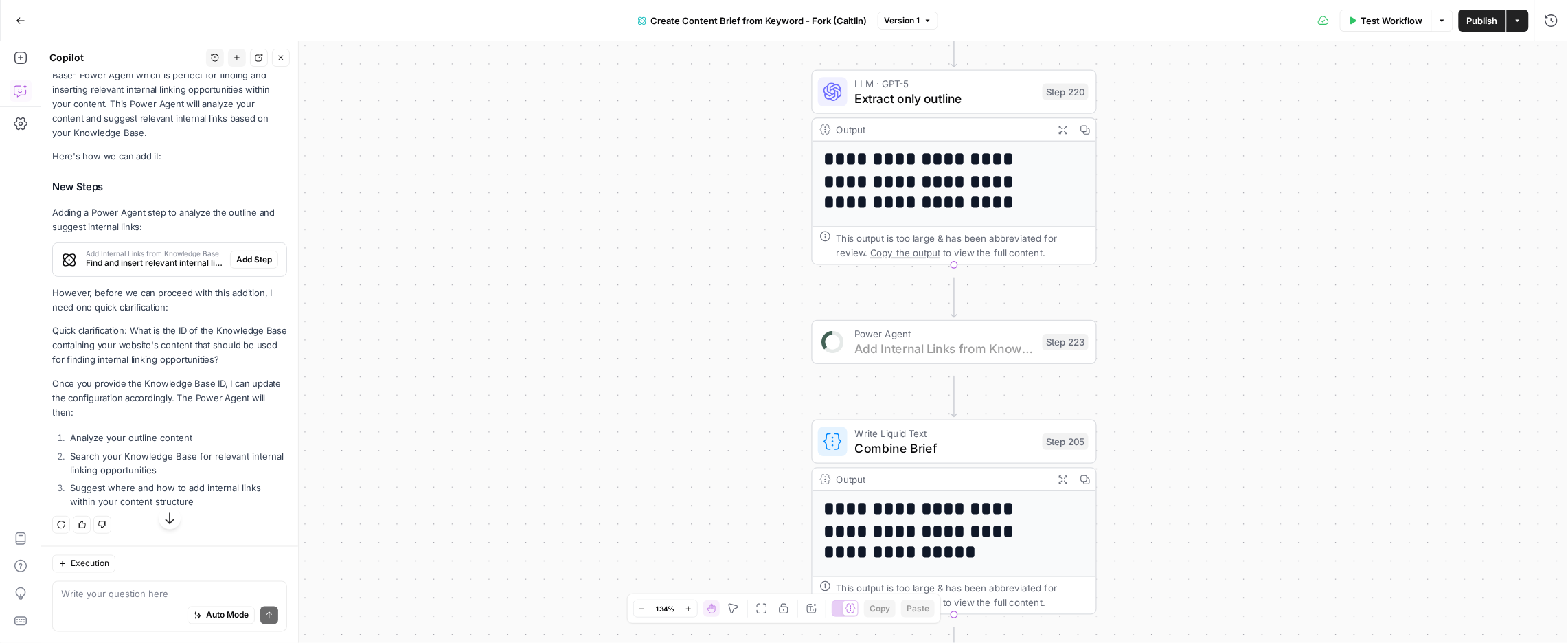
click at [237, 266] on span "Add Step" at bounding box center [254, 260] width 36 height 12
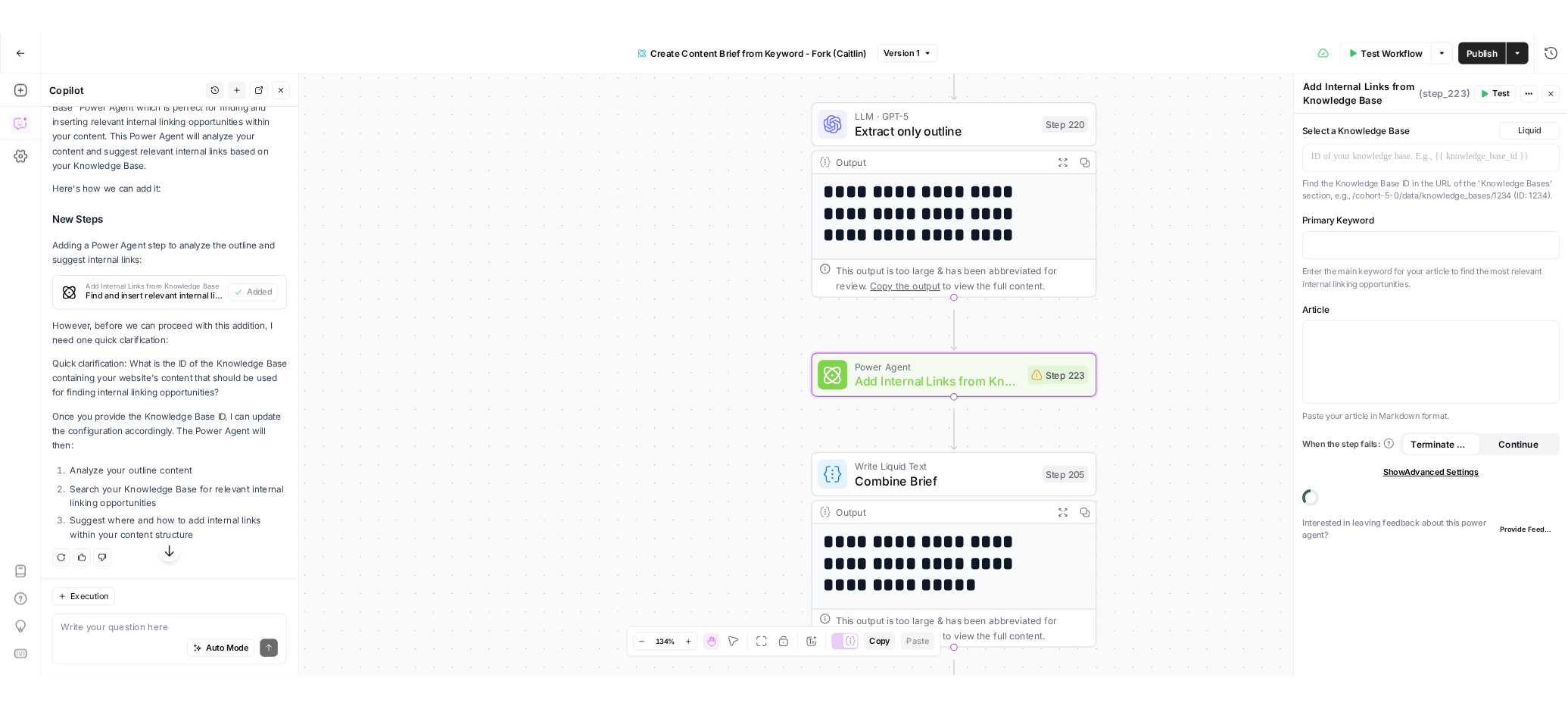
scroll to position [1226, 0]
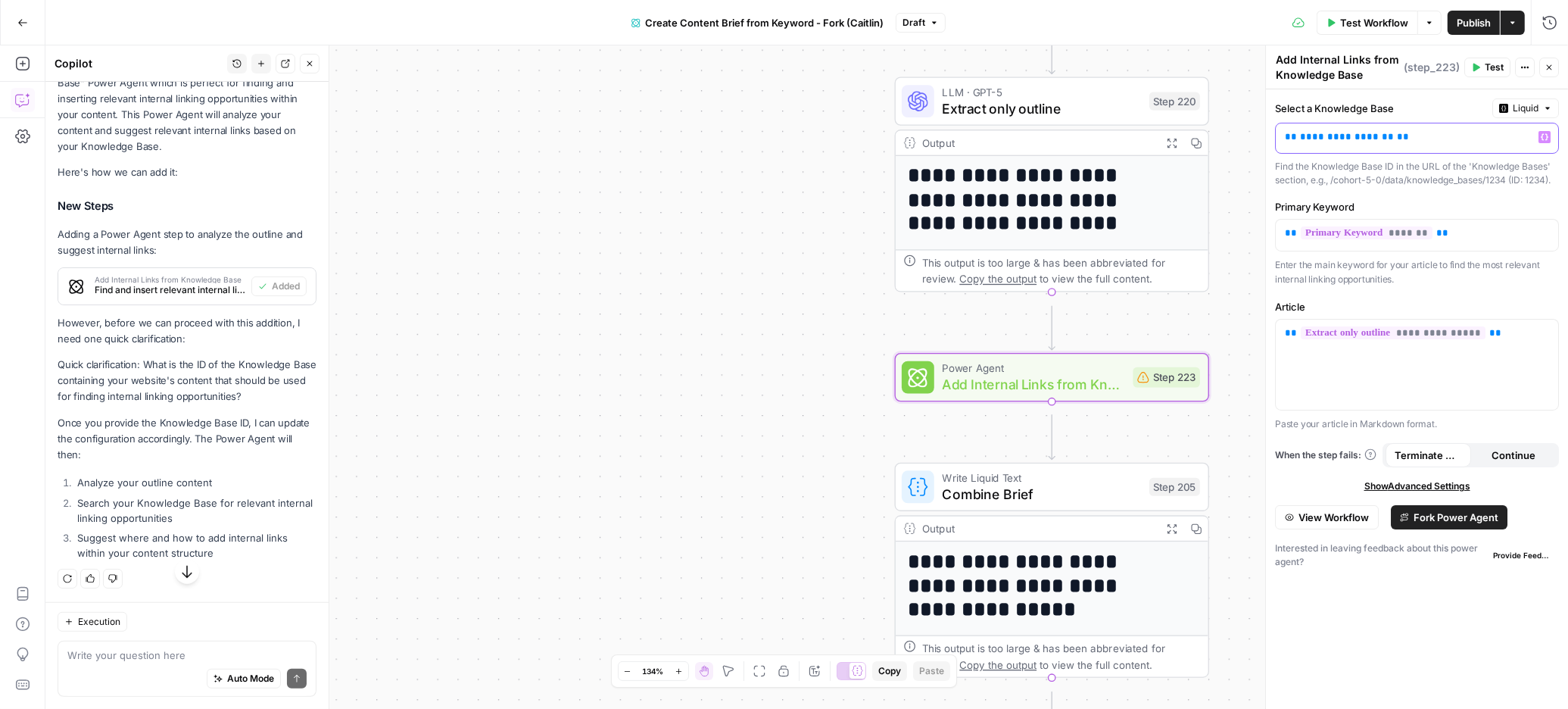
click at [1355, 141] on span "**********" at bounding box center [1347, 136] width 94 height 10
click at [1375, 116] on label "Select a Knowledge Base" at bounding box center [1381, 108] width 212 height 15
click at [1446, 148] on p "**********" at bounding box center [1412, 138] width 255 height 19
click at [1446, 148] on p "**********" at bounding box center [1396, 138] width 224 height 19
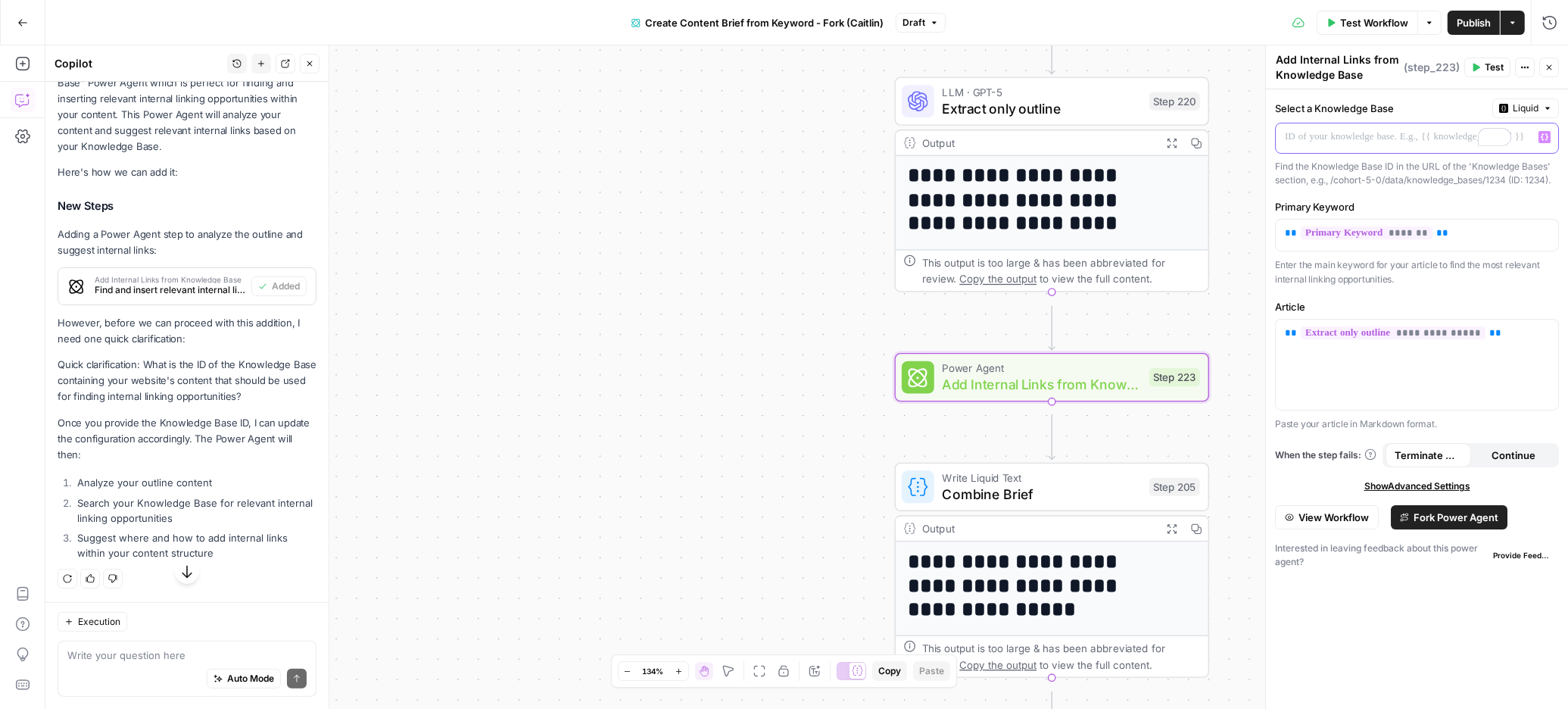
click at [1335, 153] on div at bounding box center [1404, 138] width 258 height 29
click at [1325, 187] on div "Find the Knowledge Base ID in the URL of the 'Knowledge Bases' section, e.g., /…" at bounding box center [1417, 174] width 284 height 27
click at [1322, 148] on p at bounding box center [1396, 138] width 224 height 19
click at [1454, 148] on p "**********" at bounding box center [1396, 138] width 224 height 19
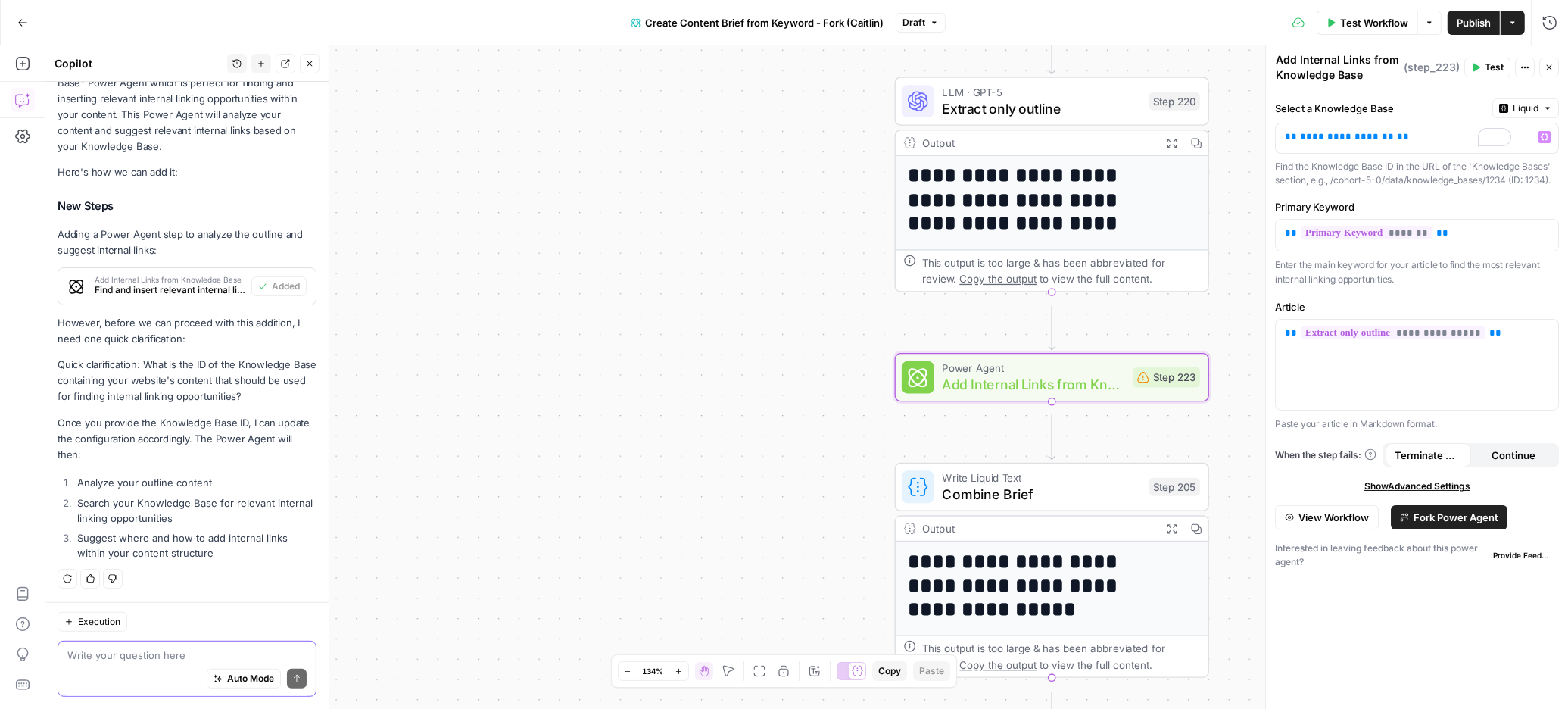
click at [131, 647] on textarea at bounding box center [187, 654] width 239 height 15
paste textarea "8012"
type textarea "8012"
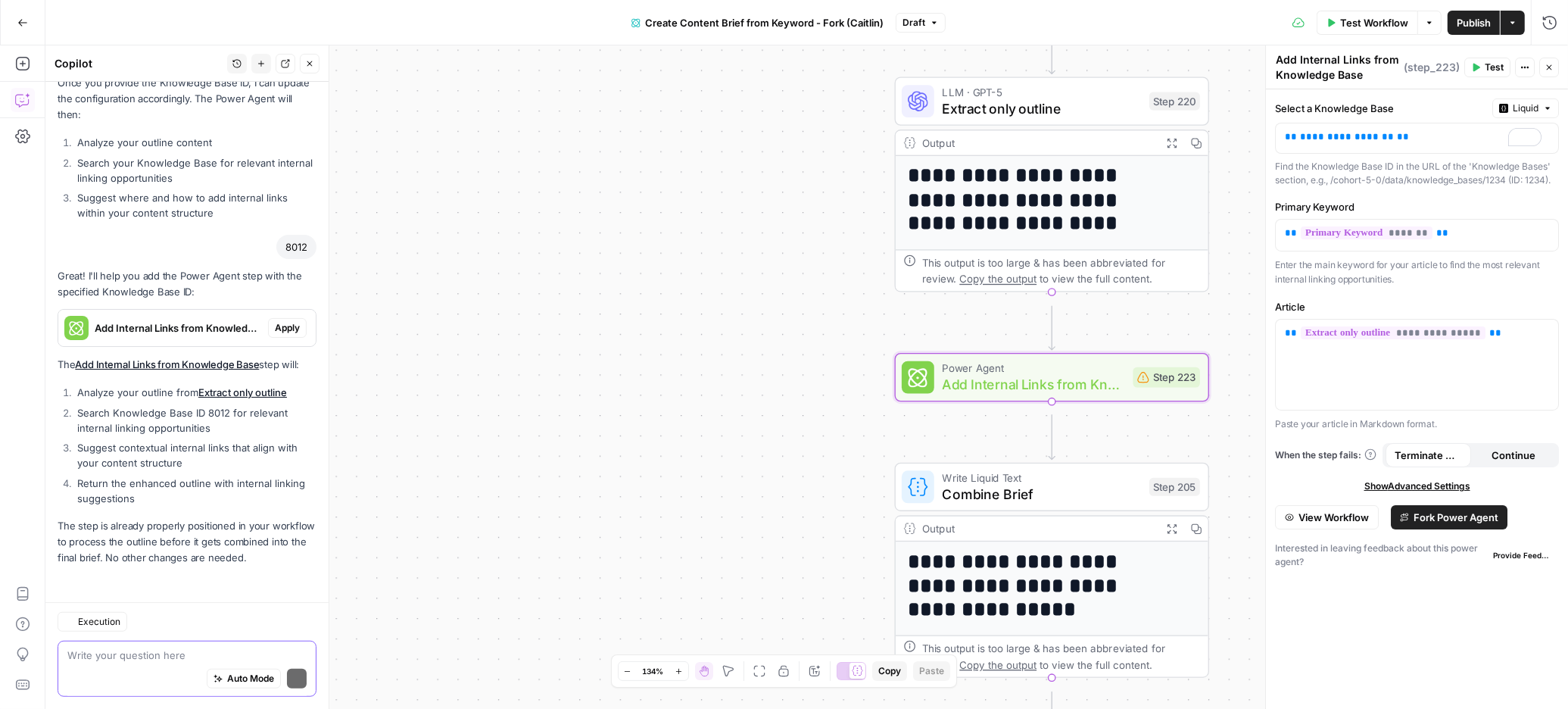
scroll to position [1928, 0]
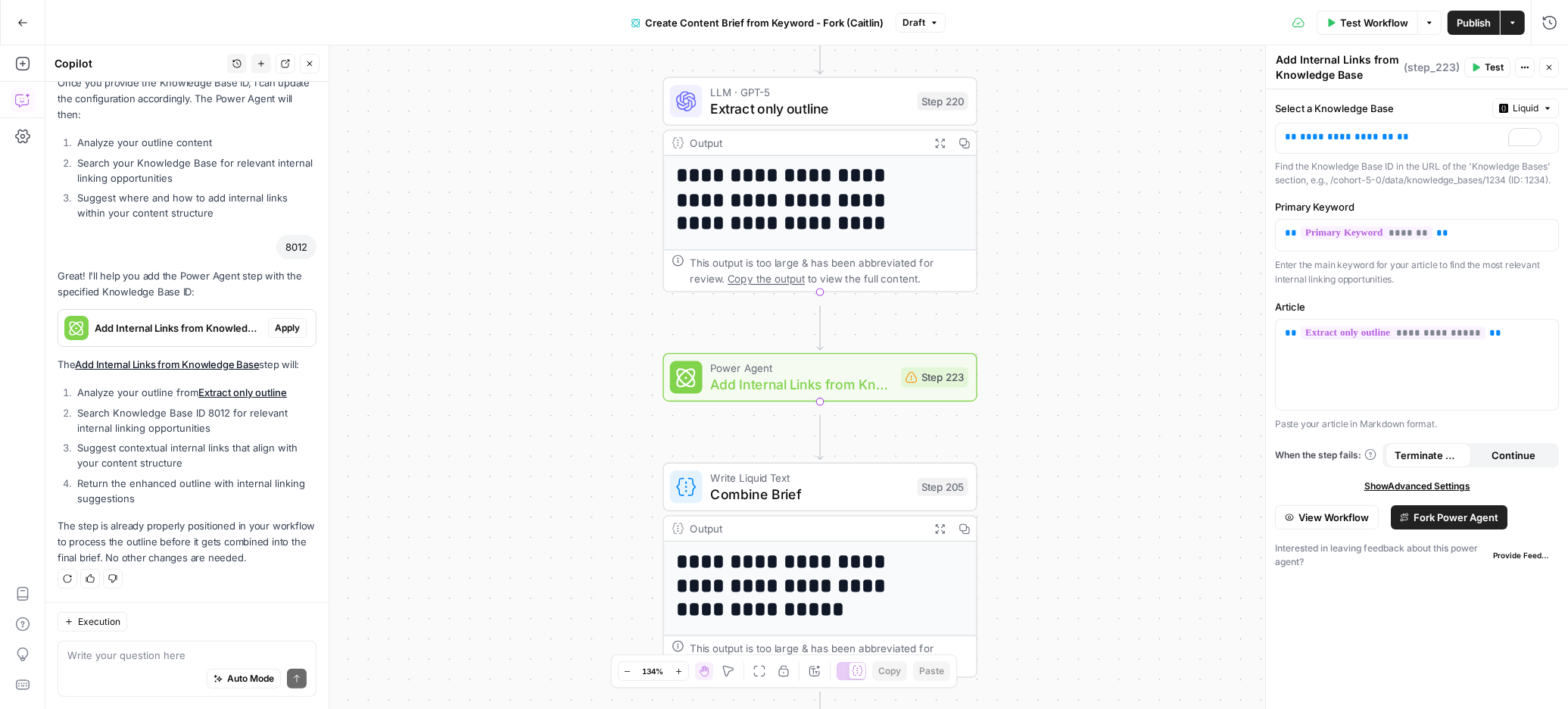
drag, startPoint x: 259, startPoint y: 136, endPoint x: 247, endPoint y: 165, distance: 31.4
click at [247, 268] on div "Great! I'll help you add the Power Agent step with the specified Knowledge Base…" at bounding box center [187, 417] width 259 height 298
click at [274, 322] on span "Apply" at bounding box center [286, 329] width 24 height 14
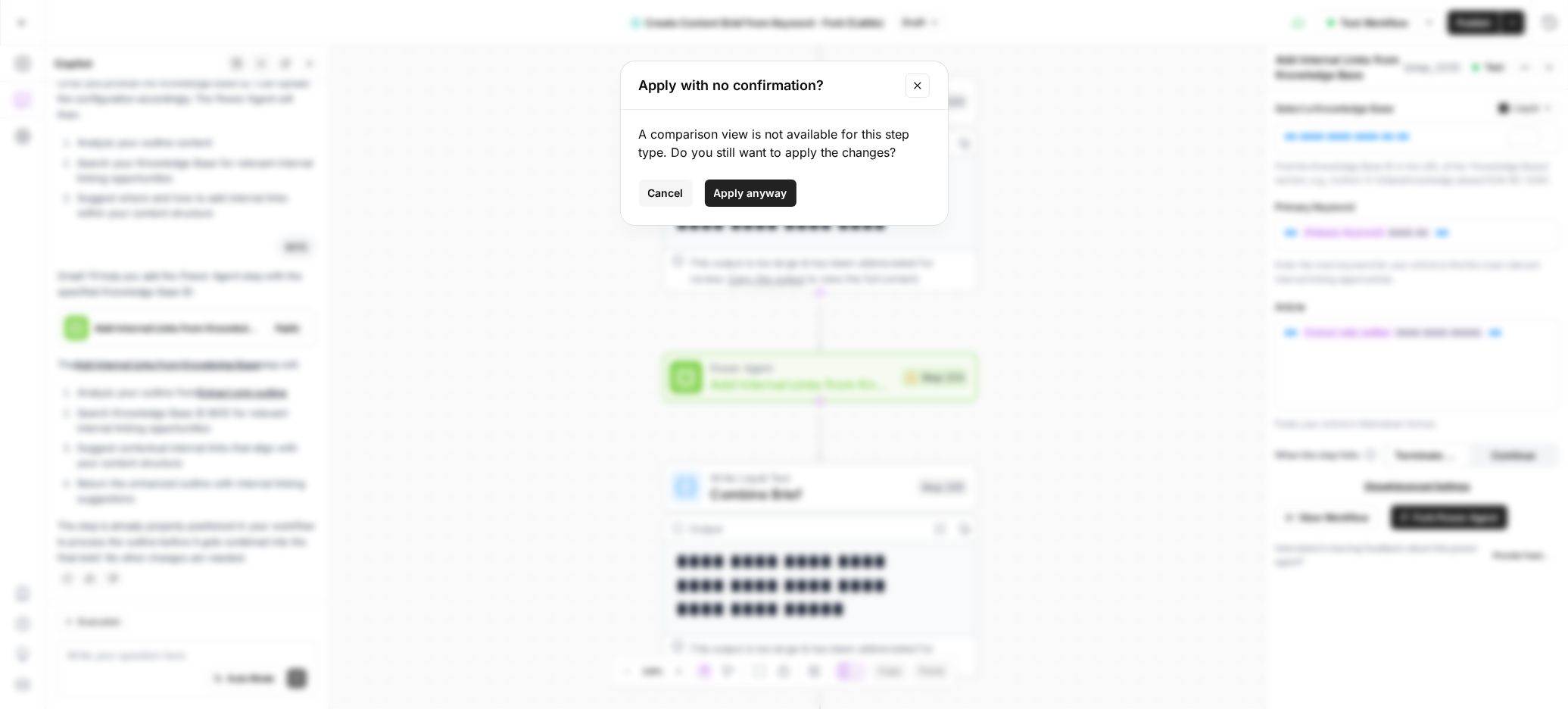
click at [780, 201] on span "Apply anyway" at bounding box center [750, 192] width 74 height 15
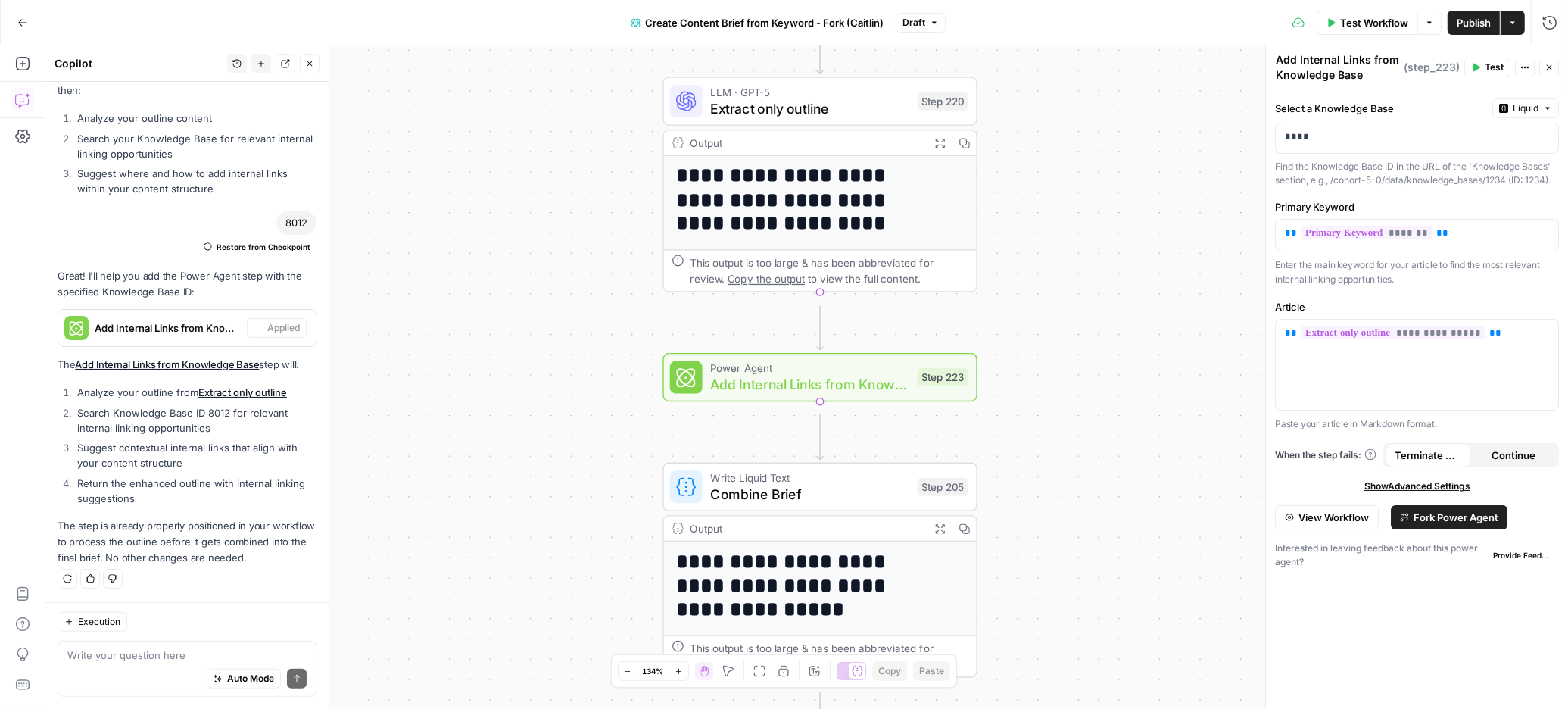
scroll to position [1958, 0]
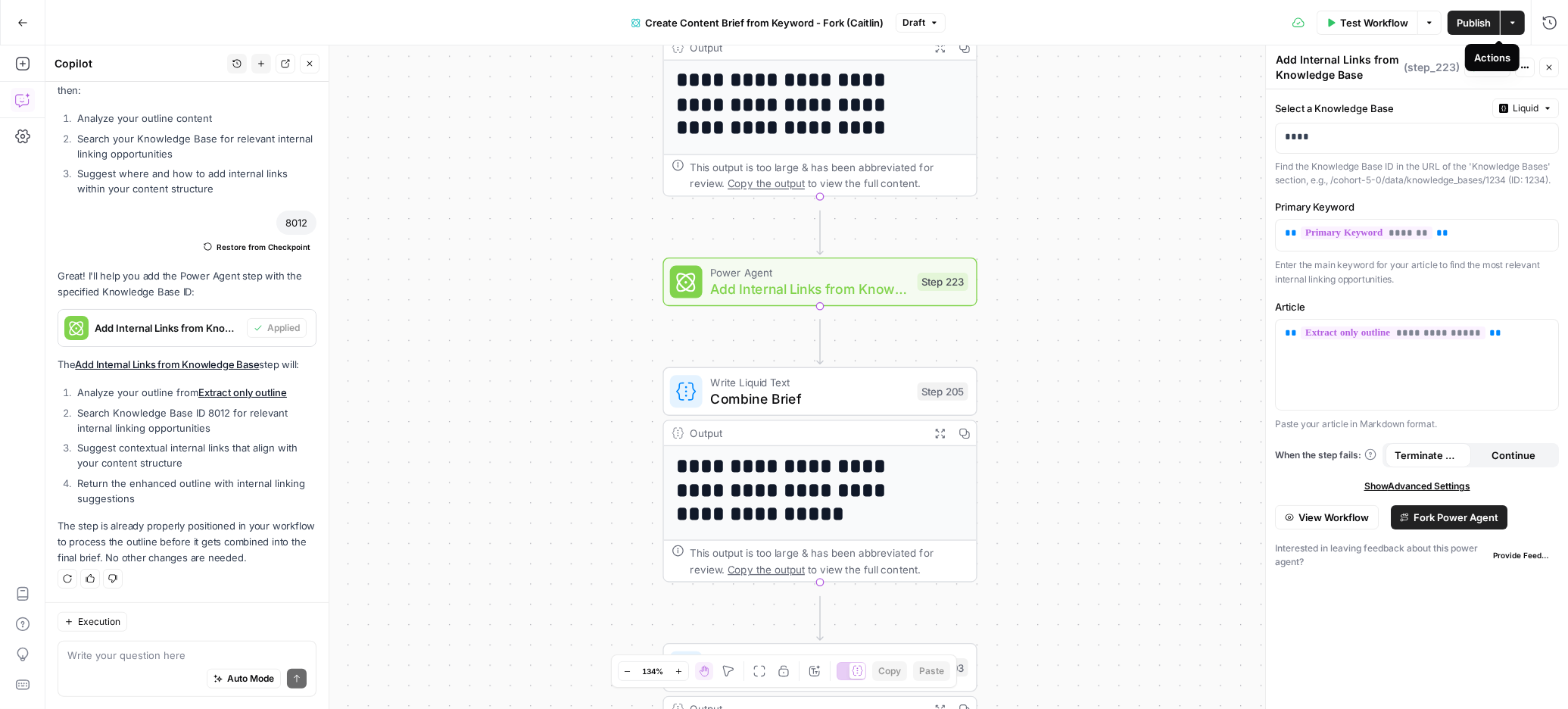
click at [1500, 29] on button "Actions" at bounding box center [1512, 23] width 24 height 25
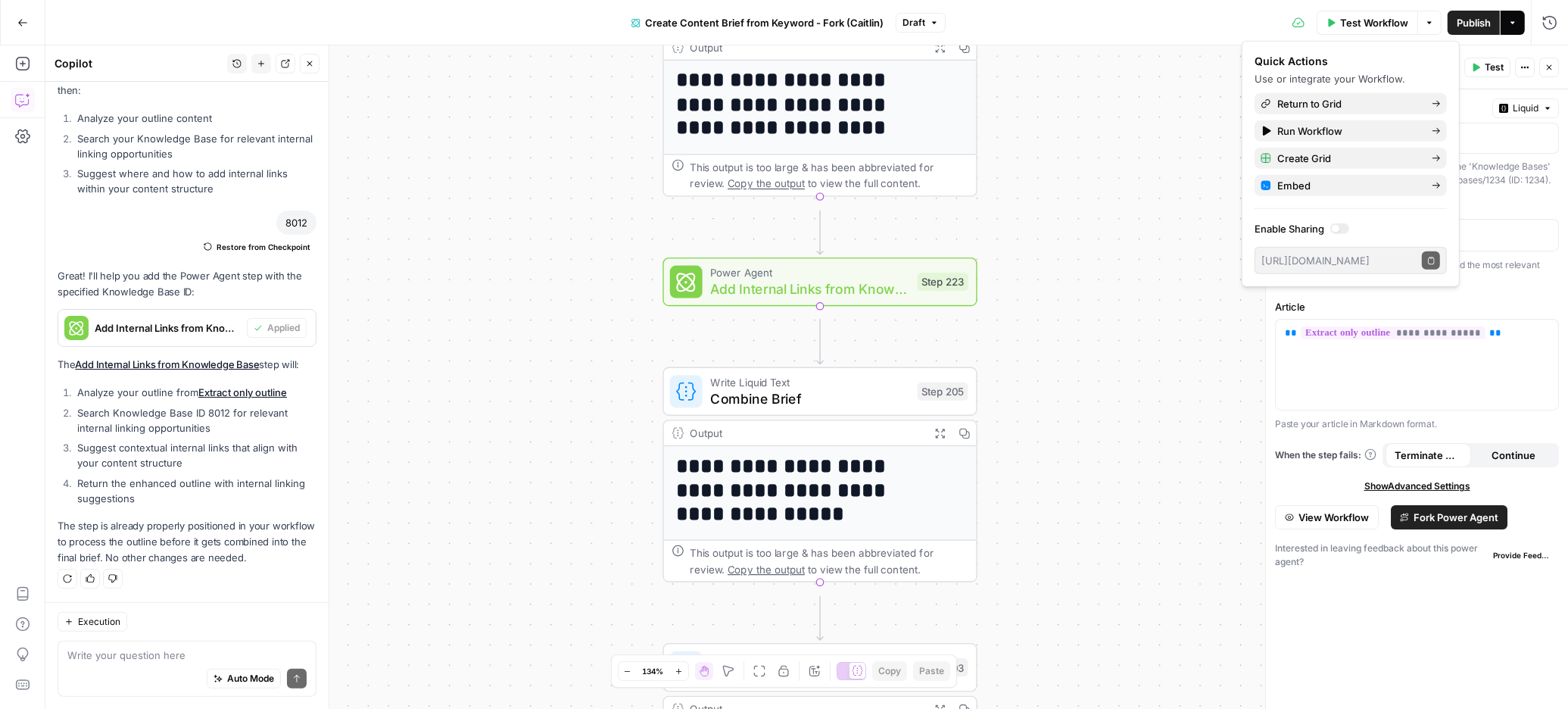
click at [1500, 29] on button "Actions" at bounding box center [1512, 23] width 24 height 25
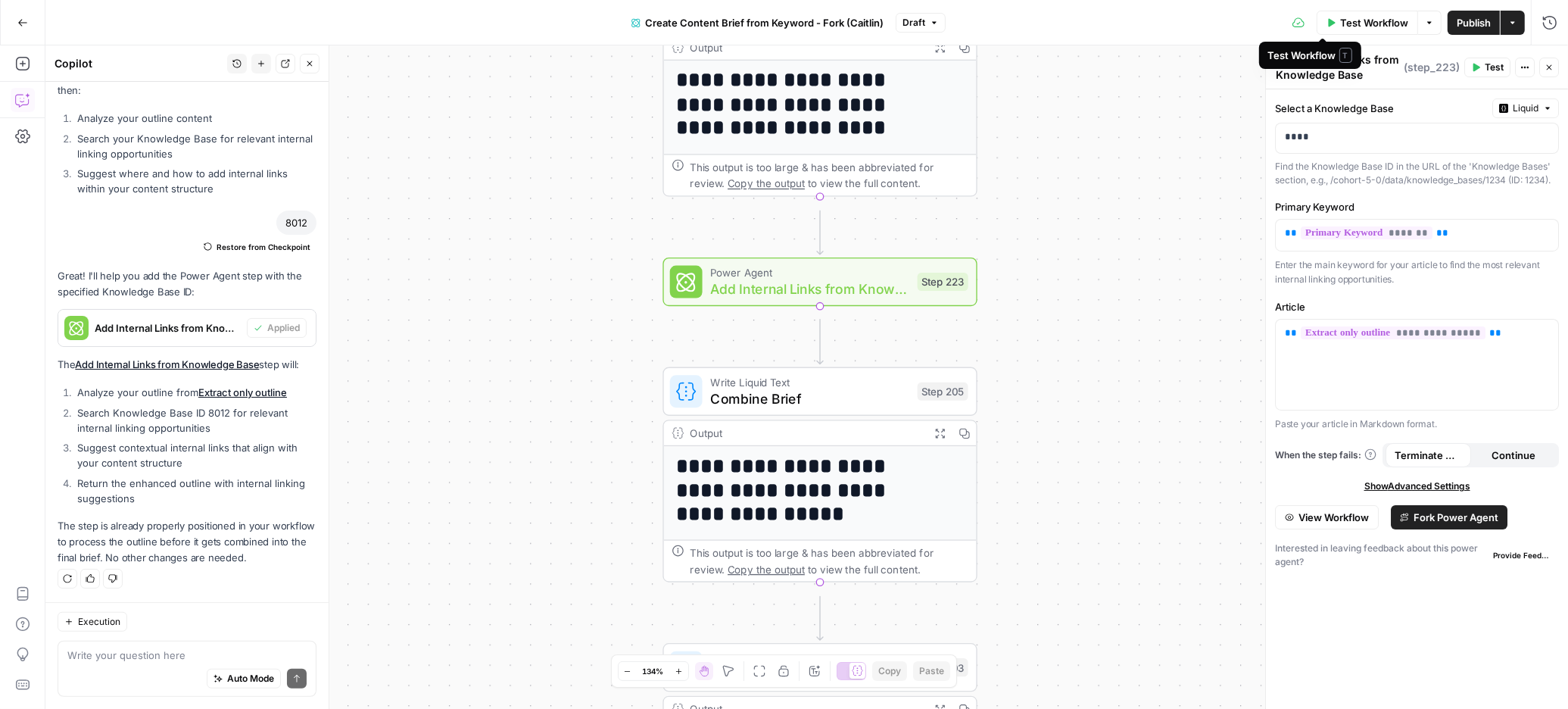
click at [1340, 25] on span "Test Workflow" at bounding box center [1374, 22] width 69 height 15
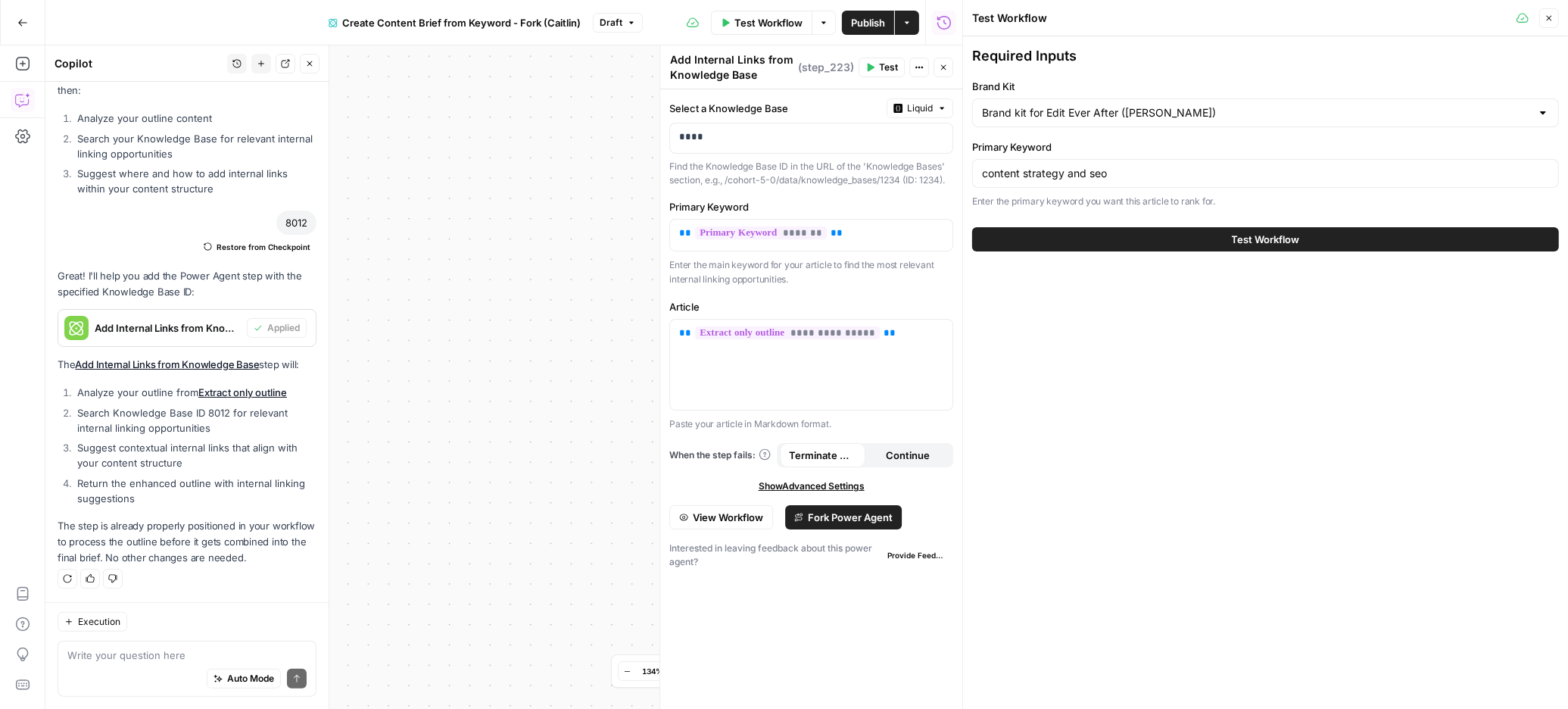
click at [1240, 247] on span "Test Workflow" at bounding box center [1266, 238] width 69 height 15
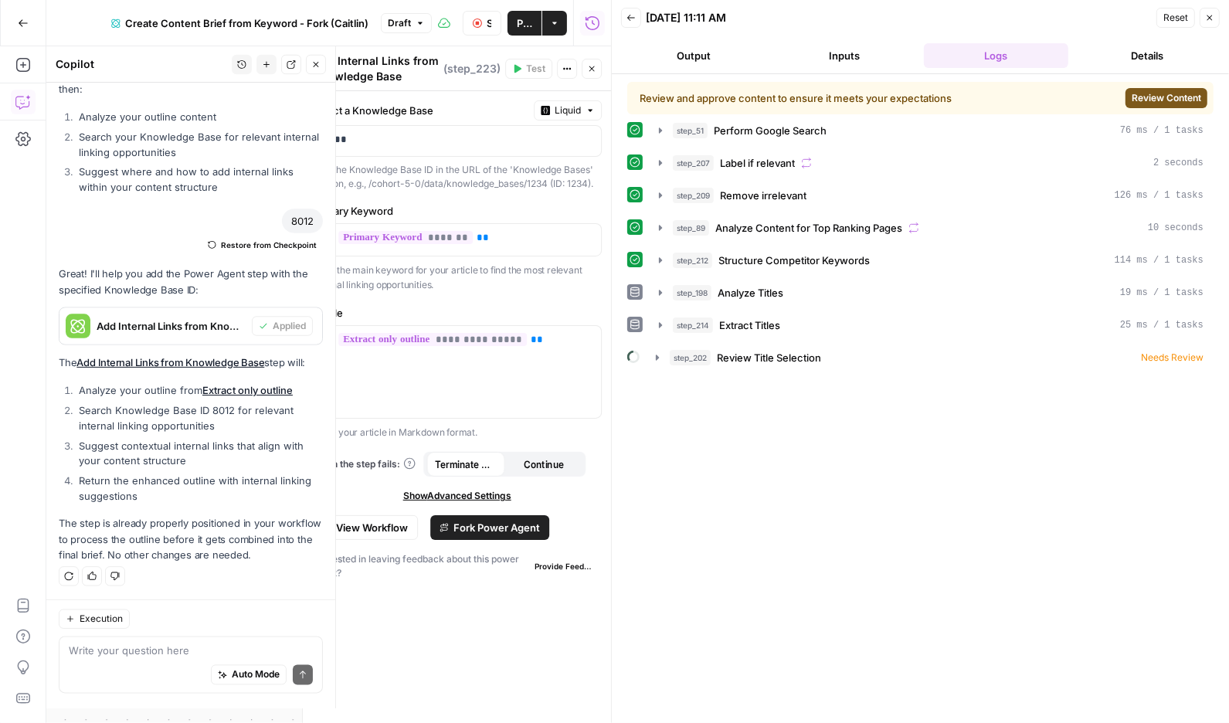
scroll to position [1997, 0]
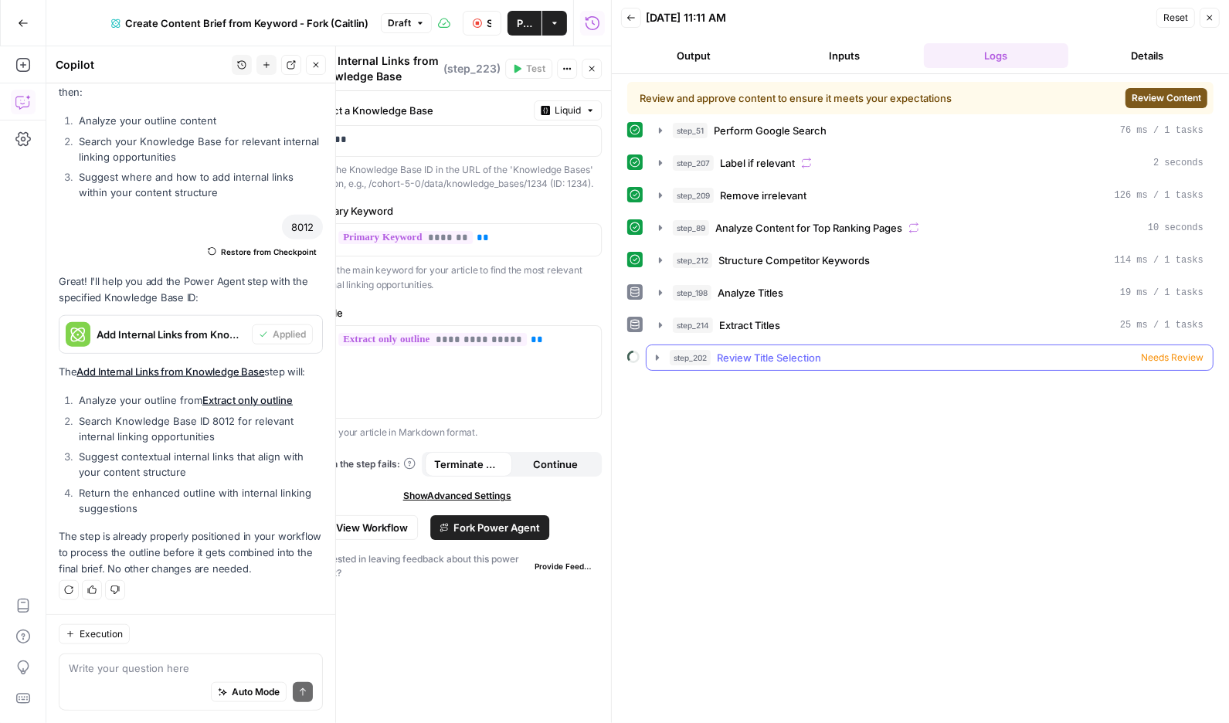
click at [1025, 365] on div "step_202 Review Title Selection Needs Review" at bounding box center [937, 357] width 534 height 15
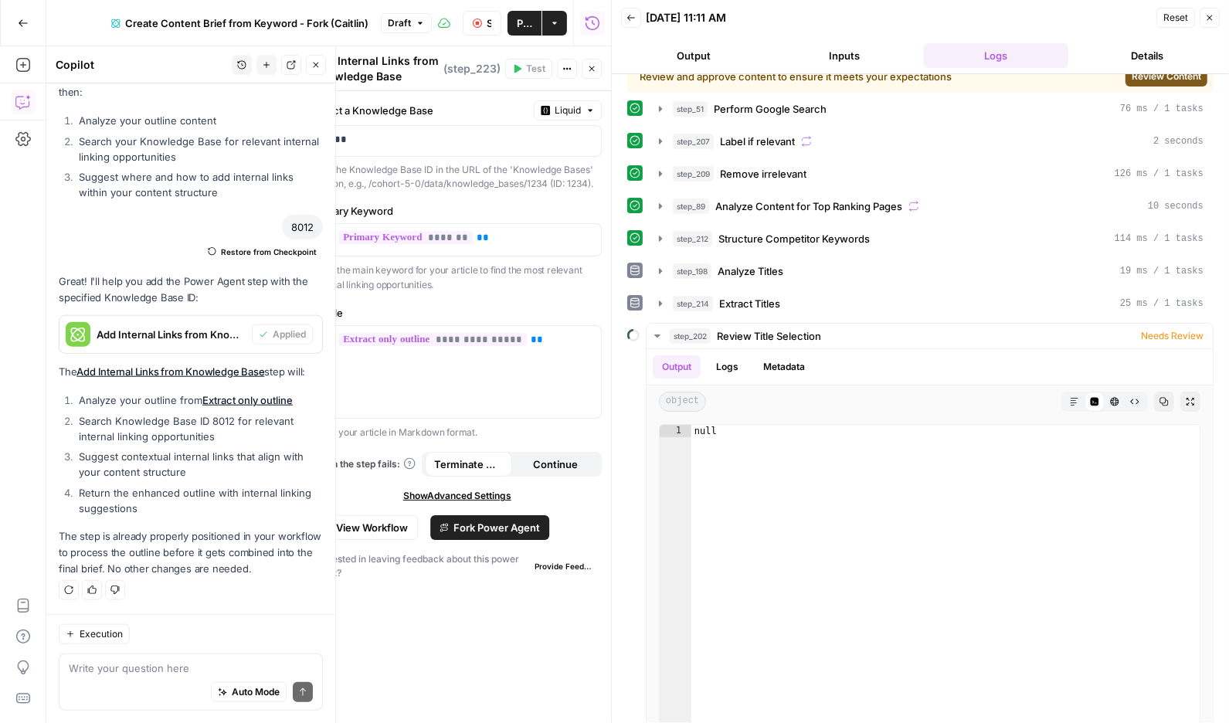
scroll to position [23, 0]
